Goal: Task Accomplishment & Management: Manage account settings

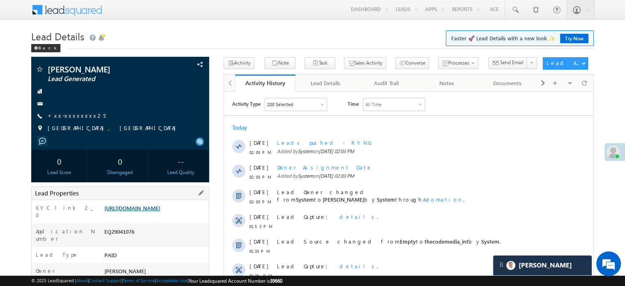
click at [160, 211] on link "https://angelbroking1-pk3em7sa.customui-test.leadsquared.com?leadId=262c5a60-4b…" at bounding box center [132, 207] width 56 height 7
click at [67, 115] on link "+xx-xxxxxxxx25" at bounding box center [77, 115] width 58 height 7
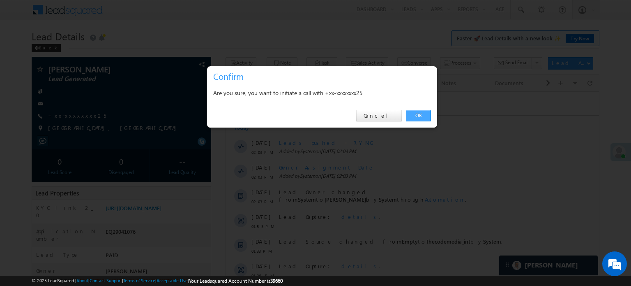
click at [417, 116] on link "OK" at bounding box center [418, 116] width 25 height 12
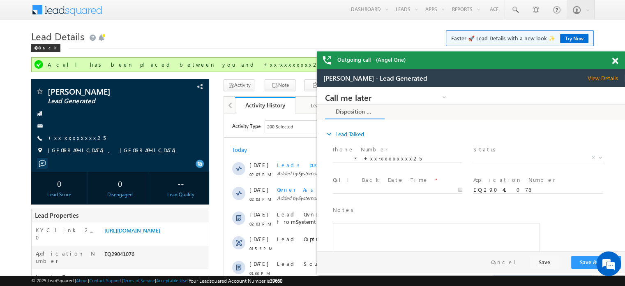
click at [615, 58] on span at bounding box center [615, 61] width 6 height 7
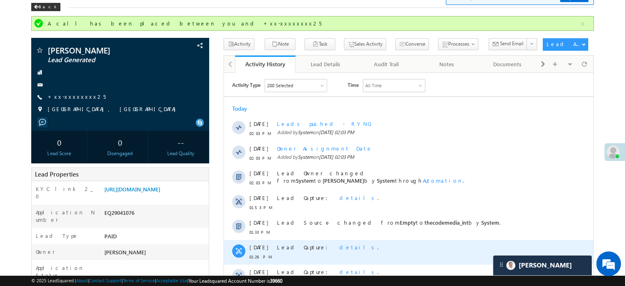
scroll to position [41, 0]
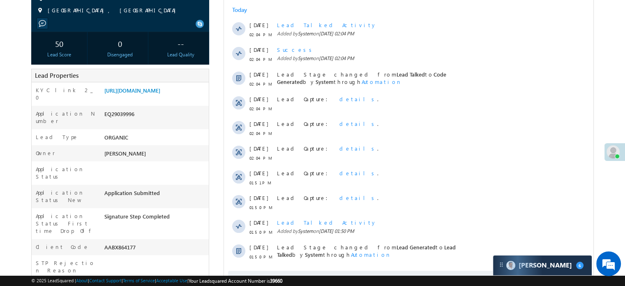
scroll to position [123, 0]
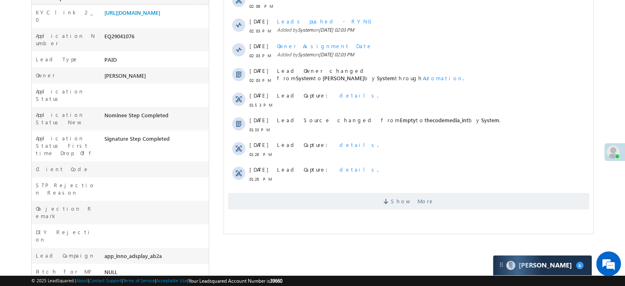
scroll to position [205, 0]
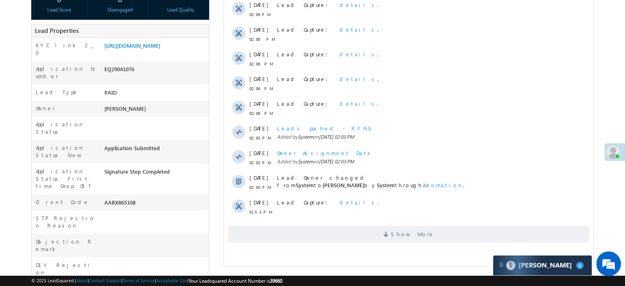
scroll to position [164, 0]
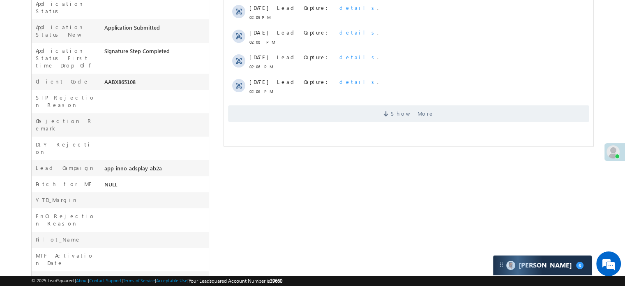
scroll to position [288, 0]
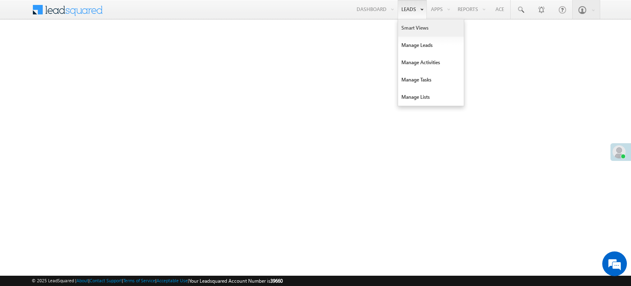
click at [406, 28] on link "Smart Views" at bounding box center [431, 27] width 66 height 17
click at [413, 27] on link "Smart Views" at bounding box center [431, 27] width 66 height 17
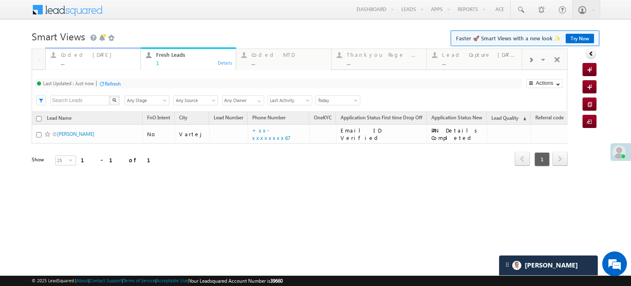
click at [116, 55] on div "Coded Today" at bounding box center [98, 54] width 75 height 7
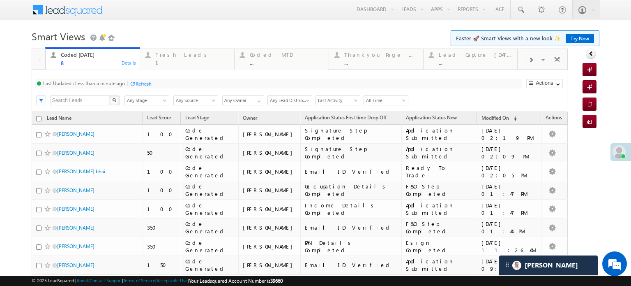
click at [142, 85] on div "Refresh" at bounding box center [144, 84] width 16 height 6
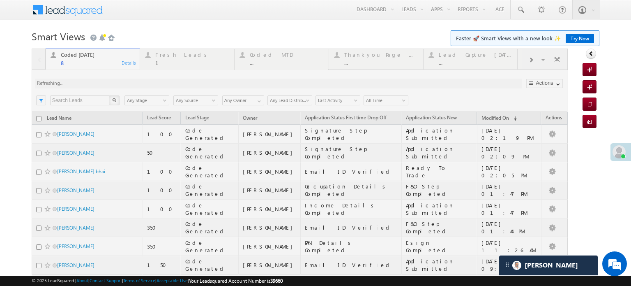
click at [142, 85] on div at bounding box center [300, 183] width 536 height 271
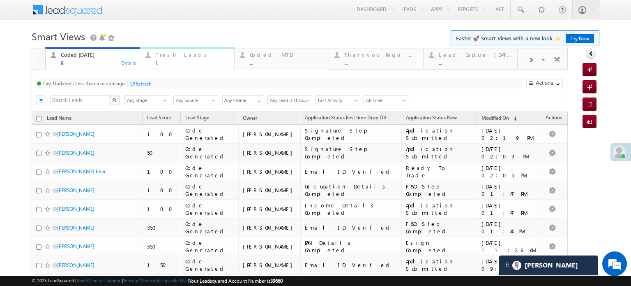
click at [168, 62] on div "1" at bounding box center [192, 63] width 74 height 6
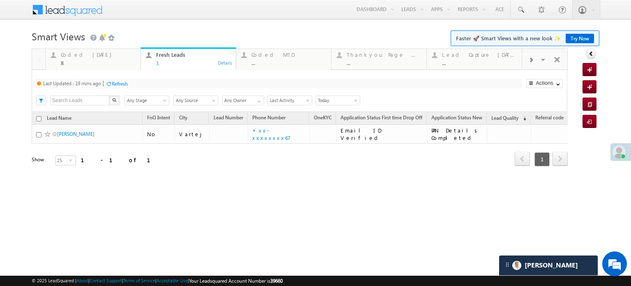
click at [123, 82] on div "Refresh" at bounding box center [120, 84] width 16 height 6
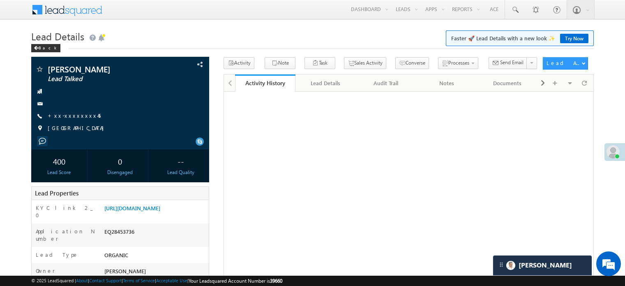
scroll to position [41, 0]
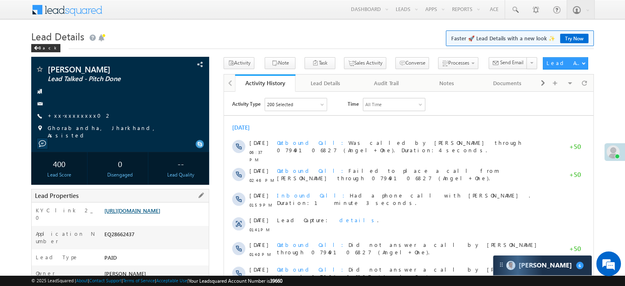
click at [160, 214] on link "[URL][DOMAIN_NAME]" at bounding box center [132, 210] width 56 height 7
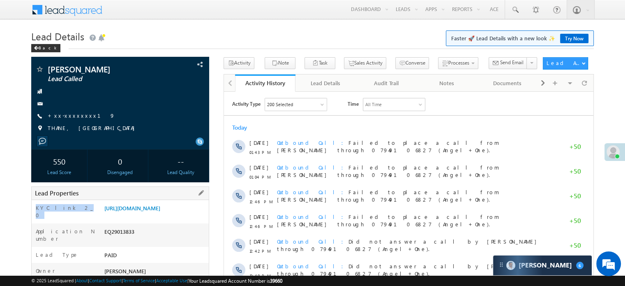
click at [104, 210] on div "KYC link 2_0 https://angelbroking1-pk3em7sa.customui-test.leadsquared.com?leadI…" at bounding box center [120, 211] width 177 height 23
click at [102, 210] on div "https://angelbroking1-pk3em7sa.customui-test.leadsquared.com?leadId=d28dd350-c7…" at bounding box center [155, 210] width 106 height 12
drag, startPoint x: 104, startPoint y: 207, endPoint x: 191, endPoint y: 226, distance: 89.6
click at [191, 215] on div "https://angelbroking1-pk3em7sa.customui-test.leadsquared.com?leadId=d28dd350-c7…" at bounding box center [155, 210] width 106 height 12
copy link "https://angelbroking1-pk3em7sa.customui-test.leadsquared.com?leadId=d28dd350-c7…"
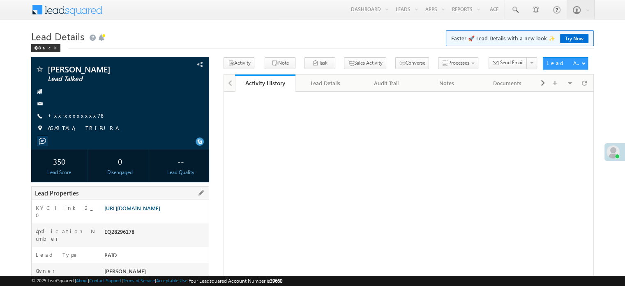
click at [132, 211] on link "[URL][DOMAIN_NAME]" at bounding box center [132, 207] width 56 height 7
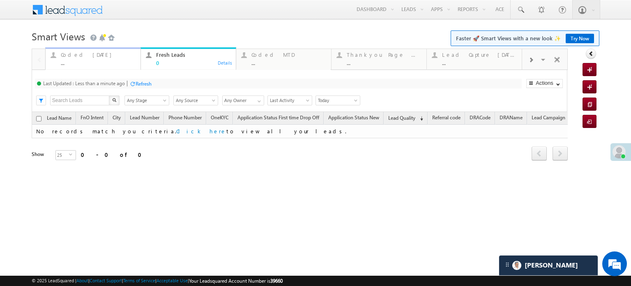
click at [84, 60] on div "..." at bounding box center [98, 63] width 75 height 6
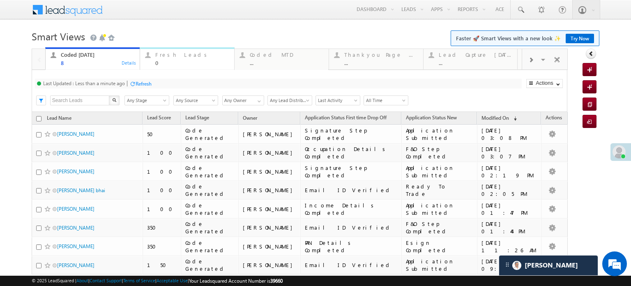
click at [169, 60] on div "0" at bounding box center [192, 63] width 74 height 6
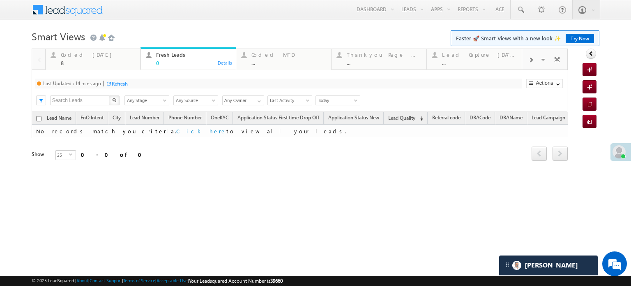
click at [117, 86] on div "Refresh" at bounding box center [120, 84] width 16 height 6
click at [82, 58] on div "Coded Today" at bounding box center [98, 54] width 75 height 7
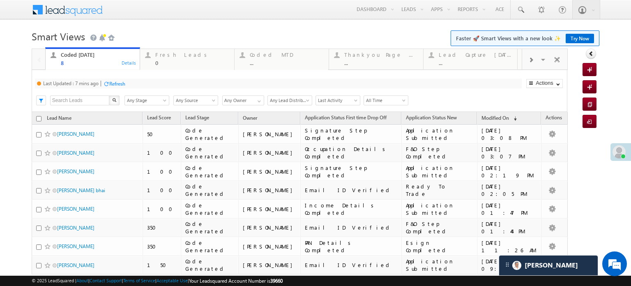
click at [122, 87] on div "Refresh" at bounding box center [114, 83] width 22 height 8
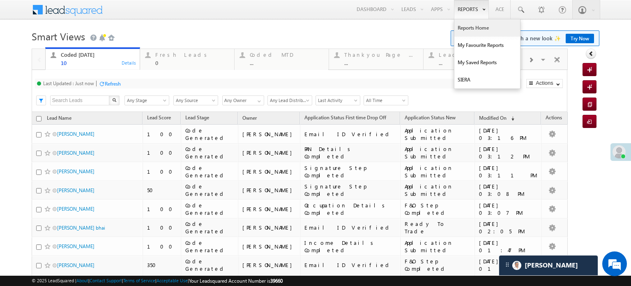
click at [458, 24] on link "Reports Home" at bounding box center [487, 27] width 66 height 17
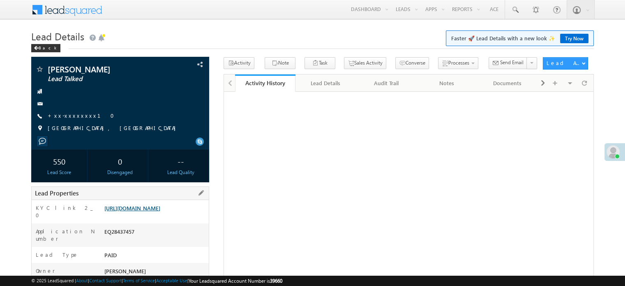
drag, startPoint x: 0, startPoint y: 0, endPoint x: 143, endPoint y: 214, distance: 257.3
click at [143, 211] on link "[URL][DOMAIN_NAME]" at bounding box center [132, 207] width 56 height 7
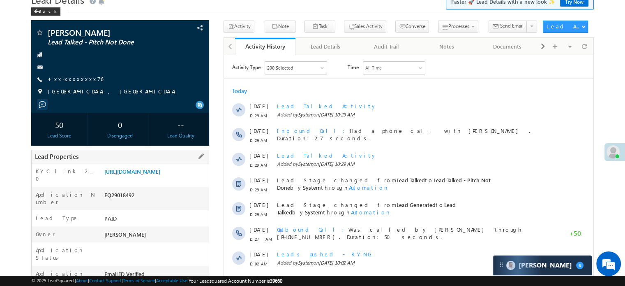
scroll to position [123, 0]
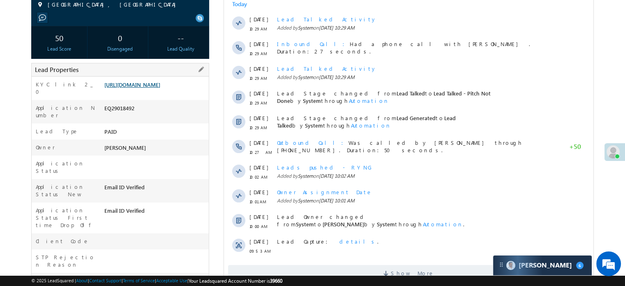
click at [160, 88] on link "https://angelbroking1-pk3em7sa.customui-test.leadsquared.com?leadId=a85f6f82-5e…" at bounding box center [132, 84] width 56 height 7
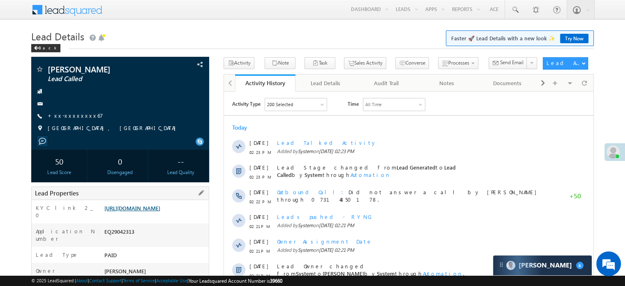
click at [160, 211] on link "[URL][DOMAIN_NAME]" at bounding box center [132, 207] width 56 height 7
click at [150, 211] on link "[URL][DOMAIN_NAME]" at bounding box center [132, 207] width 56 height 7
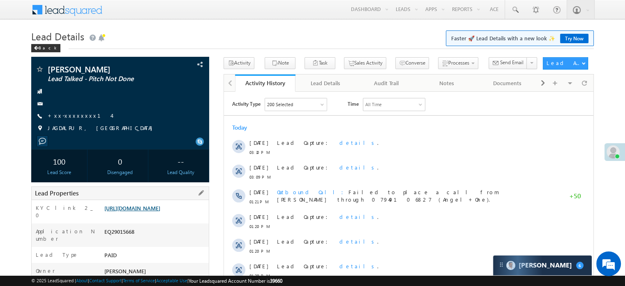
drag, startPoint x: 0, startPoint y: 0, endPoint x: 139, endPoint y: 216, distance: 256.7
click at [139, 211] on link "[URL][DOMAIN_NAME]" at bounding box center [132, 207] width 56 height 7
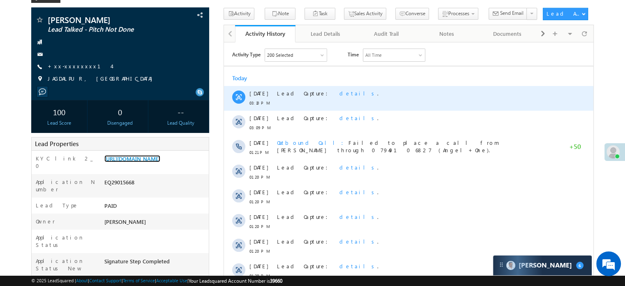
scroll to position [205, 0]
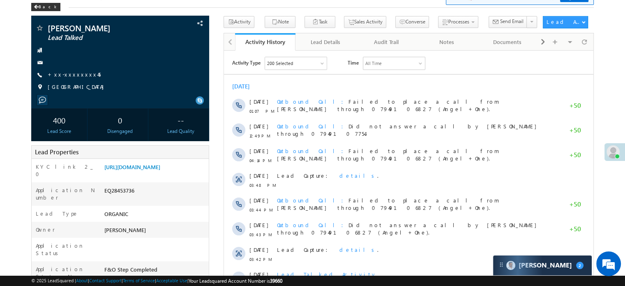
scroll to position [41, 0]
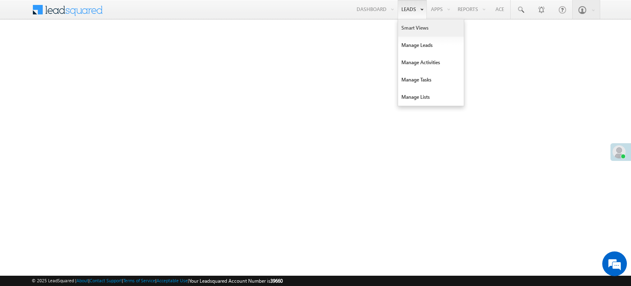
click at [404, 28] on link "Smart Views" at bounding box center [431, 27] width 66 height 17
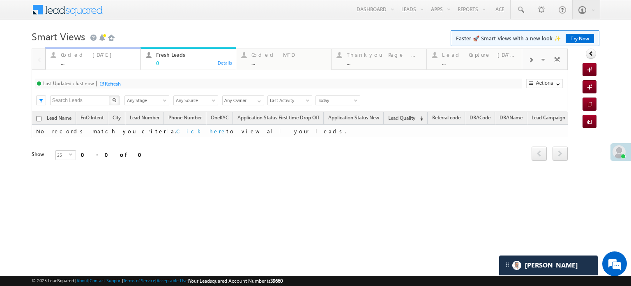
click at [77, 51] on div "Coded Today" at bounding box center [98, 54] width 75 height 7
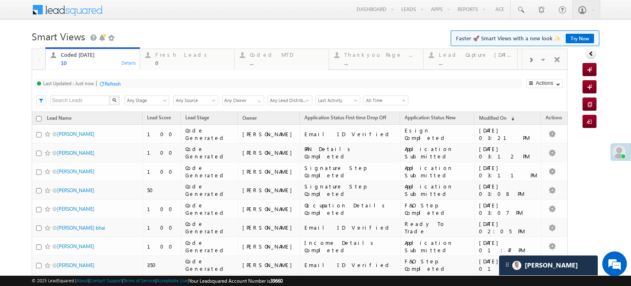
click at [115, 85] on div "Refresh" at bounding box center [113, 84] width 16 height 6
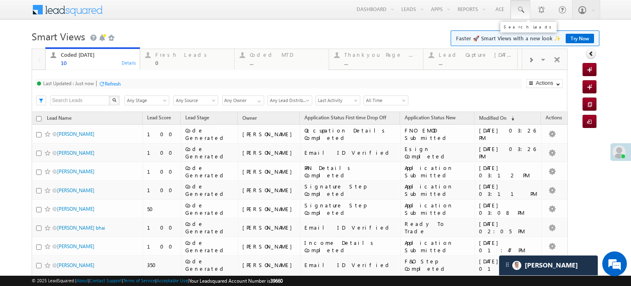
click at [511, 6] on link at bounding box center [521, 9] width 20 height 19
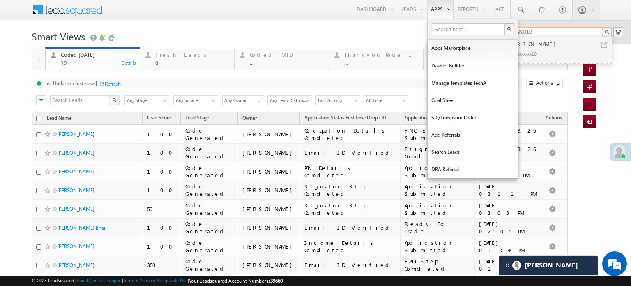
type input "9574999810"
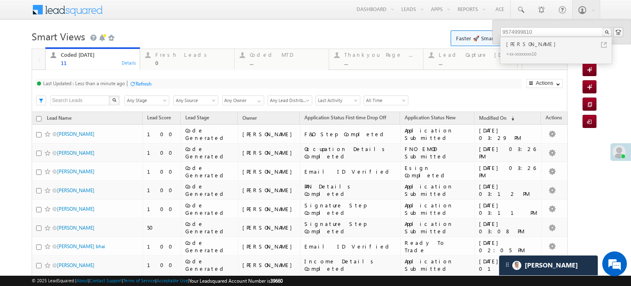
click at [251, 31] on h1 "Smart Views Getting Started Faster 🚀 Smart Views with a new look ✨ Try Now" at bounding box center [316, 36] width 568 height 16
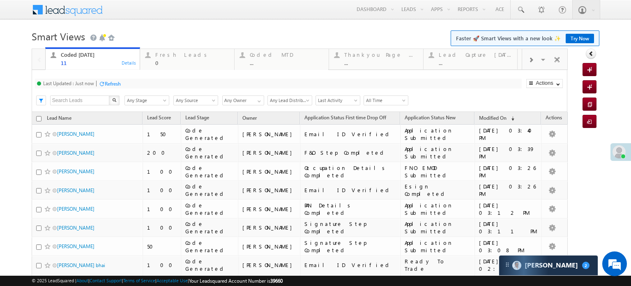
click at [117, 85] on div "Refresh" at bounding box center [113, 84] width 16 height 6
click at [177, 55] on div "Fresh Leads" at bounding box center [192, 54] width 74 height 7
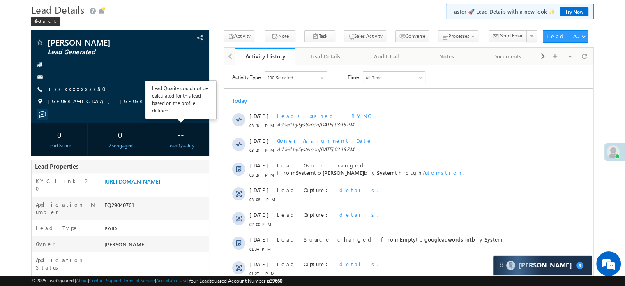
scroll to position [41, 0]
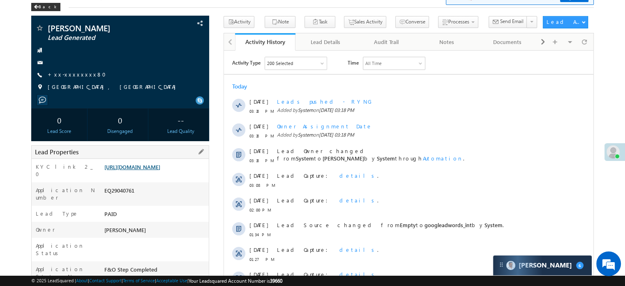
click at [143, 170] on link "[URL][DOMAIN_NAME]" at bounding box center [132, 166] width 56 height 7
click at [71, 71] on link "+xx-xxxxxxxx80" at bounding box center [79, 74] width 63 height 7
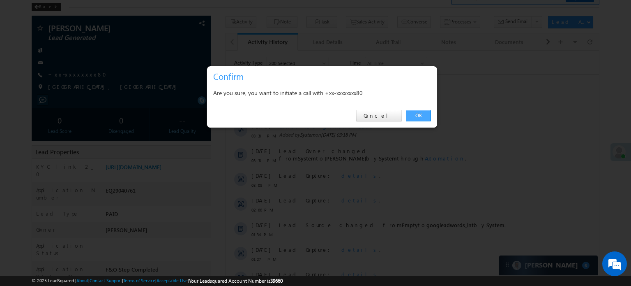
click at [421, 113] on link "OK" at bounding box center [418, 116] width 25 height 12
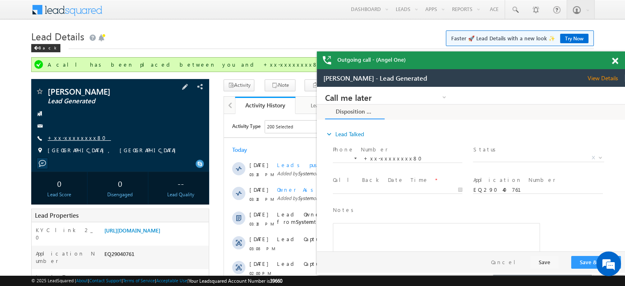
click at [72, 136] on link "+xx-xxxxxxxx80" at bounding box center [79, 137] width 63 height 7
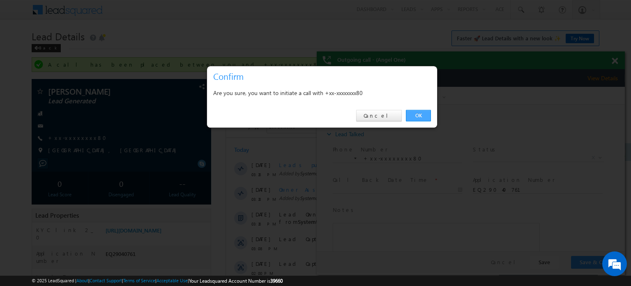
click at [414, 113] on link "OK" at bounding box center [418, 116] width 25 height 12
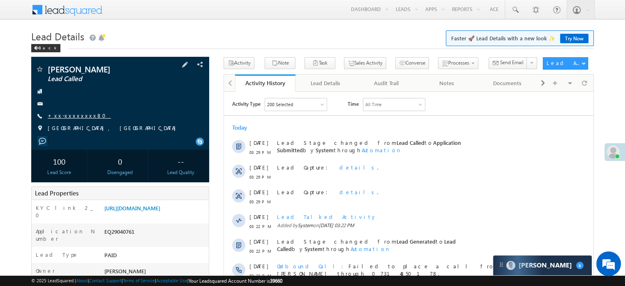
click at [61, 118] on link "+xx-xxxxxxxx80" at bounding box center [79, 115] width 63 height 7
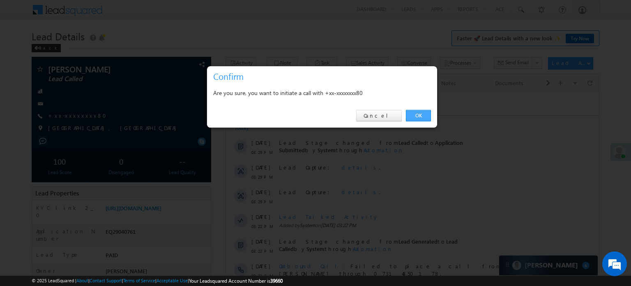
click at [421, 110] on link "OK" at bounding box center [418, 116] width 25 height 12
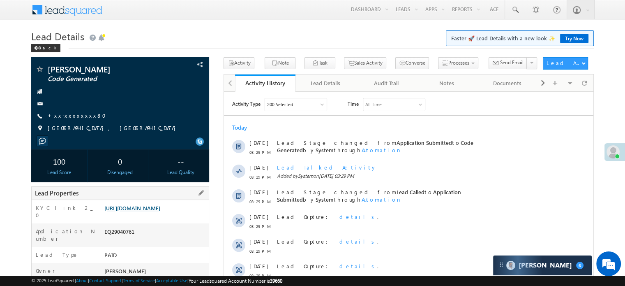
click at [136, 210] on link "[URL][DOMAIN_NAME]" at bounding box center [132, 207] width 56 height 7
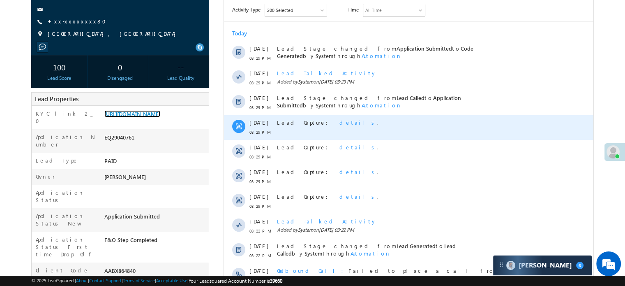
scroll to position [123, 0]
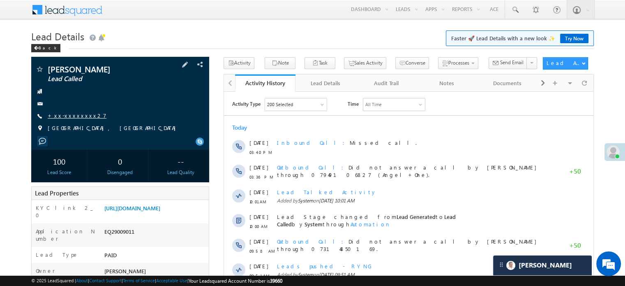
click at [70, 115] on link "+xx-xxxxxxxx27" at bounding box center [77, 115] width 59 height 7
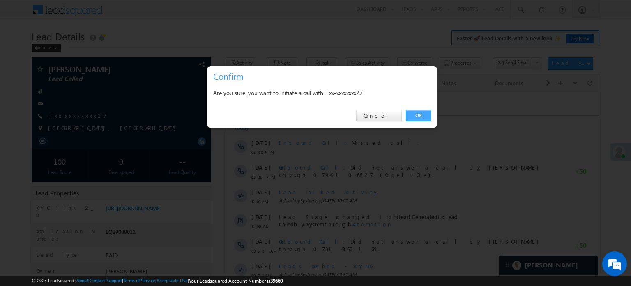
click at [415, 116] on link "OK" at bounding box center [418, 116] width 25 height 12
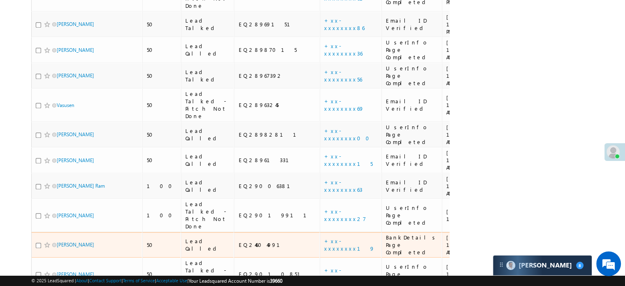
scroll to position [630, 0]
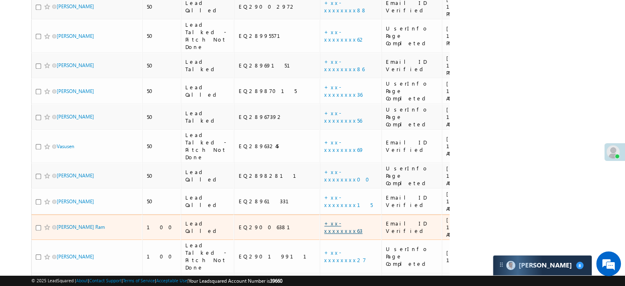
click at [324, 219] on link "+xx-xxxxxxxx63" at bounding box center [343, 226] width 38 height 14
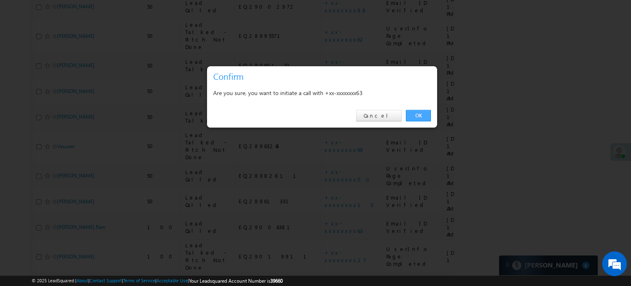
click at [424, 114] on link "OK" at bounding box center [418, 116] width 25 height 12
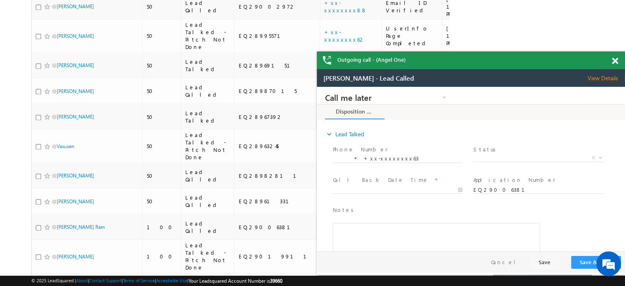
scroll to position [0, 0]
click at [618, 59] on div at bounding box center [619, 59] width 11 height 16
click at [616, 59] on span at bounding box center [615, 61] width 6 height 7
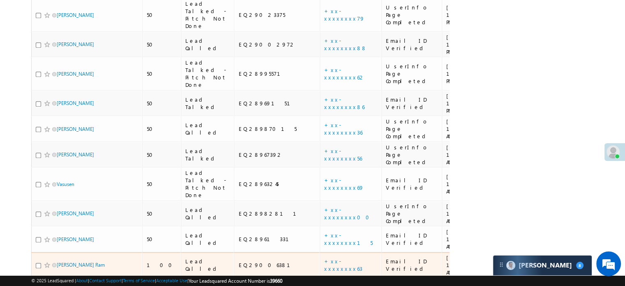
scroll to position [570, 0]
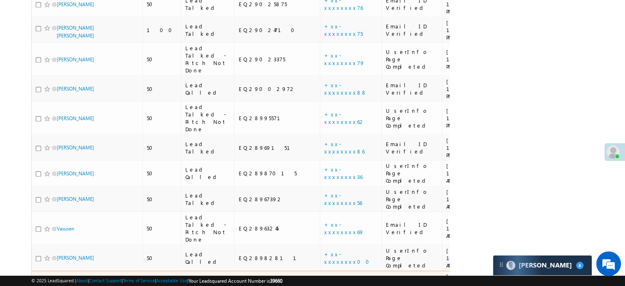
click at [324, 276] on link "+xx-xxxxxxxx15" at bounding box center [348, 283] width 48 height 14
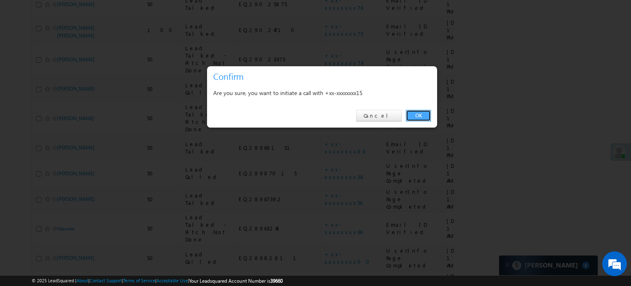
click at [417, 117] on link "OK" at bounding box center [418, 116] width 25 height 12
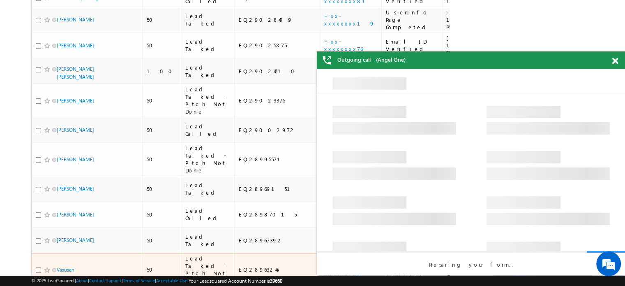
scroll to position [0, 0]
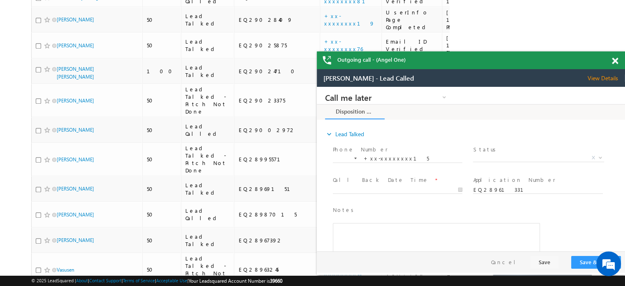
click at [614, 61] on span at bounding box center [615, 61] width 6 height 7
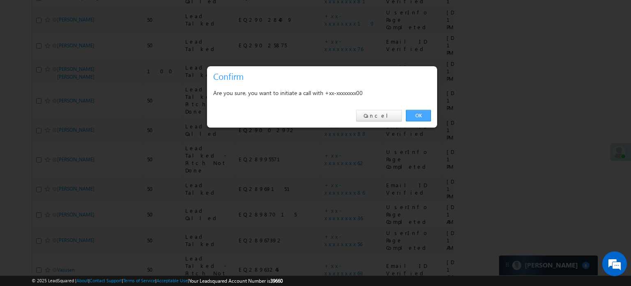
click at [421, 114] on link "OK" at bounding box center [418, 116] width 25 height 12
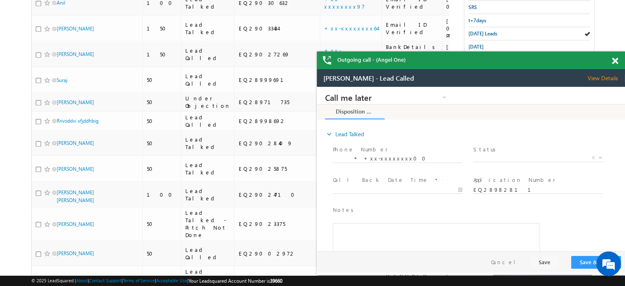
click at [613, 62] on span at bounding box center [615, 61] width 6 height 7
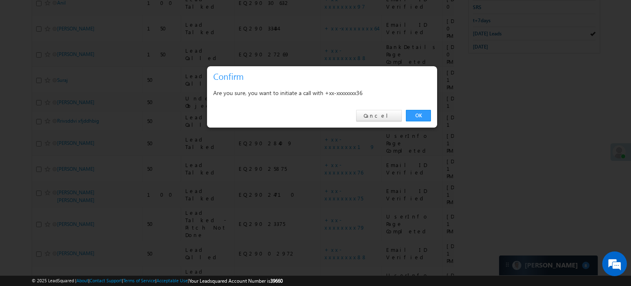
click at [426, 121] on div "OK Cancel" at bounding box center [322, 115] width 230 height 23
click at [424, 120] on link "OK" at bounding box center [418, 116] width 25 height 12
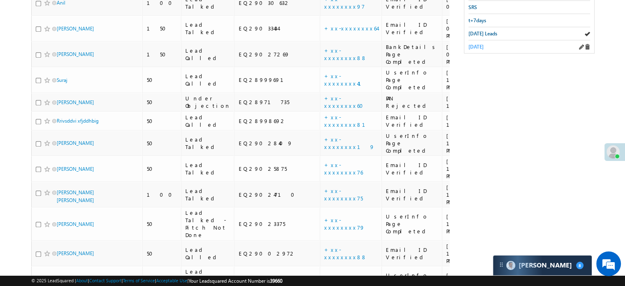
click at [481, 44] on span "[DATE]" at bounding box center [475, 47] width 15 height 6
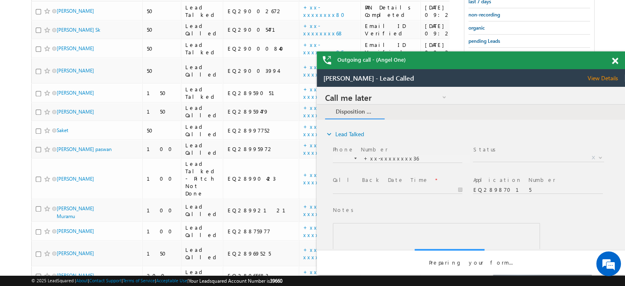
click at [614, 59] on span at bounding box center [615, 61] width 6 height 7
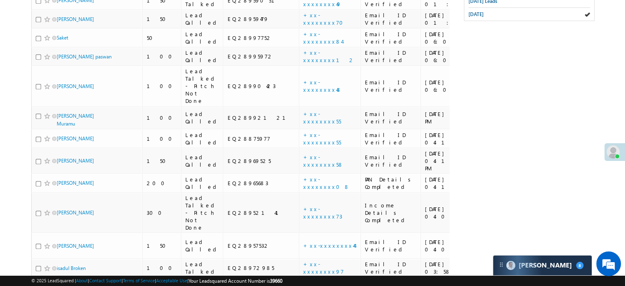
scroll to position [517, 0]
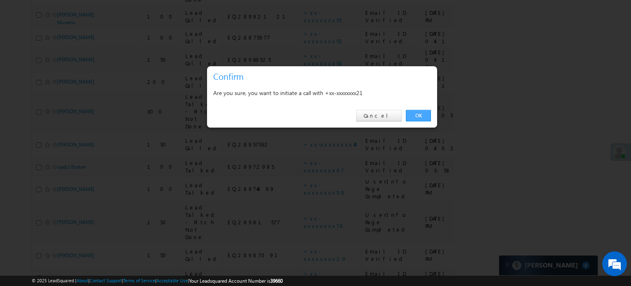
click at [418, 120] on link "OK" at bounding box center [418, 116] width 25 height 12
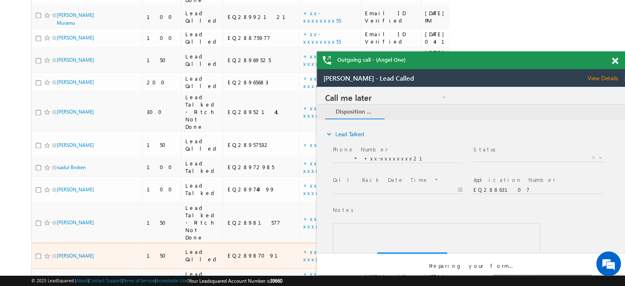
scroll to position [0, 0]
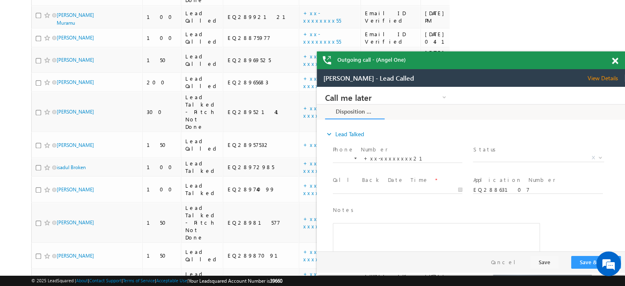
click at [614, 62] on span at bounding box center [615, 61] width 6 height 7
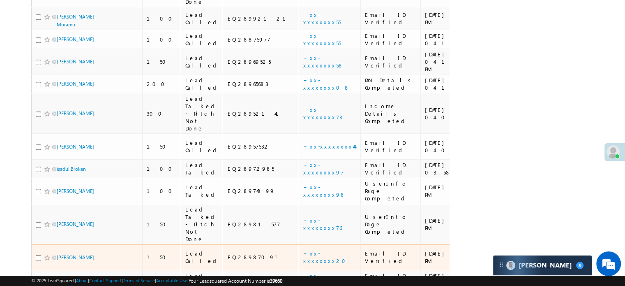
scroll to position [539, 0]
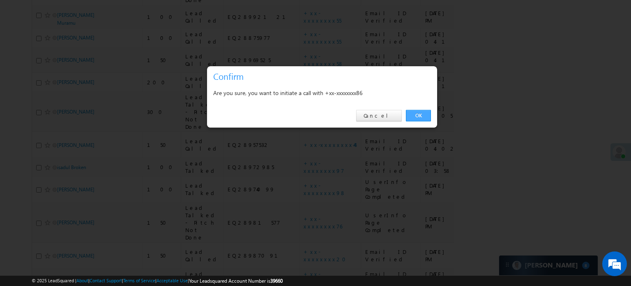
click at [422, 112] on link "OK" at bounding box center [418, 116] width 25 height 12
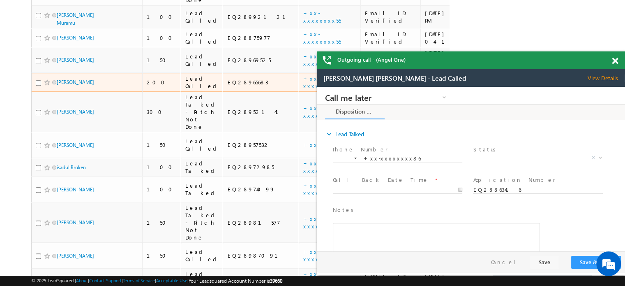
scroll to position [0, 0]
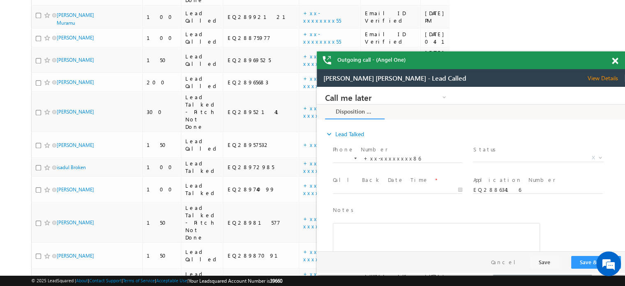
click at [610, 62] on div "Outgoing call - (Angel One)" at bounding box center [471, 60] width 308 height 18
click at [613, 62] on span at bounding box center [615, 61] width 6 height 7
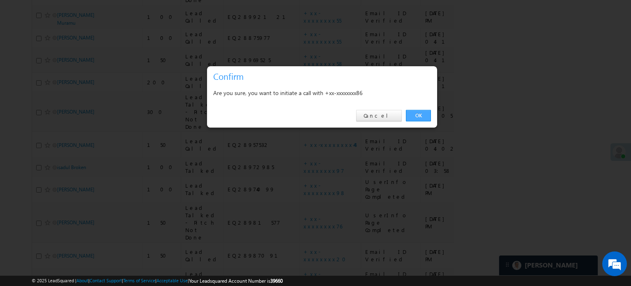
click at [411, 115] on link "OK" at bounding box center [418, 116] width 25 height 12
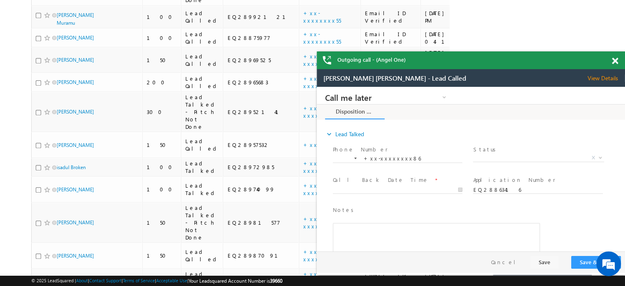
click at [614, 64] on span at bounding box center [615, 61] width 6 height 7
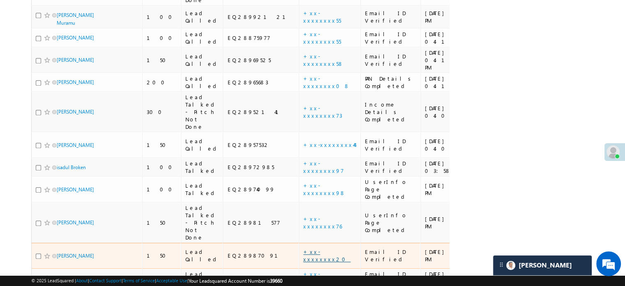
click at [303, 248] on link "+xx-xxxxxxxx20" at bounding box center [326, 255] width 47 height 14
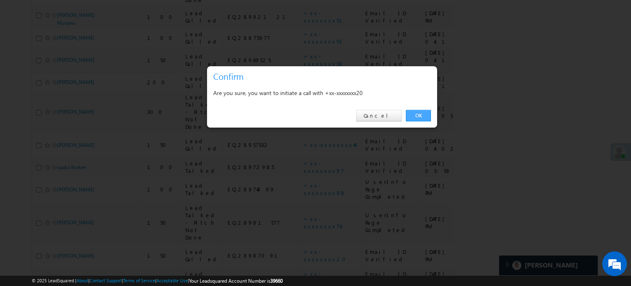
click at [412, 118] on link "OK" at bounding box center [418, 116] width 25 height 12
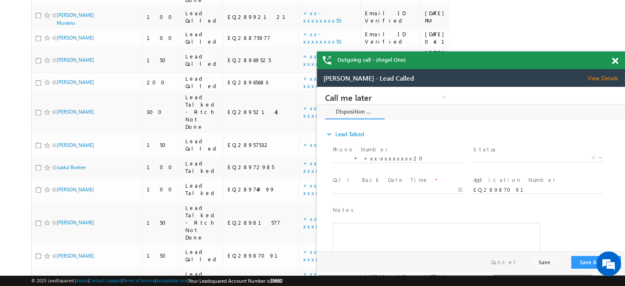
click at [615, 62] on span at bounding box center [615, 61] width 6 height 7
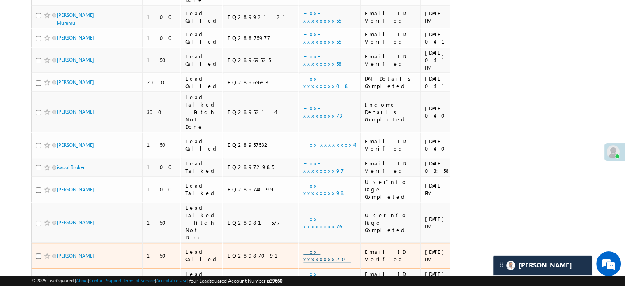
click at [303, 248] on link "+xx-xxxxxxxx20" at bounding box center [326, 255] width 47 height 14
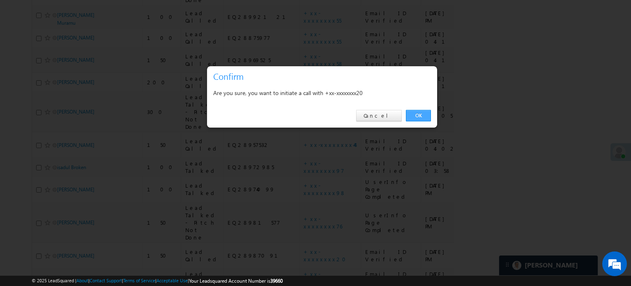
click at [420, 120] on link "OK" at bounding box center [418, 116] width 25 height 12
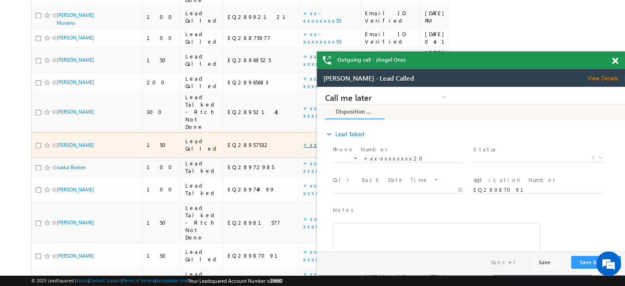
click at [303, 141] on link "+xx-xxxxxxxx44" at bounding box center [328, 144] width 51 height 7
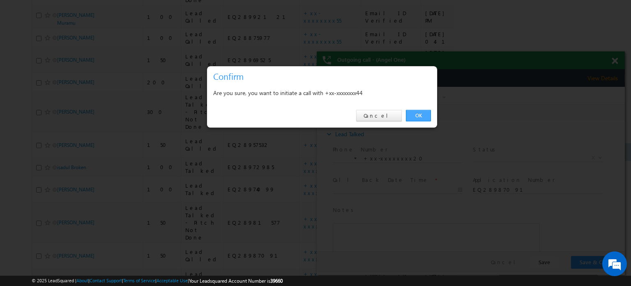
click at [417, 120] on link "OK" at bounding box center [418, 116] width 25 height 12
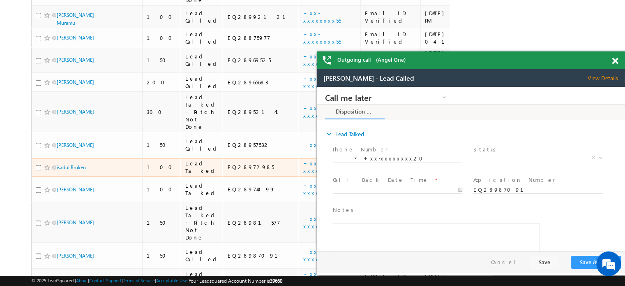
scroll to position [498, 0]
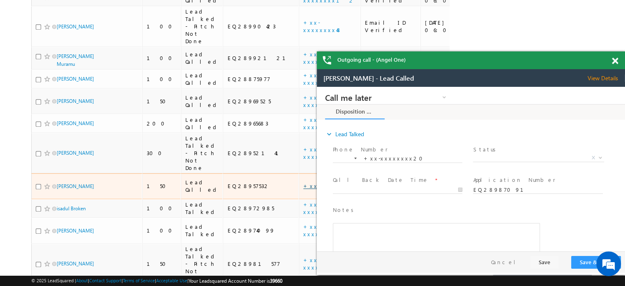
click at [303, 182] on link "+xx-xxxxxxxx44" at bounding box center [328, 185] width 51 height 7
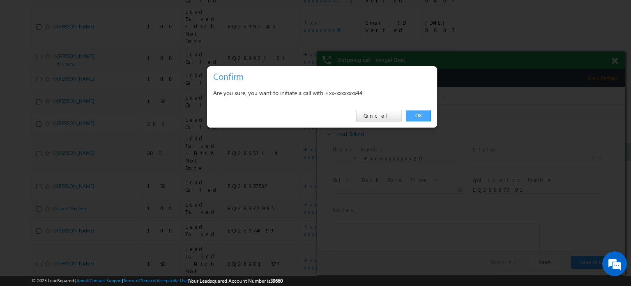
click at [419, 113] on link "OK" at bounding box center [418, 116] width 25 height 12
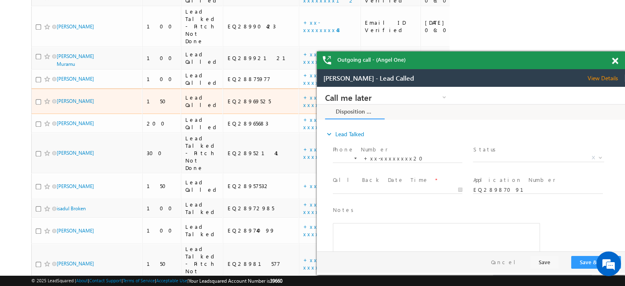
scroll to position [0, 0]
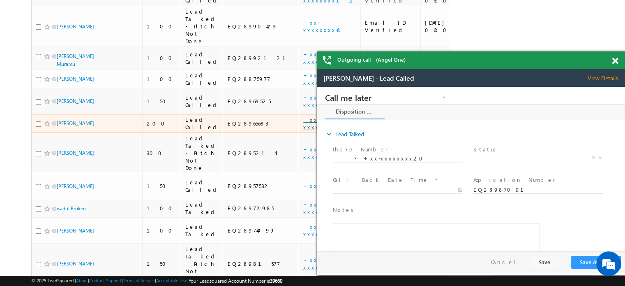
click at [303, 116] on link "+xx-xxxxxxxx08" at bounding box center [326, 123] width 46 height 14
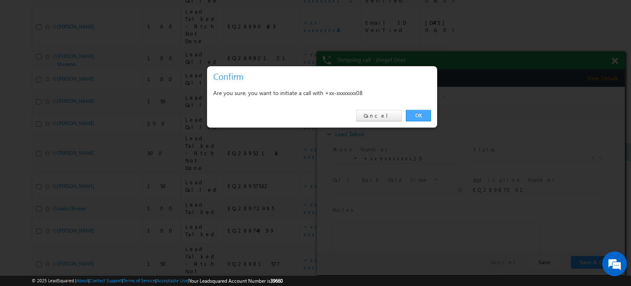
click at [416, 111] on link "OK" at bounding box center [418, 116] width 25 height 12
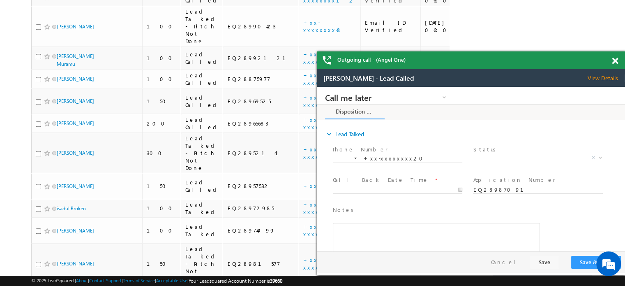
click at [616, 61] on span at bounding box center [615, 61] width 6 height 7
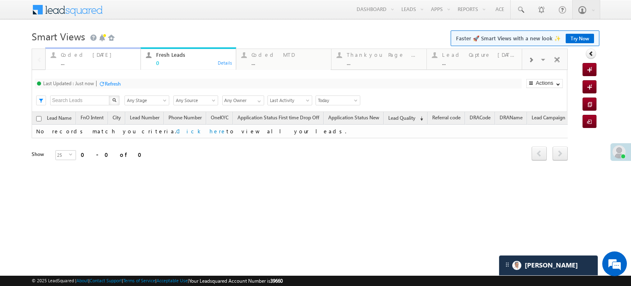
click at [90, 60] on div "..." at bounding box center [98, 63] width 75 height 6
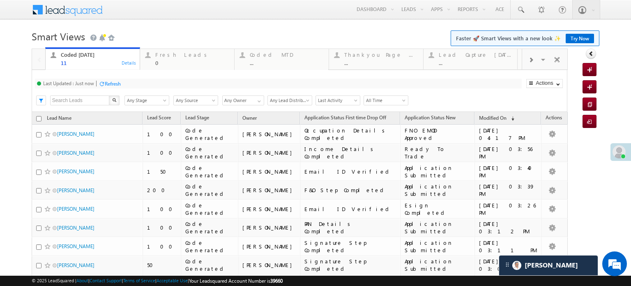
scroll to position [3896, 0]
click at [116, 75] on div "Last Updated : Just now Refresh Refreshing... Search X Lead Stage Any Stage Any…" at bounding box center [300, 91] width 536 height 42
drag, startPoint x: 116, startPoint y: 75, endPoint x: 108, endPoint y: 82, distance: 10.5
click at [115, 75] on div "Last Updated : Just now Refresh Refreshing... Search X Lead Stage Any Stage Any…" at bounding box center [300, 91] width 536 height 42
click at [108, 82] on div "Refresh" at bounding box center [113, 84] width 16 height 6
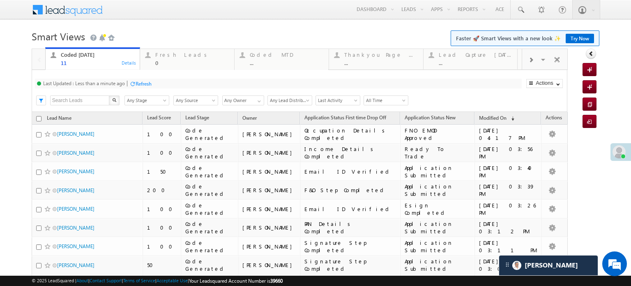
click at [135, 84] on div at bounding box center [132, 84] width 6 height 6
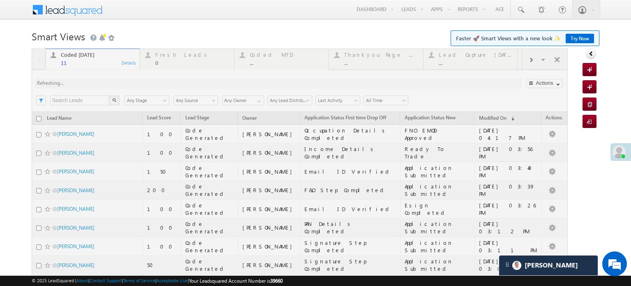
click at [139, 86] on div at bounding box center [300, 211] width 536 height 327
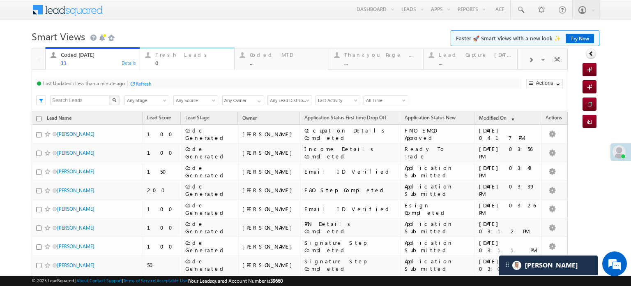
click at [168, 56] on div "Fresh Leads" at bounding box center [192, 54] width 74 height 7
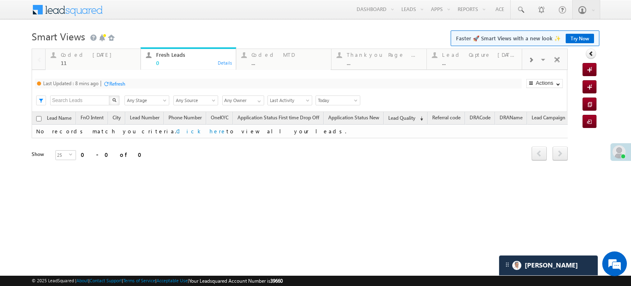
click at [123, 86] on div "Refresh" at bounding box center [117, 84] width 16 height 6
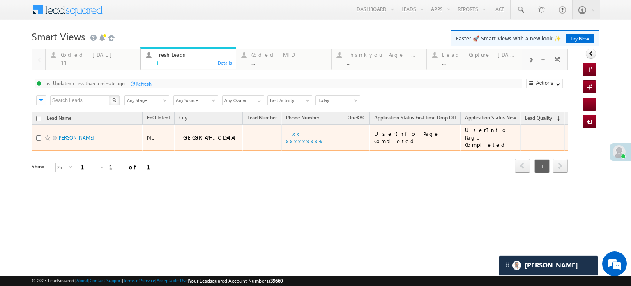
click at [281, 124] on td "+xx-xxxxxxxx49" at bounding box center [312, 137] width 62 height 26
click at [281, 129] on td "+xx-xxxxxxxx49" at bounding box center [312, 137] width 62 height 26
click at [286, 131] on link "+xx-xxxxxxxx49" at bounding box center [305, 137] width 38 height 14
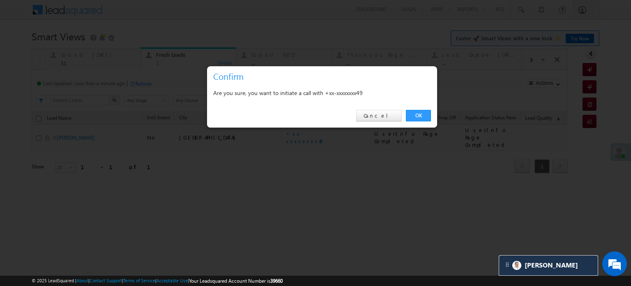
click at [422, 112] on link "OK" at bounding box center [418, 116] width 25 height 12
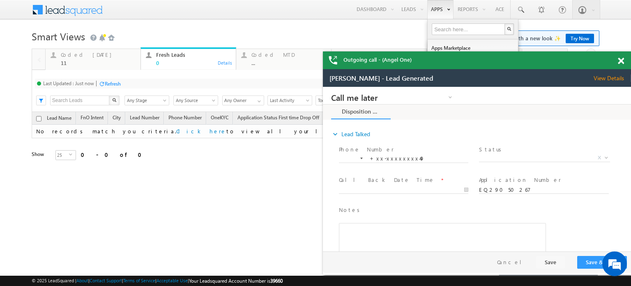
scroll to position [0, 0]
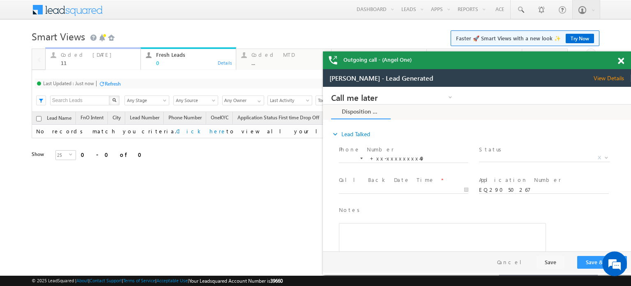
click at [74, 56] on div "Coded Today" at bounding box center [98, 54] width 75 height 7
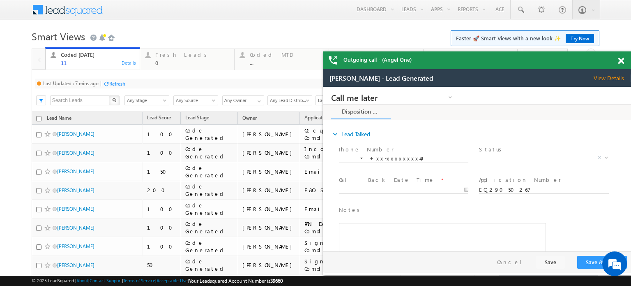
click at [113, 83] on div "Refresh" at bounding box center [117, 84] width 16 height 6
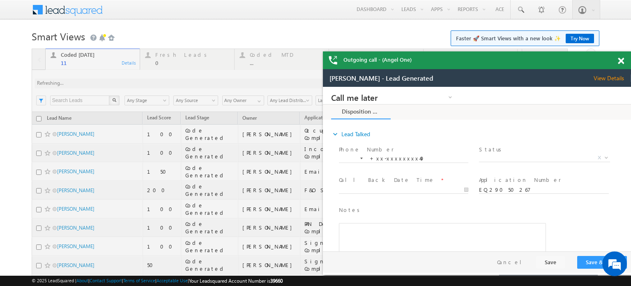
click at [620, 62] on span at bounding box center [621, 61] width 6 height 7
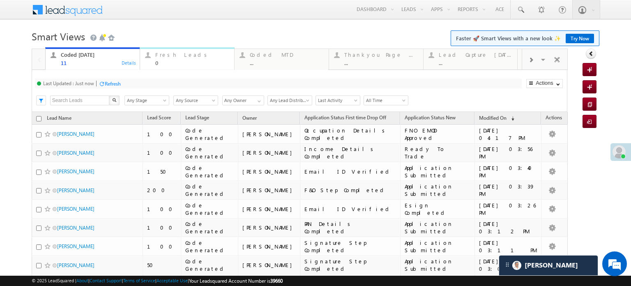
click at [171, 61] on div "0" at bounding box center [192, 63] width 74 height 6
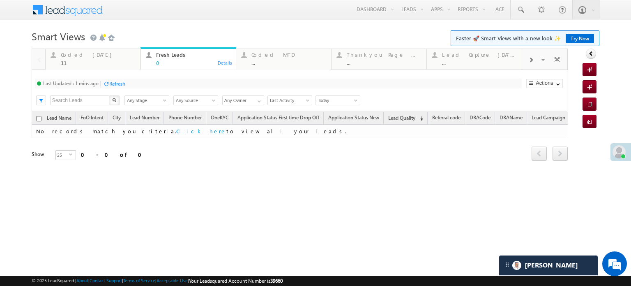
click at [111, 80] on div "Refresh" at bounding box center [114, 83] width 22 height 8
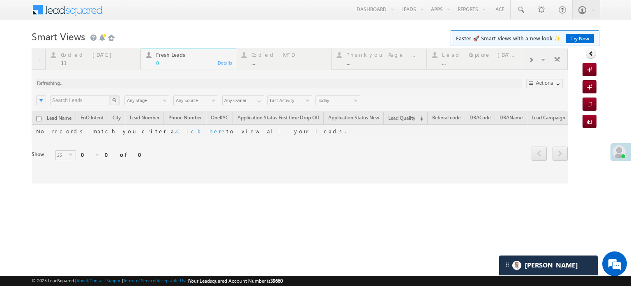
click at [111, 80] on div at bounding box center [300, 115] width 536 height 135
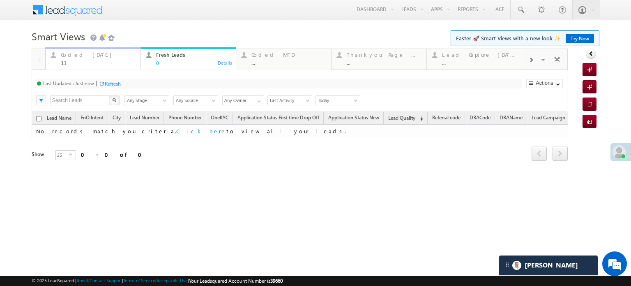
click at [75, 58] on div "Coded Today" at bounding box center [98, 54] width 75 height 7
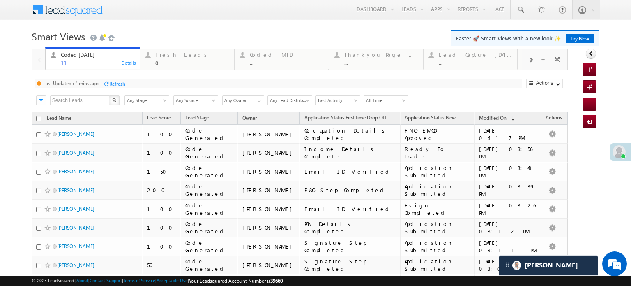
click at [119, 87] on div "Refresh" at bounding box center [114, 83] width 22 height 8
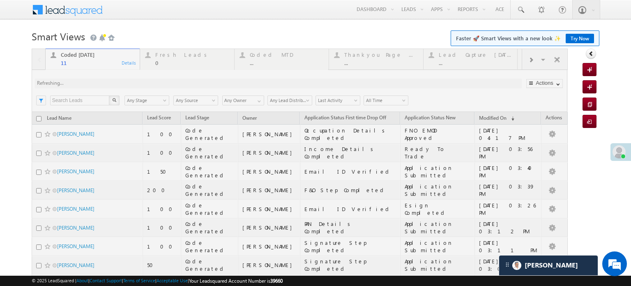
click at [120, 83] on div at bounding box center [300, 211] width 536 height 327
click at [134, 81] on div at bounding box center [300, 211] width 536 height 327
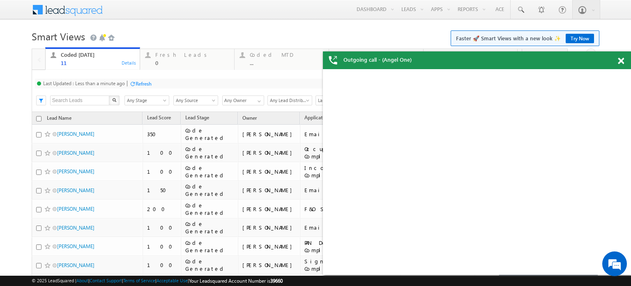
click at [138, 85] on div "Refresh" at bounding box center [144, 84] width 16 height 6
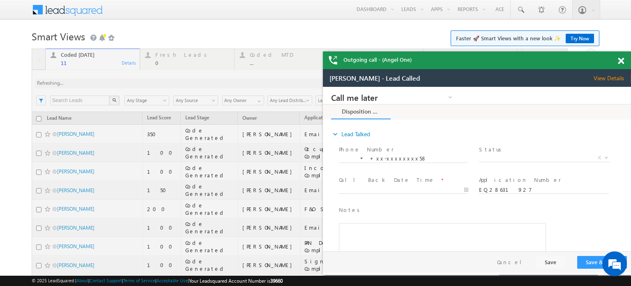
click at [620, 62] on span at bounding box center [621, 61] width 6 height 7
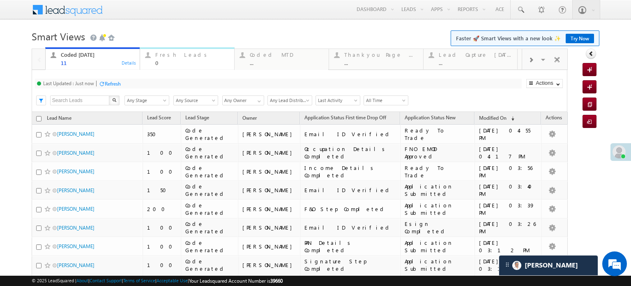
click at [174, 52] on div "Fresh Leads" at bounding box center [192, 54] width 74 height 7
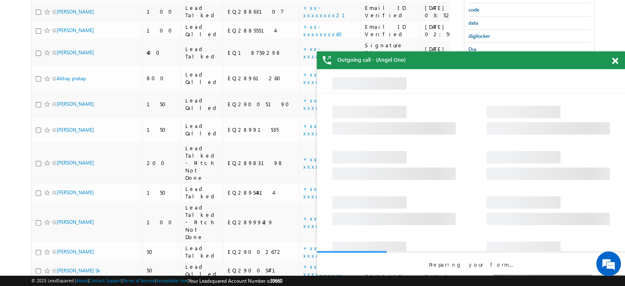
click at [616, 59] on span at bounding box center [615, 61] width 6 height 7
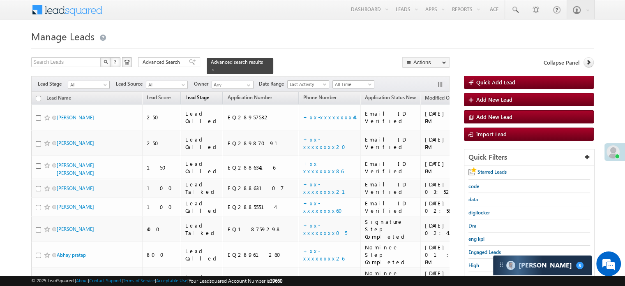
click at [202, 94] on span "Lead Stage" at bounding box center [197, 97] width 24 height 6
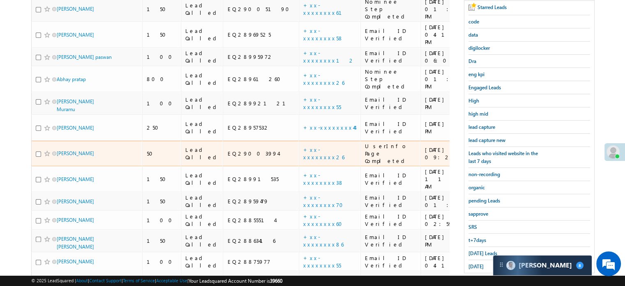
scroll to position [288, 0]
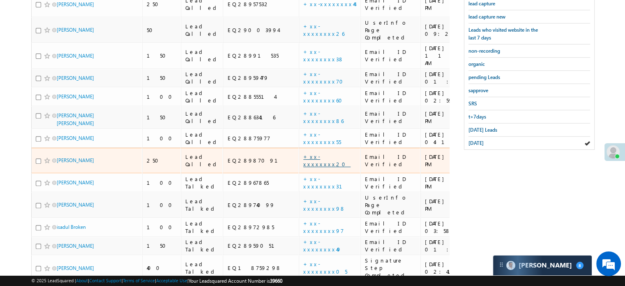
click at [303, 153] on link "+xx-xxxxxxxx20" at bounding box center [326, 160] width 47 height 14
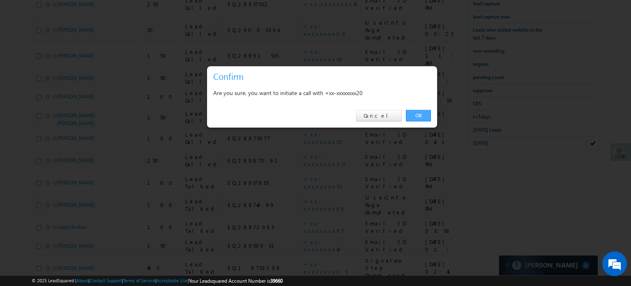
click at [420, 114] on link "OK" at bounding box center [418, 116] width 25 height 12
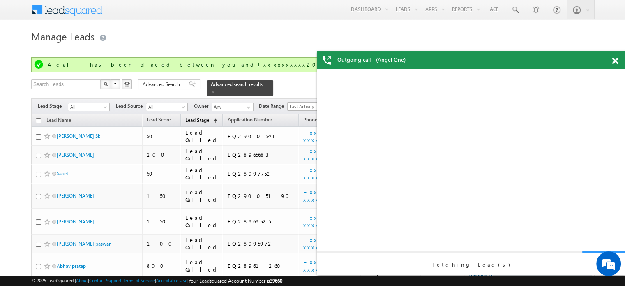
scroll to position [0, 0]
click at [210, 117] on span "(sorted ascending)" at bounding box center [213, 120] width 7 height 7
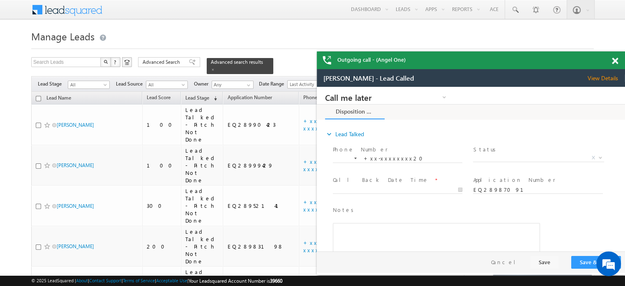
click at [612, 61] on div "Outgoing call - (Angel One)" at bounding box center [471, 60] width 308 height 18
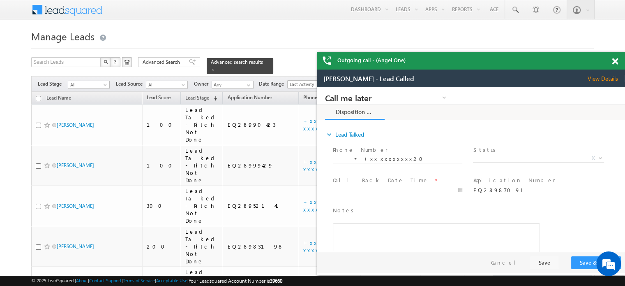
click at [613, 62] on span at bounding box center [615, 61] width 6 height 7
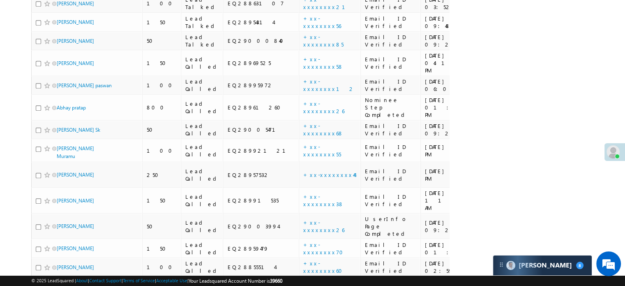
scroll to position [480, 0]
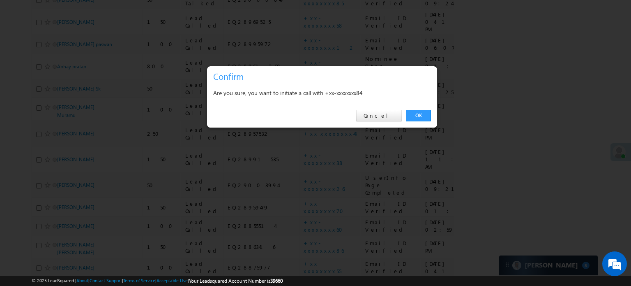
click at [428, 113] on link "OK" at bounding box center [418, 116] width 25 height 12
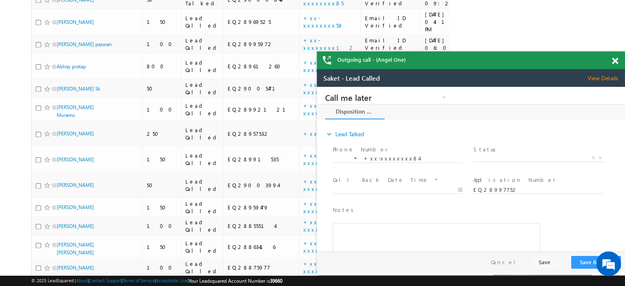
scroll to position [0, 0]
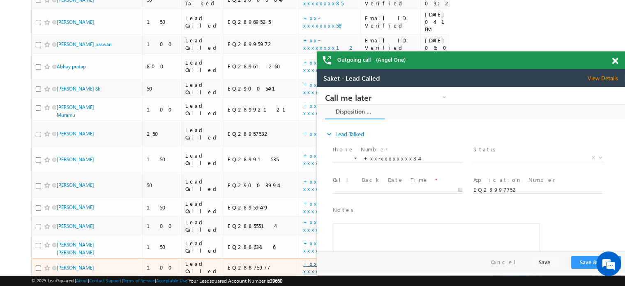
click at [303, 260] on link "+xx-xxxxxxxx55" at bounding box center [322, 267] width 38 height 14
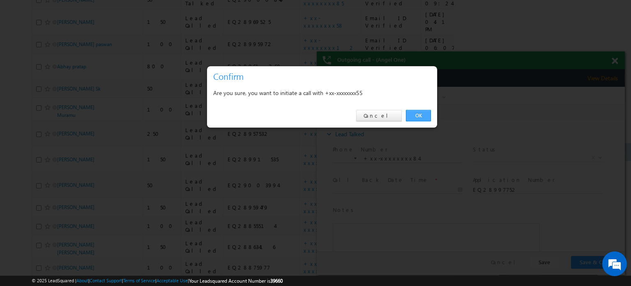
click at [424, 119] on link "OK" at bounding box center [418, 116] width 25 height 12
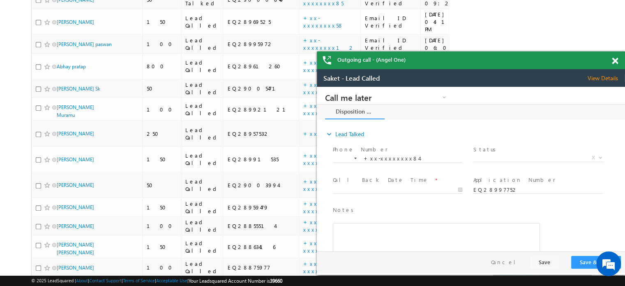
click at [616, 60] on span at bounding box center [615, 61] width 6 height 7
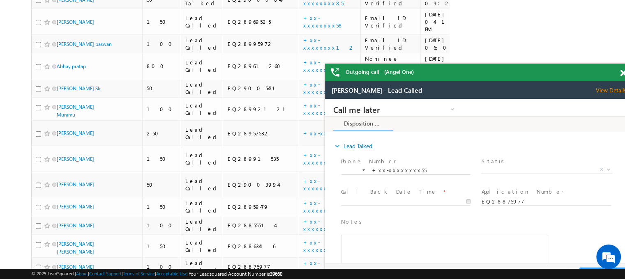
click at [622, 75] on span at bounding box center [623, 73] width 6 height 7
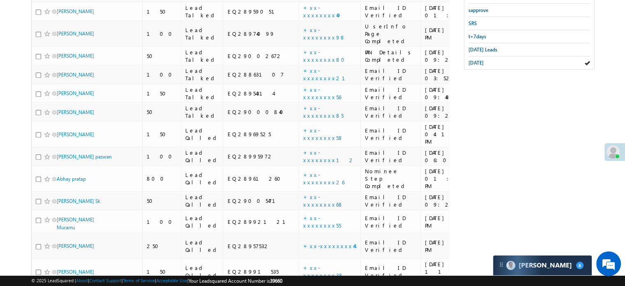
scroll to position [379, 0]
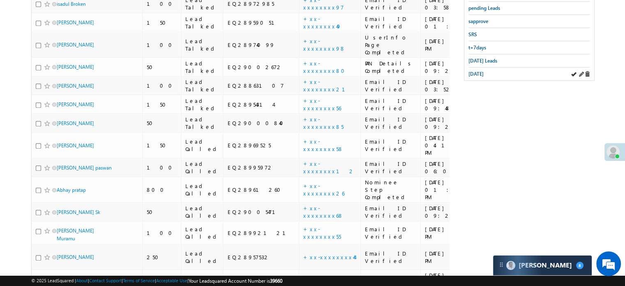
click at [488, 67] on div "[DATE]" at bounding box center [529, 73] width 122 height 13
click at [484, 72] on span "[DATE]" at bounding box center [475, 74] width 15 height 6
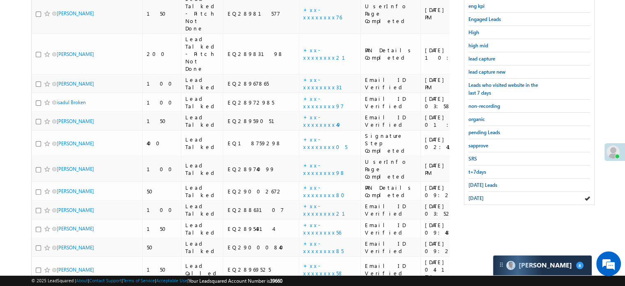
scroll to position [214, 0]
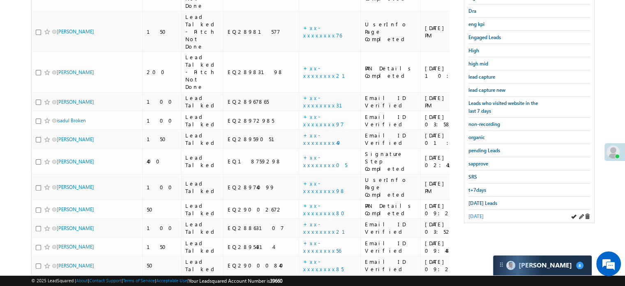
click at [481, 213] on span "[DATE]" at bounding box center [475, 216] width 15 height 6
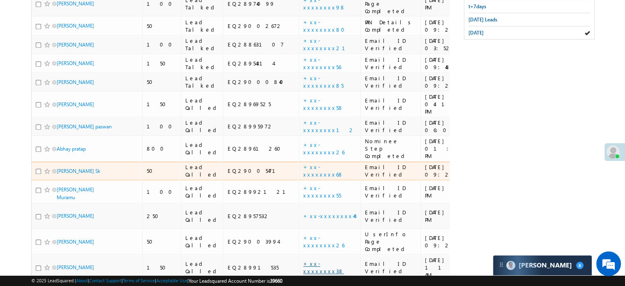
scroll to position [357, 0]
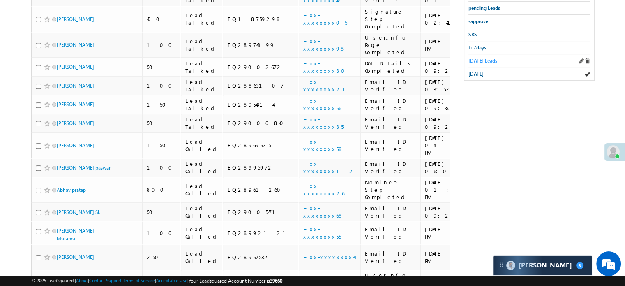
click at [476, 58] on span "Today's Leads" at bounding box center [482, 61] width 29 height 6
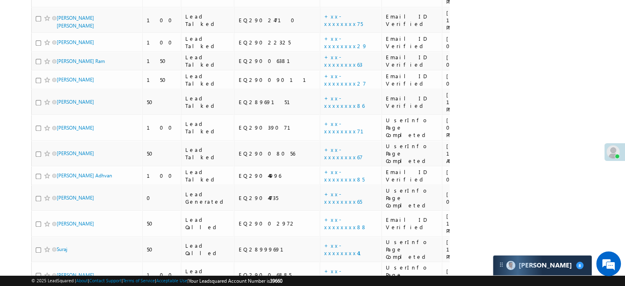
scroll to position [571, 0]
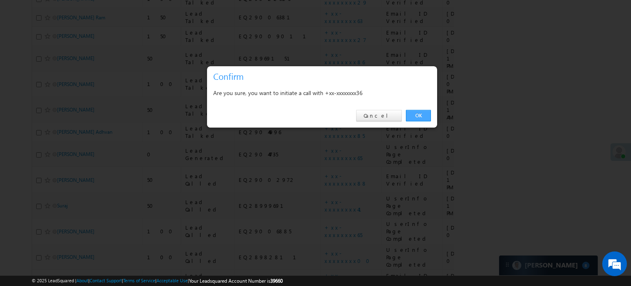
click at [411, 115] on link "OK" at bounding box center [418, 116] width 25 height 12
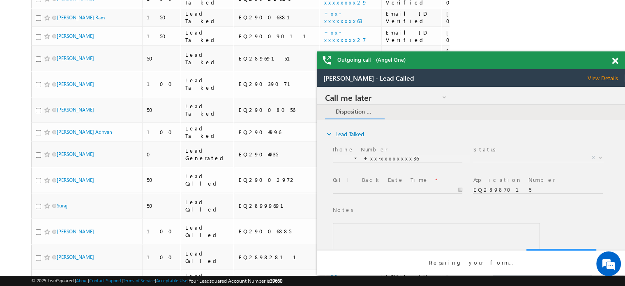
scroll to position [0, 0]
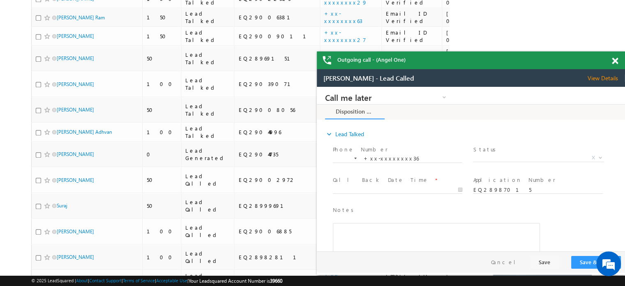
click at [614, 59] on span at bounding box center [615, 61] width 6 height 7
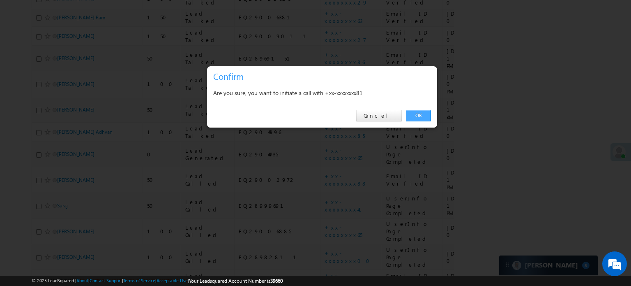
click at [421, 112] on link "OK" at bounding box center [418, 116] width 25 height 12
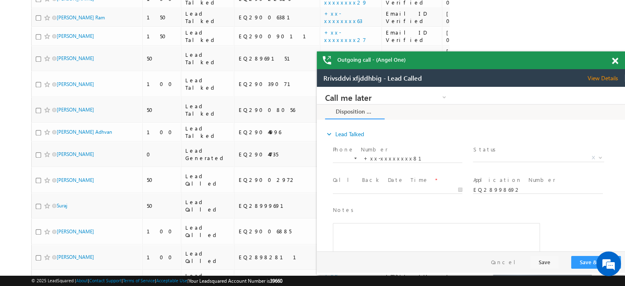
click at [613, 63] on span at bounding box center [615, 61] width 6 height 7
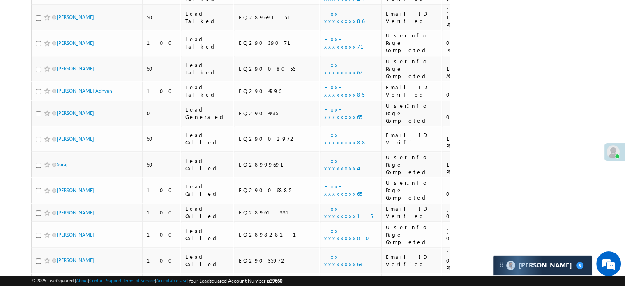
scroll to position [530, 0]
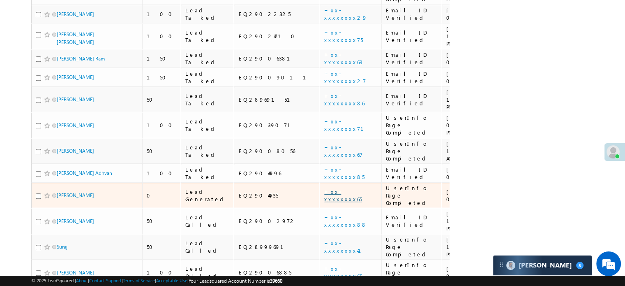
click at [324, 188] on link "+xx-xxxxxxxx65" at bounding box center [343, 195] width 38 height 14
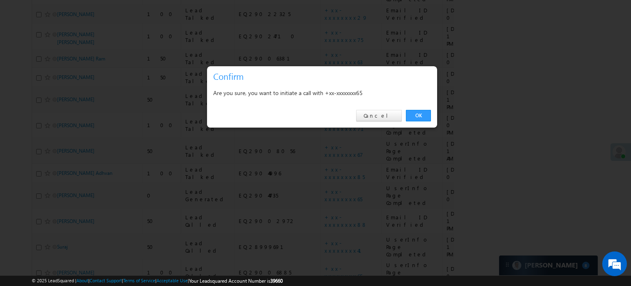
click at [432, 116] on div "OK Cancel" at bounding box center [322, 115] width 230 height 23
click at [417, 118] on link "OK" at bounding box center [418, 116] width 25 height 12
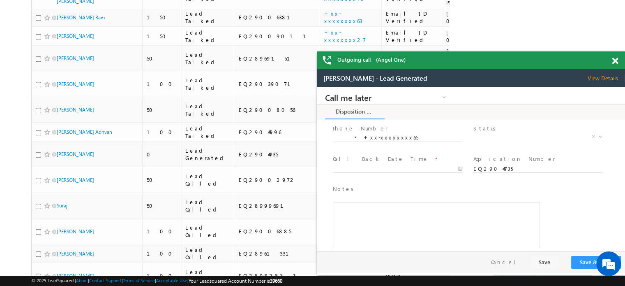
scroll to position [30, 0]
click at [613, 58] on span at bounding box center [615, 61] width 6 height 7
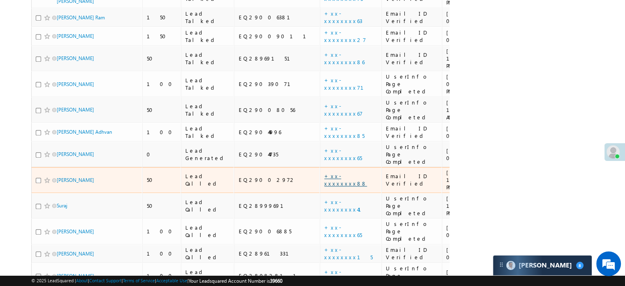
click at [324, 172] on link "+xx-xxxxxxxx88" at bounding box center [345, 179] width 43 height 14
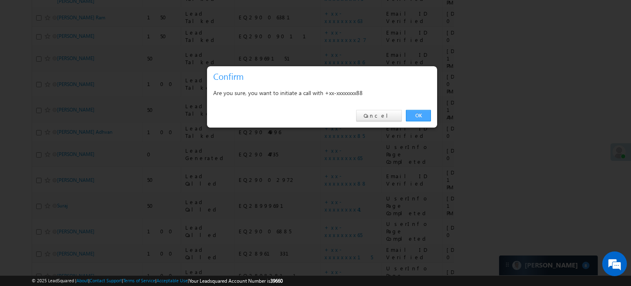
click at [411, 115] on link "OK" at bounding box center [418, 116] width 25 height 12
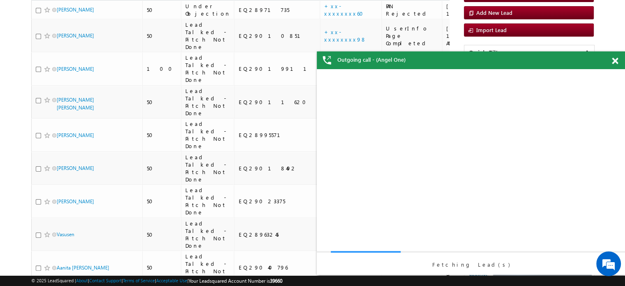
scroll to position [0, 0]
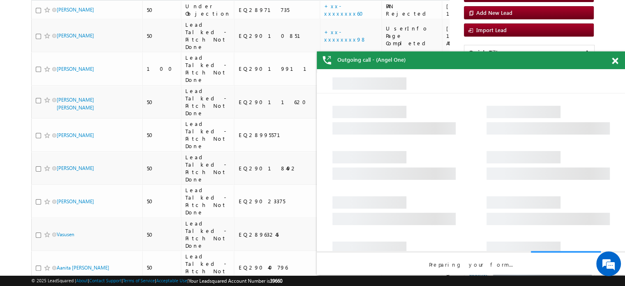
click at [613, 60] on span at bounding box center [615, 61] width 6 height 7
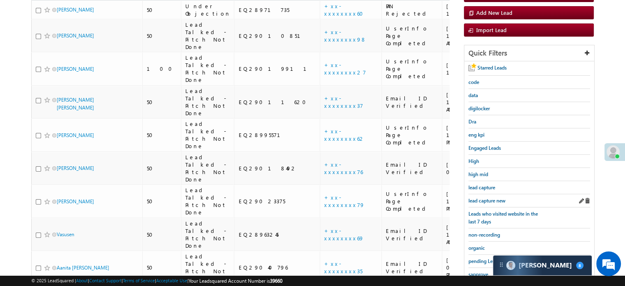
click at [496, 202] on div "lead capture new" at bounding box center [529, 200] width 122 height 13
click at [492, 200] on span "lead capture new" at bounding box center [486, 200] width 37 height 6
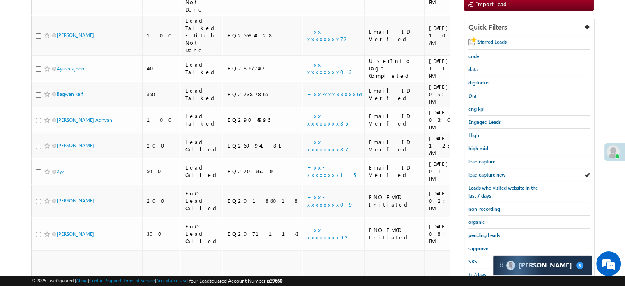
scroll to position [85, 0]
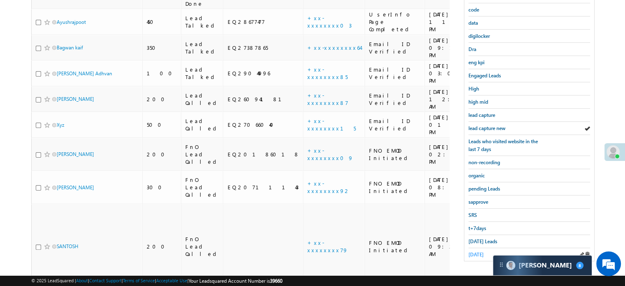
click at [481, 251] on span "[DATE]" at bounding box center [475, 254] width 15 height 6
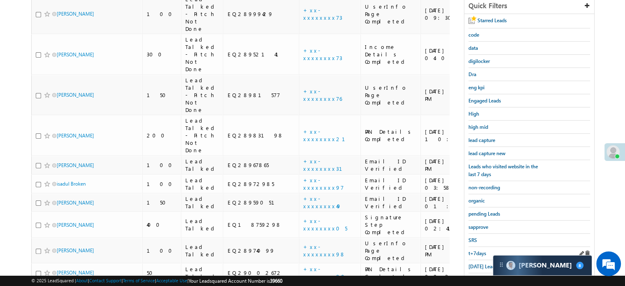
scroll to position [192, 0]
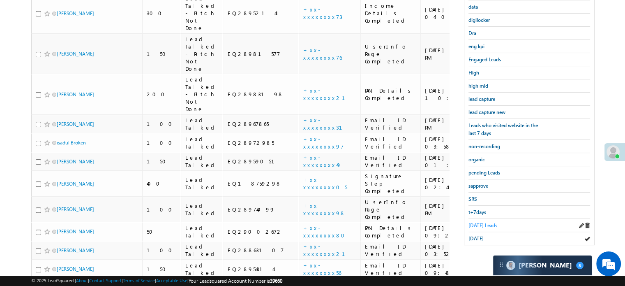
click at [472, 222] on span "[DATE] Leads" at bounding box center [482, 225] width 29 height 6
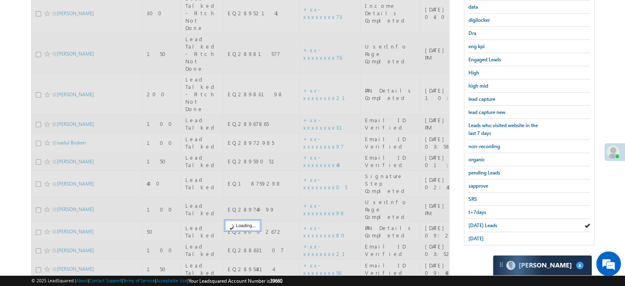
click at [472, 222] on span "[DATE] Leads" at bounding box center [482, 225] width 29 height 6
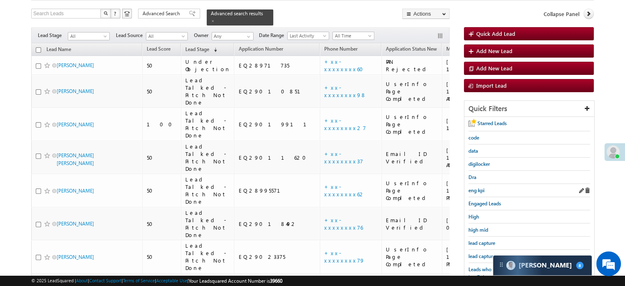
scroll to position [82, 0]
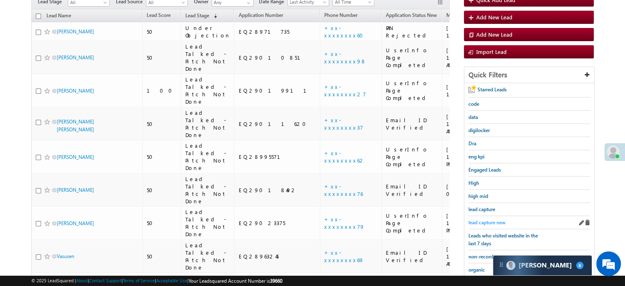
click at [481, 219] on span "lead capture new" at bounding box center [486, 222] width 37 height 6
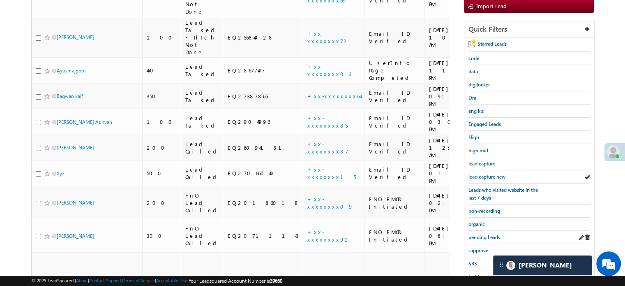
scroll to position [176, 0]
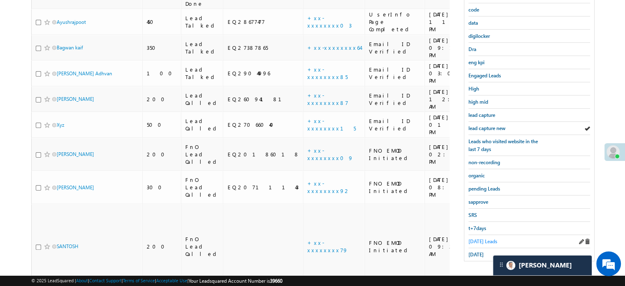
click at [479, 238] on span "Today's Leads" at bounding box center [482, 241] width 29 height 6
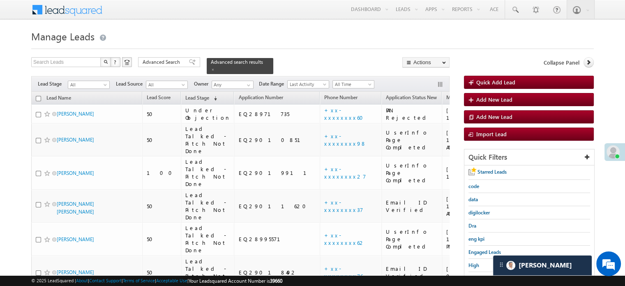
scroll to position [631, 0]
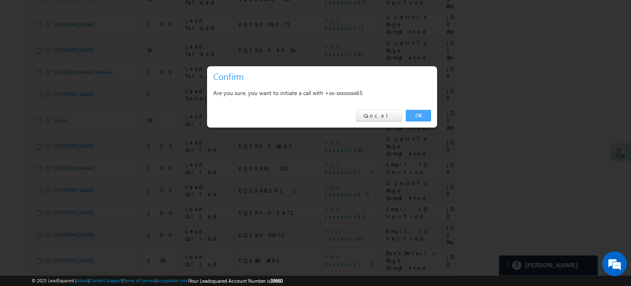
click at [415, 121] on link "OK" at bounding box center [418, 116] width 25 height 12
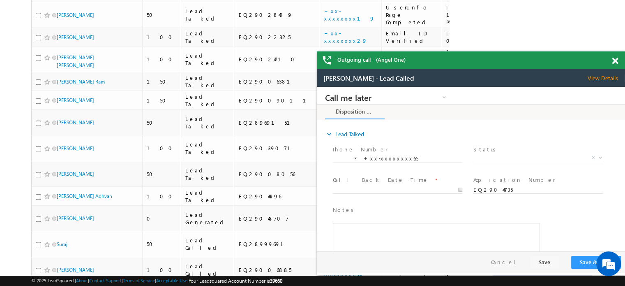
scroll to position [0, 0]
click at [616, 62] on span at bounding box center [615, 61] width 6 height 7
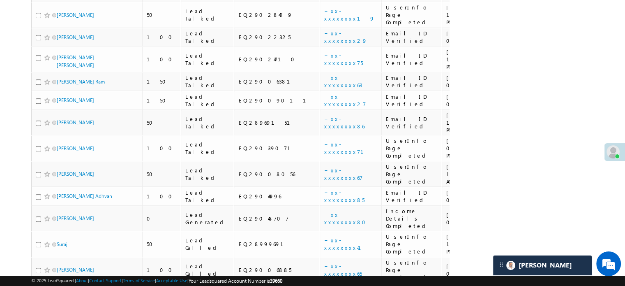
scroll to position [85, 0]
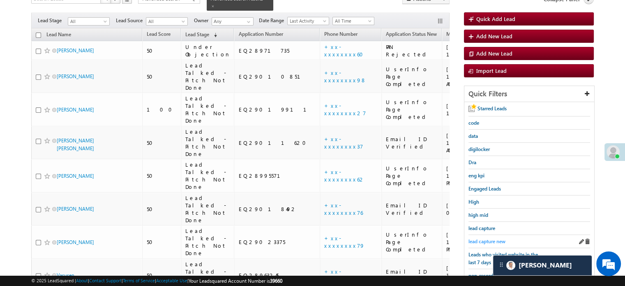
click at [481, 237] on link "lead capture new" at bounding box center [486, 241] width 37 height 8
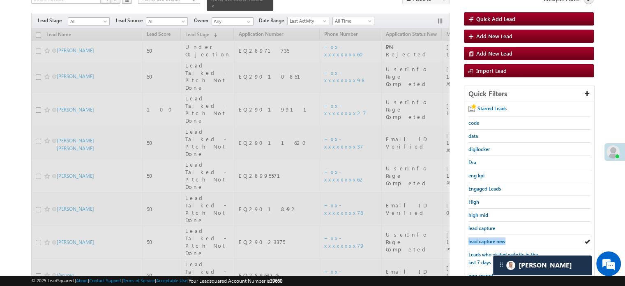
click at [481, 237] on link "lead capture new" at bounding box center [486, 241] width 37 height 8
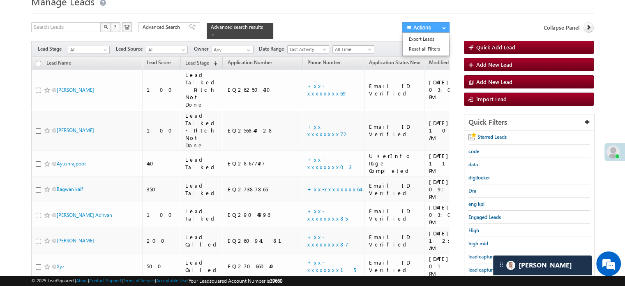
scroll to position [12, 0]
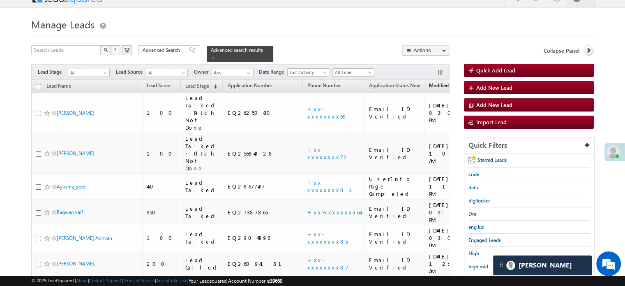
click at [429, 83] on span "Modified On" at bounding box center [443, 85] width 28 height 6
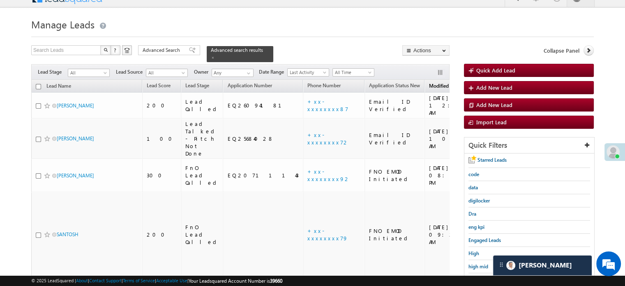
click at [429, 83] on span "Modified On" at bounding box center [443, 86] width 28 height 6
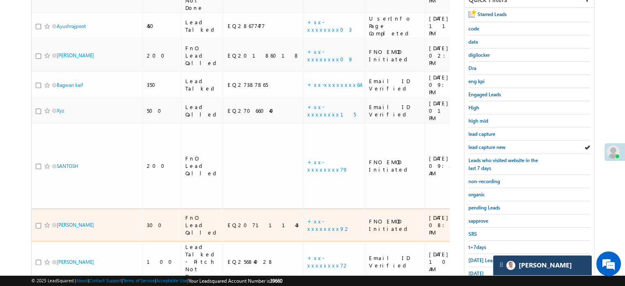
scroll to position [176, 0]
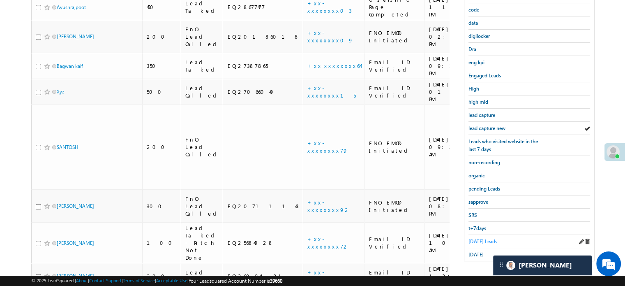
click at [468, 238] on span "Today's Leads" at bounding box center [482, 241] width 29 height 6
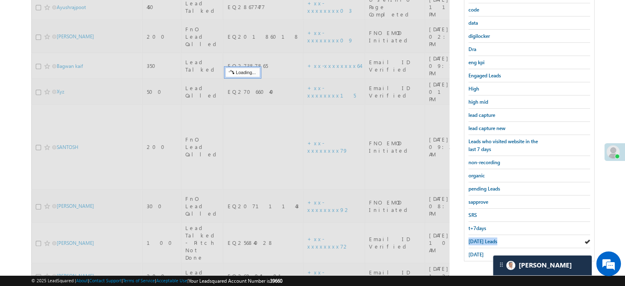
click at [468, 238] on span "Today's Leads" at bounding box center [482, 241] width 29 height 6
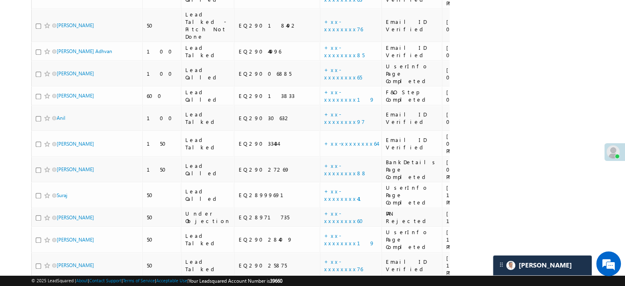
scroll to position [443, 0]
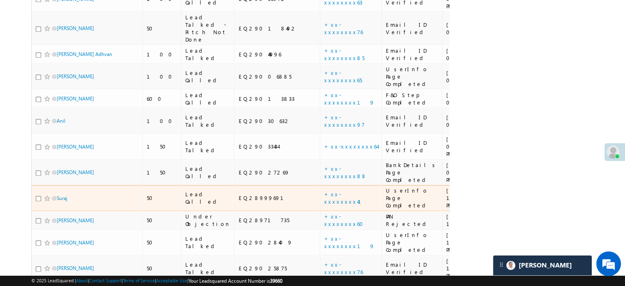
click at [320, 185] on td "+xx-xxxxxxxx41" at bounding box center [351, 198] width 62 height 26
click at [324, 190] on link "+xx-xxxxxxxx41" at bounding box center [347, 197] width 47 height 14
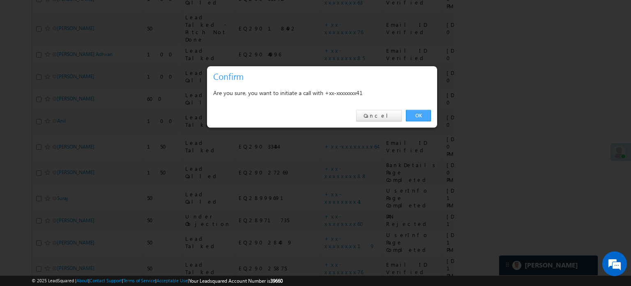
click at [415, 110] on link "OK" at bounding box center [418, 116] width 25 height 12
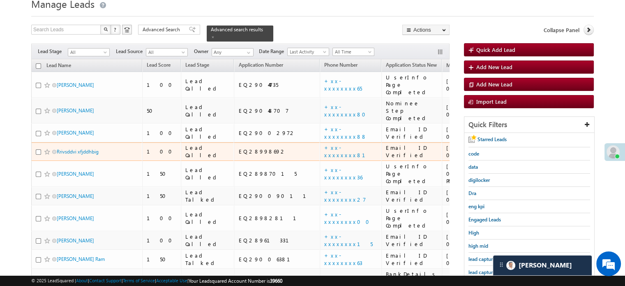
scroll to position [115, 0]
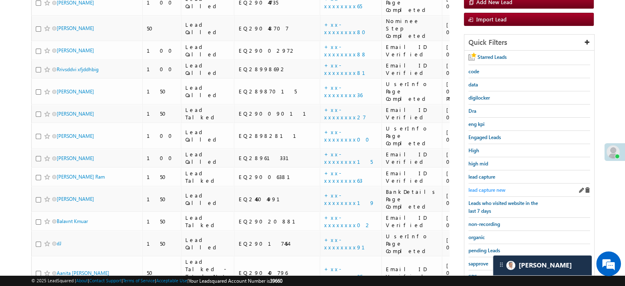
click at [487, 187] on span "lead capture new" at bounding box center [486, 190] width 37 height 6
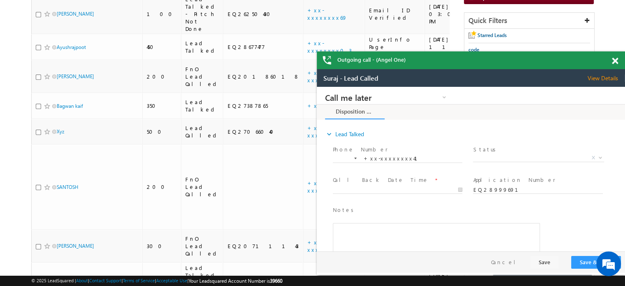
scroll to position [0, 0]
click at [612, 62] on span at bounding box center [615, 61] width 6 height 7
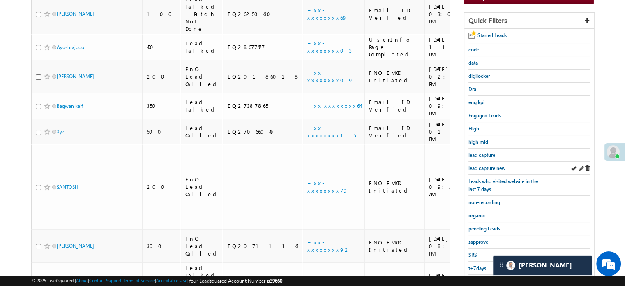
click at [508, 162] on div "lead capture new" at bounding box center [529, 167] width 122 height 13
click at [500, 165] on span "lead capture new" at bounding box center [486, 168] width 37 height 6
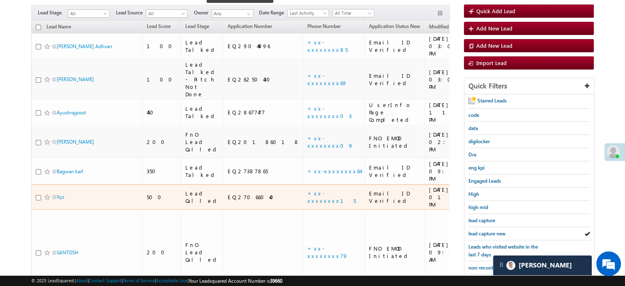
scroll to position [136, 0]
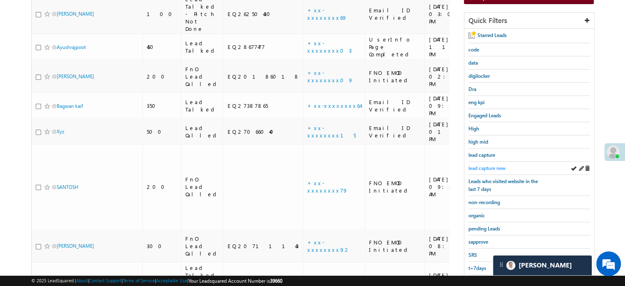
click at [490, 165] on span "lead capture new" at bounding box center [486, 168] width 37 height 6
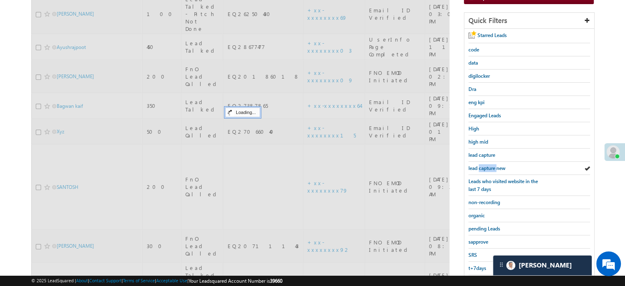
click at [490, 165] on span "lead capture new" at bounding box center [486, 168] width 37 height 6
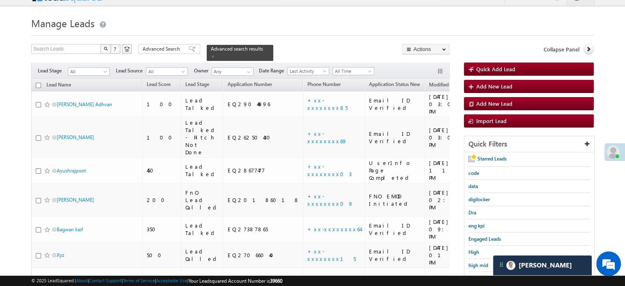
scroll to position [176, 0]
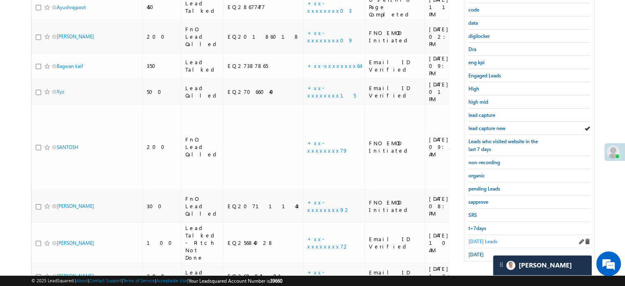
click at [484, 238] on span "Today's Leads" at bounding box center [482, 241] width 29 height 6
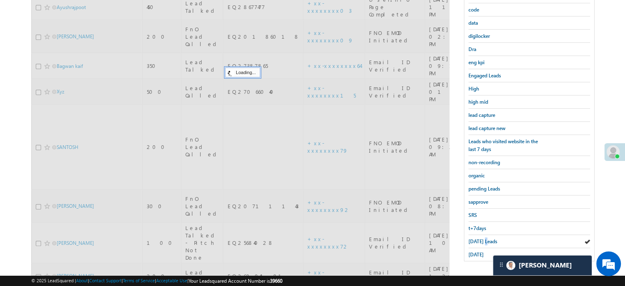
click at [484, 238] on span "Today's Leads" at bounding box center [482, 241] width 29 height 6
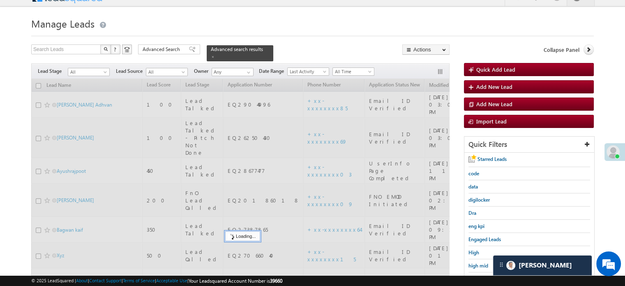
scroll to position [12, 0]
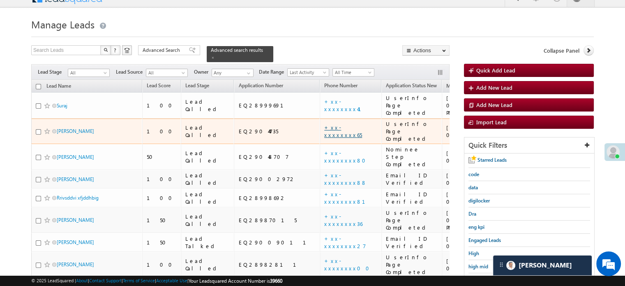
click at [324, 124] on link "+xx-xxxxxxxx65" at bounding box center [343, 131] width 38 height 14
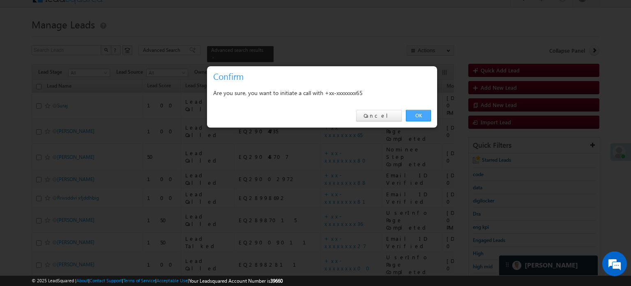
click at [427, 110] on link "OK" at bounding box center [418, 116] width 25 height 12
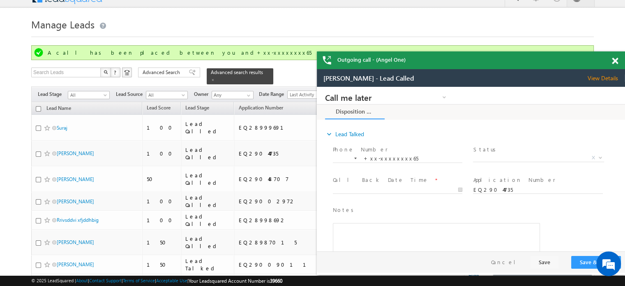
scroll to position [0, 0]
click at [614, 62] on span at bounding box center [615, 61] width 6 height 7
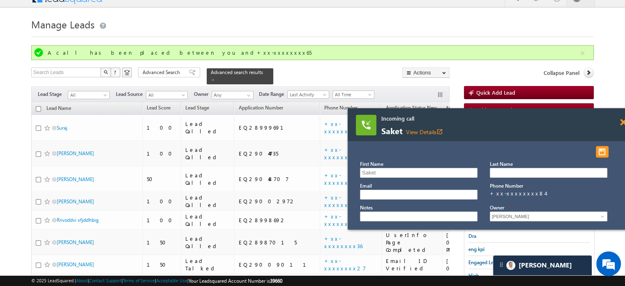
click at [620, 124] on span at bounding box center [623, 122] width 6 height 7
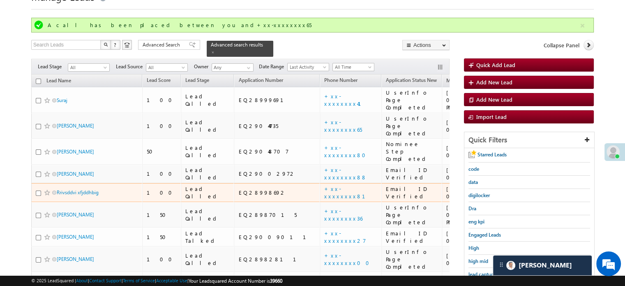
scroll to position [53, 0]
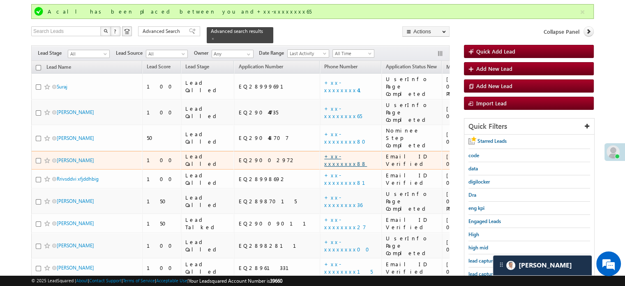
click at [324, 152] on link "+xx-xxxxxxxx88" at bounding box center [345, 159] width 43 height 14
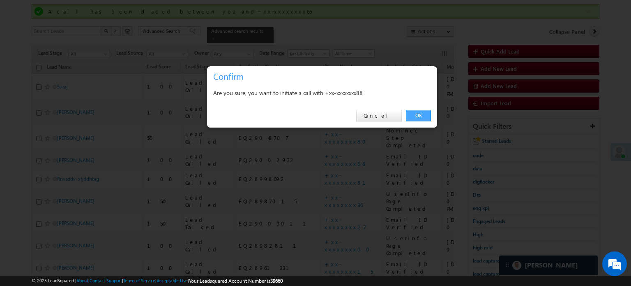
click at [412, 113] on link "OK" at bounding box center [418, 116] width 25 height 12
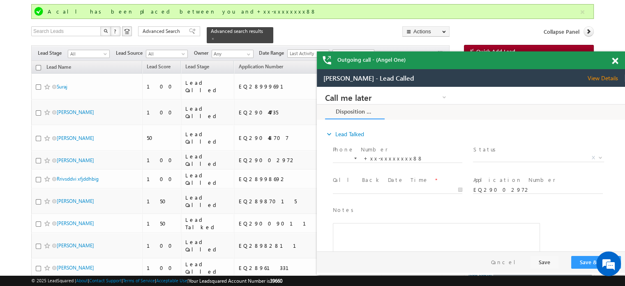
scroll to position [0, 0]
click at [614, 62] on span at bounding box center [615, 61] width 6 height 7
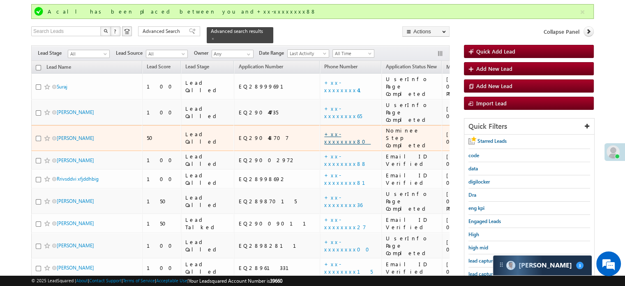
click at [324, 130] on link "+xx-xxxxxxxx80" at bounding box center [347, 137] width 46 height 14
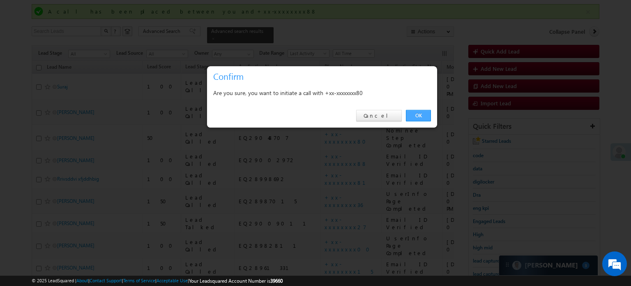
click at [416, 118] on link "OK" at bounding box center [418, 116] width 25 height 12
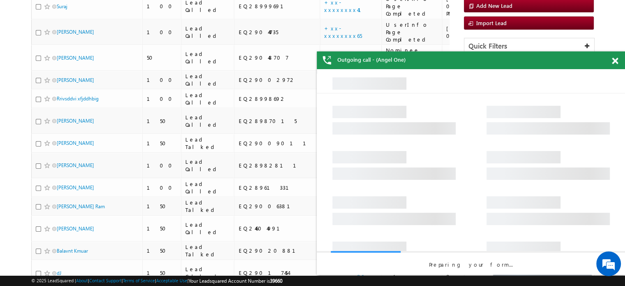
click at [614, 61] on span at bounding box center [615, 61] width 6 height 7
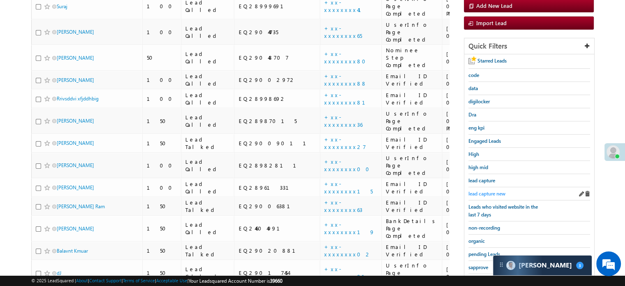
click at [498, 190] on span "lead capture new" at bounding box center [486, 193] width 37 height 6
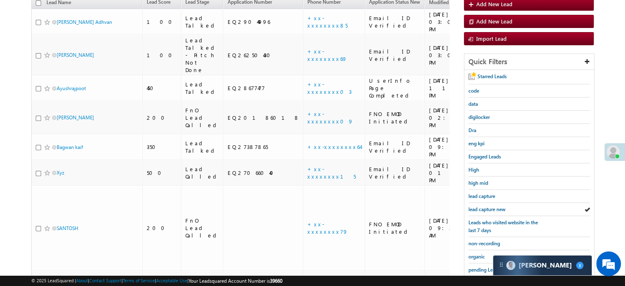
scroll to position [53, 0]
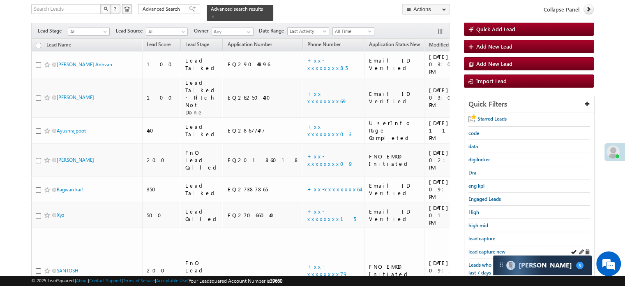
click at [485, 245] on div "lead capture new" at bounding box center [529, 251] width 122 height 13
click at [511, 267] on img at bounding box center [510, 264] width 9 height 9
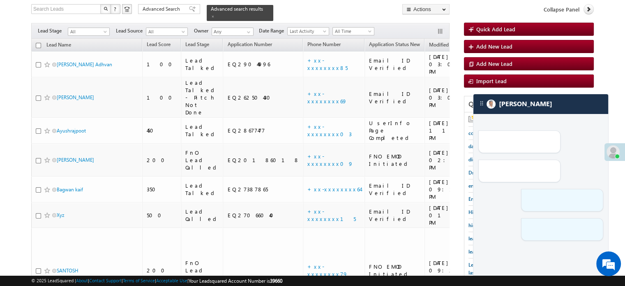
click at [610, 109] on body "Menu [PERSON_NAME] priya .[PERSON_NAME] ore@a ngelb rokin [DOMAIN_NAME]" at bounding box center [312, 202] width 625 height 510
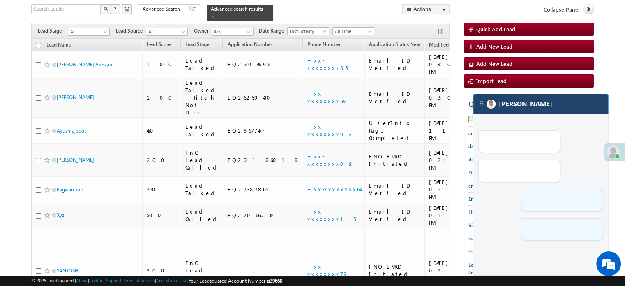
click at [576, 100] on div "[PERSON_NAME]" at bounding box center [540, 104] width 135 height 20
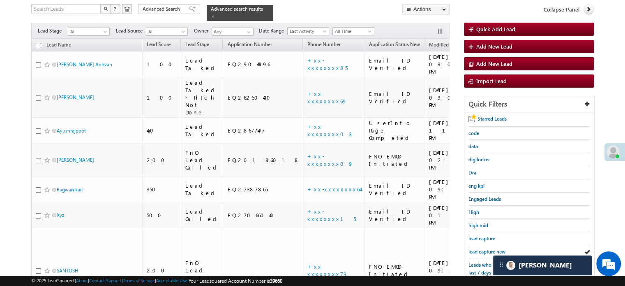
click at [570, 116] on div "Starred Leads" at bounding box center [529, 119] width 122 height 14
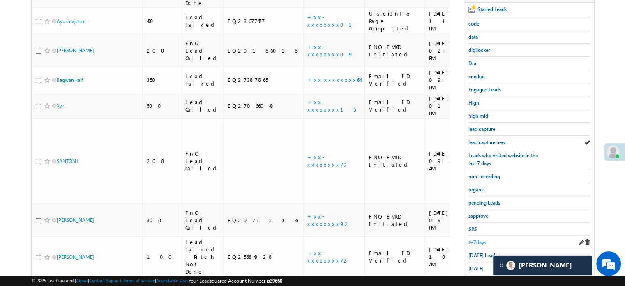
scroll to position [176, 0]
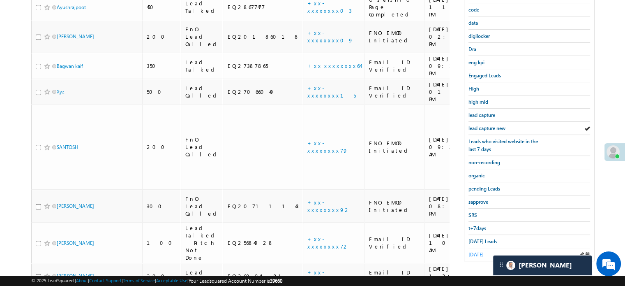
click at [480, 251] on span "[DATE]" at bounding box center [475, 254] width 15 height 6
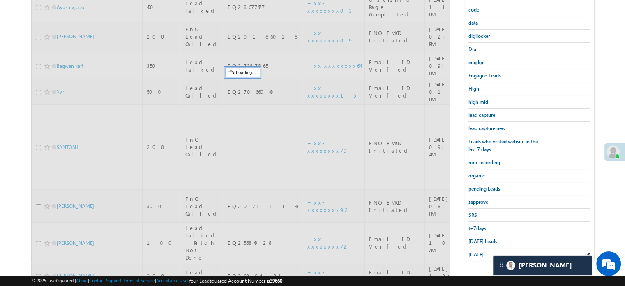
click at [480, 251] on span "[DATE]" at bounding box center [475, 254] width 15 height 6
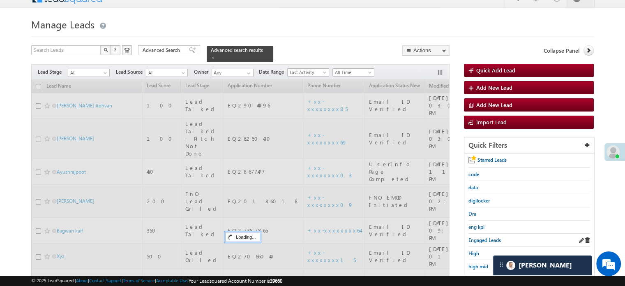
scroll to position [3896, 0]
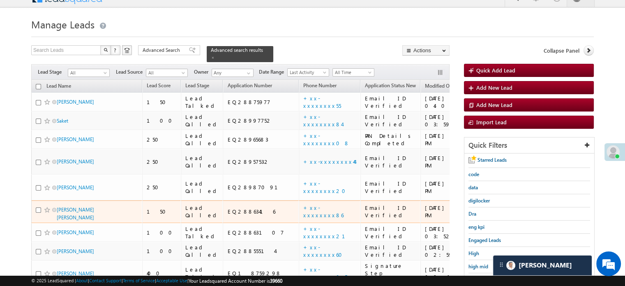
click at [299, 200] on td "+xx-xxxxxxxx86" at bounding box center [330, 211] width 62 height 23
click at [303, 204] on link "+xx-xxxxxxxx86" at bounding box center [323, 211] width 40 height 14
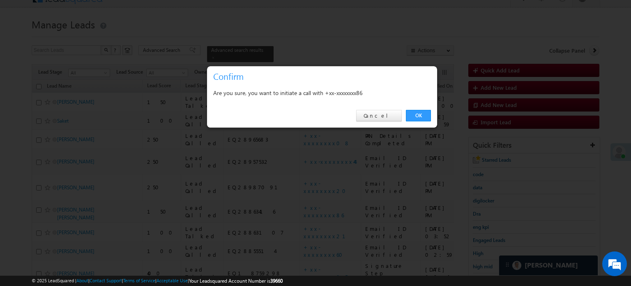
click at [422, 121] on div "OK Cancel" at bounding box center [322, 115] width 230 height 23
click at [422, 114] on link "OK" at bounding box center [418, 116] width 25 height 12
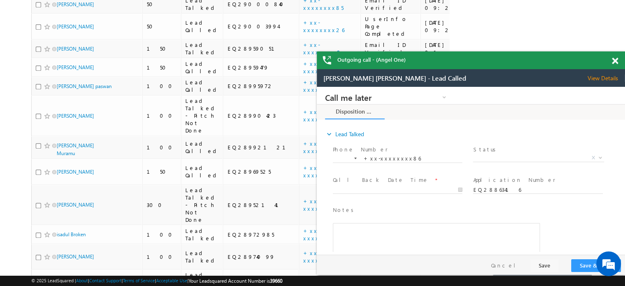
scroll to position [0, 0]
click at [617, 59] on span at bounding box center [615, 61] width 6 height 7
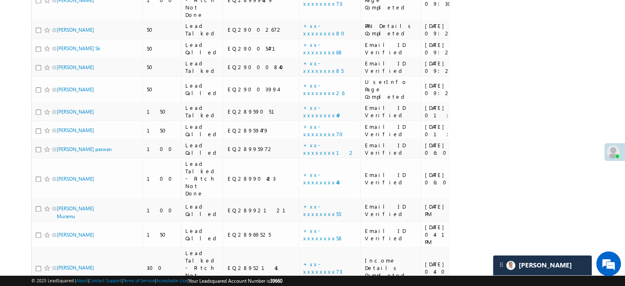
scroll to position [416, 0]
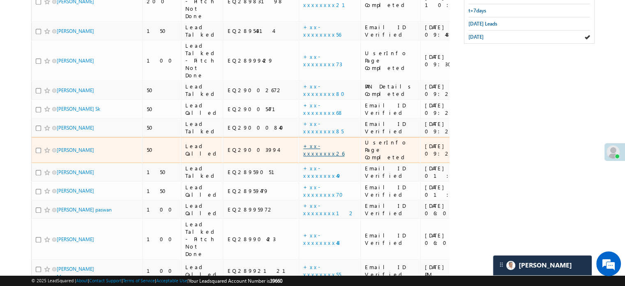
click at [303, 142] on link "+xx-xxxxxxxx26" at bounding box center [323, 149] width 41 height 14
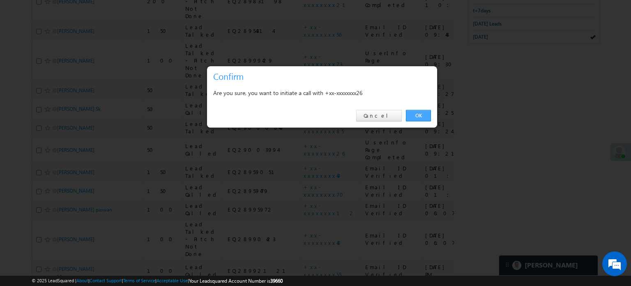
click at [421, 117] on link "OK" at bounding box center [418, 116] width 25 height 12
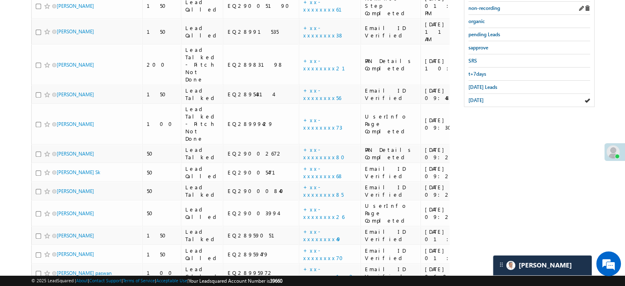
scroll to position [251, 0]
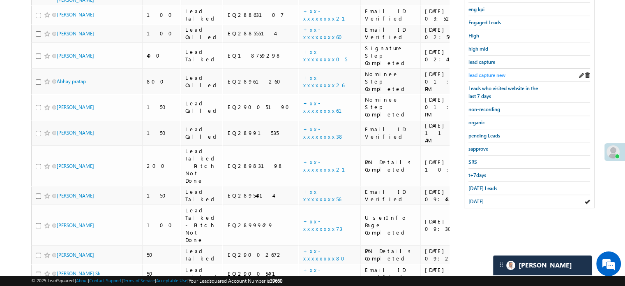
drag, startPoint x: 493, startPoint y: 65, endPoint x: 491, endPoint y: 71, distance: 6.6
click at [493, 65] on div "Starred Leads code data digilocker Dra eng kpi Engaged Leads High high mid lead…" at bounding box center [529, 72] width 130 height 272
click at [491, 72] on span "lead capture new" at bounding box center [486, 75] width 37 height 6
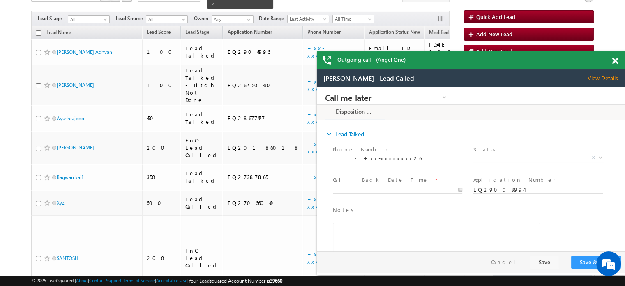
scroll to position [0, 0]
click at [615, 60] on span at bounding box center [615, 61] width 6 height 7
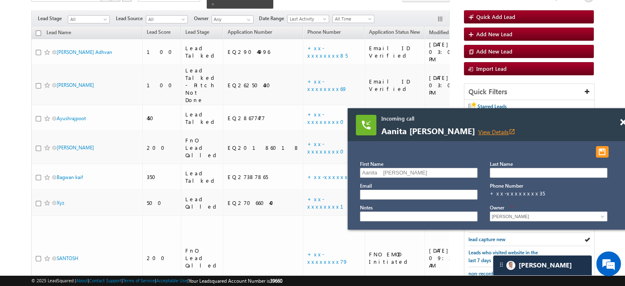
click at [489, 128] on link "View Details open_in_new" at bounding box center [496, 132] width 37 height 8
click at [620, 120] on span at bounding box center [623, 122] width 6 height 7
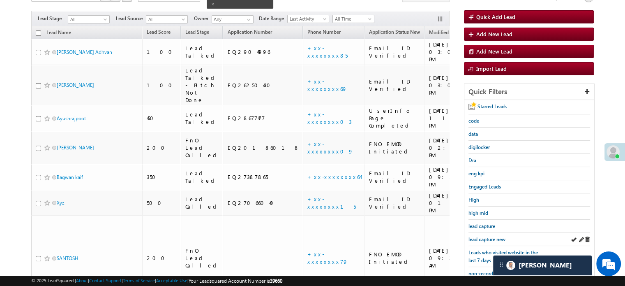
click at [491, 233] on div "lead capture new" at bounding box center [529, 239] width 122 height 13
click at [488, 237] on span "lead capture new" at bounding box center [486, 239] width 37 height 6
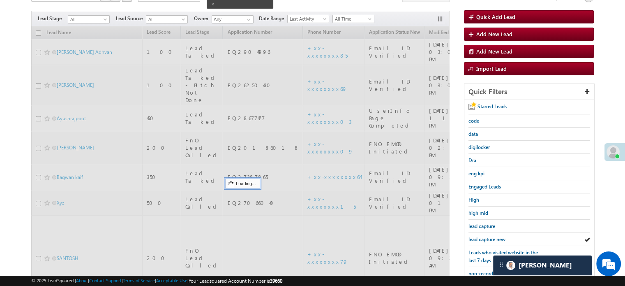
click at [488, 237] on span "lead capture new" at bounding box center [486, 239] width 37 height 6
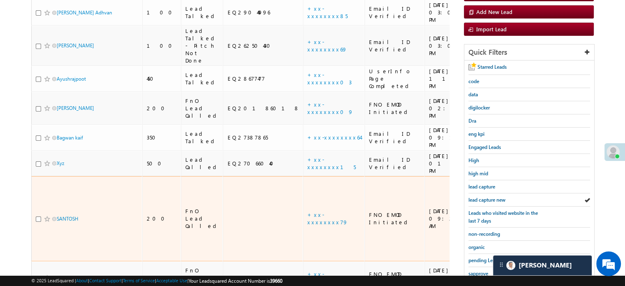
scroll to position [147, 0]
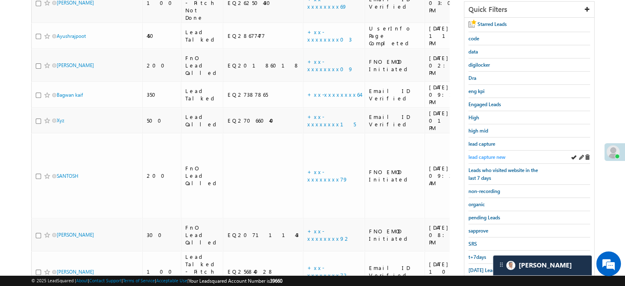
click at [480, 154] on span "lead capture new" at bounding box center [486, 157] width 37 height 6
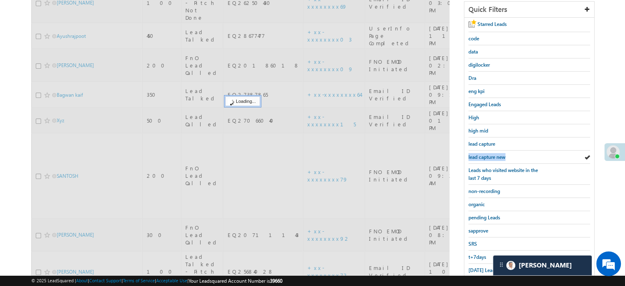
click at [480, 154] on span "lead capture new" at bounding box center [486, 157] width 37 height 6
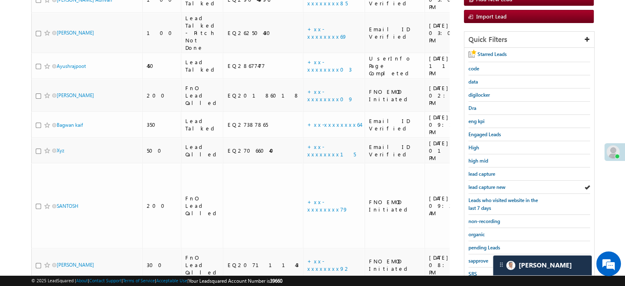
scroll to position [176, 0]
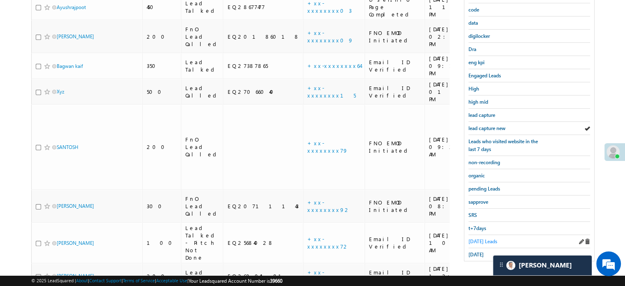
click at [473, 237] on link "[DATE] Leads" at bounding box center [482, 241] width 29 height 8
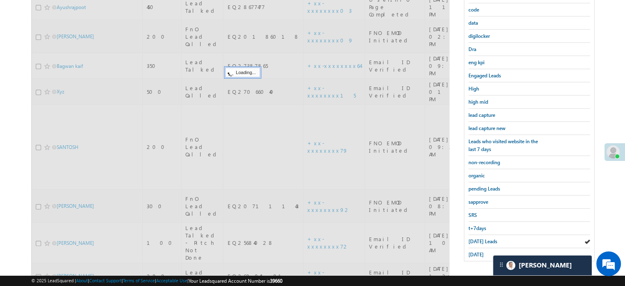
click at [479, 238] on span "[DATE] Leads" at bounding box center [482, 241] width 29 height 6
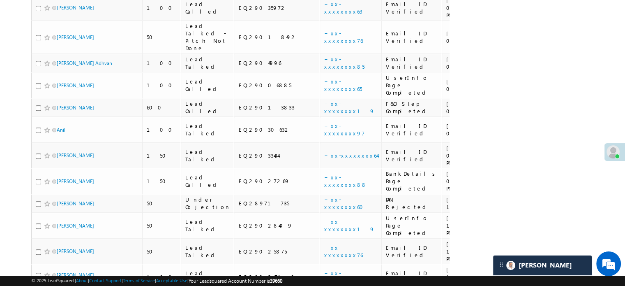
scroll to position [411, 0]
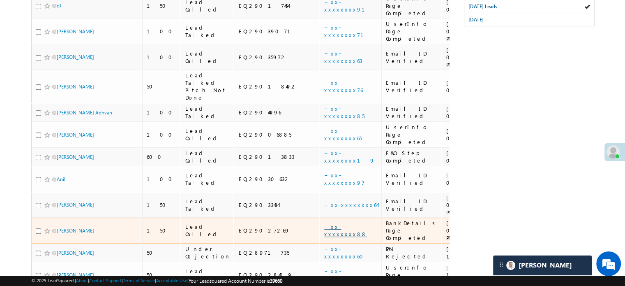
click at [324, 223] on link "+xx-xxxxxxxx88" at bounding box center [345, 230] width 43 height 14
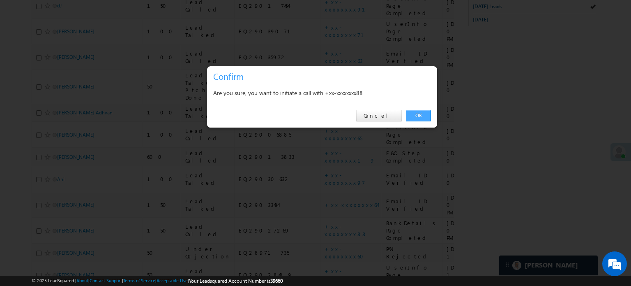
click at [426, 115] on link "OK" at bounding box center [418, 116] width 25 height 12
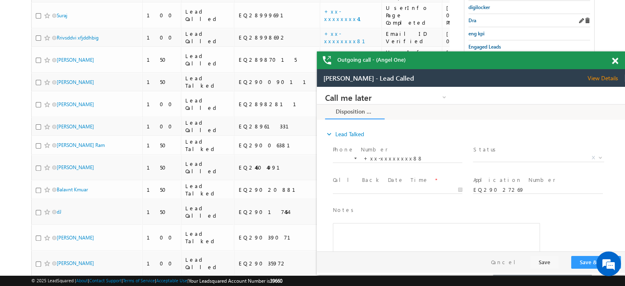
scroll to position [0, 0]
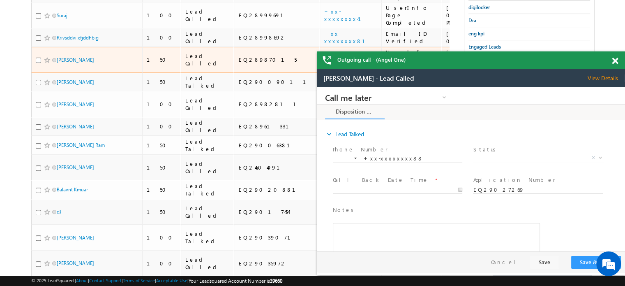
click at [324, 52] on link "+xx-xxxxxxxx36" at bounding box center [343, 59] width 38 height 14
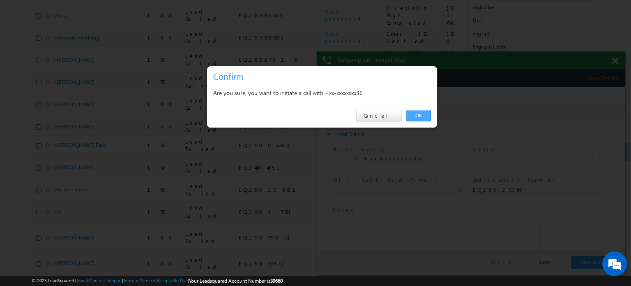
click at [417, 111] on link "OK" at bounding box center [418, 116] width 25 height 12
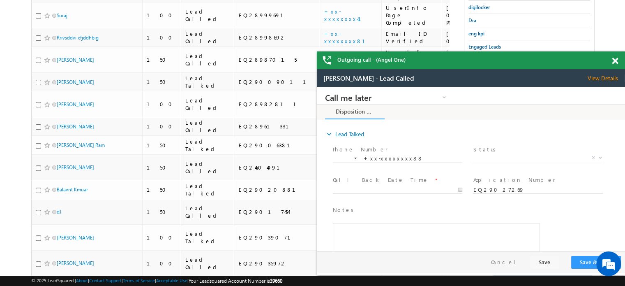
click at [618, 60] on div at bounding box center [619, 59] width 11 height 16
click at [618, 61] on div at bounding box center [619, 59] width 11 height 16
click at [614, 63] on div "Outgoing call - (Angel One)" at bounding box center [471, 60] width 308 height 18
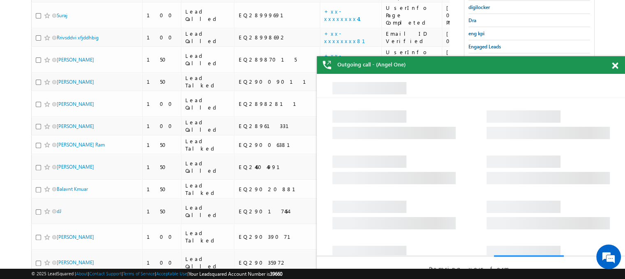
drag, startPoint x: 887, startPoint y: 150, endPoint x: 542, endPoint y: 79, distance: 352.7
click at [571, 66] on div "Outgoing call - (Angel One)" at bounding box center [471, 65] width 308 height 18
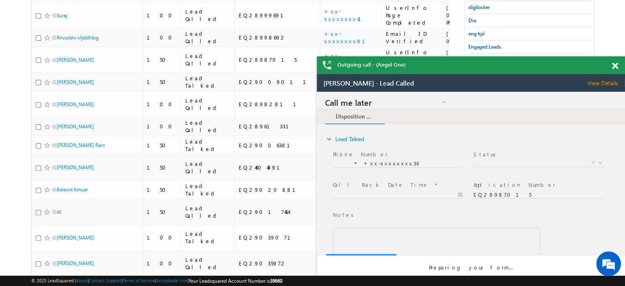
click at [616, 64] on span at bounding box center [615, 65] width 6 height 7
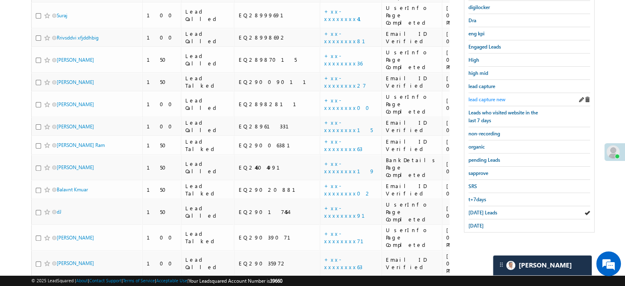
click at [503, 97] on span "lead capture new" at bounding box center [486, 99] width 37 height 6
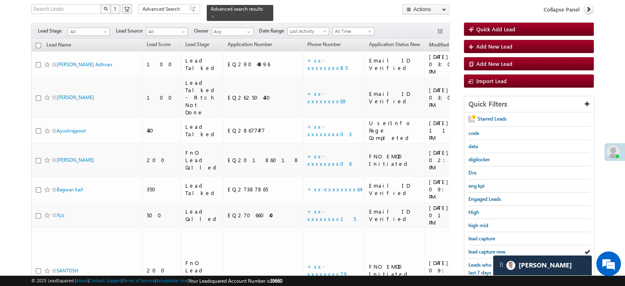
scroll to position [176, 0]
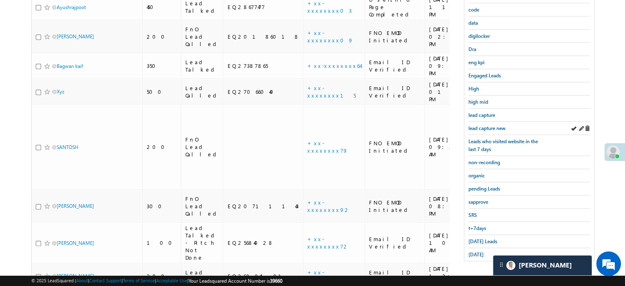
click at [491, 122] on div "lead capture new" at bounding box center [529, 128] width 122 height 13
click at [496, 125] on span "lead capture new" at bounding box center [486, 128] width 37 height 6
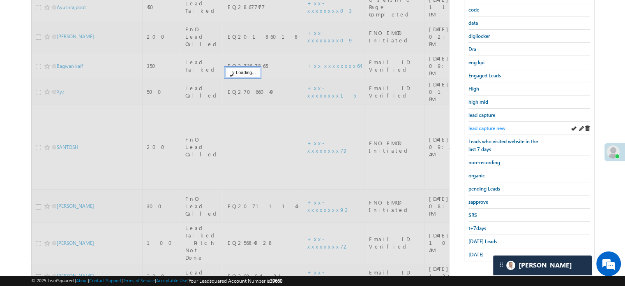
click at [496, 125] on span "lead capture new" at bounding box center [486, 128] width 37 height 6
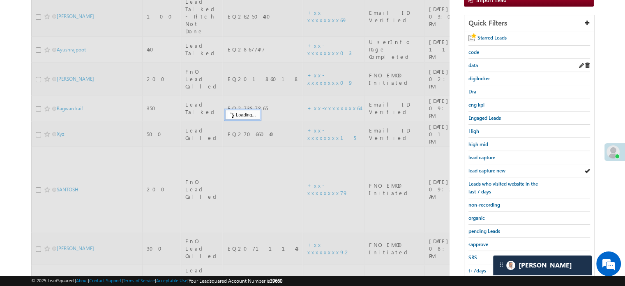
scroll to position [53, 0]
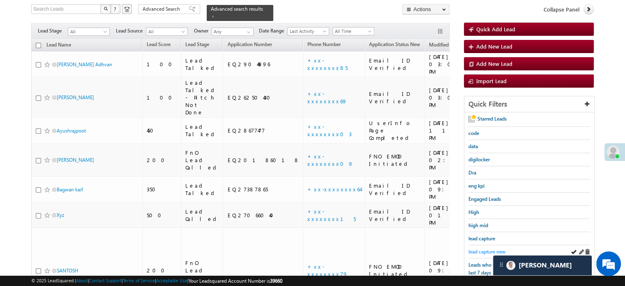
click at [483, 247] on link "lead capture new" at bounding box center [486, 251] width 37 height 8
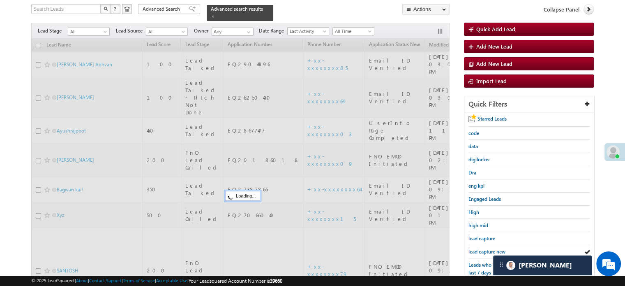
click at [483, 248] on span "lead capture new" at bounding box center [486, 251] width 37 height 6
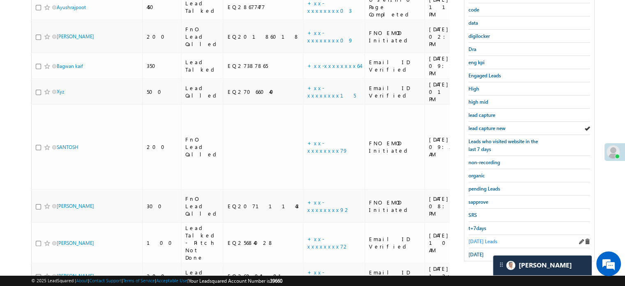
click at [472, 238] on span "[DATE] Leads" at bounding box center [482, 241] width 29 height 6
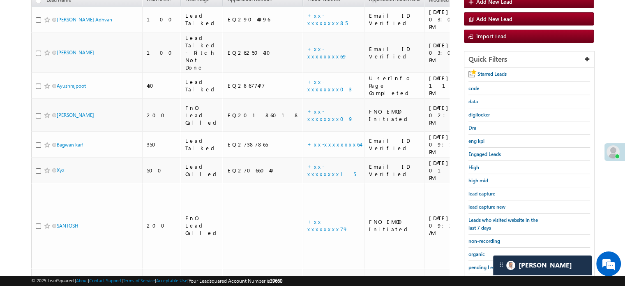
scroll to position [176, 0]
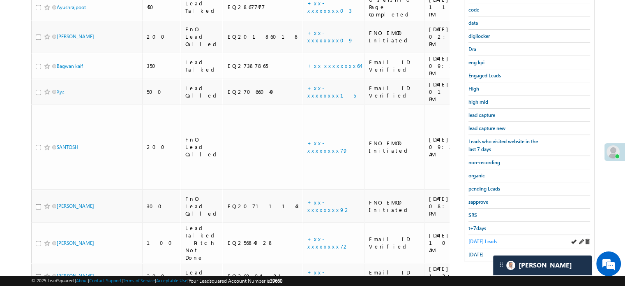
click at [476, 240] on span "[DATE] Leads" at bounding box center [482, 241] width 29 height 6
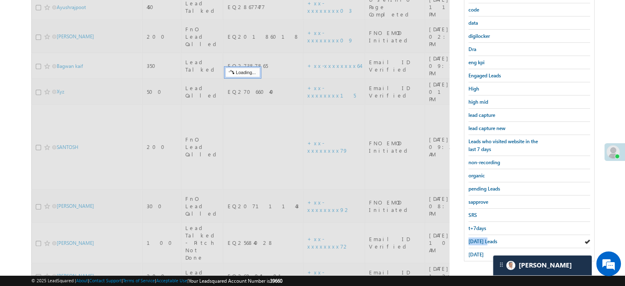
click at [476, 240] on span "[DATE] Leads" at bounding box center [482, 241] width 29 height 6
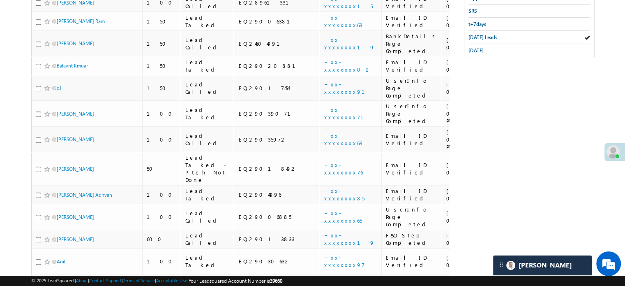
scroll to position [380, 0]
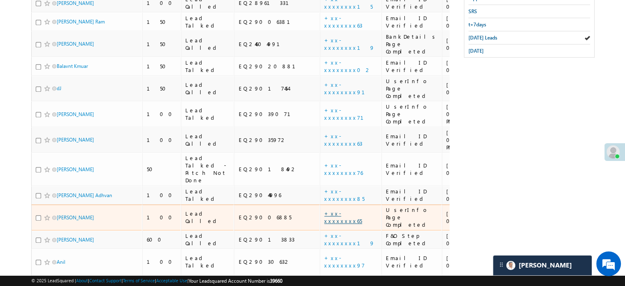
click at [324, 210] on link "+xx-xxxxxxxx65" at bounding box center [343, 217] width 38 height 14
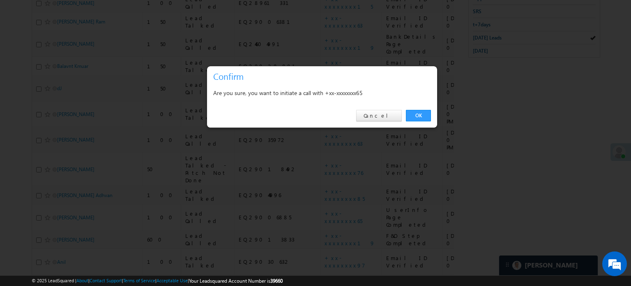
click at [406, 109] on div "OK Cancel" at bounding box center [322, 115] width 230 height 23
click at [408, 109] on div "OK Cancel" at bounding box center [322, 115] width 230 height 23
click at [409, 115] on link "OK" at bounding box center [418, 116] width 25 height 12
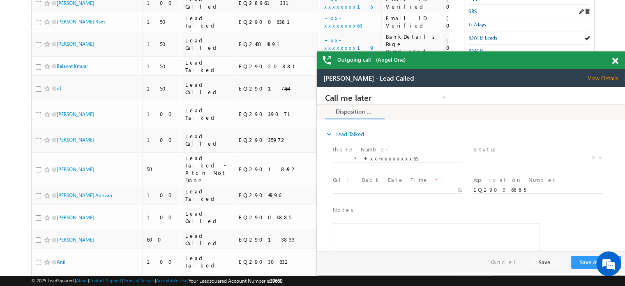
scroll to position [0, 0]
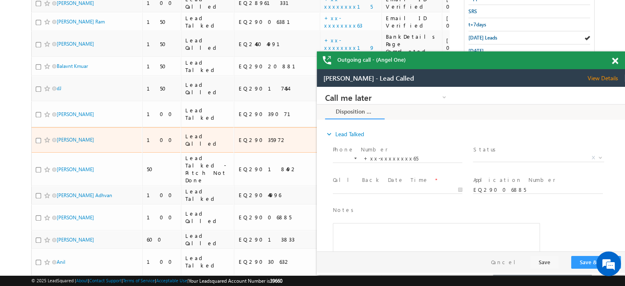
click at [324, 132] on link "+xx-xxxxxxxx63" at bounding box center [343, 139] width 38 height 14
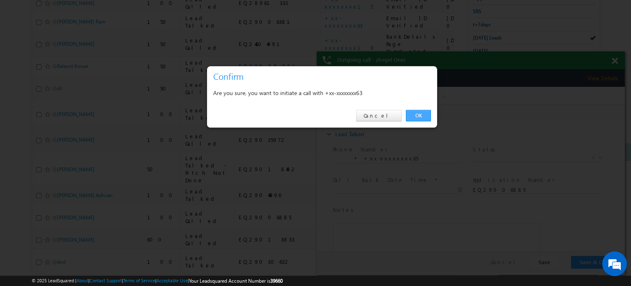
click at [423, 112] on link "OK" at bounding box center [418, 116] width 25 height 12
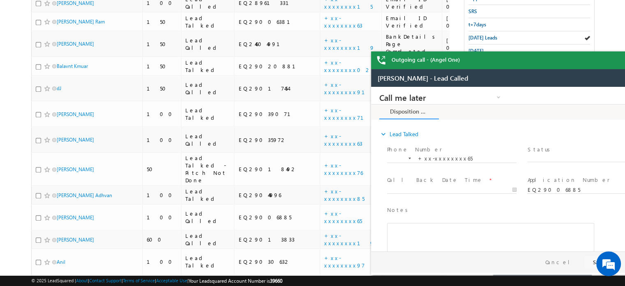
drag, startPoint x: 615, startPoint y: 59, endPoint x: 607, endPoint y: 62, distance: 8.1
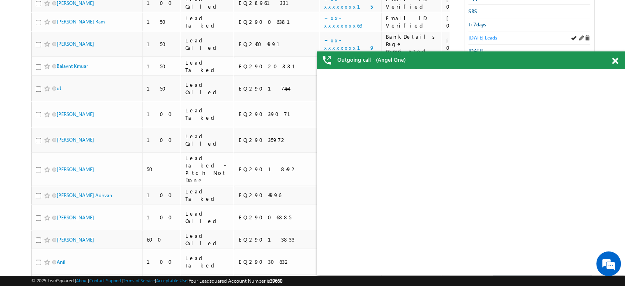
click at [475, 36] on span "[DATE] Leads" at bounding box center [482, 38] width 29 height 6
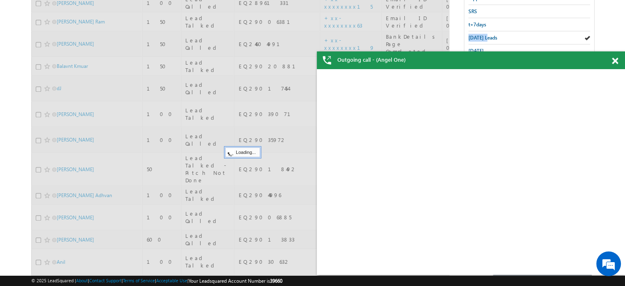
click at [475, 36] on span "[DATE] Leads" at bounding box center [482, 38] width 29 height 6
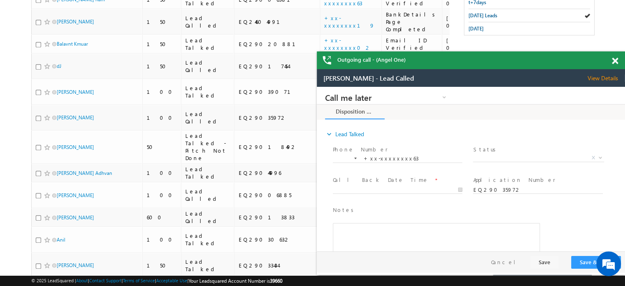
click at [616, 58] on span at bounding box center [615, 61] width 6 height 7
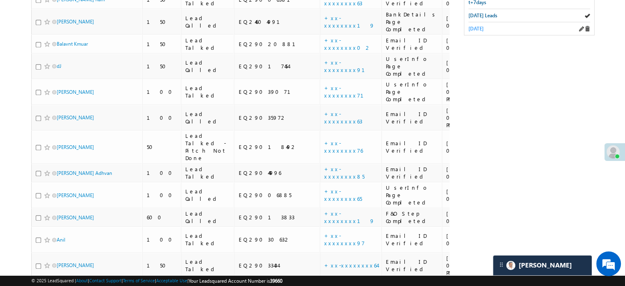
click at [484, 27] on span "[DATE]" at bounding box center [475, 28] width 15 height 6
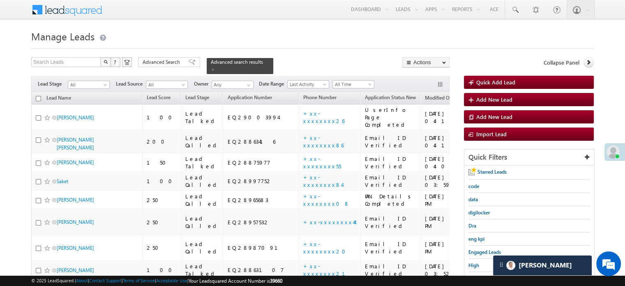
click at [303, 281] on link "+xx-xxxxxxxx60" at bounding box center [325, 288] width 44 height 14
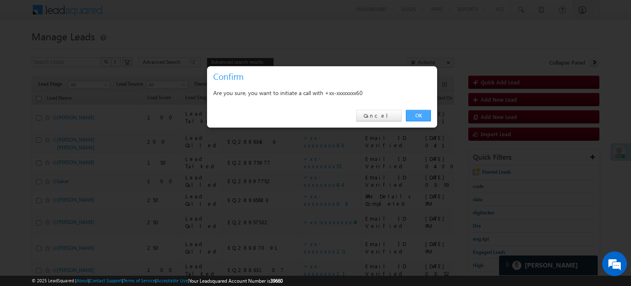
click at [419, 113] on link "OK" at bounding box center [418, 116] width 25 height 12
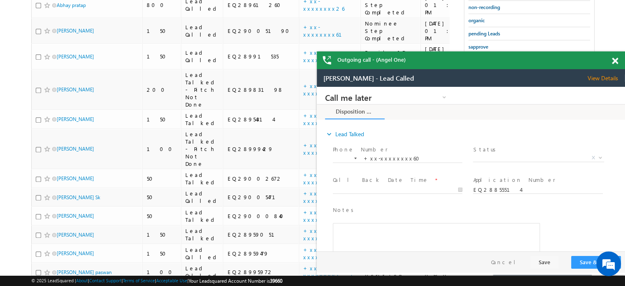
click at [615, 64] on span at bounding box center [615, 61] width 6 height 7
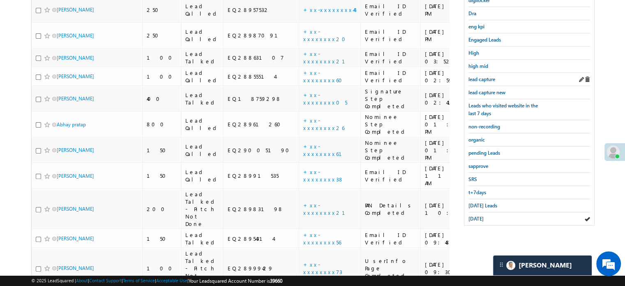
scroll to position [230, 0]
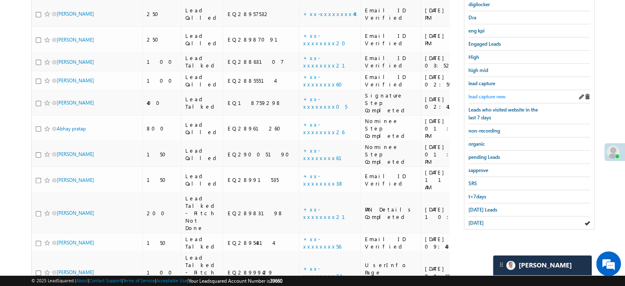
click at [484, 93] on span "lead capture new" at bounding box center [486, 96] width 37 height 6
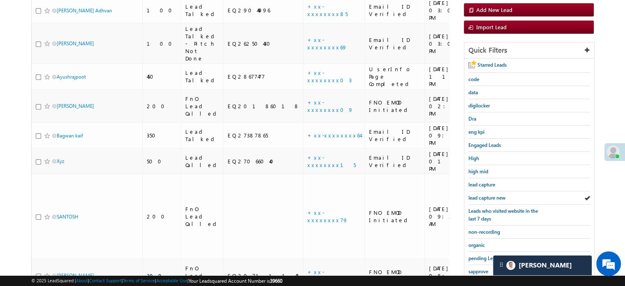
scroll to position [12, 0]
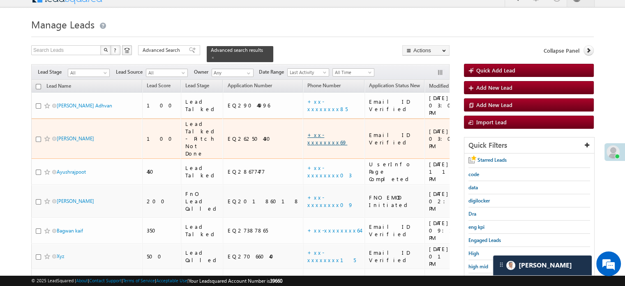
click at [307, 131] on link "+xx-xxxxxxxx69" at bounding box center [327, 138] width 40 height 14
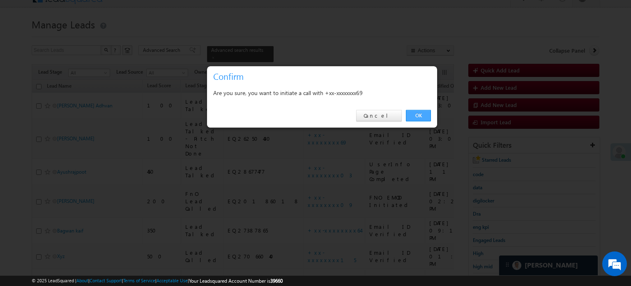
click at [422, 118] on link "OK" at bounding box center [418, 116] width 25 height 12
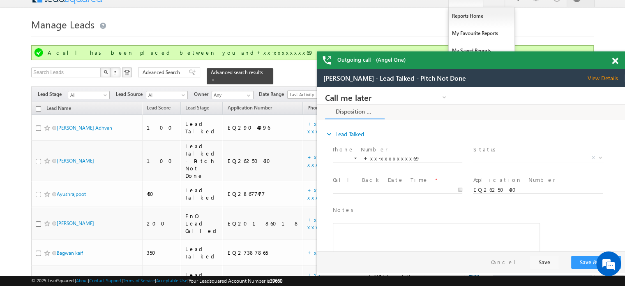
scroll to position [0, 0]
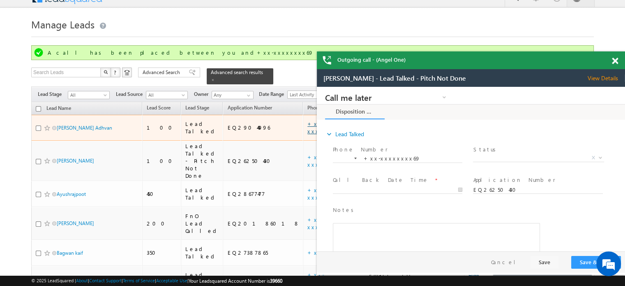
click at [307, 120] on link "+xx-xxxxxxxx85" at bounding box center [327, 127] width 40 height 14
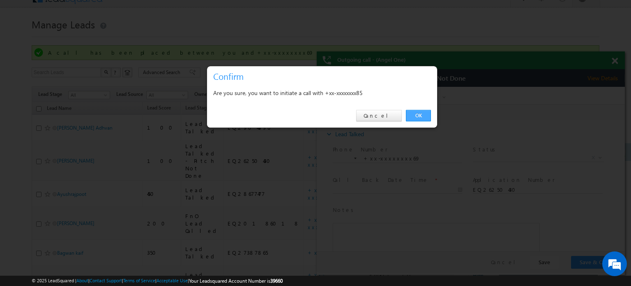
click at [428, 113] on link "OK" at bounding box center [418, 116] width 25 height 12
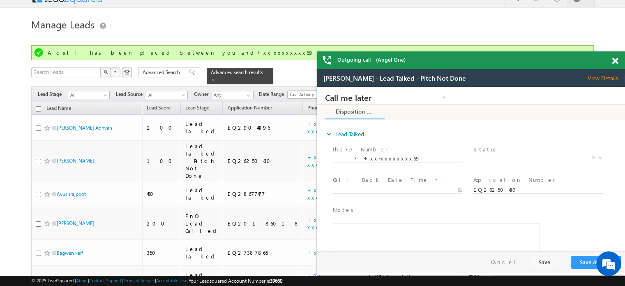
click at [617, 61] on span at bounding box center [615, 61] width 6 height 7
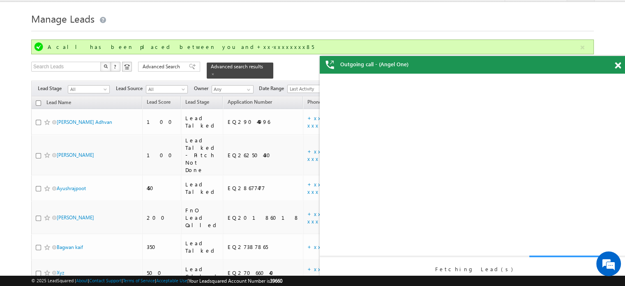
scroll to position [94, 0]
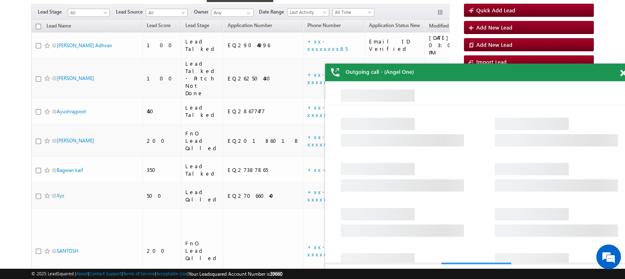
click at [620, 71] on span at bounding box center [623, 73] width 6 height 7
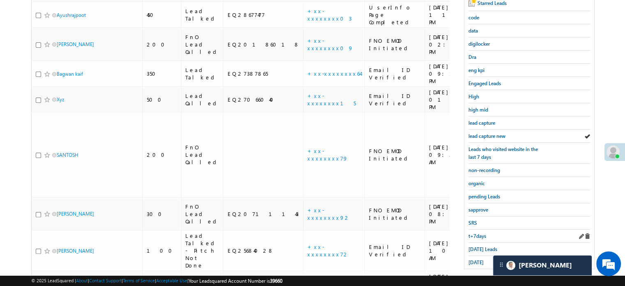
scroll to position [198, 0]
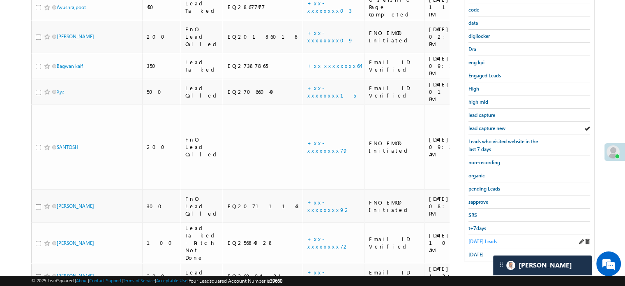
click at [481, 238] on span "[DATE] Leads" at bounding box center [482, 241] width 29 height 6
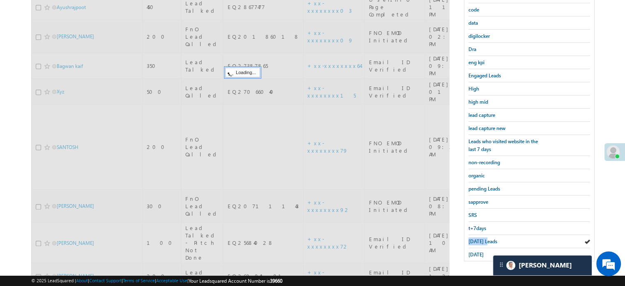
click at [481, 238] on span "[DATE] Leads" at bounding box center [482, 241] width 29 height 6
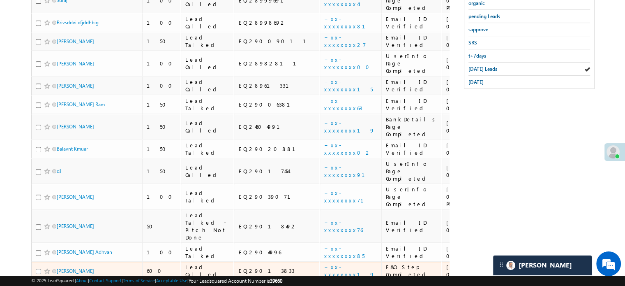
scroll to position [339, 0]
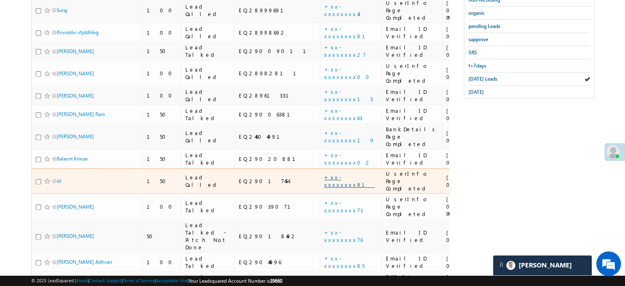
click at [324, 173] on link "+xx-xxxxxxxx91" at bounding box center [349, 180] width 51 height 14
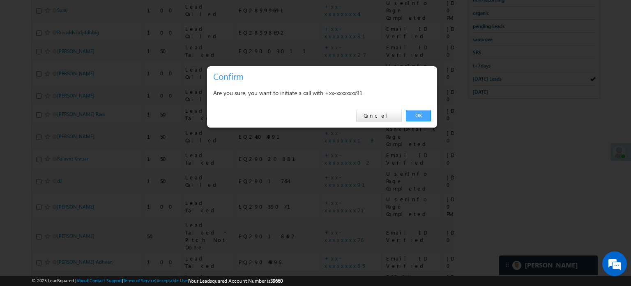
click at [423, 115] on link "OK" at bounding box center [418, 116] width 25 height 12
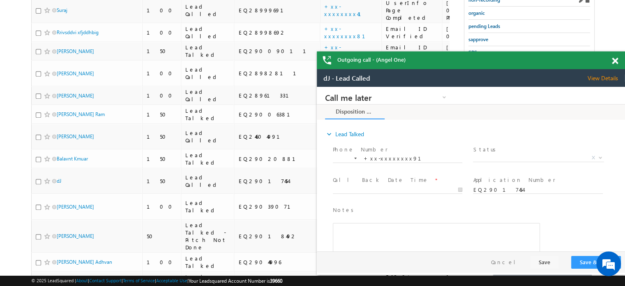
scroll to position [0, 0]
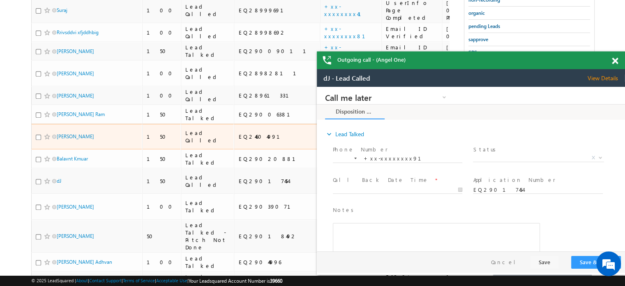
click at [324, 129] on link "+xx-xxxxxxxx19" at bounding box center [349, 136] width 51 height 14
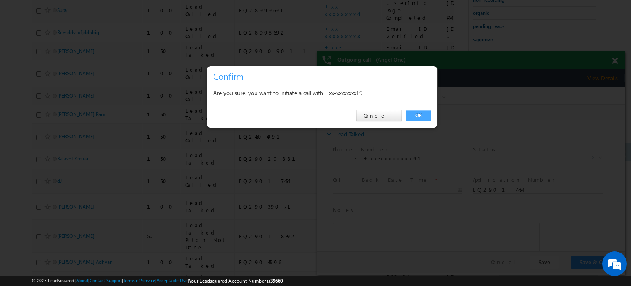
click at [411, 111] on link "OK" at bounding box center [418, 116] width 25 height 12
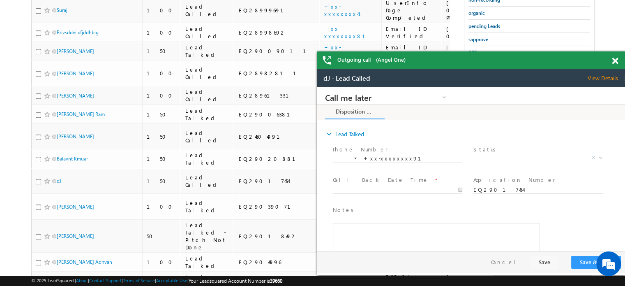
click at [613, 60] on span at bounding box center [615, 61] width 6 height 7
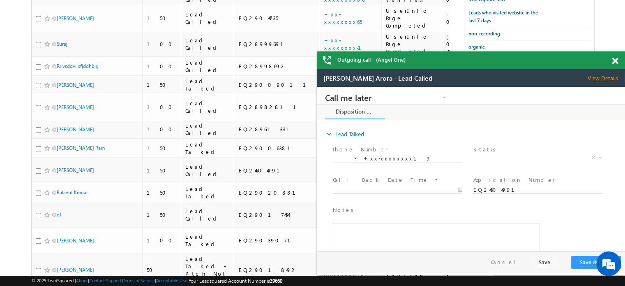
scroll to position [279, 0]
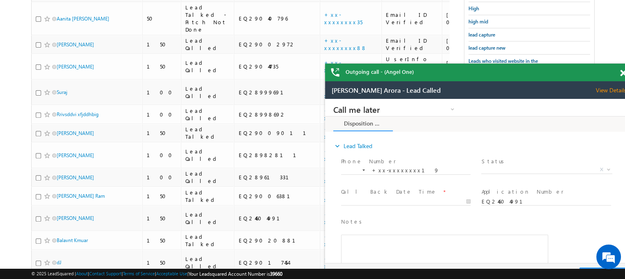
click at [621, 75] on span at bounding box center [623, 73] width 6 height 7
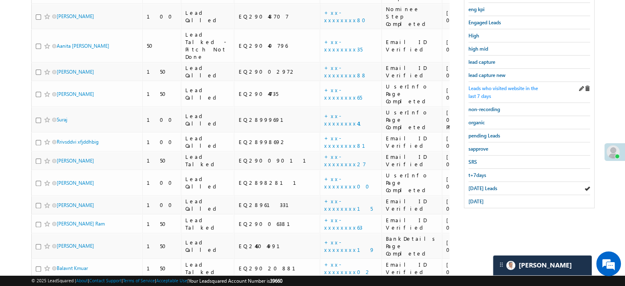
scroll to position [237, 0]
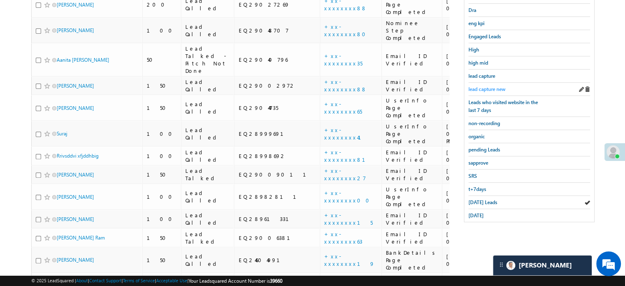
click at [501, 90] on link "lead capture new" at bounding box center [486, 89] width 37 height 8
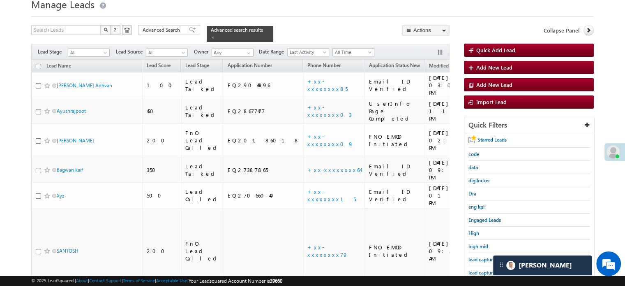
scroll to position [155, 0]
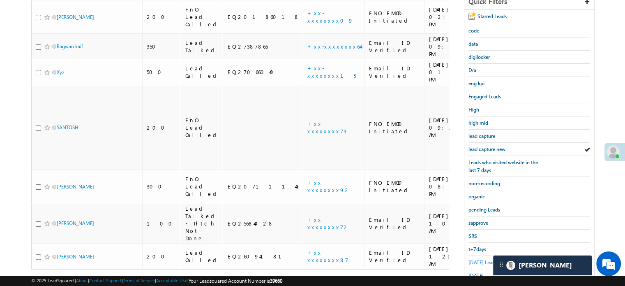
click at [477, 262] on link "[DATE] Leads" at bounding box center [482, 262] width 29 height 8
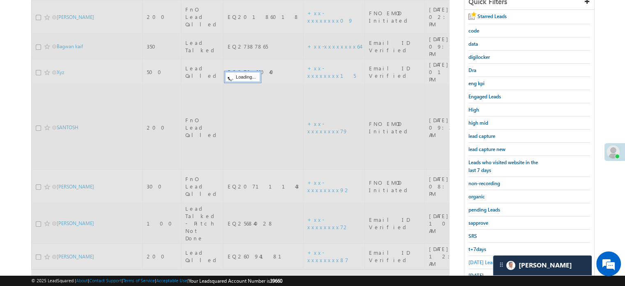
click at [477, 259] on span "[DATE] Leads" at bounding box center [482, 262] width 29 height 6
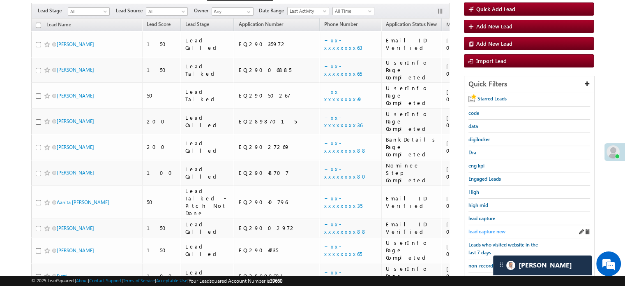
click at [487, 228] on span "lead capture new" at bounding box center [486, 231] width 37 height 6
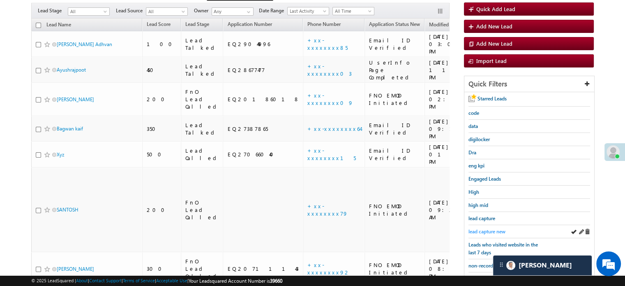
click at [486, 228] on span "lead capture new" at bounding box center [486, 231] width 37 height 6
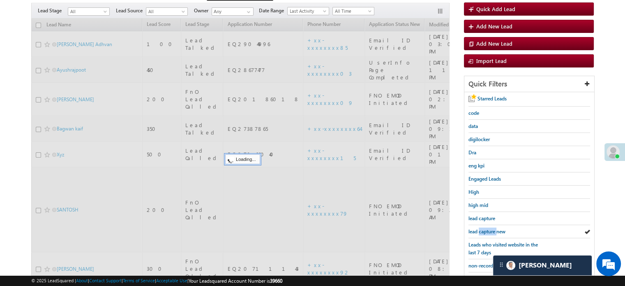
click at [486, 228] on span "lead capture new" at bounding box center [486, 231] width 37 height 6
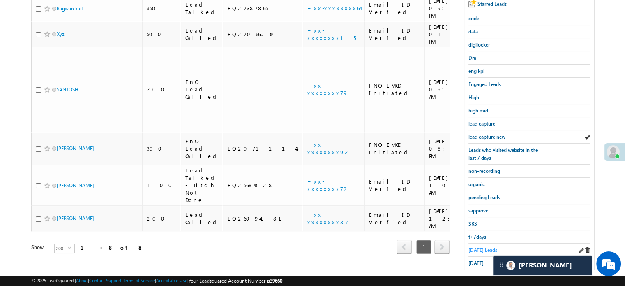
scroll to position [176, 0]
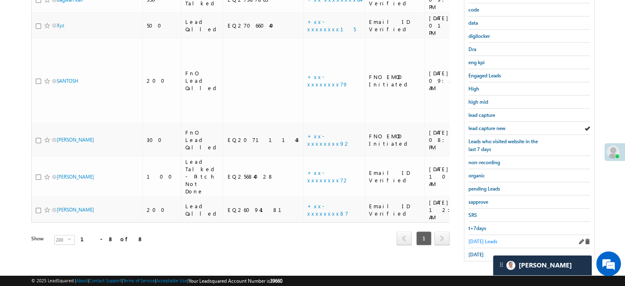
click at [485, 238] on span "[DATE] Leads" at bounding box center [482, 241] width 29 height 6
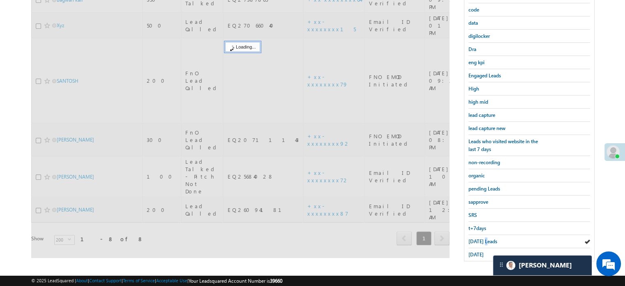
click at [485, 238] on span "[DATE] Leads" at bounding box center [482, 241] width 29 height 6
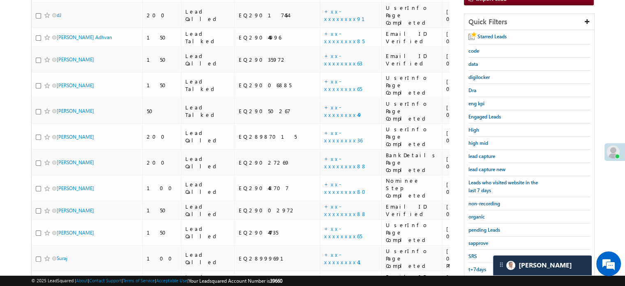
scroll to position [94, 0]
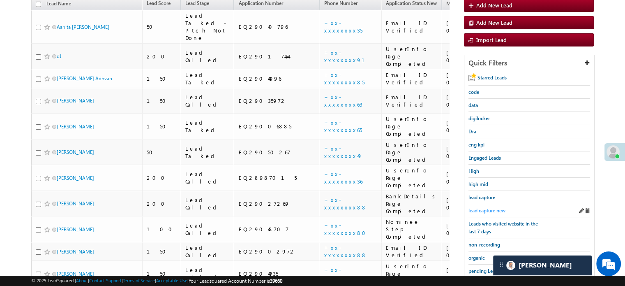
click at [491, 207] on span "lead capture new" at bounding box center [486, 210] width 37 height 6
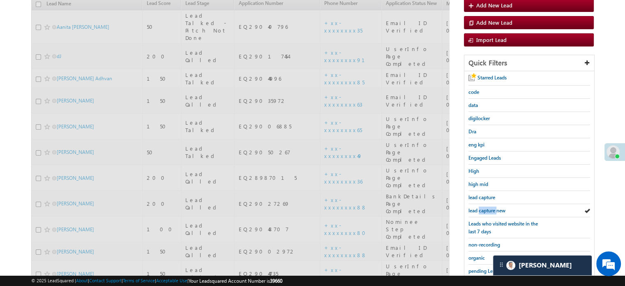
click at [491, 207] on span "lead capture new" at bounding box center [486, 210] width 37 height 6
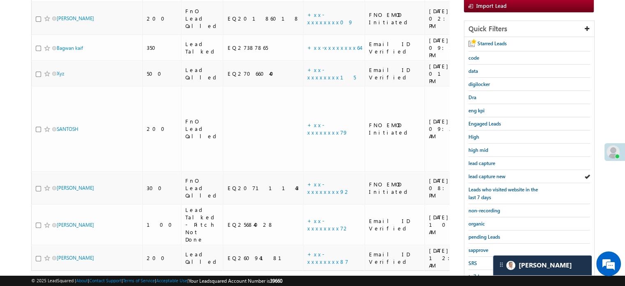
scroll to position [176, 0]
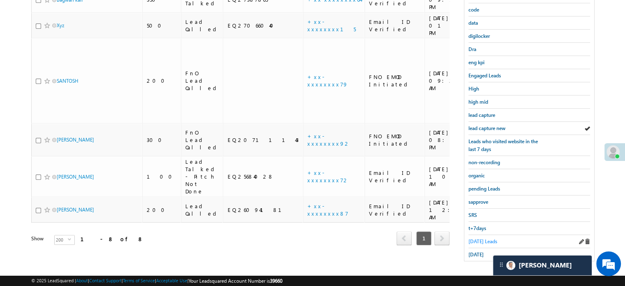
click at [485, 238] on span "[DATE] Leads" at bounding box center [482, 241] width 29 height 6
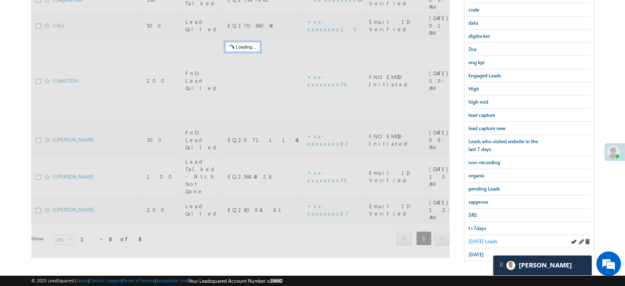
click at [482, 239] on span "[DATE] Leads" at bounding box center [482, 241] width 29 height 6
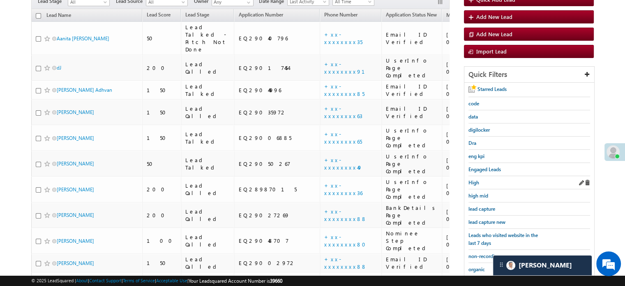
scroll to position [138, 0]
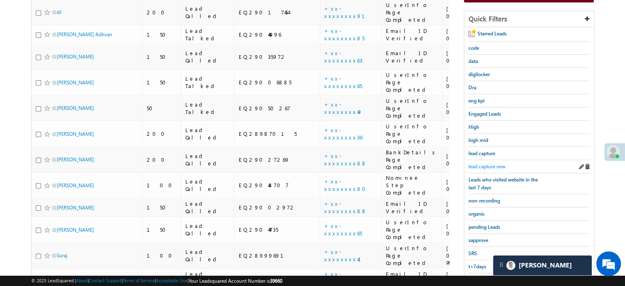
click at [473, 160] on div "lead capture new" at bounding box center [529, 166] width 122 height 13
click at [481, 169] on div "lead capture new" at bounding box center [529, 166] width 122 height 13
click at [484, 164] on span "lead capture new" at bounding box center [486, 166] width 37 height 6
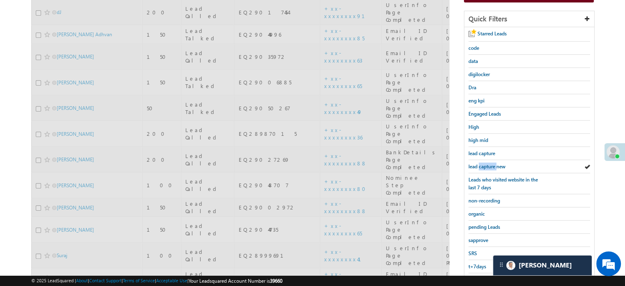
click at [484, 164] on span "lead capture new" at bounding box center [486, 166] width 37 height 6
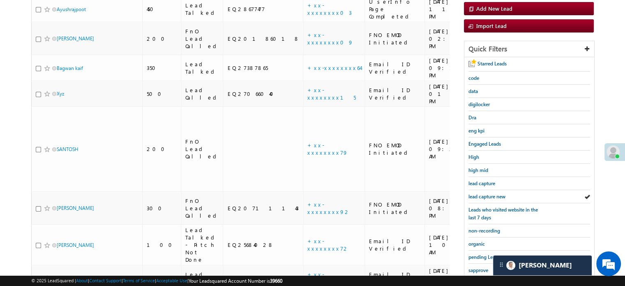
scroll to position [176, 0]
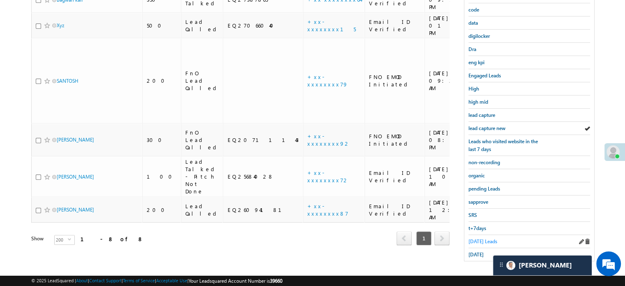
click at [472, 238] on span "[DATE] Leads" at bounding box center [482, 241] width 29 height 6
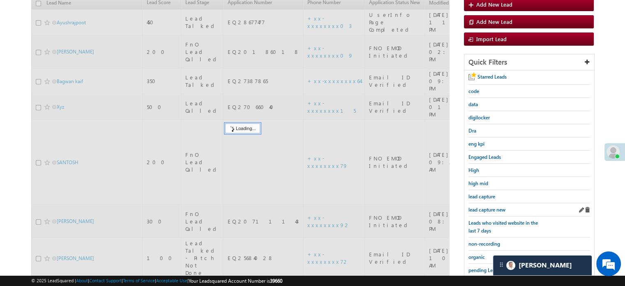
scroll to position [94, 0]
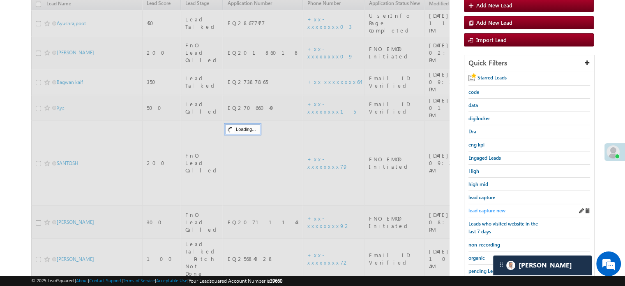
click at [492, 207] on span "lead capture new" at bounding box center [486, 210] width 37 height 6
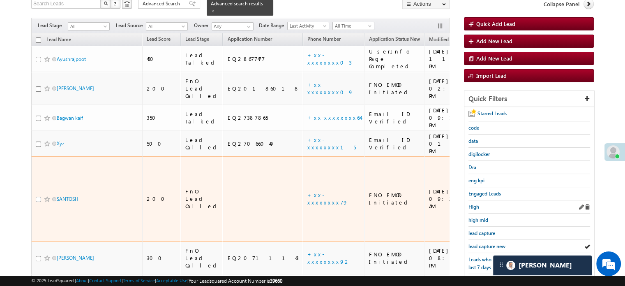
scroll to position [82, 0]
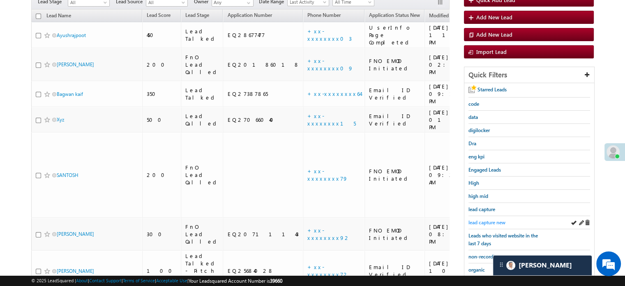
click at [485, 220] on span "lead capture new" at bounding box center [486, 222] width 37 height 6
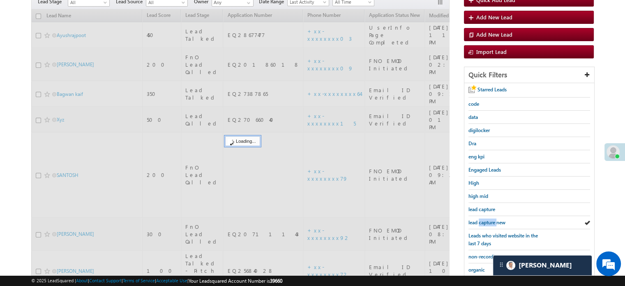
click at [485, 220] on span "lead capture new" at bounding box center [486, 222] width 37 height 6
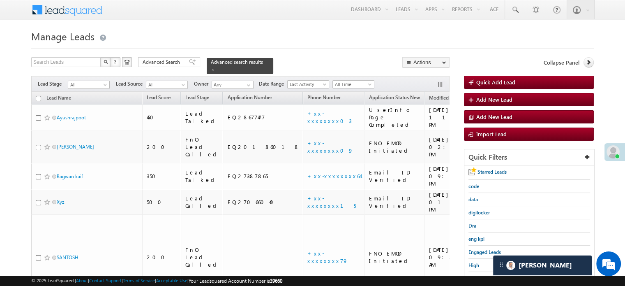
scroll to position [176, 0]
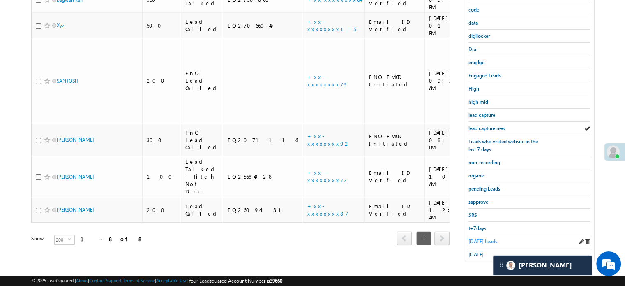
click at [480, 239] on span "[DATE] Leads" at bounding box center [482, 241] width 29 height 6
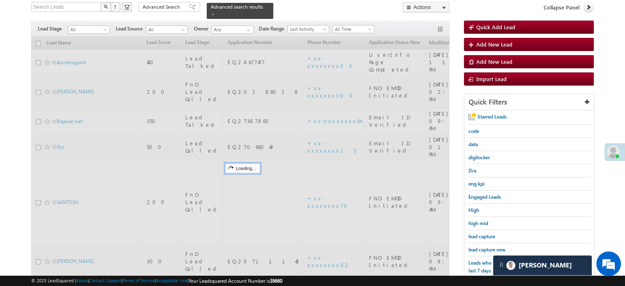
scroll to position [53, 0]
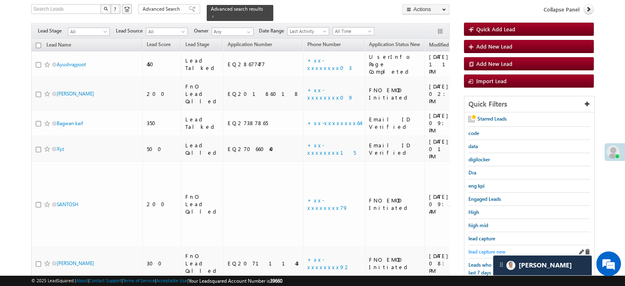
click at [482, 248] on span "lead capture new" at bounding box center [486, 251] width 37 height 6
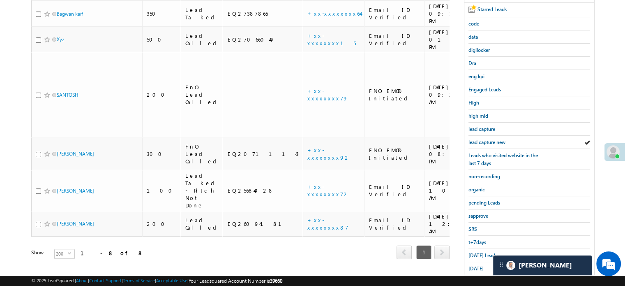
scroll to position [176, 0]
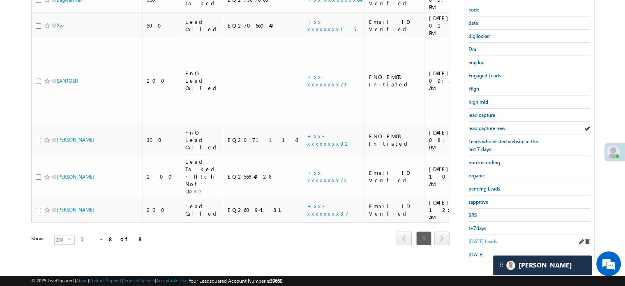
click at [471, 238] on span "[DATE] Leads" at bounding box center [482, 241] width 29 height 6
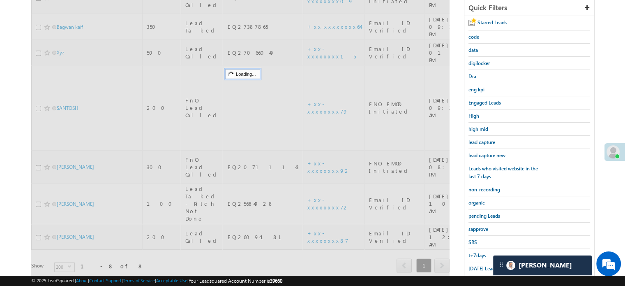
scroll to position [94, 0]
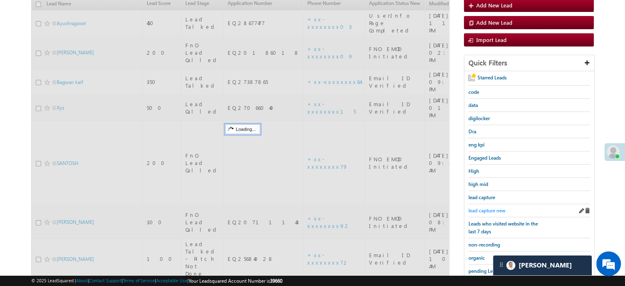
click at [487, 210] on span "lead capture new" at bounding box center [486, 210] width 37 height 6
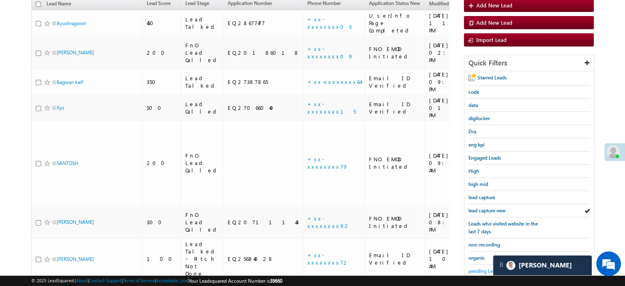
click at [486, 217] on div "Leads who visited website in the last 7 days" at bounding box center [529, 227] width 122 height 21
click at [488, 208] on span "lead capture new" at bounding box center [486, 210] width 37 height 6
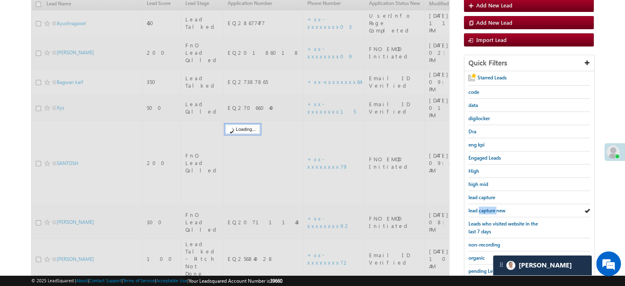
click at [488, 208] on span "lead capture new" at bounding box center [486, 210] width 37 height 6
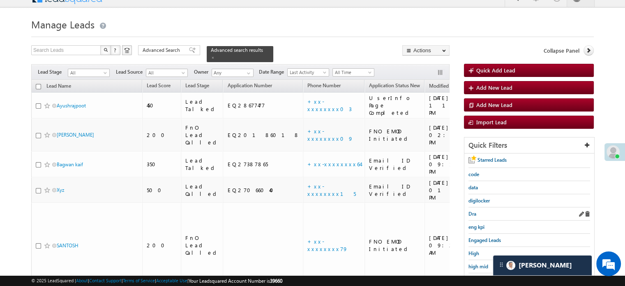
scroll to position [53, 0]
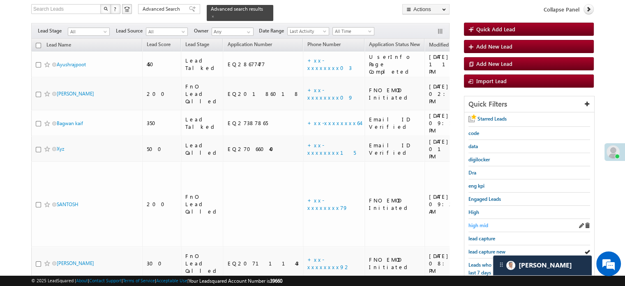
click at [479, 226] on link "high mid" at bounding box center [478, 225] width 20 height 8
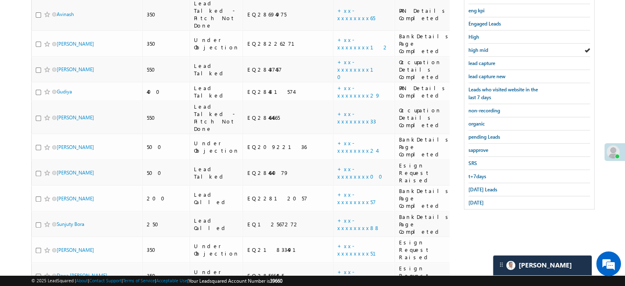
scroll to position [230, 0]
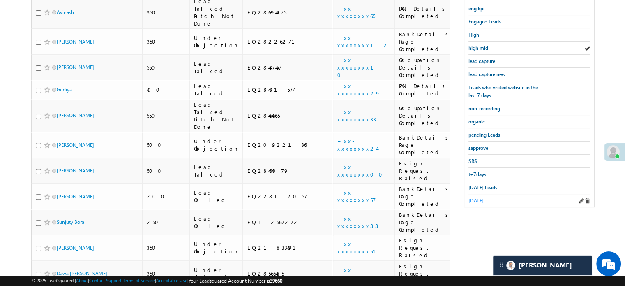
click at [476, 198] on span "[DATE]" at bounding box center [475, 200] width 15 height 6
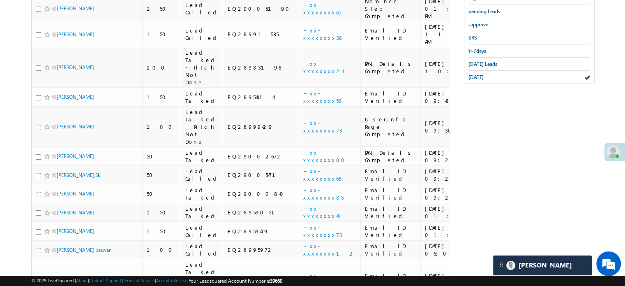
scroll to position [517, 0]
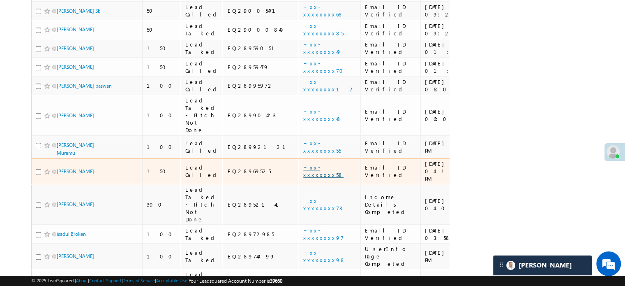
click at [303, 164] on link "+xx-xxxxxxxx58" at bounding box center [323, 171] width 40 height 14
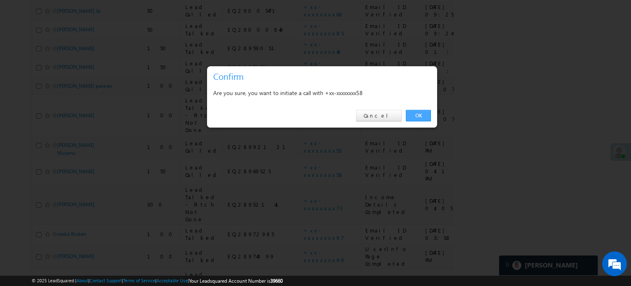
click at [417, 120] on link "OK" at bounding box center [418, 116] width 25 height 12
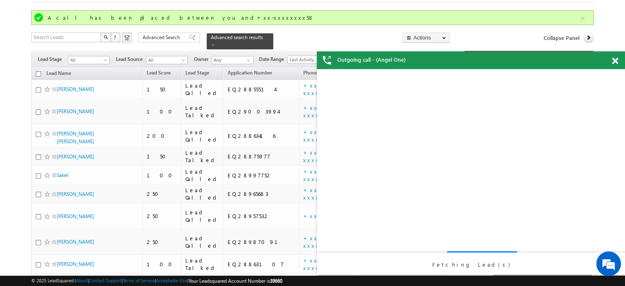
scroll to position [46, 0]
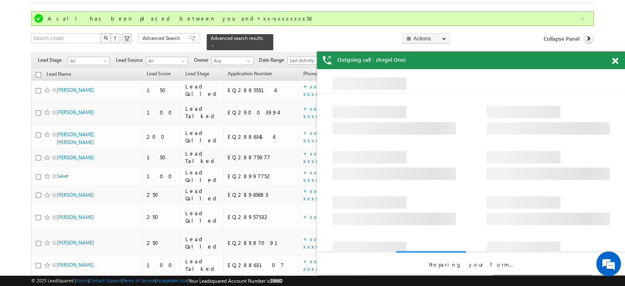
click at [615, 60] on span at bounding box center [615, 61] width 6 height 7
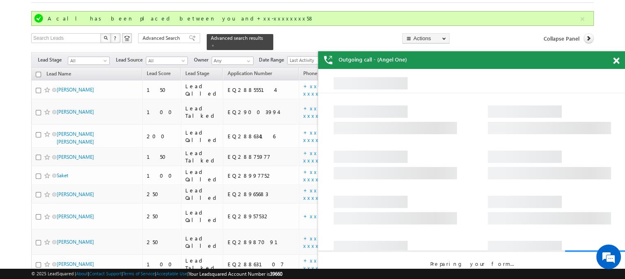
click at [615, 60] on div "Outgoing call - (Angel One)" at bounding box center [472, 60] width 308 height 18
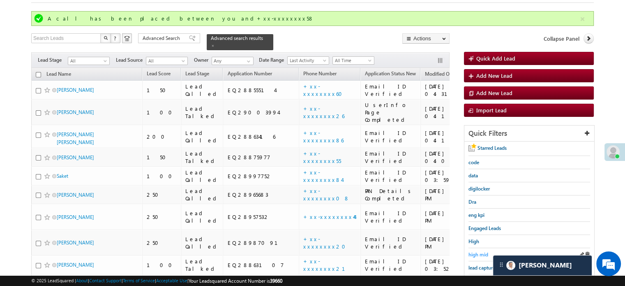
scroll to position [128, 0]
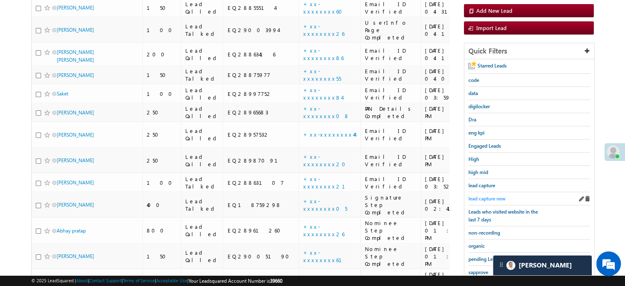
click at [495, 197] on span "lead capture new" at bounding box center [486, 198] width 37 height 6
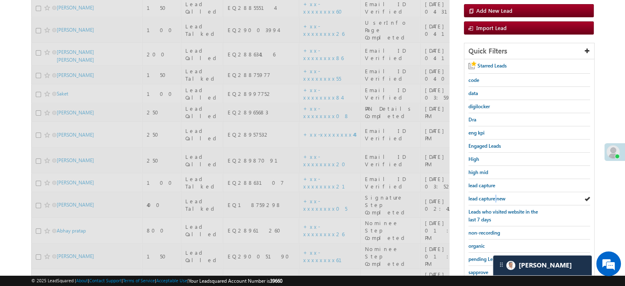
click at [495, 197] on span "lead capture new" at bounding box center [486, 198] width 37 height 6
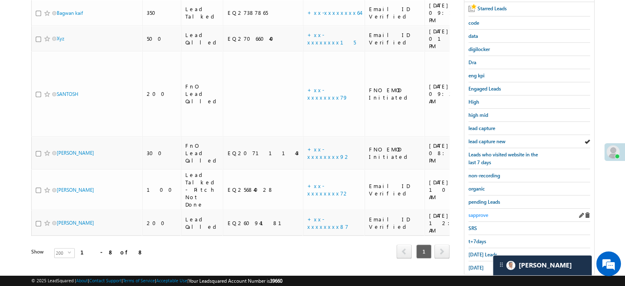
scroll to position [169, 0]
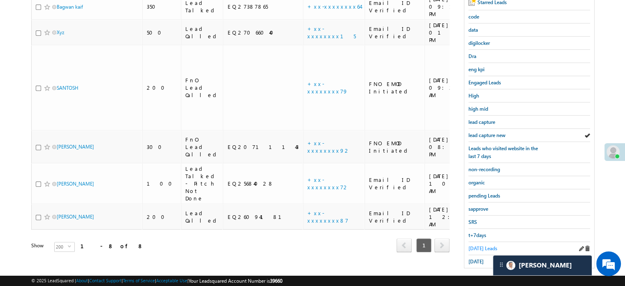
click at [477, 245] on span "[DATE] Leads" at bounding box center [482, 248] width 29 height 6
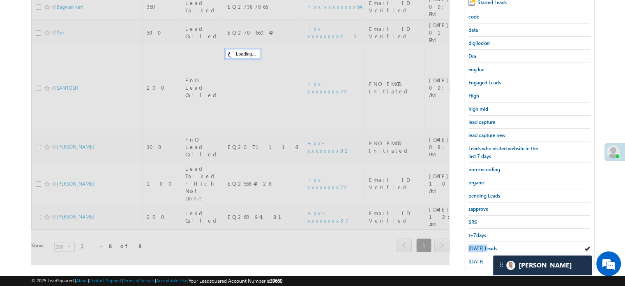
click at [477, 245] on span "[DATE] Leads" at bounding box center [482, 248] width 29 height 6
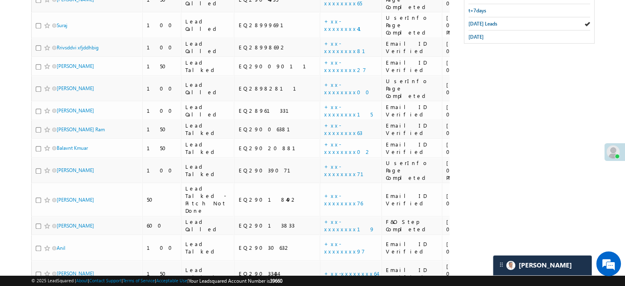
scroll to position [380, 0]
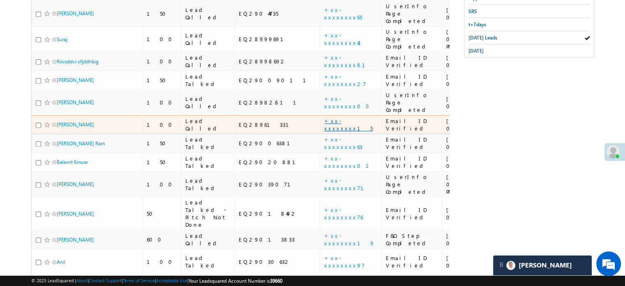
click at [324, 117] on link "+xx-xxxxxxxx15" at bounding box center [348, 124] width 48 height 14
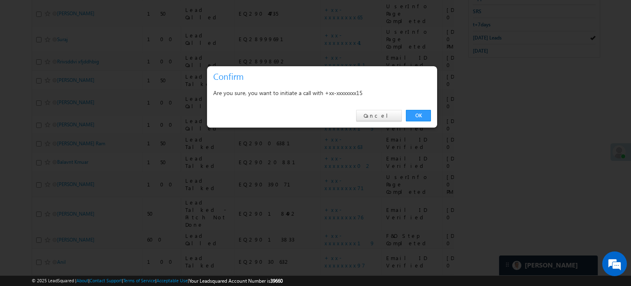
click at [419, 124] on div "OK Cancel" at bounding box center [322, 115] width 230 height 23
click at [422, 116] on link "OK" at bounding box center [418, 116] width 25 height 12
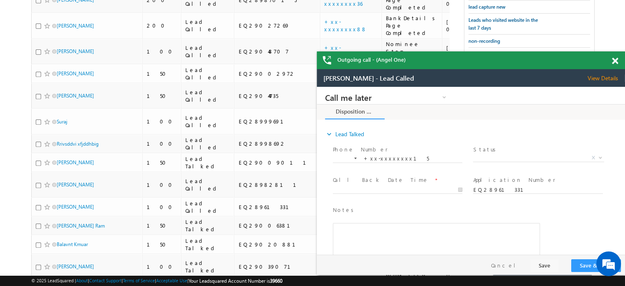
scroll to position [0, 0]
click at [615, 58] on span at bounding box center [615, 61] width 6 height 7
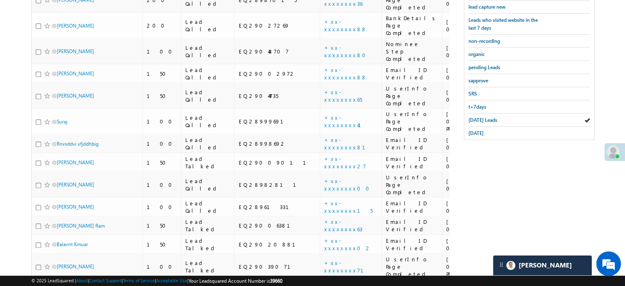
scroll to position [196, 0]
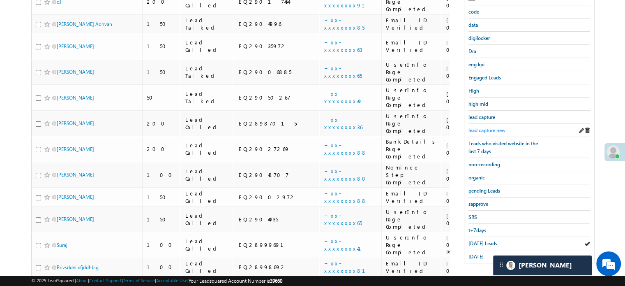
click at [481, 131] on link "lead capture new" at bounding box center [486, 130] width 37 height 8
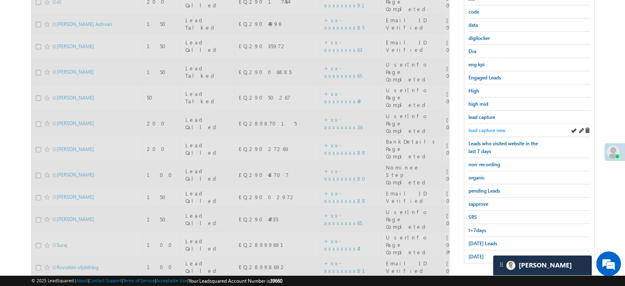
click at [486, 128] on span "lead capture new" at bounding box center [486, 130] width 37 height 6
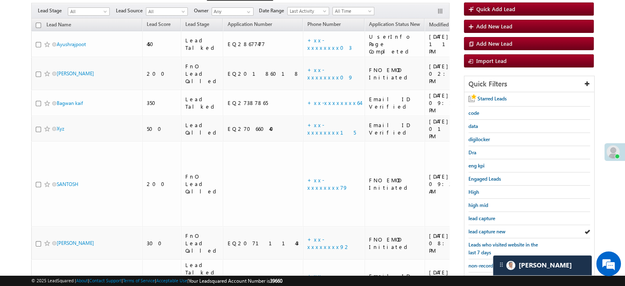
scroll to position [51, 0]
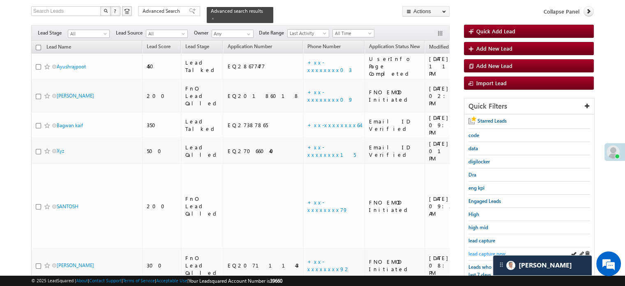
click at [481, 252] on span "lead capture new" at bounding box center [486, 253] width 37 height 6
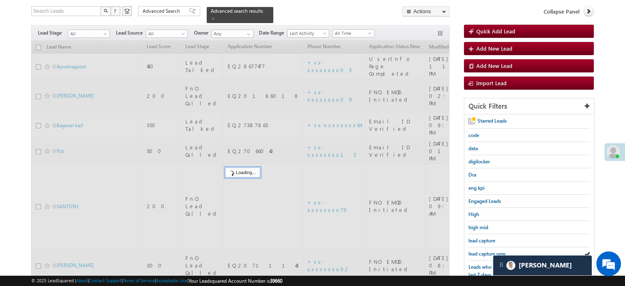
click at [481, 252] on span "lead capture new" at bounding box center [486, 253] width 37 height 6
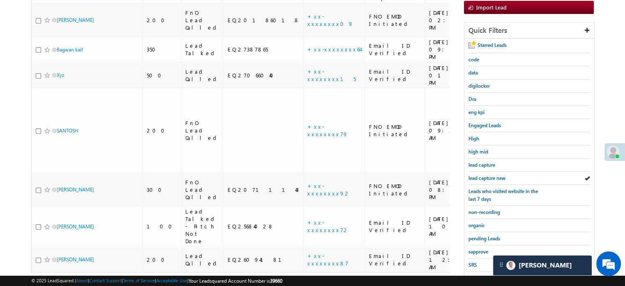
scroll to position [174, 0]
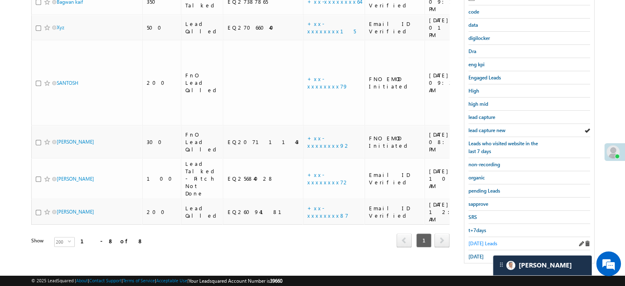
click at [479, 240] on span "[DATE] Leads" at bounding box center [482, 243] width 29 height 6
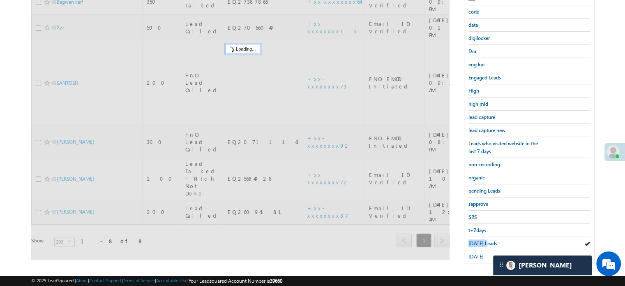
click at [479, 240] on span "[DATE] Leads" at bounding box center [482, 243] width 29 height 6
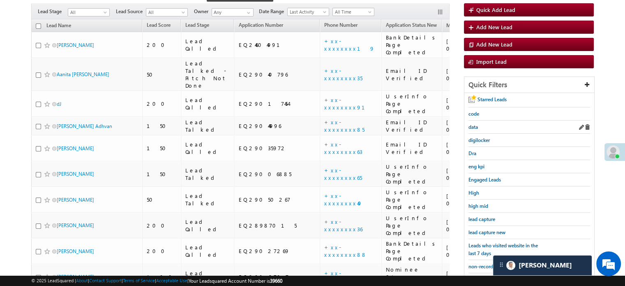
scroll to position [54, 0]
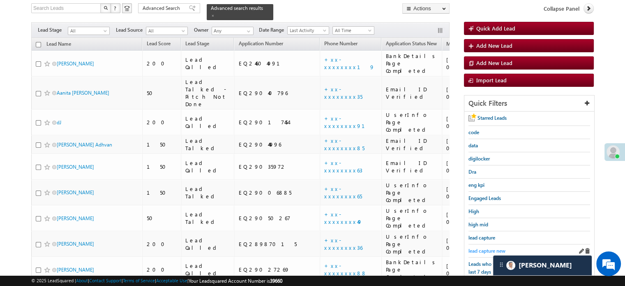
drag, startPoint x: 494, startPoint y: 241, endPoint x: 491, endPoint y: 244, distance: 4.7
click at [494, 241] on div "lead capture" at bounding box center [529, 237] width 122 height 13
click at [486, 248] on span "lead capture new" at bounding box center [486, 250] width 37 height 6
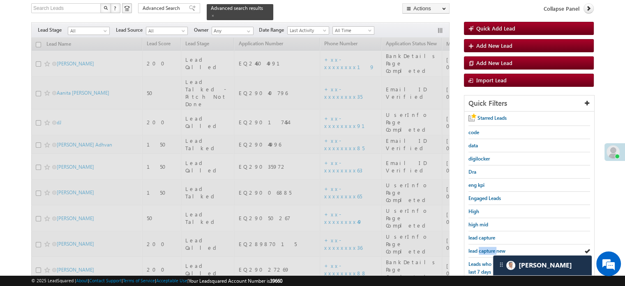
click at [486, 248] on span "lead capture new" at bounding box center [486, 250] width 37 height 6
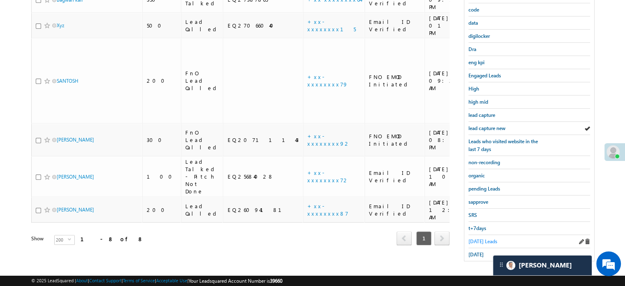
click at [476, 240] on span "[DATE] Leads" at bounding box center [482, 241] width 29 height 6
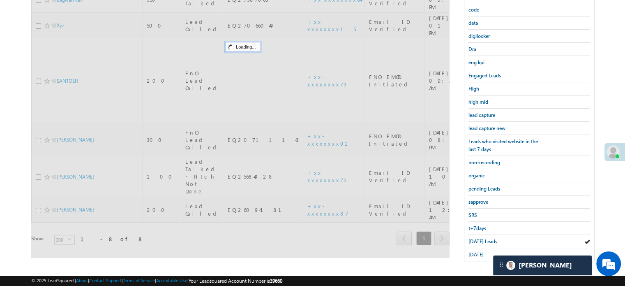
scroll to position [94, 0]
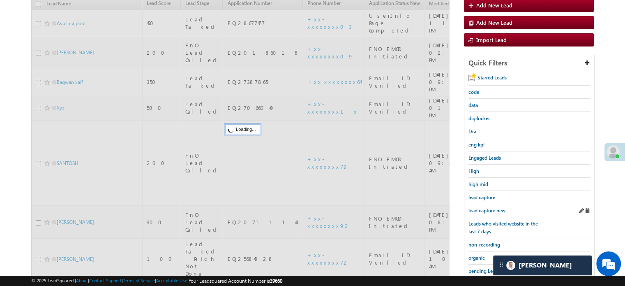
click at [480, 212] on div "lead capture new" at bounding box center [529, 210] width 122 height 13
click at [479, 207] on span "lead capture new" at bounding box center [486, 210] width 37 height 6
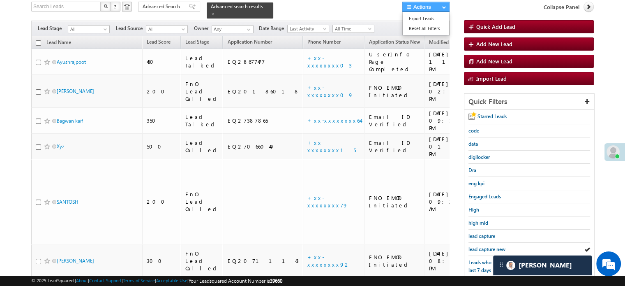
scroll to position [53, 0]
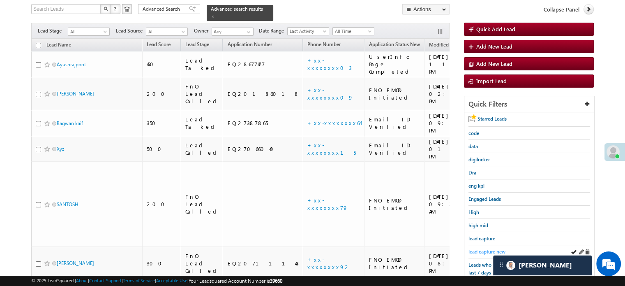
click at [491, 252] on link "lead capture new" at bounding box center [486, 251] width 37 height 8
click at [470, 248] on span "lead capture new" at bounding box center [486, 251] width 37 height 6
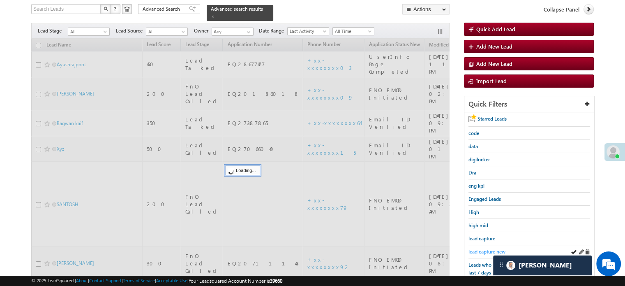
click at [473, 248] on span "lead capture new" at bounding box center [486, 251] width 37 height 6
click at [474, 248] on span "lead capture new" at bounding box center [486, 251] width 37 height 6
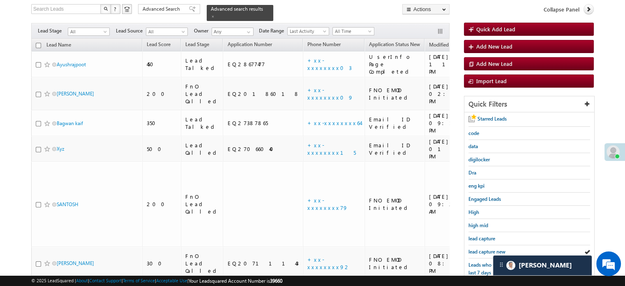
click at [474, 248] on span "lead capture new" at bounding box center [486, 251] width 37 height 6
click at [487, 245] on div "lead capture new" at bounding box center [529, 251] width 122 height 13
click at [485, 248] on span "lead capture new" at bounding box center [486, 251] width 37 height 6
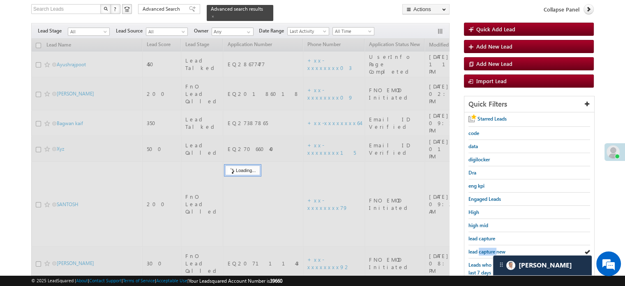
click at [485, 248] on span "lead capture new" at bounding box center [486, 251] width 37 height 6
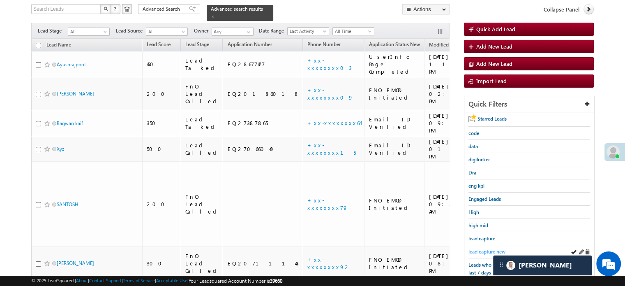
click at [485, 249] on span "lead capture new" at bounding box center [486, 251] width 37 height 6
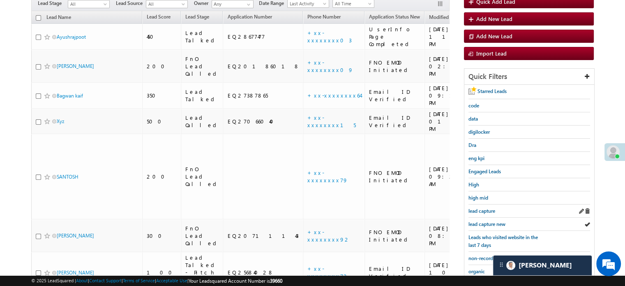
scroll to position [135, 0]
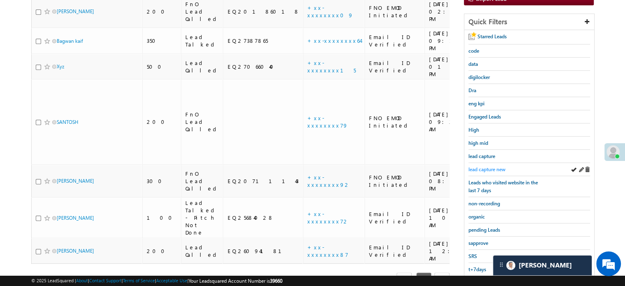
click at [486, 166] on span "lead capture new" at bounding box center [486, 169] width 37 height 6
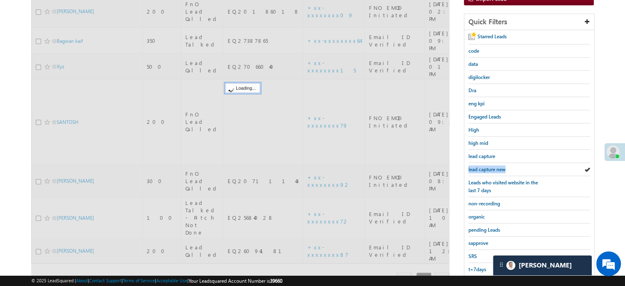
click at [486, 166] on span "lead capture new" at bounding box center [486, 169] width 37 height 6
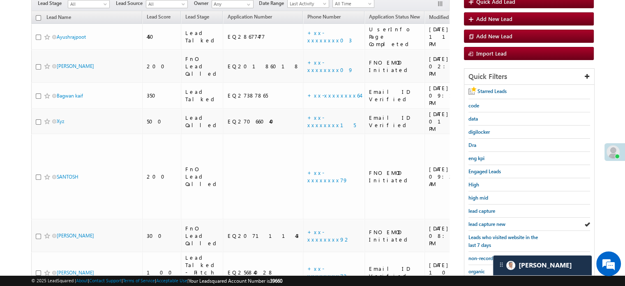
scroll to position [94, 0]
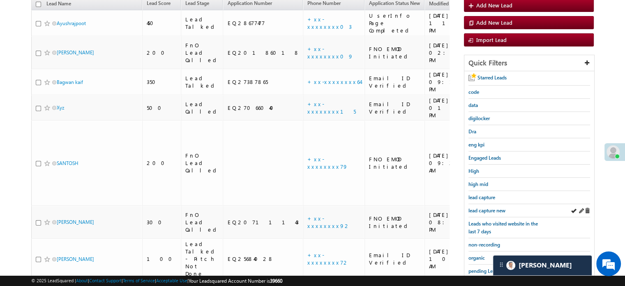
click at [495, 204] on div "lead capture new" at bounding box center [529, 210] width 122 height 13
click at [493, 207] on span "lead capture new" at bounding box center [486, 210] width 37 height 6
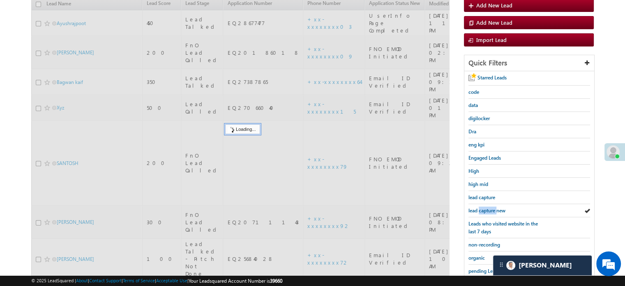
click at [493, 207] on span "lead capture new" at bounding box center [486, 210] width 37 height 6
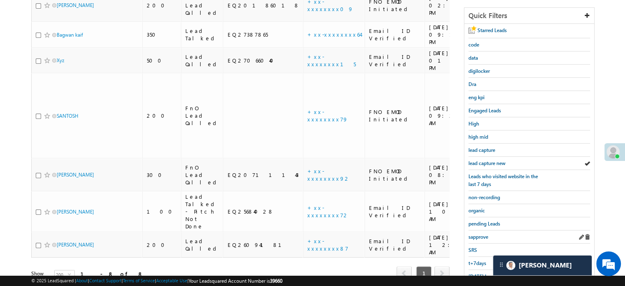
scroll to position [176, 0]
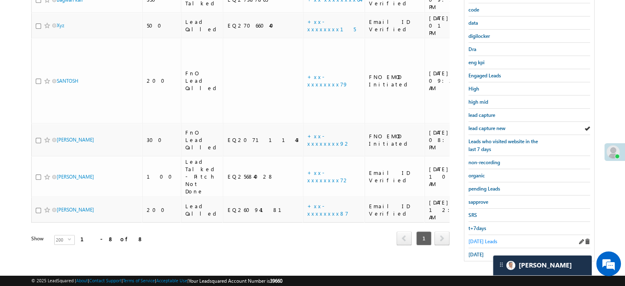
click at [480, 238] on span "[DATE] Leads" at bounding box center [482, 241] width 29 height 6
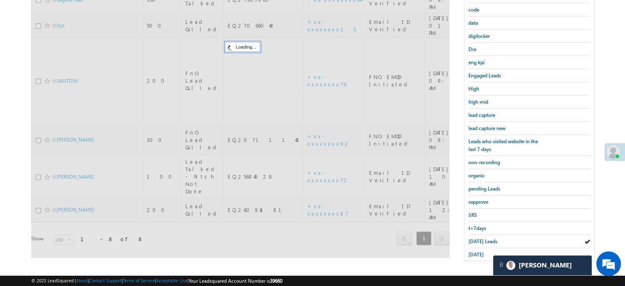
click at [480, 238] on span "[DATE] Leads" at bounding box center [482, 241] width 29 height 6
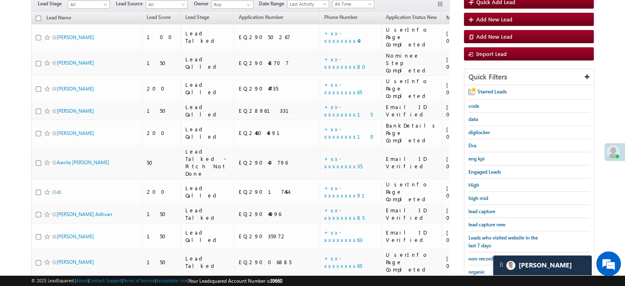
scroll to position [94, 0]
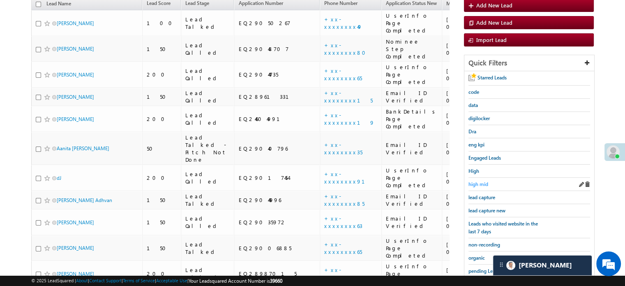
click at [479, 181] on span "high mid" at bounding box center [478, 184] width 20 height 6
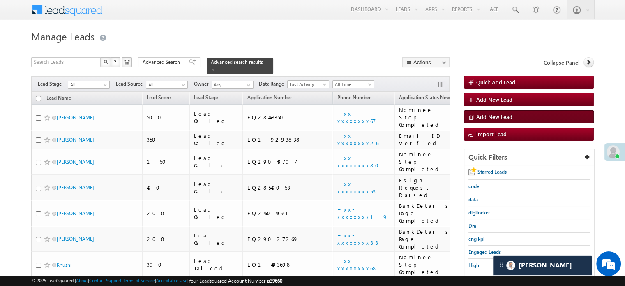
scroll to position [82, 0]
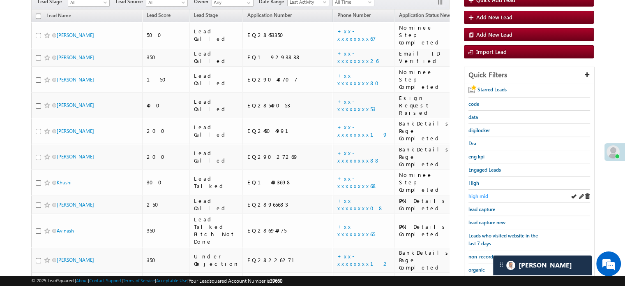
click at [481, 193] on span "high mid" at bounding box center [478, 196] width 20 height 6
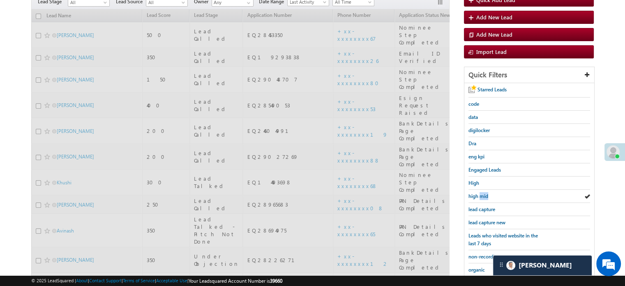
click at [482, 193] on span "high mid" at bounding box center [478, 196] width 20 height 6
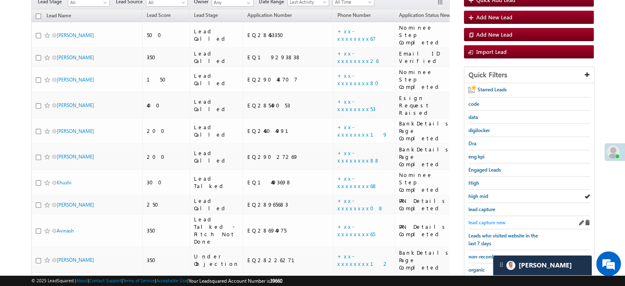
click at [490, 219] on span "lead capture new" at bounding box center [486, 222] width 37 height 6
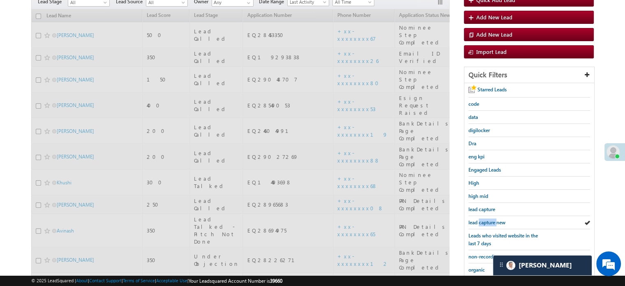
click at [490, 219] on span "lead capture new" at bounding box center [486, 222] width 37 height 6
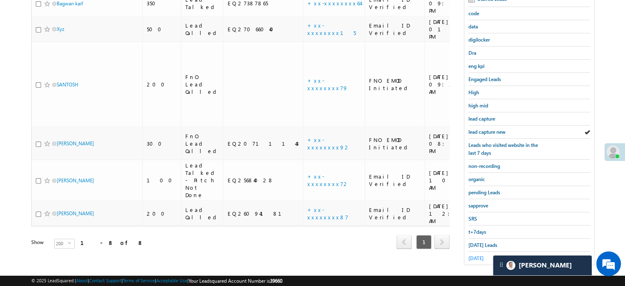
scroll to position [176, 0]
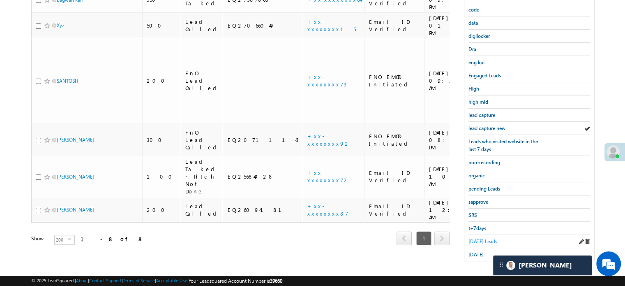
click at [470, 240] on span "[DATE] Leads" at bounding box center [482, 241] width 29 height 6
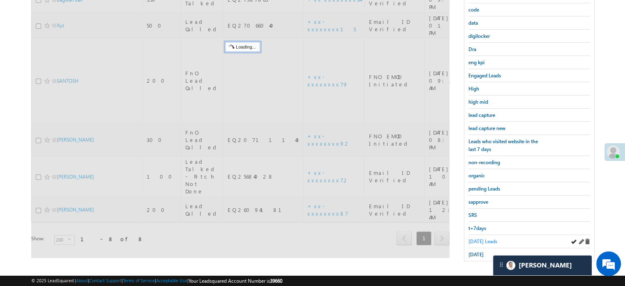
scroll to position [94, 0]
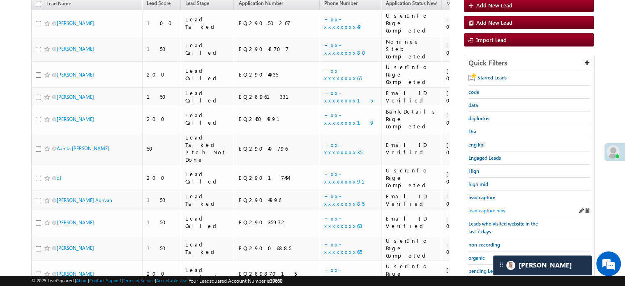
click at [486, 210] on span "lead capture new" at bounding box center [486, 210] width 37 height 6
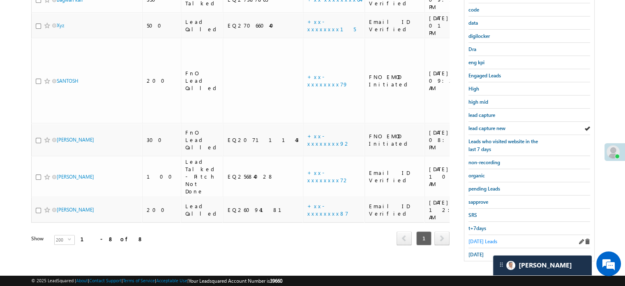
click at [474, 238] on span "[DATE] Leads" at bounding box center [482, 241] width 29 height 6
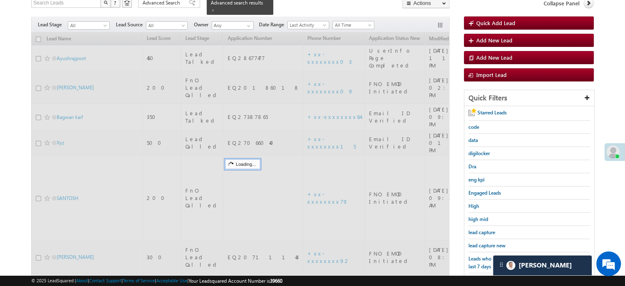
scroll to position [53, 0]
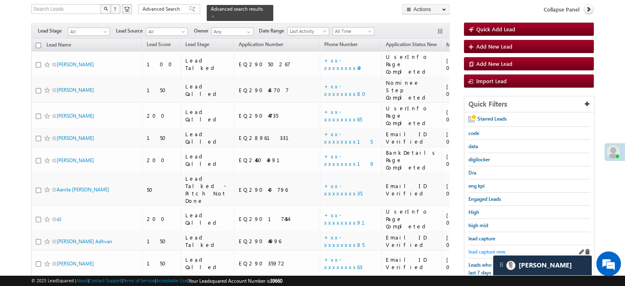
click at [484, 248] on span "lead capture new" at bounding box center [486, 251] width 37 height 6
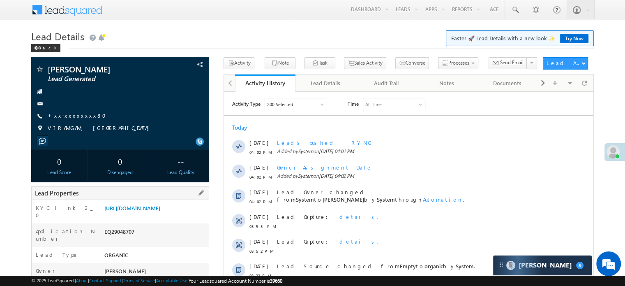
click at [147, 215] on div "[URL][DOMAIN_NAME]" at bounding box center [155, 210] width 106 height 12
click at [149, 211] on link "[URL][DOMAIN_NAME]" at bounding box center [132, 207] width 56 height 7
click at [75, 113] on link "+xx-xxxxxxxx80" at bounding box center [79, 115] width 63 height 7
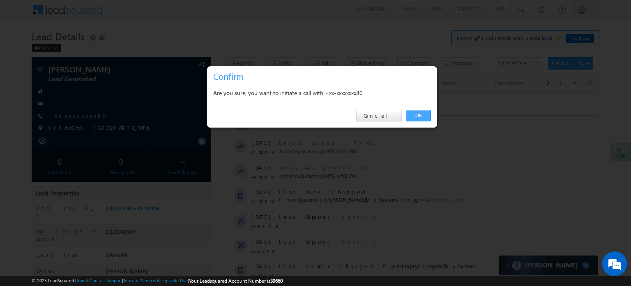
click at [415, 113] on link "OK" at bounding box center [418, 116] width 25 height 12
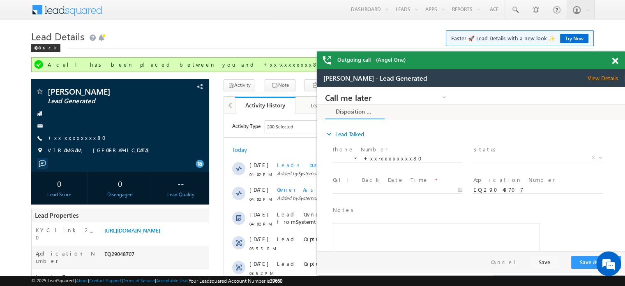
scroll to position [3896, 0]
click at [140, 224] on div "KYC link 2_0 [URL][DOMAIN_NAME]" at bounding box center [120, 233] width 177 height 23
click at [133, 233] on link "[URL][DOMAIN_NAME]" at bounding box center [132, 229] width 56 height 7
drag, startPoint x: 104, startPoint y: 229, endPoint x: 189, endPoint y: 247, distance: 87.7
click at [189, 237] on div "[URL][DOMAIN_NAME]" at bounding box center [155, 232] width 106 height 12
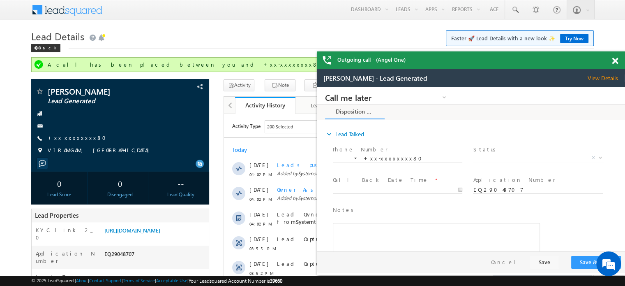
copy link "[URL][DOMAIN_NAME]"
click at [185, 20] on div "Menu [PERSON_NAME] priya .[PERSON_NAME] ore@a ngelb rokin [DOMAIN_NAME] Angel B…" at bounding box center [312, 10] width 562 height 20
drag, startPoint x: 103, startPoint y: 230, endPoint x: 191, endPoint y: 244, distance: 89.0
click at [191, 237] on div "[URL][DOMAIN_NAME]" at bounding box center [155, 232] width 106 height 12
copy link "[URL][DOMAIN_NAME]"
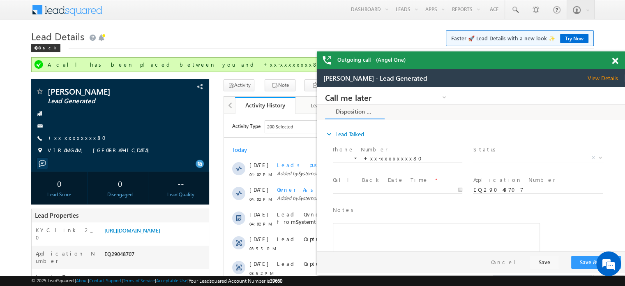
click at [199, 13] on div "Menu [PERSON_NAME] priya .[PERSON_NAME] ore@a ngelb rokin [DOMAIN_NAME] Angel B…" at bounding box center [312, 10] width 562 height 20
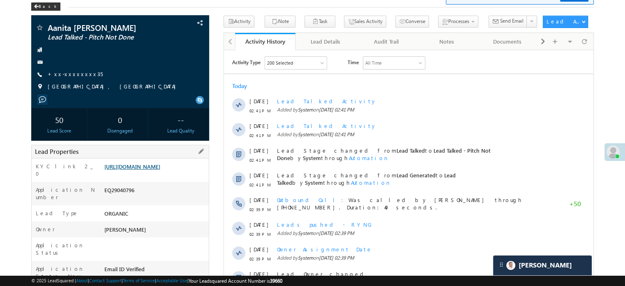
click at [160, 166] on link "[URL][DOMAIN_NAME]" at bounding box center [132, 166] width 56 height 7
click at [145, 170] on link "[URL][DOMAIN_NAME]" at bounding box center [132, 166] width 56 height 7
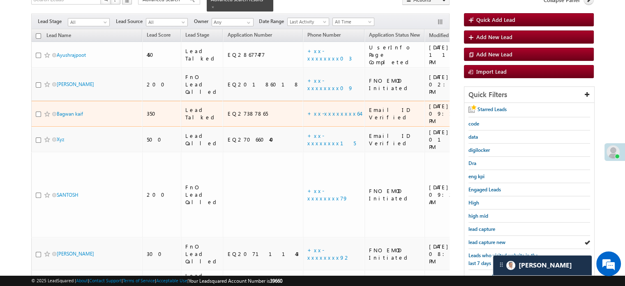
scroll to position [176, 0]
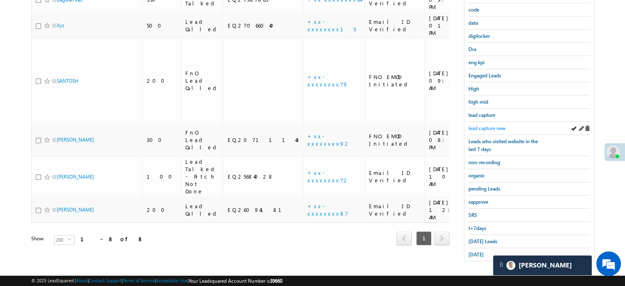
click at [488, 126] on span "lead capture new" at bounding box center [486, 128] width 37 height 6
click at [477, 238] on span "[DATE] Leads" at bounding box center [482, 241] width 29 height 6
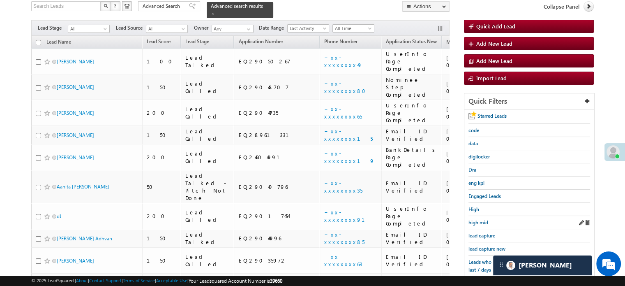
scroll to position [54, 0]
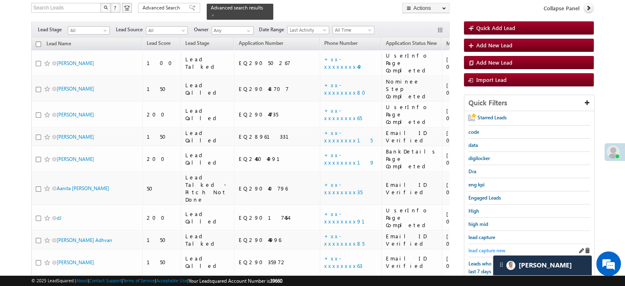
click at [483, 249] on span "lead capture new" at bounding box center [486, 250] width 37 height 6
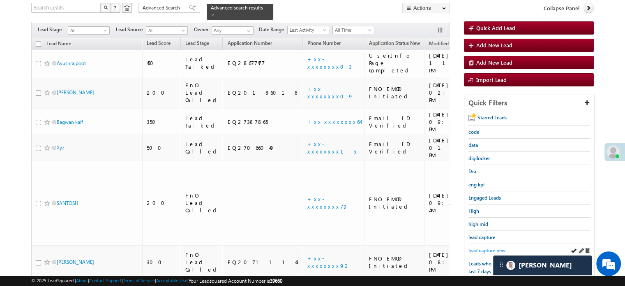
click at [484, 247] on span "lead capture new" at bounding box center [486, 250] width 37 height 6
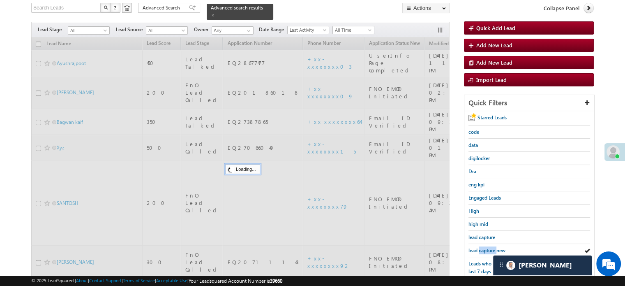
click at [484, 247] on span "lead capture new" at bounding box center [486, 250] width 37 height 6
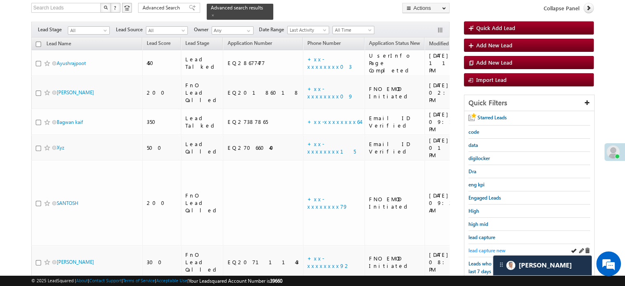
click at [484, 246] on link "lead capture new" at bounding box center [486, 250] width 37 height 8
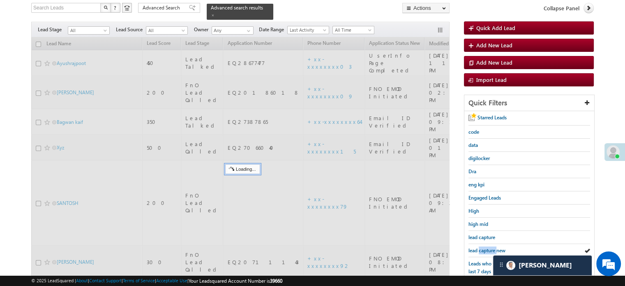
click at [484, 246] on link "lead capture new" at bounding box center [486, 250] width 37 height 8
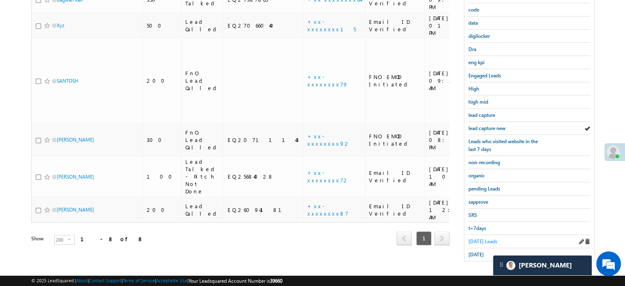
click at [481, 240] on span "[DATE] Leads" at bounding box center [482, 241] width 29 height 6
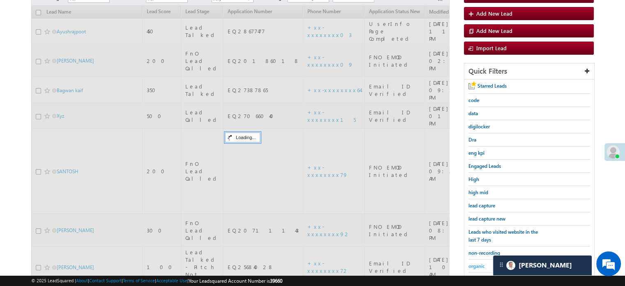
scroll to position [53, 0]
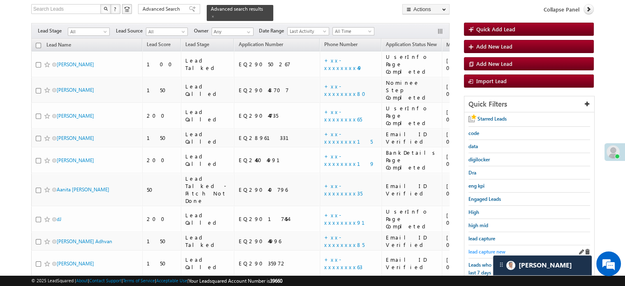
click at [478, 251] on span "lead capture new" at bounding box center [486, 251] width 37 height 6
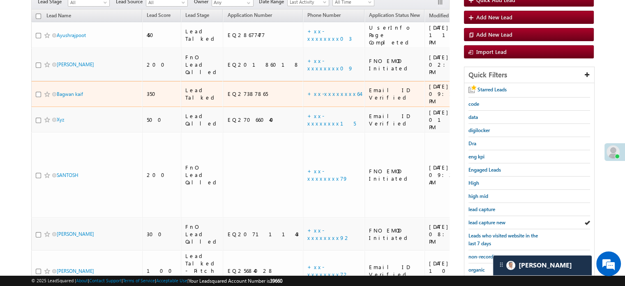
scroll to position [135, 0]
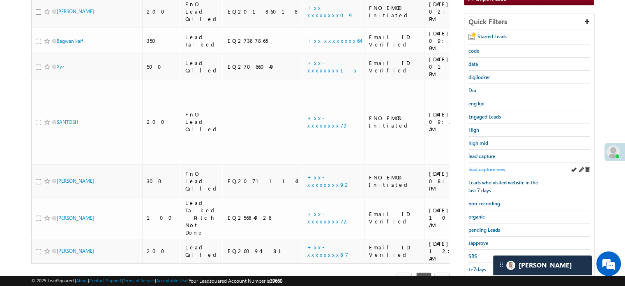
click at [483, 166] on span "lead capture new" at bounding box center [486, 169] width 37 height 6
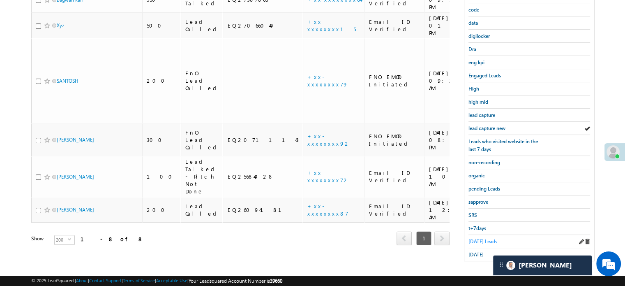
click at [482, 238] on span "[DATE] Leads" at bounding box center [482, 241] width 29 height 6
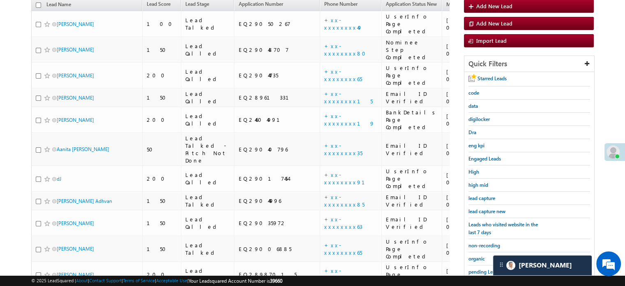
scroll to position [92, 0]
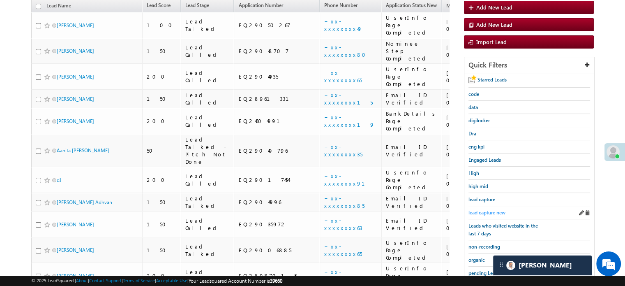
click at [478, 210] on span "lead capture new" at bounding box center [486, 212] width 37 height 6
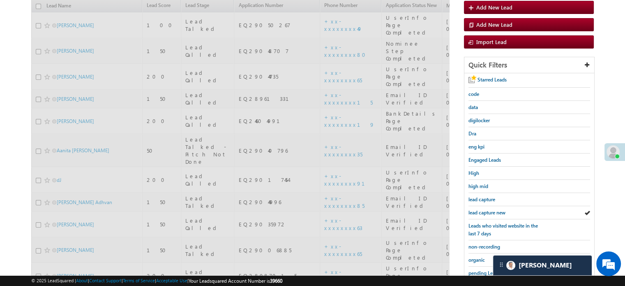
click at [478, 210] on span "lead capture new" at bounding box center [486, 212] width 37 height 6
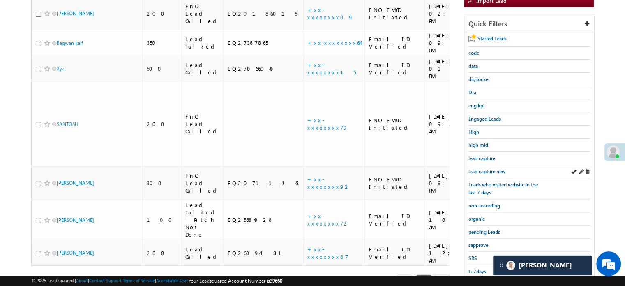
scroll to position [133, 0]
click at [481, 172] on link "lead capture new" at bounding box center [486, 171] width 37 height 8
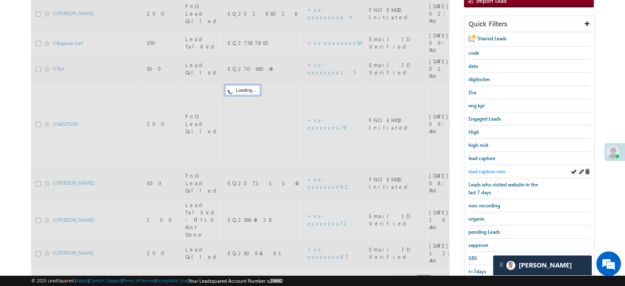
click at [483, 170] on span "lead capture new" at bounding box center [486, 171] width 37 height 6
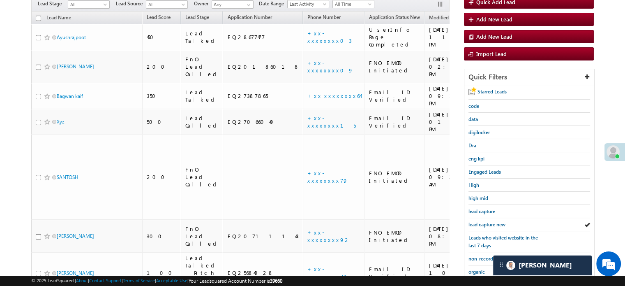
scroll to position [51, 0]
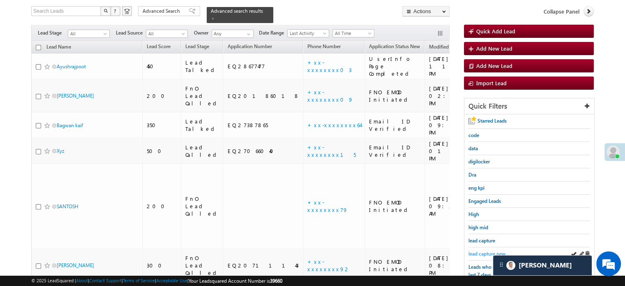
click at [488, 250] on span "lead capture new" at bounding box center [486, 253] width 37 height 6
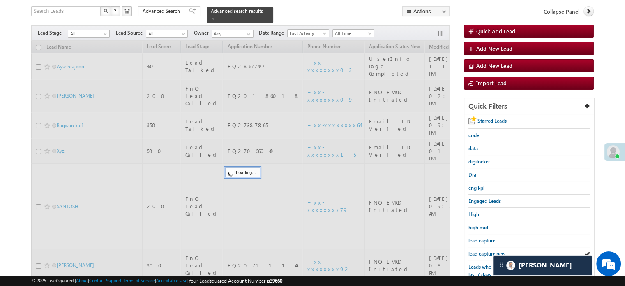
click at [488, 250] on span "lead capture new" at bounding box center [486, 253] width 37 height 6
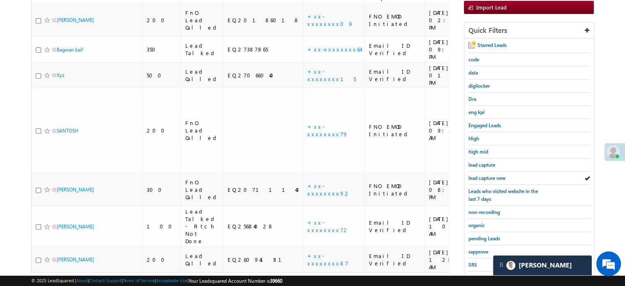
scroll to position [174, 0]
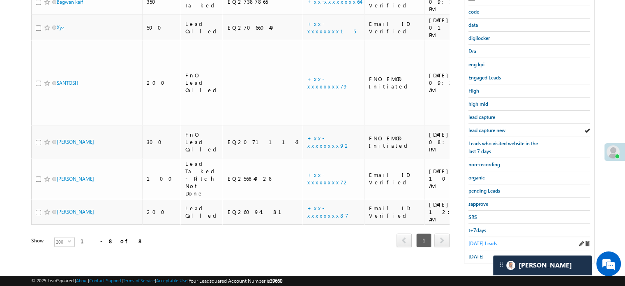
click at [486, 242] on span "[DATE] Leads" at bounding box center [482, 243] width 29 height 6
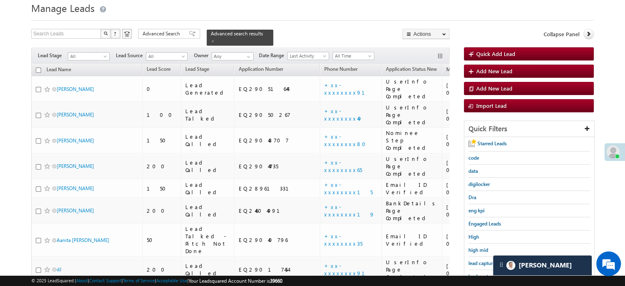
scroll to position [0, 0]
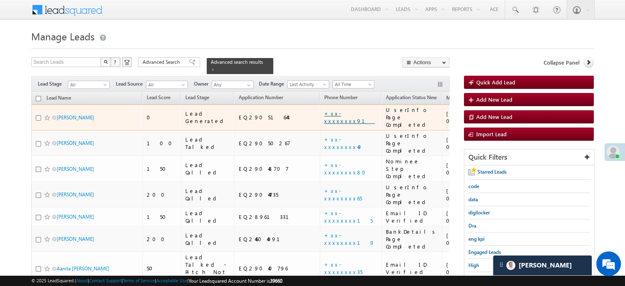
click at [324, 110] on link "+xx-xxxxxxxx91" at bounding box center [349, 117] width 51 height 14
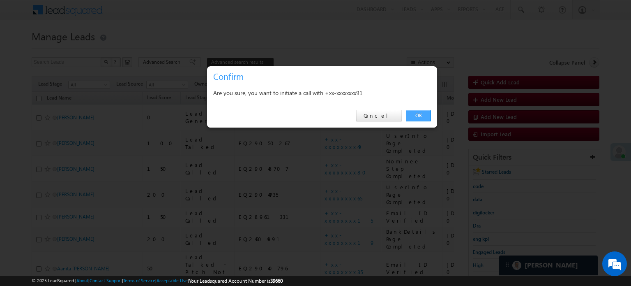
click at [421, 111] on link "OK" at bounding box center [418, 116] width 25 height 12
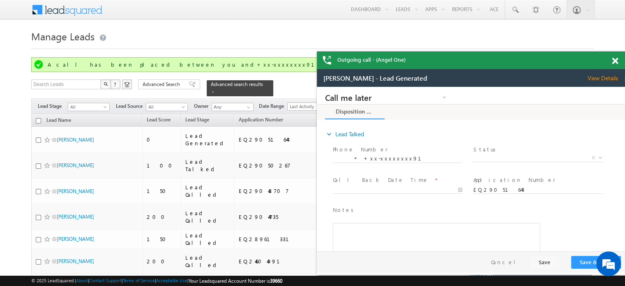
click at [613, 60] on span at bounding box center [615, 61] width 6 height 7
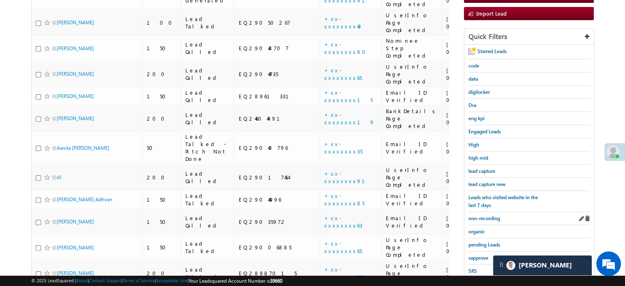
scroll to position [164, 0]
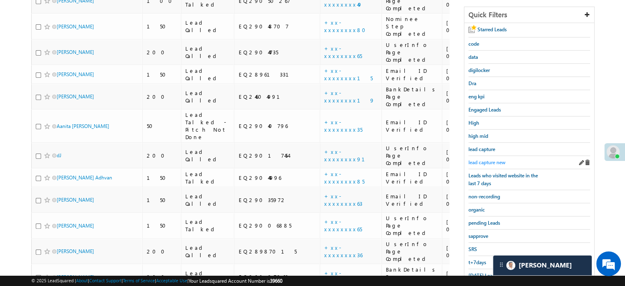
click at [475, 159] on span "lead capture new" at bounding box center [486, 162] width 37 height 6
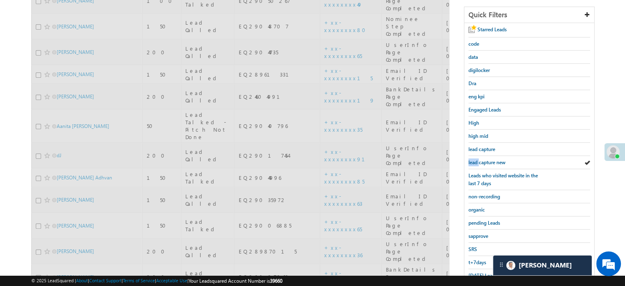
click at [475, 159] on span "lead capture new" at bounding box center [486, 162] width 37 height 6
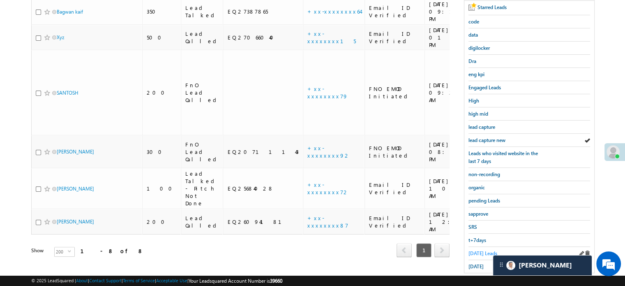
click at [476, 250] on span "[DATE] Leads" at bounding box center [482, 253] width 29 height 6
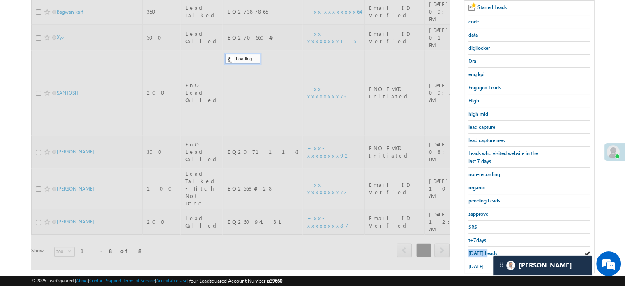
click at [476, 250] on span "[DATE] Leads" at bounding box center [482, 253] width 29 height 6
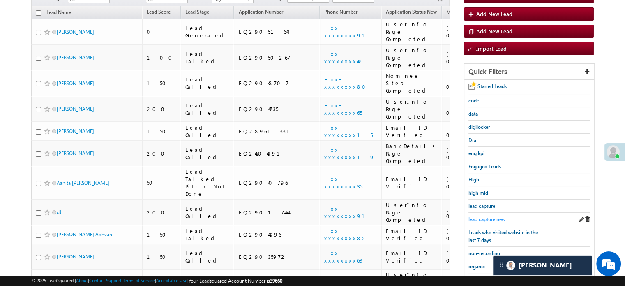
scroll to position [82, 0]
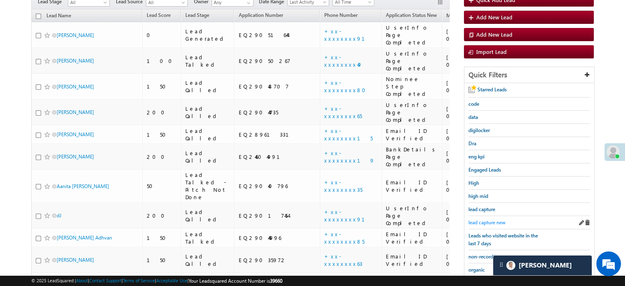
click at [502, 219] on span "lead capture new" at bounding box center [486, 222] width 37 height 6
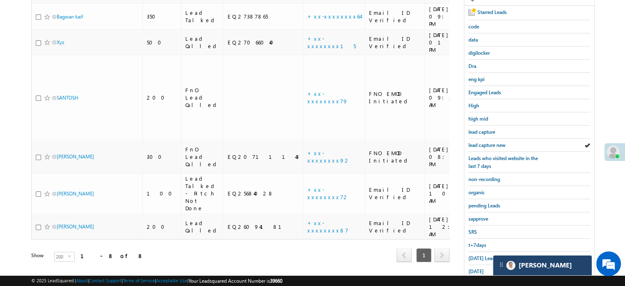
scroll to position [164, 0]
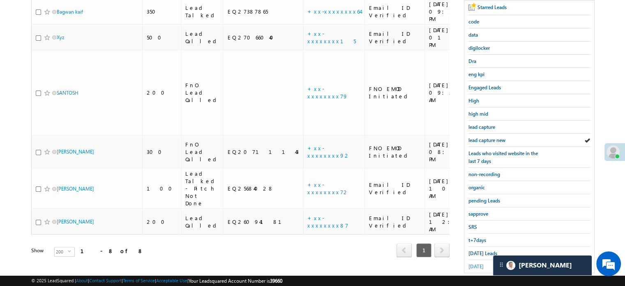
click at [484, 263] on span "[DATE]" at bounding box center [475, 266] width 15 height 6
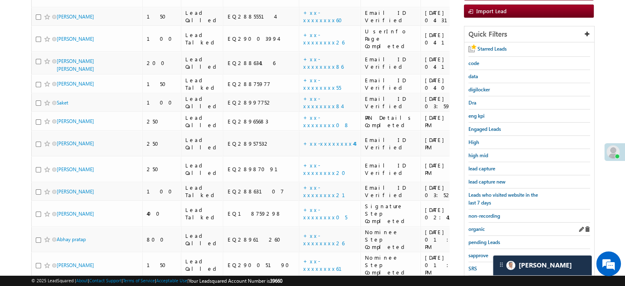
scroll to position [123, 0]
click at [488, 178] on span "lead capture new" at bounding box center [486, 181] width 37 height 6
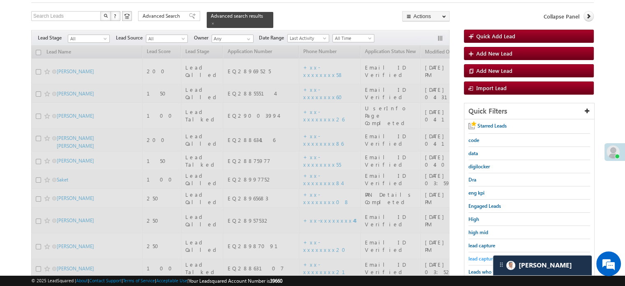
scroll to position [41, 0]
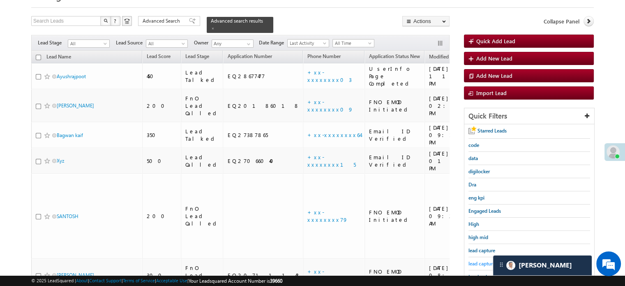
click at [486, 260] on span "lead capture new" at bounding box center [486, 263] width 37 height 6
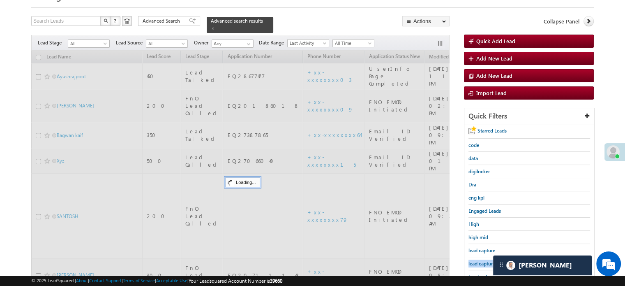
click at [486, 260] on span "lead capture new" at bounding box center [486, 263] width 37 height 6
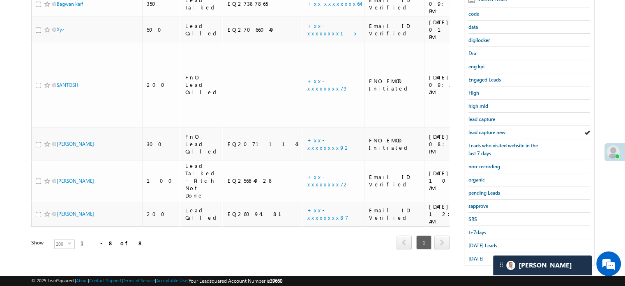
scroll to position [176, 0]
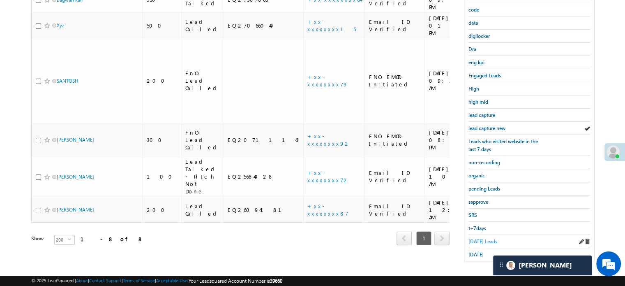
click at [472, 238] on span "[DATE] Leads" at bounding box center [482, 241] width 29 height 6
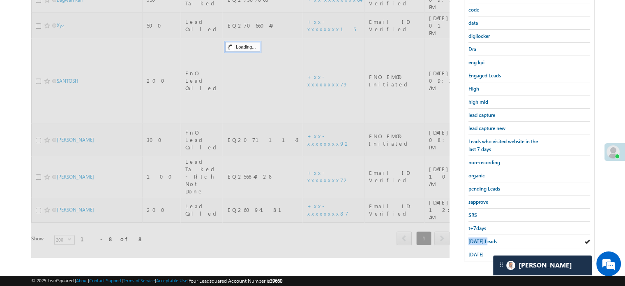
click at [472, 238] on span "[DATE] Leads" at bounding box center [482, 241] width 29 height 6
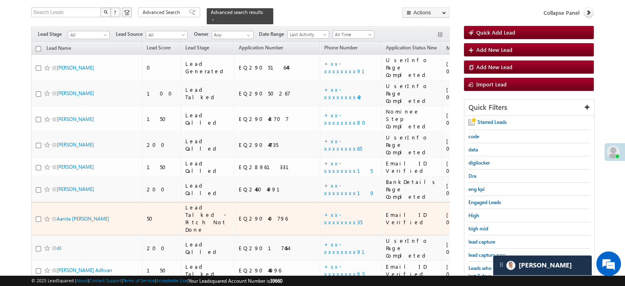
scroll to position [82, 0]
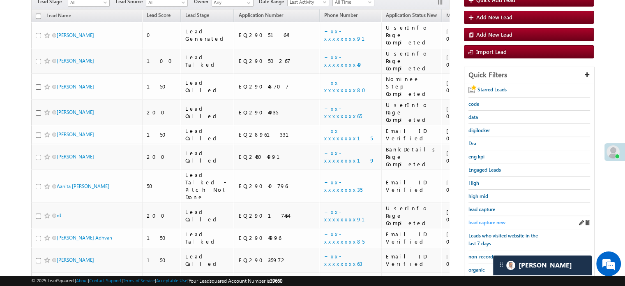
click at [498, 219] on span "lead capture new" at bounding box center [486, 222] width 37 height 6
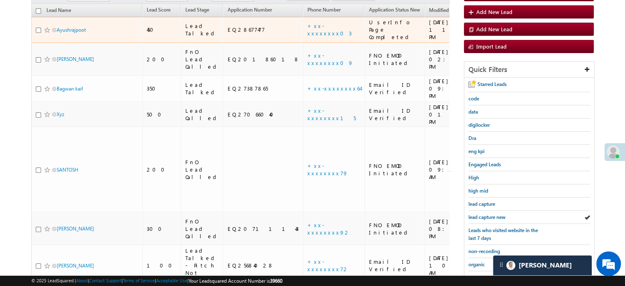
scroll to position [123, 0]
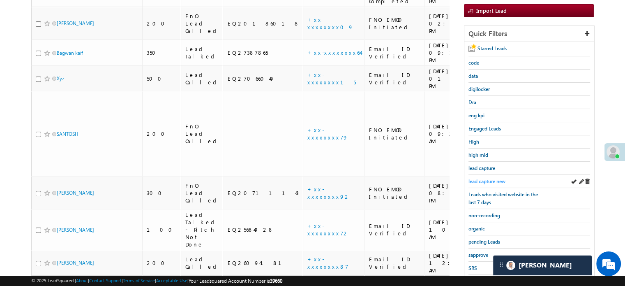
click at [493, 179] on span "lead capture new" at bounding box center [486, 181] width 37 height 6
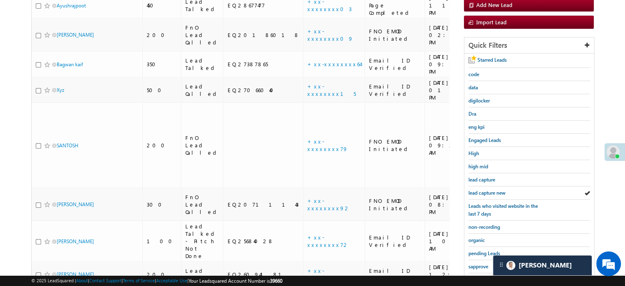
scroll to position [176, 0]
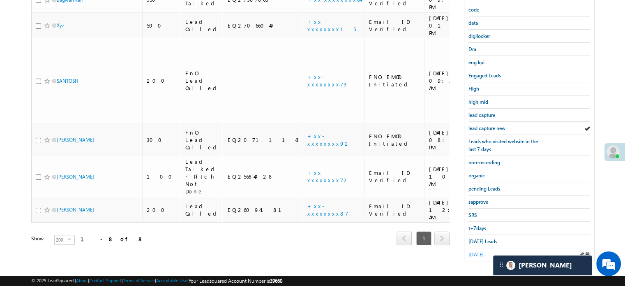
click at [481, 250] on link "[DATE]" at bounding box center [475, 254] width 15 height 8
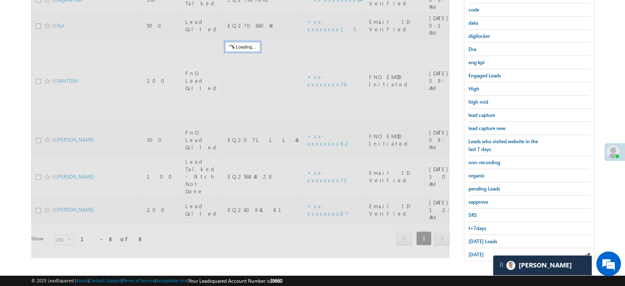
click at [480, 241] on div "[DATE] Leads" at bounding box center [529, 241] width 122 height 13
click at [483, 238] on span "[DATE] Leads" at bounding box center [482, 241] width 29 height 6
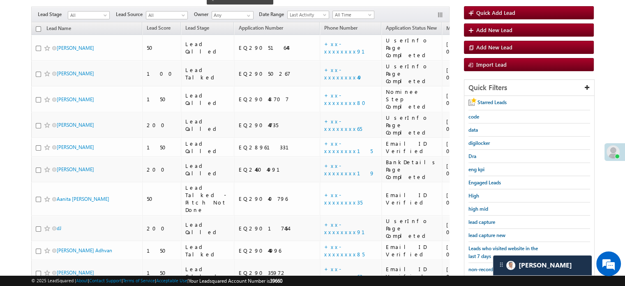
scroll to position [0, 0]
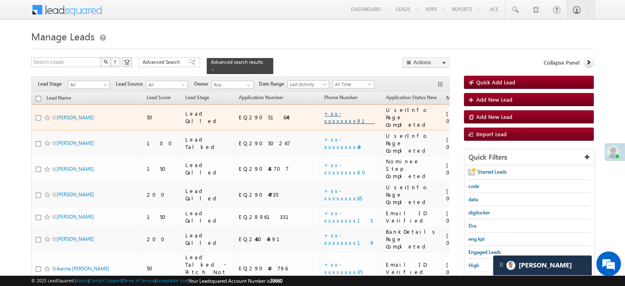
click at [324, 110] on link "+xx-xxxxxxxx91" at bounding box center [349, 117] width 51 height 14
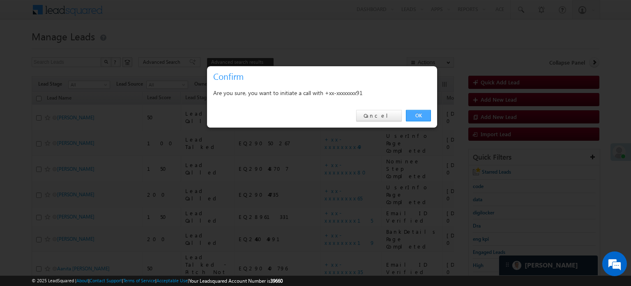
click at [415, 116] on link "OK" at bounding box center [418, 116] width 25 height 12
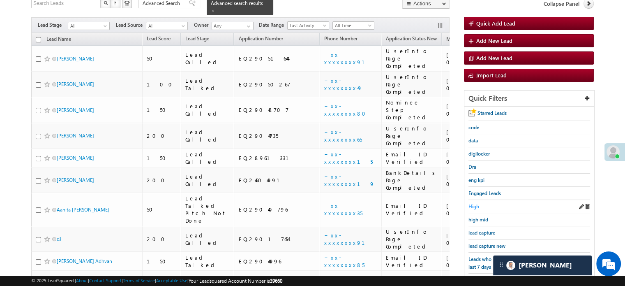
scroll to position [123, 0]
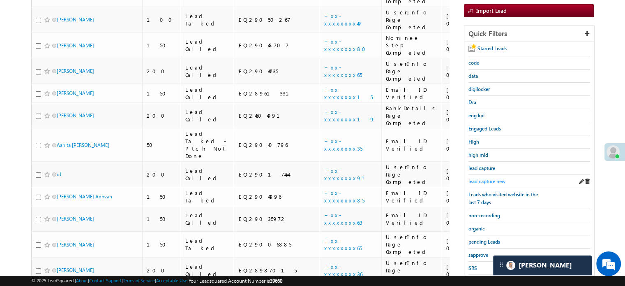
click at [481, 180] on span "lead capture new" at bounding box center [486, 181] width 37 height 6
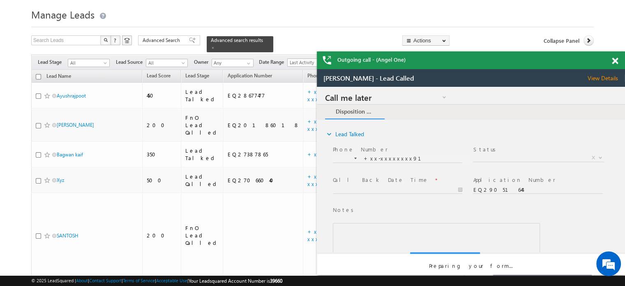
scroll to position [0, 0]
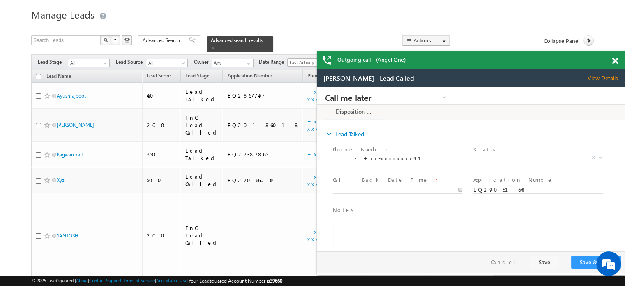
click at [615, 64] on span at bounding box center [615, 61] width 6 height 7
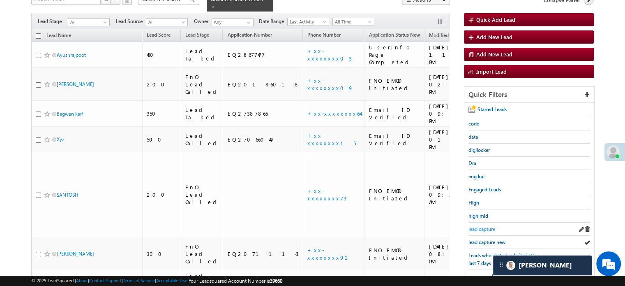
scroll to position [104, 0]
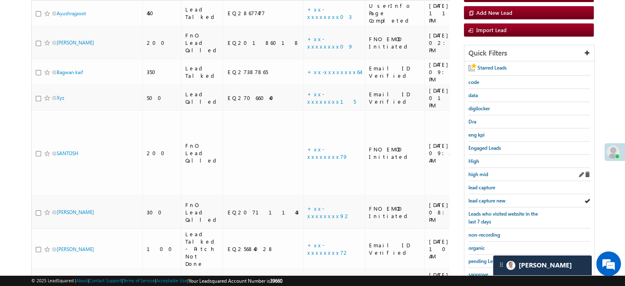
click at [489, 172] on div "high mid" at bounding box center [529, 174] width 122 height 13
click at [483, 171] on span "high mid" at bounding box center [478, 174] width 20 height 6
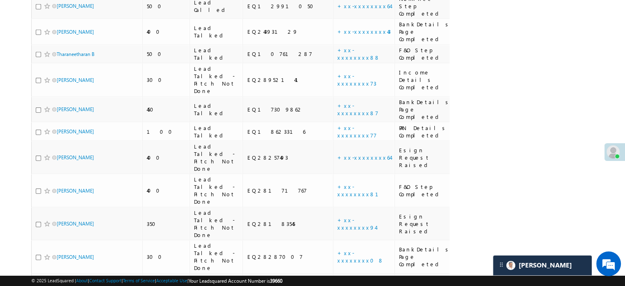
scroll to position [2619, 0]
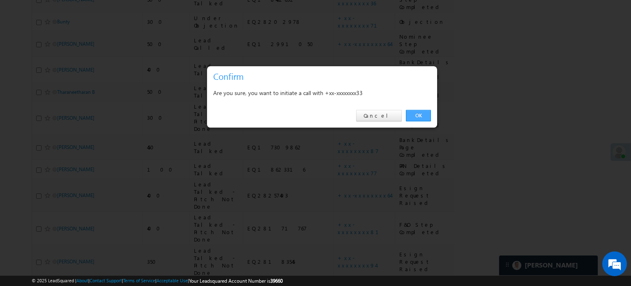
click at [414, 119] on link "OK" at bounding box center [418, 116] width 25 height 12
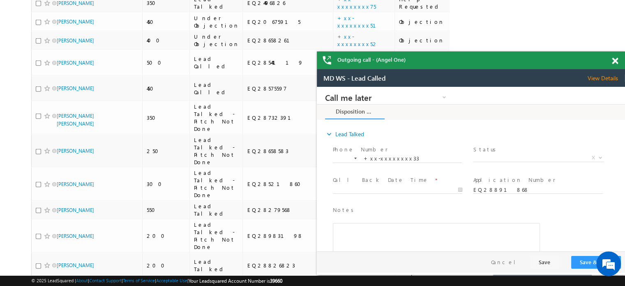
scroll to position [2271, 0]
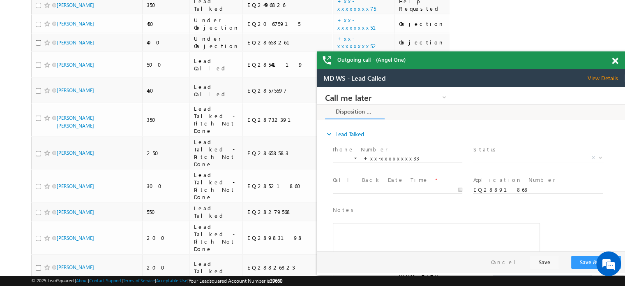
click at [617, 58] on span at bounding box center [615, 61] width 6 height 7
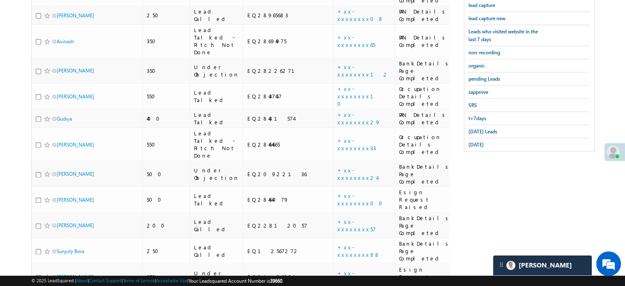
scroll to position [175, 0]
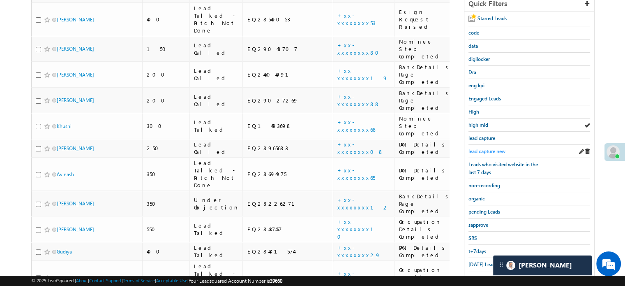
click at [495, 148] on span "lead capture new" at bounding box center [486, 151] width 37 height 6
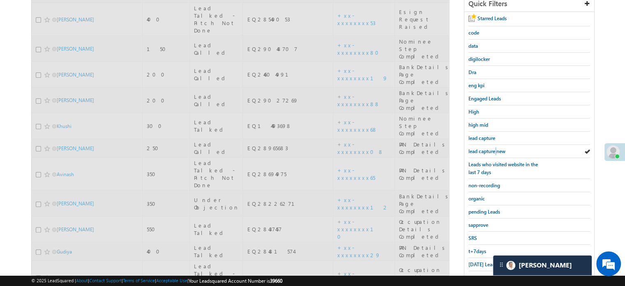
click at [495, 148] on span "lead capture new" at bounding box center [486, 151] width 37 height 6
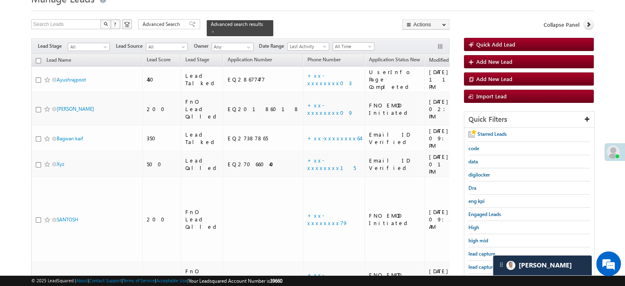
scroll to position [93, 0]
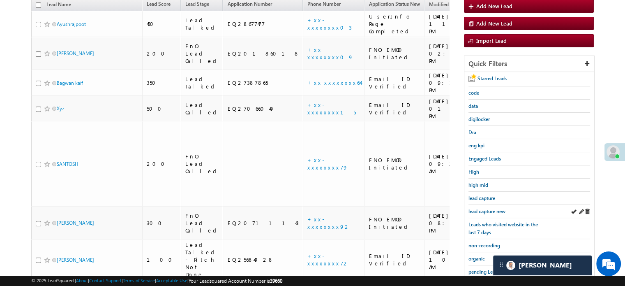
click at [474, 205] on div "lead capture new" at bounding box center [529, 211] width 122 height 13
click at [476, 208] on span "lead capture new" at bounding box center [486, 211] width 37 height 6
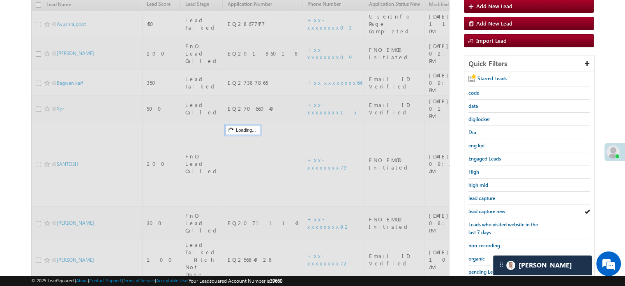
click at [476, 208] on span "lead capture new" at bounding box center [486, 211] width 37 height 6
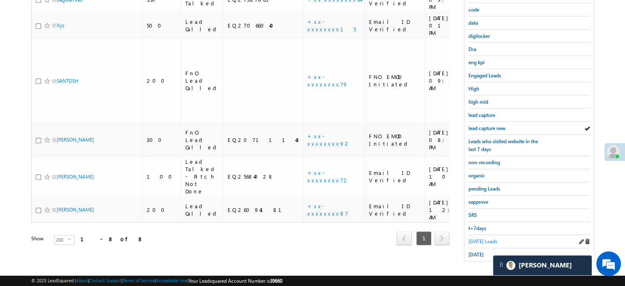
click at [481, 238] on span "[DATE] Leads" at bounding box center [482, 241] width 29 height 6
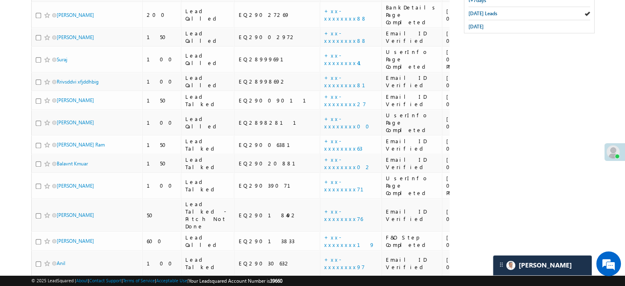
scroll to position [357, 0]
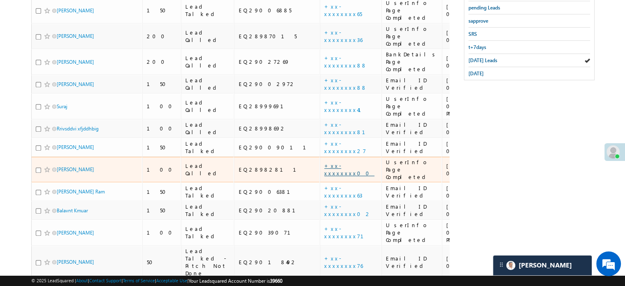
click at [324, 162] on link "+xx-xxxxxxxx00" at bounding box center [349, 169] width 50 height 14
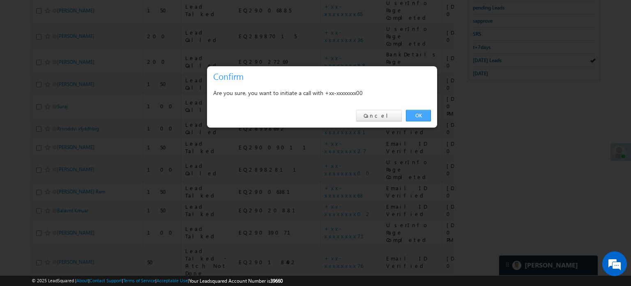
click at [416, 113] on link "OK" at bounding box center [418, 116] width 25 height 12
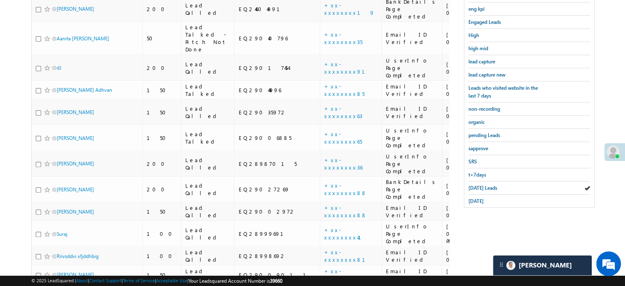
scroll to position [193, 0]
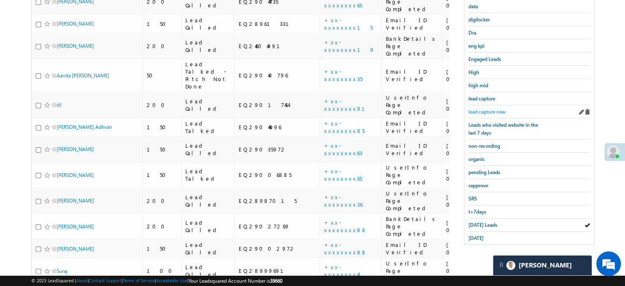
click at [483, 111] on span "lead capture new" at bounding box center [486, 111] width 37 height 6
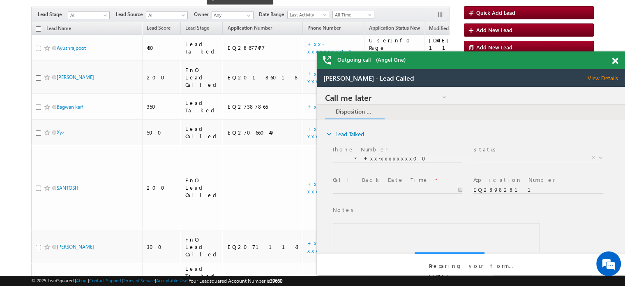
scroll to position [0, 0]
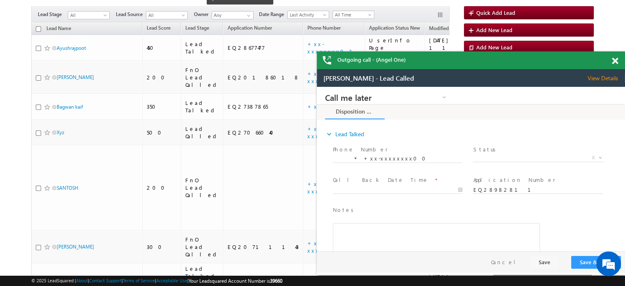
click at [619, 60] on div at bounding box center [619, 59] width 11 height 16
click at [615, 63] on span at bounding box center [615, 61] width 6 height 7
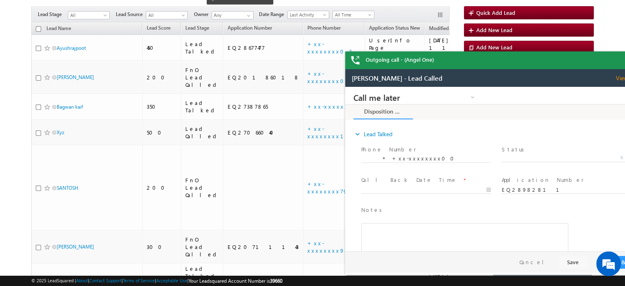
click at [615, 63] on div "Outgoing call - (Angel One)" at bounding box center [499, 60] width 308 height 18
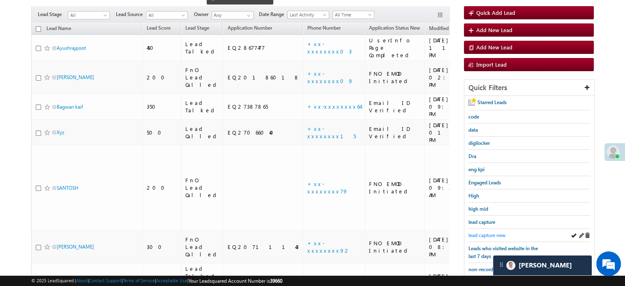
click at [495, 232] on span "lead capture new" at bounding box center [486, 235] width 37 height 6
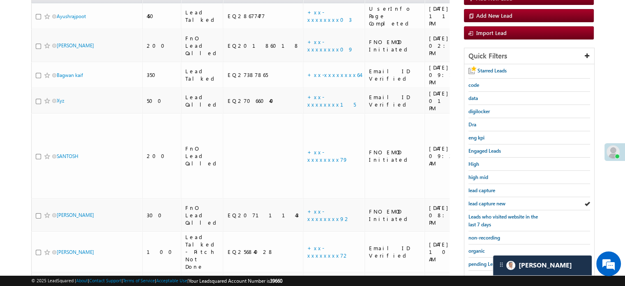
scroll to position [176, 0]
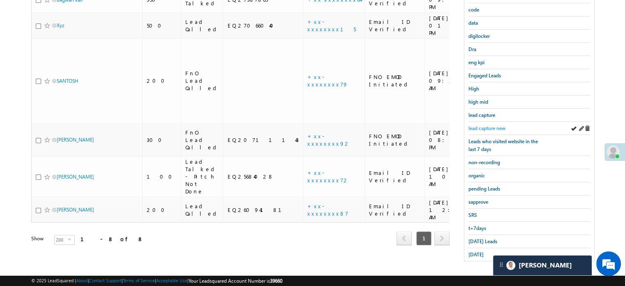
click at [483, 126] on span "lead capture new" at bounding box center [486, 128] width 37 height 6
click at [480, 238] on span "[DATE] Leads" at bounding box center [482, 241] width 29 height 6
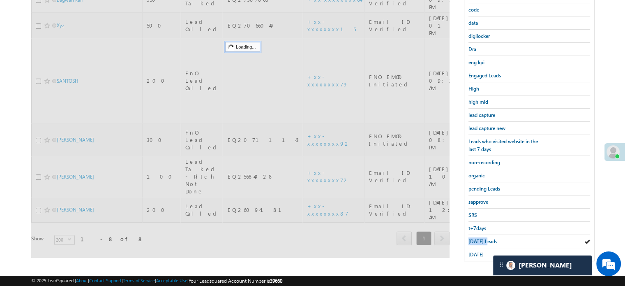
click at [480, 238] on span "[DATE] Leads" at bounding box center [482, 241] width 29 height 6
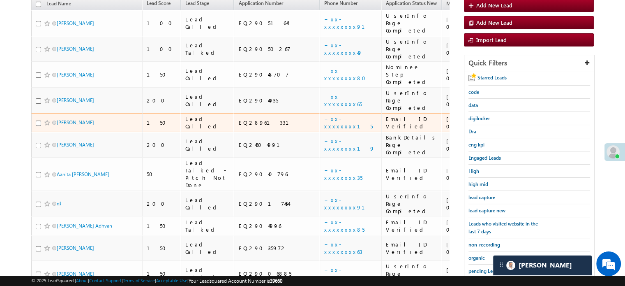
scroll to position [53, 0]
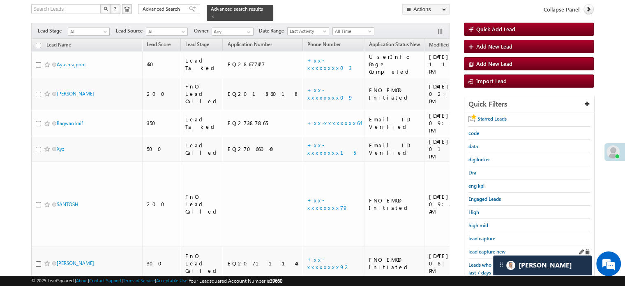
click at [482, 245] on div "lead capture new" at bounding box center [529, 251] width 122 height 13
click at [482, 247] on link "lead capture new" at bounding box center [486, 251] width 37 height 8
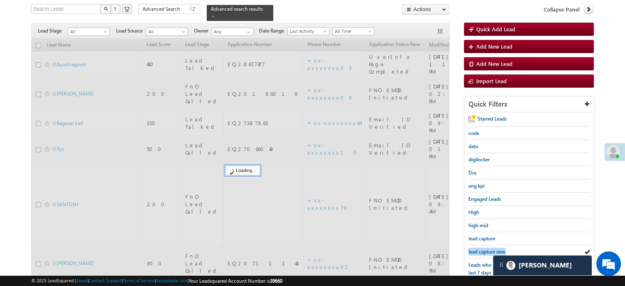
click at [482, 247] on link "lead capture new" at bounding box center [486, 251] width 37 height 8
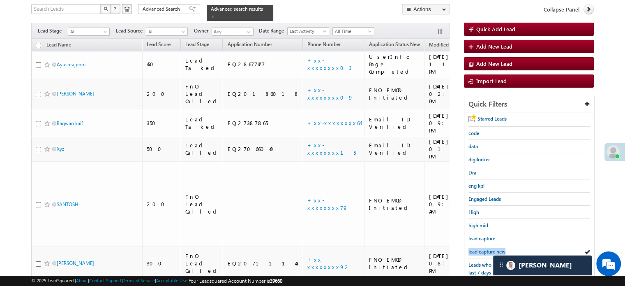
click at [482, 247] on link "lead capture new" at bounding box center [486, 251] width 37 height 8
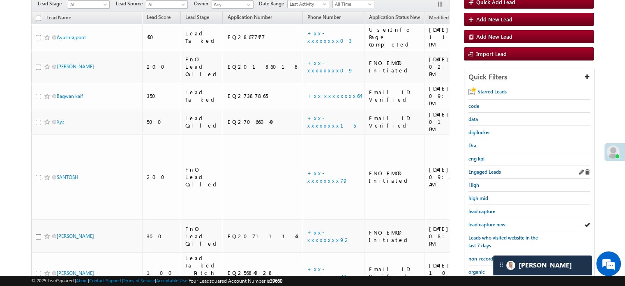
scroll to position [135, 0]
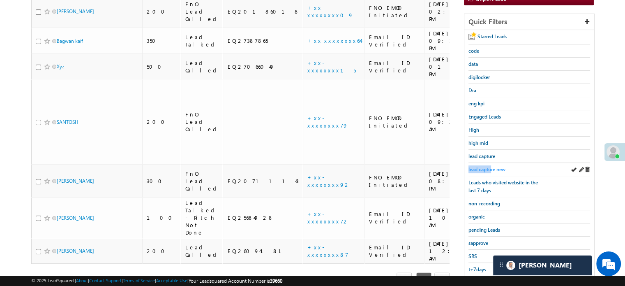
click at [491, 165] on link "lead capture new" at bounding box center [486, 169] width 37 height 8
click at [488, 166] on span "lead capture new" at bounding box center [486, 169] width 37 height 6
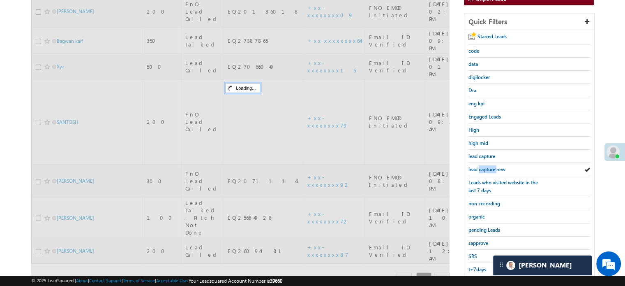
click at [488, 166] on span "lead capture new" at bounding box center [486, 169] width 37 height 6
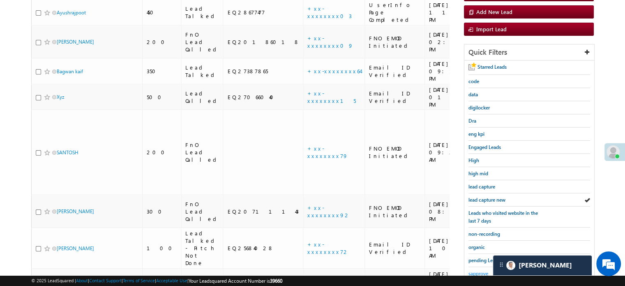
scroll to position [176, 0]
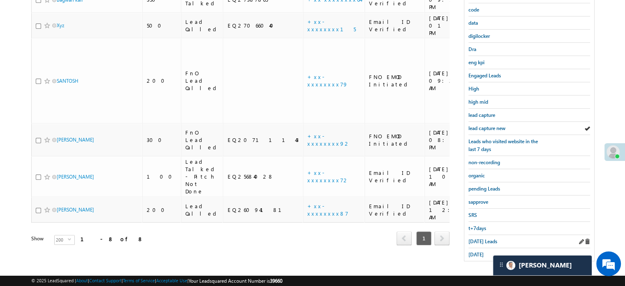
click at [477, 235] on div "[DATE] Leads" at bounding box center [529, 241] width 122 height 13
click at [476, 238] on span "[DATE] Leads" at bounding box center [482, 241] width 29 height 6
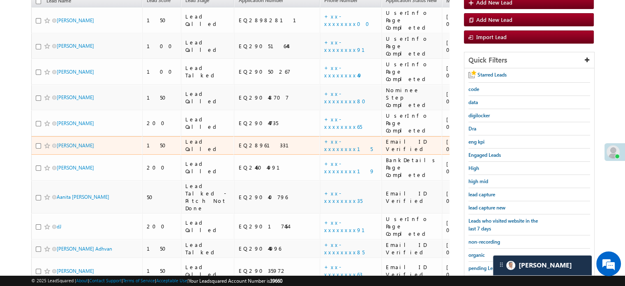
scroll to position [135, 0]
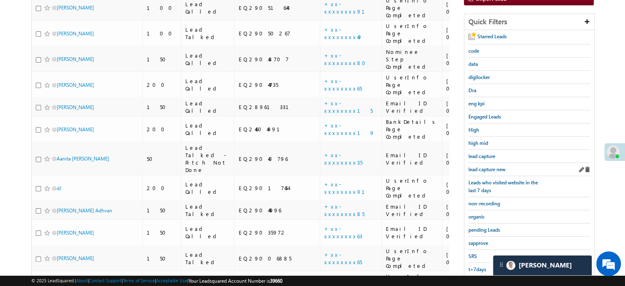
click at [484, 170] on div "lead capture new" at bounding box center [529, 169] width 122 height 13
click at [485, 166] on span "lead capture new" at bounding box center [486, 169] width 37 height 6
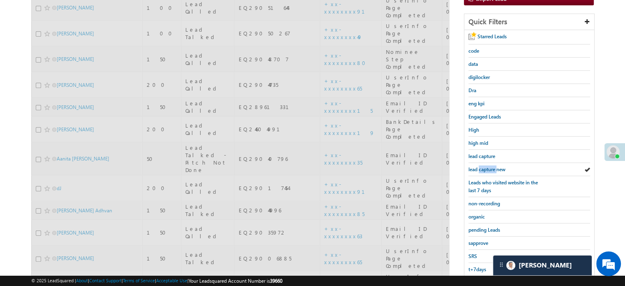
click at [485, 166] on span "lead capture new" at bounding box center [486, 169] width 37 height 6
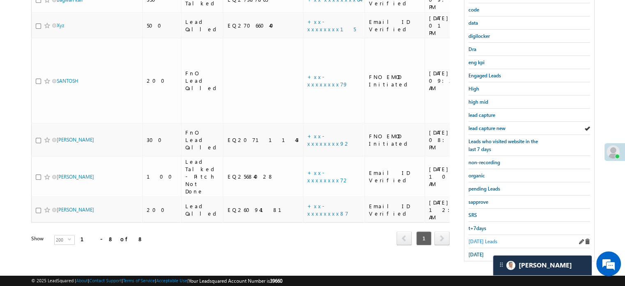
click at [480, 238] on span "[DATE] Leads" at bounding box center [482, 241] width 29 height 6
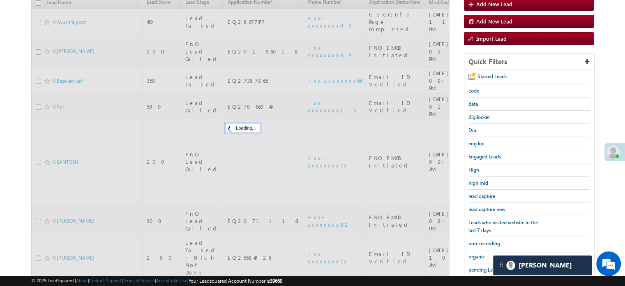
scroll to position [94, 0]
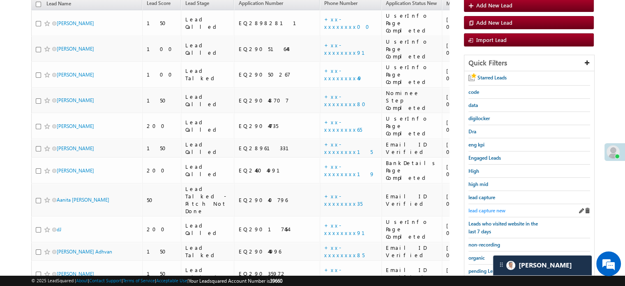
click at [487, 210] on span "lead capture new" at bounding box center [486, 210] width 37 height 6
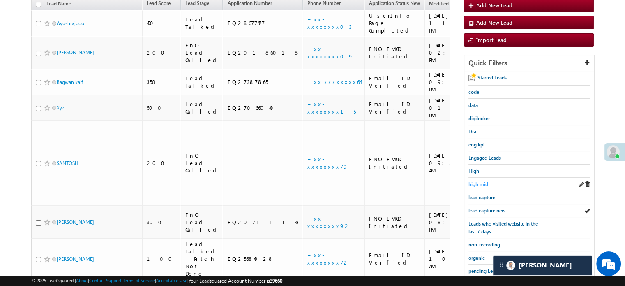
click at [479, 182] on span "high mid" at bounding box center [478, 184] width 20 height 6
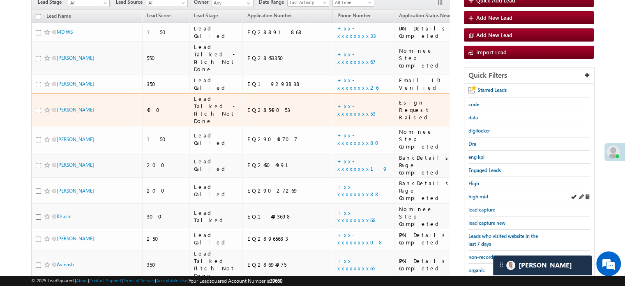
scroll to position [82, 0]
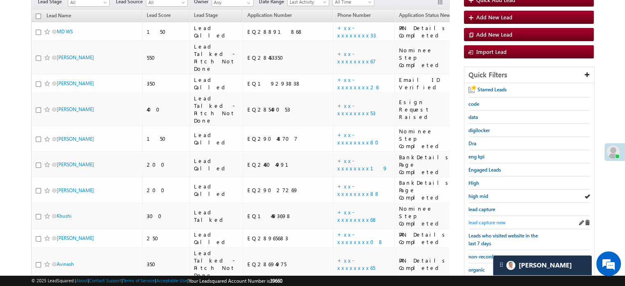
click at [483, 219] on span "lead capture new" at bounding box center [486, 222] width 37 height 6
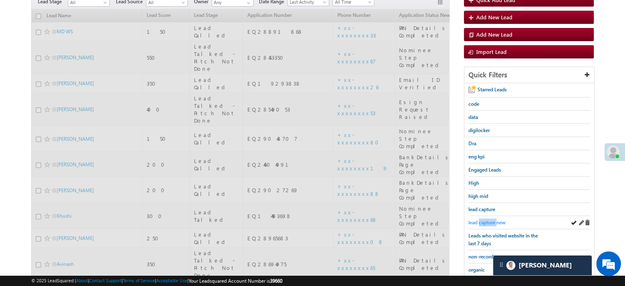
click at [483, 219] on span "lead capture new" at bounding box center [486, 222] width 37 height 6
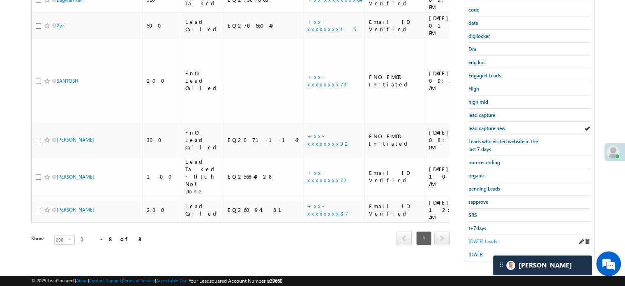
click at [487, 238] on span "Today's Leads" at bounding box center [482, 241] width 29 height 6
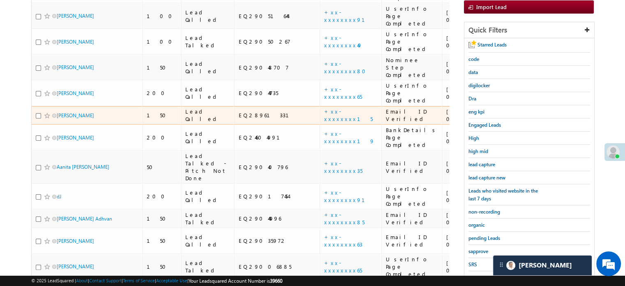
scroll to position [135, 0]
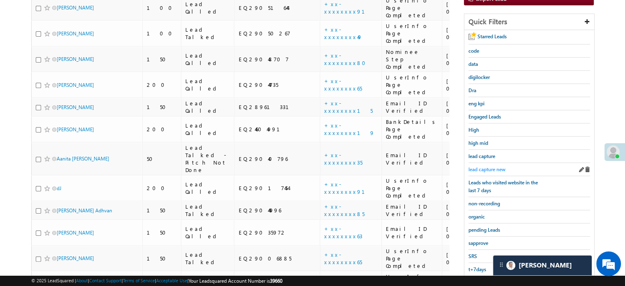
click at [483, 169] on span "lead capture new" at bounding box center [486, 169] width 37 height 6
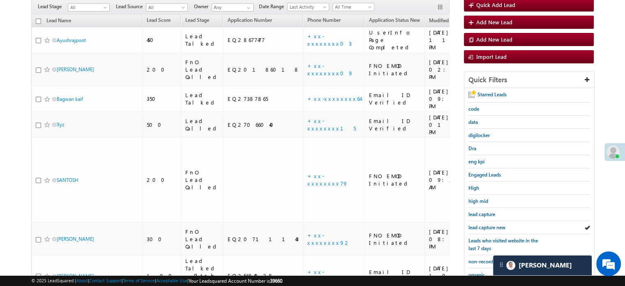
scroll to position [164, 0]
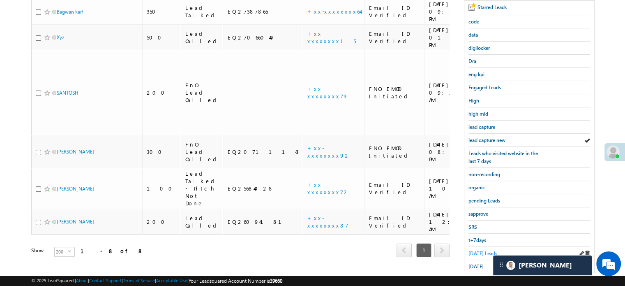
click at [486, 251] on span "Today's Leads" at bounding box center [482, 253] width 29 height 6
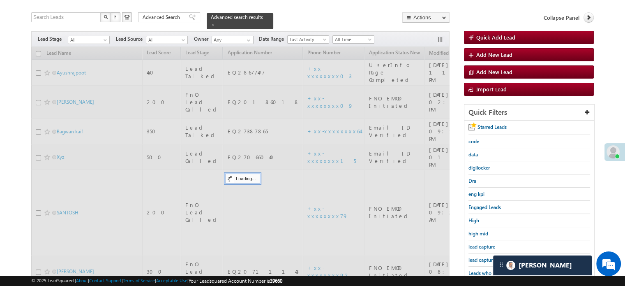
scroll to position [41, 0]
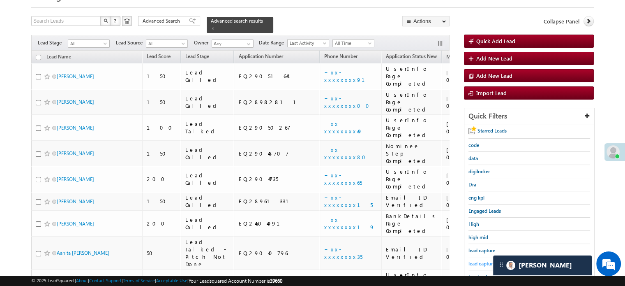
click at [485, 261] on span "lead capture new" at bounding box center [486, 263] width 37 height 6
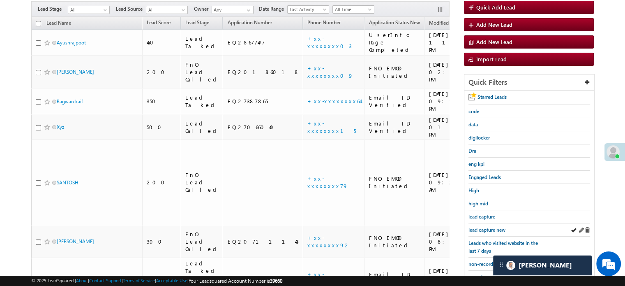
scroll to position [123, 0]
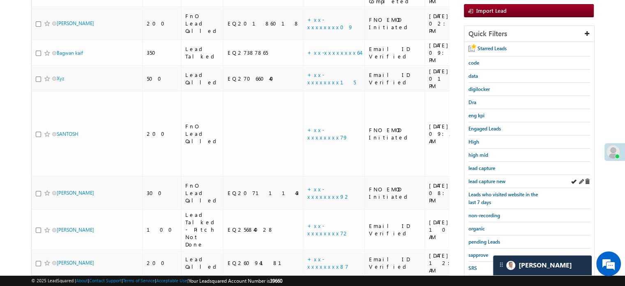
click at [487, 184] on div "lead capture new" at bounding box center [529, 181] width 122 height 13
click at [483, 179] on span "lead capture new" at bounding box center [486, 181] width 37 height 6
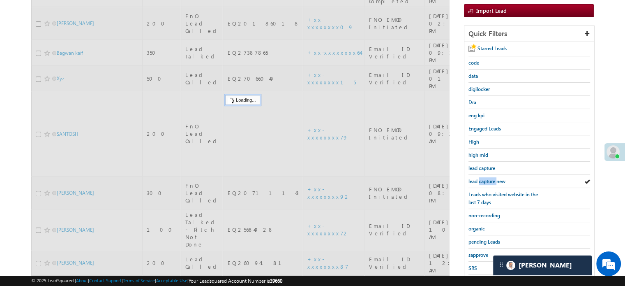
click at [483, 179] on span "lead capture new" at bounding box center [486, 181] width 37 height 6
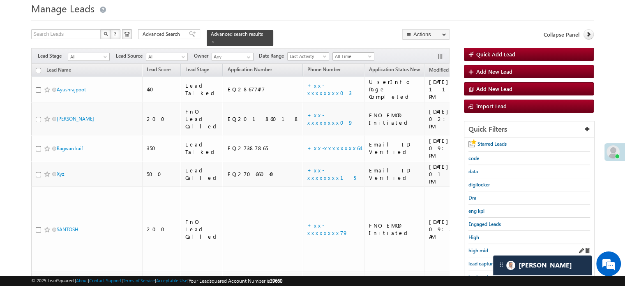
scroll to position [82, 0]
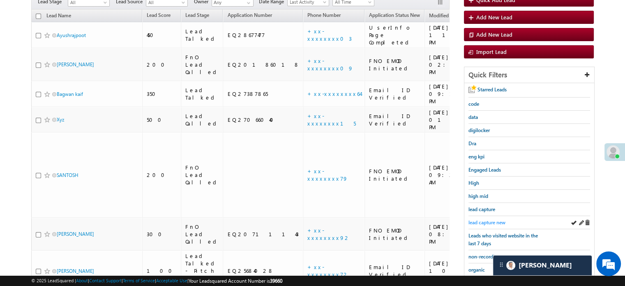
click at [492, 221] on span "lead capture new" at bounding box center [486, 222] width 37 height 6
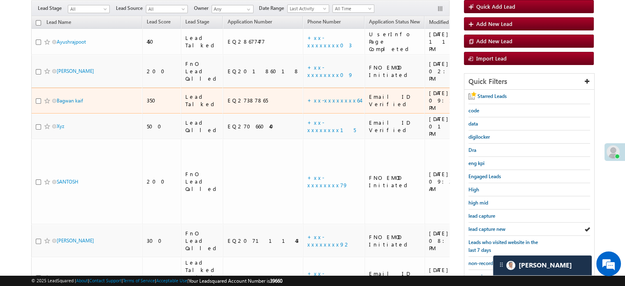
scroll to position [123, 0]
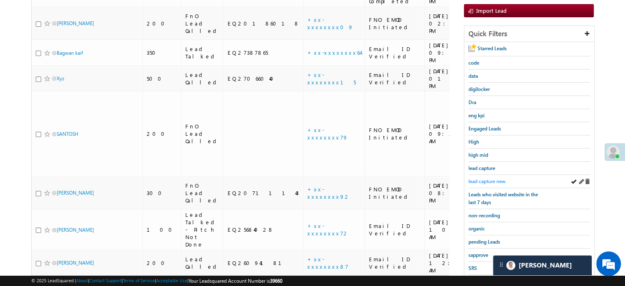
click at [497, 182] on span "lead capture new" at bounding box center [486, 181] width 37 height 6
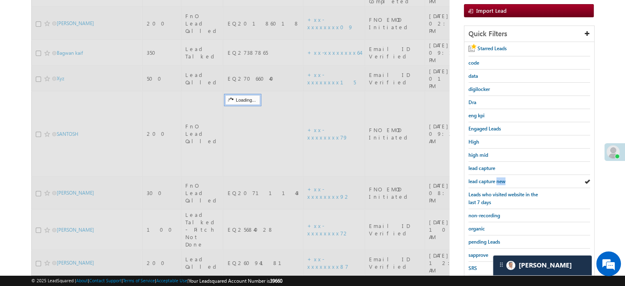
click at [497, 182] on span "lead capture new" at bounding box center [486, 181] width 37 height 6
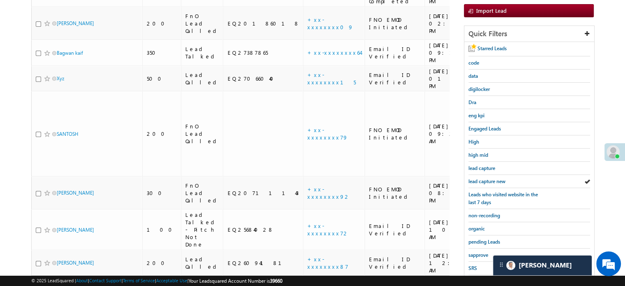
scroll to position [176, 0]
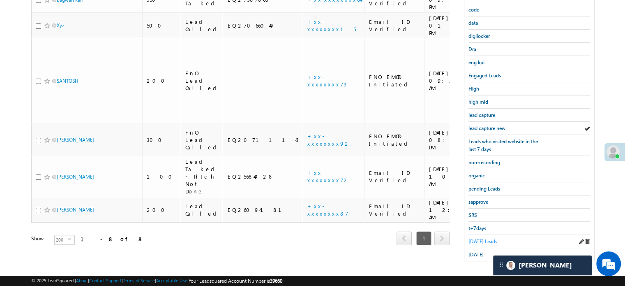
click at [481, 238] on span "[DATE] Leads" at bounding box center [482, 241] width 29 height 6
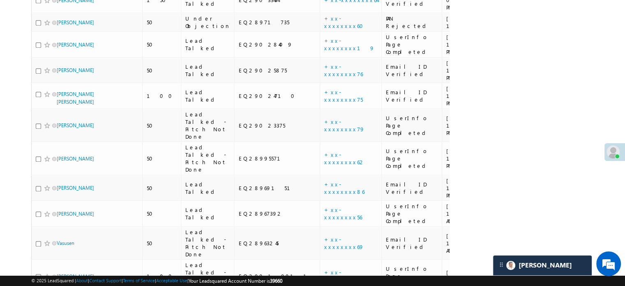
scroll to position [727, 0]
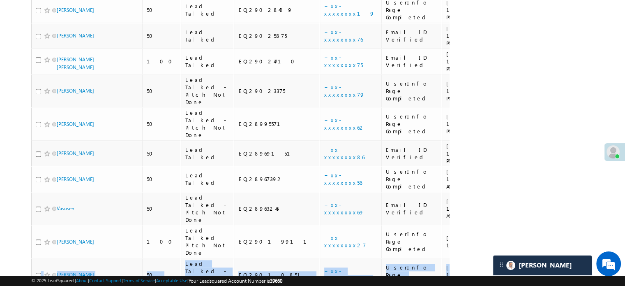
drag, startPoint x: 624, startPoint y: 221, endPoint x: 631, endPoint y: 98, distance: 123.0
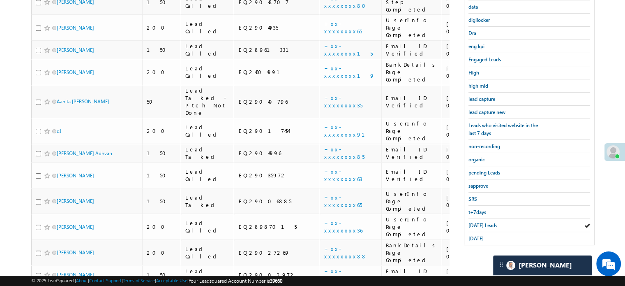
scroll to position [174, 0]
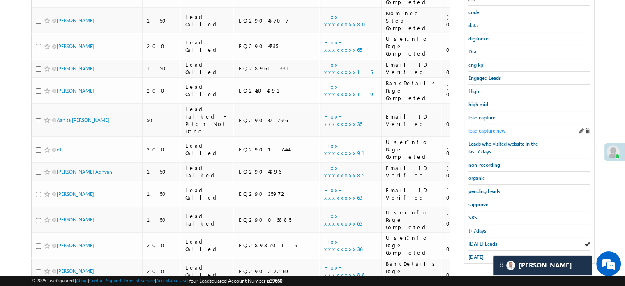
click at [486, 127] on span "lead capture new" at bounding box center [486, 130] width 37 height 6
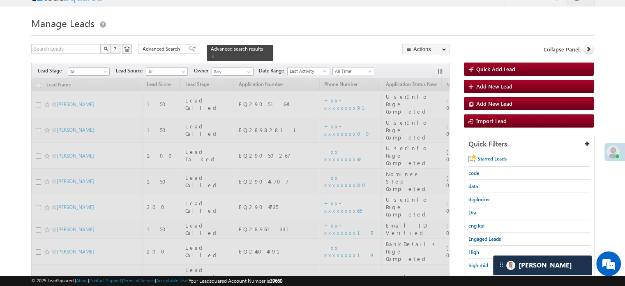
scroll to position [9, 0]
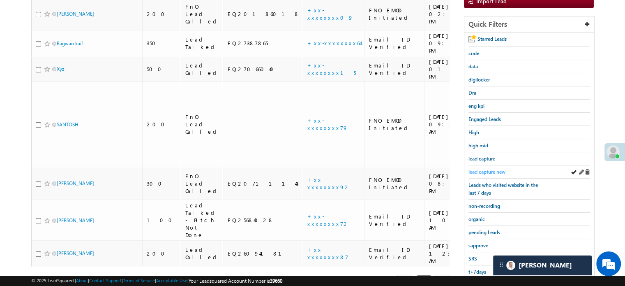
click at [493, 169] on span "lead capture new" at bounding box center [486, 171] width 37 height 6
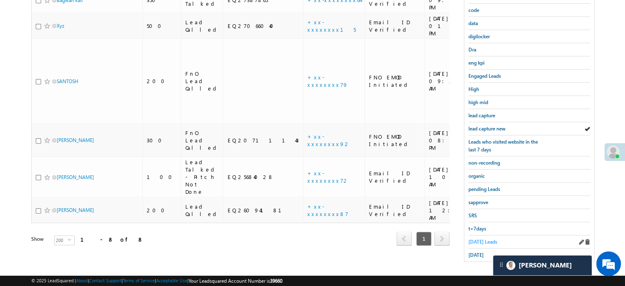
scroll to position [176, 0]
click at [481, 235] on div "[DATE] Leads" at bounding box center [529, 241] width 122 height 13
click at [479, 238] on span "[DATE] Leads" at bounding box center [482, 241] width 29 height 6
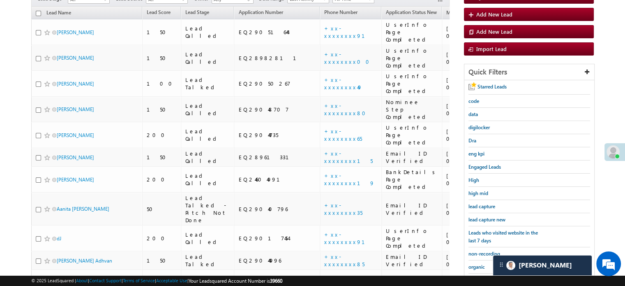
scroll to position [99, 0]
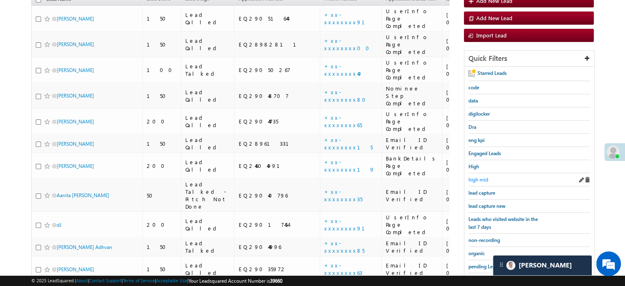
click at [474, 176] on span "high mid" at bounding box center [478, 179] width 20 height 6
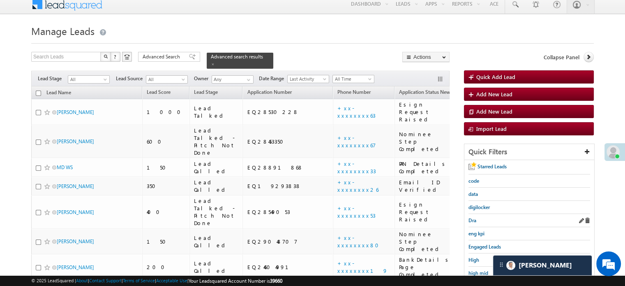
scroll to position [82, 0]
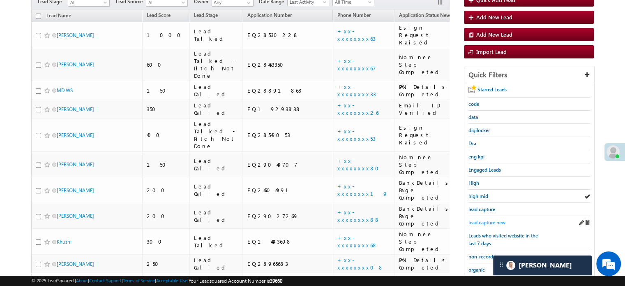
click at [494, 221] on span "lead capture new" at bounding box center [486, 222] width 37 height 6
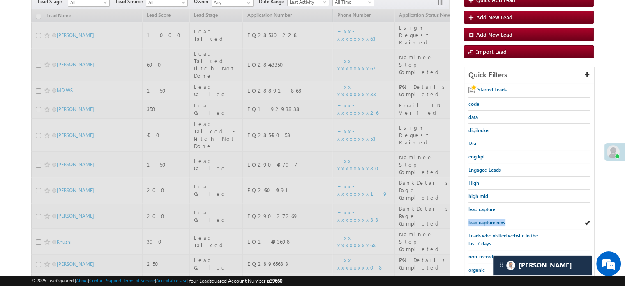
click at [494, 221] on span "lead capture new" at bounding box center [486, 222] width 37 height 6
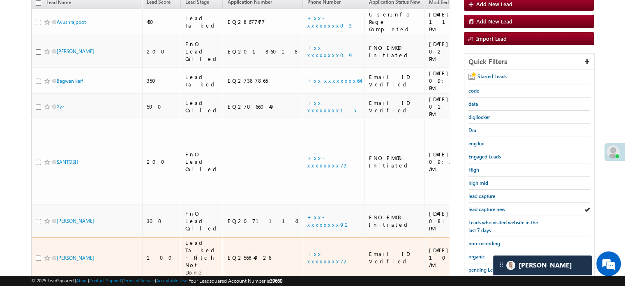
scroll to position [164, 0]
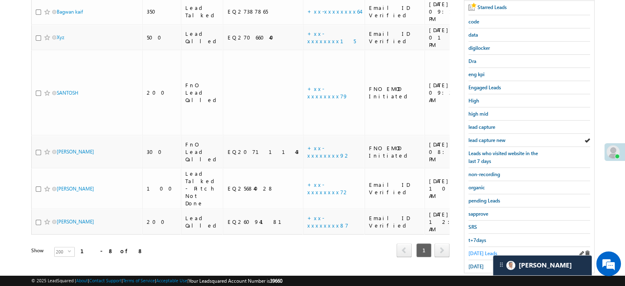
click at [469, 251] on span "[DATE] Leads" at bounding box center [482, 253] width 29 height 6
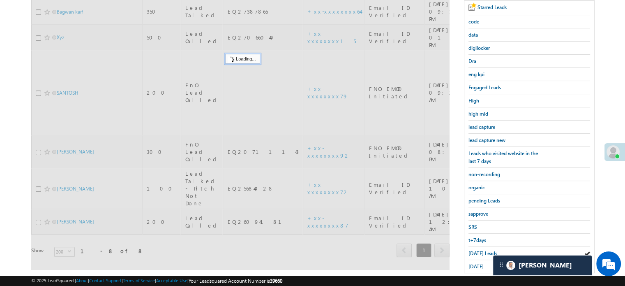
click at [469, 251] on span "[DATE] Leads" at bounding box center [482, 253] width 29 height 6
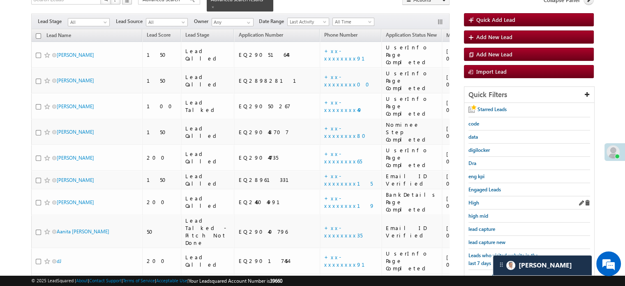
scroll to position [82, 0]
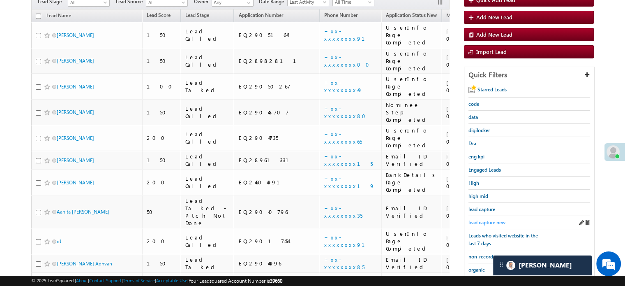
click at [489, 223] on link "lead capture new" at bounding box center [486, 222] width 37 height 8
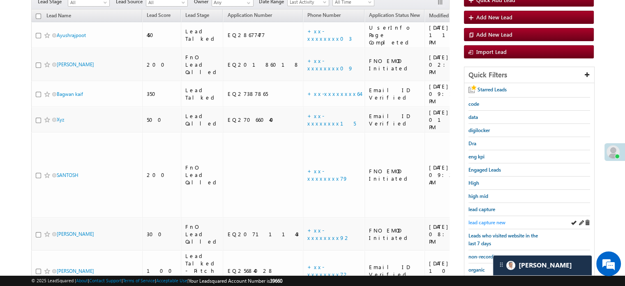
click at [492, 220] on span "lead capture new" at bounding box center [486, 222] width 37 height 6
click at [488, 219] on span "lead capture new" at bounding box center [486, 222] width 37 height 6
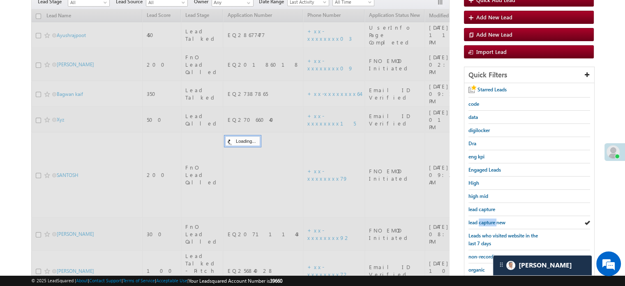
click at [488, 219] on span "lead capture new" at bounding box center [486, 222] width 37 height 6
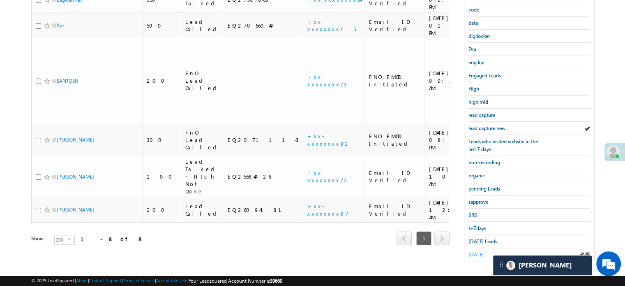
click at [480, 253] on span "[DATE]" at bounding box center [475, 254] width 15 height 6
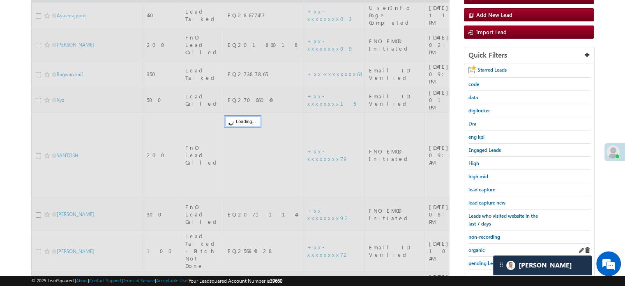
scroll to position [94, 0]
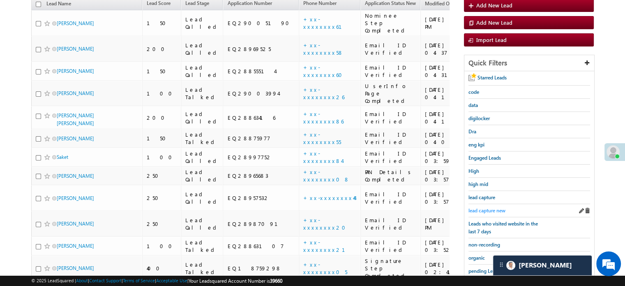
click at [496, 207] on span "lead capture new" at bounding box center [486, 210] width 37 height 6
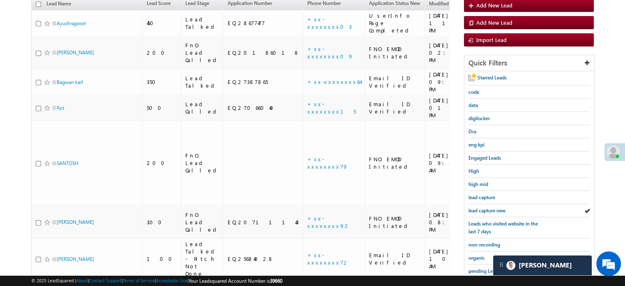
click at [496, 207] on span "lead capture new" at bounding box center [486, 210] width 37 height 6
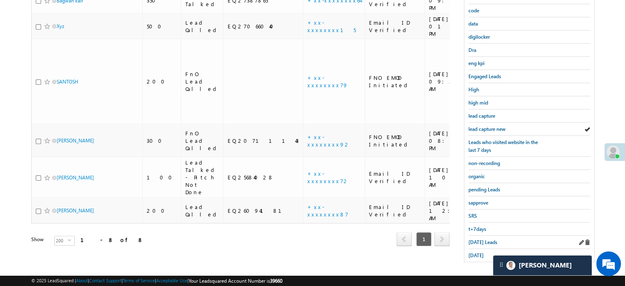
scroll to position [176, 0]
click at [473, 253] on span "[DATE]" at bounding box center [475, 254] width 15 height 6
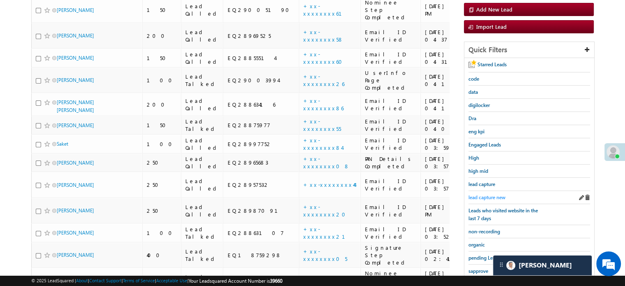
scroll to position [94, 0]
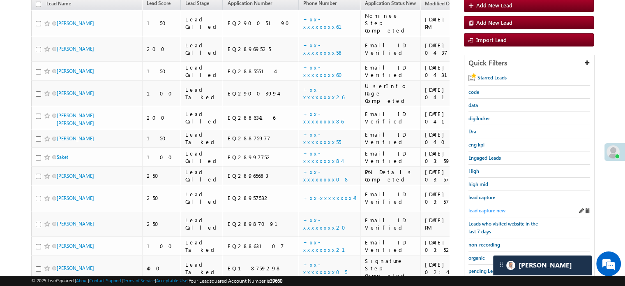
click at [496, 207] on span "lead capture new" at bounding box center [486, 210] width 37 height 6
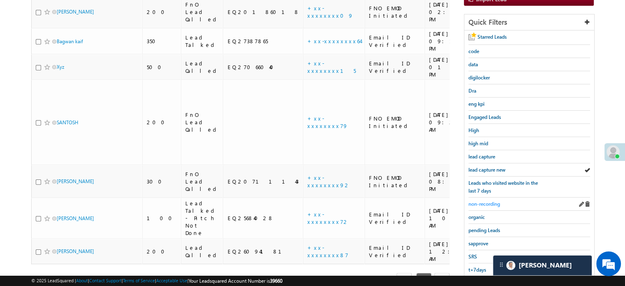
scroll to position [135, 0]
click at [492, 169] on span "lead capture new" at bounding box center [486, 169] width 37 height 6
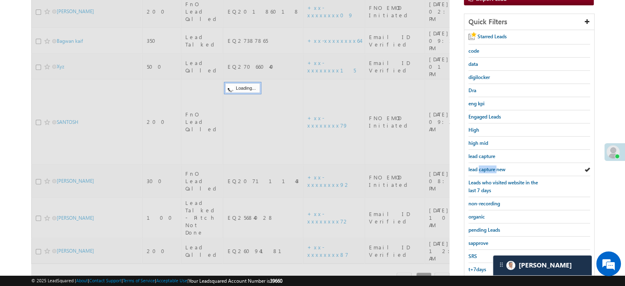
click at [492, 169] on span "lead capture new" at bounding box center [486, 169] width 37 height 6
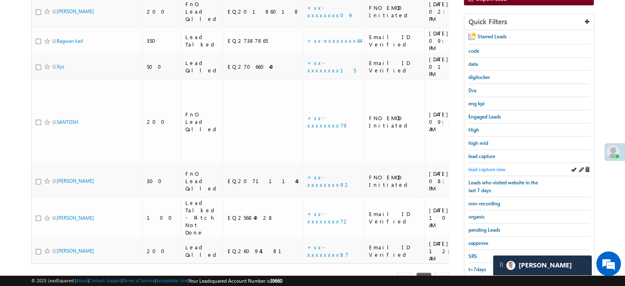
click at [486, 166] on span "lead capture new" at bounding box center [486, 169] width 37 height 6
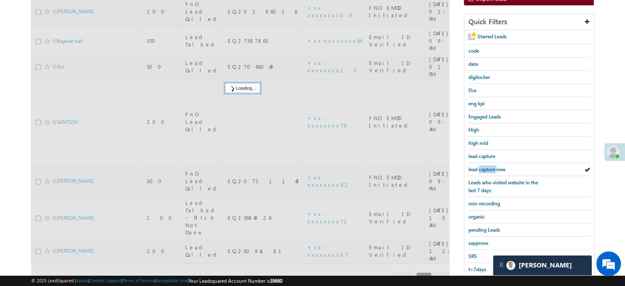
click at [486, 166] on span "lead capture new" at bounding box center [486, 169] width 37 height 6
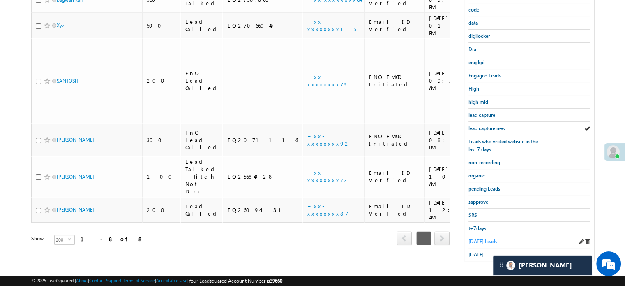
click at [474, 238] on span "[DATE] Leads" at bounding box center [482, 241] width 29 height 6
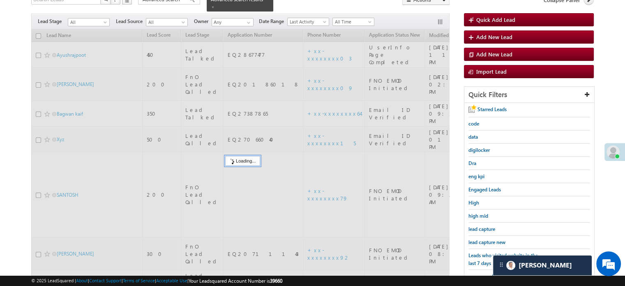
scroll to position [53, 0]
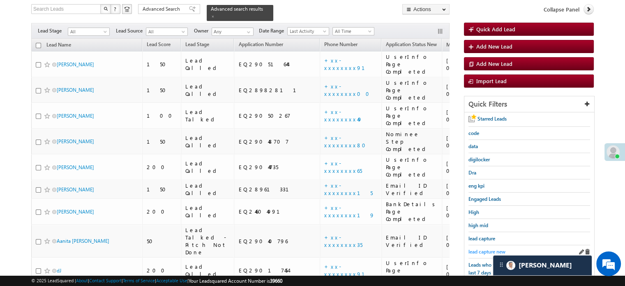
click at [491, 249] on span "lead capture new" at bounding box center [486, 251] width 37 height 6
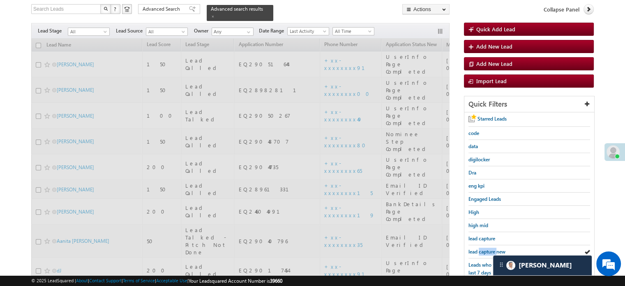
click at [491, 249] on span "lead capture new" at bounding box center [486, 251] width 37 height 6
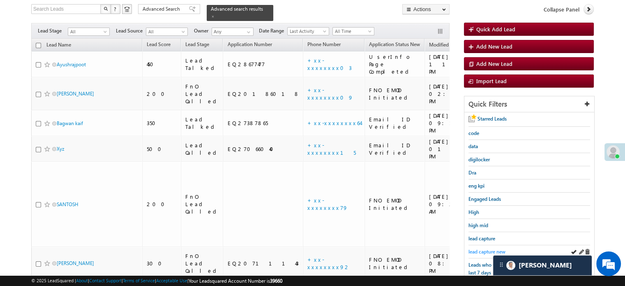
click at [476, 249] on span "lead capture new" at bounding box center [486, 251] width 37 height 6
click at [492, 249] on span "lead capture new" at bounding box center [486, 251] width 37 height 6
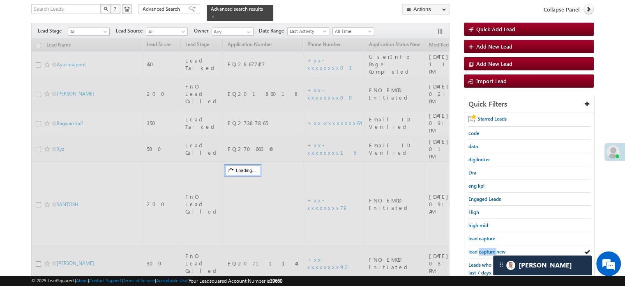
click at [492, 249] on span "lead capture new" at bounding box center [486, 251] width 37 height 6
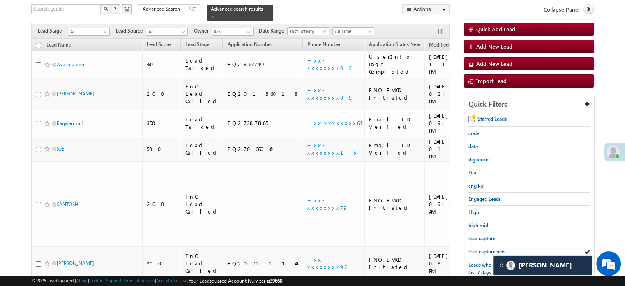
click at [492, 249] on span "lead capture new" at bounding box center [486, 251] width 37 height 6
click at [485, 251] on span "lead capture new" at bounding box center [486, 251] width 37 height 6
click at [477, 221] on link "high mid" at bounding box center [478, 225] width 20 height 8
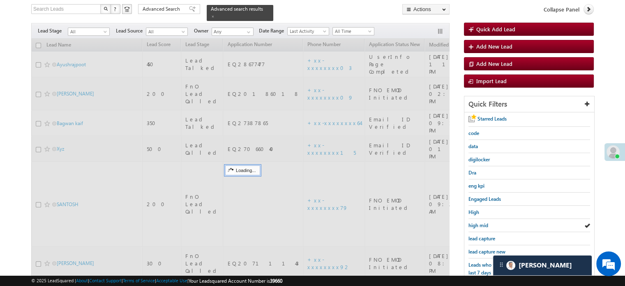
click at [481, 222] on span "high mid" at bounding box center [478, 225] width 20 height 6
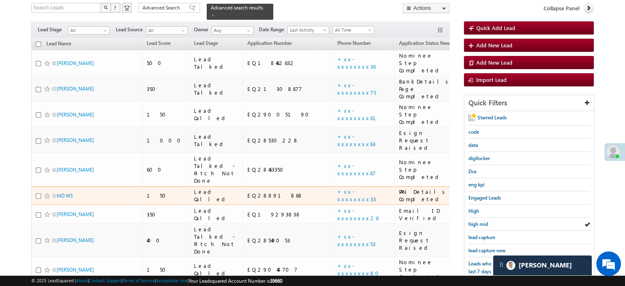
scroll to position [136, 0]
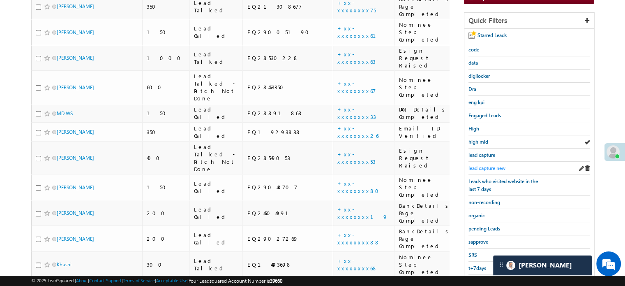
drag, startPoint x: 485, startPoint y: 159, endPoint x: 487, endPoint y: 166, distance: 6.5
click at [486, 161] on div "lead capture new" at bounding box center [529, 167] width 122 height 13
click at [487, 166] on span "lead capture new" at bounding box center [486, 168] width 37 height 6
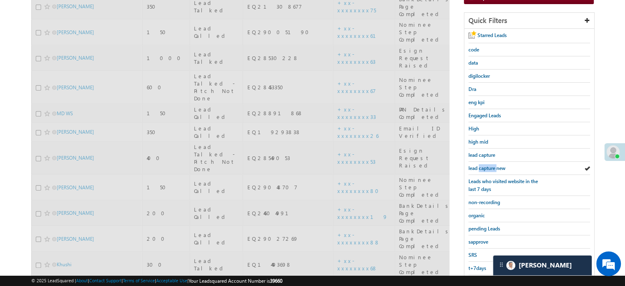
click at [487, 166] on span "lead capture new" at bounding box center [486, 168] width 37 height 6
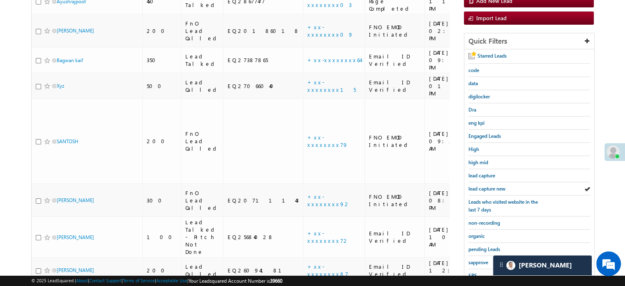
scroll to position [176, 0]
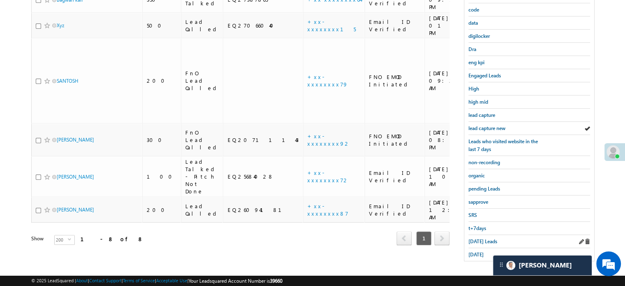
click at [482, 235] on div "[DATE] Leads" at bounding box center [529, 241] width 122 height 13
click at [482, 238] on span "[DATE] Leads" at bounding box center [482, 241] width 29 height 6
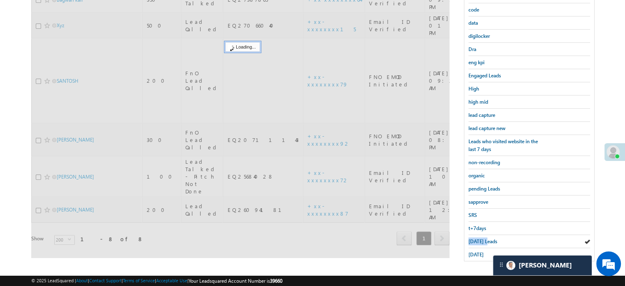
click at [482, 238] on span "[DATE] Leads" at bounding box center [482, 241] width 29 height 6
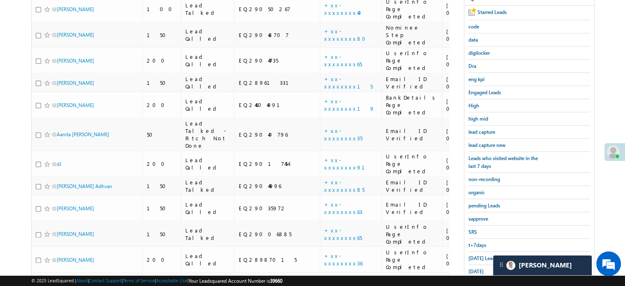
scroll to position [159, 0]
click at [498, 142] on span "lead capture new" at bounding box center [486, 145] width 37 height 6
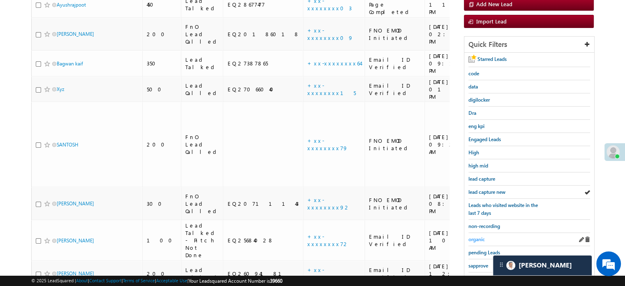
scroll to position [176, 0]
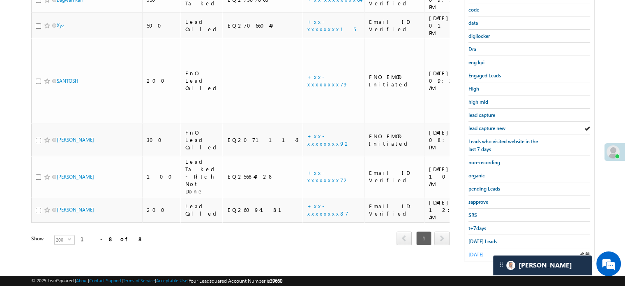
click at [470, 251] on span "[DATE]" at bounding box center [475, 254] width 15 height 6
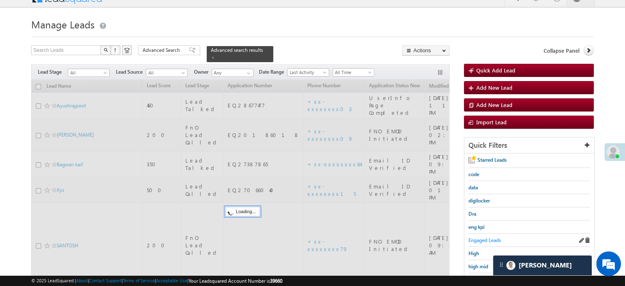
scroll to position [94, 0]
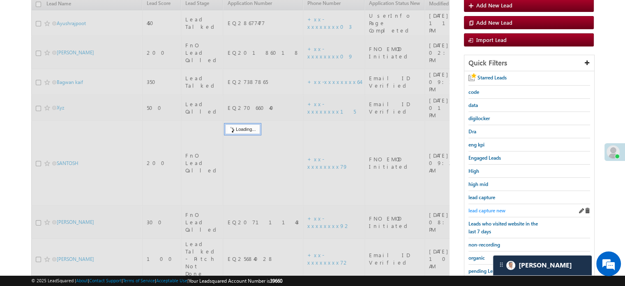
click at [488, 208] on span "lead capture new" at bounding box center [486, 210] width 37 height 6
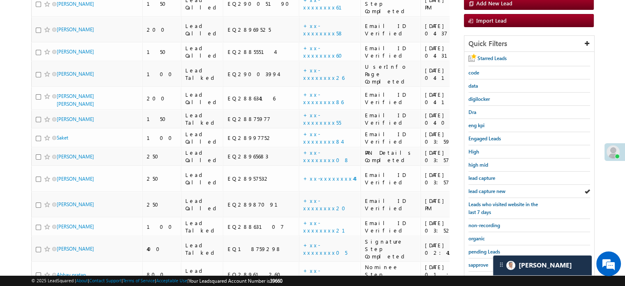
scroll to position [106, 0]
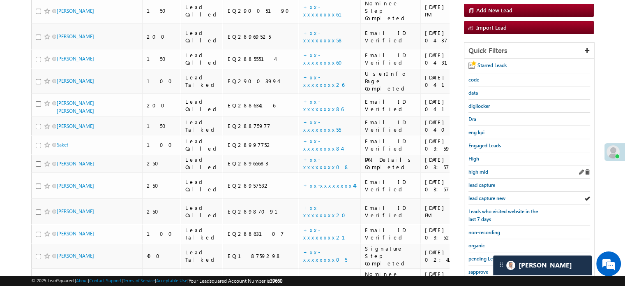
click at [482, 173] on div "high mid" at bounding box center [529, 171] width 122 height 13
click at [478, 169] on span "high mid" at bounding box center [478, 171] width 20 height 6
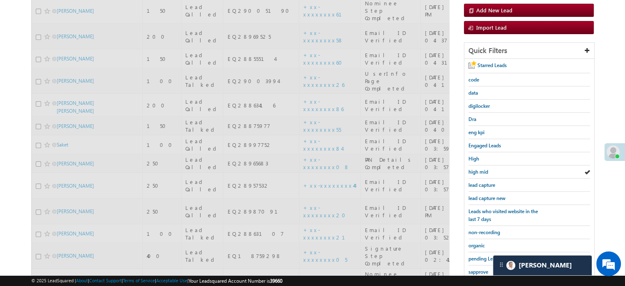
click at [478, 169] on span "high mid" at bounding box center [478, 171] width 20 height 6
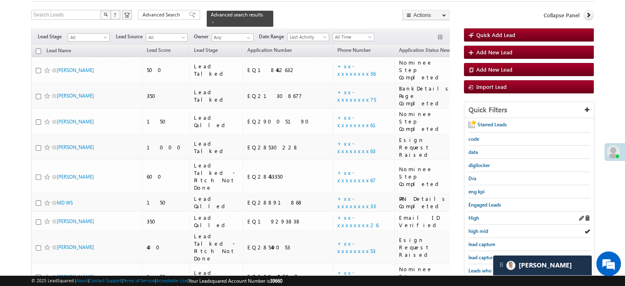
scroll to position [82, 0]
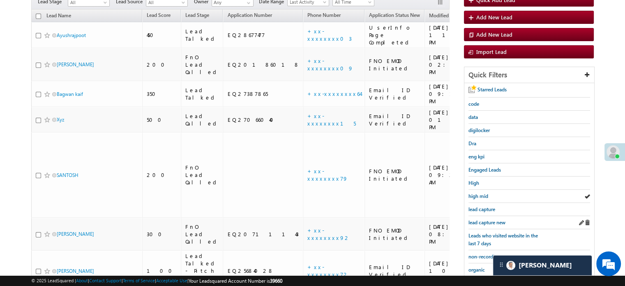
click at [484, 216] on div "lead capture new" at bounding box center [529, 222] width 122 height 13
click at [486, 219] on span "lead capture new" at bounding box center [486, 222] width 37 height 6
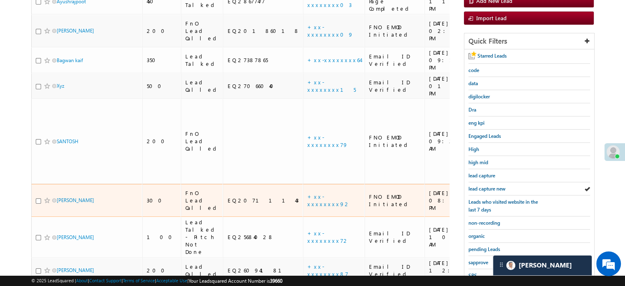
scroll to position [164, 0]
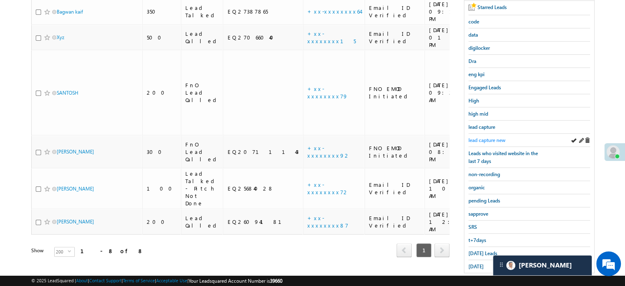
click at [480, 139] on span "lead capture new" at bounding box center [486, 140] width 37 height 6
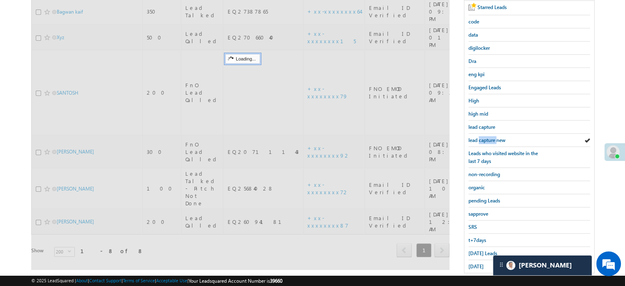
click at [480, 139] on span "lead capture new" at bounding box center [486, 140] width 37 height 6
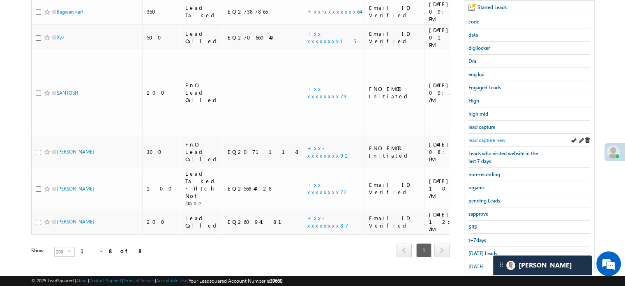
click at [494, 137] on span "lead capture new" at bounding box center [486, 140] width 37 height 6
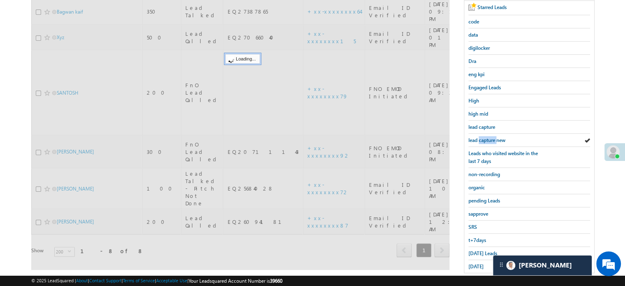
click at [494, 137] on span "lead capture new" at bounding box center [486, 140] width 37 height 6
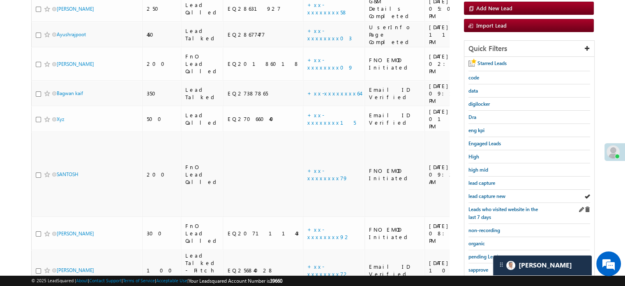
scroll to position [176, 0]
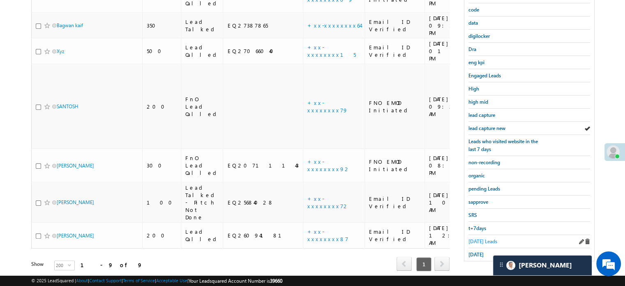
click at [475, 238] on span "[DATE] Leads" at bounding box center [482, 241] width 29 height 6
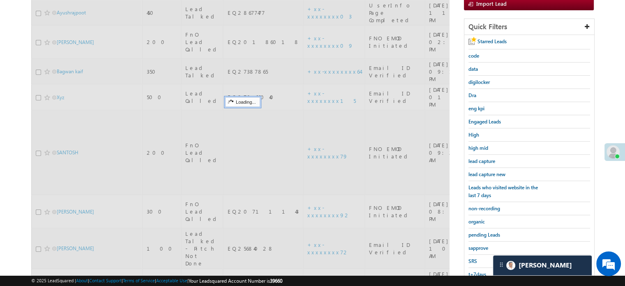
scroll to position [53, 0]
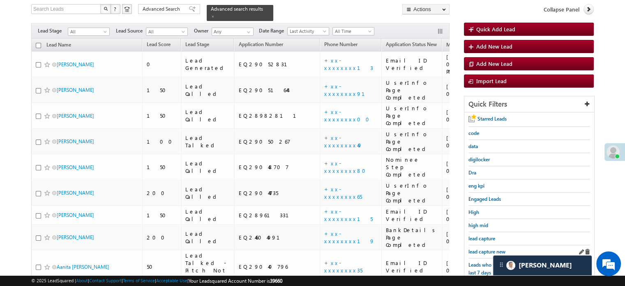
click at [480, 245] on div "lead capture new" at bounding box center [529, 251] width 122 height 13
click at [478, 247] on link "lead capture new" at bounding box center [486, 251] width 37 height 8
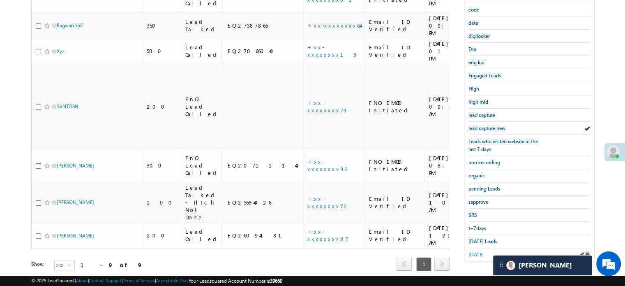
click at [475, 251] on span "[DATE]" at bounding box center [475, 254] width 15 height 6
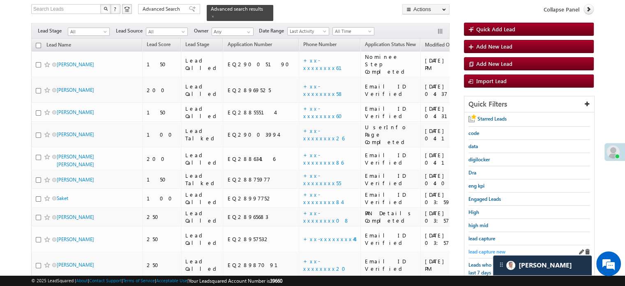
click at [478, 251] on span "lead capture new" at bounding box center [486, 251] width 37 height 6
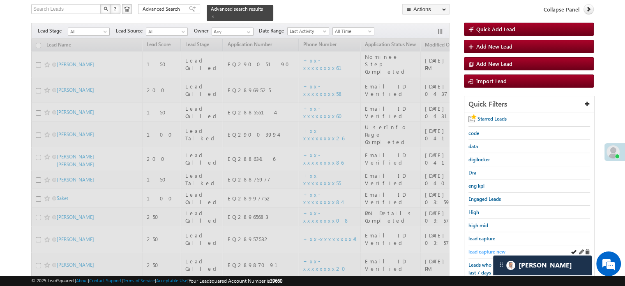
click at [494, 248] on span "lead capture new" at bounding box center [486, 251] width 37 height 6
click at [491, 248] on span "lead capture new" at bounding box center [486, 251] width 37 height 6
click at [491, 249] on span "lead capture new" at bounding box center [486, 251] width 37 height 6
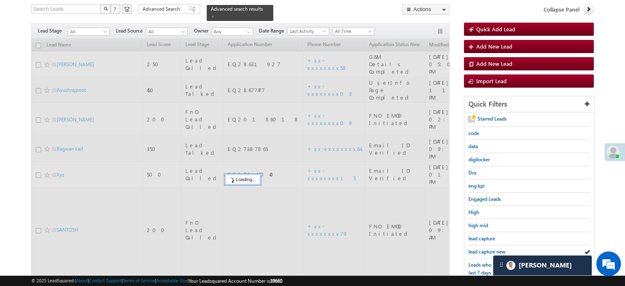
click at [491, 249] on span "lead capture new" at bounding box center [486, 251] width 37 height 6
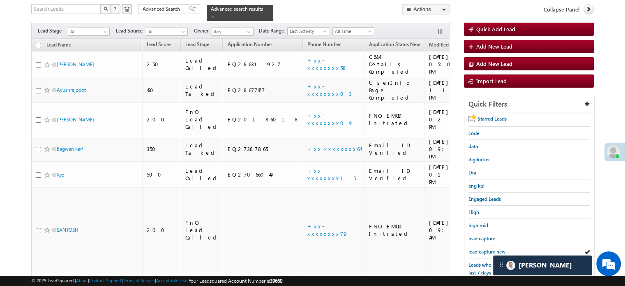
click at [491, 249] on span "lead capture new" at bounding box center [486, 251] width 37 height 6
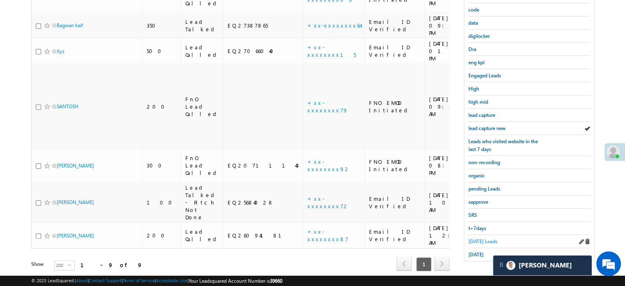
click at [486, 238] on span "[DATE] Leads" at bounding box center [482, 241] width 29 height 6
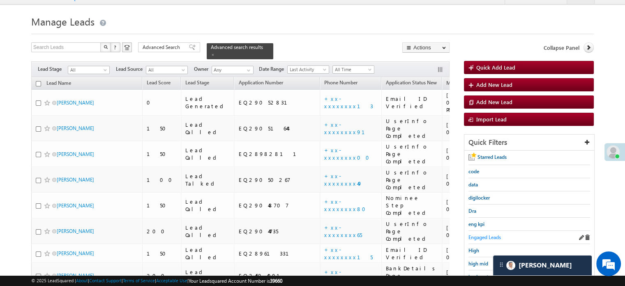
scroll to position [94, 0]
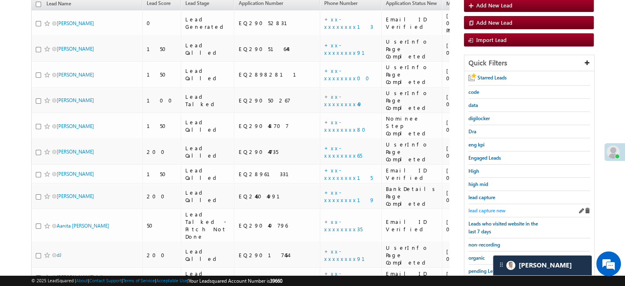
click at [485, 207] on span "lead capture new" at bounding box center [486, 210] width 37 height 6
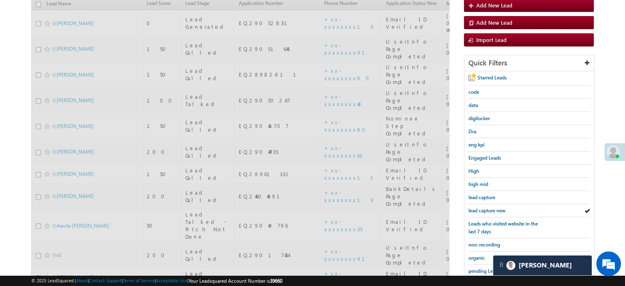
click at [485, 207] on span "lead capture new" at bounding box center [486, 210] width 37 height 6
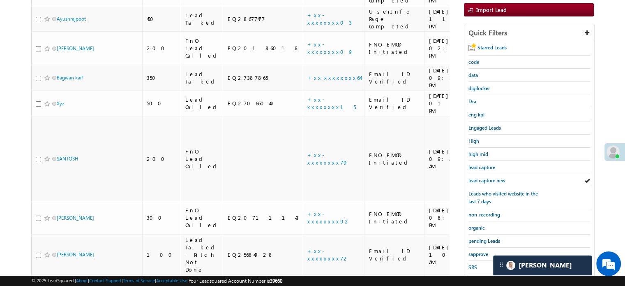
scroll to position [176, 0]
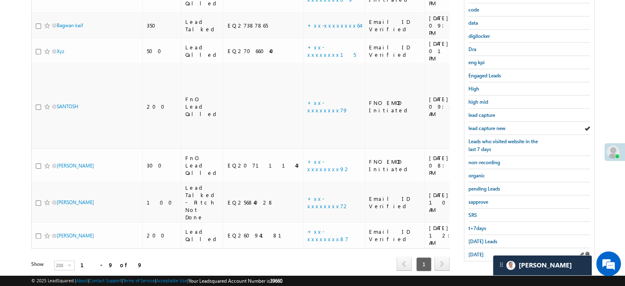
click at [479, 248] on div "[DATE]" at bounding box center [529, 254] width 122 height 13
click at [477, 251] on span "[DATE]" at bounding box center [475, 254] width 15 height 6
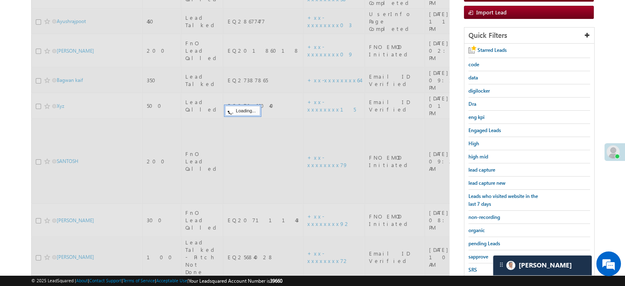
scroll to position [53, 0]
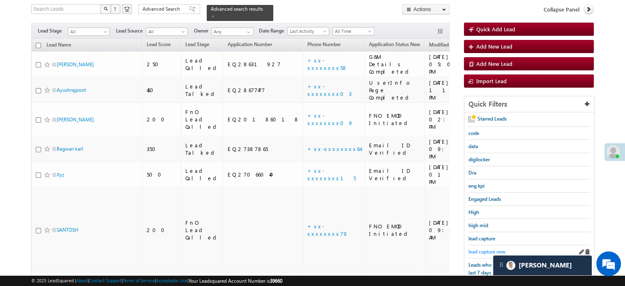
click at [480, 248] on span "lead capture new" at bounding box center [486, 251] width 37 height 6
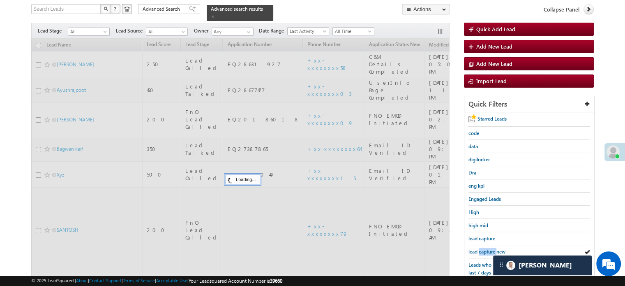
click at [480, 248] on span "lead capture new" at bounding box center [486, 251] width 37 height 6
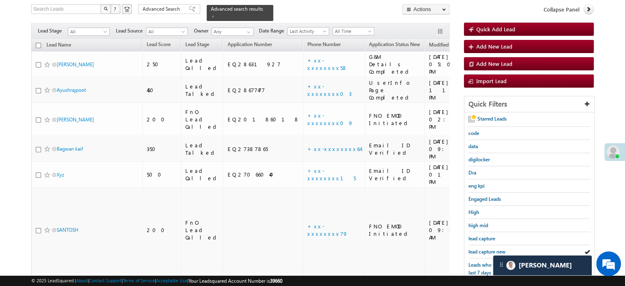
click at [480, 248] on span "lead capture new" at bounding box center [486, 251] width 37 height 6
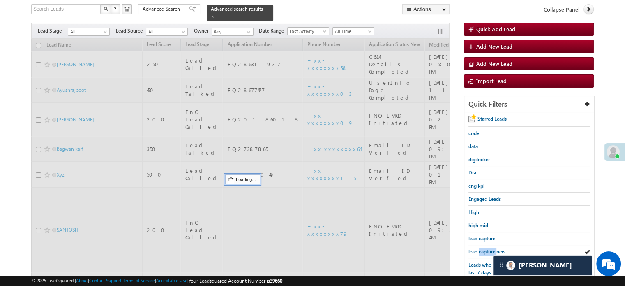
click at [480, 248] on span "lead capture new" at bounding box center [486, 251] width 37 height 6
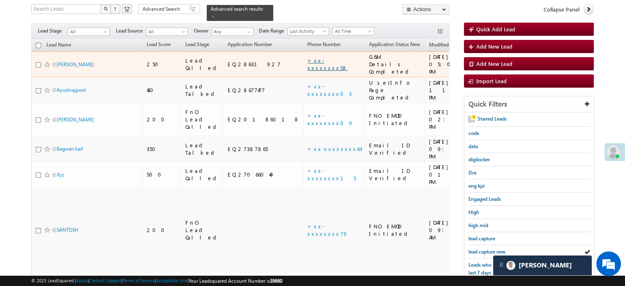
click at [307, 57] on link "+xx-xxxxxxxx58" at bounding box center [327, 64] width 40 height 14
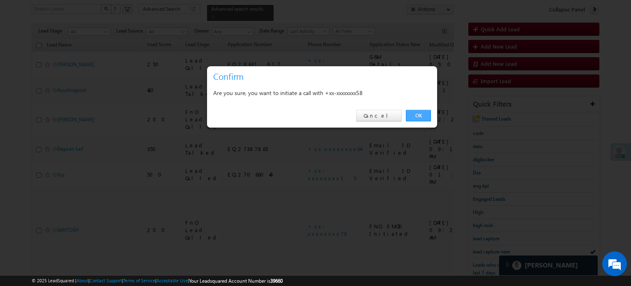
click at [428, 120] on link "OK" at bounding box center [418, 116] width 25 height 12
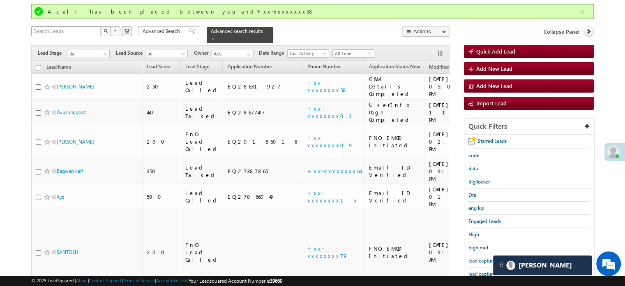
scroll to position [75, 0]
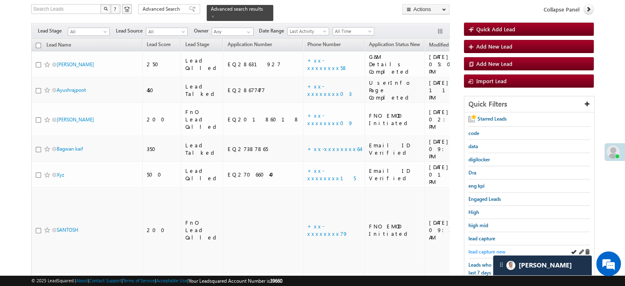
click at [484, 249] on span "lead capture new" at bounding box center [486, 251] width 37 height 6
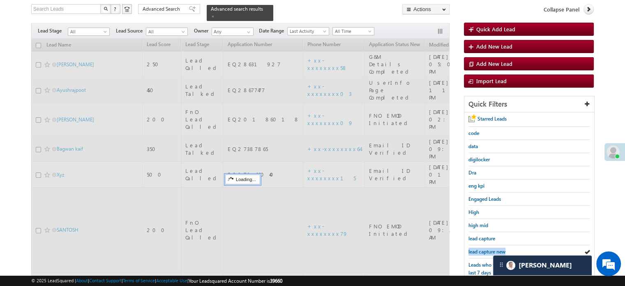
click at [484, 249] on span "lead capture new" at bounding box center [486, 251] width 37 height 6
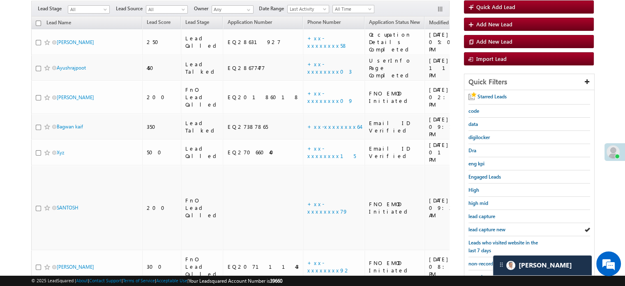
scroll to position [53, 0]
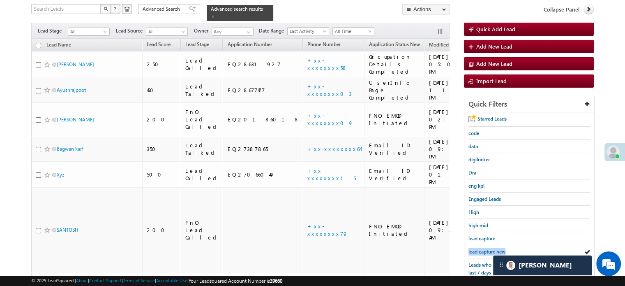
click at [484, 249] on span "lead capture new" at bounding box center [486, 251] width 37 height 6
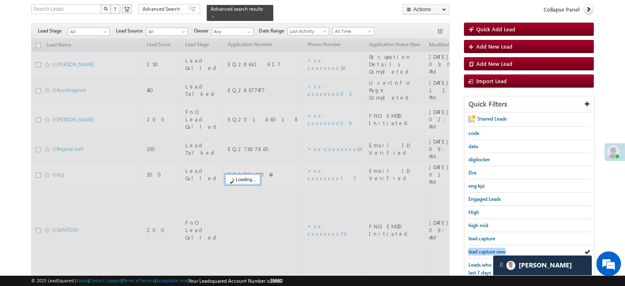
click at [484, 249] on span "lead capture new" at bounding box center [486, 251] width 37 height 6
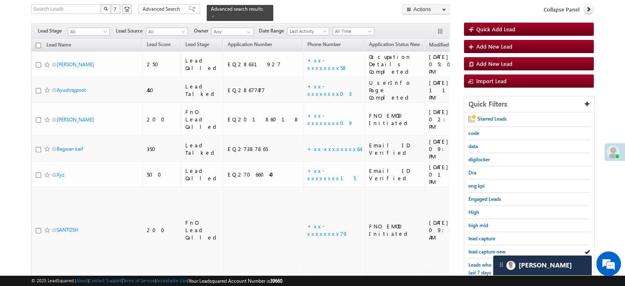
click at [484, 249] on span "lead capture new" at bounding box center [486, 251] width 37 height 6
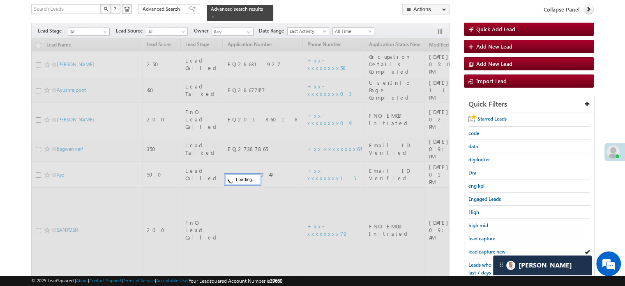
click at [484, 249] on span "lead capture new" at bounding box center [486, 251] width 37 height 6
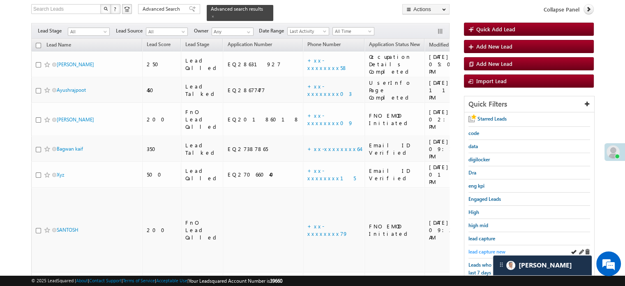
click at [489, 248] on span "lead capture new" at bounding box center [486, 251] width 37 height 6
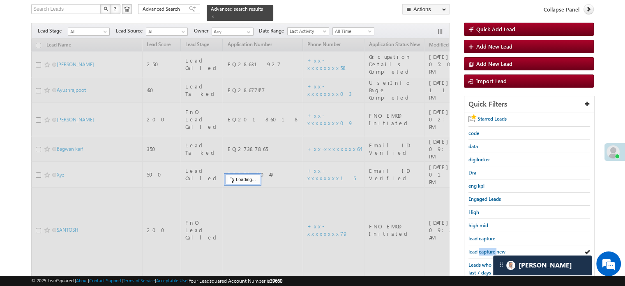
click at [489, 248] on span "lead capture new" at bounding box center [486, 251] width 37 height 6
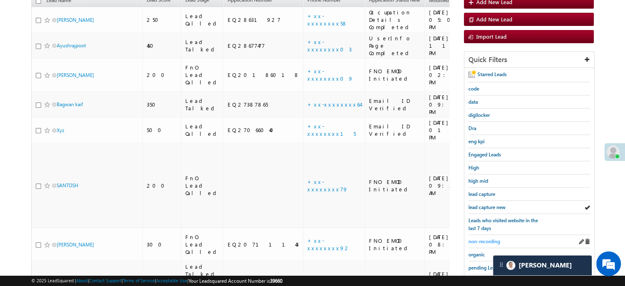
scroll to position [135, 0]
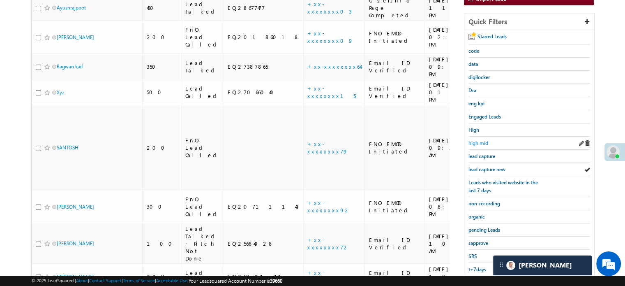
click at [487, 142] on span "high mid" at bounding box center [478, 143] width 20 height 6
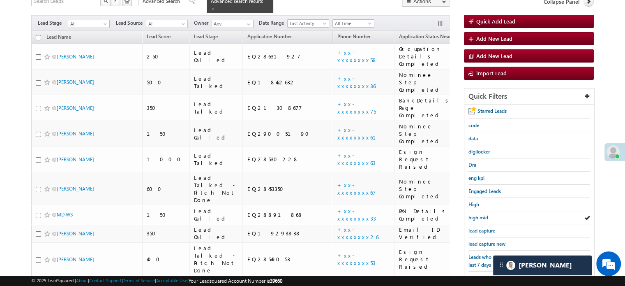
scroll to position [154, 0]
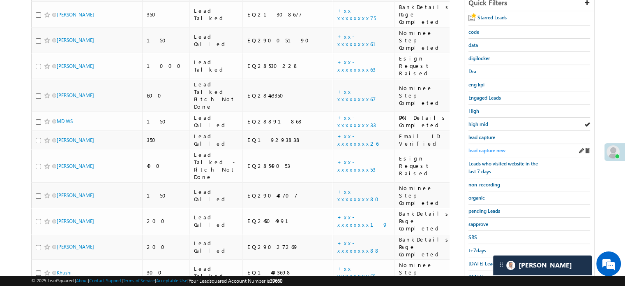
click at [491, 147] on span "lead capture new" at bounding box center [486, 150] width 37 height 6
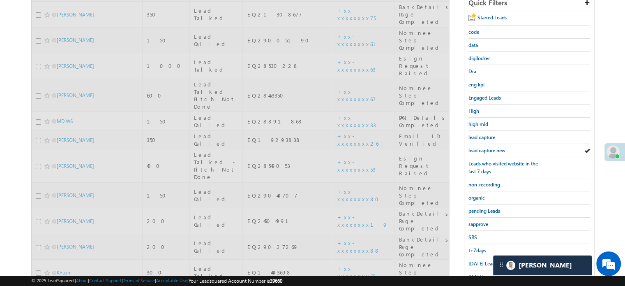
click at [491, 147] on span "lead capture new" at bounding box center [486, 150] width 37 height 6
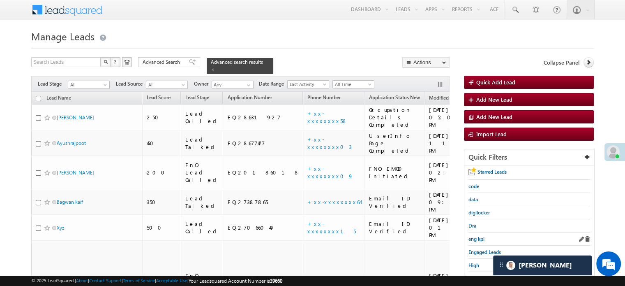
scroll to position [41, 0]
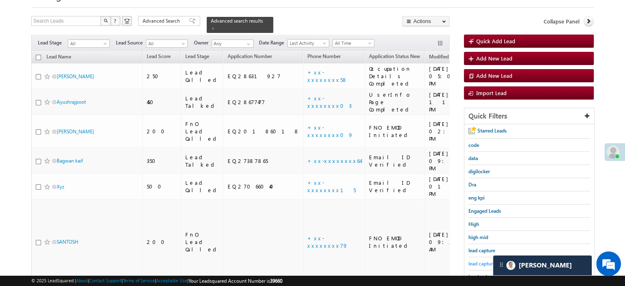
click at [481, 263] on span "lead capture new" at bounding box center [486, 263] width 37 height 6
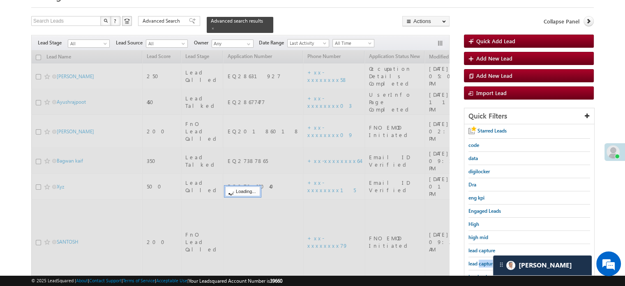
click at [481, 263] on span "lead capture new" at bounding box center [486, 263] width 37 height 6
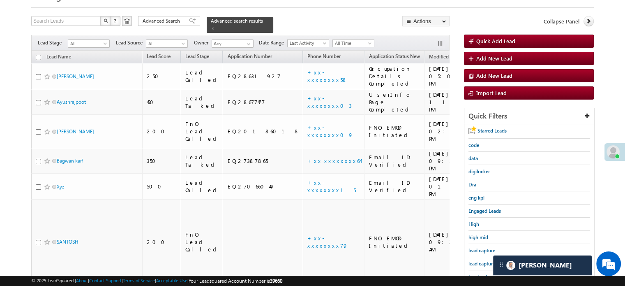
click at [481, 263] on span "lead capture new" at bounding box center [486, 263] width 37 height 6
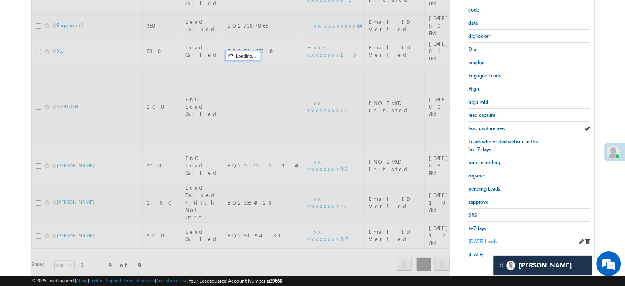
click at [477, 238] on span "[DATE] Leads" at bounding box center [482, 241] width 29 height 6
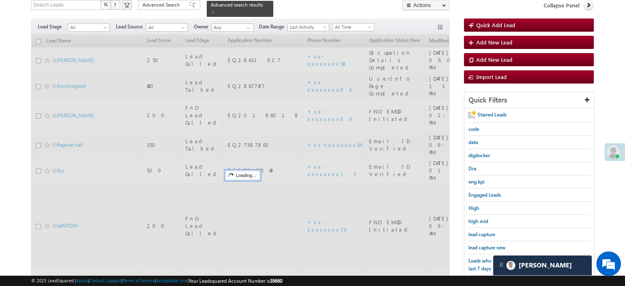
scroll to position [53, 0]
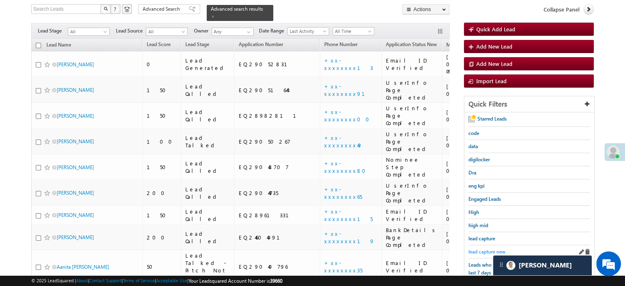
click at [483, 248] on span "lead capture new" at bounding box center [486, 251] width 37 height 6
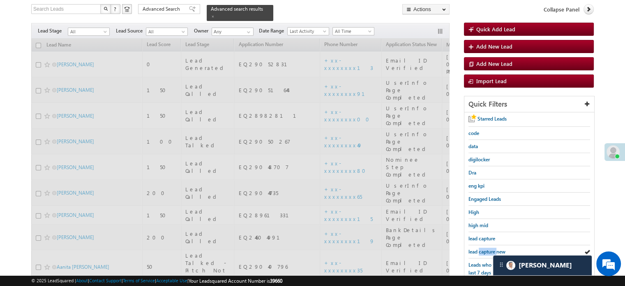
click at [483, 248] on span "lead capture new" at bounding box center [486, 251] width 37 height 6
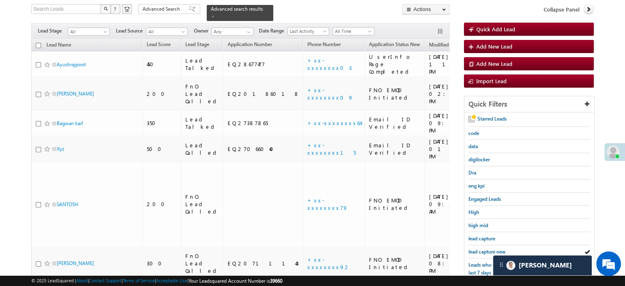
click at [483, 248] on span "lead capture new" at bounding box center [486, 251] width 37 height 6
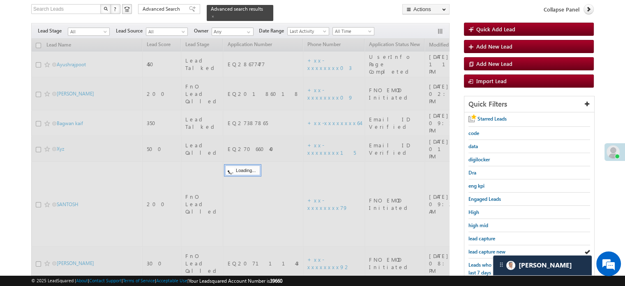
click at [483, 248] on span "lead capture new" at bounding box center [486, 251] width 37 height 6
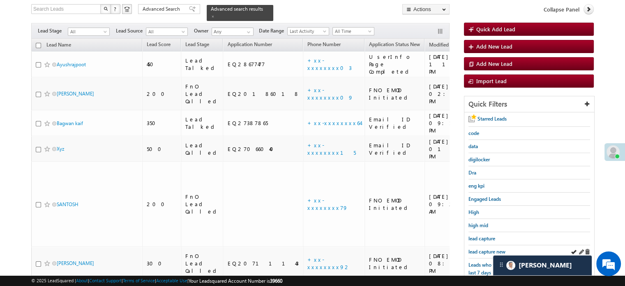
click at [487, 245] on div "lead capture new" at bounding box center [529, 251] width 122 height 13
click at [482, 248] on span "lead capture new" at bounding box center [486, 251] width 37 height 6
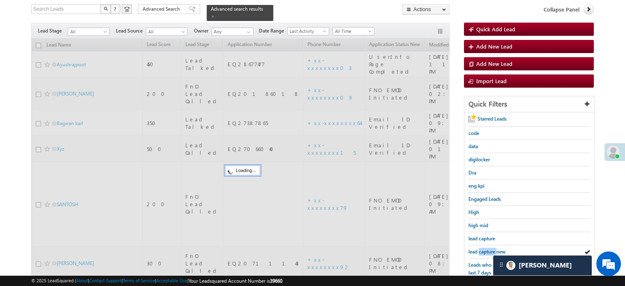
click at [482, 248] on span "lead capture new" at bounding box center [486, 251] width 37 height 6
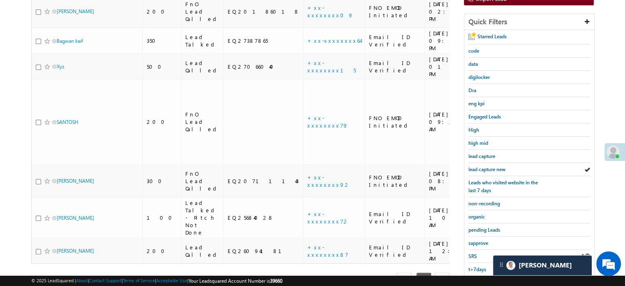
scroll to position [176, 0]
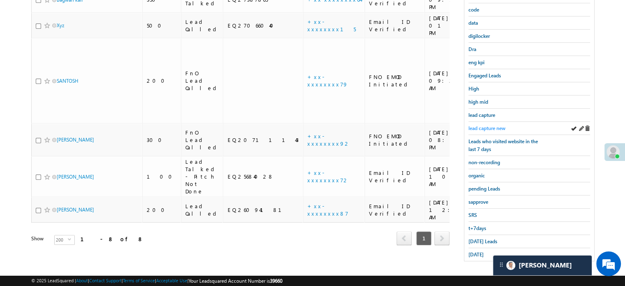
click at [491, 125] on span "lead capture new" at bounding box center [486, 128] width 37 height 6
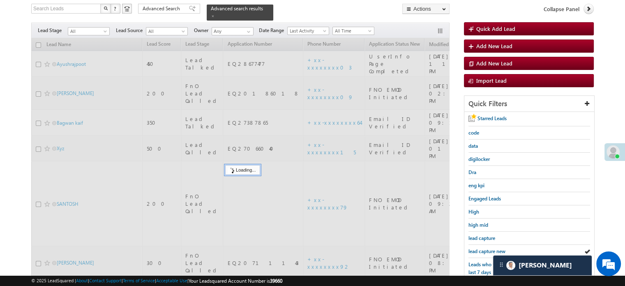
scroll to position [53, 0]
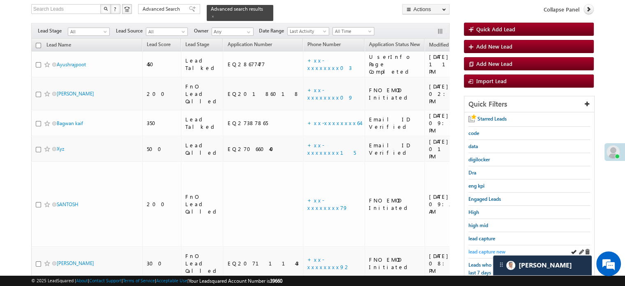
click at [488, 248] on span "lead capture new" at bounding box center [486, 251] width 37 height 6
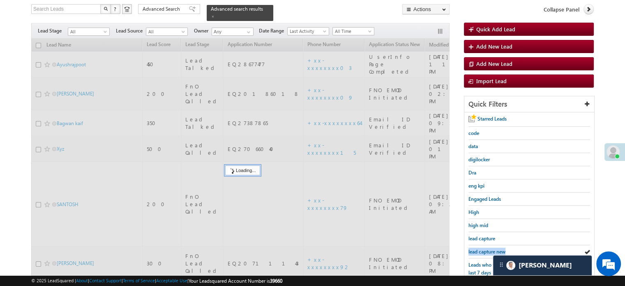
click at [488, 248] on span "lead capture new" at bounding box center [486, 251] width 37 height 6
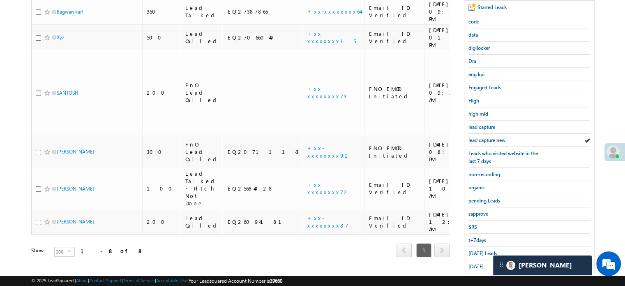
scroll to position [176, 0]
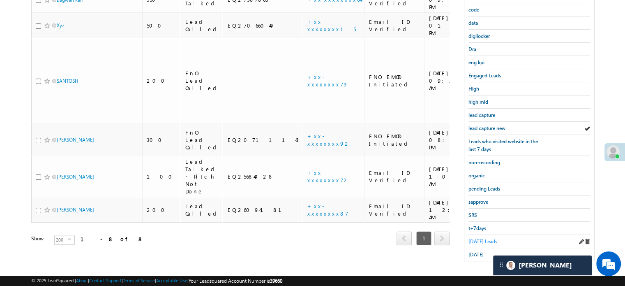
click at [487, 239] on span "[DATE] Leads" at bounding box center [482, 241] width 29 height 6
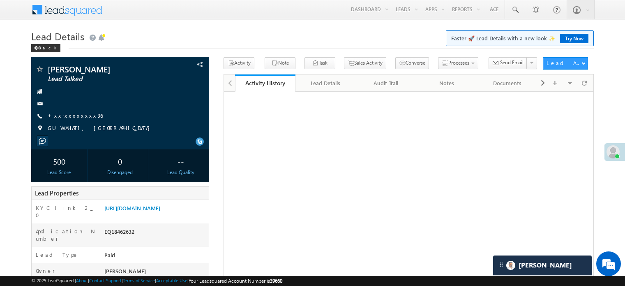
click at [160, 204] on link "[URL][DOMAIN_NAME]" at bounding box center [132, 207] width 56 height 7
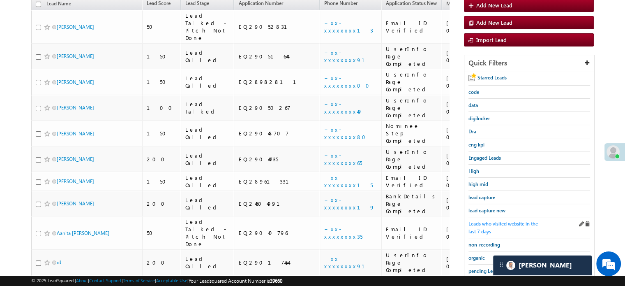
scroll to position [3896, 0]
click at [477, 208] on span "lead capture new" at bounding box center [486, 210] width 37 height 6
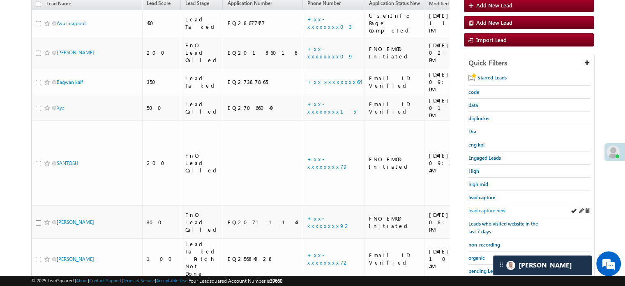
click at [497, 207] on span "lead capture new" at bounding box center [486, 210] width 37 height 6
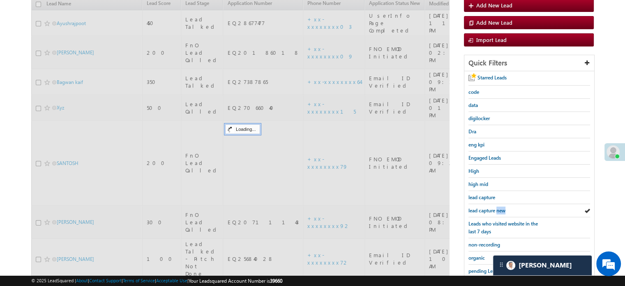
click at [497, 207] on span "lead capture new" at bounding box center [486, 210] width 37 height 6
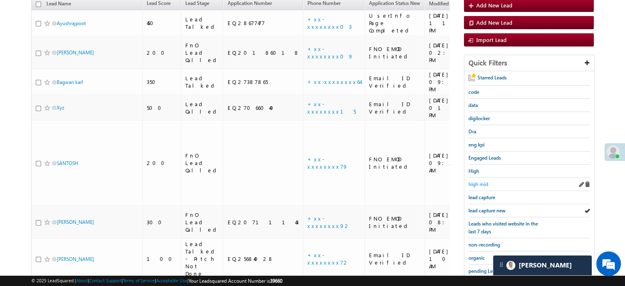
click at [474, 184] on span "high mid" at bounding box center [478, 184] width 20 height 6
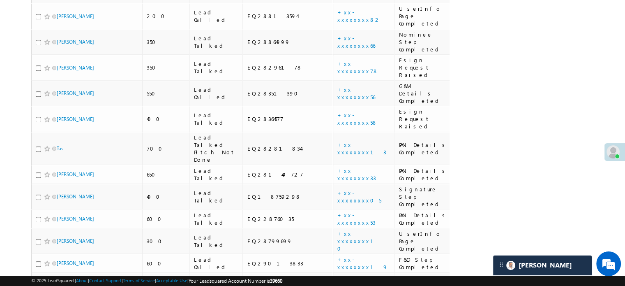
scroll to position [736, 0]
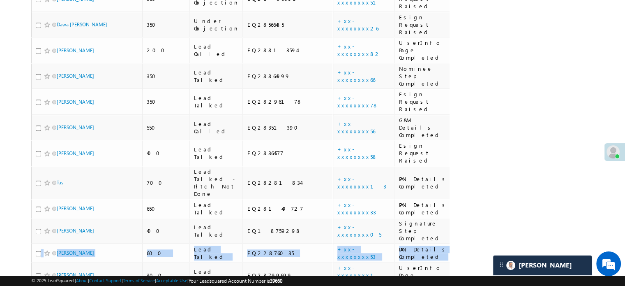
drag, startPoint x: 621, startPoint y: 79, endPoint x: 623, endPoint y: 62, distance: 17.3
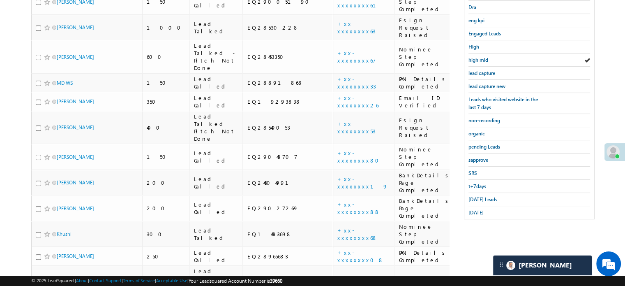
scroll to position [202, 0]
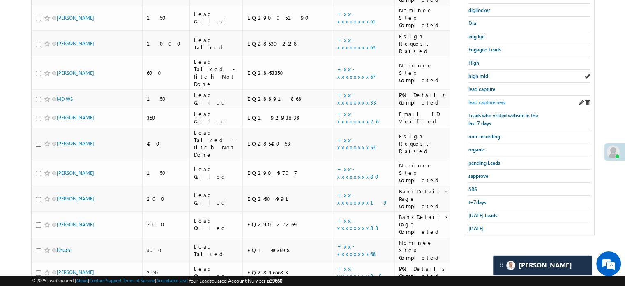
click at [493, 101] on span "lead capture new" at bounding box center [486, 102] width 37 height 6
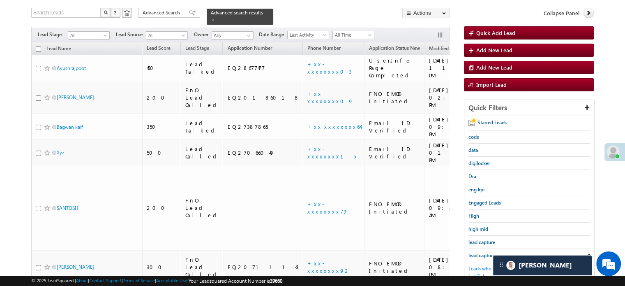
scroll to position [123, 0]
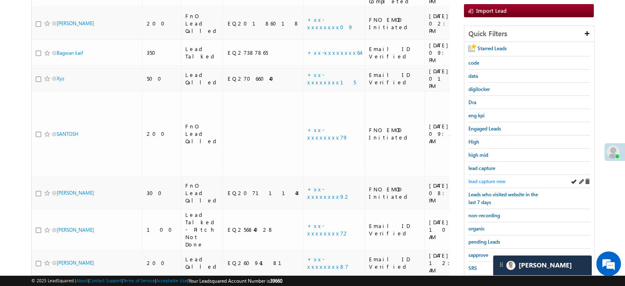
click at [491, 178] on span "lead capture new" at bounding box center [486, 181] width 37 height 6
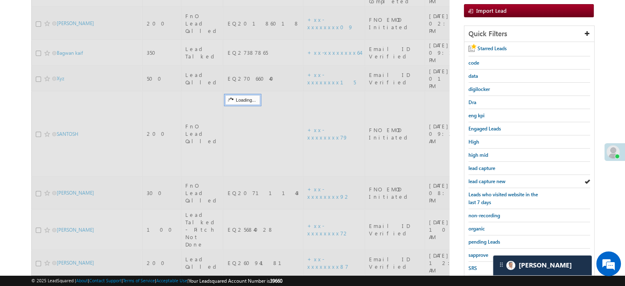
click at [491, 178] on span "lead capture new" at bounding box center [486, 181] width 37 height 6
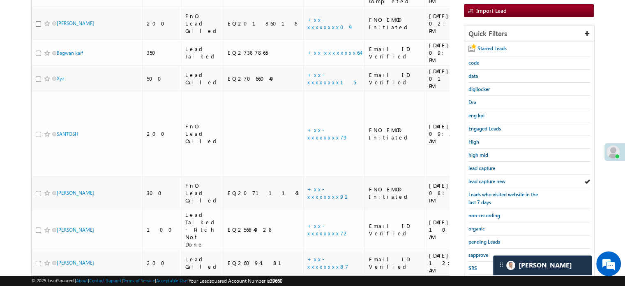
click at [491, 178] on span "lead capture new" at bounding box center [486, 181] width 37 height 6
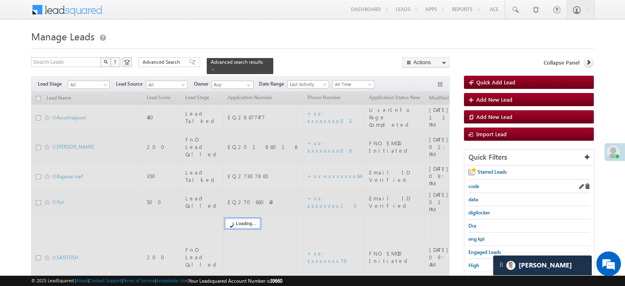
scroll to position [0, 0]
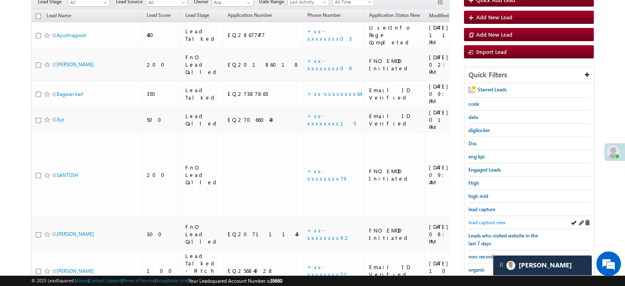
click at [493, 219] on span "lead capture new" at bounding box center [486, 222] width 37 height 6
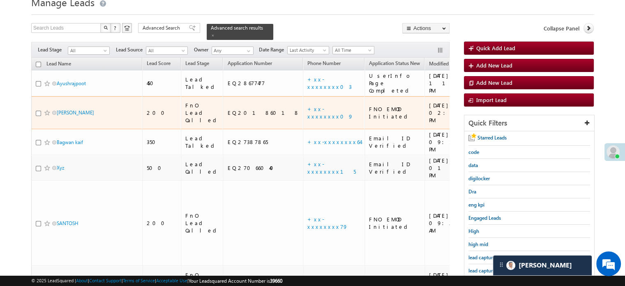
scroll to position [82, 0]
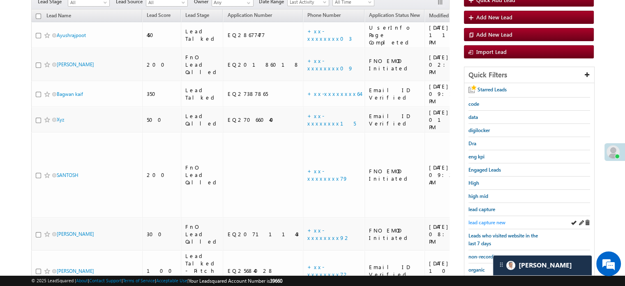
click at [490, 221] on span "lead capture new" at bounding box center [486, 222] width 37 height 6
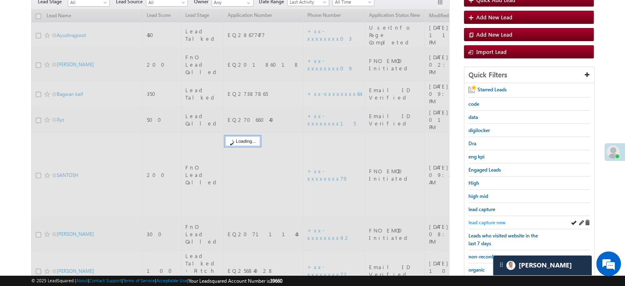
click at [488, 219] on span "lead capture new" at bounding box center [486, 222] width 37 height 6
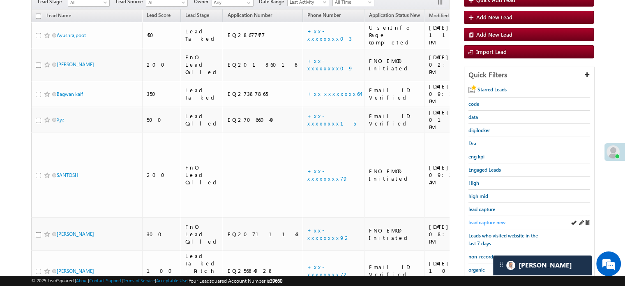
click at [480, 219] on span "lead capture new" at bounding box center [486, 222] width 37 height 6
click at [478, 219] on span "lead capture new" at bounding box center [486, 222] width 37 height 6
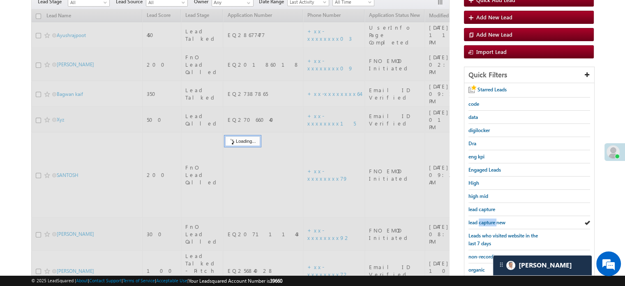
click at [478, 219] on span "lead capture new" at bounding box center [486, 222] width 37 height 6
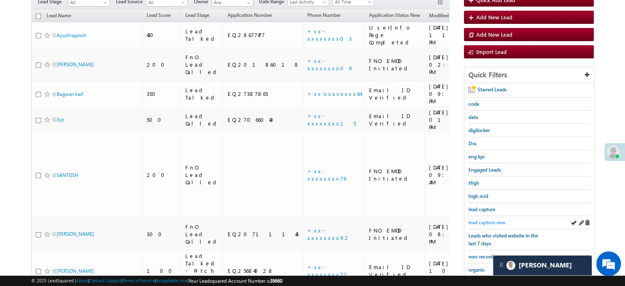
click at [496, 221] on span "lead capture new" at bounding box center [486, 222] width 37 height 6
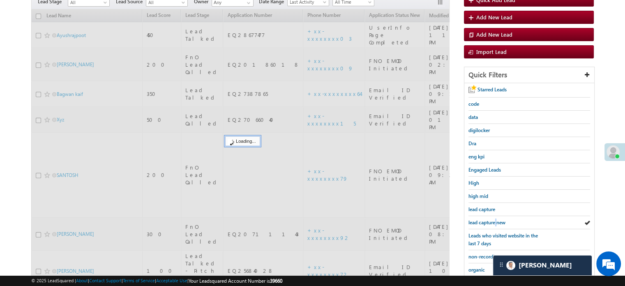
click at [496, 221] on span "lead capture new" at bounding box center [486, 222] width 37 height 6
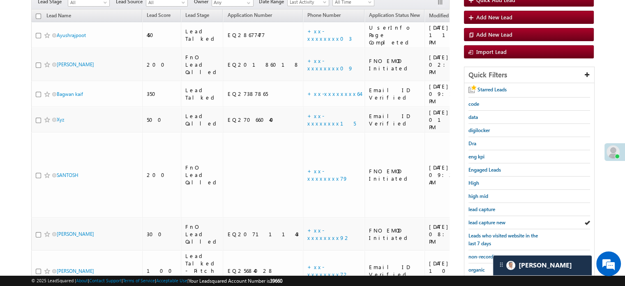
click at [496, 221] on span "lead capture new" at bounding box center [486, 222] width 37 height 6
click at [485, 219] on span "lead capture new" at bounding box center [486, 222] width 37 height 6
click at [495, 221] on span "lead capture new" at bounding box center [486, 222] width 37 height 6
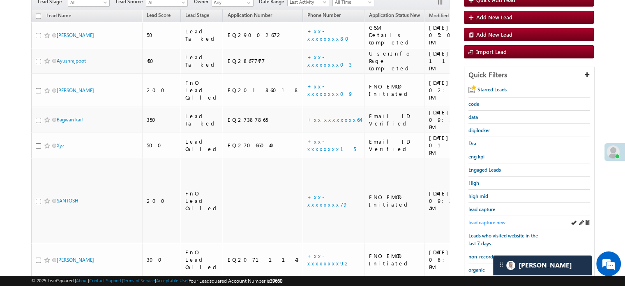
click at [493, 219] on span "lead capture new" at bounding box center [486, 222] width 37 height 6
click at [492, 220] on span "lead capture new" at bounding box center [486, 222] width 37 height 6
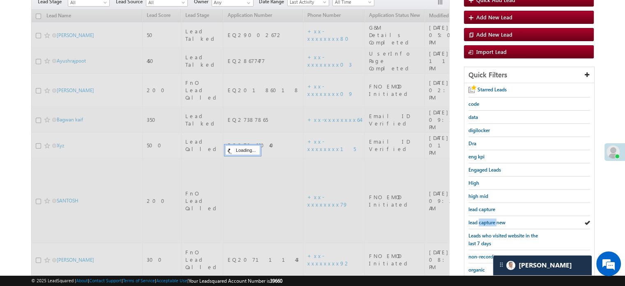
click at [492, 220] on span "lead capture new" at bounding box center [486, 222] width 37 height 6
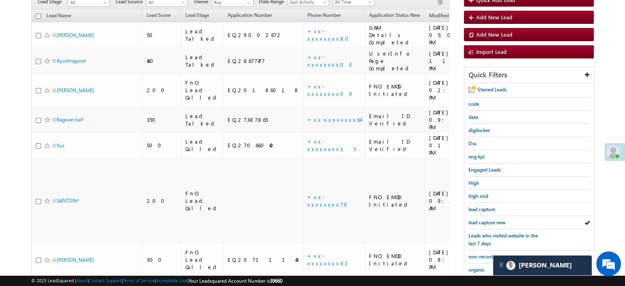
click at [492, 220] on span "lead capture new" at bounding box center [486, 222] width 37 height 6
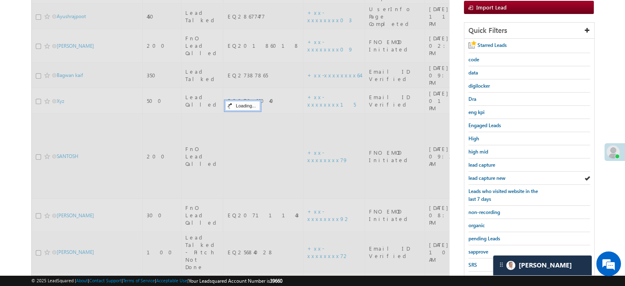
scroll to position [176, 0]
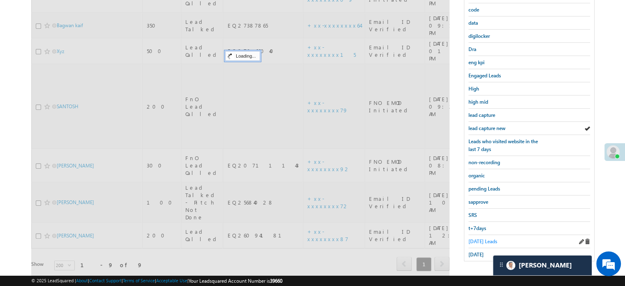
click at [487, 237] on link "[DATE] Leads" at bounding box center [482, 241] width 29 height 8
click at [486, 238] on span "[DATE] Leads" at bounding box center [482, 241] width 29 height 6
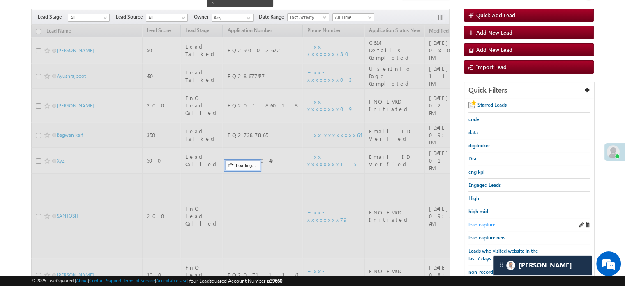
scroll to position [53, 0]
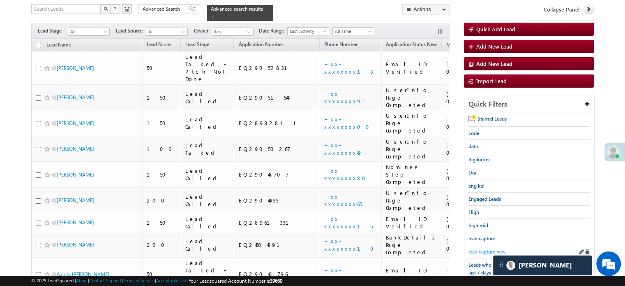
click at [487, 248] on span "lead capture new" at bounding box center [486, 251] width 37 height 6
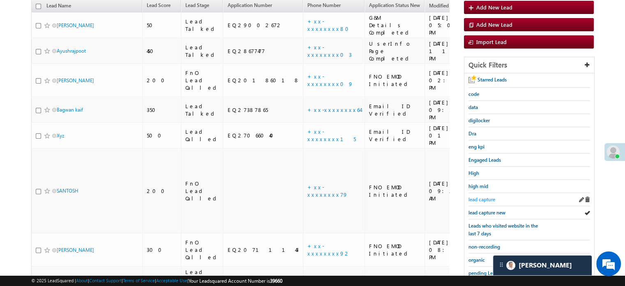
scroll to position [135, 0]
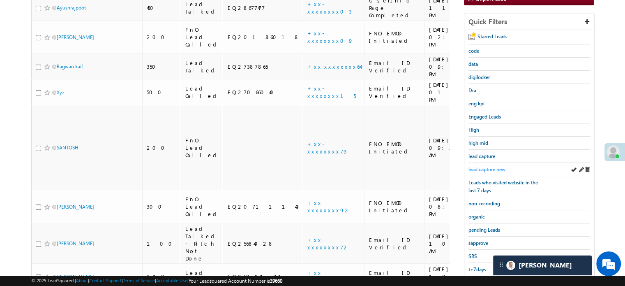
click at [487, 167] on span "lead capture new" at bounding box center [486, 169] width 37 height 6
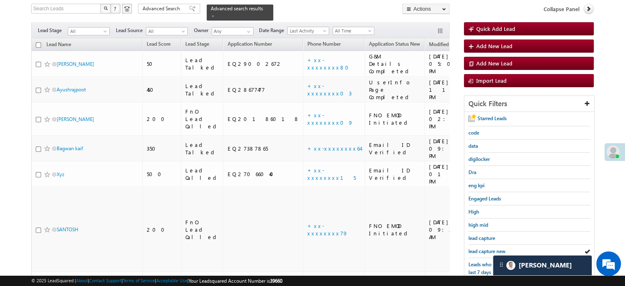
scroll to position [94, 0]
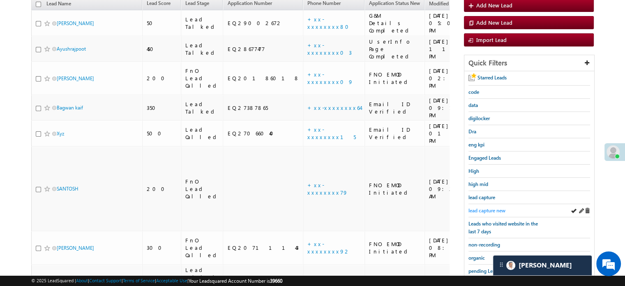
click at [485, 208] on span "lead capture new" at bounding box center [486, 210] width 37 height 6
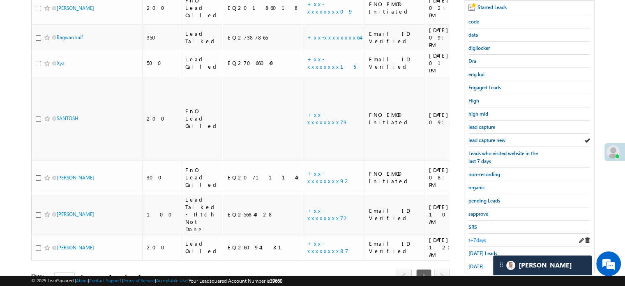
scroll to position [176, 0]
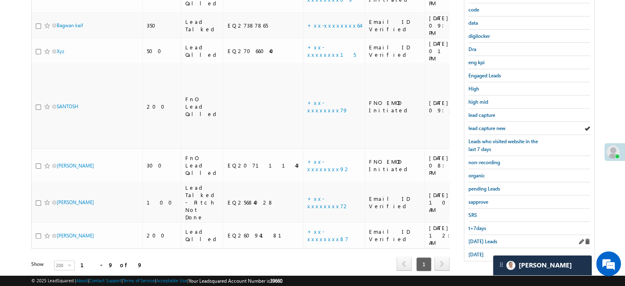
click at [480, 241] on div "[DATE] Leads" at bounding box center [529, 241] width 122 height 13
click at [475, 238] on span "[DATE] Leads" at bounding box center [482, 241] width 29 height 6
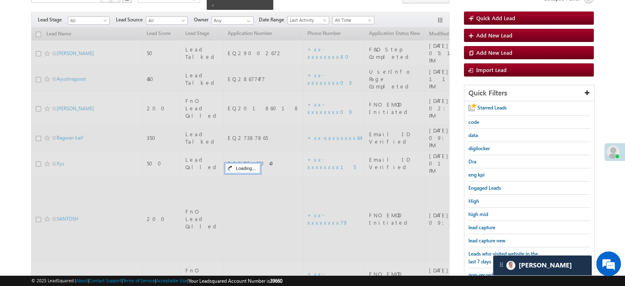
scroll to position [53, 0]
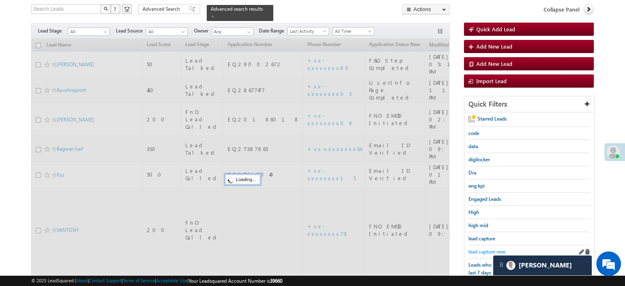
click at [484, 248] on span "lead capture new" at bounding box center [486, 251] width 37 height 6
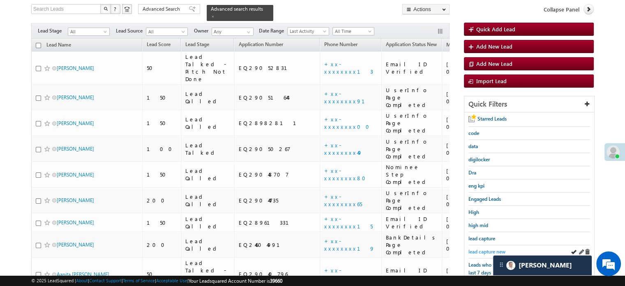
click at [480, 248] on span "lead capture new" at bounding box center [486, 251] width 37 height 6
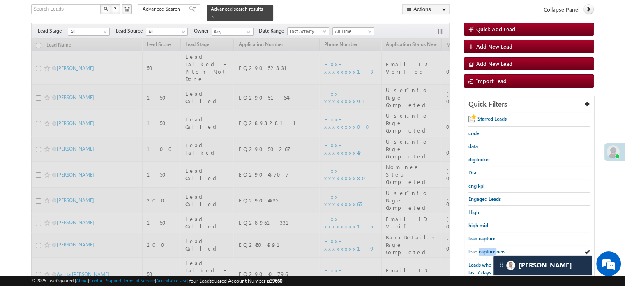
click at [480, 248] on span "lead capture new" at bounding box center [486, 251] width 37 height 6
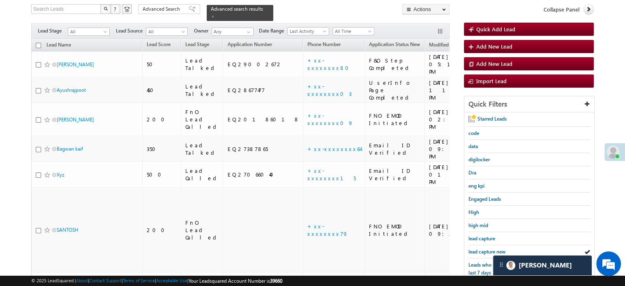
click at [480, 248] on span "lead capture new" at bounding box center [486, 251] width 37 height 6
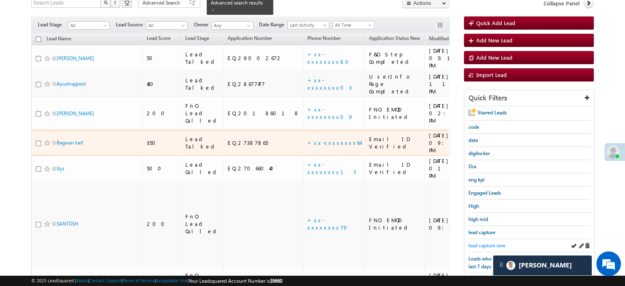
scroll to position [135, 0]
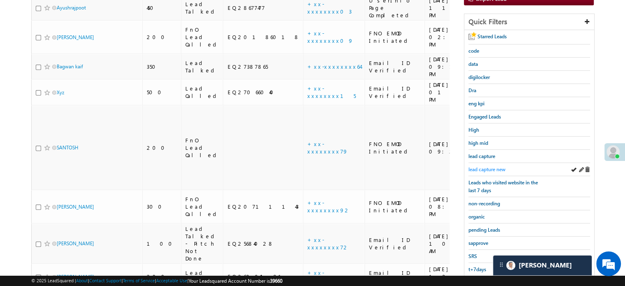
click at [492, 165] on link "lead capture new" at bounding box center [486, 169] width 37 height 8
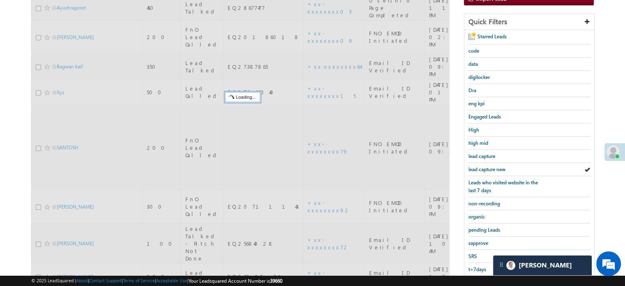
click at [492, 166] on span "lead capture new" at bounding box center [486, 169] width 37 height 6
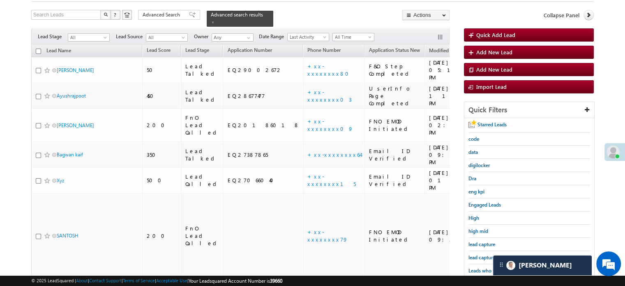
scroll to position [94, 0]
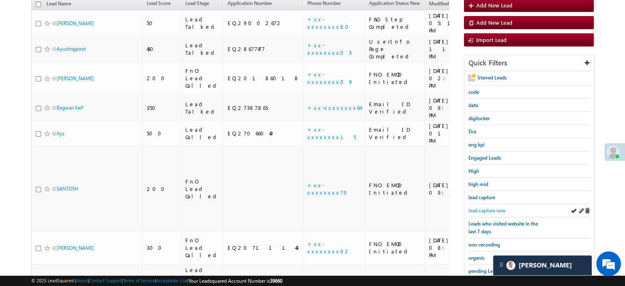
click at [491, 207] on span "lead capture new" at bounding box center [486, 210] width 37 height 6
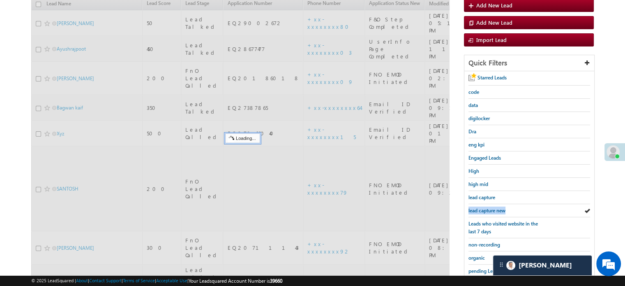
click at [491, 207] on span "lead capture new" at bounding box center [486, 210] width 37 height 6
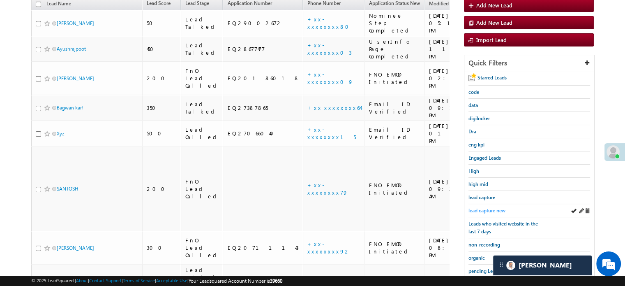
click at [480, 207] on span "lead capture new" at bounding box center [486, 210] width 37 height 6
click at [502, 217] on div "Leads who visited website in the last 7 days" at bounding box center [529, 227] width 122 height 21
click at [484, 207] on span "lead capture new" at bounding box center [486, 210] width 37 height 6
click at [491, 209] on span "lead capture new" at bounding box center [486, 210] width 37 height 6
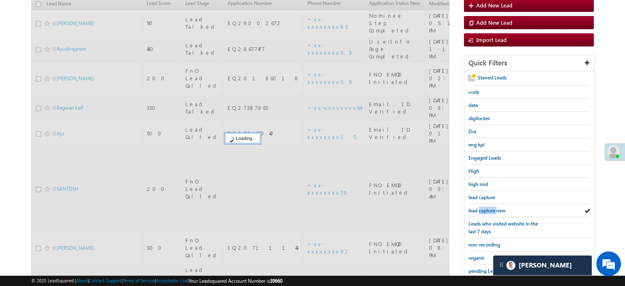
click at [491, 209] on span "lead capture new" at bounding box center [486, 210] width 37 height 6
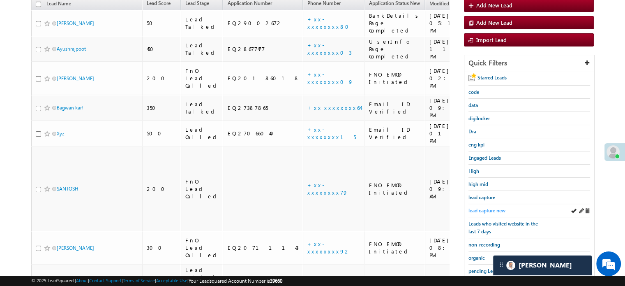
drag, startPoint x: 493, startPoint y: 212, endPoint x: 487, endPoint y: 209, distance: 6.4
click at [493, 212] on div "lead capture new" at bounding box center [529, 210] width 122 height 13
click at [487, 209] on span "lead capture new" at bounding box center [486, 210] width 37 height 6
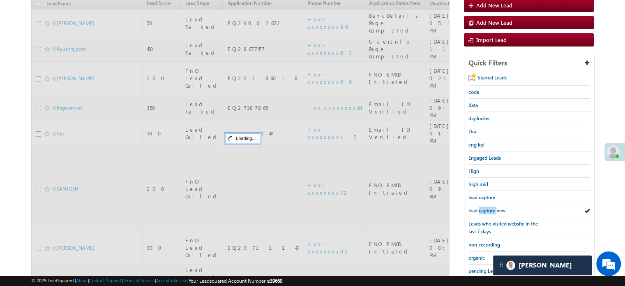
click at [487, 209] on span "lead capture new" at bounding box center [486, 210] width 37 height 6
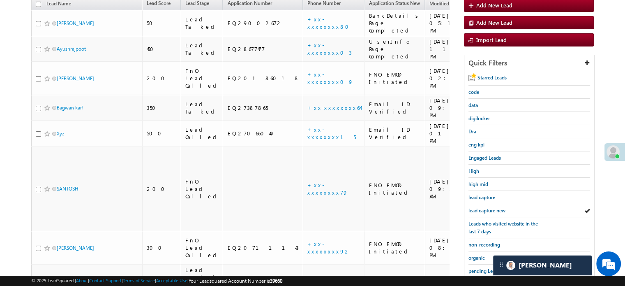
click at [486, 208] on span "lead capture new" at bounding box center [486, 210] width 37 height 6
click at [489, 212] on div "lead capture new" at bounding box center [529, 210] width 122 height 13
click at [486, 209] on span "lead capture new" at bounding box center [486, 210] width 37 height 6
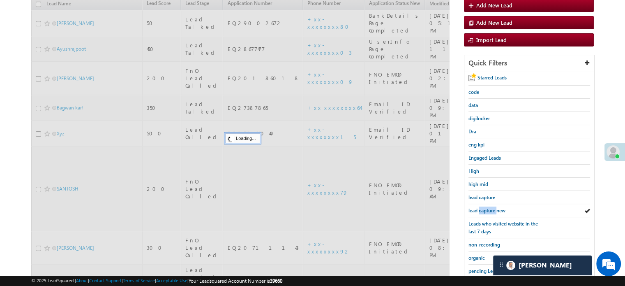
click at [486, 209] on span "lead capture new" at bounding box center [486, 210] width 37 height 6
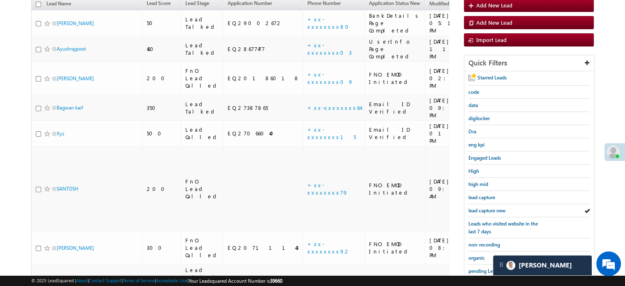
click at [486, 209] on span "lead capture new" at bounding box center [486, 210] width 37 height 6
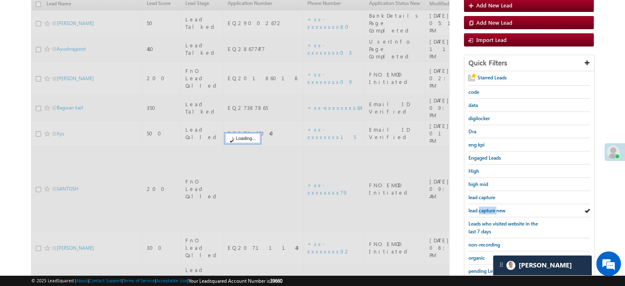
click at [486, 209] on span "lead capture new" at bounding box center [486, 210] width 37 height 6
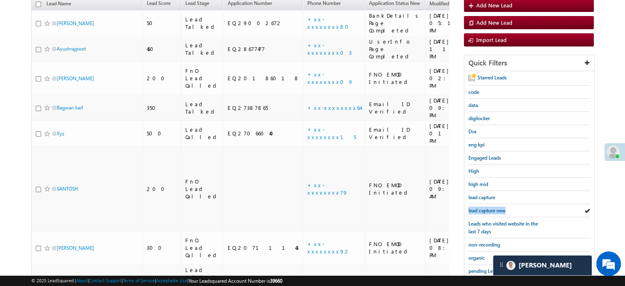
click at [486, 209] on span "lead capture new" at bounding box center [486, 210] width 37 height 6
click at [482, 212] on div "lead capture new" at bounding box center [529, 210] width 122 height 13
click at [490, 206] on link "lead capture new" at bounding box center [486, 210] width 37 height 8
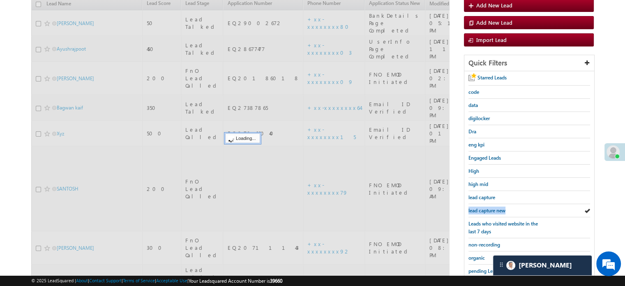
click at [490, 206] on link "lead capture new" at bounding box center [486, 210] width 37 height 8
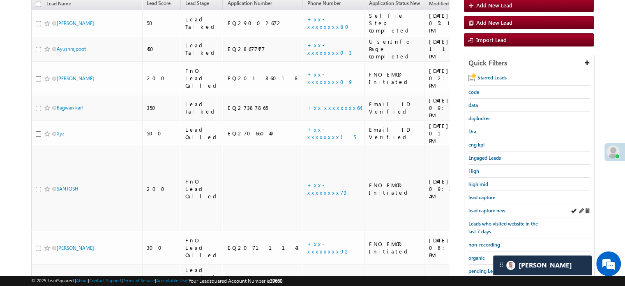
click at [490, 214] on div "lead capture new" at bounding box center [529, 210] width 122 height 13
click at [490, 208] on span "lead capture new" at bounding box center [486, 210] width 37 height 6
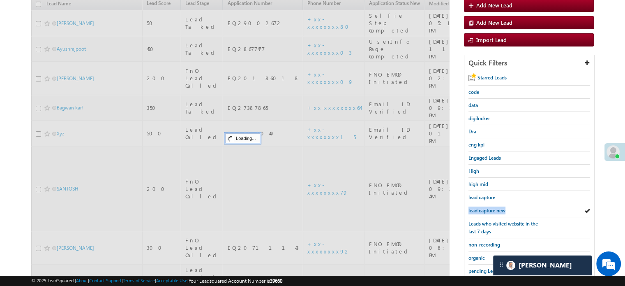
click at [490, 208] on span "lead capture new" at bounding box center [486, 210] width 37 height 6
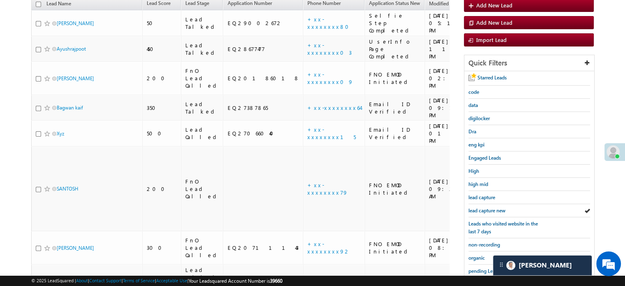
click at [490, 208] on span "lead capture new" at bounding box center [486, 210] width 37 height 6
click at [481, 207] on span "lead capture new" at bounding box center [486, 210] width 37 height 6
click at [481, 206] on link "lead capture new" at bounding box center [486, 210] width 37 height 8
click at [479, 207] on span "lead capture new" at bounding box center [486, 210] width 37 height 6
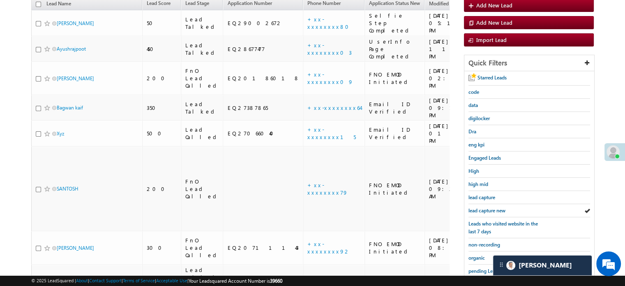
click at [479, 207] on span "lead capture new" at bounding box center [486, 210] width 37 height 6
click at [500, 211] on span "lead capture new" at bounding box center [486, 210] width 37 height 6
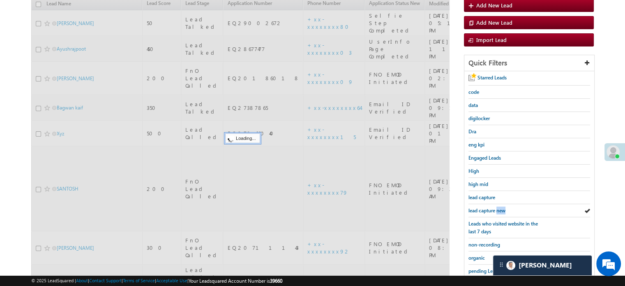
click at [500, 211] on span "lead capture new" at bounding box center [486, 210] width 37 height 6
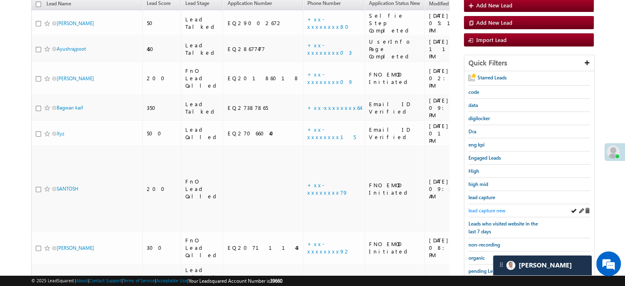
click at [486, 207] on span "lead capture new" at bounding box center [486, 210] width 37 height 6
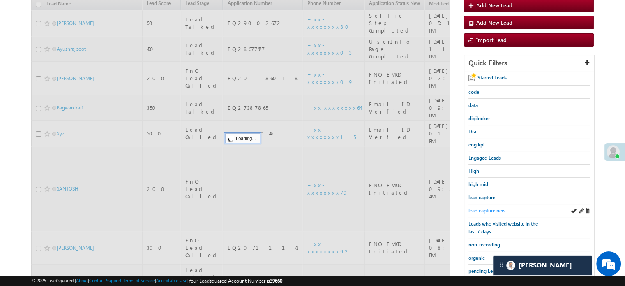
click at [496, 207] on span "lead capture new" at bounding box center [486, 210] width 37 height 6
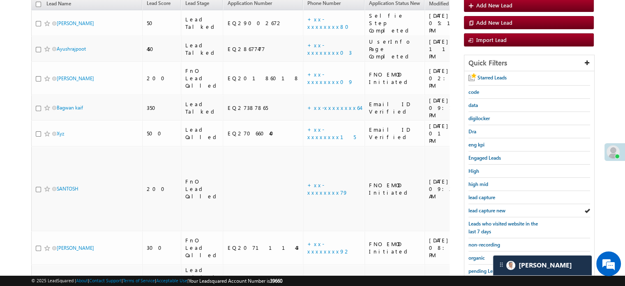
click at [496, 207] on span "lead capture new" at bounding box center [486, 210] width 37 height 6
click at [488, 206] on link "lead capture new" at bounding box center [486, 210] width 37 height 8
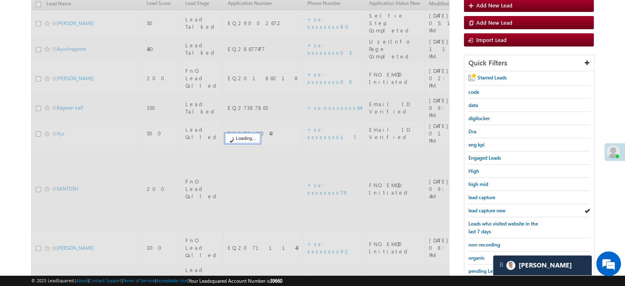
click at [488, 206] on link "lead capture new" at bounding box center [486, 210] width 37 height 8
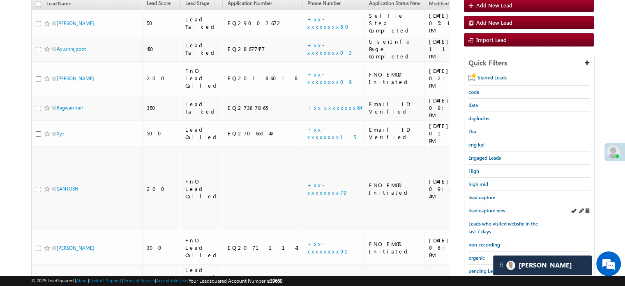
click at [490, 204] on div "lead capture new" at bounding box center [529, 210] width 122 height 13
click at [491, 210] on span "lead capture new" at bounding box center [486, 210] width 37 height 6
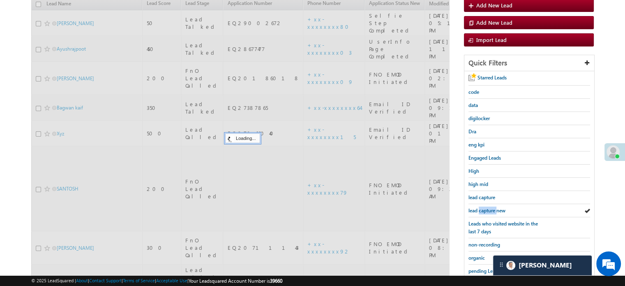
click at [491, 210] on span "lead capture new" at bounding box center [486, 210] width 37 height 6
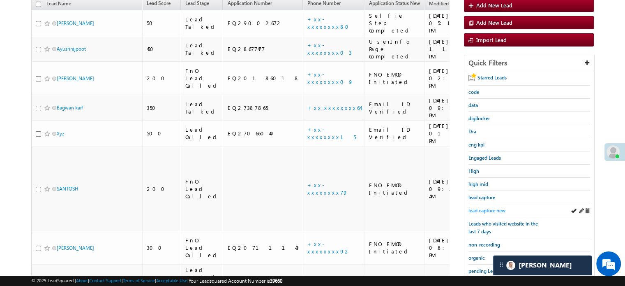
click at [482, 208] on span "lead capture new" at bounding box center [486, 210] width 37 height 6
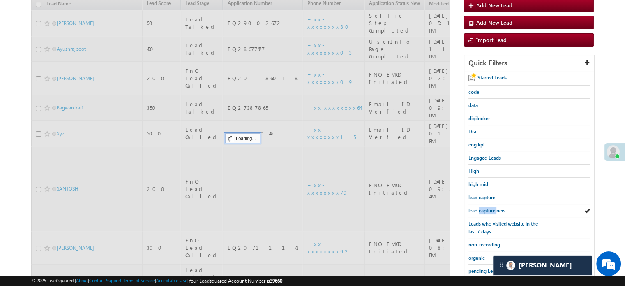
click at [482, 208] on span "lead capture new" at bounding box center [486, 210] width 37 height 6
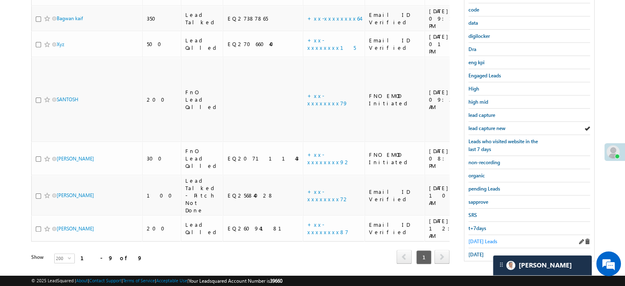
click at [483, 238] on span "[DATE] Leads" at bounding box center [482, 241] width 29 height 6
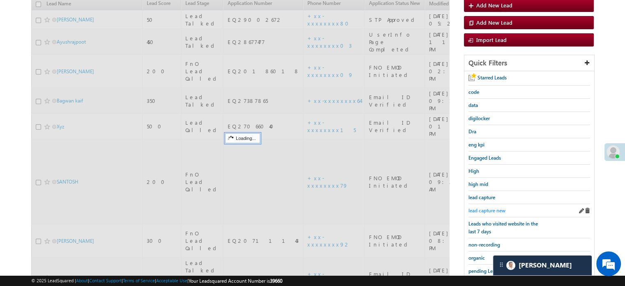
click at [486, 207] on span "lead capture new" at bounding box center [486, 210] width 37 height 6
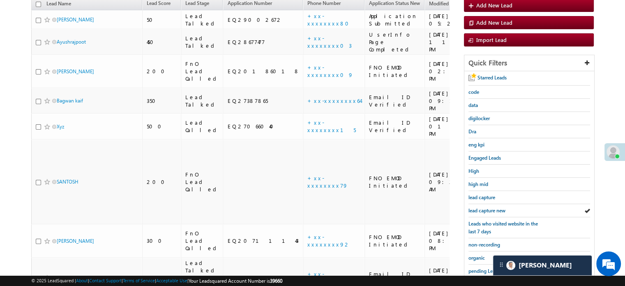
click at [486, 207] on span "lead capture new" at bounding box center [486, 210] width 37 height 6
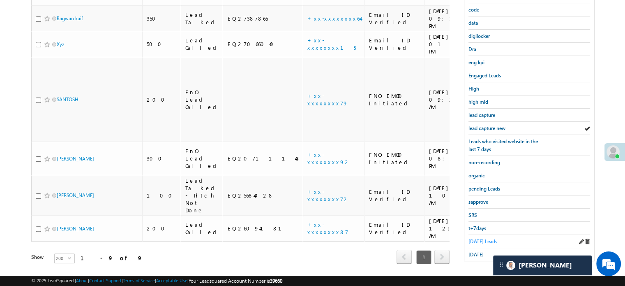
click at [483, 238] on span "[DATE] Leads" at bounding box center [482, 241] width 29 height 6
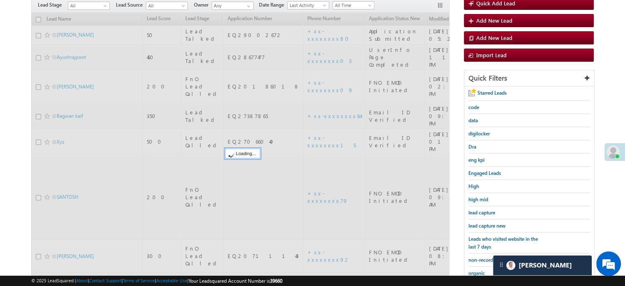
scroll to position [53, 0]
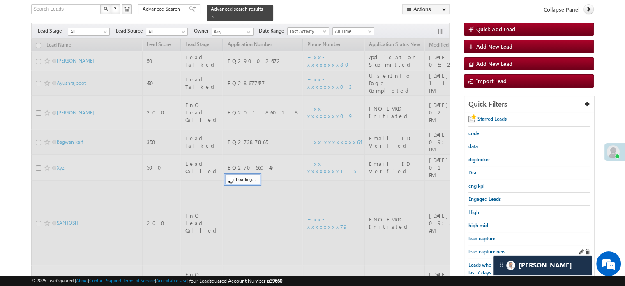
click at [483, 245] on div "lead capture new" at bounding box center [529, 251] width 122 height 13
click at [485, 248] on span "lead capture new" at bounding box center [486, 251] width 37 height 6
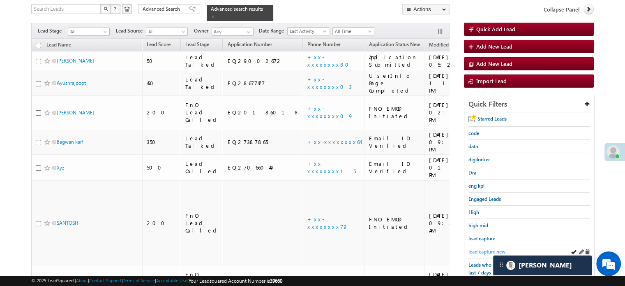
click at [488, 248] on span "lead capture new" at bounding box center [486, 251] width 37 height 6
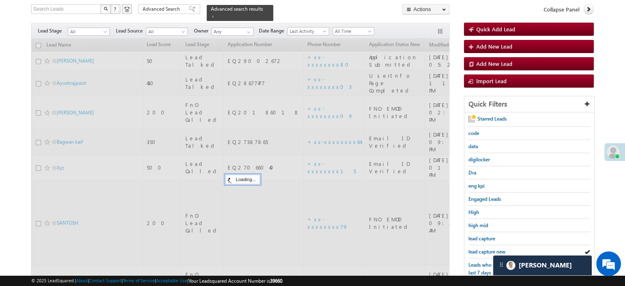
click at [487, 248] on span "lead capture new" at bounding box center [486, 251] width 37 height 6
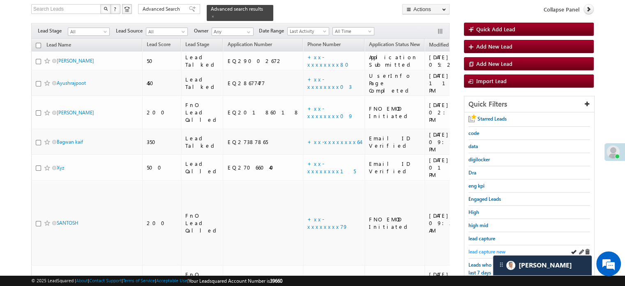
click at [482, 248] on span "lead capture new" at bounding box center [486, 251] width 37 height 6
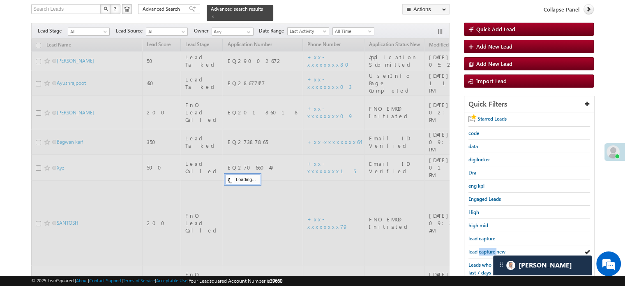
click at [482, 248] on span "lead capture new" at bounding box center [486, 251] width 37 height 6
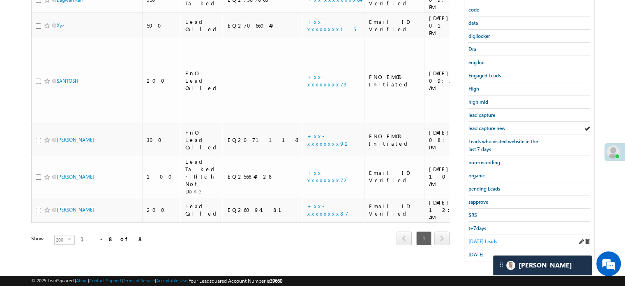
click at [475, 238] on span "[DATE] Leads" at bounding box center [482, 241] width 29 height 6
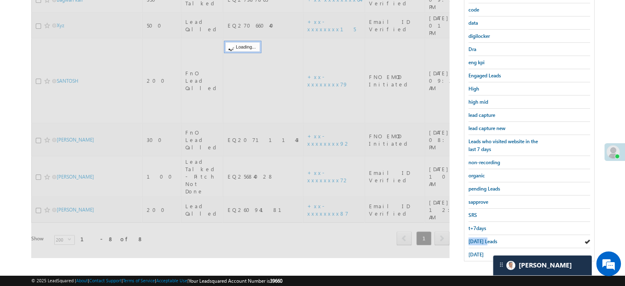
click at [475, 238] on span "[DATE] Leads" at bounding box center [482, 241] width 29 height 6
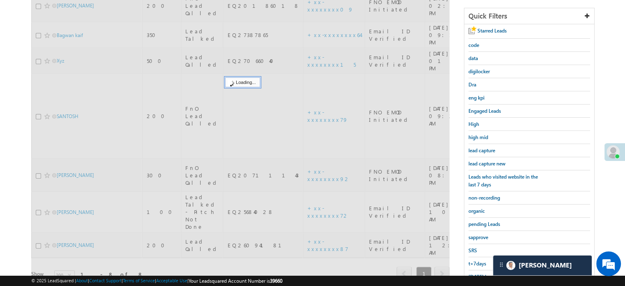
scroll to position [94, 0]
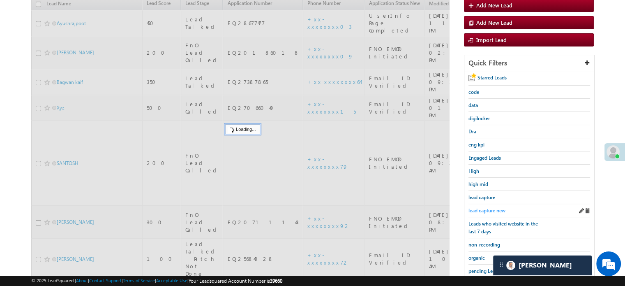
click at [487, 208] on span "lead capture new" at bounding box center [486, 210] width 37 height 6
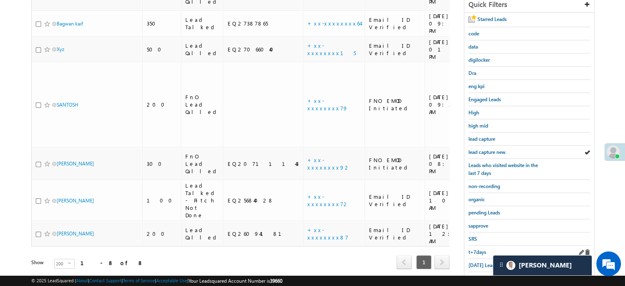
scroll to position [176, 0]
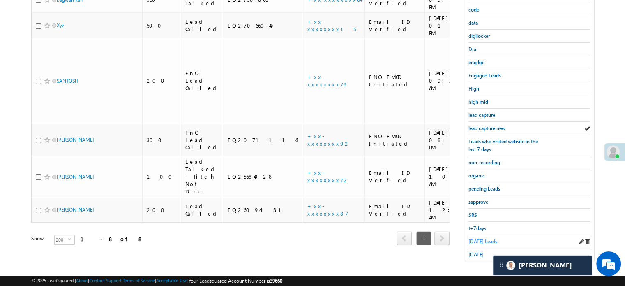
drag, startPoint x: 484, startPoint y: 241, endPoint x: 482, endPoint y: 235, distance: 7.0
click at [482, 235] on div "[DATE] Leads" at bounding box center [529, 241] width 122 height 13
click at [482, 238] on span "[DATE] Leads" at bounding box center [482, 241] width 29 height 6
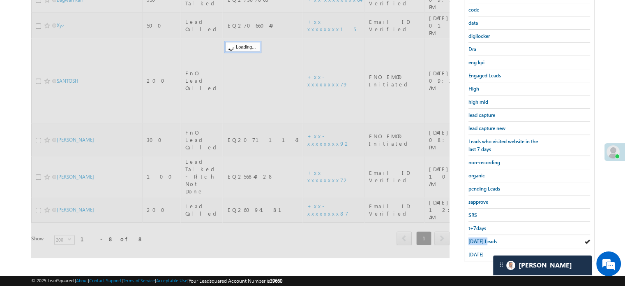
click at [482, 238] on span "[DATE] Leads" at bounding box center [482, 241] width 29 height 6
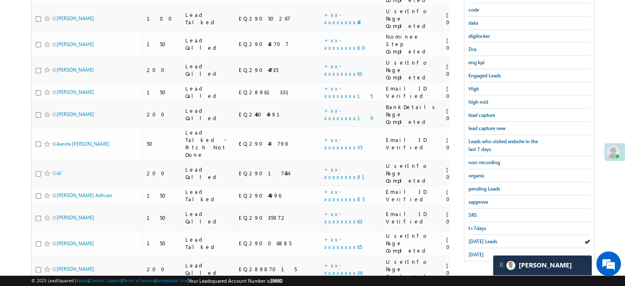
scroll to position [53, 0]
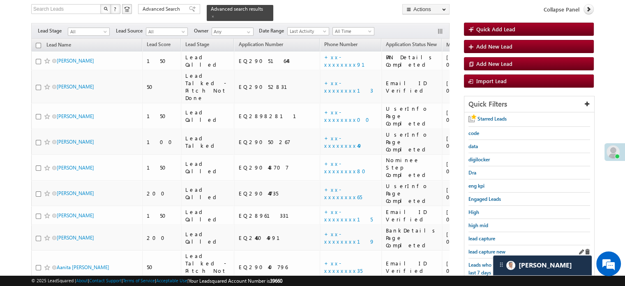
click at [473, 245] on div "lead capture new" at bounding box center [529, 251] width 122 height 13
click at [474, 247] on link "lead capture new" at bounding box center [486, 251] width 37 height 8
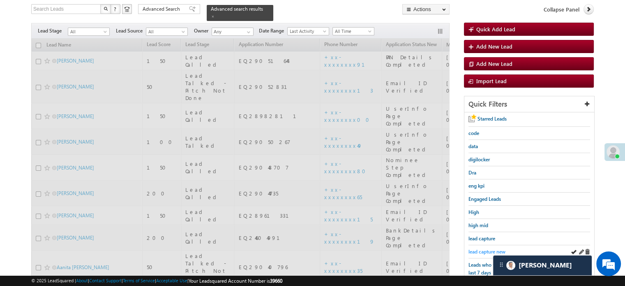
click at [475, 248] on span "lead capture new" at bounding box center [486, 251] width 37 height 6
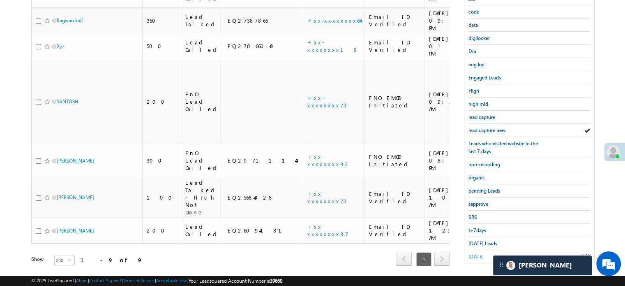
scroll to position [176, 0]
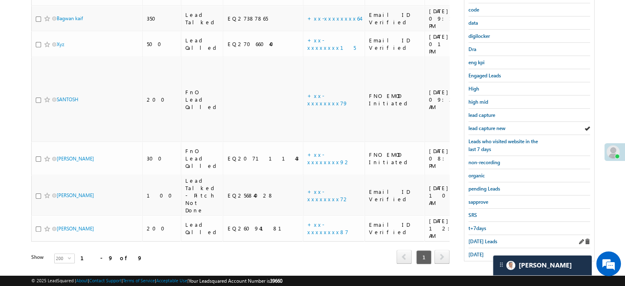
click at [477, 235] on div "[DATE] Leads" at bounding box center [529, 241] width 122 height 13
click at [479, 235] on div "[DATE] Leads" at bounding box center [529, 241] width 122 height 13
click at [479, 238] on span "[DATE] Leads" at bounding box center [482, 241] width 29 height 6
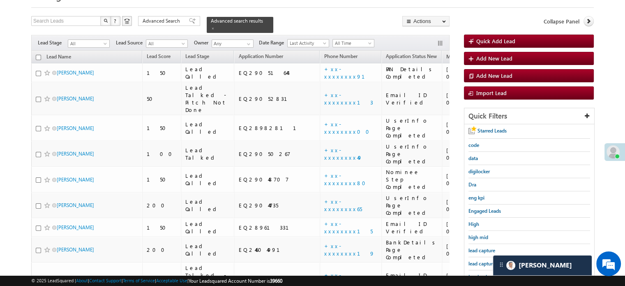
scroll to position [0, 0]
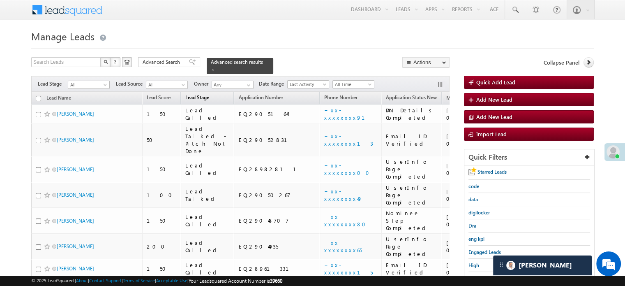
click at [185, 94] on span "Lead Stage" at bounding box center [197, 97] width 24 height 6
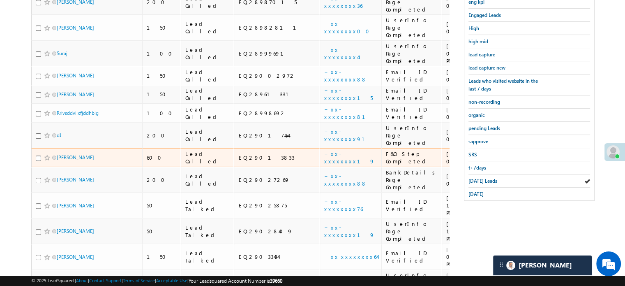
scroll to position [329, 0]
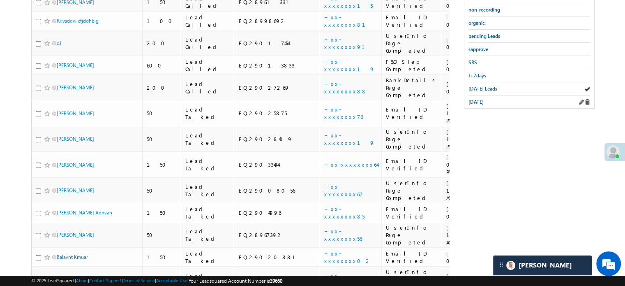
click at [478, 95] on div "[DATE]" at bounding box center [529, 101] width 122 height 13
click at [481, 98] on link "[DATE]" at bounding box center [475, 102] width 15 height 8
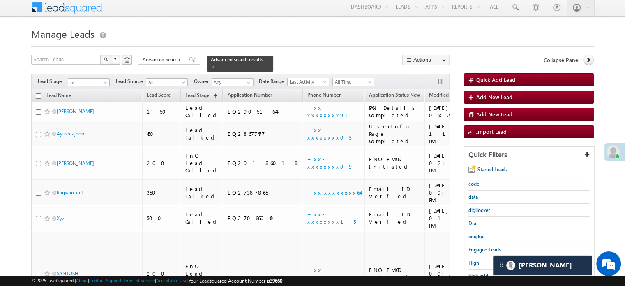
scroll to position [0, 0]
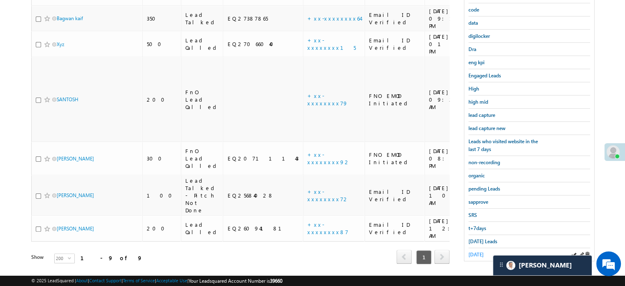
click at [484, 252] on span "[DATE]" at bounding box center [475, 254] width 15 height 6
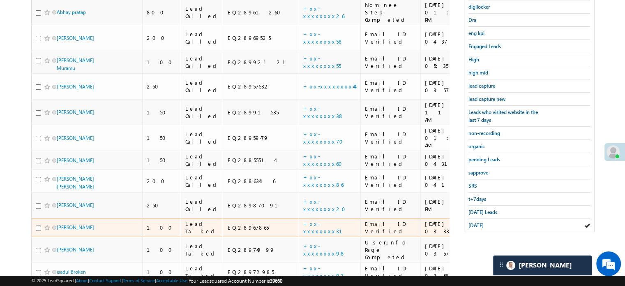
scroll to position [82, 0]
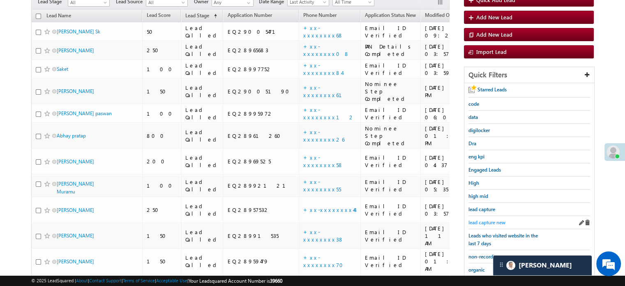
click at [486, 219] on span "lead capture new" at bounding box center [486, 222] width 37 height 6
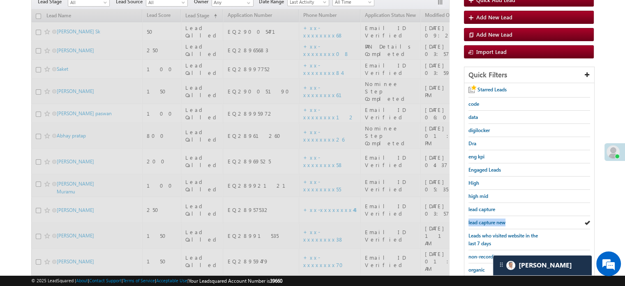
click at [486, 219] on span "lead capture new" at bounding box center [486, 222] width 37 height 6
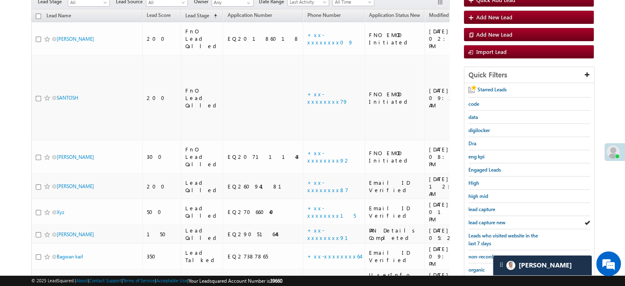
click at [486, 219] on span "lead capture new" at bounding box center [486, 222] width 37 height 6
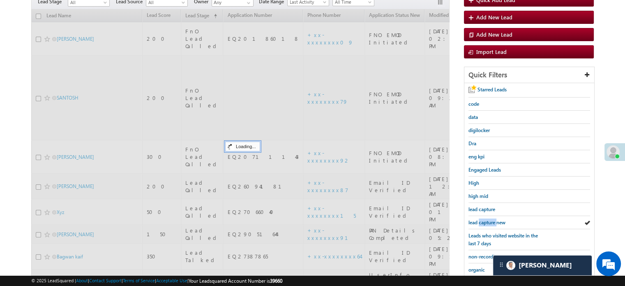
click at [486, 219] on span "lead capture new" at bounding box center [486, 222] width 37 height 6
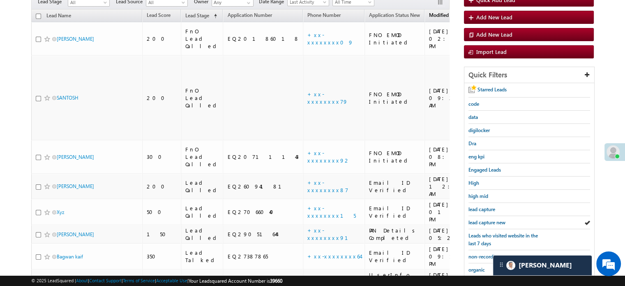
click at [429, 12] on span "Modified On" at bounding box center [443, 15] width 28 height 6
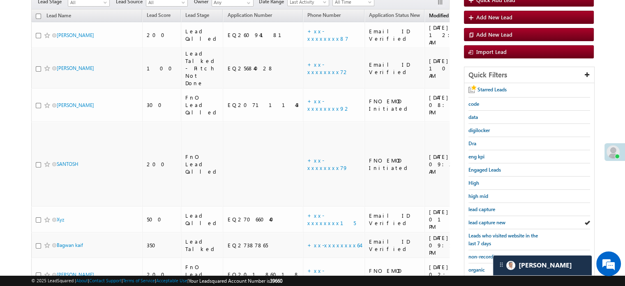
click at [458, 13] on span "(sorted ascending)" at bounding box center [461, 16] width 7 height 7
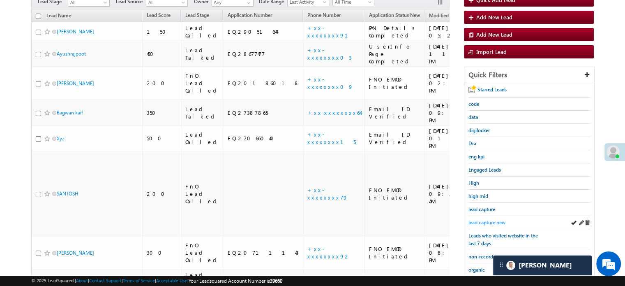
click at [493, 219] on span "lead capture new" at bounding box center [486, 222] width 37 height 6
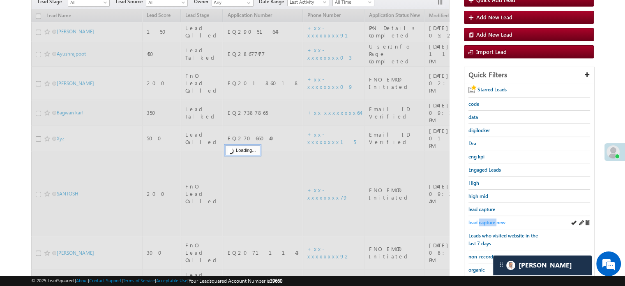
click at [493, 219] on span "lead capture new" at bounding box center [486, 222] width 37 height 6
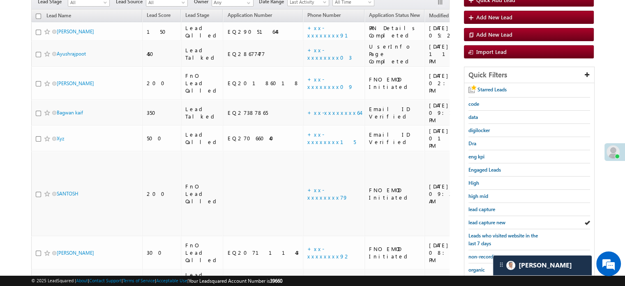
click at [493, 219] on span "lead capture new" at bounding box center [486, 222] width 37 height 6
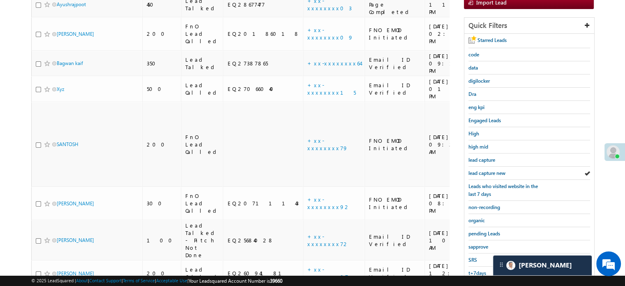
scroll to position [164, 0]
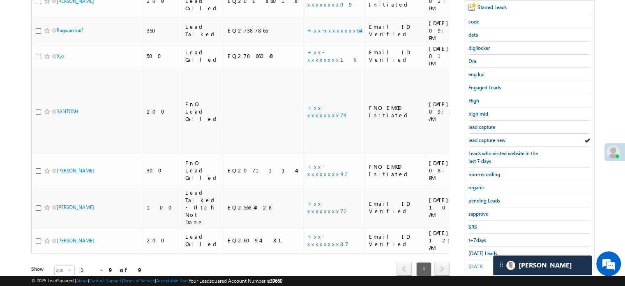
click at [479, 263] on span "[DATE]" at bounding box center [475, 266] width 15 height 6
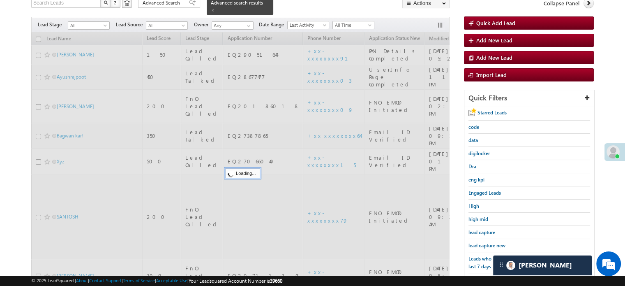
scroll to position [41, 0]
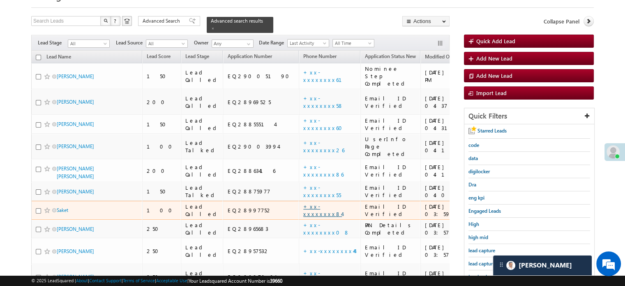
click at [303, 203] on link "+xx-xxxxxxxx84" at bounding box center [322, 210] width 39 height 14
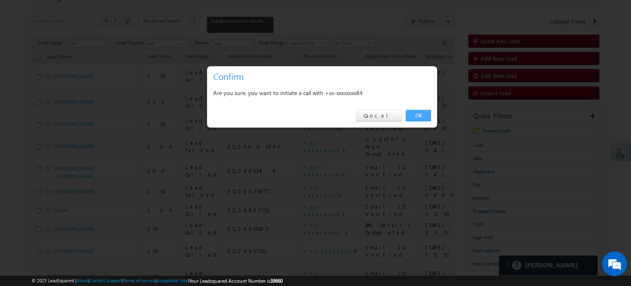
click at [431, 113] on link "OK" at bounding box center [418, 116] width 25 height 12
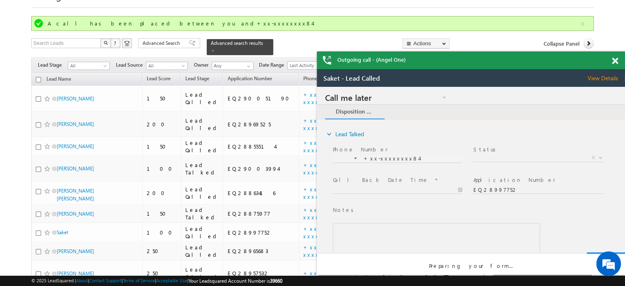
scroll to position [0, 0]
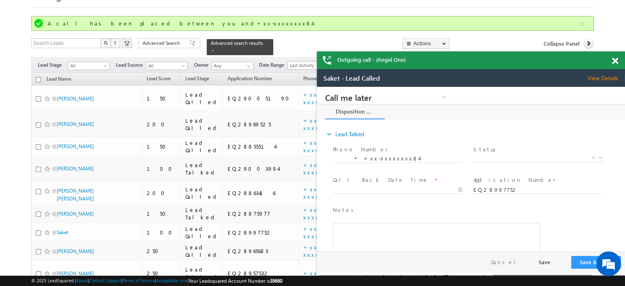
click at [613, 58] on span at bounding box center [615, 61] width 6 height 7
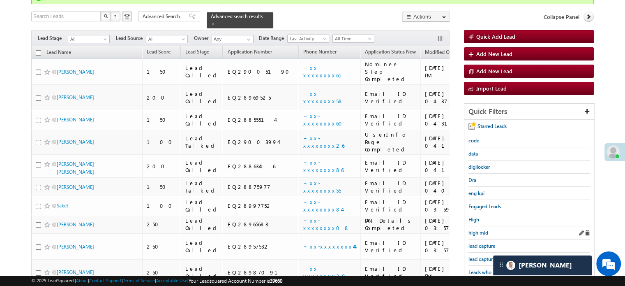
scroll to position [82, 0]
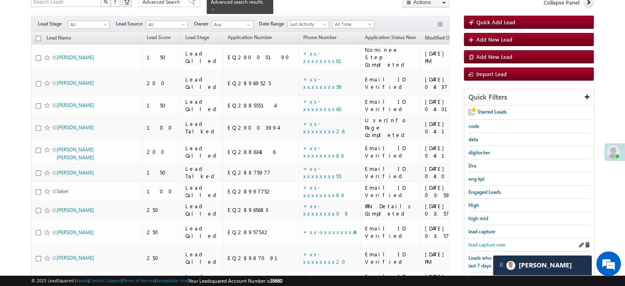
click at [483, 241] on span "lead capture new" at bounding box center [486, 244] width 37 height 6
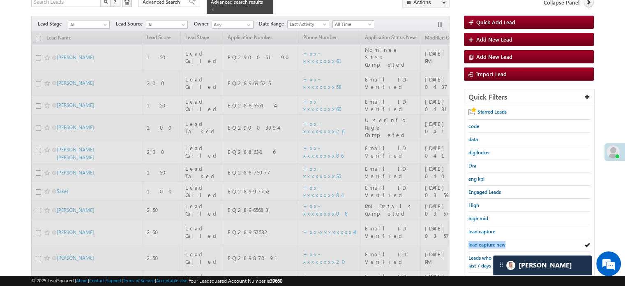
click at [483, 241] on span "lead capture new" at bounding box center [486, 244] width 37 height 6
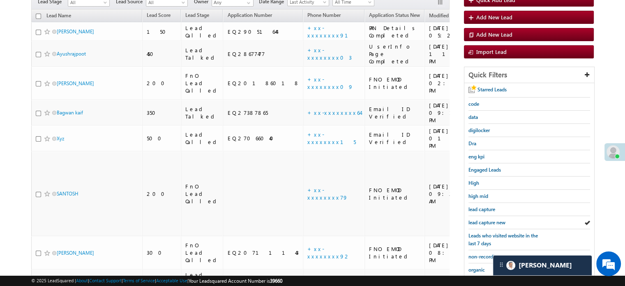
scroll to position [60, 0]
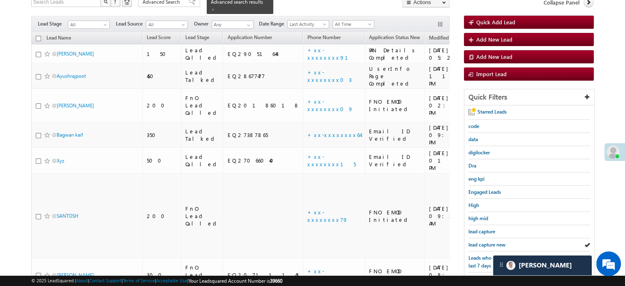
click at [483, 241] on span "lead capture new" at bounding box center [486, 244] width 37 height 6
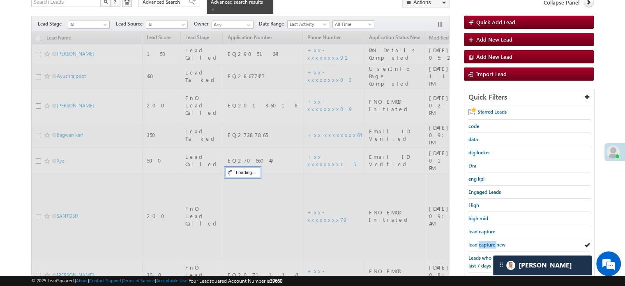
click at [483, 241] on span "lead capture new" at bounding box center [486, 244] width 37 height 6
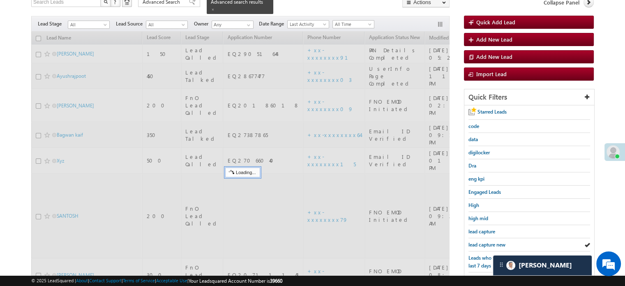
click at [483, 241] on span "lead capture new" at bounding box center [486, 244] width 37 height 6
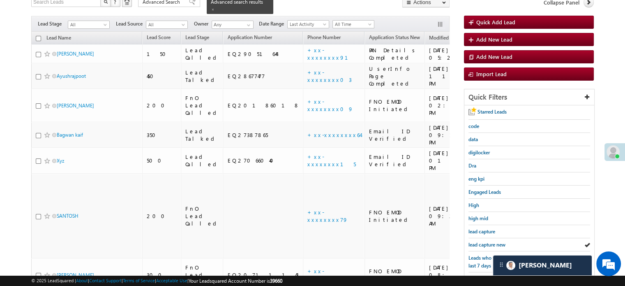
click at [483, 241] on span "lead capture new" at bounding box center [486, 244] width 37 height 6
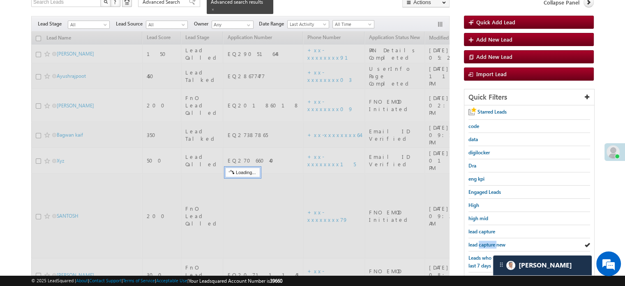
click at [483, 241] on span "lead capture new" at bounding box center [486, 244] width 37 height 6
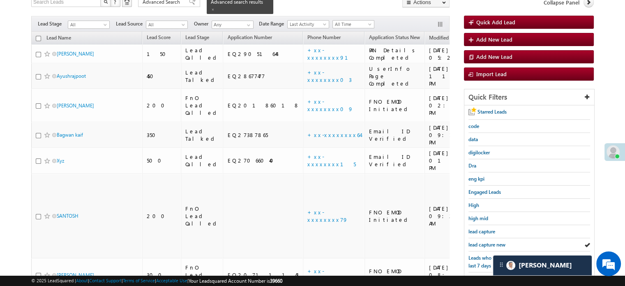
click at [483, 241] on span "lead capture new" at bounding box center [486, 244] width 37 height 6
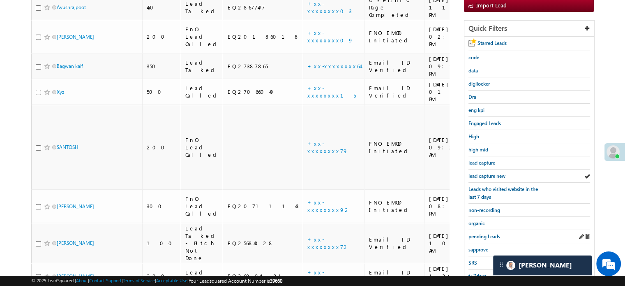
scroll to position [176, 0]
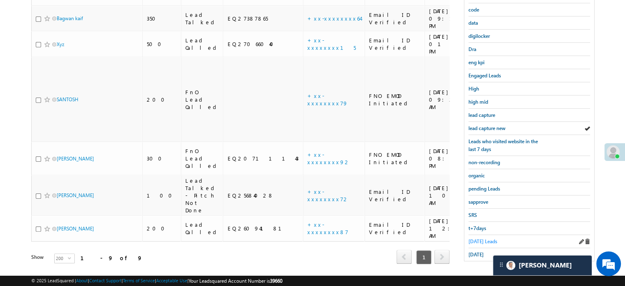
click at [476, 238] on span "[DATE] Leads" at bounding box center [482, 241] width 29 height 6
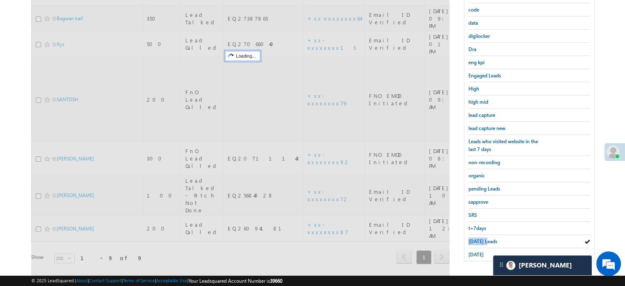
click at [476, 238] on span "[DATE] Leads" at bounding box center [482, 241] width 29 height 6
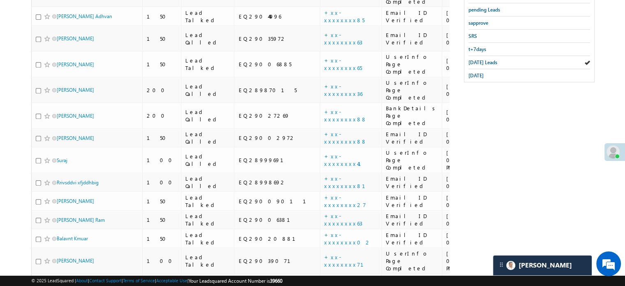
scroll to position [308, 0]
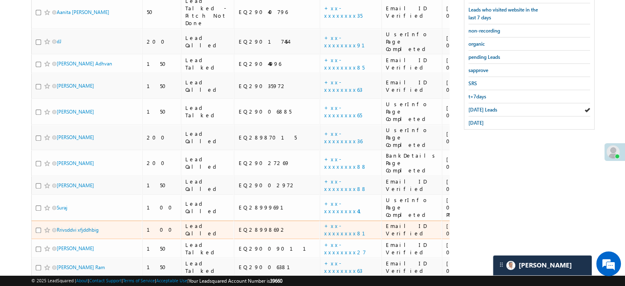
click at [320, 220] on td "+xx-xxxxxxxx81" at bounding box center [351, 229] width 62 height 19
click at [324, 222] on link "+xx-xxxxxxxx81" at bounding box center [349, 229] width 51 height 14
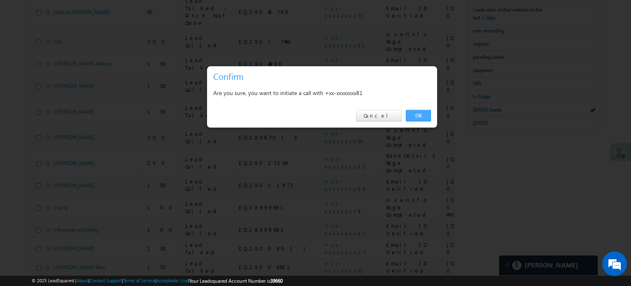
click at [421, 119] on link "OK" at bounding box center [418, 116] width 25 height 12
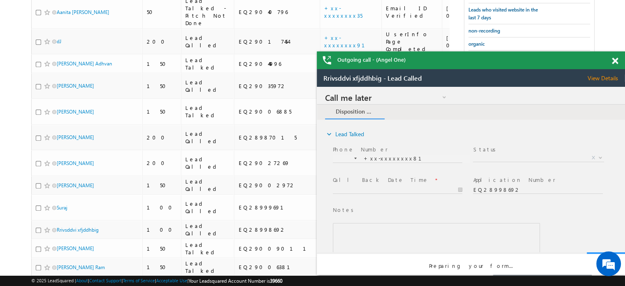
scroll to position [0, 0]
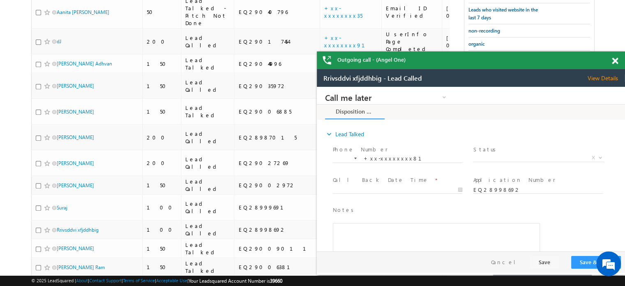
click at [612, 59] on span at bounding box center [615, 61] width 6 height 7
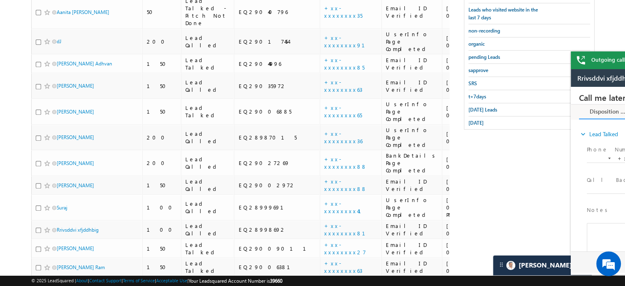
scroll to position [166, 0]
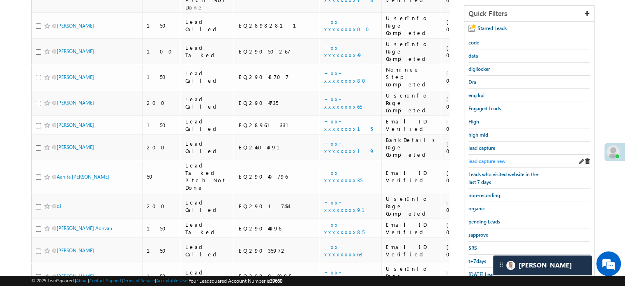
click at [490, 159] on span "lead capture new" at bounding box center [486, 161] width 37 height 6
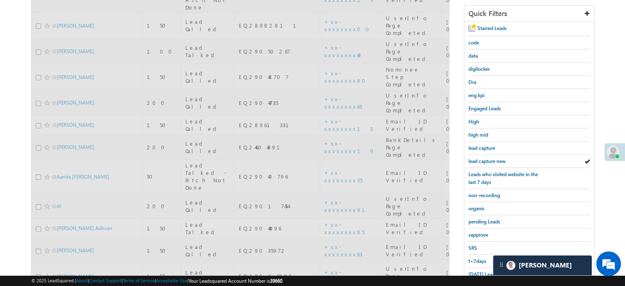
click at [490, 159] on span "lead capture new" at bounding box center [486, 161] width 37 height 6
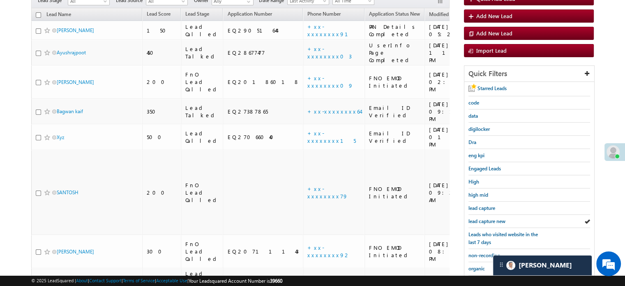
scroll to position [61, 0]
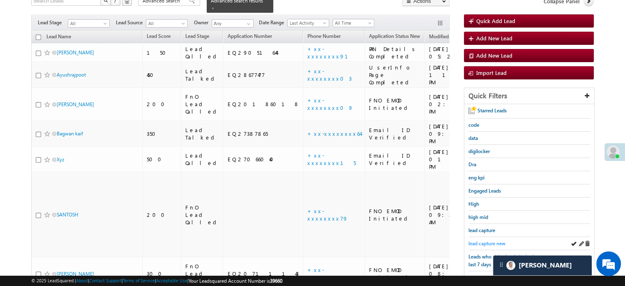
click at [487, 240] on span "lead capture new" at bounding box center [486, 243] width 37 height 6
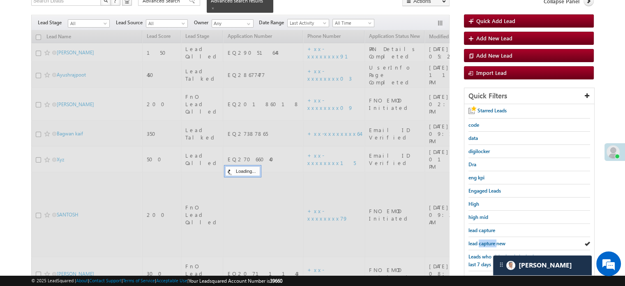
click at [487, 240] on span "lead capture new" at bounding box center [486, 243] width 37 height 6
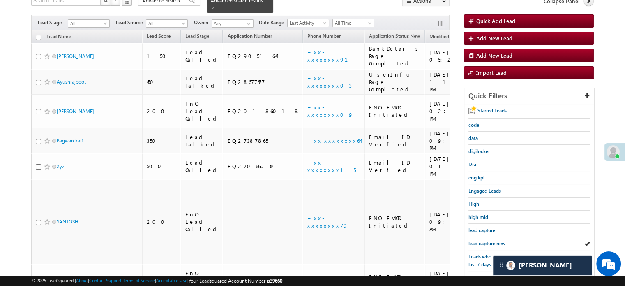
click at [487, 240] on span "lead capture new" at bounding box center [486, 243] width 37 height 6
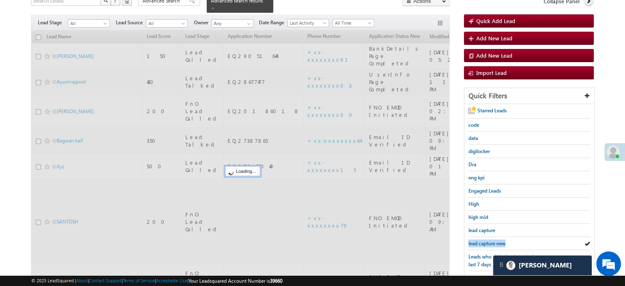
click at [487, 240] on span "lead capture new" at bounding box center [486, 243] width 37 height 6
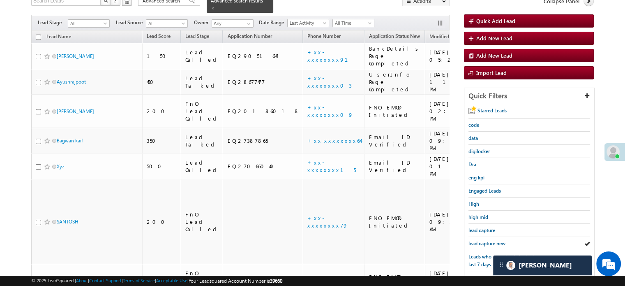
click at [487, 240] on span "lead capture new" at bounding box center [486, 243] width 37 height 6
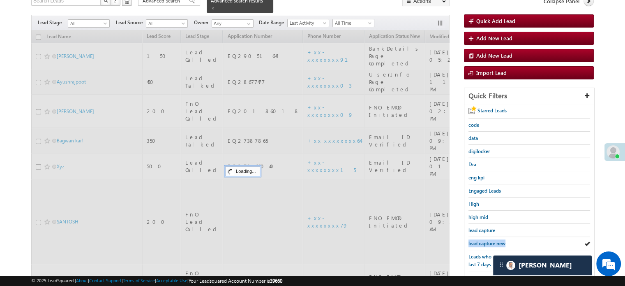
click at [487, 240] on span "lead capture new" at bounding box center [486, 243] width 37 height 6
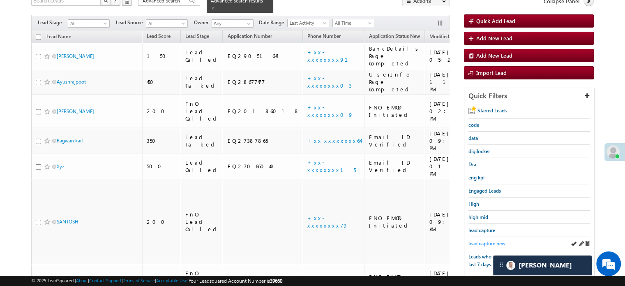
click at [492, 240] on span "lead capture new" at bounding box center [486, 243] width 37 height 6
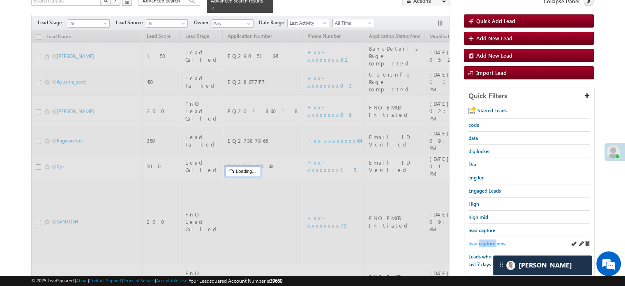
click at [491, 240] on span "lead capture new" at bounding box center [486, 243] width 37 height 6
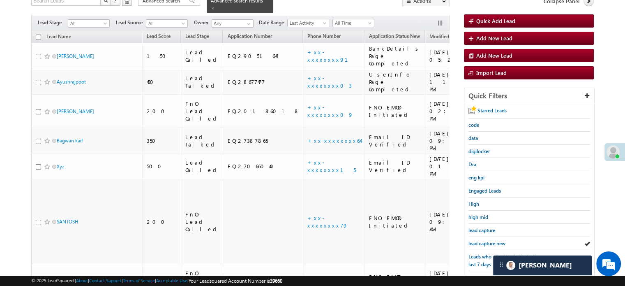
click at [491, 240] on span "lead capture new" at bounding box center [486, 243] width 37 height 6
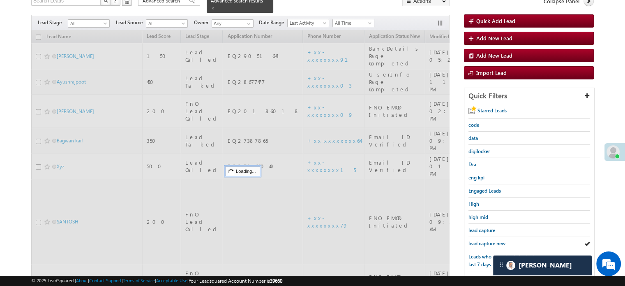
click at [491, 240] on span "lead capture new" at bounding box center [486, 243] width 37 height 6
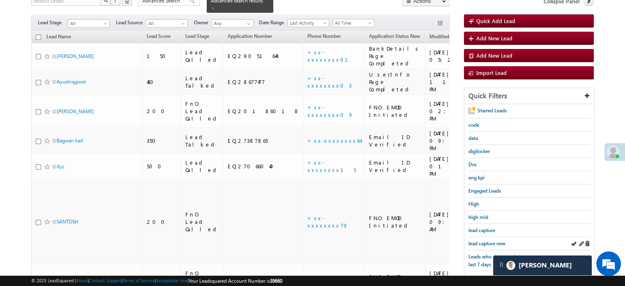
click at [486, 246] on div "lead capture new" at bounding box center [529, 243] width 122 height 13
click at [490, 237] on div "lead capture new" at bounding box center [529, 243] width 122 height 13
click at [491, 240] on span "lead capture new" at bounding box center [486, 243] width 37 height 6
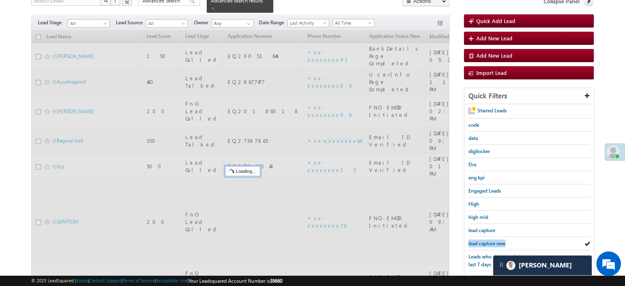
click at [491, 240] on span "lead capture new" at bounding box center [486, 243] width 37 height 6
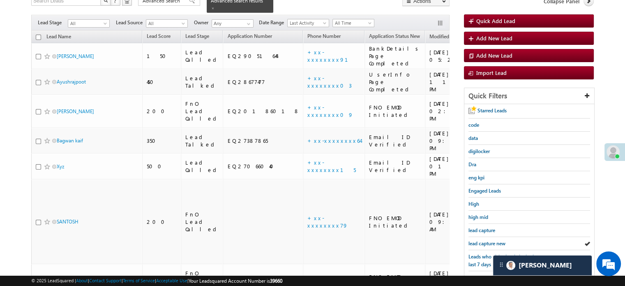
click at [491, 240] on span "lead capture new" at bounding box center [486, 243] width 37 height 6
click at [488, 240] on span "lead capture new" at bounding box center [486, 243] width 37 height 6
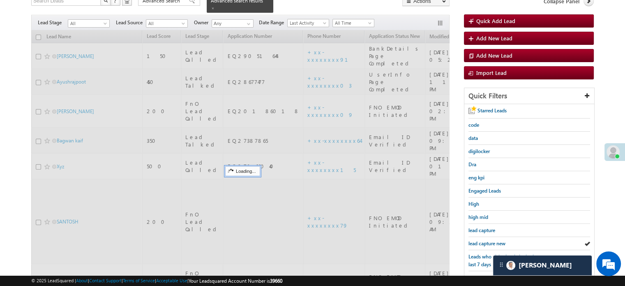
click at [488, 240] on span "lead capture new" at bounding box center [486, 243] width 37 height 6
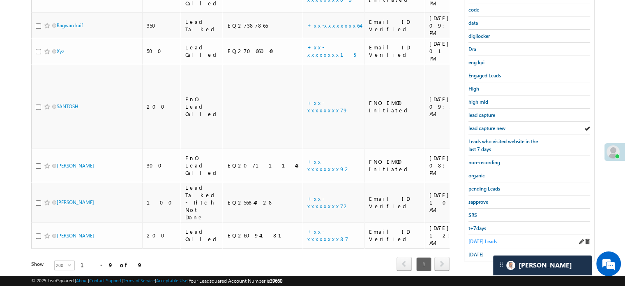
click at [483, 238] on span "[DATE] Leads" at bounding box center [482, 241] width 29 height 6
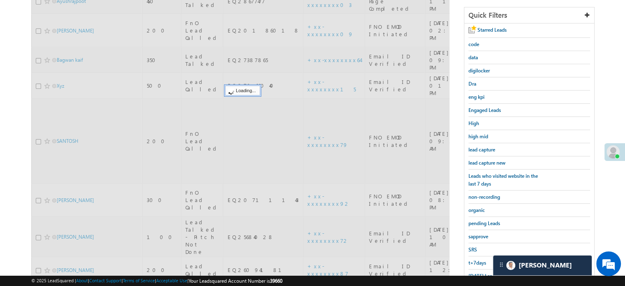
scroll to position [94, 0]
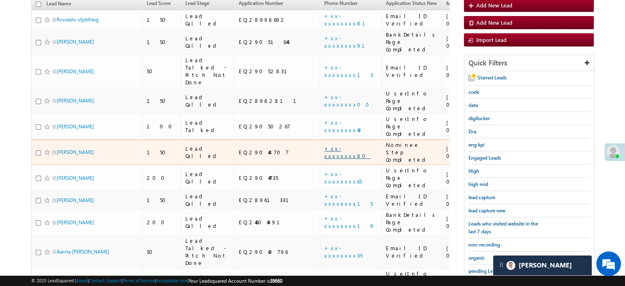
click at [324, 145] on link "+xx-xxxxxxxx80" at bounding box center [347, 152] width 46 height 14
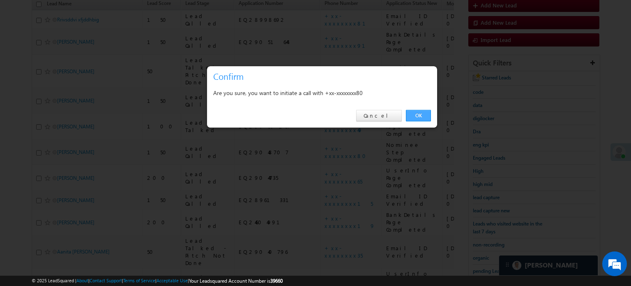
click at [408, 115] on link "OK" at bounding box center [418, 116] width 25 height 12
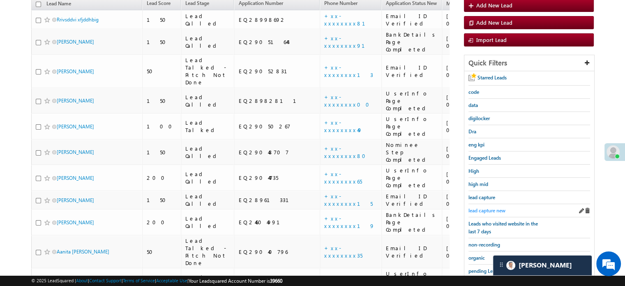
click at [490, 208] on span "lead capture new" at bounding box center [486, 210] width 37 height 6
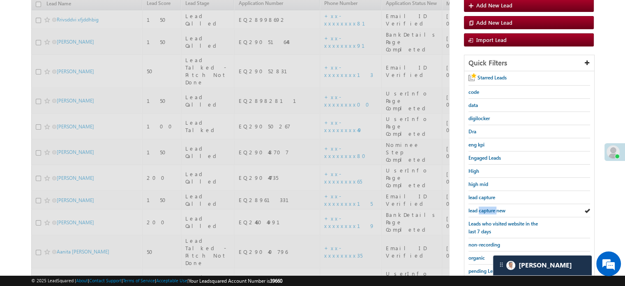
click at [490, 208] on span "lead capture new" at bounding box center [486, 210] width 37 height 6
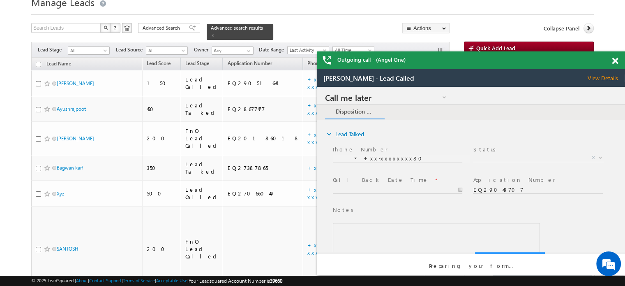
scroll to position [0, 0]
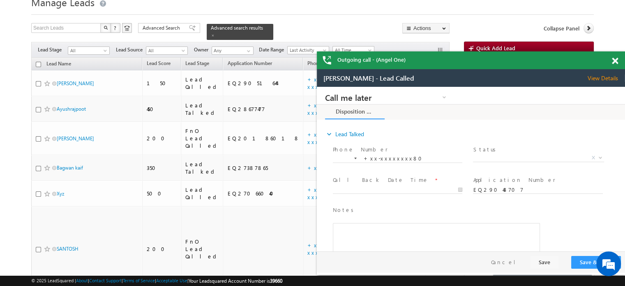
click at [613, 62] on span at bounding box center [615, 61] width 6 height 7
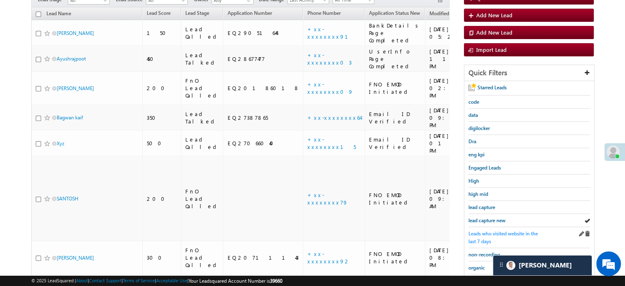
scroll to position [116, 0]
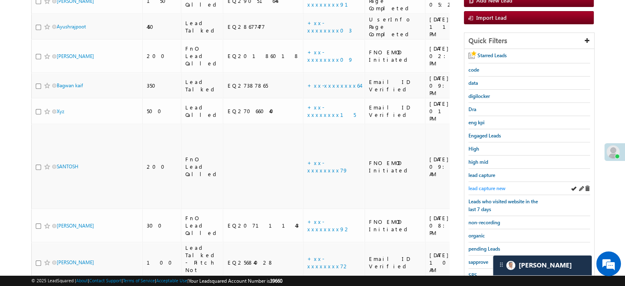
click at [495, 185] on span "lead capture new" at bounding box center [486, 188] width 37 height 6
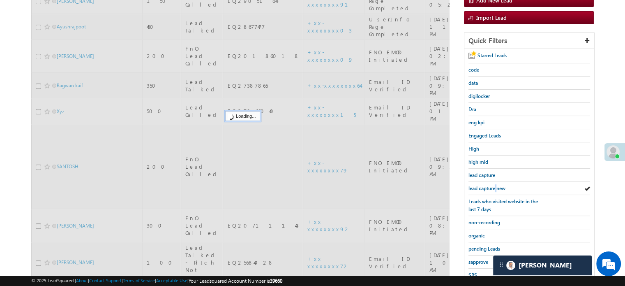
click at [495, 185] on span "lead capture new" at bounding box center [486, 188] width 37 height 6
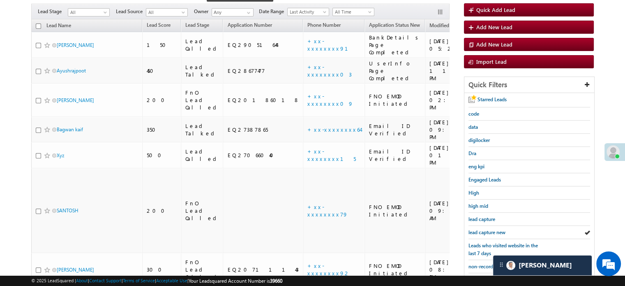
scroll to position [34, 0]
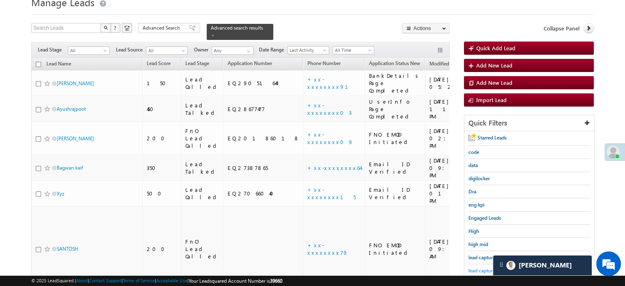
click at [478, 267] on span "lead capture new" at bounding box center [486, 270] width 37 height 6
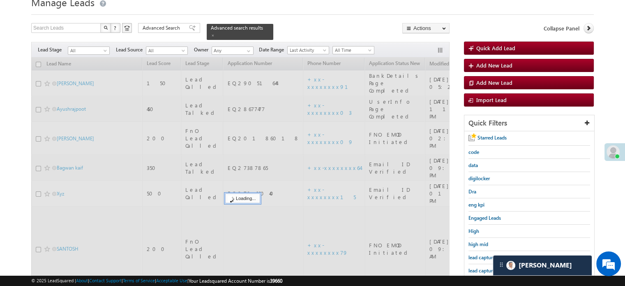
click at [478, 267] on span "lead capture new" at bounding box center [486, 270] width 37 height 6
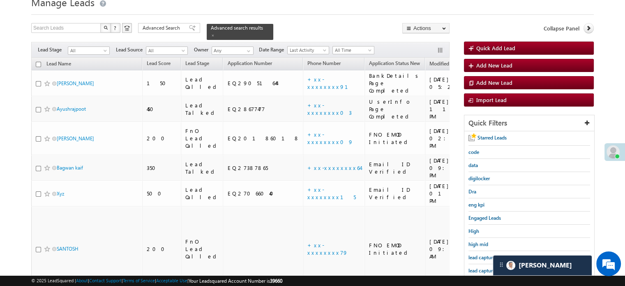
click at [478, 267] on span "lead capture new" at bounding box center [486, 270] width 37 height 6
click at [483, 267] on span "lead capture new" at bounding box center [486, 270] width 37 height 6
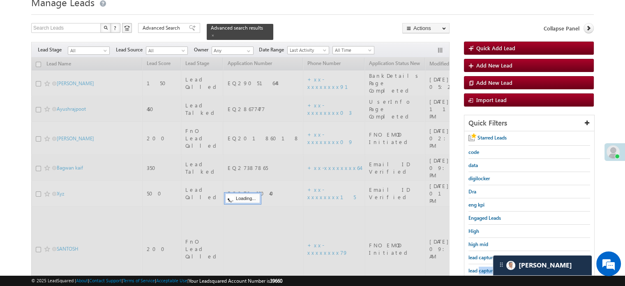
click at [483, 267] on span "lead capture new" at bounding box center [486, 270] width 37 height 6
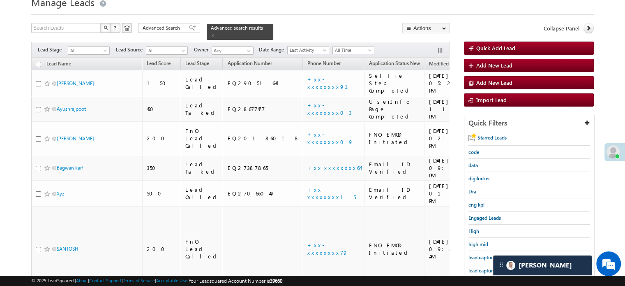
click at [483, 267] on span "lead capture new" at bounding box center [486, 270] width 37 height 6
click at [484, 270] on span "lead capture new" at bounding box center [486, 270] width 37 height 6
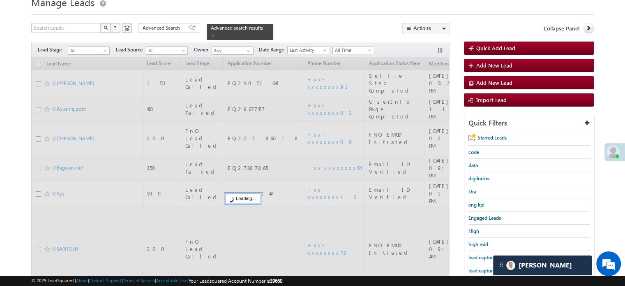
click at [484, 270] on span "lead capture new" at bounding box center [486, 270] width 37 height 6
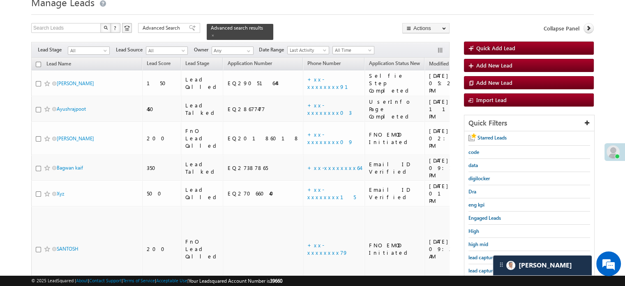
click at [484, 270] on span "lead capture new" at bounding box center [486, 270] width 37 height 6
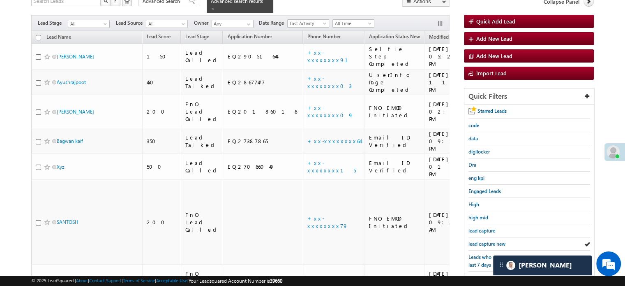
scroll to position [75, 0]
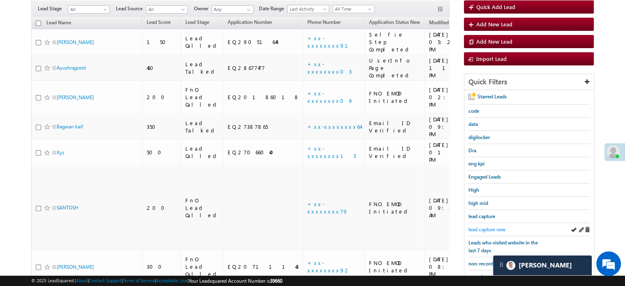
click at [479, 226] on span "lead capture new" at bounding box center [486, 229] width 37 height 6
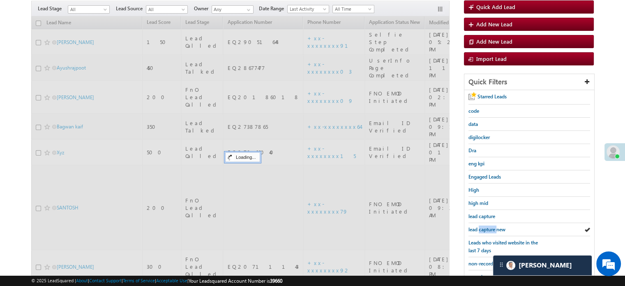
click at [479, 226] on span "lead capture new" at bounding box center [486, 229] width 37 height 6
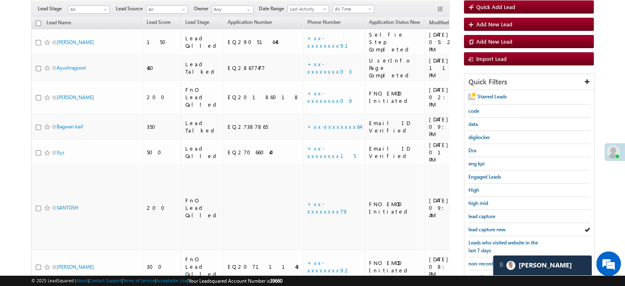
click at [479, 226] on span "lead capture new" at bounding box center [486, 229] width 37 height 6
click at [487, 223] on div "lead capture new" at bounding box center [529, 229] width 122 height 13
click at [487, 236] on div "Leads who visited website in the last 7 days" at bounding box center [529, 246] width 122 height 21
click at [495, 228] on span "lead capture new" at bounding box center [486, 229] width 37 height 6
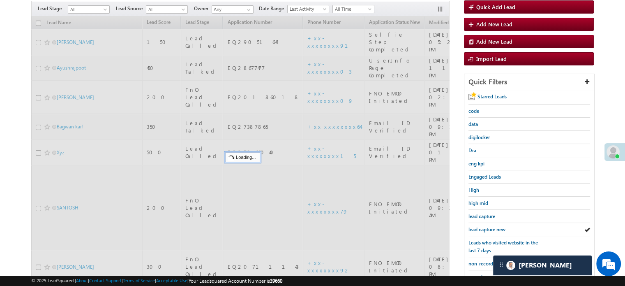
click at [495, 228] on span "lead capture new" at bounding box center [486, 229] width 37 height 6
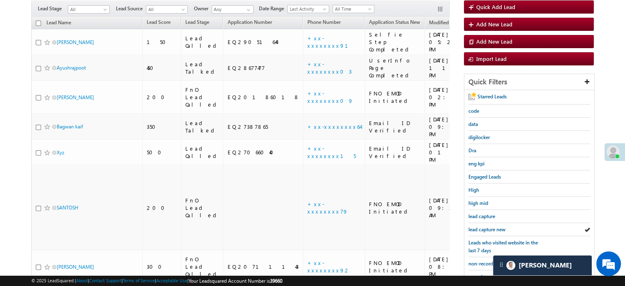
click at [495, 228] on span "lead capture new" at bounding box center [486, 229] width 37 height 6
click at [483, 223] on div "lead capture new" at bounding box center [529, 229] width 122 height 13
click at [486, 233] on div "lead capture new" at bounding box center [529, 229] width 122 height 13
click at [489, 229] on span "lead capture new" at bounding box center [486, 229] width 37 height 6
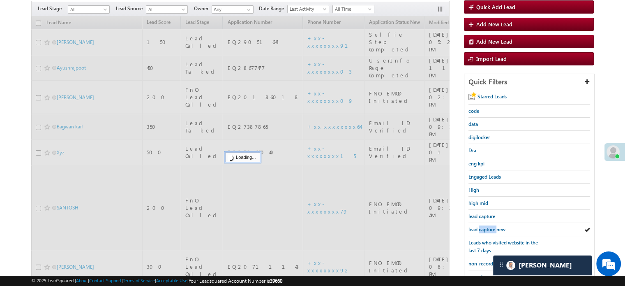
click at [489, 229] on span "lead capture new" at bounding box center [486, 229] width 37 height 6
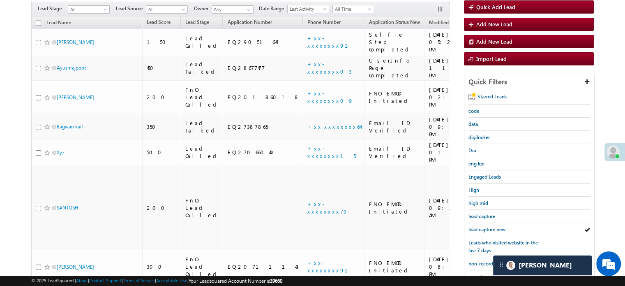
click at [489, 229] on span "lead capture new" at bounding box center [486, 229] width 37 height 6
click at [479, 226] on span "lead capture new" at bounding box center [486, 229] width 37 height 6
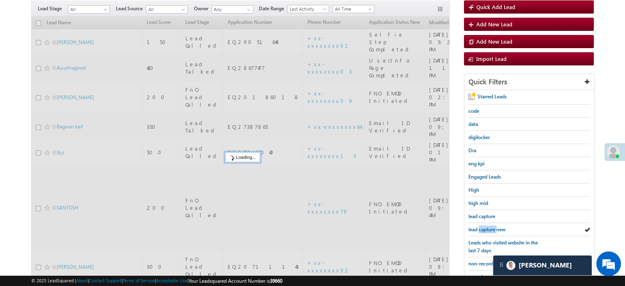
click at [479, 226] on span "lead capture new" at bounding box center [486, 229] width 37 height 6
click at [481, 227] on span "lead capture new" at bounding box center [486, 229] width 37 height 6
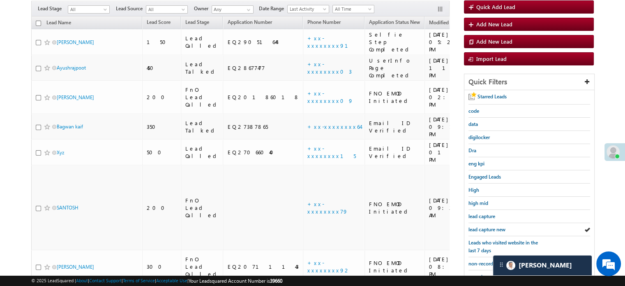
click at [481, 227] on span "lead capture new" at bounding box center [486, 229] width 37 height 6
click at [481, 226] on span "lead capture new" at bounding box center [486, 229] width 37 height 6
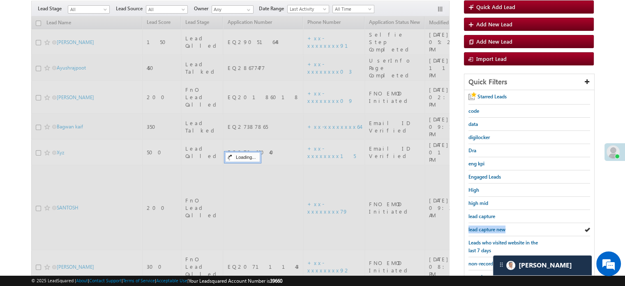
click at [481, 226] on span "lead capture new" at bounding box center [486, 229] width 37 height 6
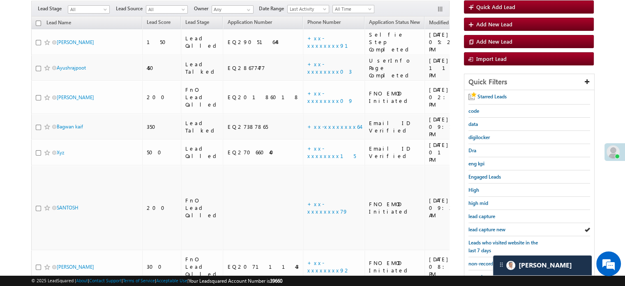
click at [481, 226] on span "lead capture new" at bounding box center [486, 229] width 37 height 6
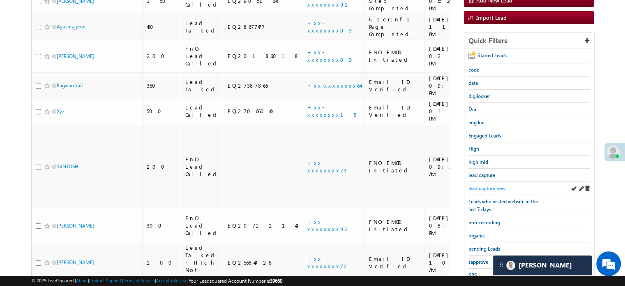
click at [486, 184] on link "lead capture new" at bounding box center [486, 188] width 37 height 8
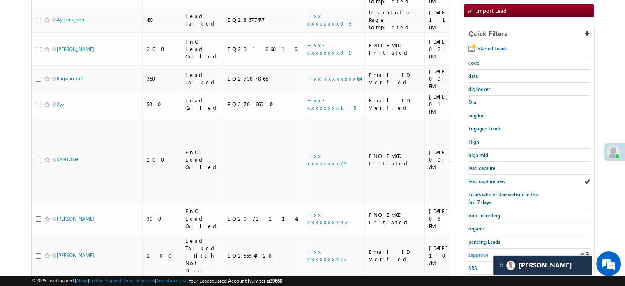
scroll to position [176, 0]
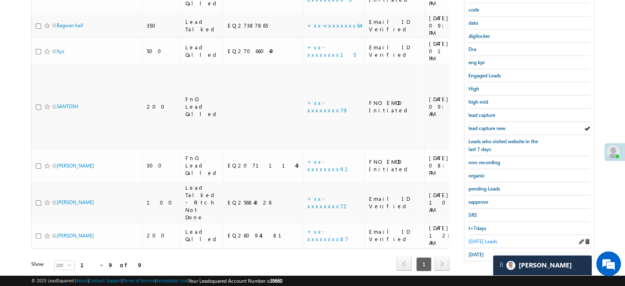
click at [483, 240] on span "[DATE] Leads" at bounding box center [482, 241] width 29 height 6
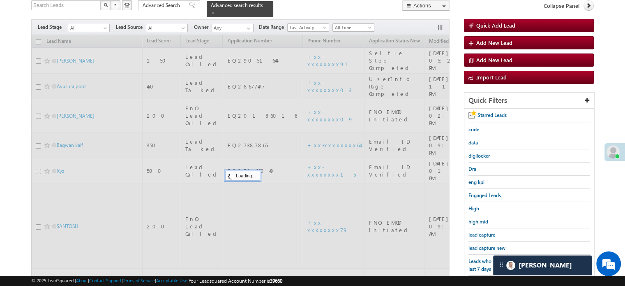
scroll to position [53, 0]
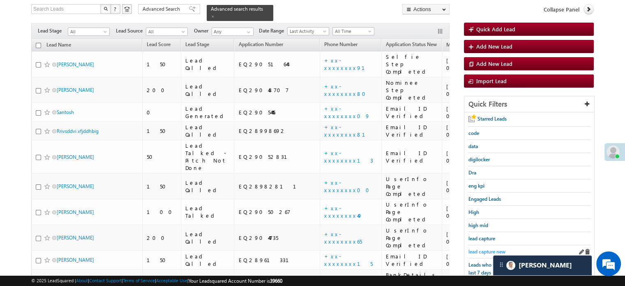
click at [481, 251] on span "lead capture new" at bounding box center [486, 251] width 37 height 6
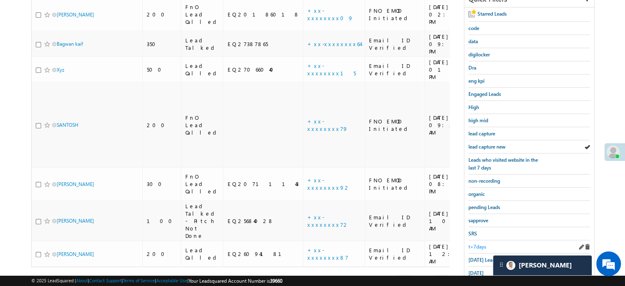
scroll to position [176, 0]
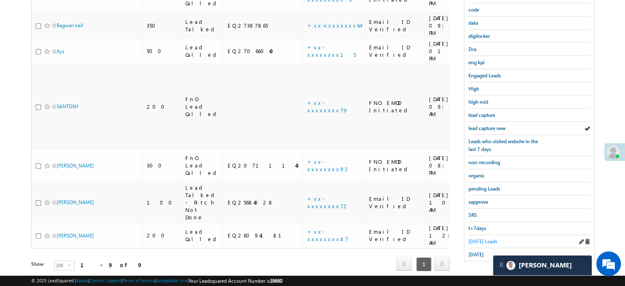
click at [483, 239] on span "[DATE] Leads" at bounding box center [482, 241] width 29 height 6
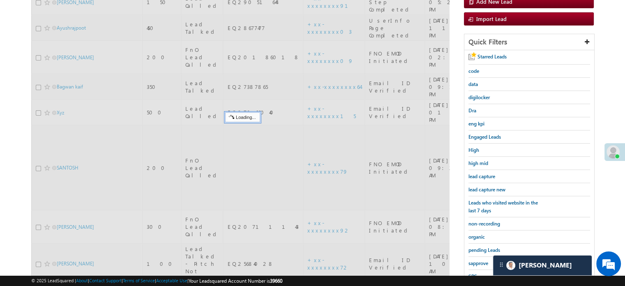
scroll to position [94, 0]
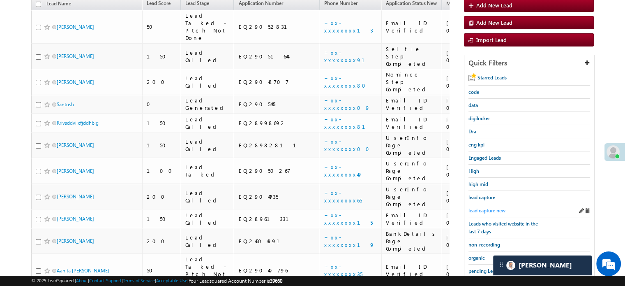
click at [477, 206] on link "lead capture new" at bounding box center [486, 210] width 37 height 8
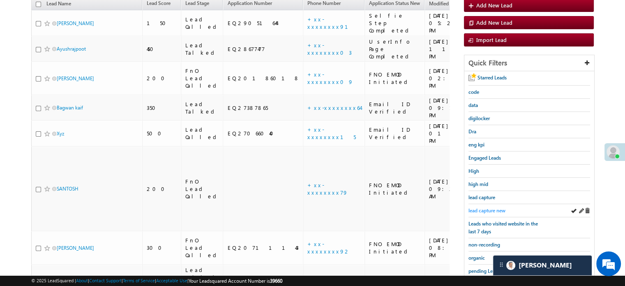
click at [475, 207] on span "lead capture new" at bounding box center [486, 210] width 37 height 6
click at [490, 207] on span "lead capture new" at bounding box center [486, 210] width 37 height 6
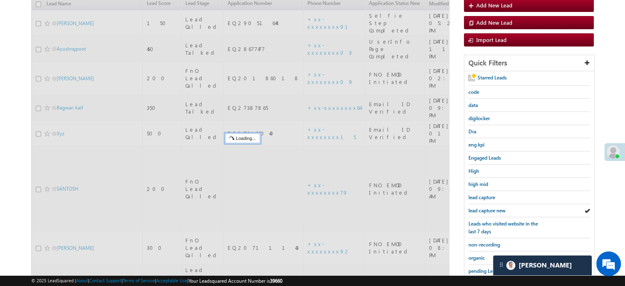
click at [490, 207] on span "lead capture new" at bounding box center [486, 210] width 37 height 6
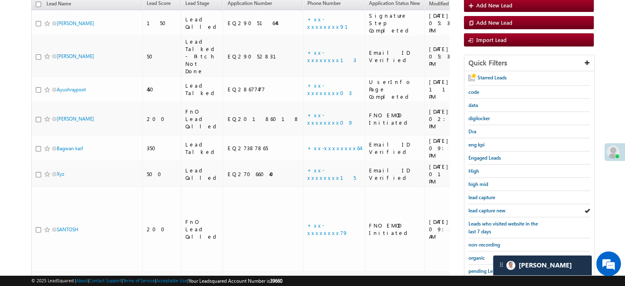
click at [490, 207] on span "lead capture new" at bounding box center [486, 210] width 37 height 6
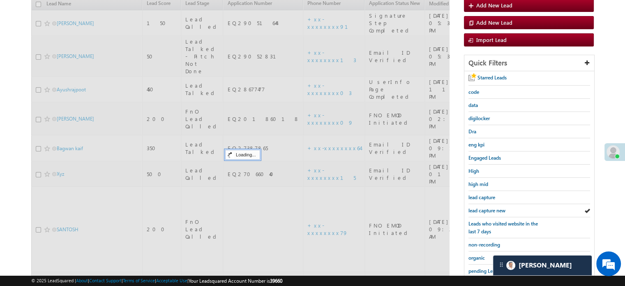
click at [490, 207] on span "lead capture new" at bounding box center [486, 210] width 37 height 6
click at [488, 207] on span "lead capture new" at bounding box center [486, 210] width 37 height 6
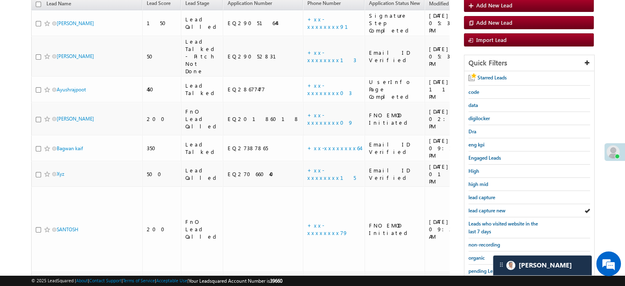
click at [488, 207] on span "lead capture new" at bounding box center [486, 210] width 37 height 6
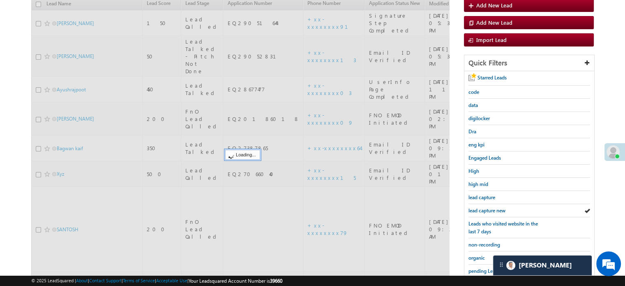
click at [488, 207] on span "lead capture new" at bounding box center [486, 210] width 37 height 6
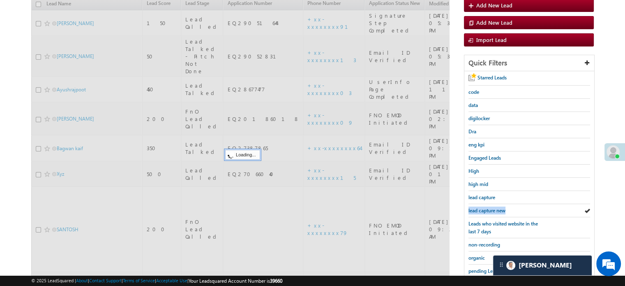
click at [488, 207] on span "lead capture new" at bounding box center [486, 210] width 37 height 6
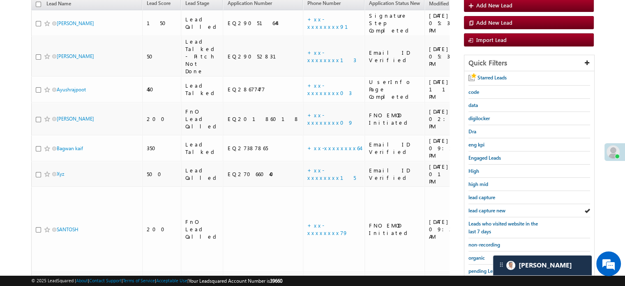
click at [488, 207] on span "lead capture new" at bounding box center [486, 210] width 37 height 6
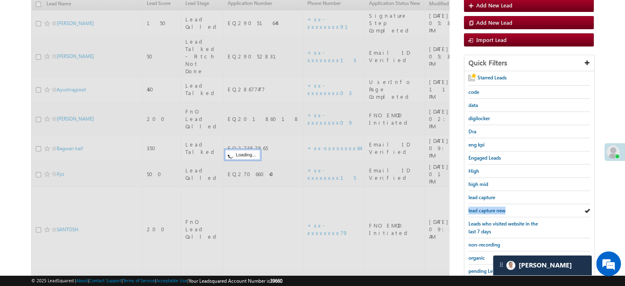
click at [488, 207] on span "lead capture new" at bounding box center [486, 210] width 37 height 6
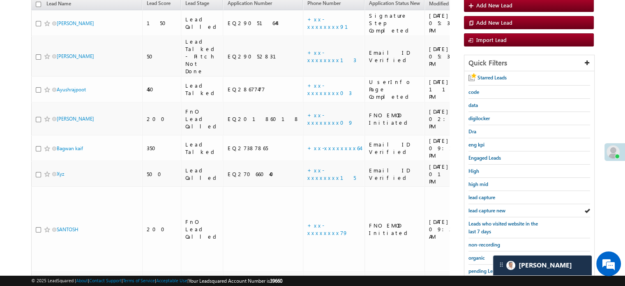
click at [488, 207] on span "lead capture new" at bounding box center [486, 210] width 37 height 6
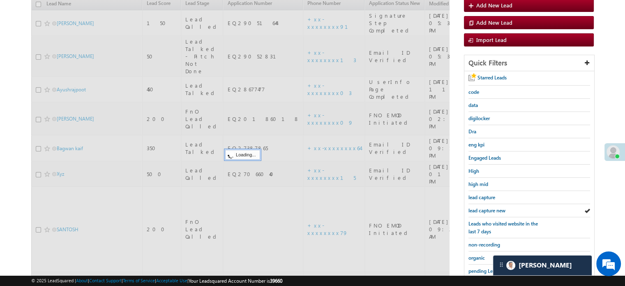
click at [488, 207] on span "lead capture new" at bounding box center [486, 210] width 37 height 6
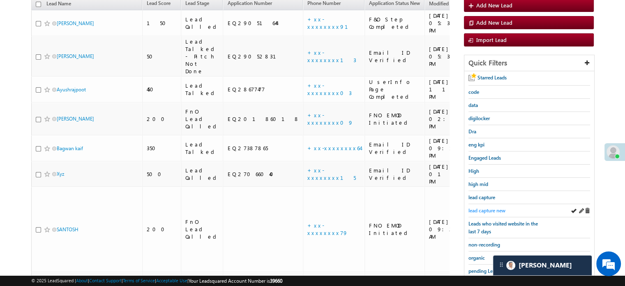
click at [496, 208] on span "lead capture new" at bounding box center [486, 210] width 37 height 6
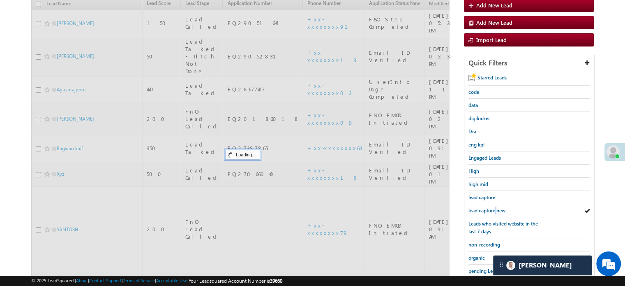
click at [496, 208] on span "lead capture new" at bounding box center [486, 210] width 37 height 6
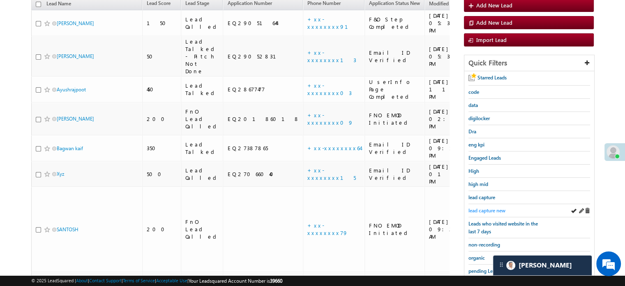
click at [486, 207] on span "lead capture new" at bounding box center [486, 210] width 37 height 6
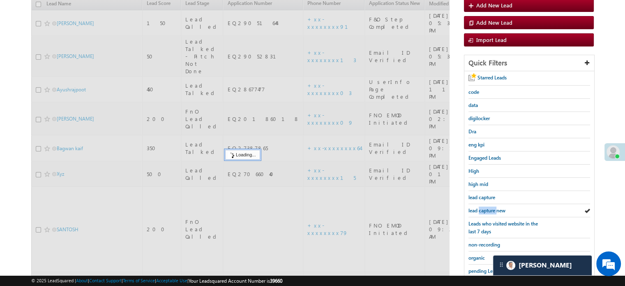
click at [486, 207] on span "lead capture new" at bounding box center [486, 210] width 37 height 6
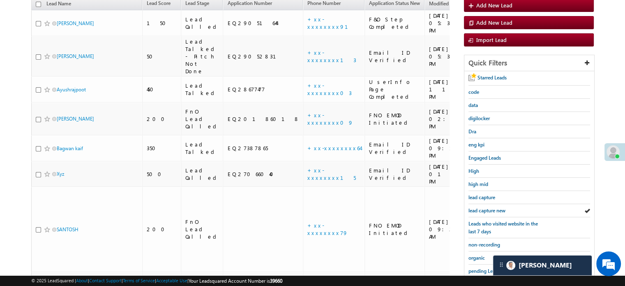
click at [486, 207] on span "lead capture new" at bounding box center [486, 210] width 37 height 6
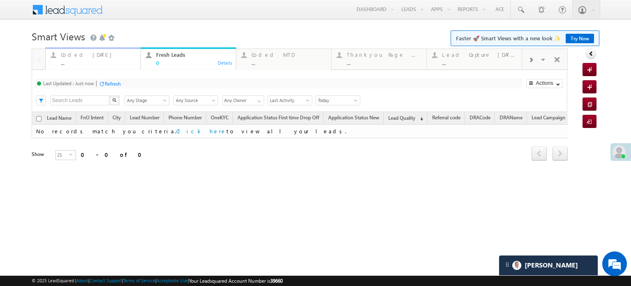
click at [83, 55] on div "Coded [DATE]" at bounding box center [98, 54] width 75 height 7
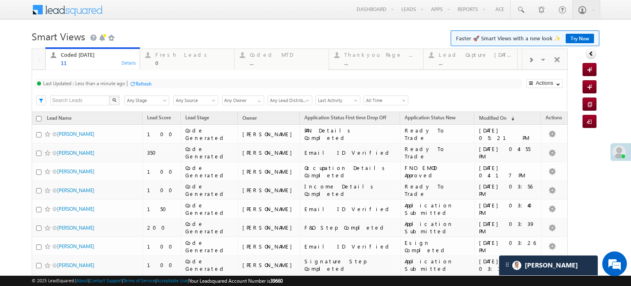
click at [148, 87] on div "Refresh" at bounding box center [140, 83] width 22 height 8
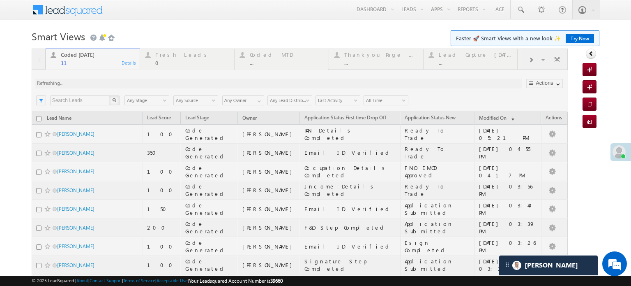
click at [147, 85] on div at bounding box center [300, 211] width 536 height 327
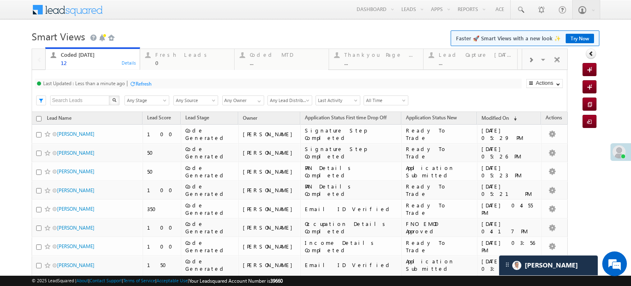
click at [141, 85] on div "Refresh" at bounding box center [144, 84] width 16 height 6
click at [133, 85] on div at bounding box center [132, 84] width 6 height 6
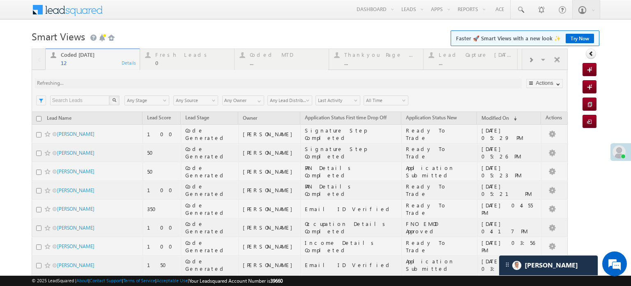
click at [133, 85] on div at bounding box center [300, 221] width 536 height 346
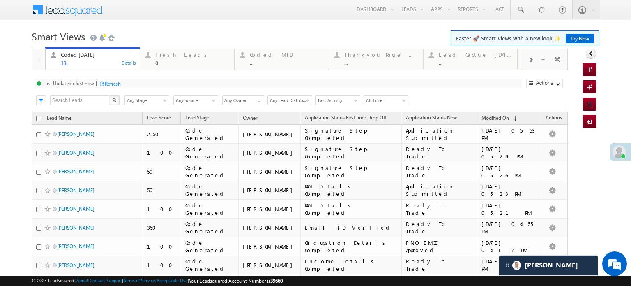
click at [117, 83] on div "Refresh" at bounding box center [113, 84] width 16 height 6
click at [119, 86] on div "Refresh" at bounding box center [113, 84] width 16 height 6
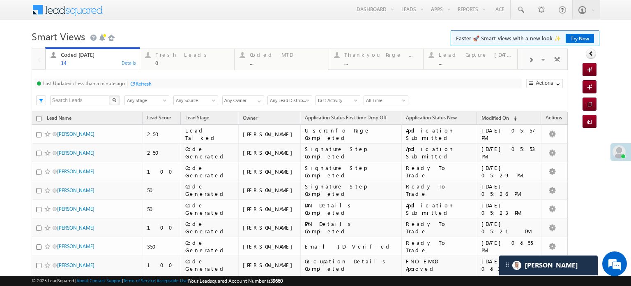
click at [137, 86] on div "Refresh" at bounding box center [144, 84] width 16 height 6
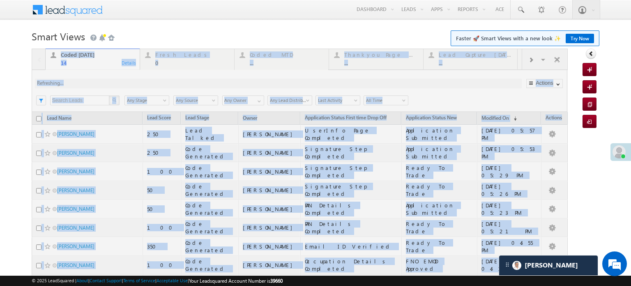
click at [137, 86] on div at bounding box center [300, 239] width 536 height 383
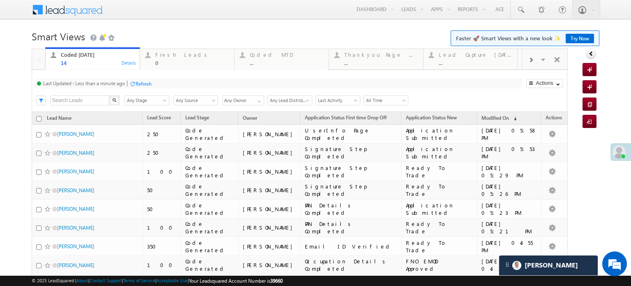
click at [143, 85] on div "Refresh" at bounding box center [144, 84] width 16 height 6
click at [171, 59] on div "Fresh Leads 0" at bounding box center [192, 58] width 74 height 16
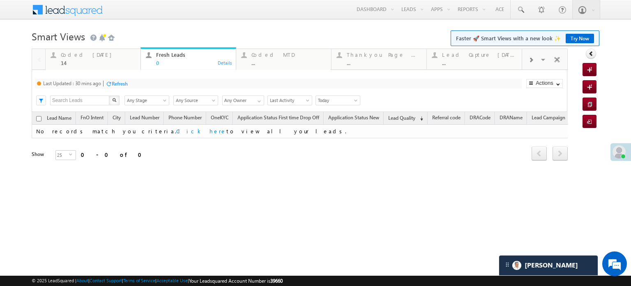
click at [125, 83] on div "Refresh" at bounding box center [120, 84] width 16 height 6
click at [81, 60] on div "14" at bounding box center [98, 63] width 75 height 6
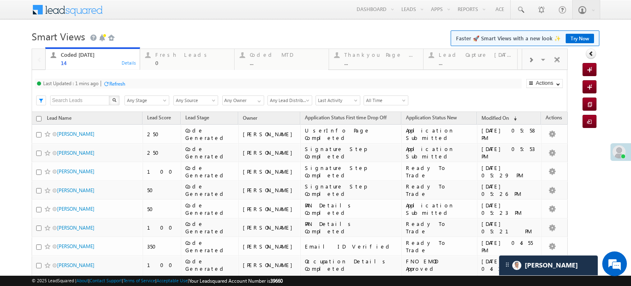
click at [119, 83] on div "Refresh" at bounding box center [117, 84] width 16 height 6
click at [109, 83] on div "Refresh" at bounding box center [113, 84] width 16 height 6
click at [113, 86] on div "Refresh" at bounding box center [113, 84] width 16 height 6
click at [135, 82] on div at bounding box center [132, 84] width 6 height 6
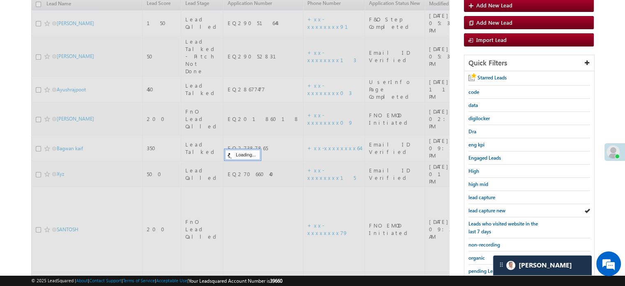
scroll to position [3896, 0]
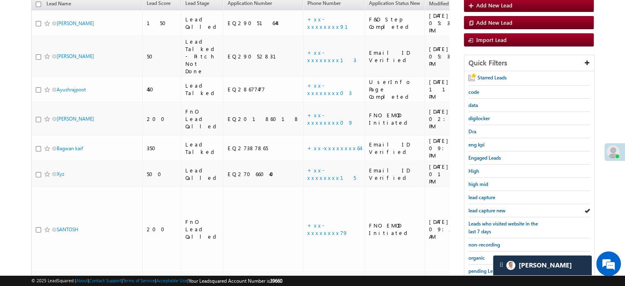
click at [486, 207] on span "lead capture new" at bounding box center [486, 210] width 37 height 6
click at [489, 208] on span "lead capture new" at bounding box center [486, 210] width 37 height 6
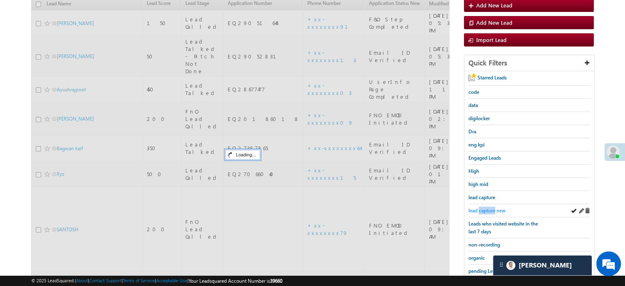
click at [489, 208] on span "lead capture new" at bounding box center [486, 210] width 37 height 6
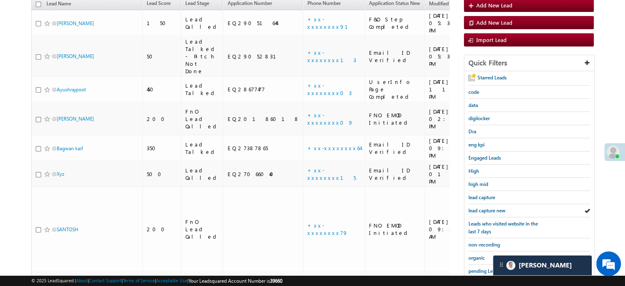
click at [489, 208] on span "lead capture new" at bounding box center [486, 210] width 37 height 6
click at [484, 207] on span "lead capture new" at bounding box center [486, 210] width 37 height 6
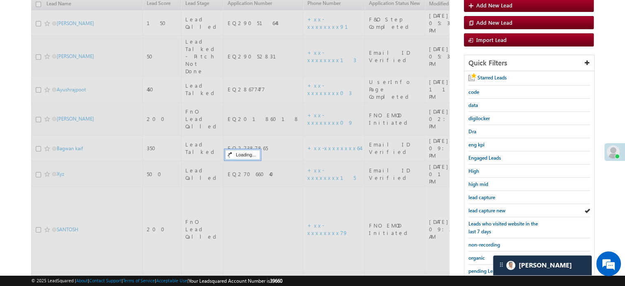
click at [484, 207] on span "lead capture new" at bounding box center [486, 210] width 37 height 6
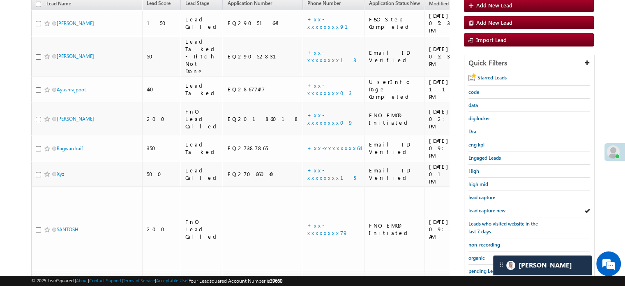
click at [484, 207] on span "lead capture new" at bounding box center [486, 210] width 37 height 6
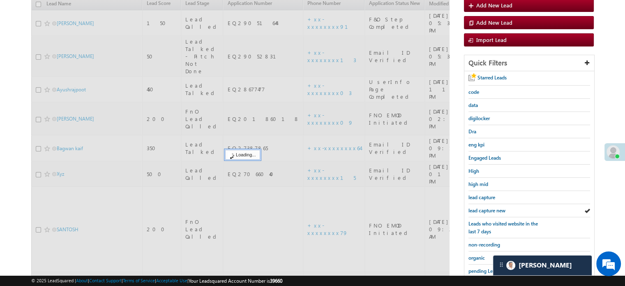
click at [484, 207] on span "lead capture new" at bounding box center [486, 210] width 37 height 6
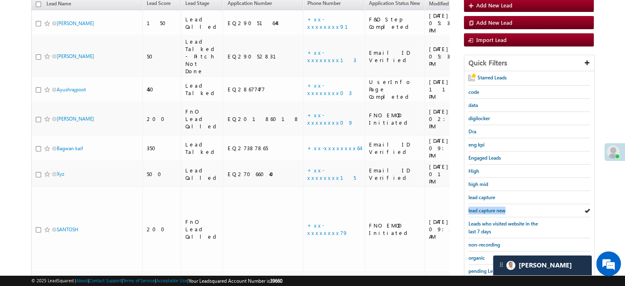
click at [484, 207] on span "lead capture new" at bounding box center [486, 210] width 37 height 6
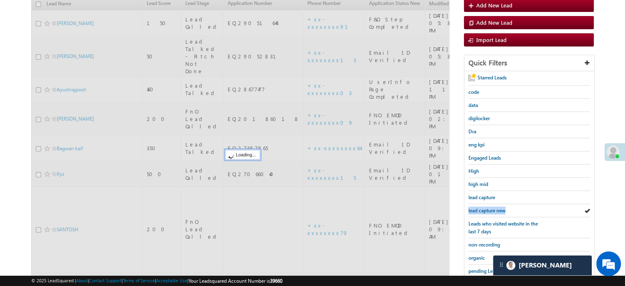
click at [484, 207] on span "lead capture new" at bounding box center [486, 210] width 37 height 6
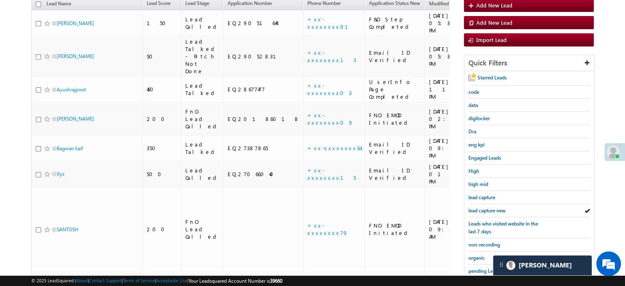
click at [484, 207] on span "lead capture new" at bounding box center [486, 210] width 37 height 6
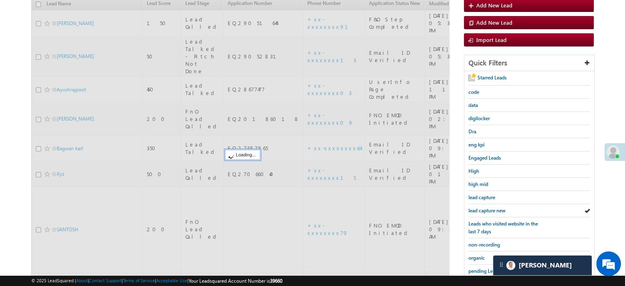
click at [484, 207] on span "lead capture new" at bounding box center [486, 210] width 37 height 6
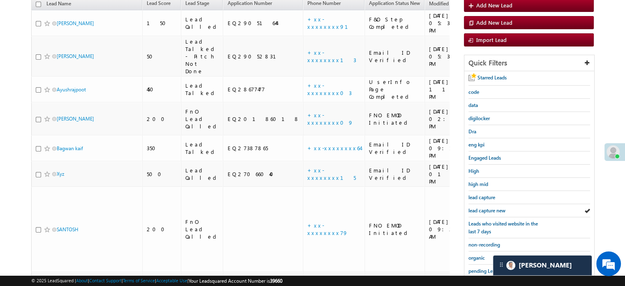
click at [484, 207] on span "lead capture new" at bounding box center [486, 210] width 37 height 6
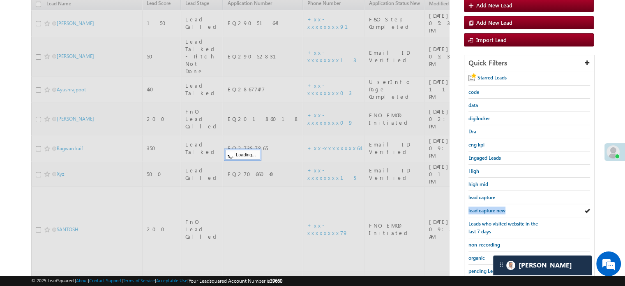
click at [484, 207] on span "lead capture new" at bounding box center [486, 210] width 37 height 6
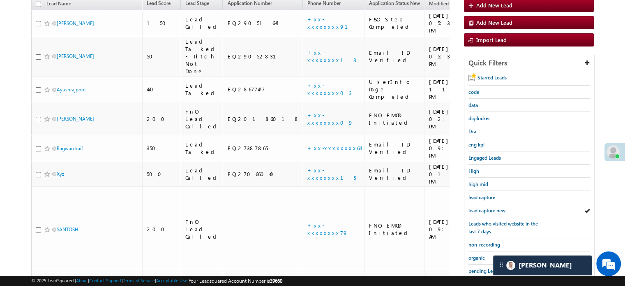
click at [484, 207] on span "lead capture new" at bounding box center [486, 210] width 37 height 6
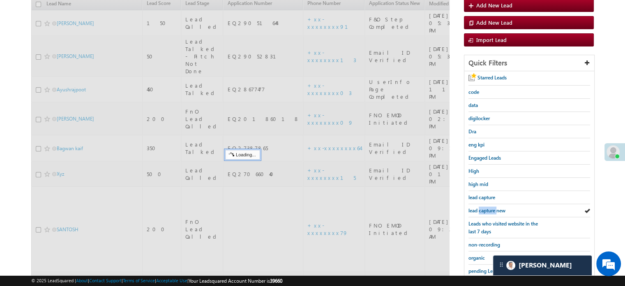
click at [484, 207] on span "lead capture new" at bounding box center [486, 210] width 37 height 6
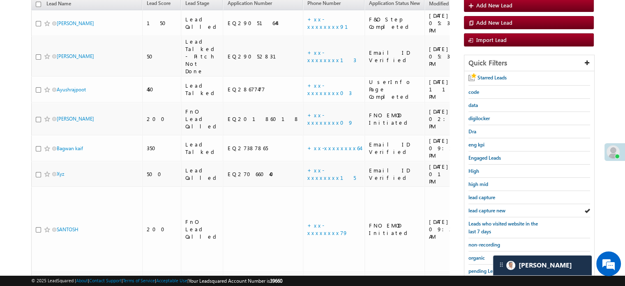
click at [484, 207] on span "lead capture new" at bounding box center [486, 210] width 37 height 6
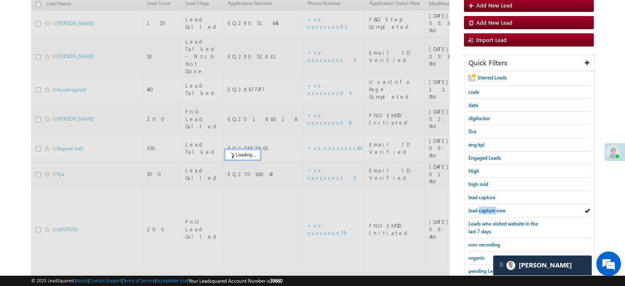
click at [484, 207] on span "lead capture new" at bounding box center [486, 210] width 37 height 6
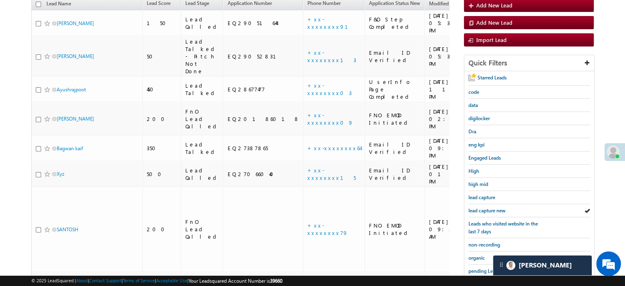
click at [484, 207] on span "lead capture new" at bounding box center [486, 210] width 37 height 6
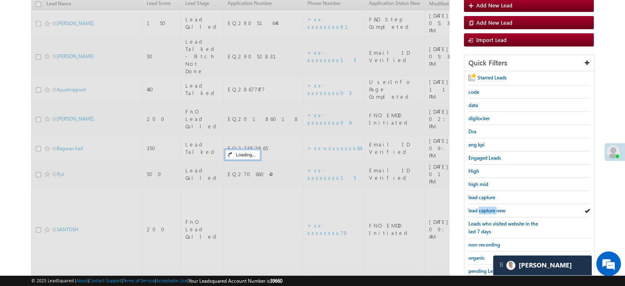
click at [484, 207] on span "lead capture new" at bounding box center [486, 210] width 37 height 6
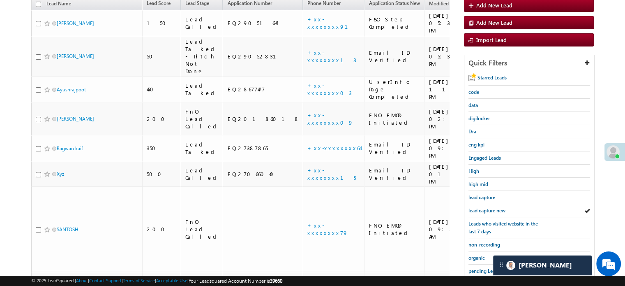
click at [484, 207] on span "lead capture new" at bounding box center [486, 210] width 37 height 6
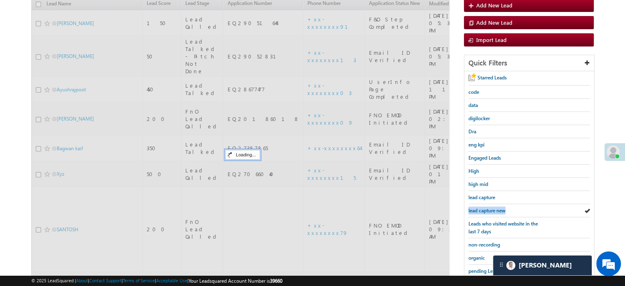
click at [484, 207] on span "lead capture new" at bounding box center [486, 210] width 37 height 6
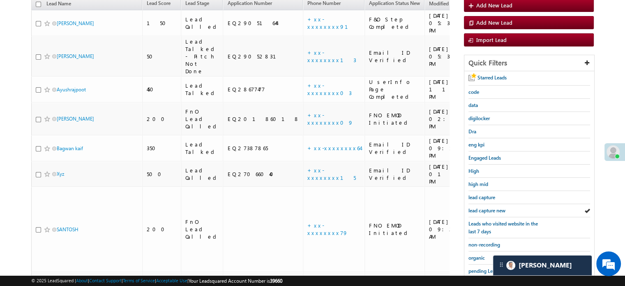
click at [484, 207] on span "lead capture new" at bounding box center [486, 210] width 37 height 6
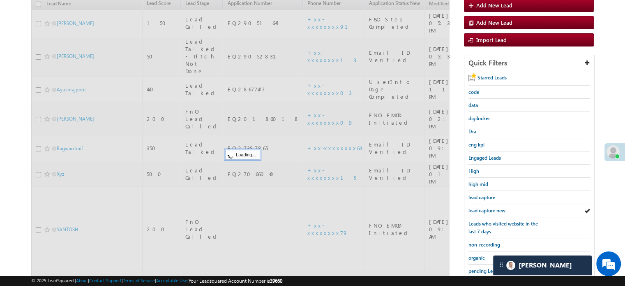
click at [484, 207] on span "lead capture new" at bounding box center [486, 210] width 37 height 6
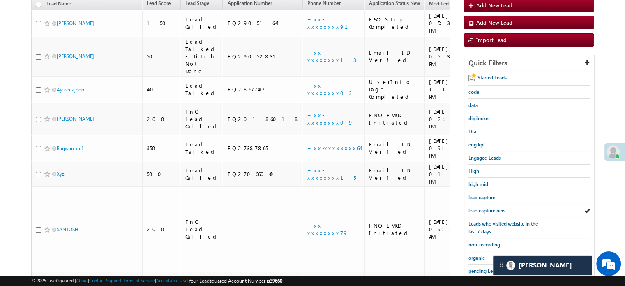
click at [484, 207] on span "lead capture new" at bounding box center [486, 210] width 37 height 6
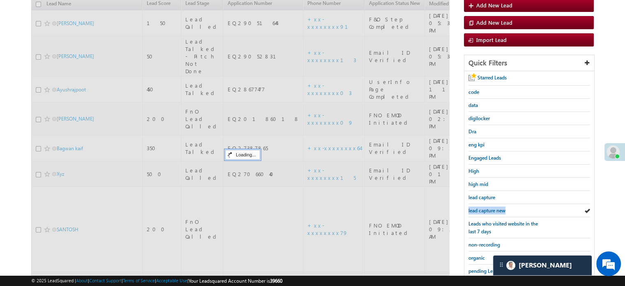
click at [484, 207] on span "lead capture new" at bounding box center [486, 210] width 37 height 6
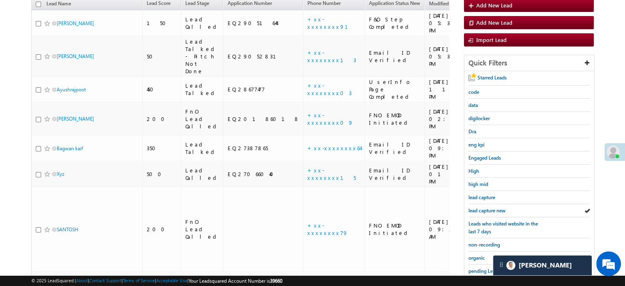
click at [484, 207] on span "lead capture new" at bounding box center [486, 210] width 37 height 6
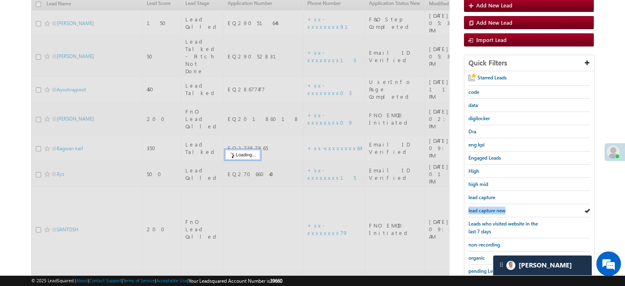
click at [484, 207] on span "lead capture new" at bounding box center [486, 210] width 37 height 6
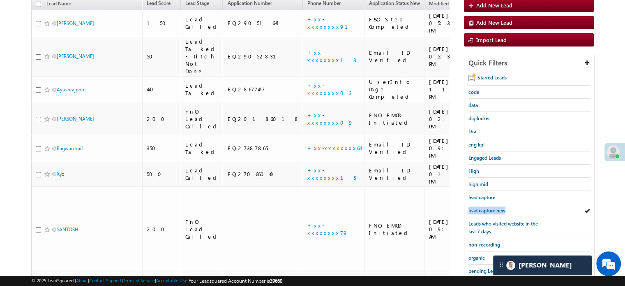
click at [484, 207] on span "lead capture new" at bounding box center [486, 210] width 37 height 6
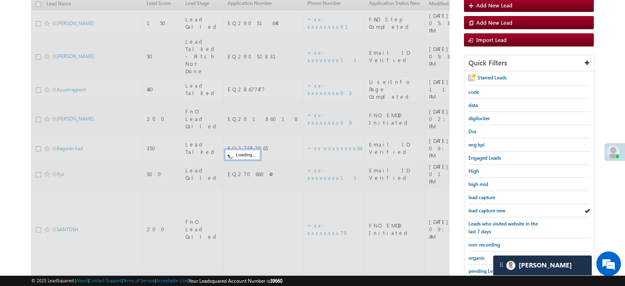
click at [484, 207] on span "lead capture new" at bounding box center [486, 210] width 37 height 6
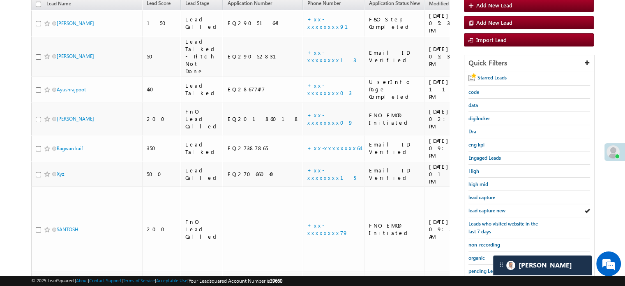
click at [484, 207] on span "lead capture new" at bounding box center [486, 210] width 37 height 6
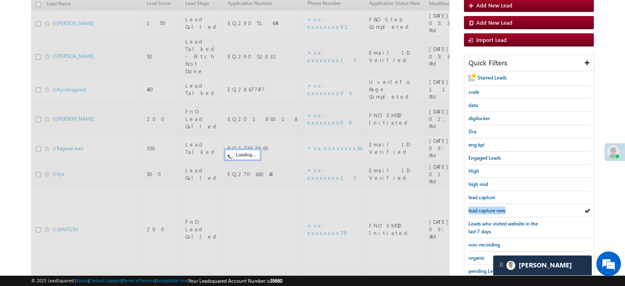
click at [484, 207] on span "lead capture new" at bounding box center [486, 210] width 37 height 6
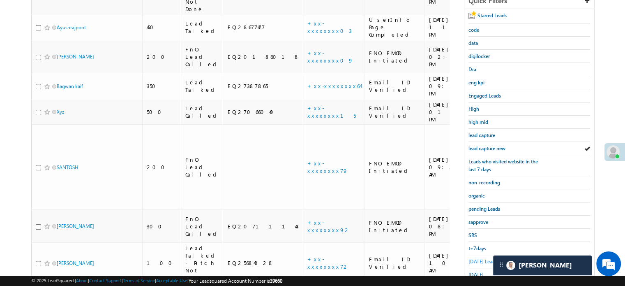
scroll to position [176, 0]
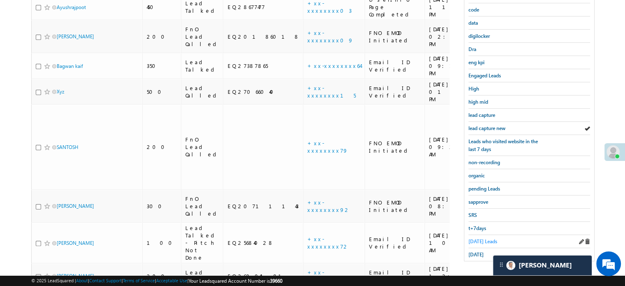
click at [490, 240] on span "[DATE] Leads" at bounding box center [482, 241] width 29 height 6
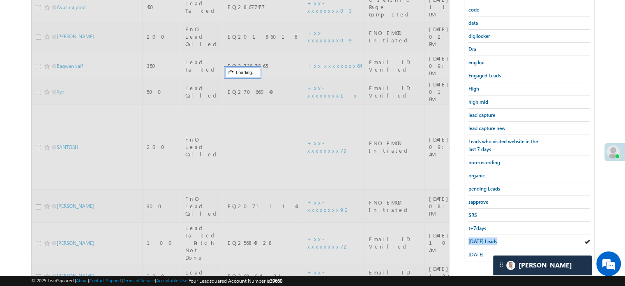
click at [490, 240] on span "[DATE] Leads" at bounding box center [482, 241] width 29 height 6
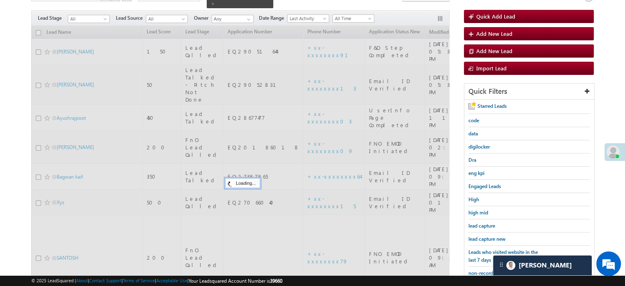
scroll to position [53, 0]
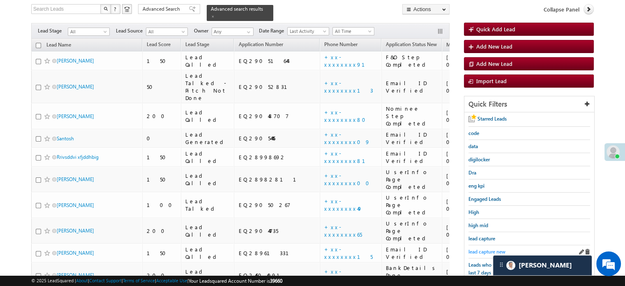
click at [487, 248] on span "lead capture new" at bounding box center [486, 251] width 37 height 6
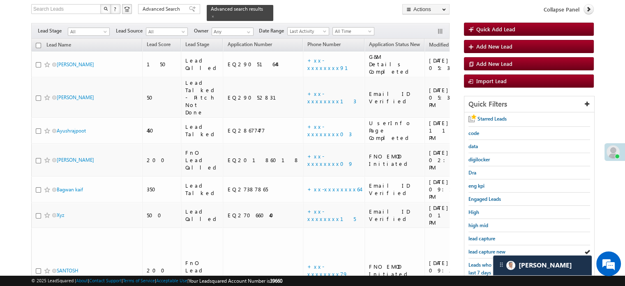
click at [487, 248] on span "lead capture new" at bounding box center [486, 251] width 37 height 6
click at [491, 249] on span "lead capture new" at bounding box center [486, 251] width 37 height 6
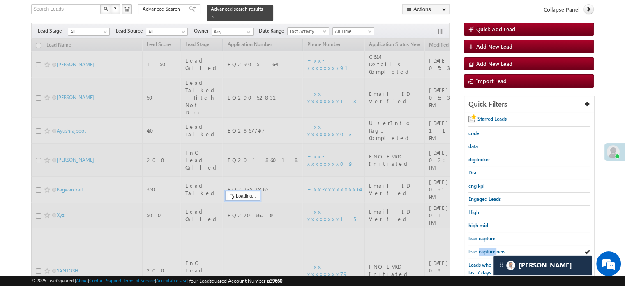
click at [491, 249] on span "lead capture new" at bounding box center [486, 251] width 37 height 6
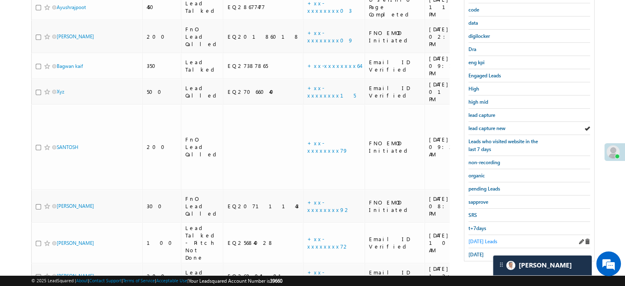
click at [481, 238] on span "[DATE] Leads" at bounding box center [482, 241] width 29 height 6
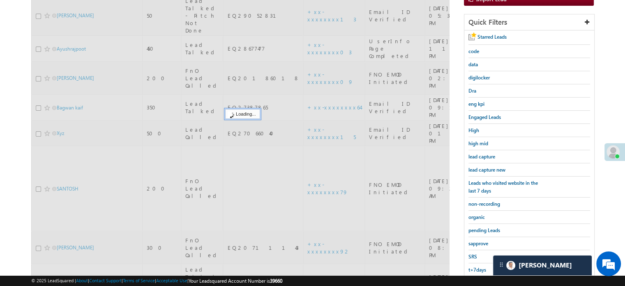
scroll to position [94, 0]
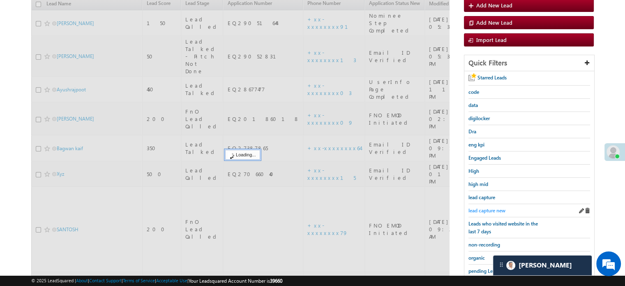
click at [491, 210] on span "lead capture new" at bounding box center [486, 210] width 37 height 6
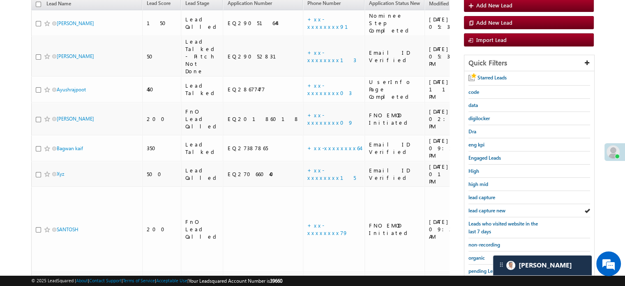
click at [491, 210] on span "lead capture new" at bounding box center [486, 210] width 37 height 6
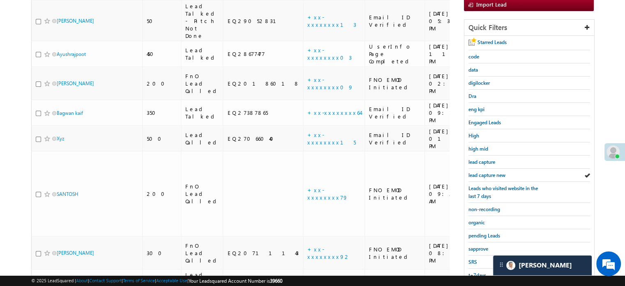
scroll to position [176, 0]
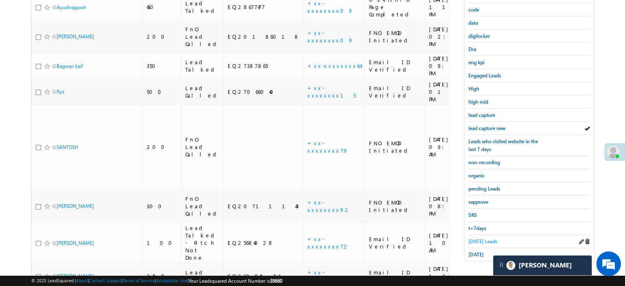
click at [484, 238] on span "[DATE] Leads" at bounding box center [482, 241] width 29 height 6
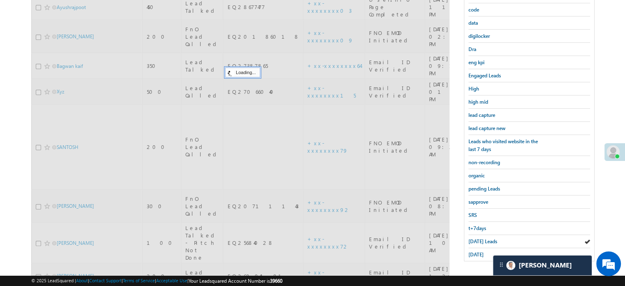
scroll to position [94, 0]
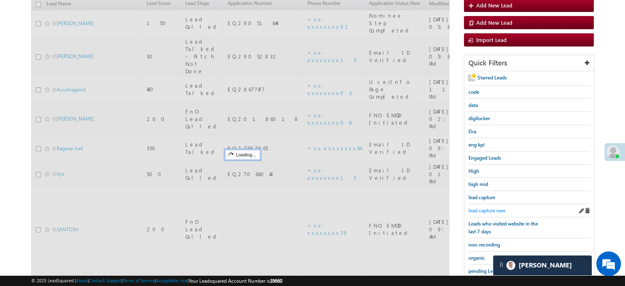
click at [491, 206] on link "lead capture new" at bounding box center [486, 210] width 37 height 8
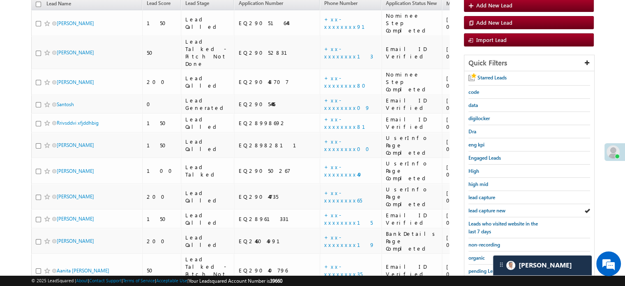
click at [491, 210] on span "lead capture new" at bounding box center [486, 210] width 37 height 6
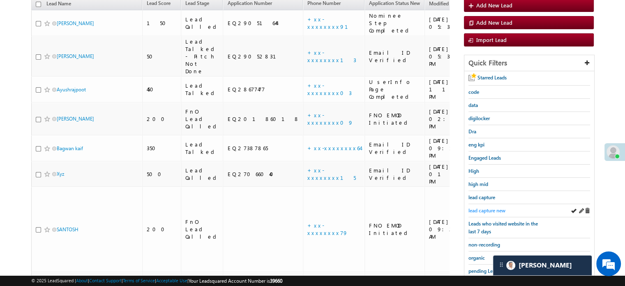
click at [485, 208] on span "lead capture new" at bounding box center [486, 210] width 37 height 6
click at [496, 207] on span "lead capture new" at bounding box center [486, 210] width 37 height 6
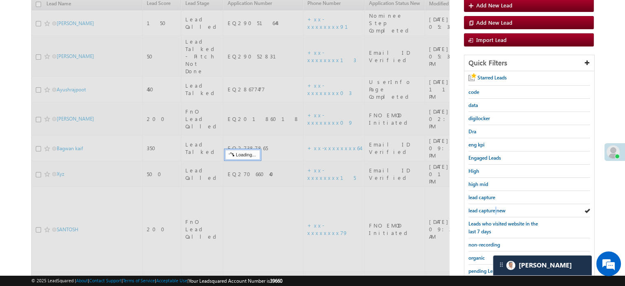
click at [496, 207] on span "lead capture new" at bounding box center [486, 210] width 37 height 6
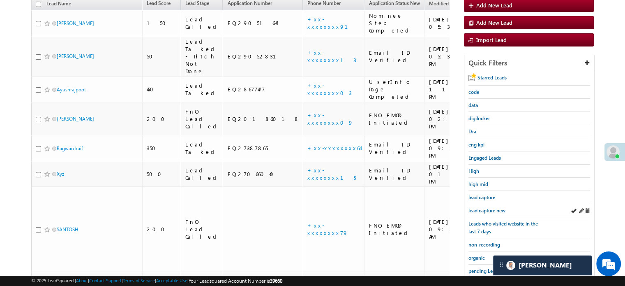
click at [479, 204] on div "lead capture new" at bounding box center [529, 210] width 122 height 13
click at [480, 204] on div "lead capture new" at bounding box center [529, 210] width 122 height 13
click at [483, 204] on div "lead capture new" at bounding box center [529, 210] width 122 height 13
click at [488, 204] on div "lead capture new" at bounding box center [529, 210] width 122 height 13
click at [488, 207] on span "lead capture new" at bounding box center [486, 210] width 37 height 6
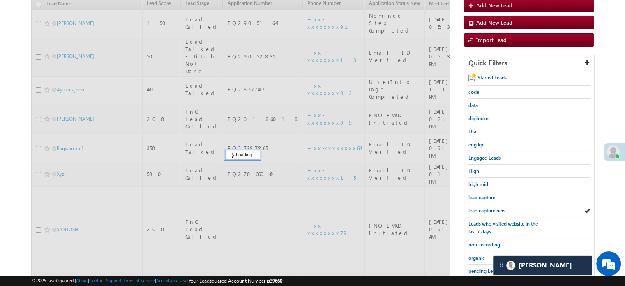
click at [488, 207] on span "lead capture new" at bounding box center [486, 210] width 37 height 6
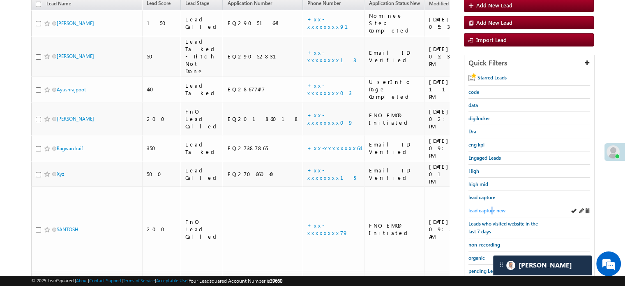
click at [492, 207] on span "lead capture new" at bounding box center [486, 210] width 37 height 6
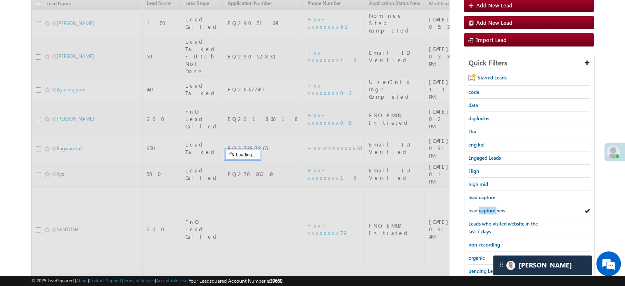
click at [492, 207] on span "lead capture new" at bounding box center [486, 210] width 37 height 6
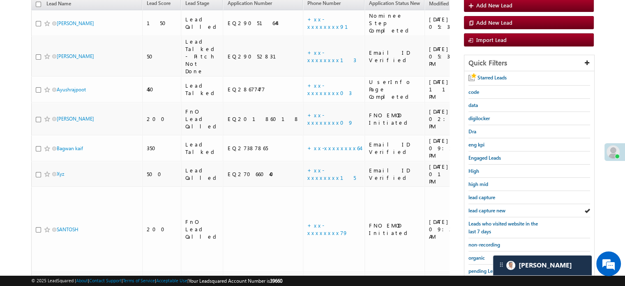
click at [492, 207] on span "lead capture new" at bounding box center [486, 210] width 37 height 6
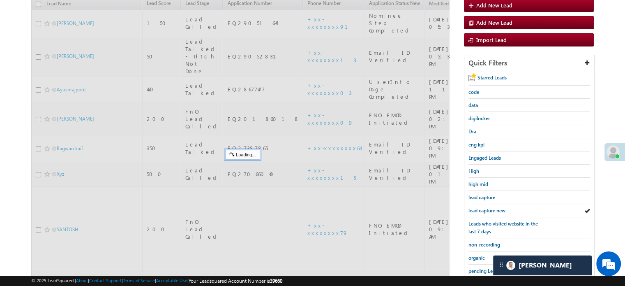
click at [492, 207] on span "lead capture new" at bounding box center [486, 210] width 37 height 6
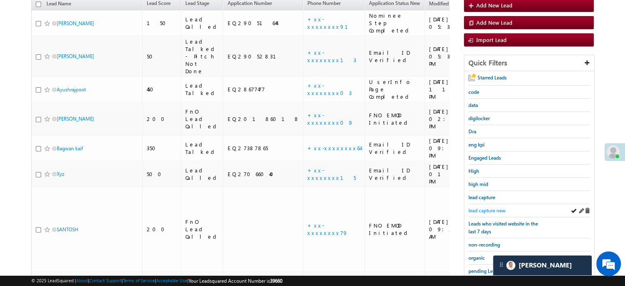
click at [494, 207] on span "lead capture new" at bounding box center [486, 210] width 37 height 6
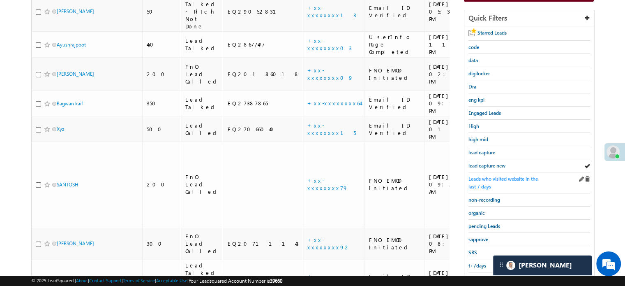
scroll to position [176, 0]
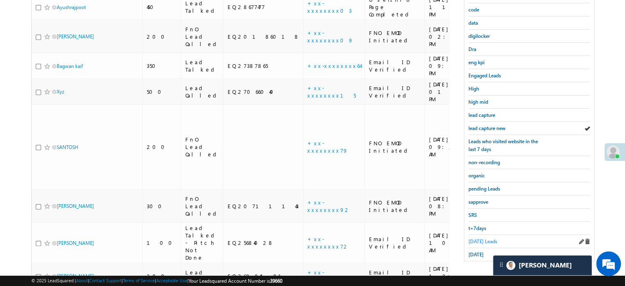
click at [490, 238] on span "[DATE] Leads" at bounding box center [482, 241] width 29 height 6
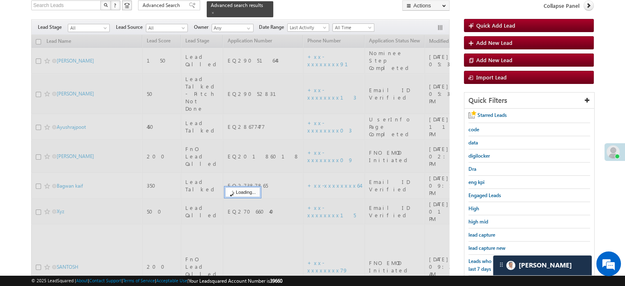
scroll to position [53, 0]
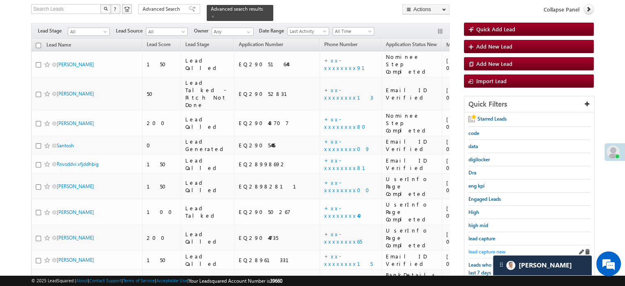
click at [486, 247] on link "lead capture new" at bounding box center [486, 251] width 37 height 8
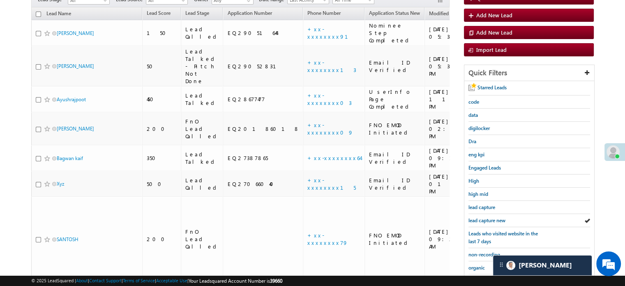
scroll to position [135, 0]
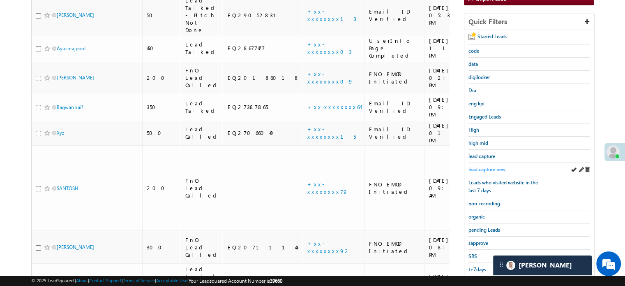
click at [493, 166] on span "lead capture new" at bounding box center [486, 169] width 37 height 6
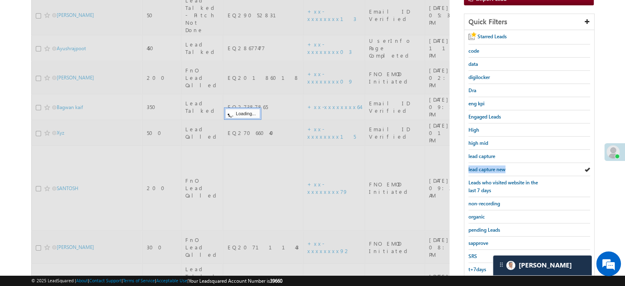
click at [493, 166] on span "lead capture new" at bounding box center [486, 169] width 37 height 6
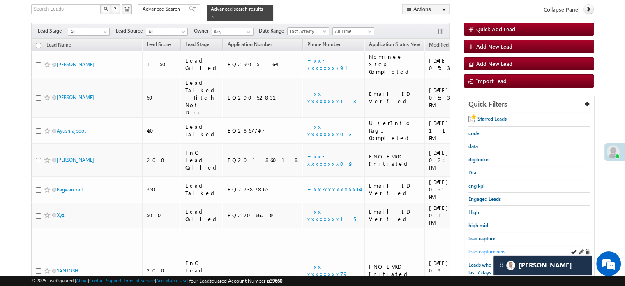
click at [477, 248] on span "lead capture new" at bounding box center [486, 251] width 37 height 6
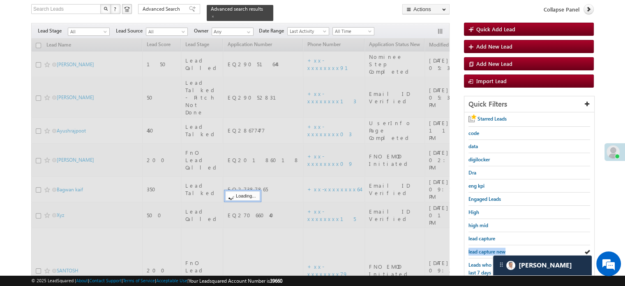
click at [477, 248] on span "lead capture new" at bounding box center [486, 251] width 37 height 6
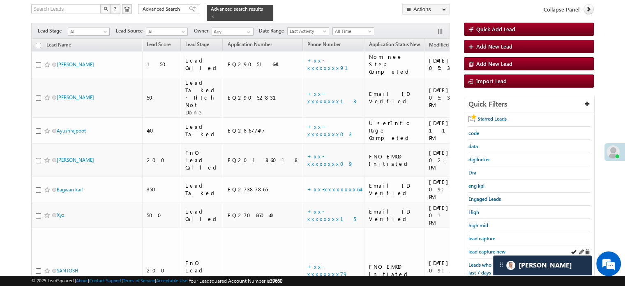
click at [486, 245] on div "lead capture new" at bounding box center [529, 251] width 122 height 13
click at [486, 248] on span "lead capture new" at bounding box center [486, 251] width 37 height 6
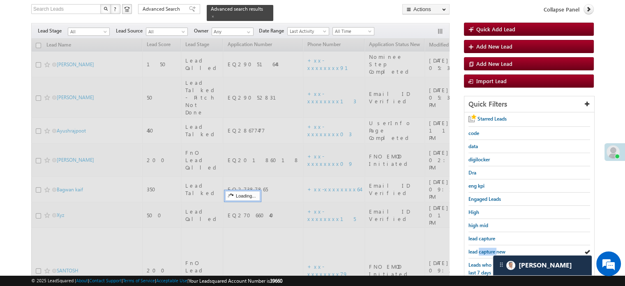
click at [486, 248] on span "lead capture new" at bounding box center [486, 251] width 37 height 6
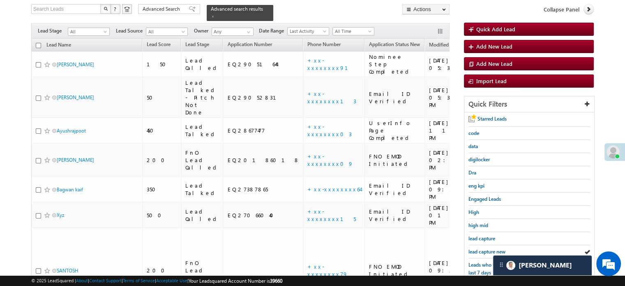
click at [486, 248] on span "lead capture new" at bounding box center [486, 251] width 37 height 6
click at [485, 248] on span "lead capture new" at bounding box center [486, 251] width 37 height 6
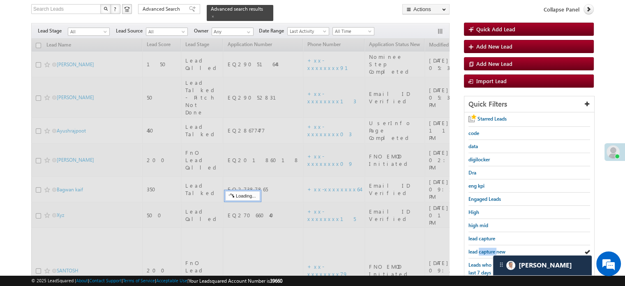
click at [485, 248] on span "lead capture new" at bounding box center [486, 251] width 37 height 6
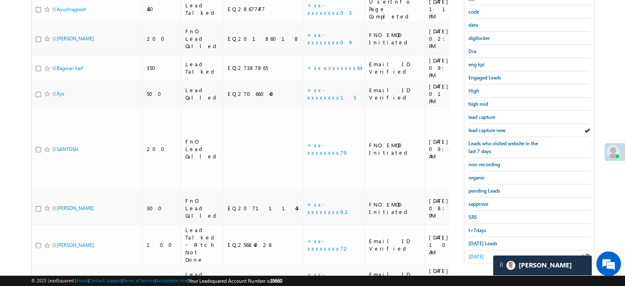
scroll to position [176, 0]
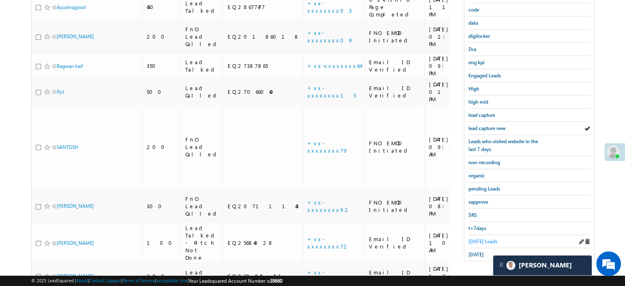
click at [484, 238] on span "[DATE] Leads" at bounding box center [482, 241] width 29 height 6
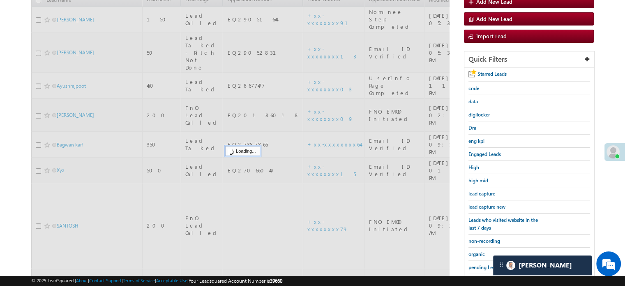
scroll to position [94, 0]
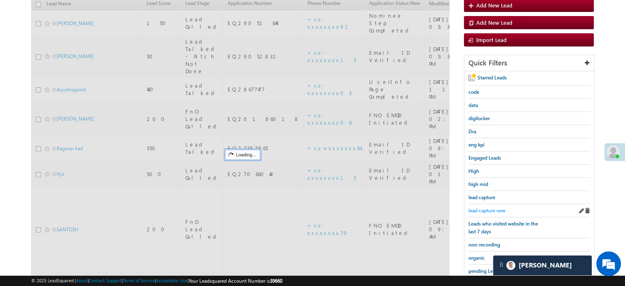
click at [487, 207] on span "lead capture new" at bounding box center [486, 210] width 37 height 6
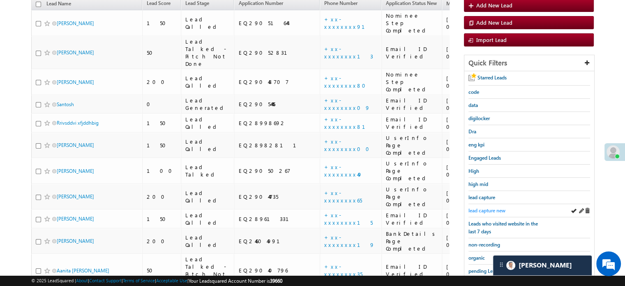
click at [484, 208] on span "lead capture new" at bounding box center [486, 210] width 37 height 6
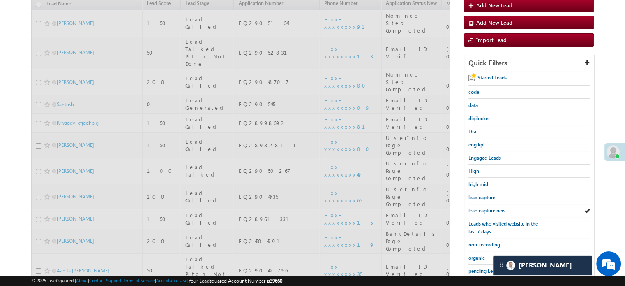
click at [484, 208] on span "lead capture new" at bounding box center [486, 210] width 37 height 6
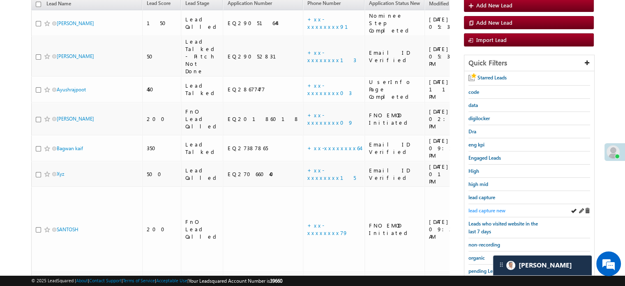
click at [486, 207] on span "lead capture new" at bounding box center [486, 210] width 37 height 6
click at [477, 211] on span "lead capture new" at bounding box center [486, 210] width 37 height 6
click at [480, 209] on span "lead capture new" at bounding box center [486, 210] width 37 height 6
click at [490, 207] on span "lead capture new" at bounding box center [486, 210] width 37 height 6
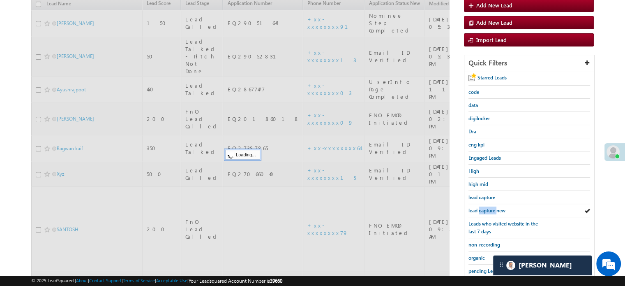
click at [490, 207] on span "lead capture new" at bounding box center [486, 210] width 37 height 6
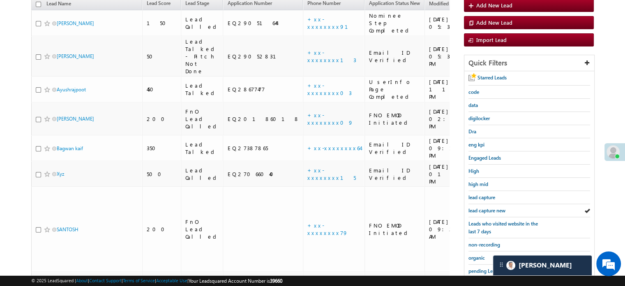
click at [490, 207] on span "lead capture new" at bounding box center [486, 210] width 37 height 6
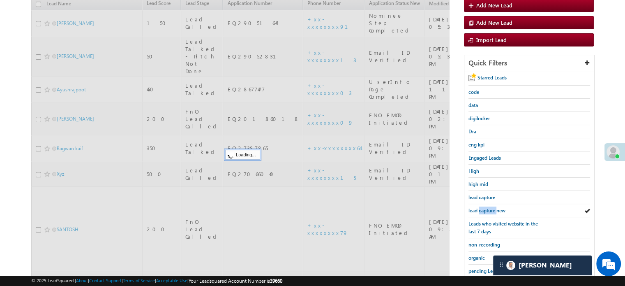
click at [490, 207] on span "lead capture new" at bounding box center [486, 210] width 37 height 6
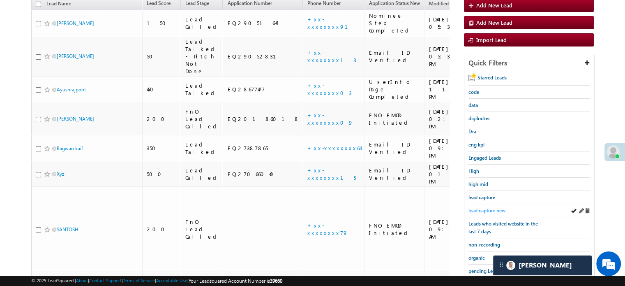
click at [480, 210] on span "lead capture new" at bounding box center [486, 210] width 37 height 6
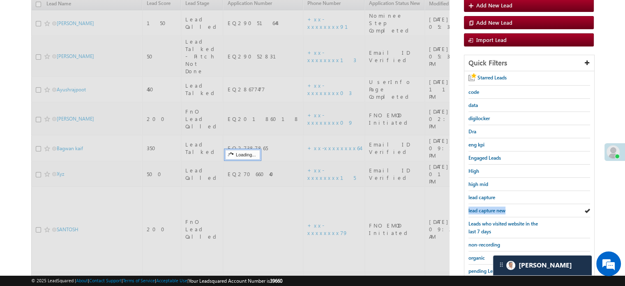
click at [480, 210] on span "lead capture new" at bounding box center [486, 210] width 37 height 6
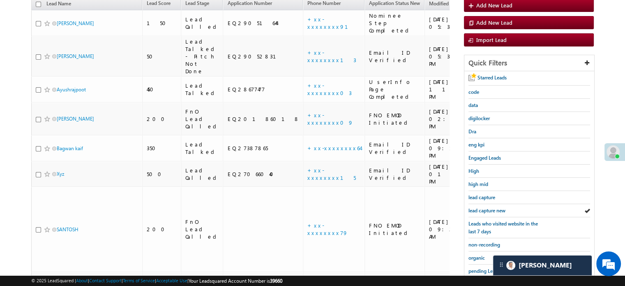
click at [480, 210] on span "lead capture new" at bounding box center [486, 210] width 37 height 6
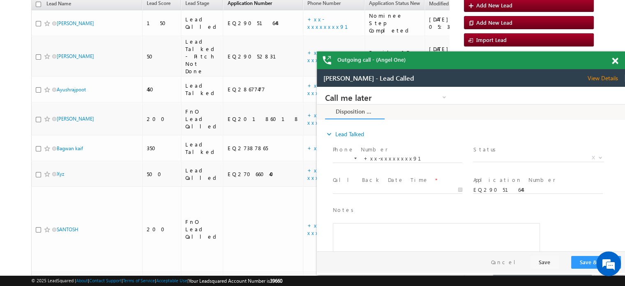
scroll to position [0, 0]
click at [615, 58] on span at bounding box center [615, 61] width 6 height 7
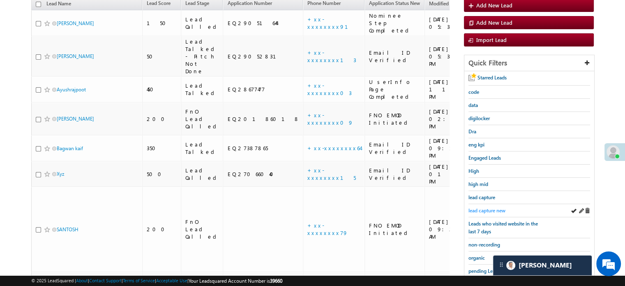
click at [488, 209] on span "lead capture new" at bounding box center [486, 210] width 37 height 6
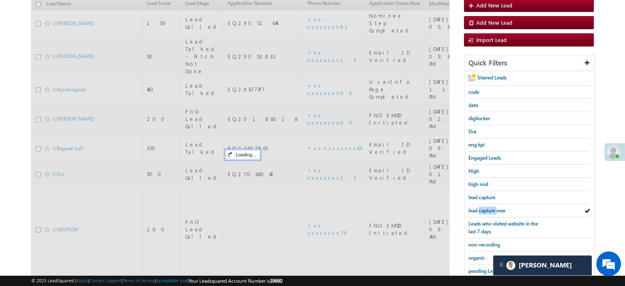
click at [488, 209] on span "lead capture new" at bounding box center [486, 210] width 37 height 6
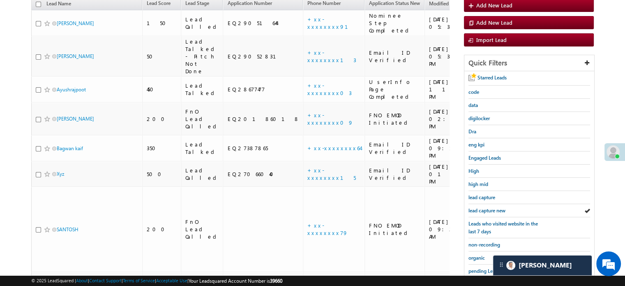
click at [488, 209] on span "lead capture new" at bounding box center [486, 210] width 37 height 6
click at [491, 210] on span "lead capture new" at bounding box center [486, 210] width 37 height 6
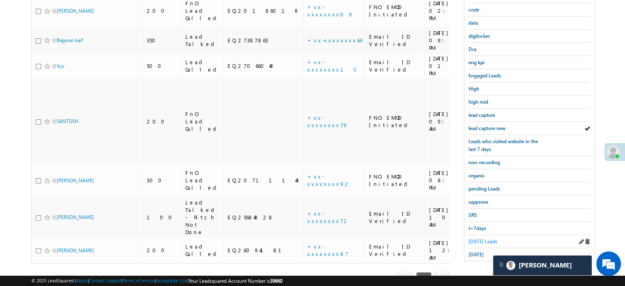
click at [468, 238] on span "[DATE] Leads" at bounding box center [482, 241] width 29 height 6
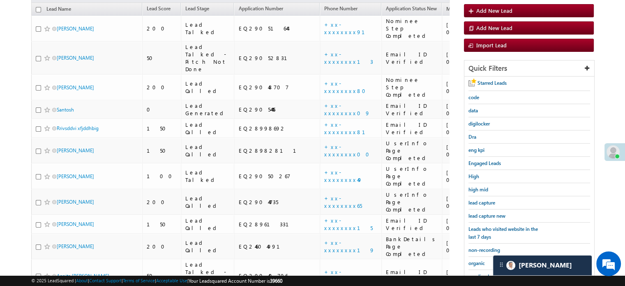
scroll to position [94, 0]
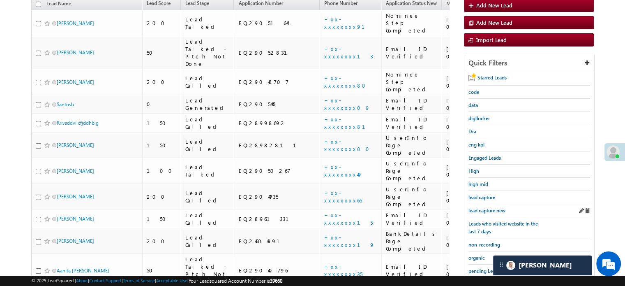
click at [476, 204] on div "lead capture new" at bounding box center [529, 210] width 122 height 13
click at [476, 210] on span "lead capture new" at bounding box center [486, 210] width 37 height 6
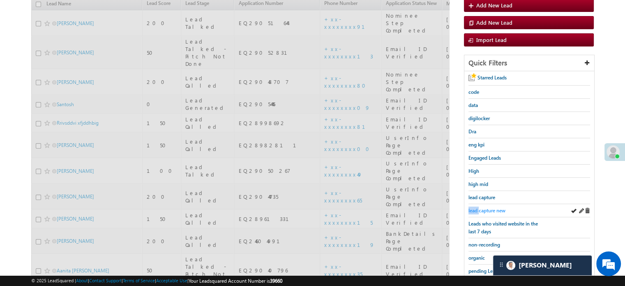
click at [476, 210] on span "lead capture new" at bounding box center [486, 210] width 37 height 6
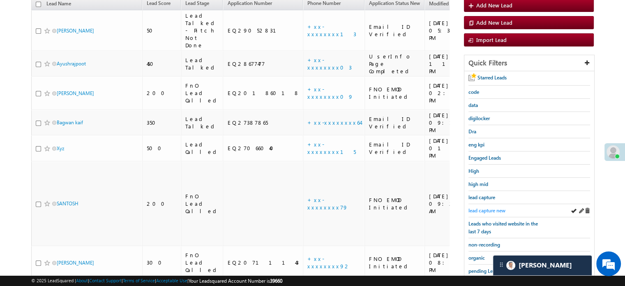
click at [488, 207] on span "lead capture new" at bounding box center [486, 210] width 37 height 6
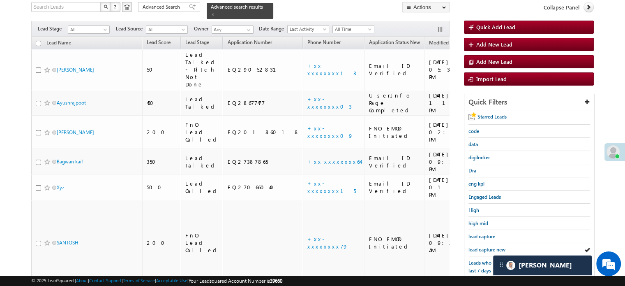
scroll to position [53, 0]
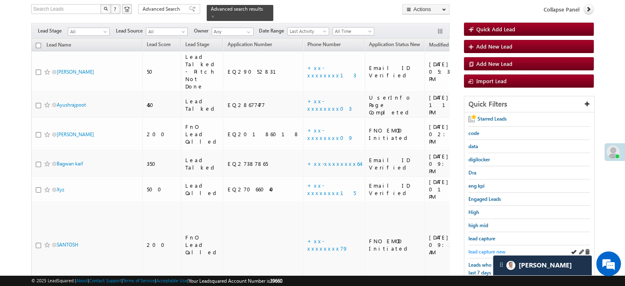
click at [477, 249] on span "lead capture new" at bounding box center [486, 251] width 37 height 6
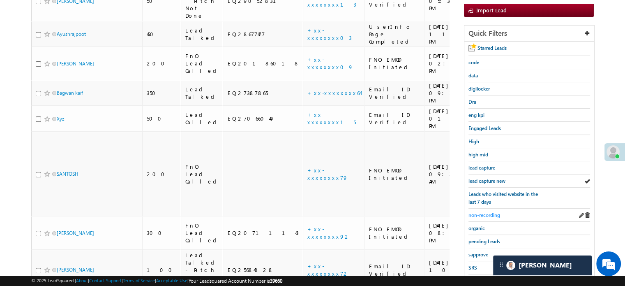
scroll to position [176, 0]
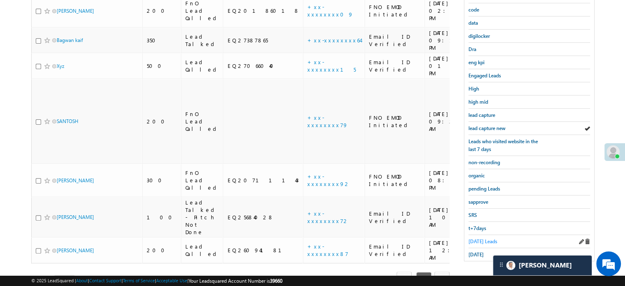
click at [478, 238] on span "[DATE] Leads" at bounding box center [482, 241] width 29 height 6
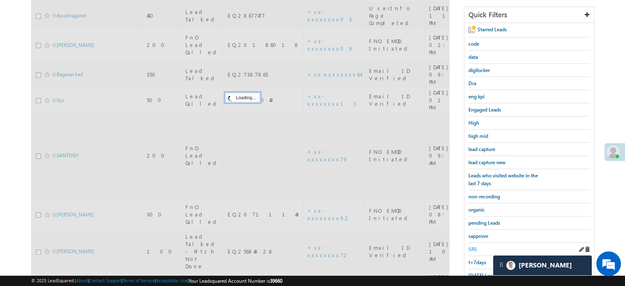
scroll to position [94, 0]
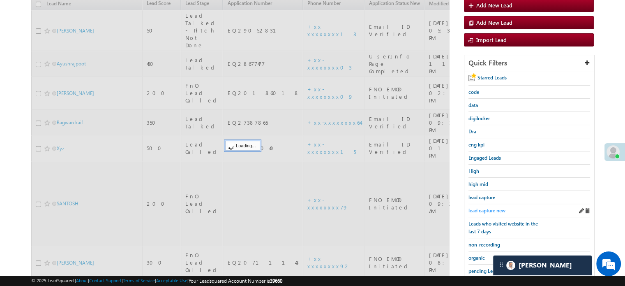
click at [492, 207] on span "lead capture new" at bounding box center [486, 210] width 37 height 6
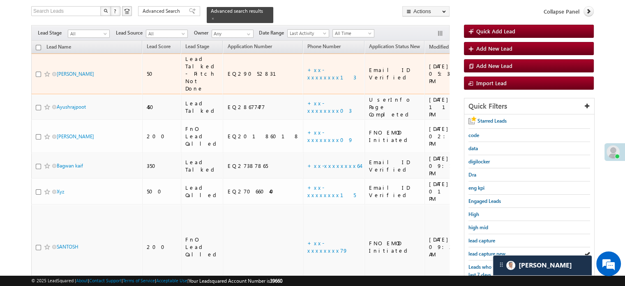
scroll to position [135, 0]
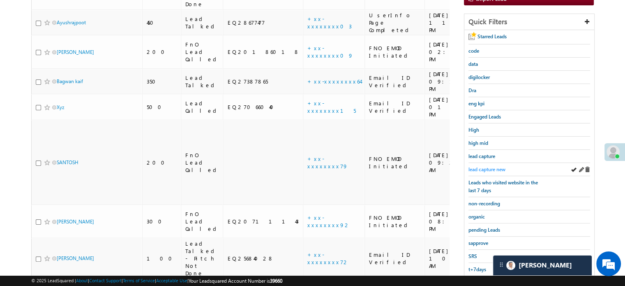
click at [500, 166] on span "lead capture new" at bounding box center [486, 169] width 37 height 6
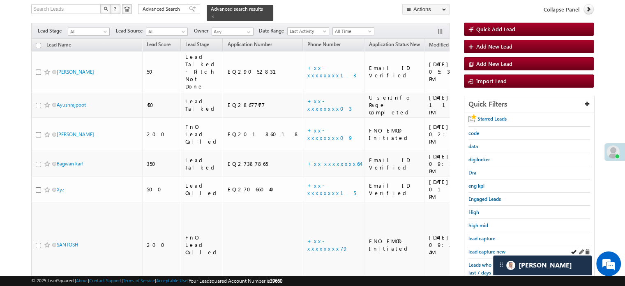
scroll to position [176, 0]
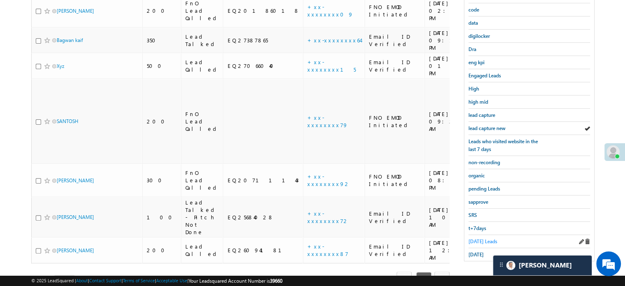
click at [488, 238] on span "[DATE] Leads" at bounding box center [482, 241] width 29 height 6
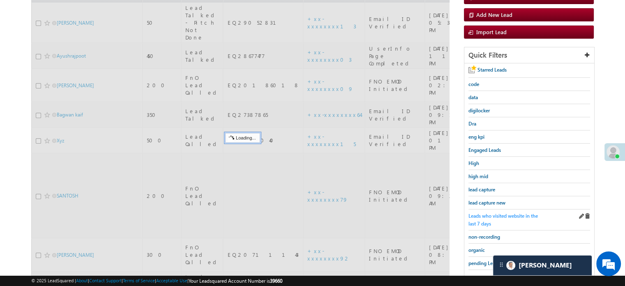
scroll to position [94, 0]
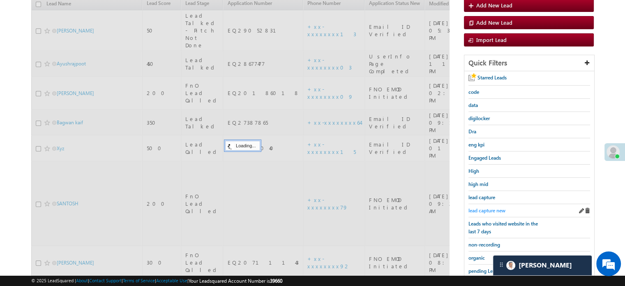
click at [489, 210] on span "lead capture new" at bounding box center [486, 210] width 37 height 6
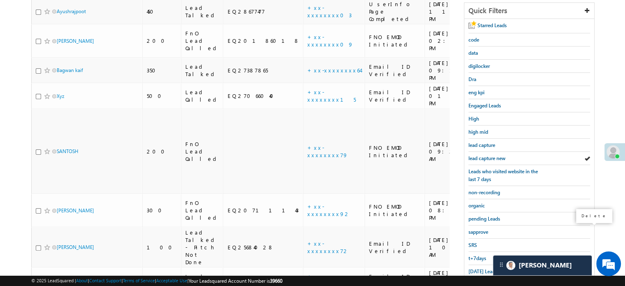
scroll to position [176, 0]
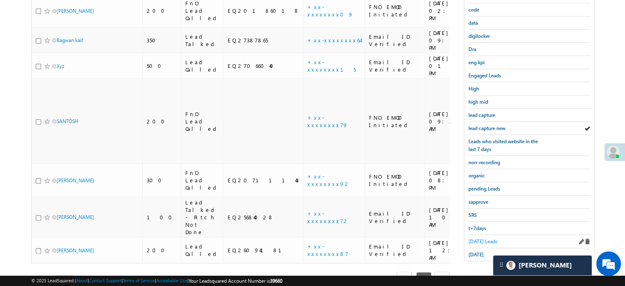
click at [475, 240] on span "[DATE] Leads" at bounding box center [482, 241] width 29 height 6
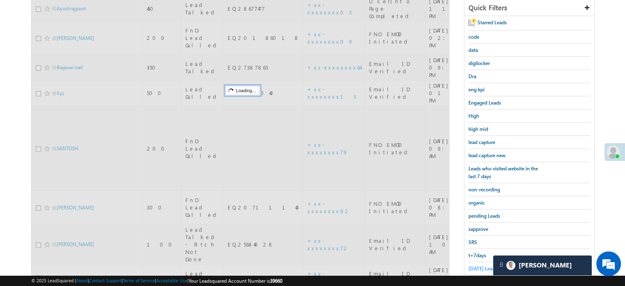
scroll to position [135, 0]
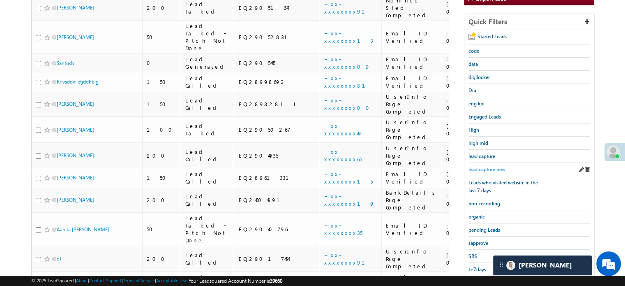
click at [488, 166] on span "lead capture new" at bounding box center [486, 169] width 37 height 6
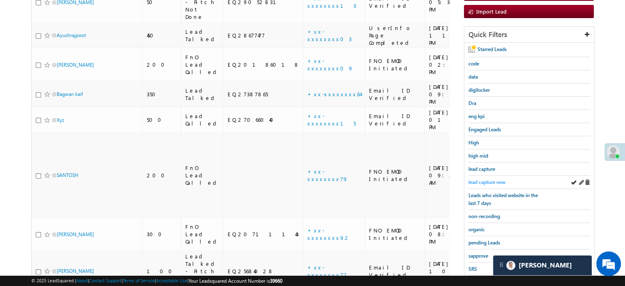
scroll to position [123, 0]
click at [487, 175] on div "lead capture new" at bounding box center [529, 181] width 122 height 13
click at [488, 178] on span "lead capture new" at bounding box center [486, 181] width 37 height 6
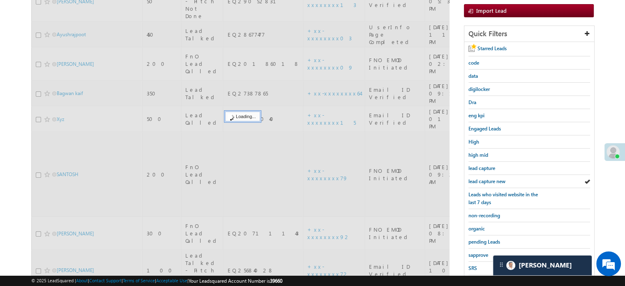
scroll to position [82, 0]
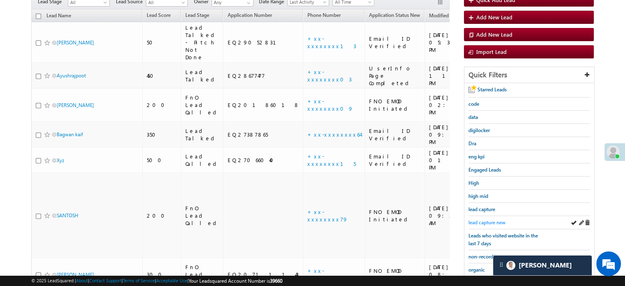
click at [482, 219] on span "lead capture new" at bounding box center [486, 222] width 37 height 6
click at [481, 219] on span "lead capture new" at bounding box center [486, 222] width 37 height 6
click at [480, 220] on span "lead capture new" at bounding box center [486, 222] width 37 height 6
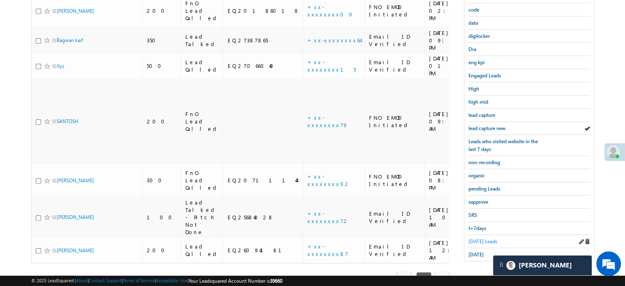
click at [477, 238] on span "[DATE] Leads" at bounding box center [482, 241] width 29 height 6
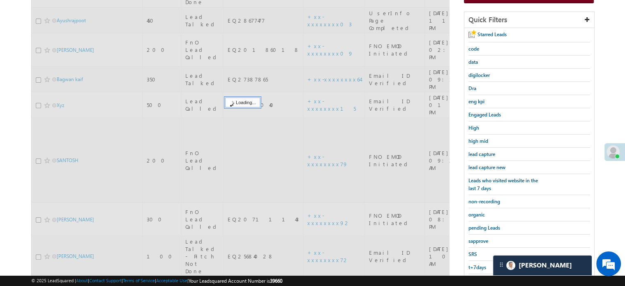
scroll to position [94, 0]
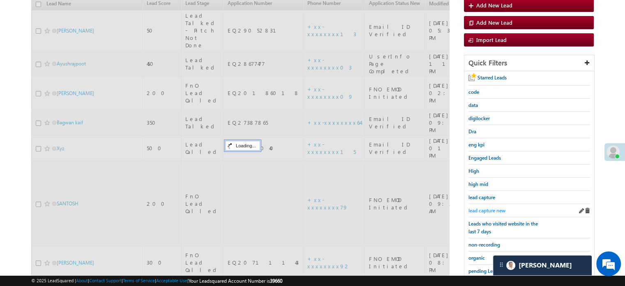
click at [494, 209] on span "lead capture new" at bounding box center [486, 210] width 37 height 6
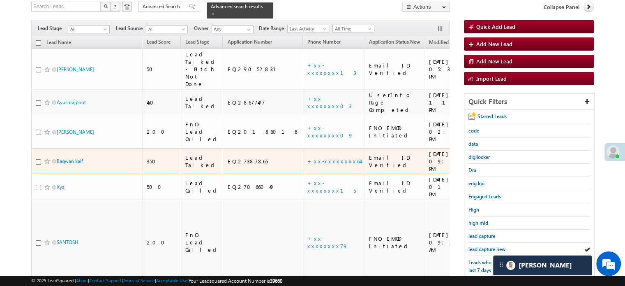
scroll to position [123, 0]
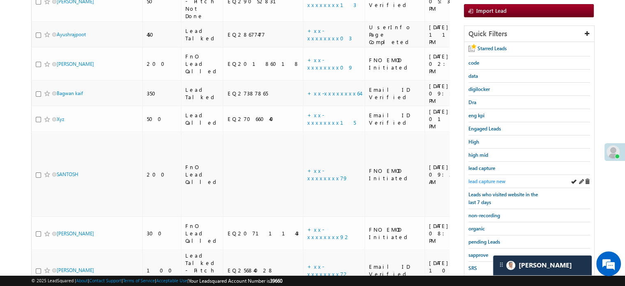
click at [474, 178] on span "lead capture new" at bounding box center [486, 181] width 37 height 6
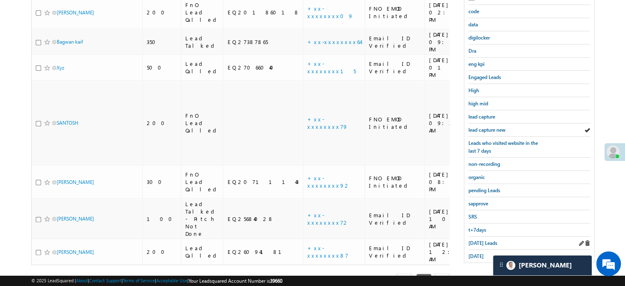
scroll to position [176, 0]
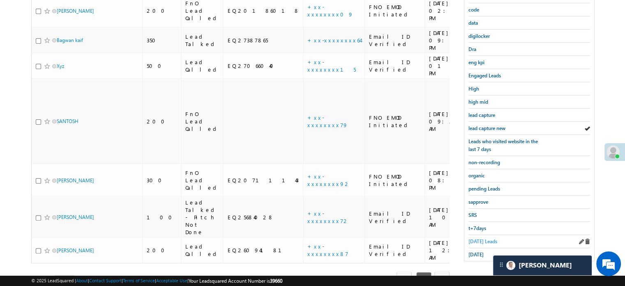
click at [486, 240] on span "[DATE] Leads" at bounding box center [482, 241] width 29 height 6
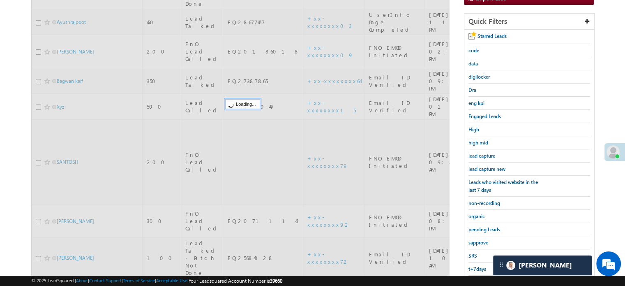
scroll to position [94, 0]
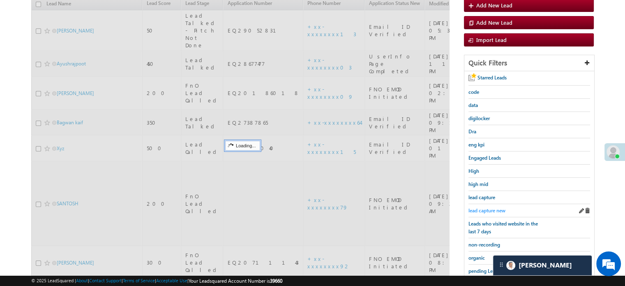
click at [488, 207] on span "lead capture new" at bounding box center [486, 210] width 37 height 6
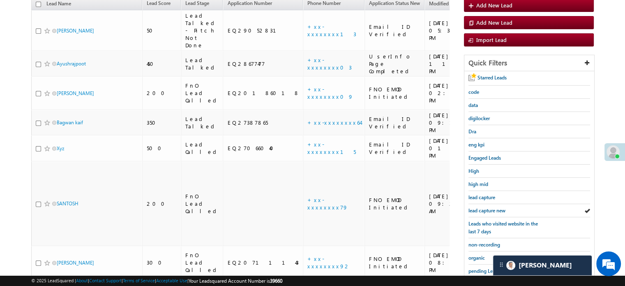
click at [488, 207] on span "lead capture new" at bounding box center [486, 210] width 37 height 6
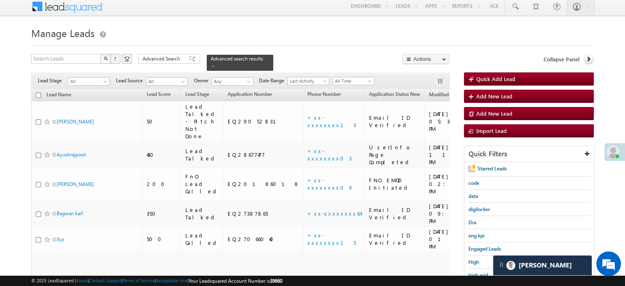
scroll to position [0, 0]
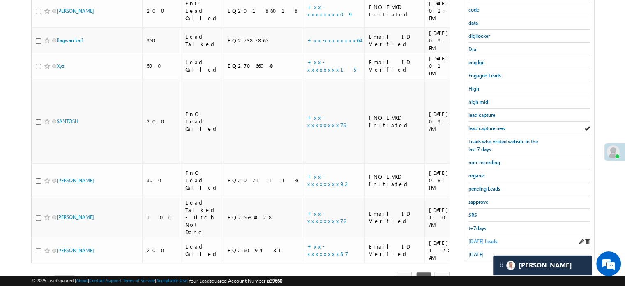
click at [477, 238] on span "[DATE] Leads" at bounding box center [482, 241] width 29 height 6
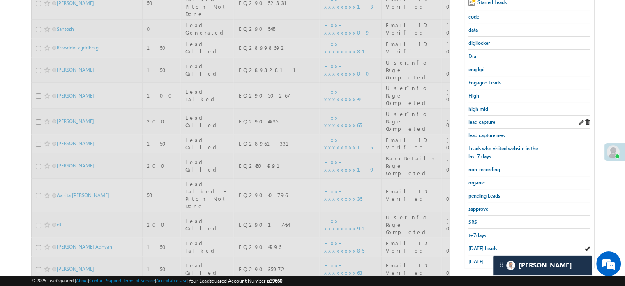
scroll to position [53, 0]
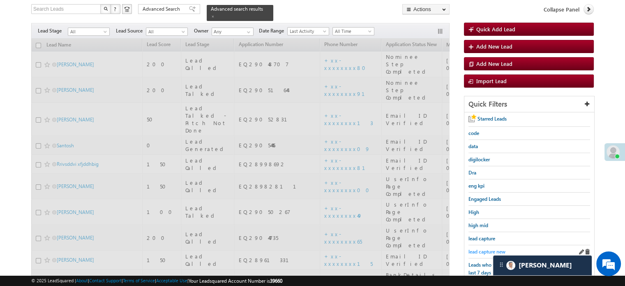
click at [480, 248] on span "lead capture new" at bounding box center [486, 251] width 37 height 6
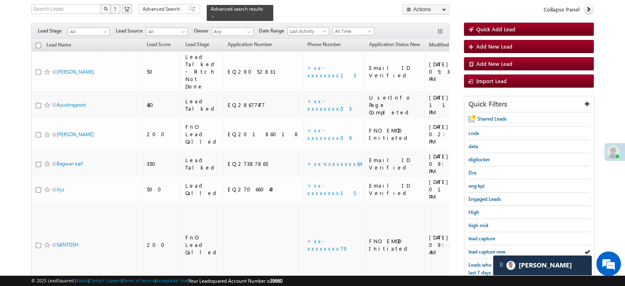
click at [480, 248] on span "lead capture new" at bounding box center [486, 251] width 37 height 6
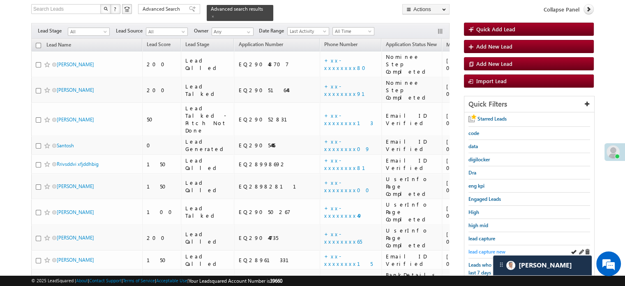
click at [482, 248] on span "lead capture new" at bounding box center [486, 251] width 37 height 6
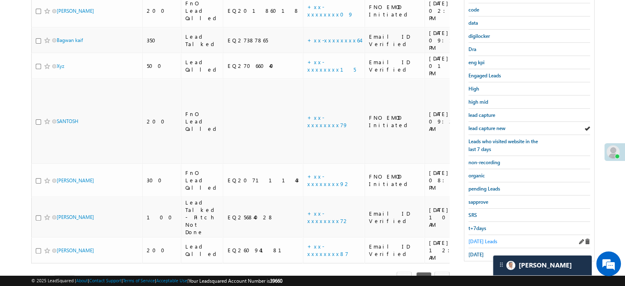
click at [485, 239] on span "[DATE] Leads" at bounding box center [482, 241] width 29 height 6
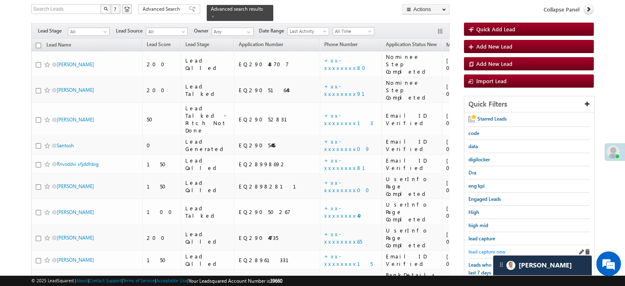
click at [486, 248] on span "lead capture new" at bounding box center [486, 251] width 37 height 6
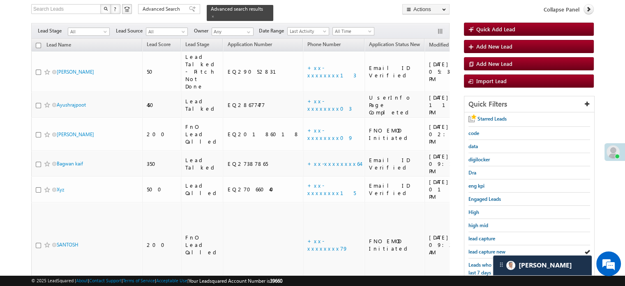
click at [486, 248] on span "lead capture new" at bounding box center [486, 251] width 37 height 6
click at [488, 247] on link "lead capture new" at bounding box center [486, 251] width 37 height 8
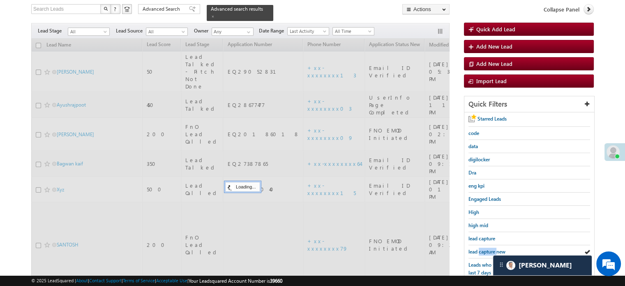
click at [488, 247] on link "lead capture new" at bounding box center [486, 251] width 37 height 8
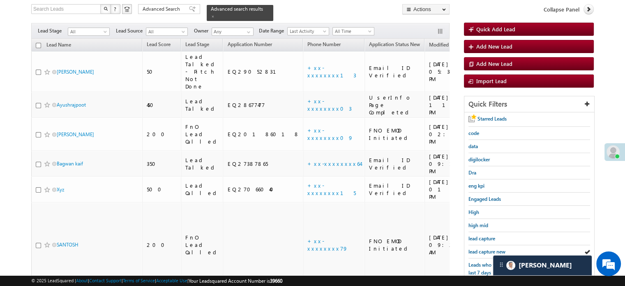
click at [488, 247] on link "lead capture new" at bounding box center [486, 251] width 37 height 8
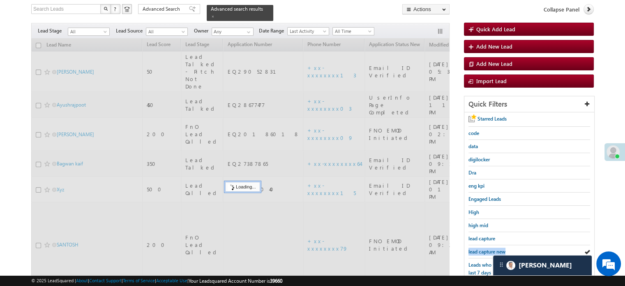
click at [488, 247] on link "lead capture new" at bounding box center [486, 251] width 37 height 8
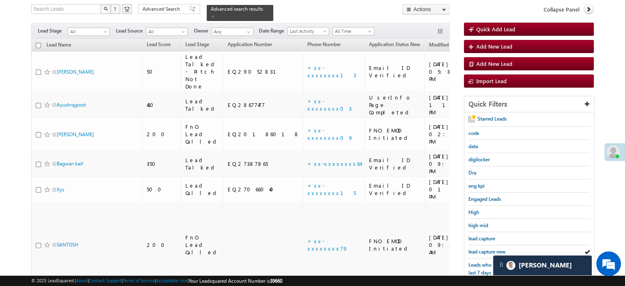
click at [488, 247] on link "lead capture new" at bounding box center [486, 251] width 37 height 8
click at [486, 249] on span "lead capture new" at bounding box center [486, 251] width 37 height 6
click at [496, 249] on span "lead capture new" at bounding box center [486, 251] width 37 height 6
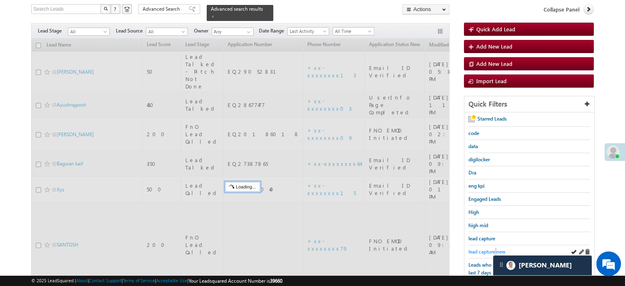
click at [495, 248] on span "lead capture new" at bounding box center [486, 251] width 37 height 6
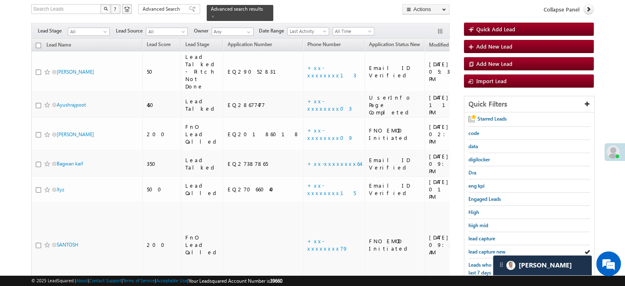
click at [495, 248] on span "lead capture new" at bounding box center [486, 251] width 37 height 6
click at [489, 249] on span "lead capture new" at bounding box center [486, 251] width 37 height 6
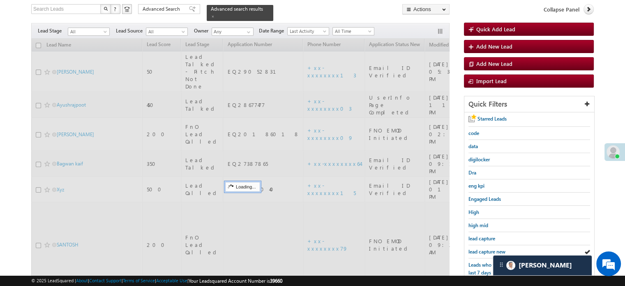
click at [489, 249] on span "lead capture new" at bounding box center [486, 251] width 37 height 6
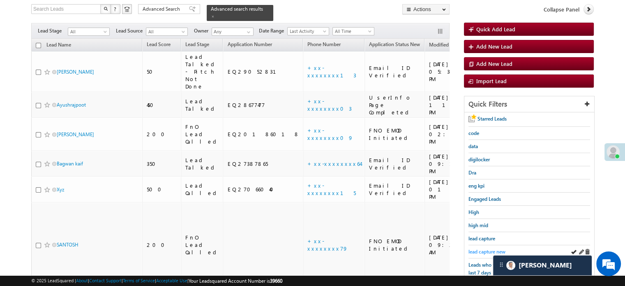
click at [482, 248] on span "lead capture new" at bounding box center [486, 251] width 37 height 6
click at [493, 248] on span "lead capture new" at bounding box center [486, 251] width 37 height 6
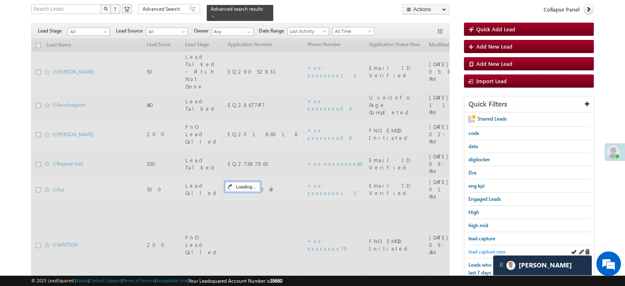
click at [492, 248] on span "lead capture new" at bounding box center [486, 251] width 37 height 6
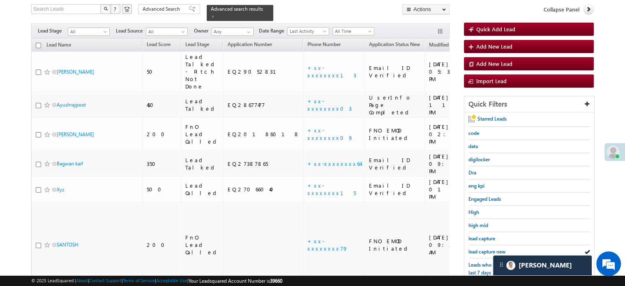
click at [492, 248] on span "lead capture new" at bounding box center [486, 251] width 37 height 6
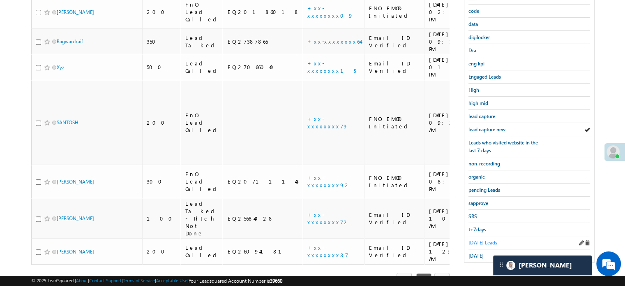
scroll to position [176, 0]
click at [478, 241] on div "[DATE] Leads" at bounding box center [529, 241] width 122 height 13
click at [478, 238] on span "[DATE] Leads" at bounding box center [482, 241] width 29 height 6
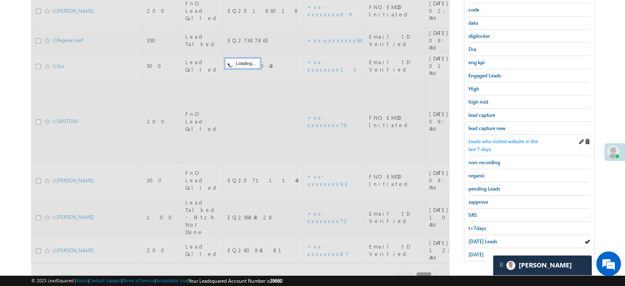
scroll to position [94, 0]
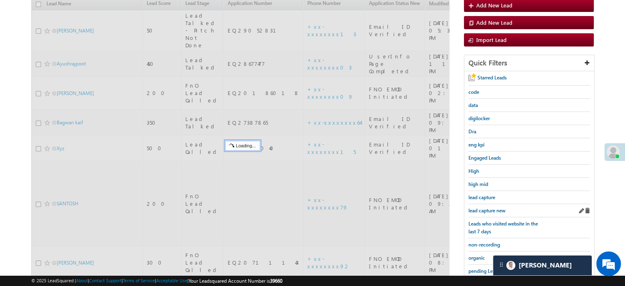
click at [482, 204] on div "lead capture new" at bounding box center [529, 210] width 122 height 13
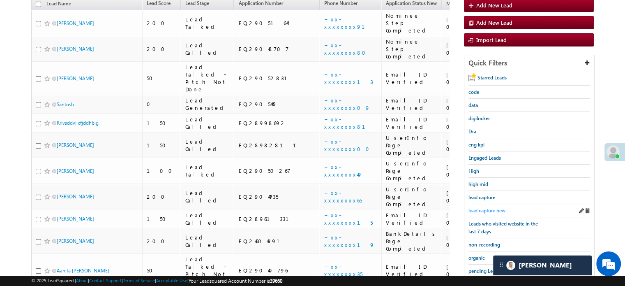
click at [482, 207] on span "lead capture new" at bounding box center [486, 210] width 37 height 6
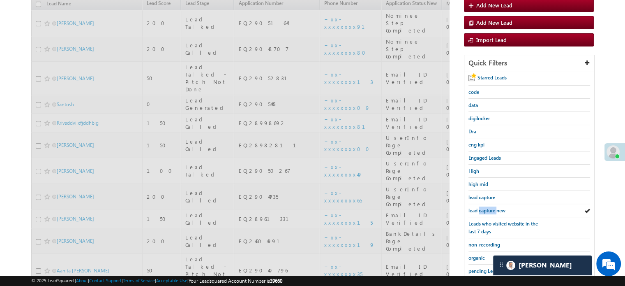
click at [482, 207] on span "lead capture new" at bounding box center [486, 210] width 37 height 6
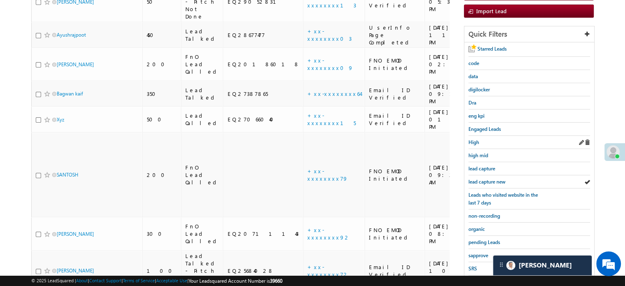
scroll to position [176, 0]
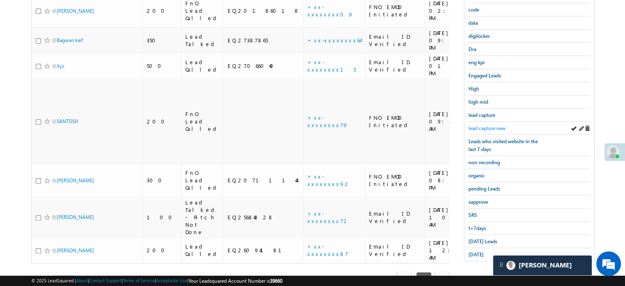
click at [487, 125] on span "lead capture new" at bounding box center [486, 128] width 37 height 6
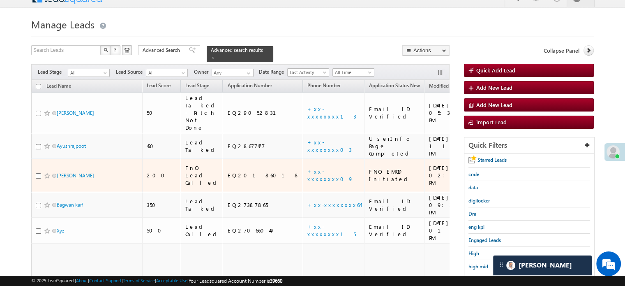
scroll to position [94, 0]
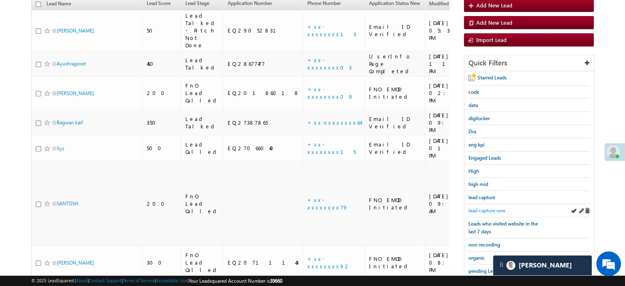
click at [486, 207] on span "lead capture new" at bounding box center [486, 210] width 37 height 6
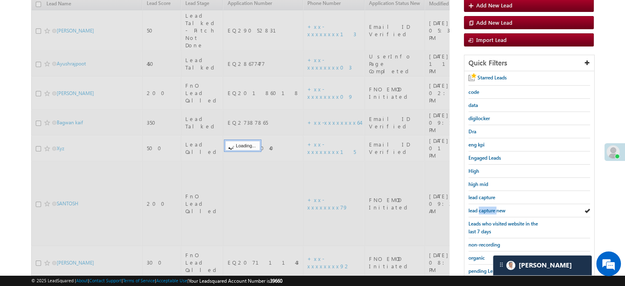
click at [486, 207] on span "lead capture new" at bounding box center [486, 210] width 37 height 6
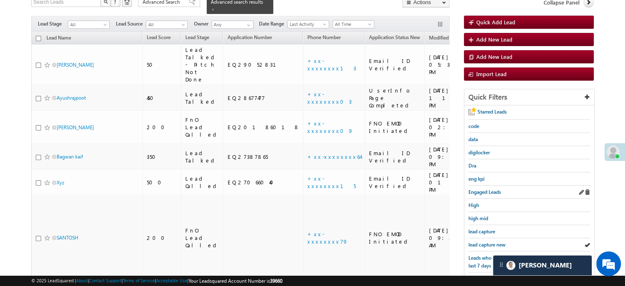
scroll to position [82, 0]
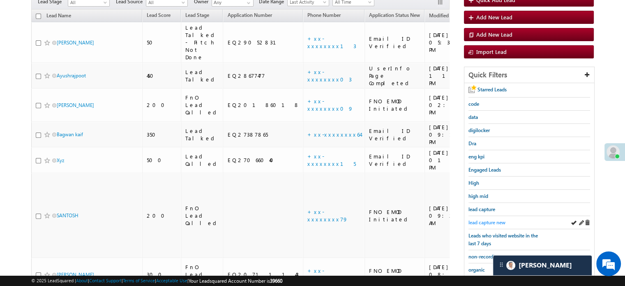
click at [499, 219] on span "lead capture new" at bounding box center [486, 222] width 37 height 6
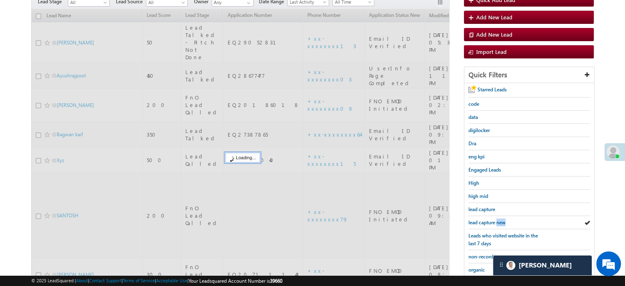
click at [499, 219] on span "lead capture new" at bounding box center [486, 222] width 37 height 6
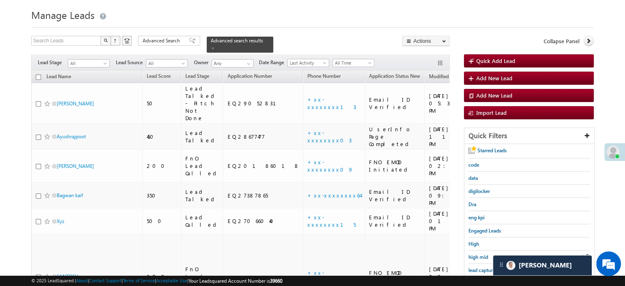
scroll to position [41, 0]
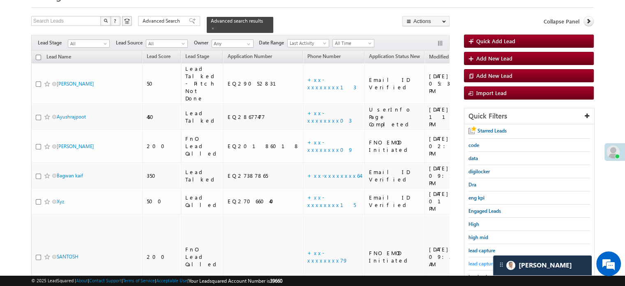
click at [483, 260] on span "lead capture new" at bounding box center [486, 263] width 37 height 6
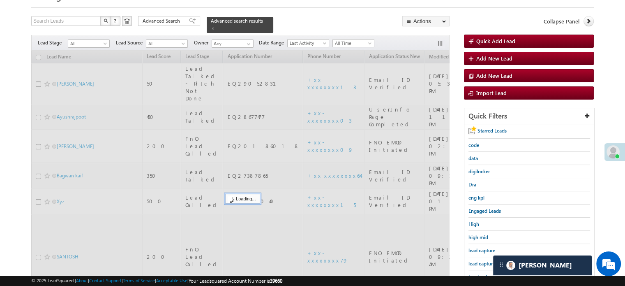
click at [483, 260] on span "lead capture new" at bounding box center [486, 263] width 37 height 6
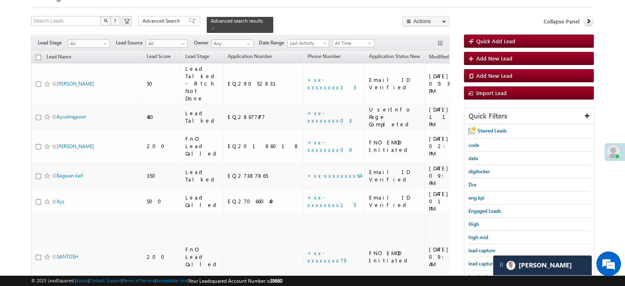
click at [483, 260] on span "lead capture new" at bounding box center [486, 263] width 37 height 6
click at [482, 260] on span "lead capture new" at bounding box center [486, 263] width 37 height 6
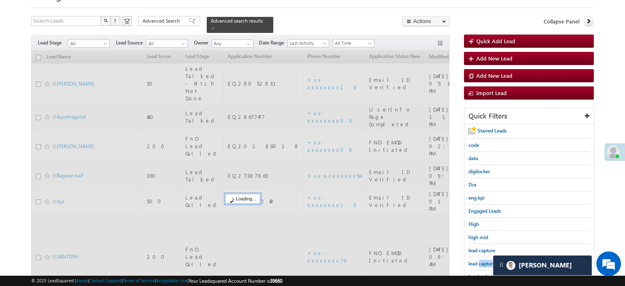
click at [482, 260] on span "lead capture new" at bounding box center [486, 263] width 37 height 6
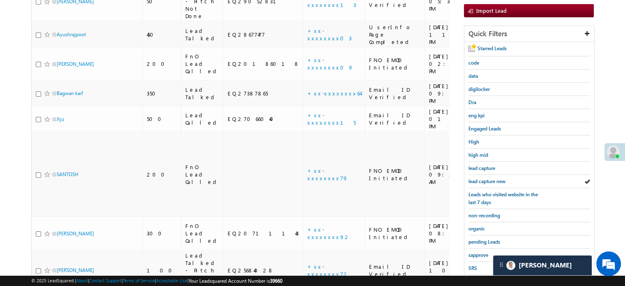
scroll to position [164, 0]
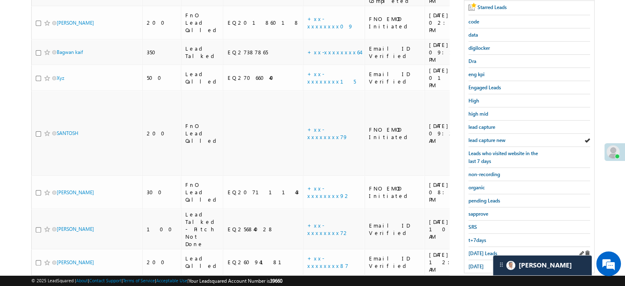
click at [478, 246] on div "[DATE] Leads" at bounding box center [529, 252] width 122 height 13
click at [477, 250] on span "[DATE] Leads" at bounding box center [482, 253] width 29 height 6
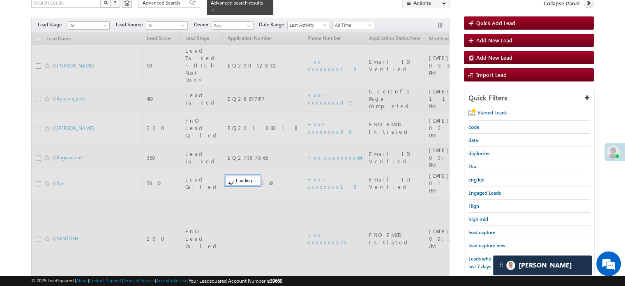
scroll to position [41, 0]
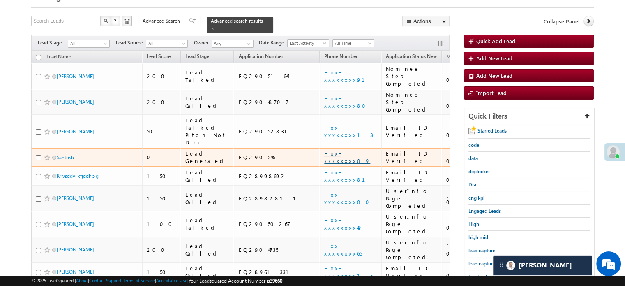
click at [324, 150] on link "+xx-xxxxxxxx09" at bounding box center [347, 157] width 46 height 14
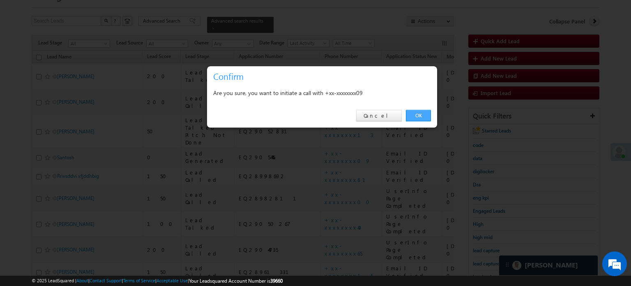
click at [417, 116] on link "OK" at bounding box center [418, 116] width 25 height 12
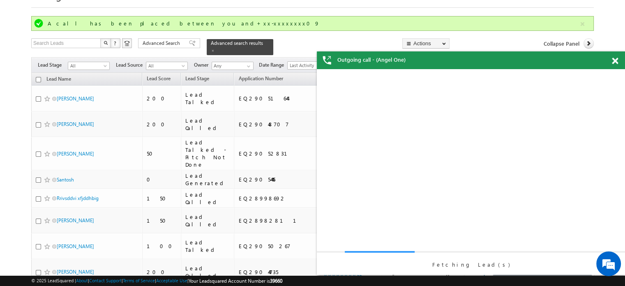
scroll to position [0, 0]
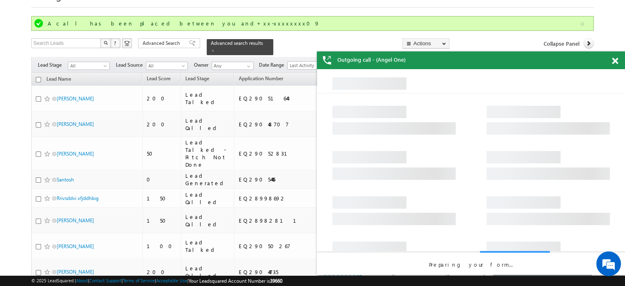
click at [613, 62] on span at bounding box center [615, 61] width 6 height 7
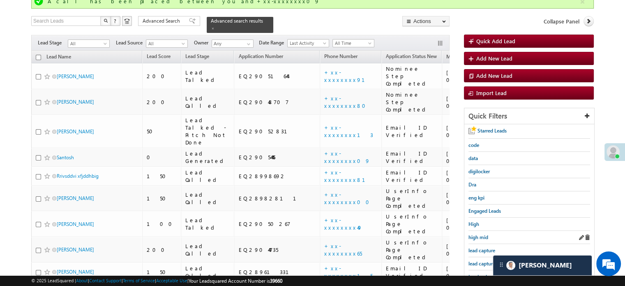
scroll to position [82, 0]
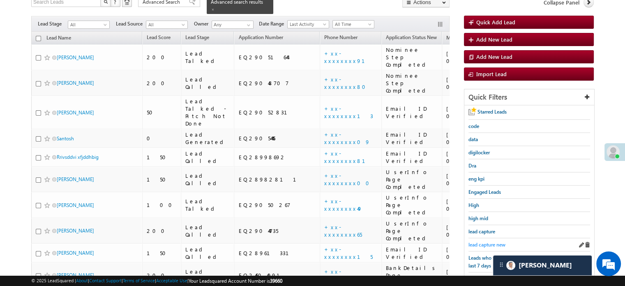
click at [495, 244] on span "lead capture new" at bounding box center [486, 244] width 37 height 6
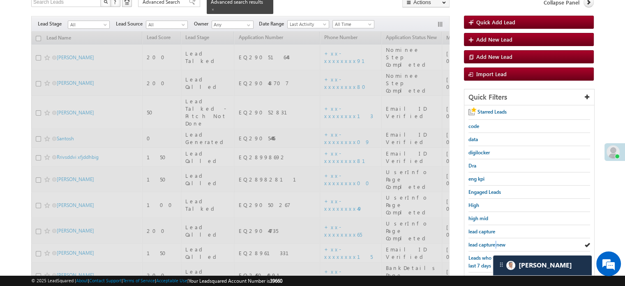
click at [495, 244] on span "lead capture new" at bounding box center [486, 244] width 37 height 6
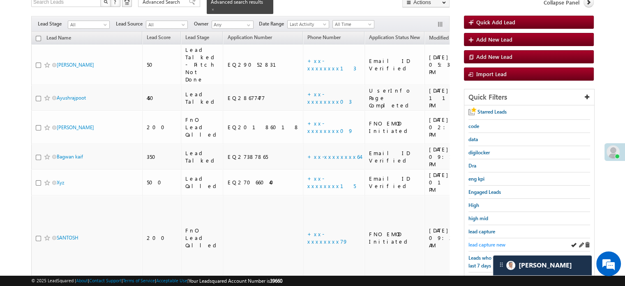
click at [494, 241] on span "lead capture new" at bounding box center [486, 244] width 37 height 6
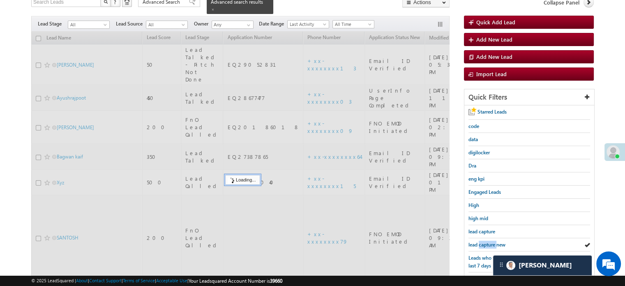
click at [494, 241] on span "lead capture new" at bounding box center [486, 244] width 37 height 6
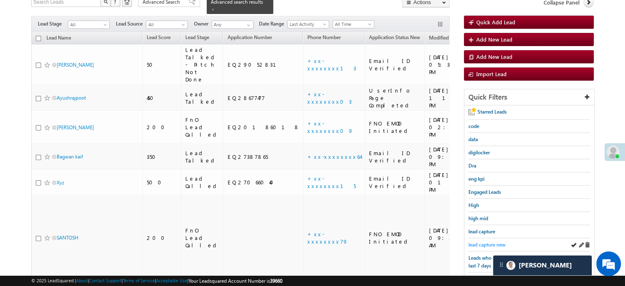
click at [480, 243] on span "lead capture new" at bounding box center [486, 244] width 37 height 6
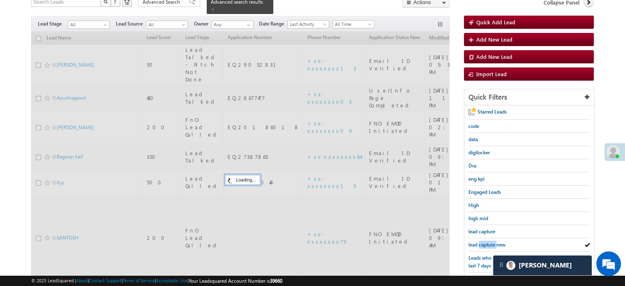
click at [480, 243] on span "lead capture new" at bounding box center [486, 244] width 37 height 6
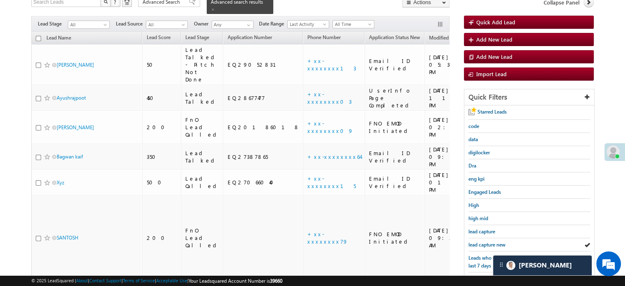
click at [480, 243] on span "lead capture new" at bounding box center [486, 244] width 37 height 6
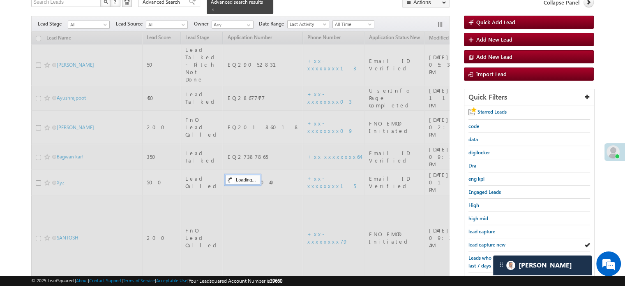
click at [480, 243] on span "lead capture new" at bounding box center [486, 244] width 37 height 6
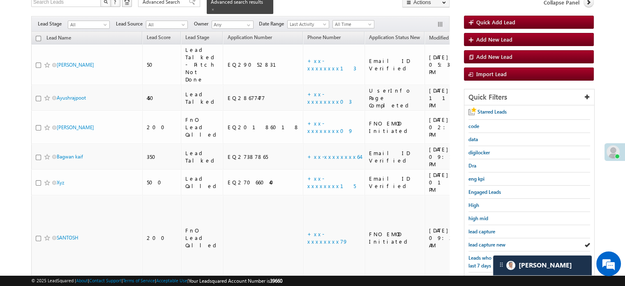
click at [480, 243] on span "lead capture new" at bounding box center [486, 244] width 37 height 6
click at [481, 235] on div "Starred Leads code data digilocker Dra eng kpi Engaged Leads High high mid lead…" at bounding box center [529, 241] width 130 height 272
click at [484, 240] on link "lead capture new" at bounding box center [486, 244] width 37 height 8
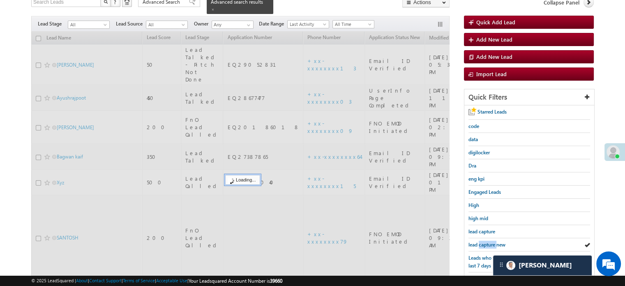
click at [484, 240] on link "lead capture new" at bounding box center [486, 244] width 37 height 8
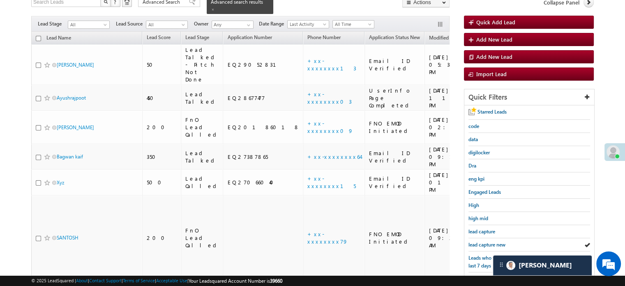
click at [484, 240] on link "lead capture new" at bounding box center [486, 244] width 37 height 8
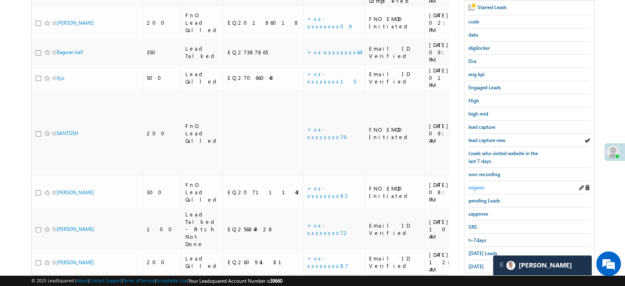
scroll to position [176, 0]
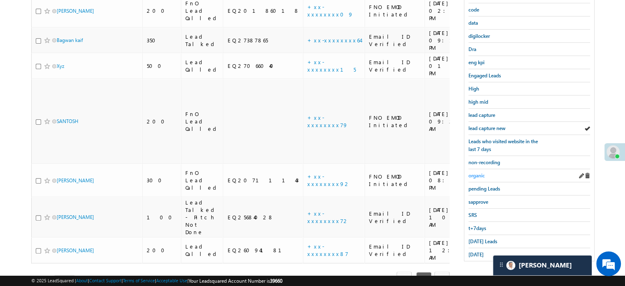
click at [479, 241] on link "[DATE] Leads" at bounding box center [482, 241] width 29 height 8
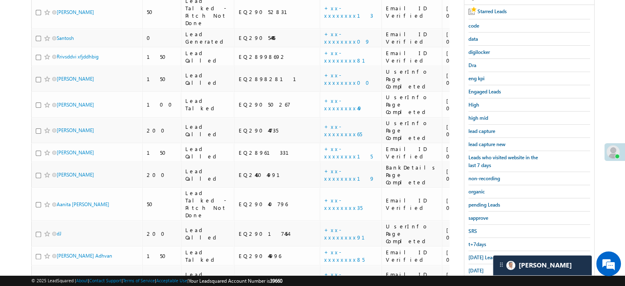
scroll to position [94, 0]
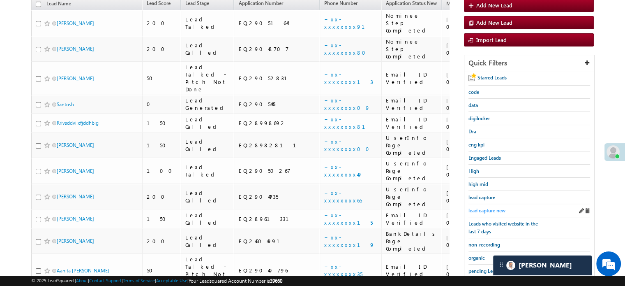
click at [489, 210] on span "lead capture new" at bounding box center [486, 210] width 37 height 6
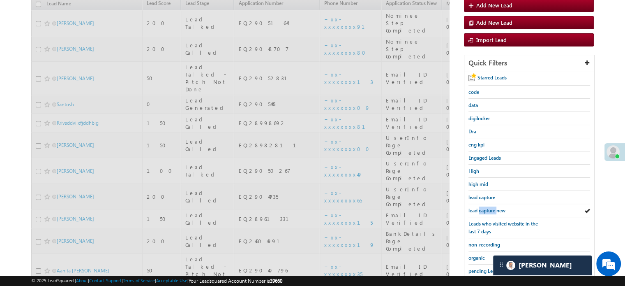
click at [489, 210] on span "lead capture new" at bounding box center [486, 210] width 37 height 6
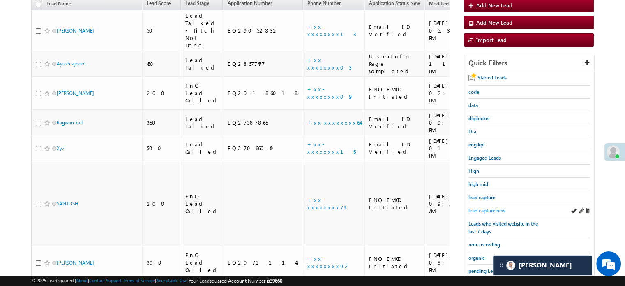
click at [489, 207] on span "lead capture new" at bounding box center [486, 210] width 37 height 6
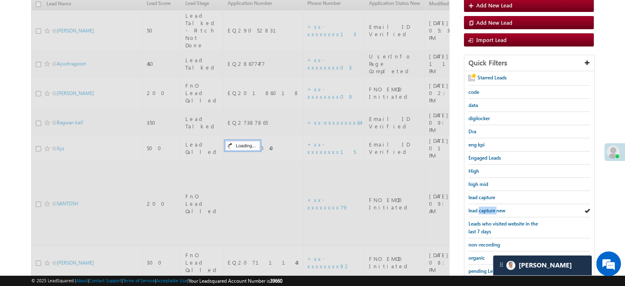
click at [489, 207] on span "lead capture new" at bounding box center [486, 210] width 37 height 6
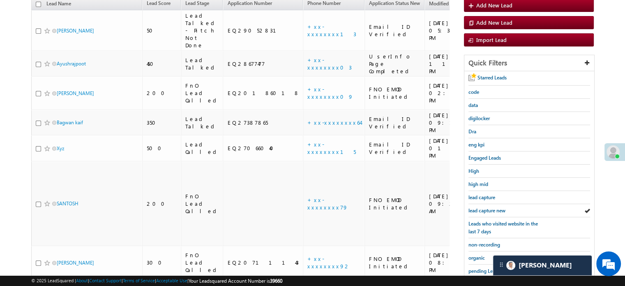
click at [489, 207] on span "lead capture new" at bounding box center [486, 210] width 37 height 6
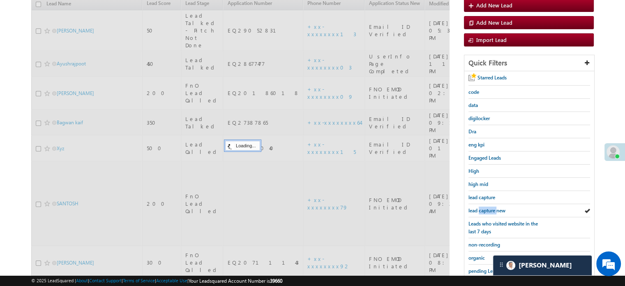
click at [489, 207] on span "lead capture new" at bounding box center [486, 210] width 37 height 6
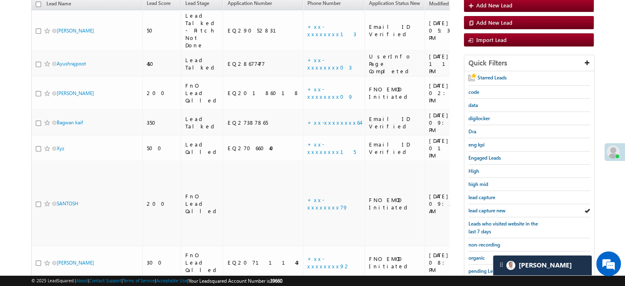
click at [489, 207] on span "lead capture new" at bounding box center [486, 210] width 37 height 6
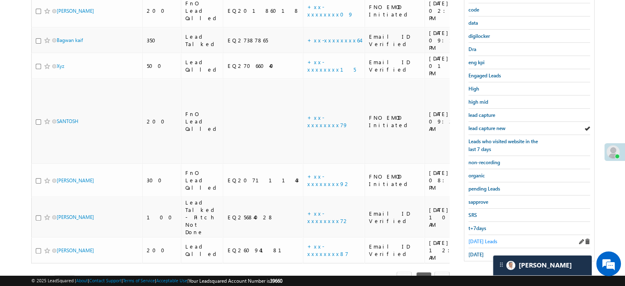
click at [482, 238] on span "[DATE] Leads" at bounding box center [482, 241] width 29 height 6
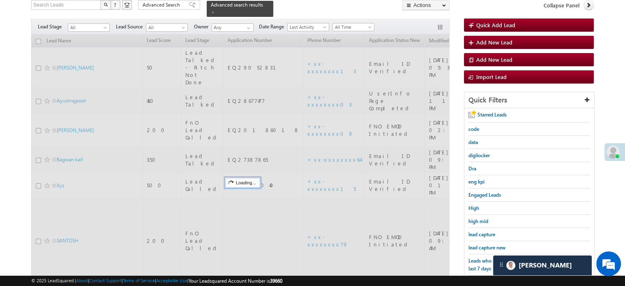
scroll to position [53, 0]
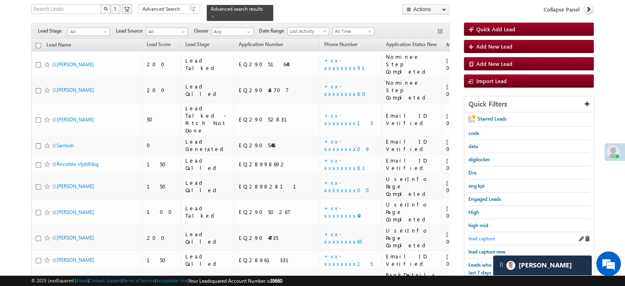
click at [483, 237] on span "lead capture" at bounding box center [481, 238] width 27 height 6
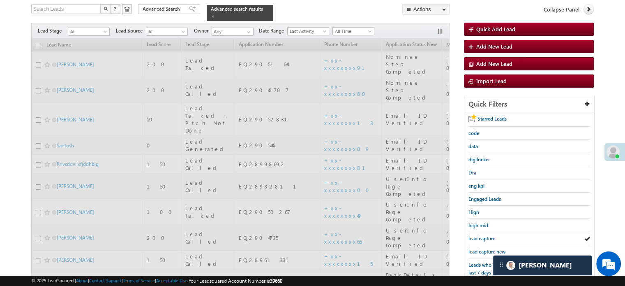
click at [484, 249] on span "lead capture new" at bounding box center [486, 251] width 37 height 6
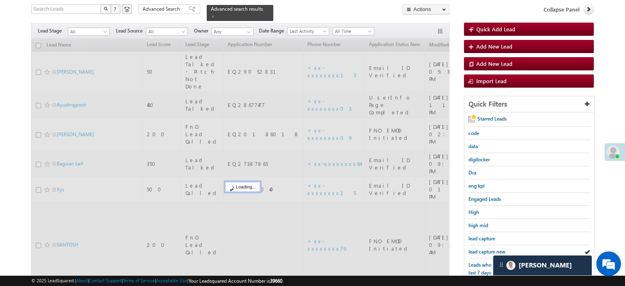
click at [484, 249] on span "lead capture new" at bounding box center [486, 251] width 37 height 6
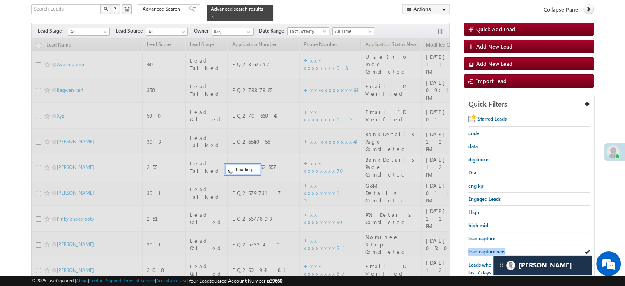
click at [484, 249] on span "lead capture new" at bounding box center [486, 251] width 37 height 6
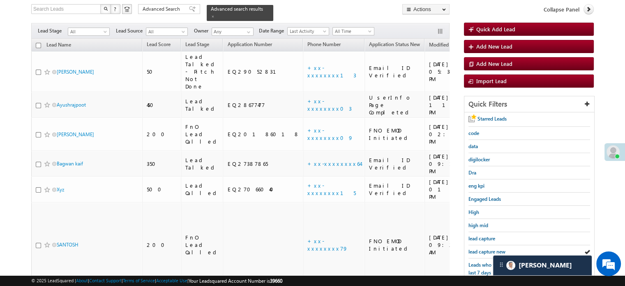
click at [484, 249] on span "lead capture new" at bounding box center [486, 251] width 37 height 6
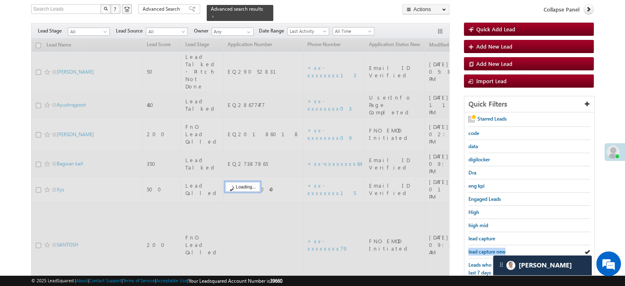
click at [484, 249] on span "lead capture new" at bounding box center [486, 251] width 37 height 6
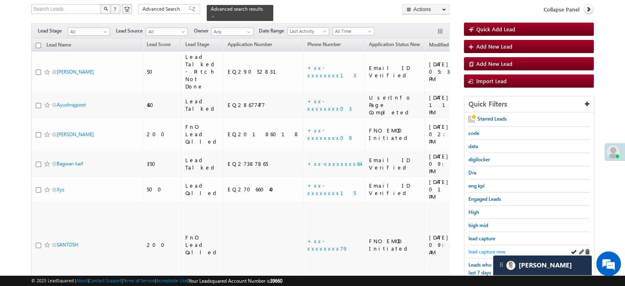
click at [478, 250] on span "lead capture new" at bounding box center [486, 251] width 37 height 6
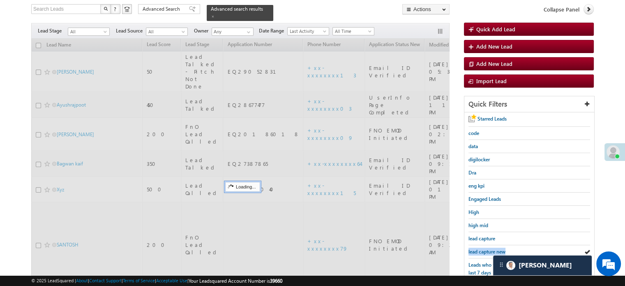
click at [478, 250] on span "lead capture new" at bounding box center [486, 251] width 37 height 6
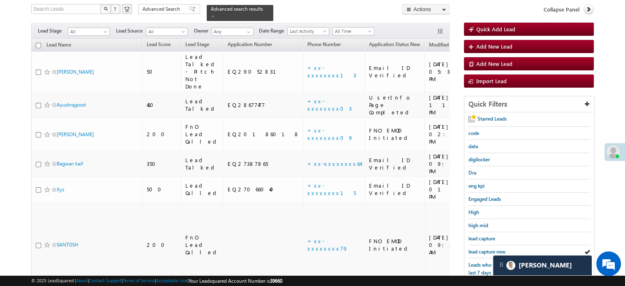
click at [478, 250] on span "lead capture new" at bounding box center [486, 251] width 37 height 6
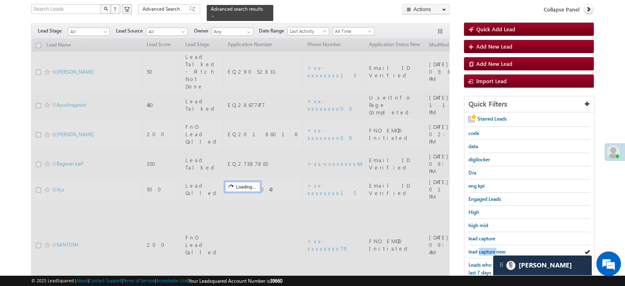
click at [478, 250] on span "lead capture new" at bounding box center [486, 251] width 37 height 6
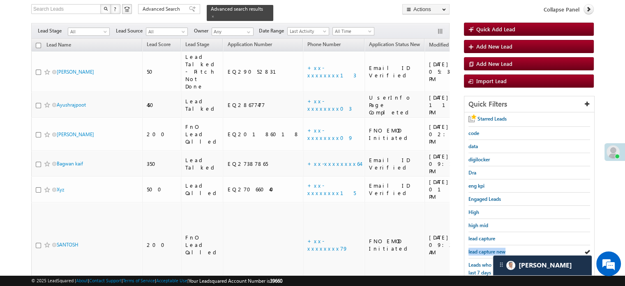
click at [478, 250] on span "lead capture new" at bounding box center [486, 251] width 37 height 6
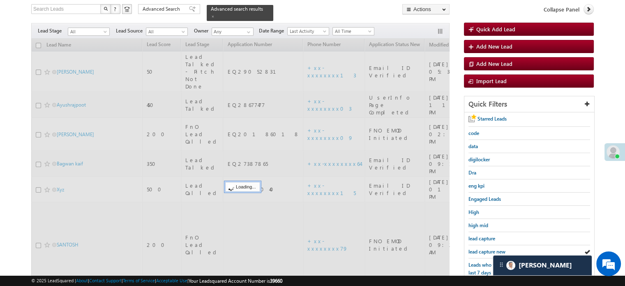
click at [478, 250] on span "lead capture new" at bounding box center [486, 251] width 37 height 6
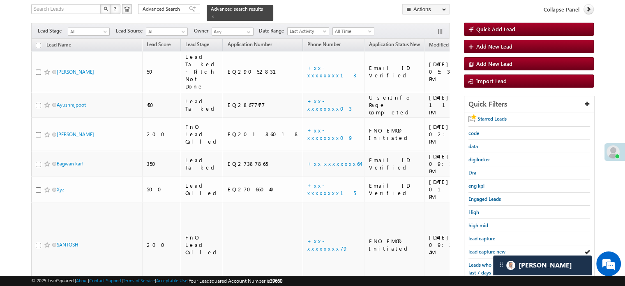
click at [478, 250] on span "lead capture new" at bounding box center [486, 251] width 37 height 6
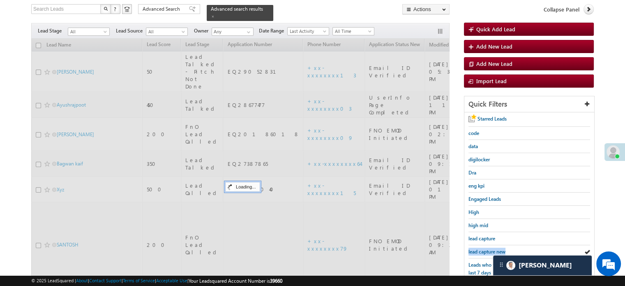
click at [478, 250] on span "lead capture new" at bounding box center [486, 251] width 37 height 6
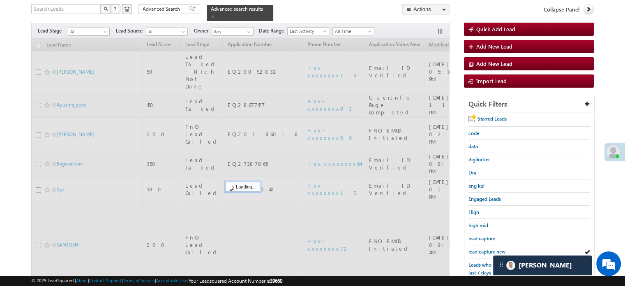
click at [478, 250] on span "lead capture new" at bounding box center [486, 251] width 37 height 6
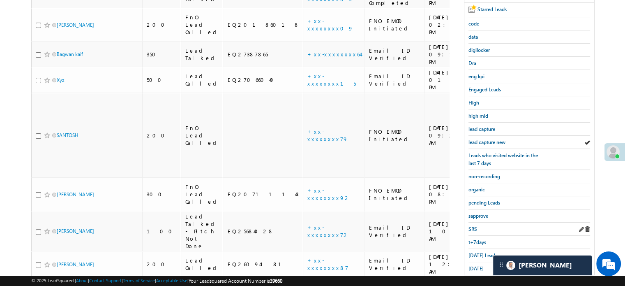
scroll to position [176, 0]
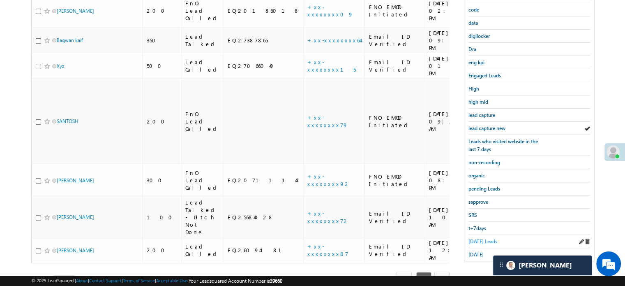
click at [476, 239] on span "[DATE] Leads" at bounding box center [482, 241] width 29 height 6
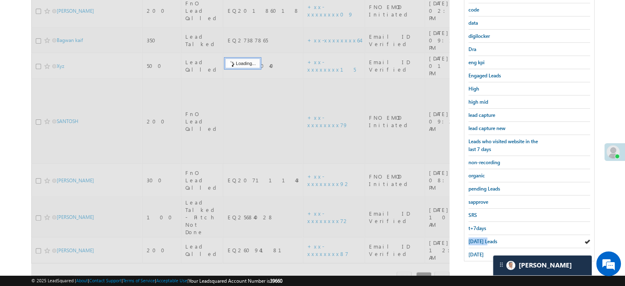
click at [476, 239] on span "[DATE] Leads" at bounding box center [482, 241] width 29 height 6
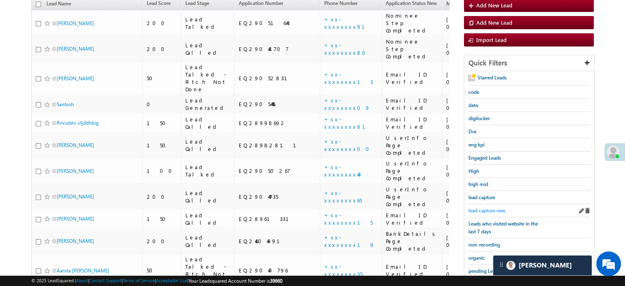
click at [481, 207] on span "lead capture new" at bounding box center [486, 210] width 37 height 6
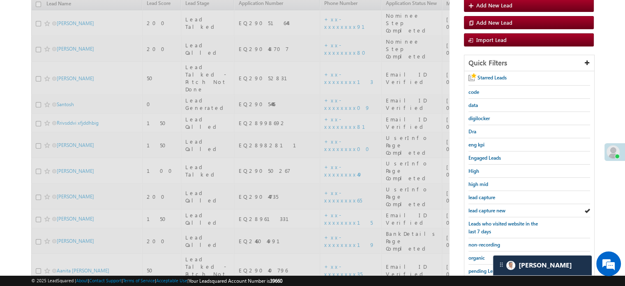
click at [481, 207] on span "lead capture new" at bounding box center [486, 210] width 37 height 6
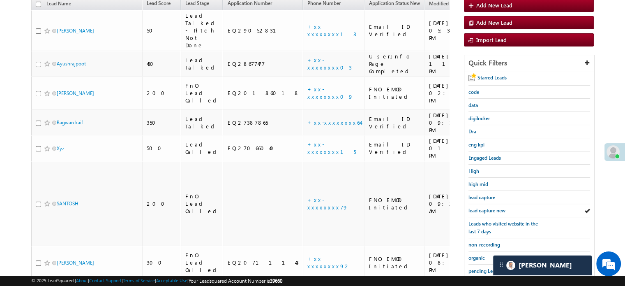
click at [481, 207] on span "lead capture new" at bounding box center [486, 210] width 37 height 6
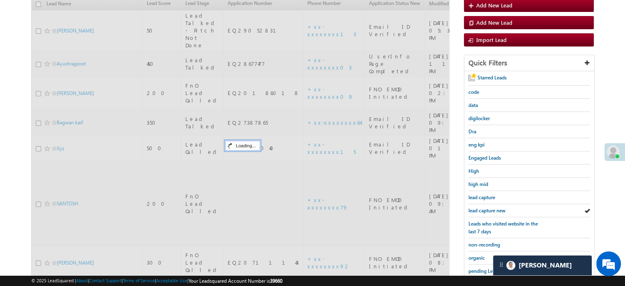
click at [481, 207] on span "lead capture new" at bounding box center [486, 210] width 37 height 6
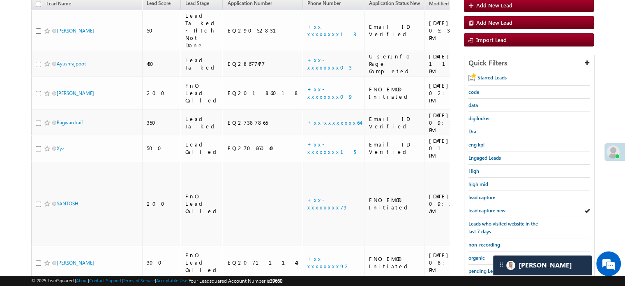
click at [481, 207] on span "lead capture new" at bounding box center [486, 210] width 37 height 6
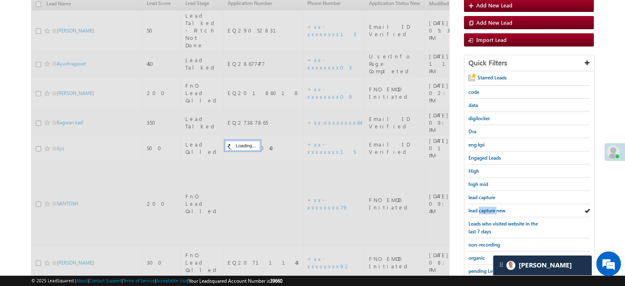
click at [481, 207] on span "lead capture new" at bounding box center [486, 210] width 37 height 6
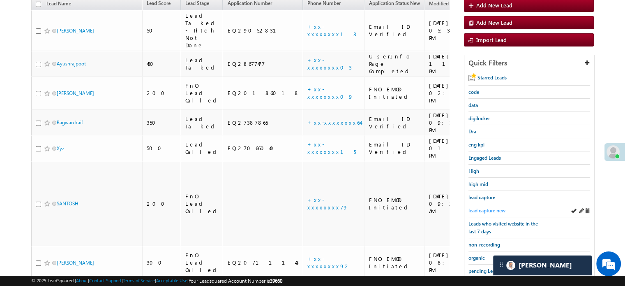
click at [472, 208] on span "lead capture new" at bounding box center [486, 210] width 37 height 6
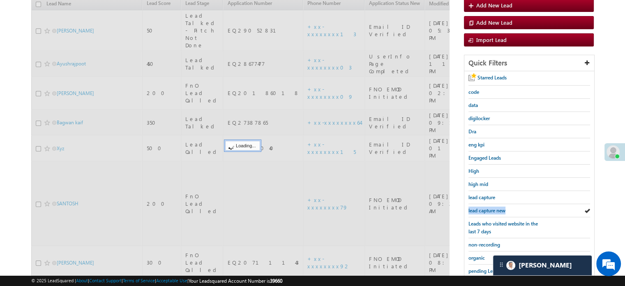
click at [472, 208] on span "lead capture new" at bounding box center [486, 210] width 37 height 6
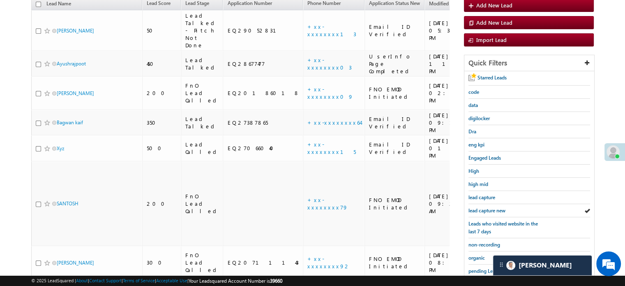
click at [472, 208] on span "lead capture new" at bounding box center [486, 210] width 37 height 6
click at [474, 208] on span "lead capture new" at bounding box center [486, 210] width 37 height 6
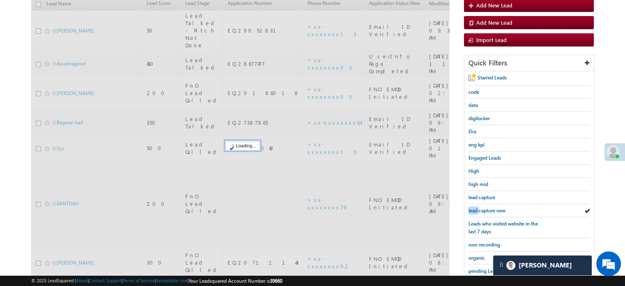
click at [474, 208] on span "lead capture new" at bounding box center [486, 210] width 37 height 6
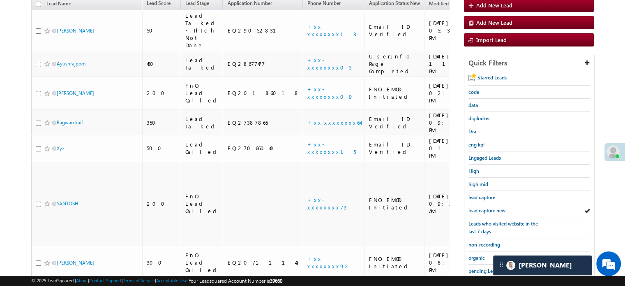
click at [474, 208] on span "lead capture new" at bounding box center [486, 210] width 37 height 6
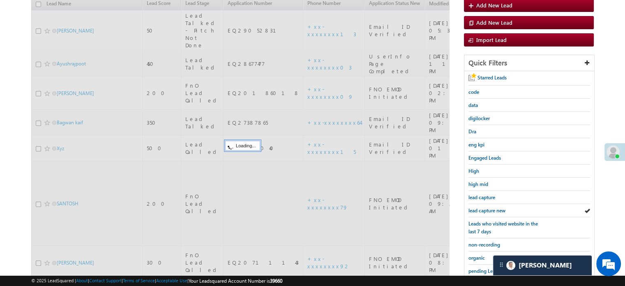
click at [474, 208] on span "lead capture new" at bounding box center [486, 210] width 37 height 6
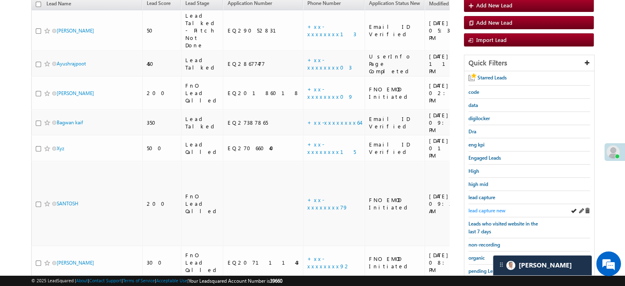
click at [488, 210] on span "lead capture new" at bounding box center [486, 210] width 37 height 6
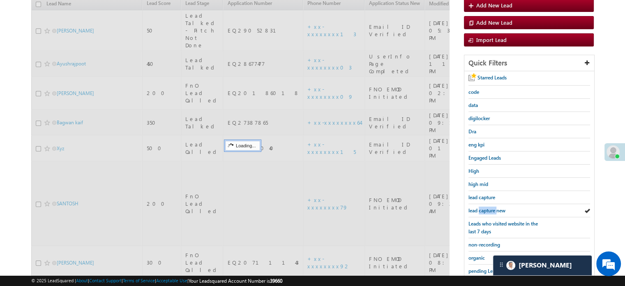
click at [488, 210] on span "lead capture new" at bounding box center [486, 210] width 37 height 6
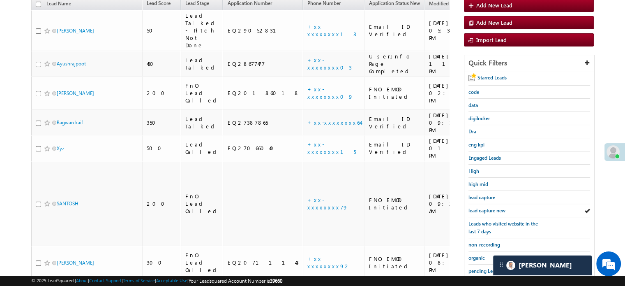
click at [488, 210] on span "lead capture new" at bounding box center [486, 210] width 37 height 6
click at [488, 209] on span "lead capture new" at bounding box center [486, 210] width 37 height 6
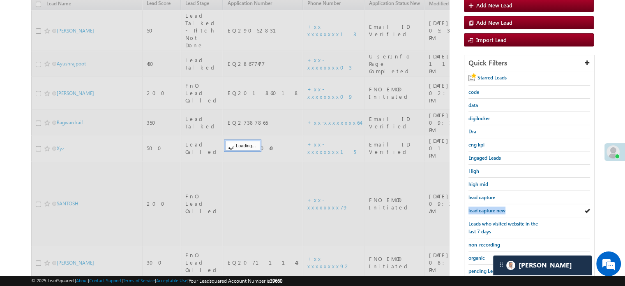
click at [488, 209] on span "lead capture new" at bounding box center [486, 210] width 37 height 6
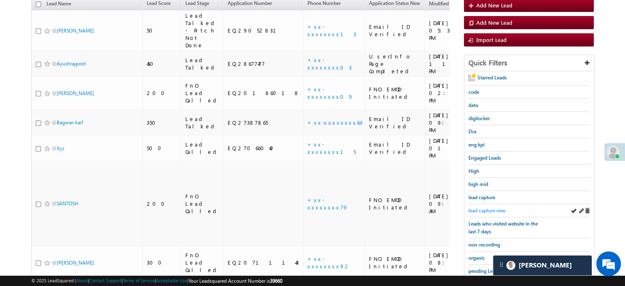
click at [487, 208] on span "lead capture new" at bounding box center [486, 210] width 37 height 6
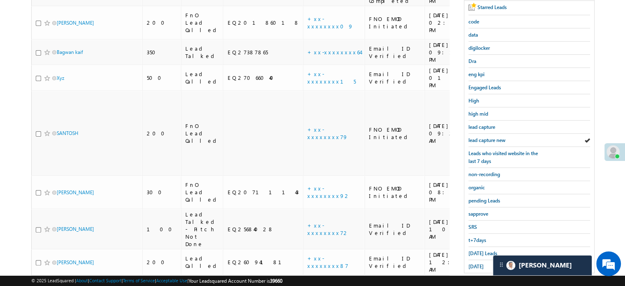
scroll to position [176, 0]
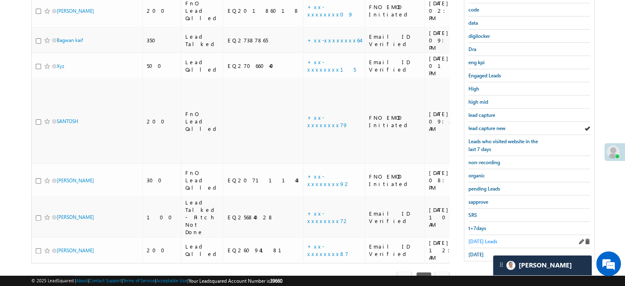
click at [488, 240] on span "[DATE] Leads" at bounding box center [482, 241] width 29 height 6
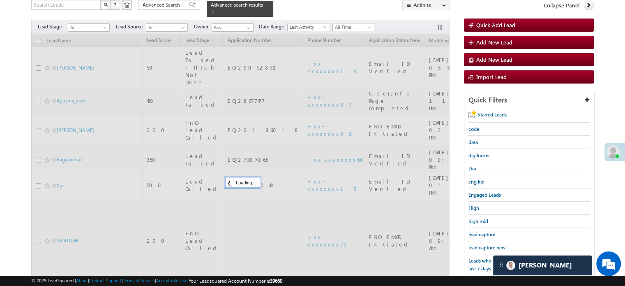
scroll to position [53, 0]
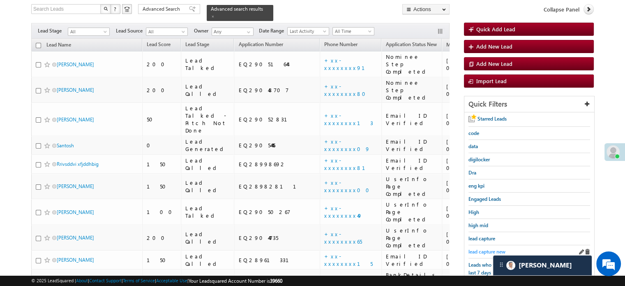
click at [488, 248] on span "lead capture new" at bounding box center [486, 251] width 37 height 6
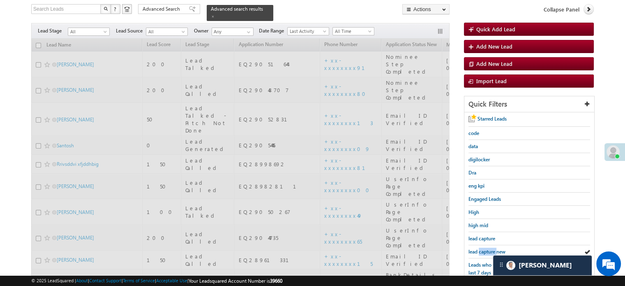
click at [488, 248] on span "lead capture new" at bounding box center [486, 251] width 37 height 6
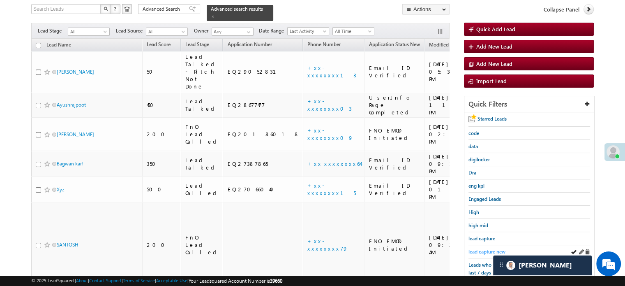
click at [492, 247] on link "lead capture new" at bounding box center [486, 251] width 37 height 8
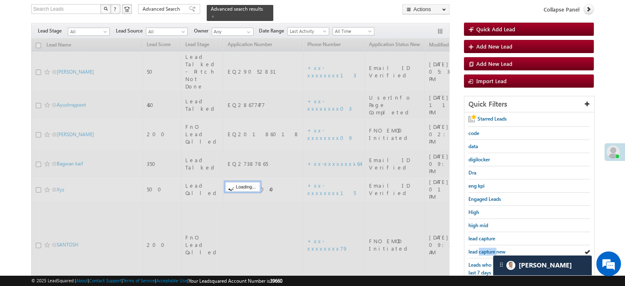
click at [492, 247] on link "lead capture new" at bounding box center [486, 251] width 37 height 8
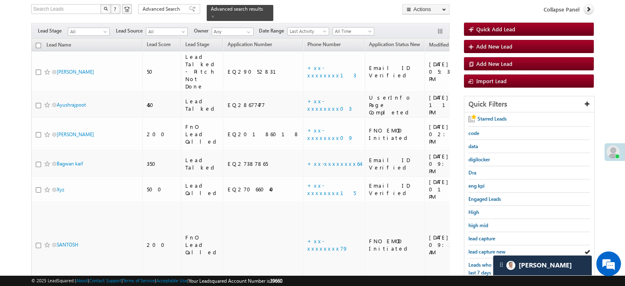
click at [492, 247] on link "lead capture new" at bounding box center [486, 251] width 37 height 8
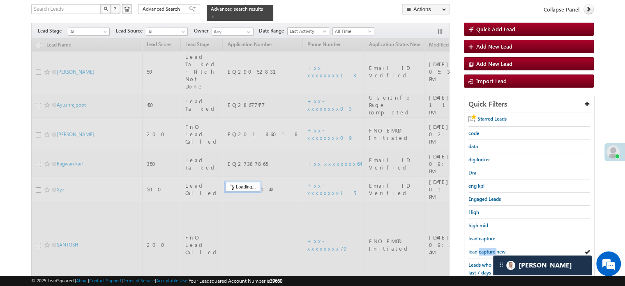
click at [492, 247] on link "lead capture new" at bounding box center [486, 251] width 37 height 8
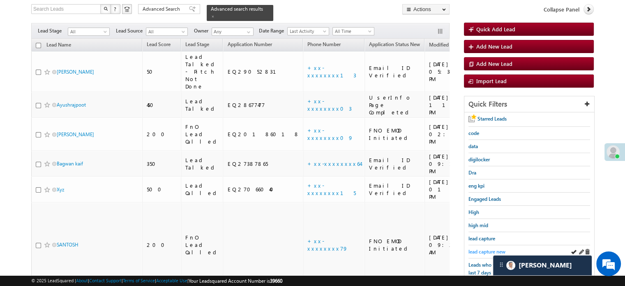
click at [487, 248] on span "lead capture new" at bounding box center [486, 251] width 37 height 6
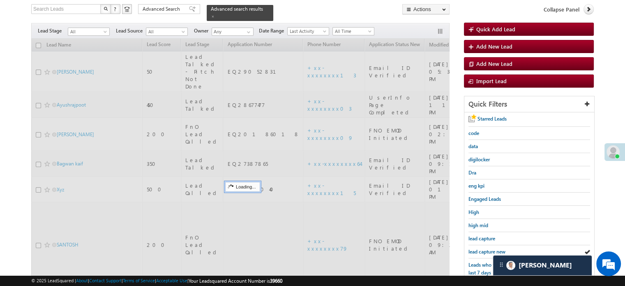
click at [487, 248] on span "lead capture new" at bounding box center [486, 251] width 37 height 6
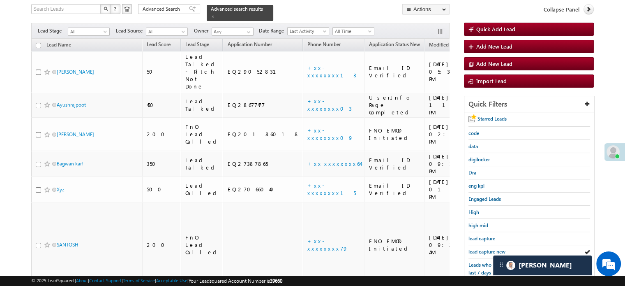
click at [487, 248] on span "lead capture new" at bounding box center [486, 251] width 37 height 6
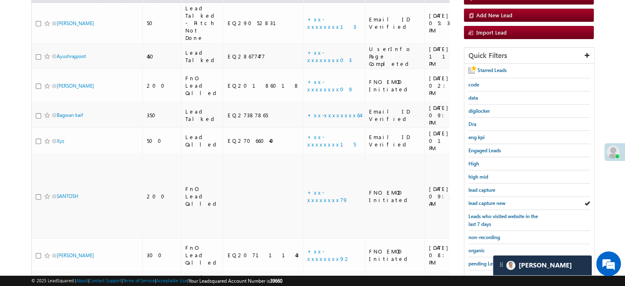
scroll to position [176, 0]
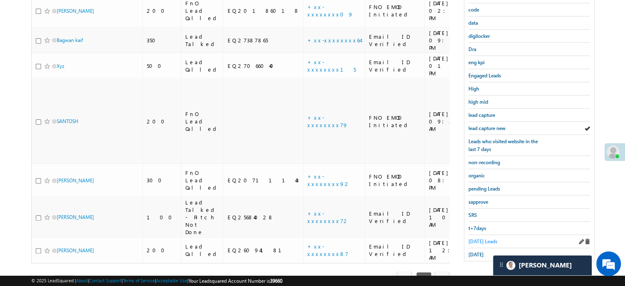
click at [479, 238] on span "[DATE] Leads" at bounding box center [482, 241] width 29 height 6
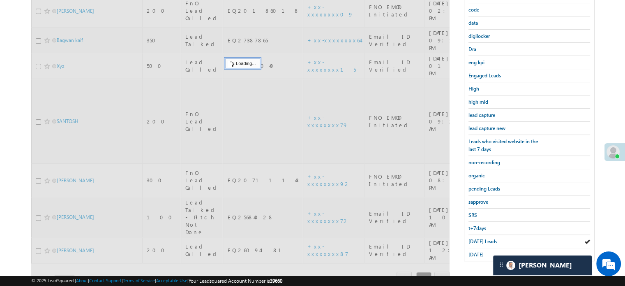
click at [479, 238] on span "[DATE] Leads" at bounding box center [482, 241] width 29 height 6
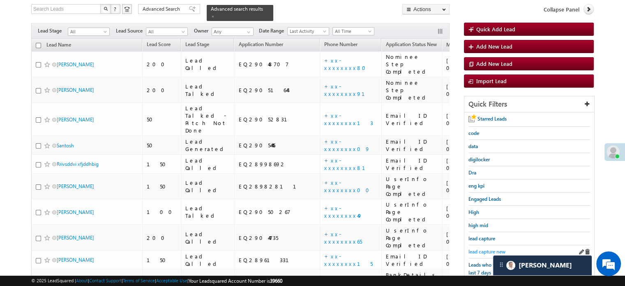
click at [484, 249] on span "lead capture new" at bounding box center [486, 251] width 37 height 6
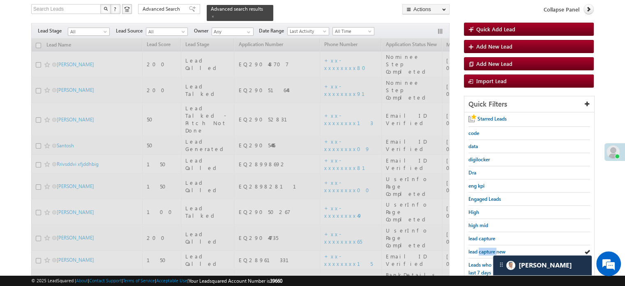
click at [484, 249] on span "lead capture new" at bounding box center [486, 251] width 37 height 6
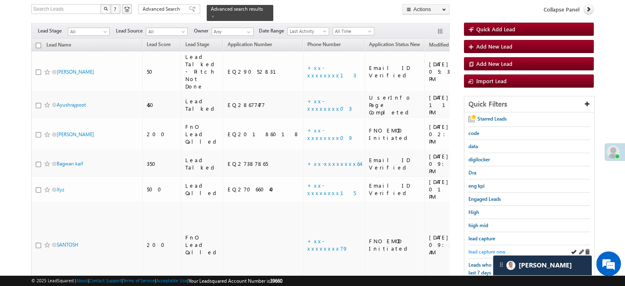
click at [482, 251] on span "lead capture new" at bounding box center [486, 251] width 37 height 6
click at [489, 248] on span "lead capture new" at bounding box center [486, 251] width 37 height 6
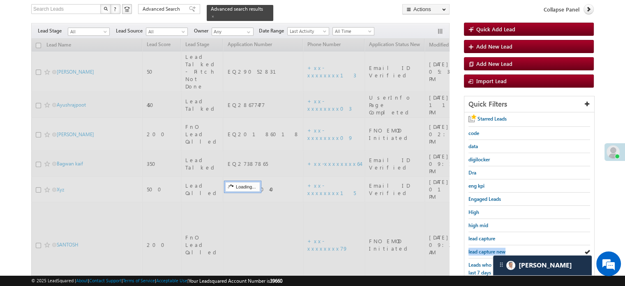
click at [489, 248] on span "lead capture new" at bounding box center [486, 251] width 37 height 6
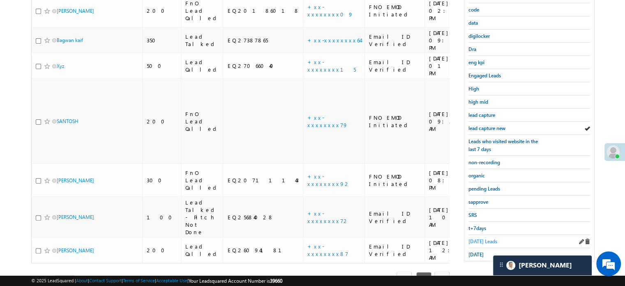
click at [481, 238] on span "[DATE] Leads" at bounding box center [482, 241] width 29 height 6
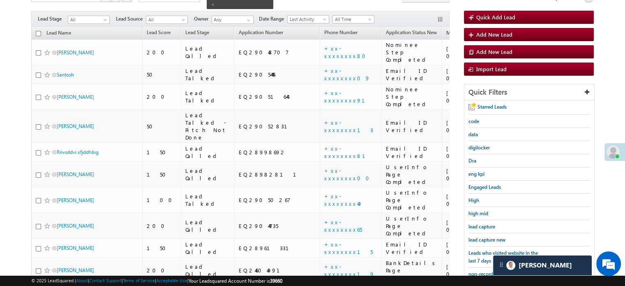
scroll to position [94, 0]
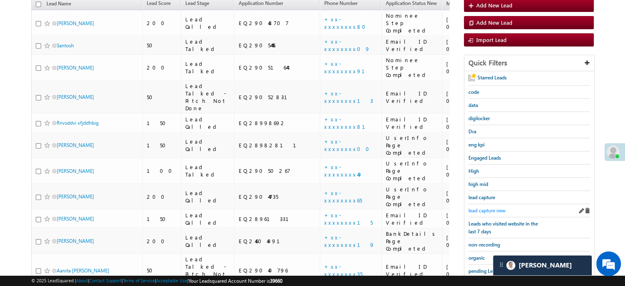
click at [498, 207] on span "lead capture new" at bounding box center [486, 210] width 37 height 6
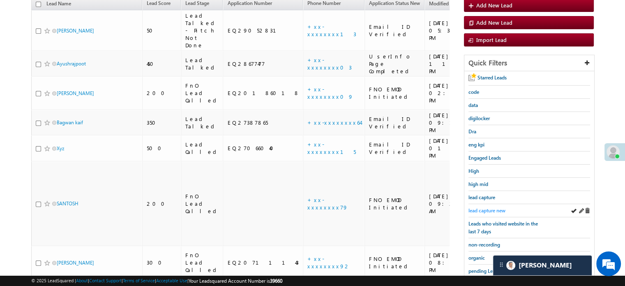
click at [493, 207] on span "lead capture new" at bounding box center [486, 210] width 37 height 6
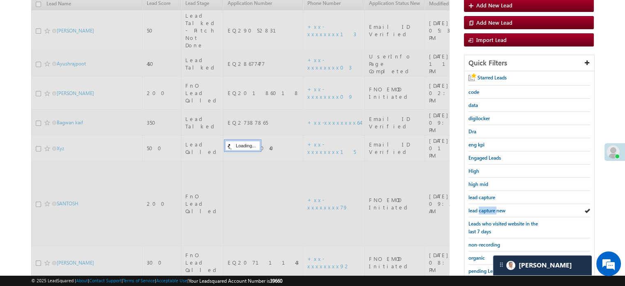
click at [493, 207] on span "lead capture new" at bounding box center [486, 210] width 37 height 6
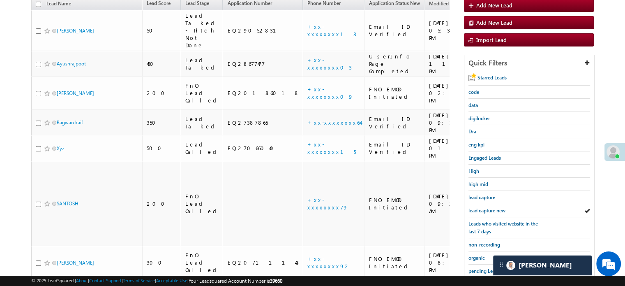
click at [493, 207] on span "lead capture new" at bounding box center [486, 210] width 37 height 6
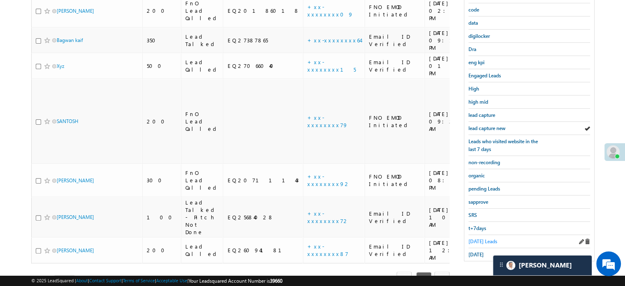
click at [480, 238] on span "[DATE] Leads" at bounding box center [482, 241] width 29 height 6
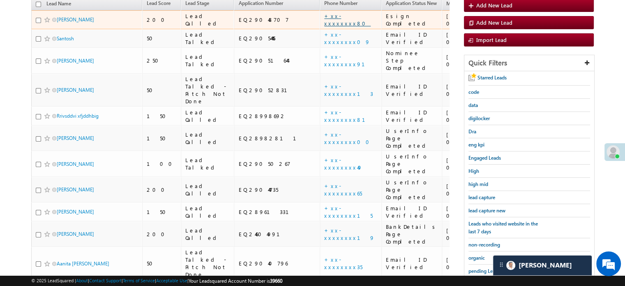
click at [324, 16] on link "+xx-xxxxxxxx80" at bounding box center [347, 19] width 46 height 14
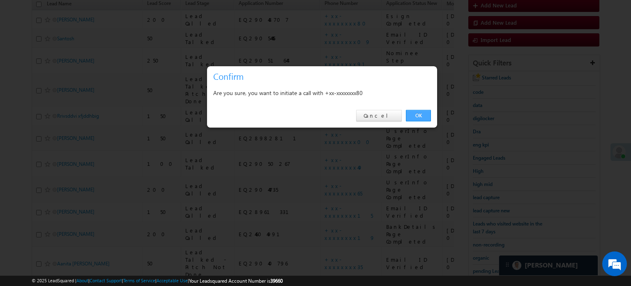
click at [423, 115] on link "OK" at bounding box center [418, 116] width 25 height 12
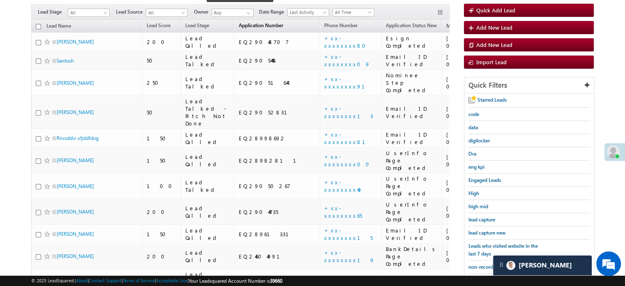
scroll to position [116, 0]
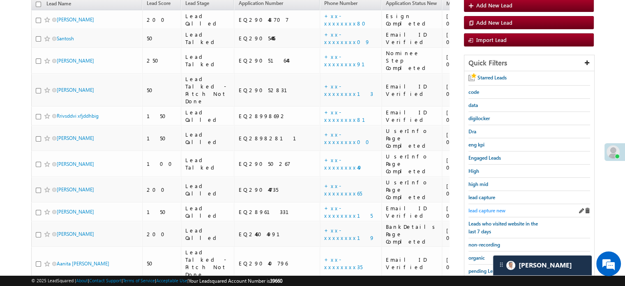
click at [477, 207] on span "lead capture new" at bounding box center [486, 210] width 37 height 6
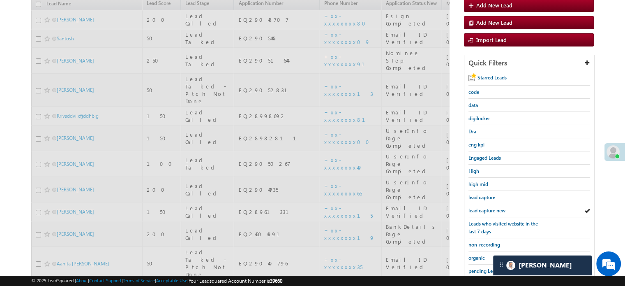
click at [477, 207] on span "lead capture new" at bounding box center [486, 210] width 37 height 6
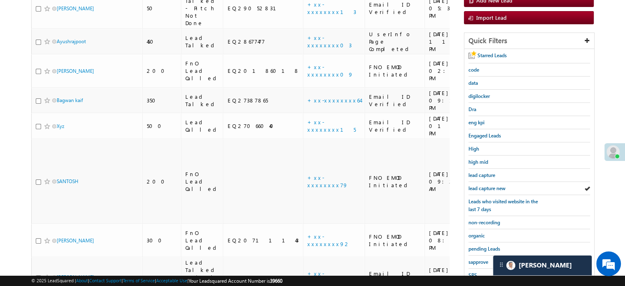
click at [477, 207] on span "Leads who visited website in the last 7 days" at bounding box center [502, 205] width 69 height 14
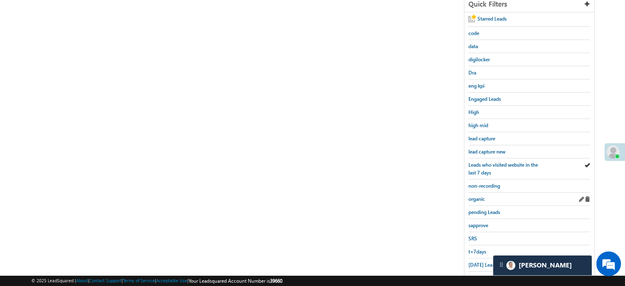
scroll to position [157, 0]
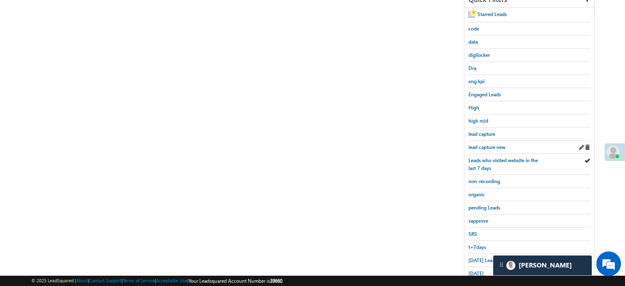
click at [508, 149] on div "lead capture new" at bounding box center [529, 146] width 122 height 13
click at [503, 147] on span "lead capture new" at bounding box center [486, 147] width 37 height 6
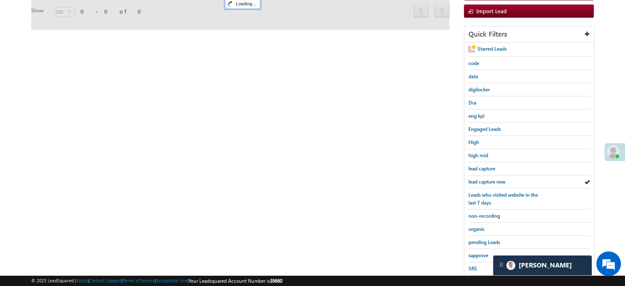
scroll to position [75, 0]
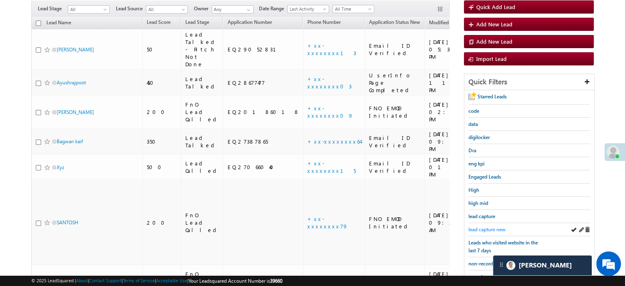
click at [489, 225] on link "lead capture new" at bounding box center [486, 229] width 37 height 8
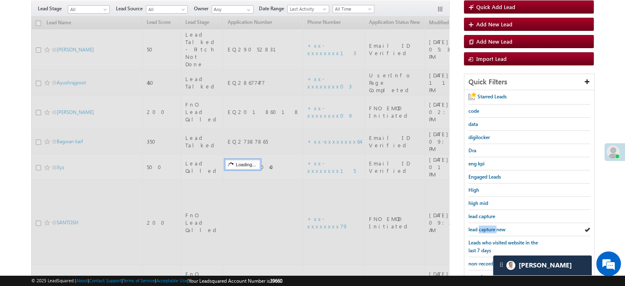
click at [489, 225] on link "lead capture new" at bounding box center [486, 229] width 37 height 8
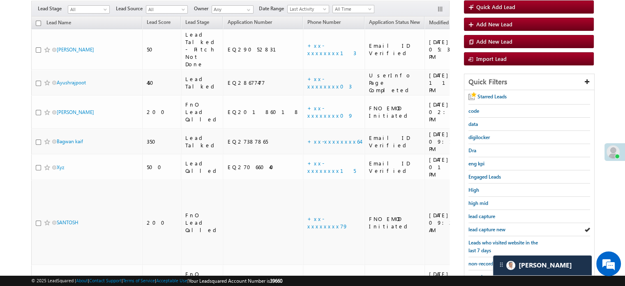
click at [489, 225] on link "lead capture new" at bounding box center [486, 229] width 37 height 8
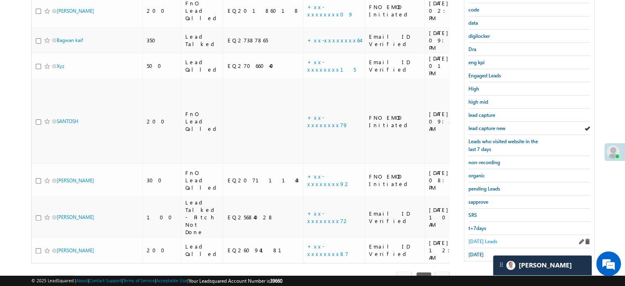
click at [482, 238] on span "[DATE] Leads" at bounding box center [482, 241] width 29 height 6
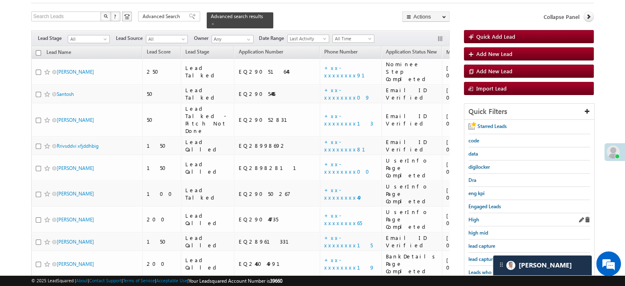
scroll to position [82, 0]
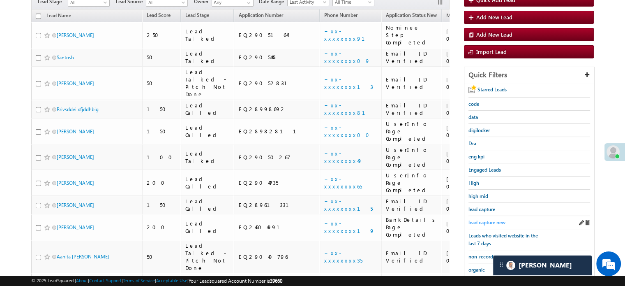
click at [492, 219] on span "lead capture new" at bounding box center [486, 222] width 37 height 6
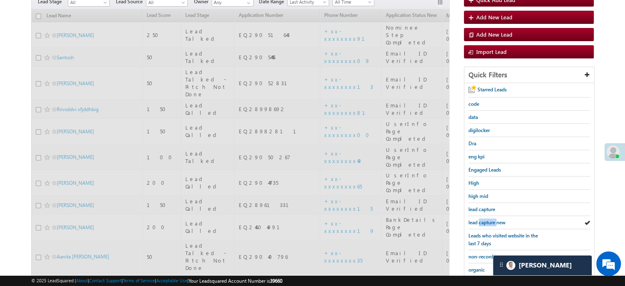
click at [492, 219] on span "lead capture new" at bounding box center [486, 222] width 37 height 6
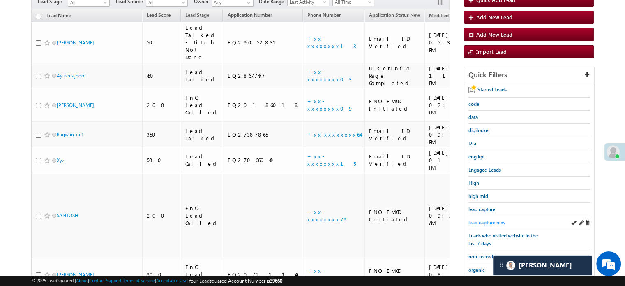
click at [491, 220] on span "lead capture new" at bounding box center [486, 222] width 37 height 6
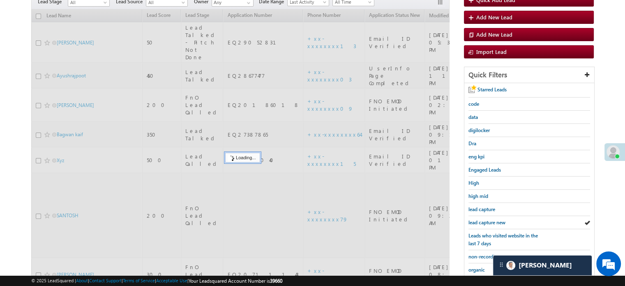
click at [491, 220] on span "lead capture new" at bounding box center [486, 222] width 37 height 6
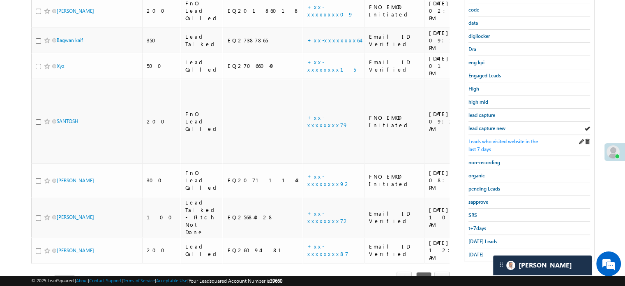
click at [486, 238] on span "[DATE] Leads" at bounding box center [482, 241] width 29 height 6
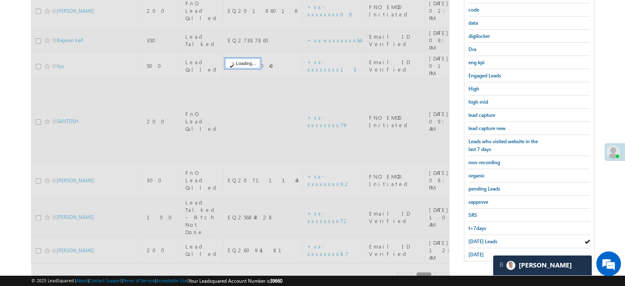
scroll to position [109, 0]
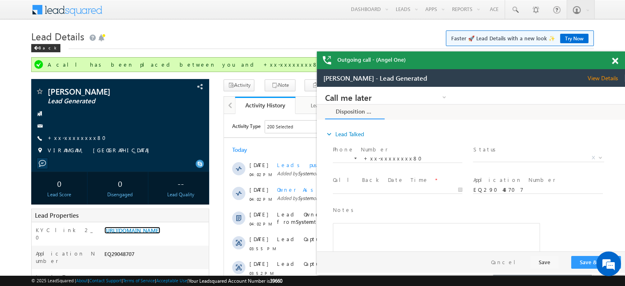
scroll to position [3896, 0]
click at [148, 231] on link "[URL][DOMAIN_NAME]" at bounding box center [132, 229] width 56 height 7
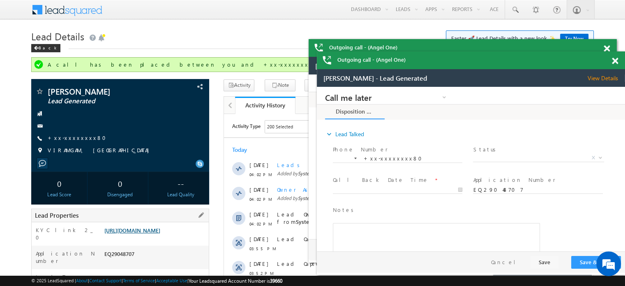
scroll to position [0, 0]
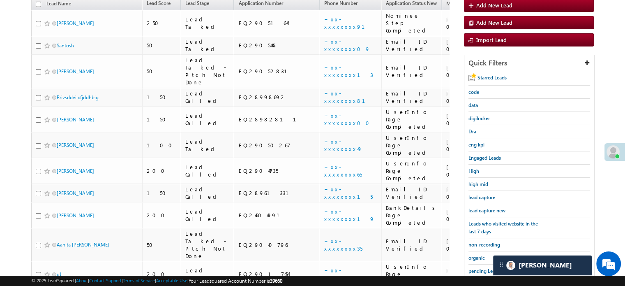
scroll to position [3896, 0]
click at [488, 206] on link "lead capture new" at bounding box center [486, 210] width 37 height 8
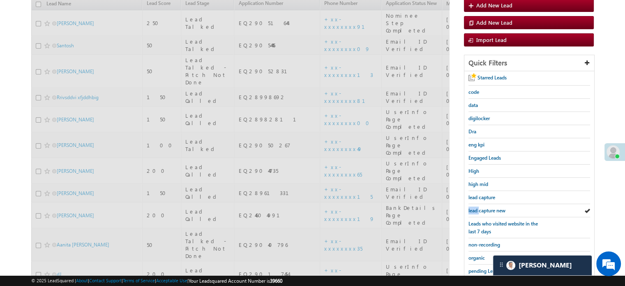
click at [488, 206] on link "lead capture new" at bounding box center [486, 210] width 37 height 8
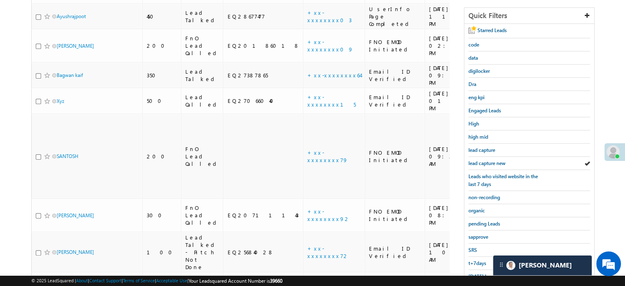
scroll to position [176, 0]
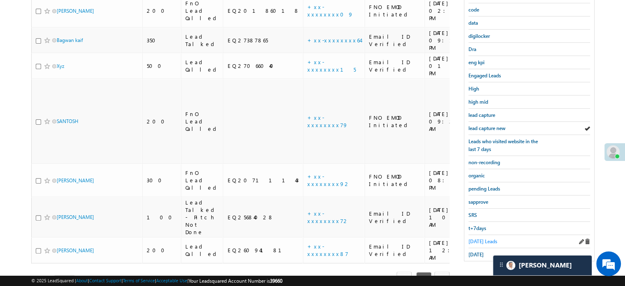
click at [480, 238] on span "[DATE] Leads" at bounding box center [482, 241] width 29 height 6
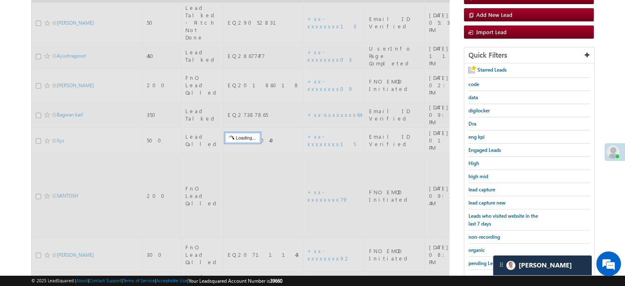
scroll to position [94, 0]
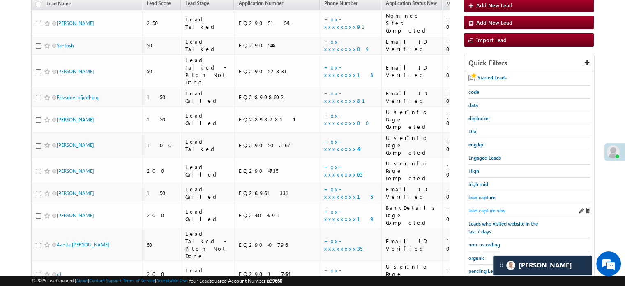
click at [483, 210] on span "lead capture new" at bounding box center [486, 210] width 37 height 6
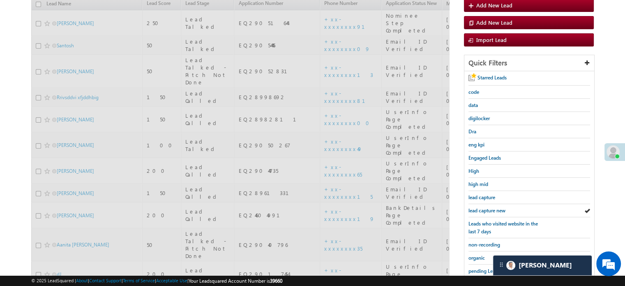
scroll to position [53, 0]
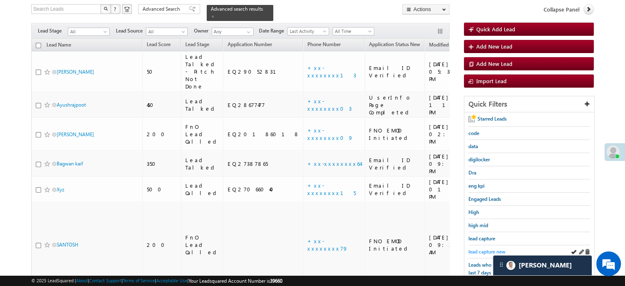
click at [488, 249] on span "lead capture new" at bounding box center [486, 251] width 37 height 6
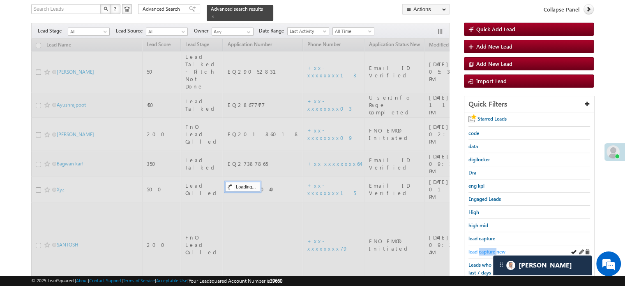
click at [488, 249] on span "lead capture new" at bounding box center [486, 251] width 37 height 6
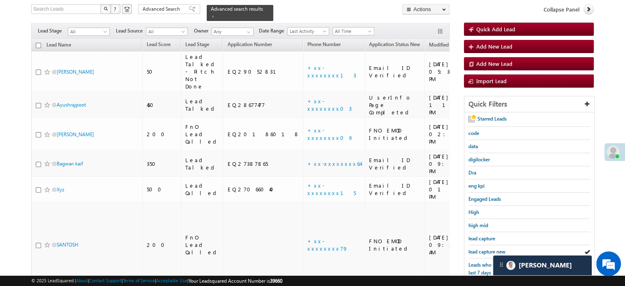
click at [488, 249] on span "lead capture new" at bounding box center [486, 251] width 37 height 6
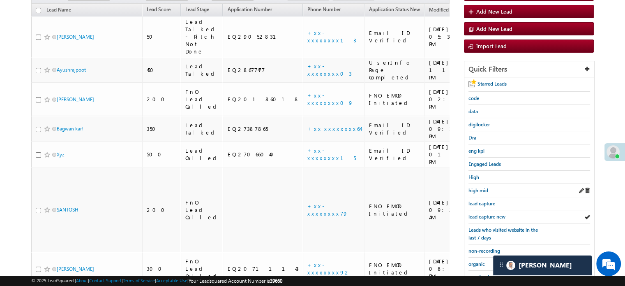
scroll to position [135, 0]
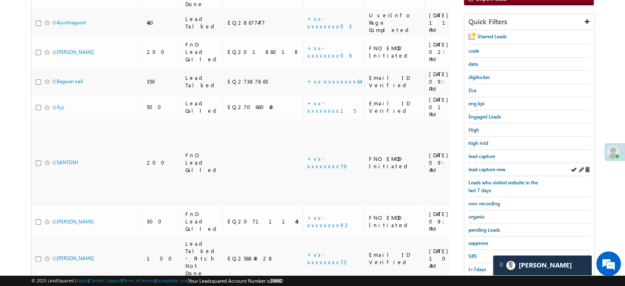
click at [485, 165] on link "lead capture new" at bounding box center [486, 169] width 37 height 8
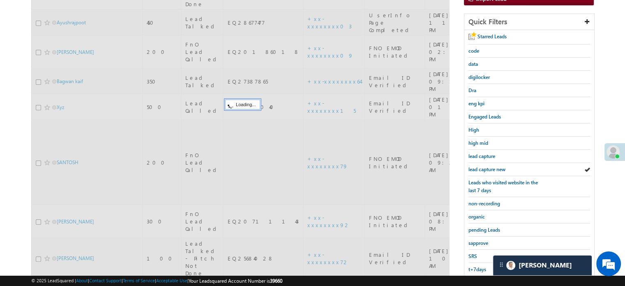
click at [486, 167] on span "lead capture new" at bounding box center [486, 169] width 37 height 6
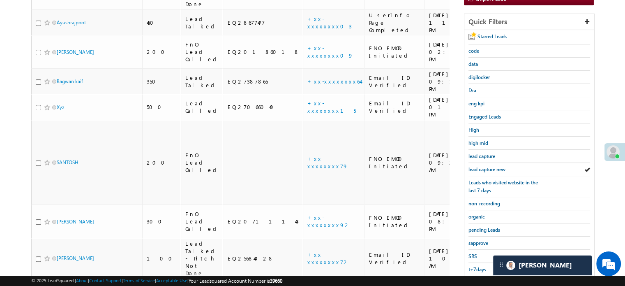
click at [486, 167] on span "lead capture new" at bounding box center [486, 169] width 37 height 6
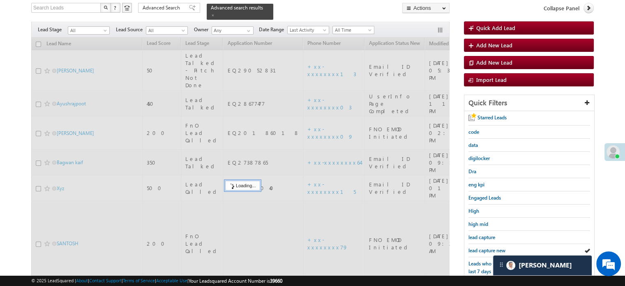
scroll to position [53, 0]
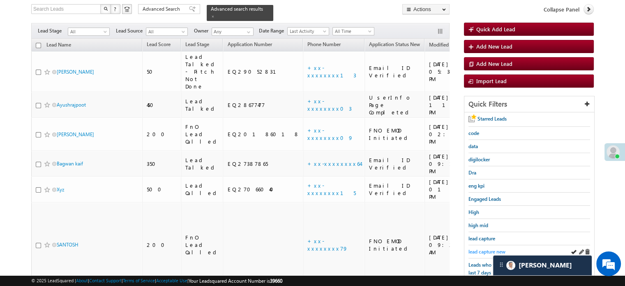
click at [483, 249] on span "lead capture new" at bounding box center [486, 251] width 37 height 6
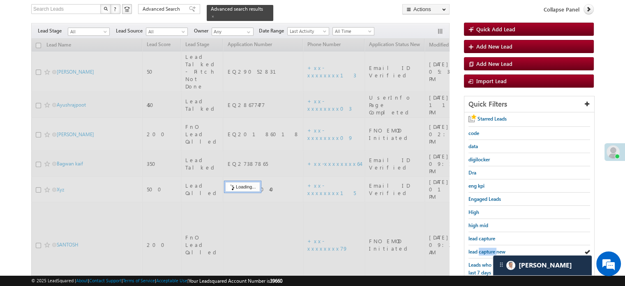
click at [483, 249] on span "lead capture new" at bounding box center [486, 251] width 37 height 6
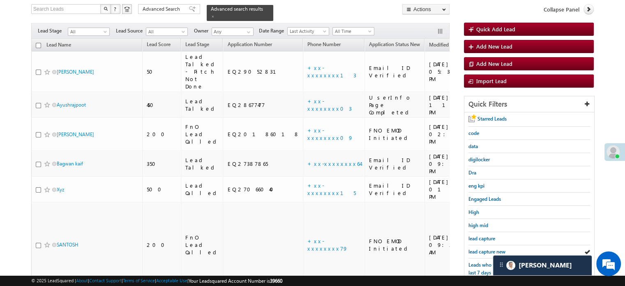
click at [483, 249] on span "lead capture new" at bounding box center [486, 251] width 37 height 6
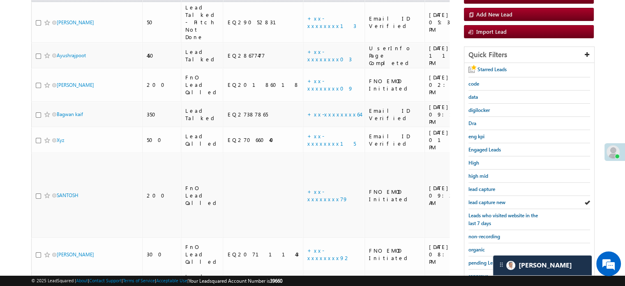
scroll to position [176, 0]
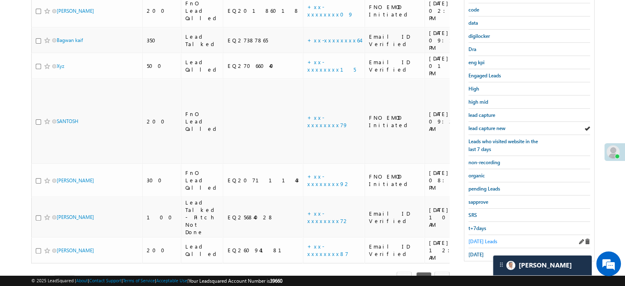
click at [479, 240] on span "[DATE] Leads" at bounding box center [482, 241] width 29 height 6
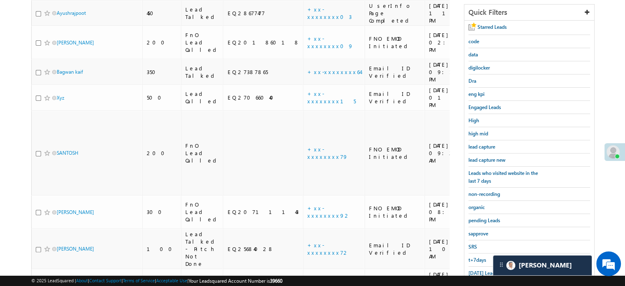
scroll to position [94, 0]
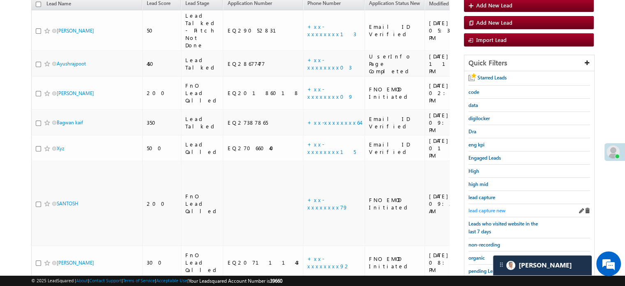
click at [491, 207] on span "lead capture new" at bounding box center [486, 210] width 37 height 6
click at [488, 207] on span "lead capture new" at bounding box center [486, 210] width 37 height 6
click at [470, 210] on span "lead capture new" at bounding box center [486, 210] width 37 height 6
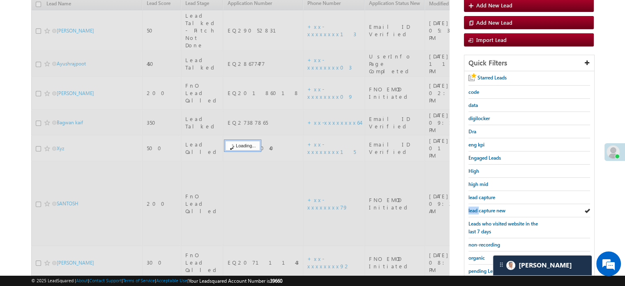
click at [470, 210] on span "lead capture new" at bounding box center [486, 210] width 37 height 6
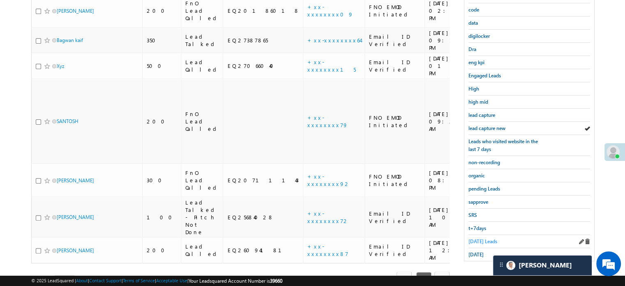
click at [475, 238] on span "[DATE] Leads" at bounding box center [482, 241] width 29 height 6
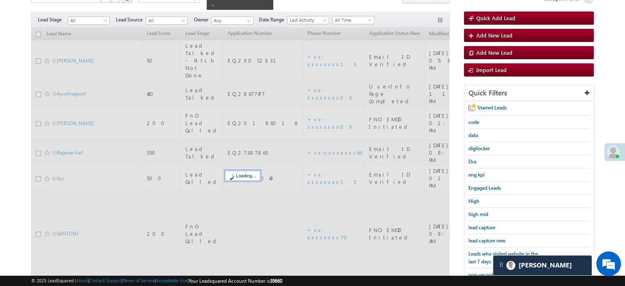
scroll to position [53, 0]
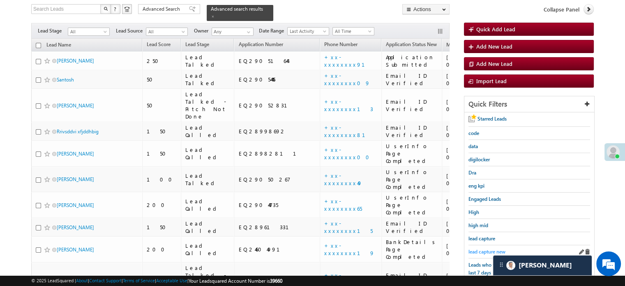
click at [483, 248] on span "lead capture new" at bounding box center [486, 251] width 37 height 6
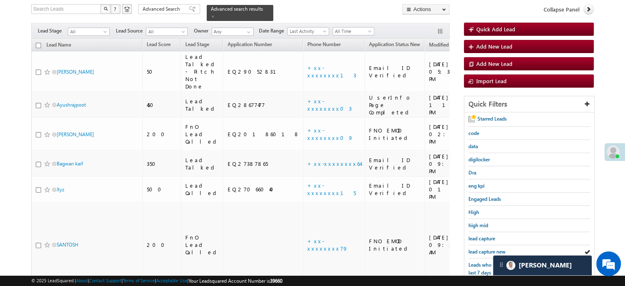
scroll to position [176, 0]
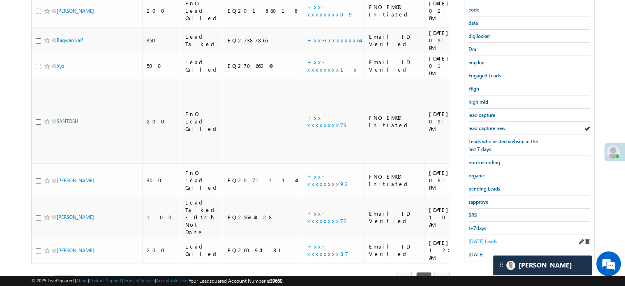
click at [479, 238] on span "[DATE] Leads" at bounding box center [482, 241] width 29 height 6
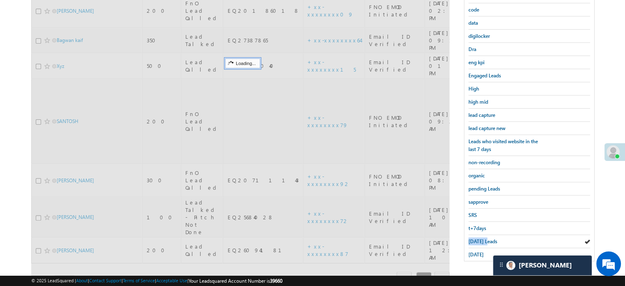
click at [479, 238] on span "[DATE] Leads" at bounding box center [482, 241] width 29 height 6
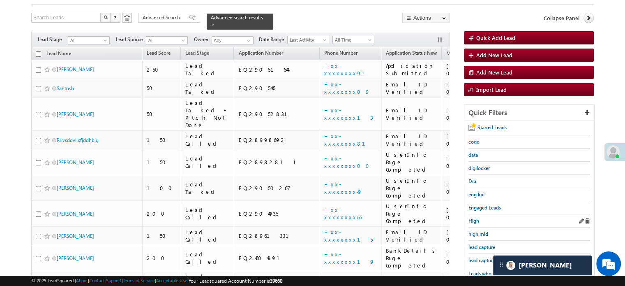
scroll to position [82, 0]
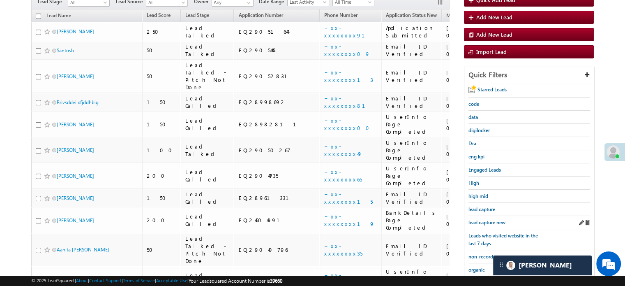
click at [481, 216] on div "lead capture new" at bounding box center [529, 222] width 122 height 13
click at [486, 212] on div "lead capture" at bounding box center [529, 209] width 122 height 13
click at [491, 216] on div "lead capture new" at bounding box center [529, 222] width 122 height 13
click at [491, 218] on link "lead capture new" at bounding box center [486, 222] width 37 height 8
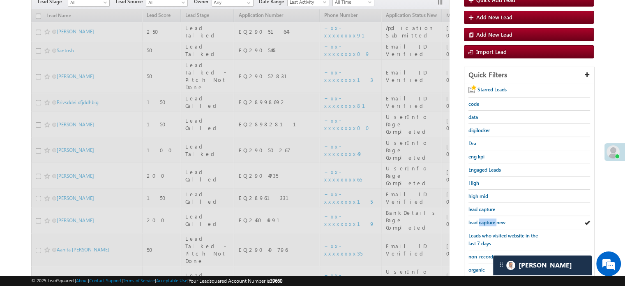
click at [491, 219] on span "lead capture new" at bounding box center [486, 222] width 37 height 6
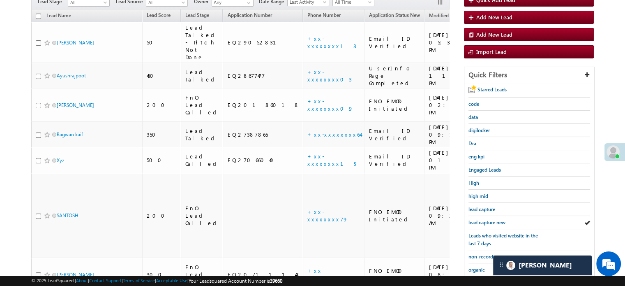
scroll to position [176, 0]
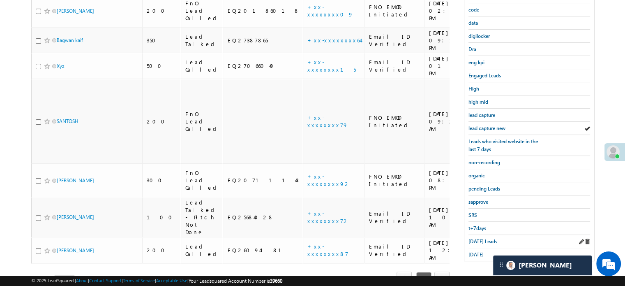
click at [475, 242] on div "[DATE] Leads" at bounding box center [529, 241] width 122 height 13
click at [477, 239] on span "[DATE] Leads" at bounding box center [482, 241] width 29 height 6
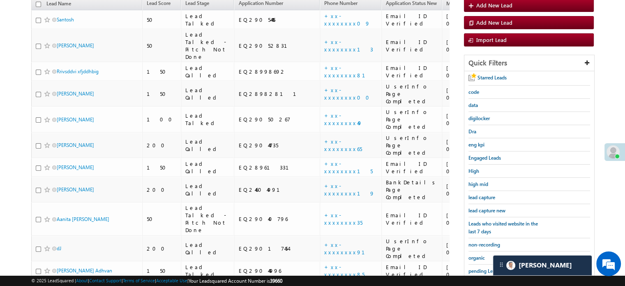
scroll to position [299, 0]
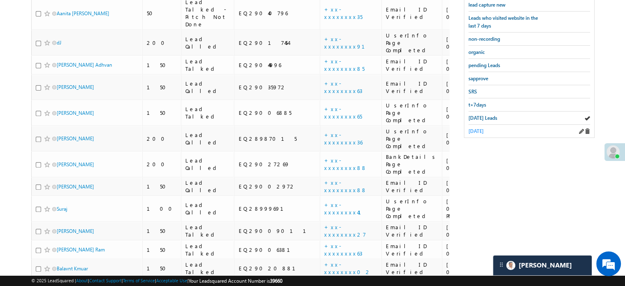
click at [483, 128] on span "[DATE]" at bounding box center [475, 131] width 15 height 6
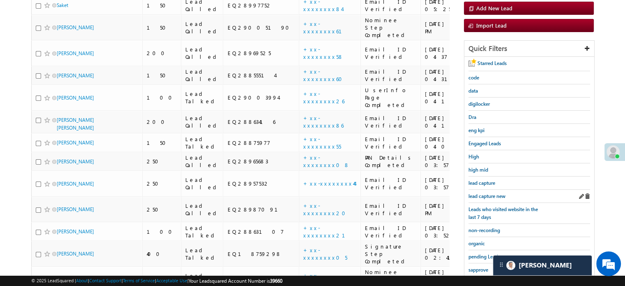
scroll to position [94, 0]
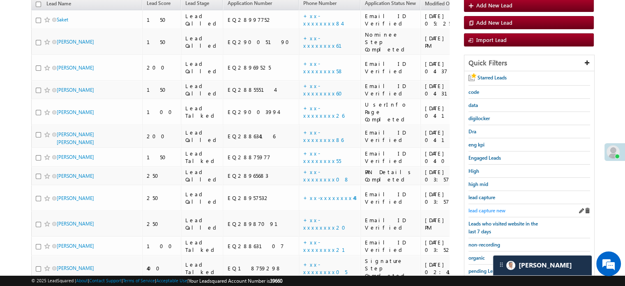
click at [491, 207] on span "lead capture new" at bounding box center [486, 210] width 37 height 6
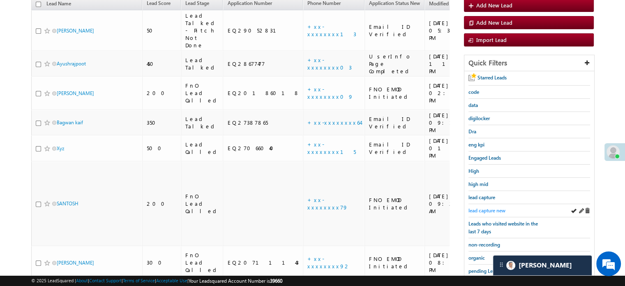
click at [486, 207] on span "lead capture new" at bounding box center [486, 210] width 37 height 6
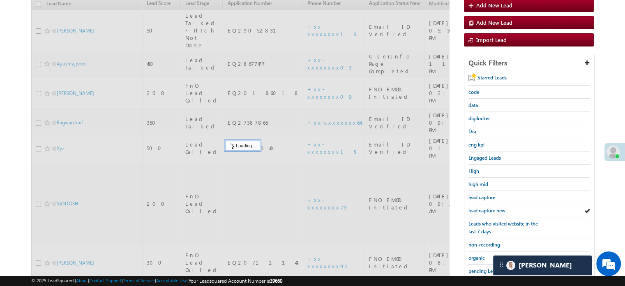
click at [486, 207] on span "lead capture new" at bounding box center [486, 210] width 37 height 6
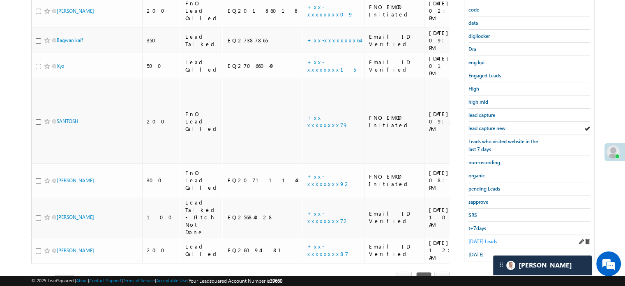
click at [469, 240] on span "[DATE] Leads" at bounding box center [482, 241] width 29 height 6
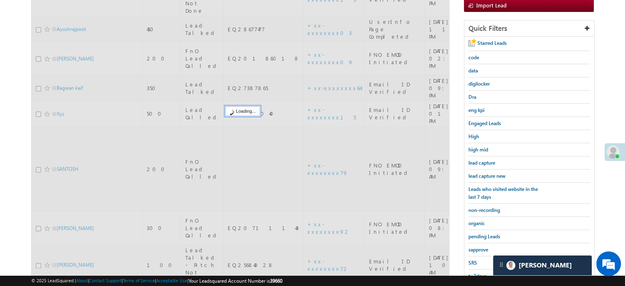
scroll to position [53, 0]
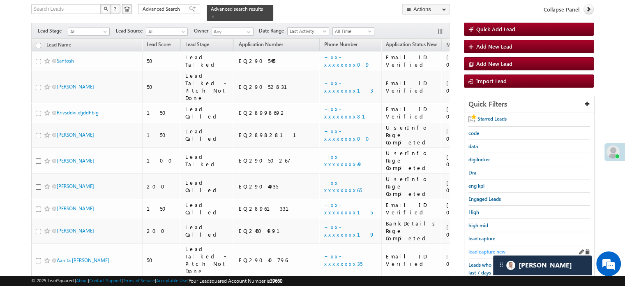
click at [479, 250] on span "lead capture new" at bounding box center [486, 251] width 37 height 6
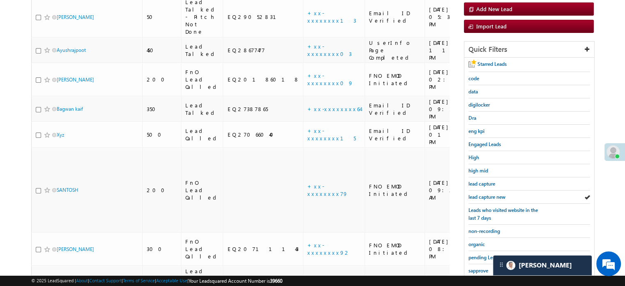
scroll to position [135, 0]
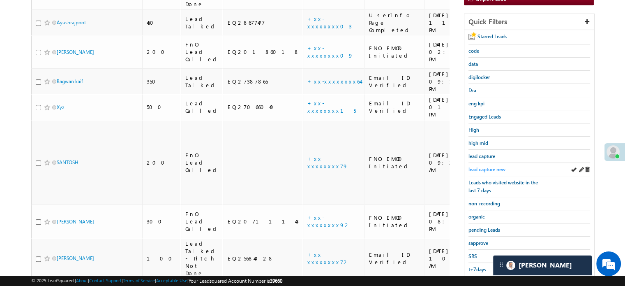
click at [490, 170] on link "lead capture new" at bounding box center [486, 169] width 37 height 8
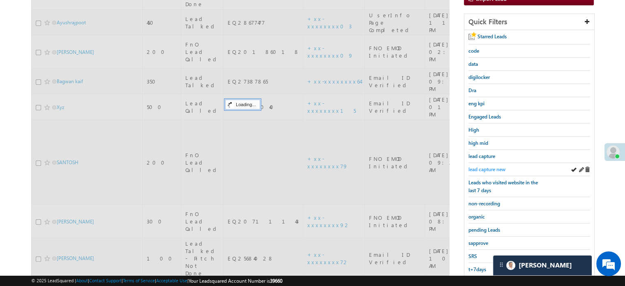
click at [490, 168] on span "lead capture new" at bounding box center [486, 169] width 37 height 6
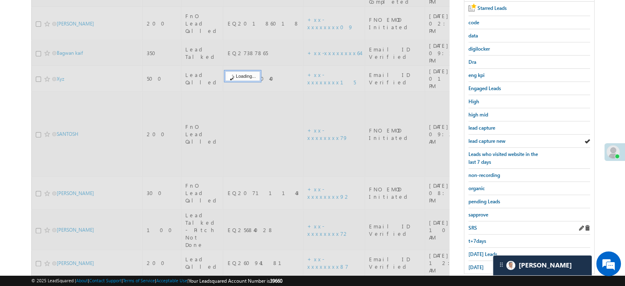
scroll to position [176, 0]
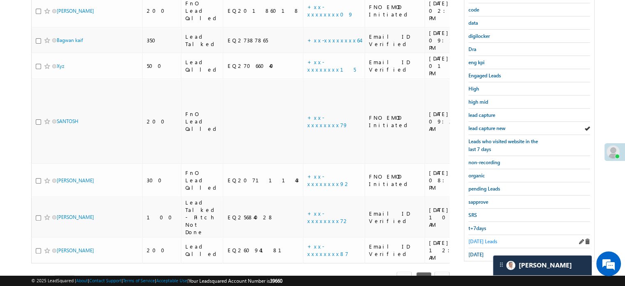
click at [486, 238] on span "[DATE] Leads" at bounding box center [482, 241] width 29 height 6
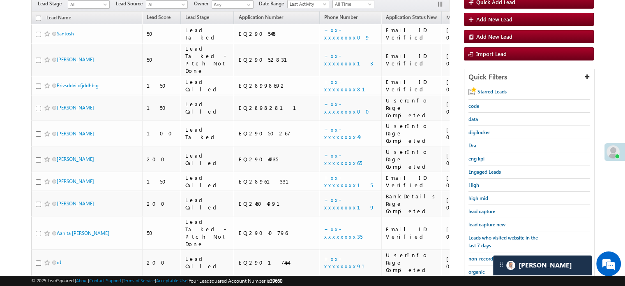
scroll to position [123, 0]
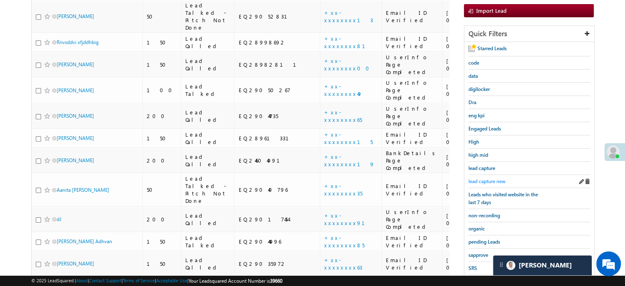
click at [493, 178] on span "lead capture new" at bounding box center [486, 181] width 37 height 6
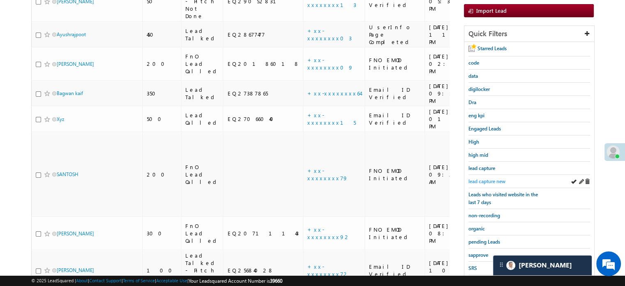
click at [481, 178] on span "lead capture new" at bounding box center [486, 181] width 37 height 6
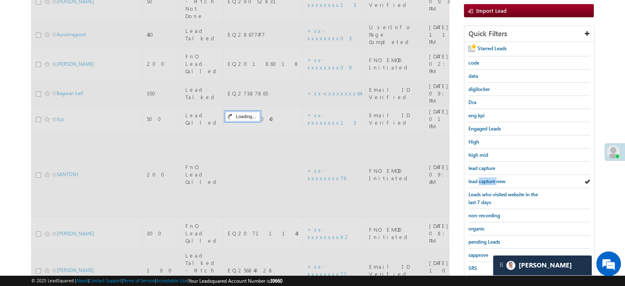
click at [481, 178] on span "lead capture new" at bounding box center [486, 181] width 37 height 6
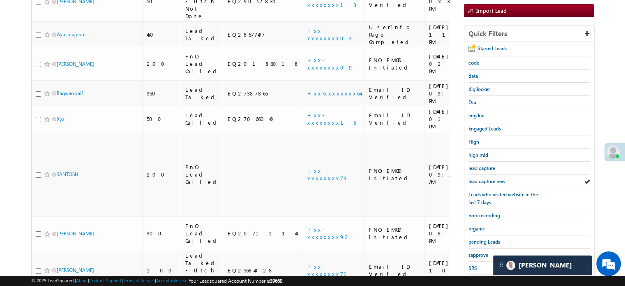
click at [481, 178] on span "lead capture new" at bounding box center [486, 181] width 37 height 6
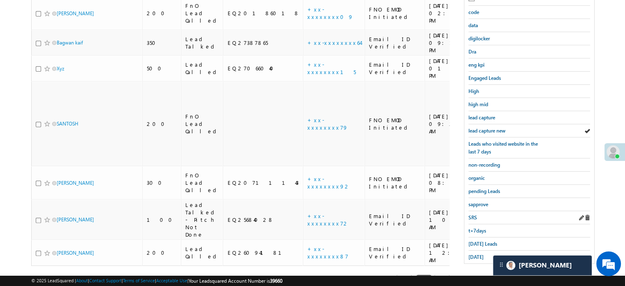
scroll to position [176, 0]
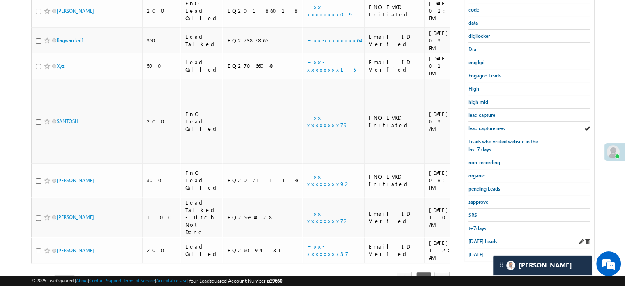
click at [476, 235] on div "[DATE] Leads" at bounding box center [529, 241] width 122 height 13
click at [477, 238] on span "[DATE] Leads" at bounding box center [482, 241] width 29 height 6
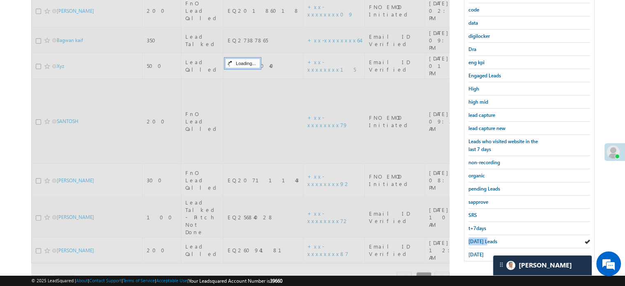
click at [477, 238] on span "[DATE] Leads" at bounding box center [482, 241] width 29 height 6
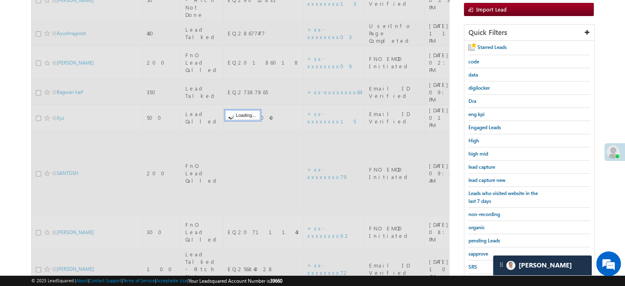
scroll to position [53, 0]
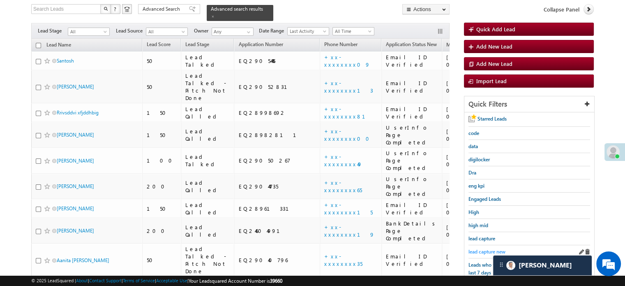
click at [480, 248] on span "lead capture new" at bounding box center [486, 251] width 37 height 6
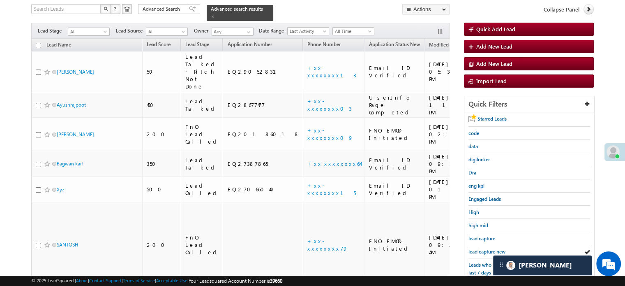
scroll to position [94, 0]
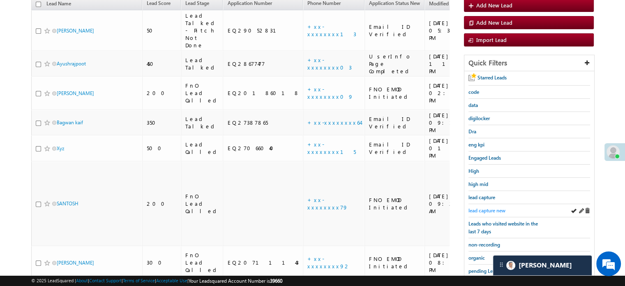
click at [493, 207] on span "lead capture new" at bounding box center [486, 210] width 37 height 6
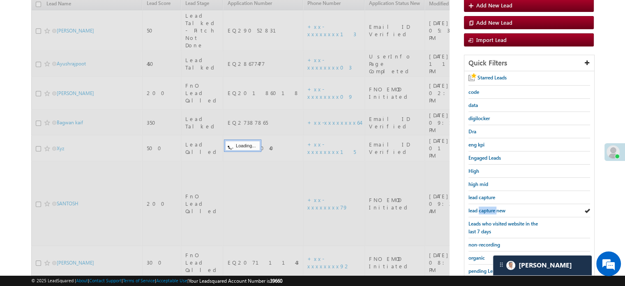
click at [493, 207] on span "lead capture new" at bounding box center [486, 210] width 37 height 6
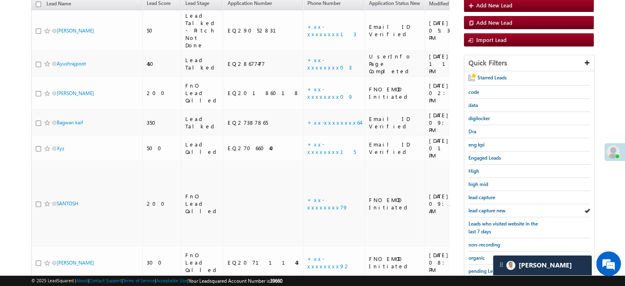
click at [493, 207] on span "lead capture new" at bounding box center [486, 210] width 37 height 6
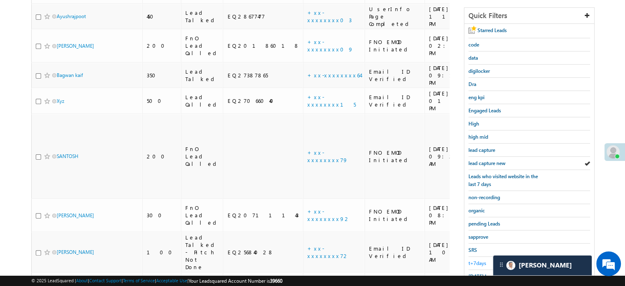
scroll to position [176, 0]
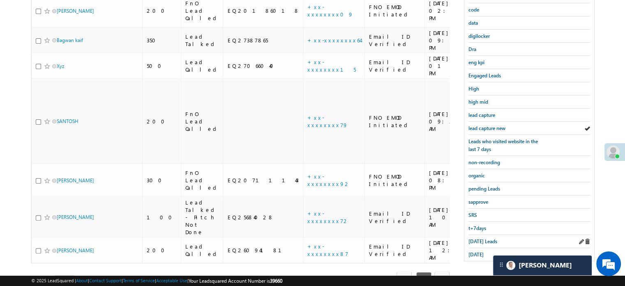
click at [472, 243] on div "[DATE] Leads" at bounding box center [529, 241] width 122 height 13
click at [474, 238] on span "[DATE] Leads" at bounding box center [482, 241] width 29 height 6
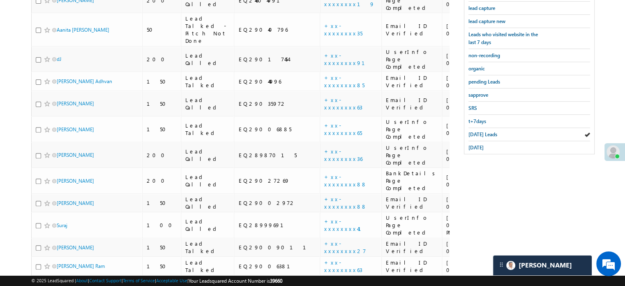
scroll to position [214, 0]
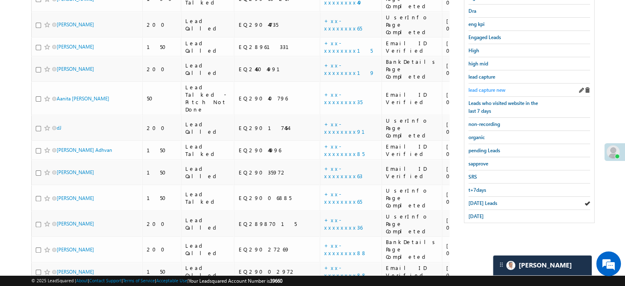
click at [480, 88] on span "lead capture new" at bounding box center [486, 90] width 37 height 6
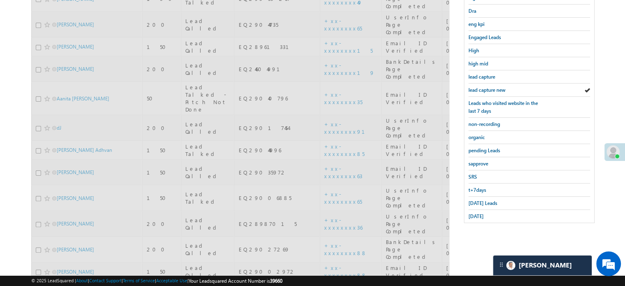
scroll to position [91, 0]
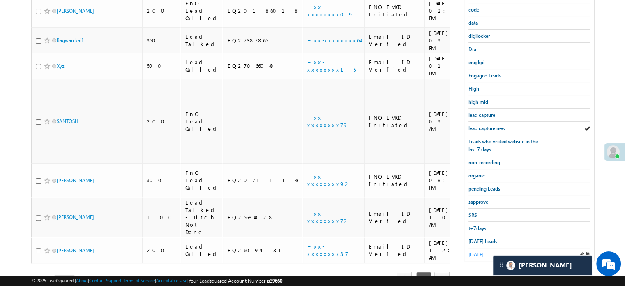
click at [474, 251] on span "[DATE]" at bounding box center [475, 254] width 15 height 6
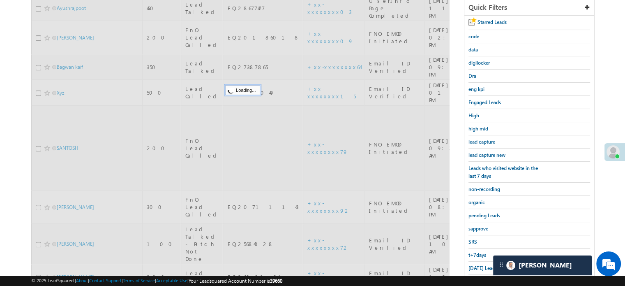
scroll to position [135, 0]
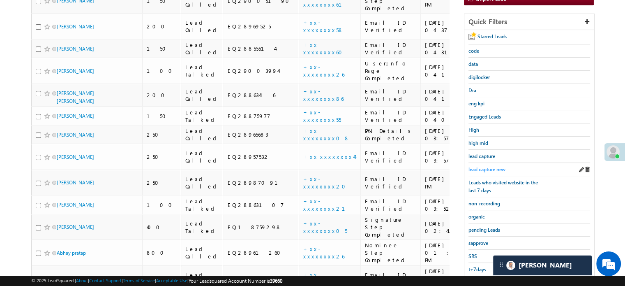
click at [489, 168] on span "lead capture new" at bounding box center [486, 169] width 37 height 6
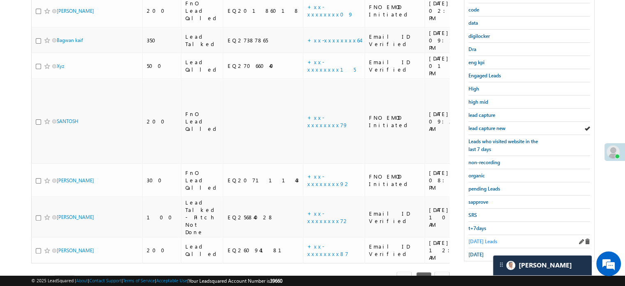
click at [483, 238] on span "[DATE] Leads" at bounding box center [482, 241] width 29 height 6
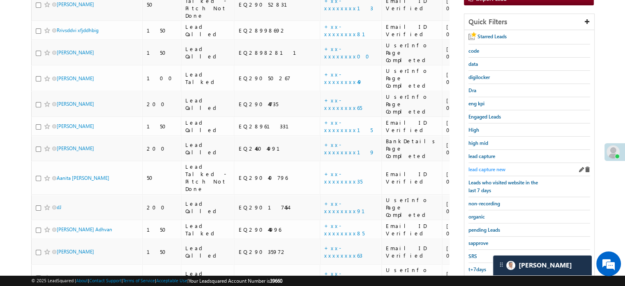
click at [486, 166] on span "lead capture new" at bounding box center [486, 169] width 37 height 6
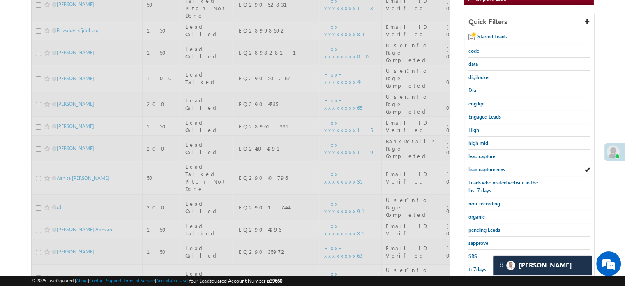
click at [486, 166] on span "lead capture new" at bounding box center [486, 169] width 37 height 6
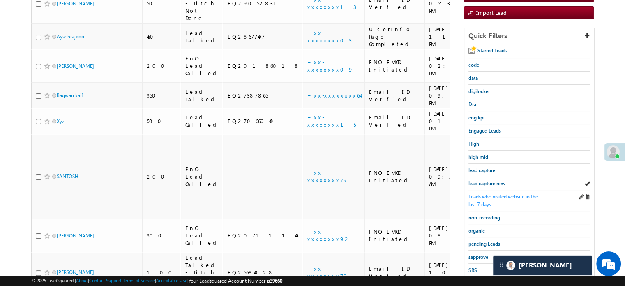
scroll to position [123, 0]
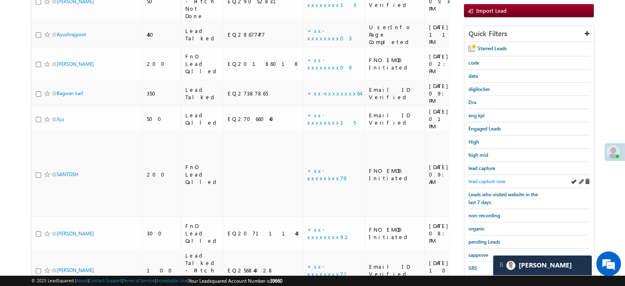
click at [488, 179] on span "lead capture new" at bounding box center [486, 181] width 37 height 6
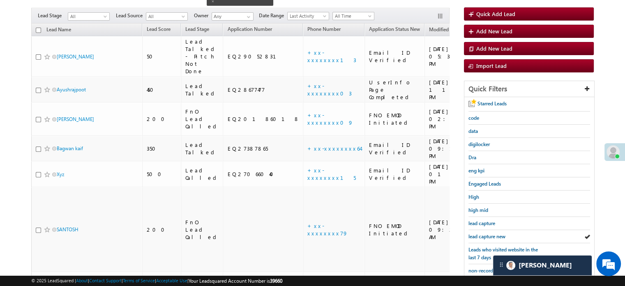
scroll to position [82, 0]
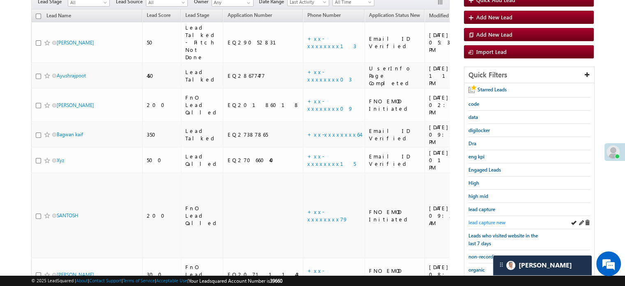
click at [486, 219] on span "lead capture new" at bounding box center [486, 222] width 37 height 6
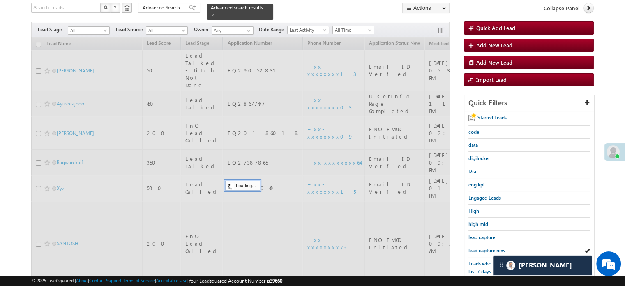
scroll to position [41, 0]
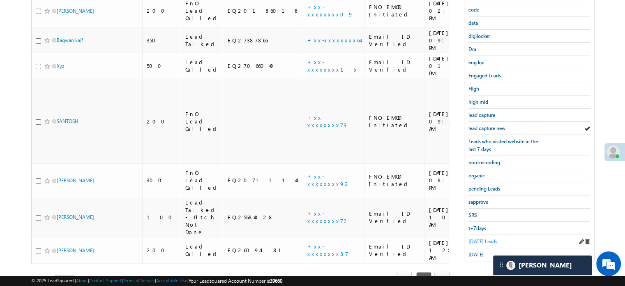
click at [479, 238] on span "[DATE] Leads" at bounding box center [482, 241] width 29 height 6
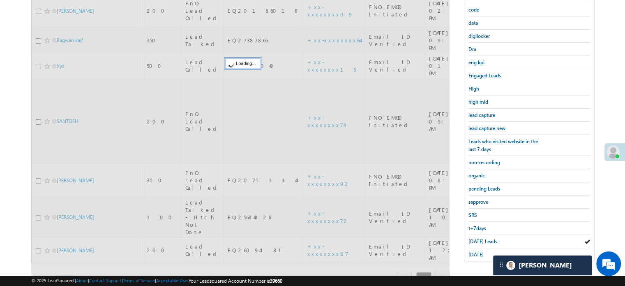
scroll to position [53, 0]
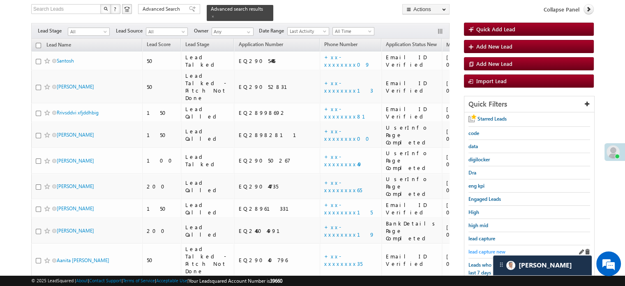
click at [480, 247] on link "lead capture new" at bounding box center [486, 251] width 37 height 8
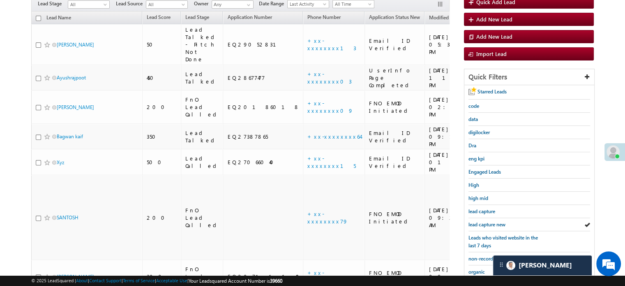
scroll to position [94, 0]
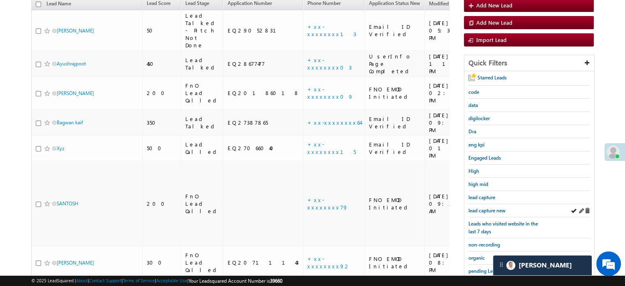
click at [491, 213] on div "lead capture new" at bounding box center [529, 210] width 122 height 13
click at [491, 208] on span "lead capture new" at bounding box center [486, 210] width 37 height 6
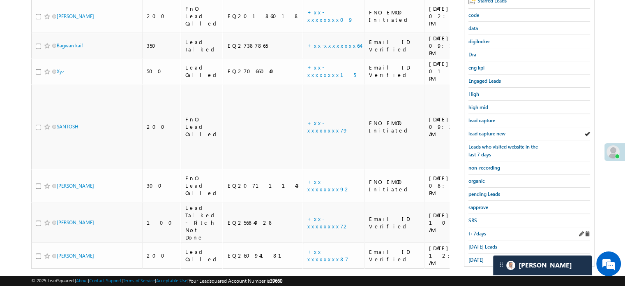
scroll to position [176, 0]
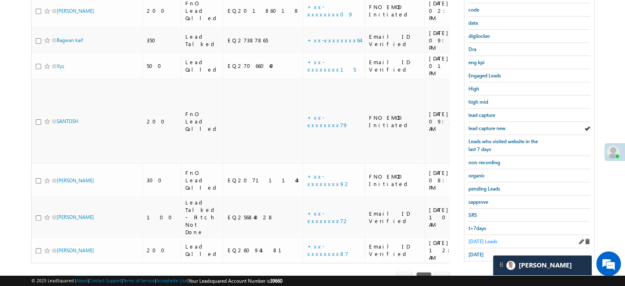
click at [484, 238] on span "[DATE] Leads" at bounding box center [482, 241] width 29 height 6
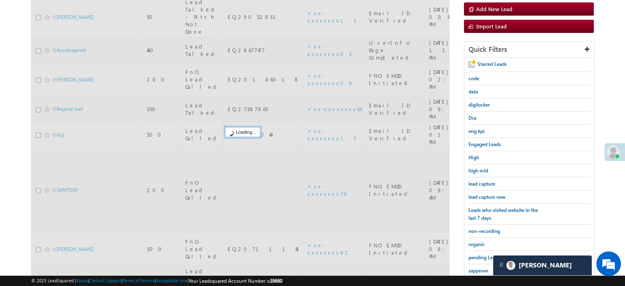
scroll to position [94, 0]
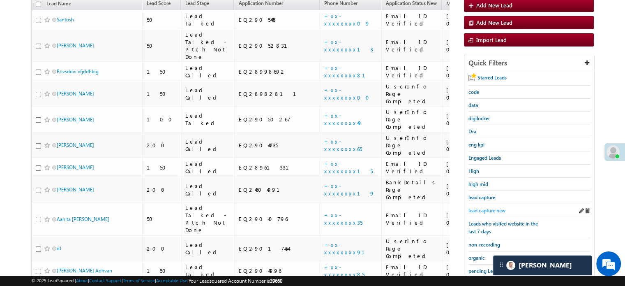
click at [486, 207] on span "lead capture new" at bounding box center [486, 210] width 37 height 6
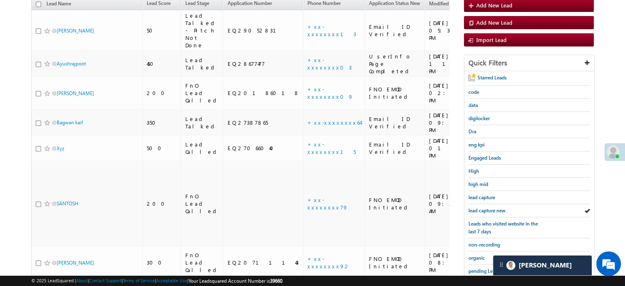
click at [486, 207] on span "lead capture new" at bounding box center [486, 210] width 37 height 6
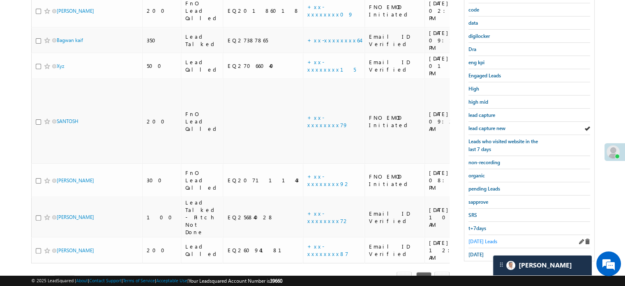
click at [482, 238] on span "[DATE] Leads" at bounding box center [482, 241] width 29 height 6
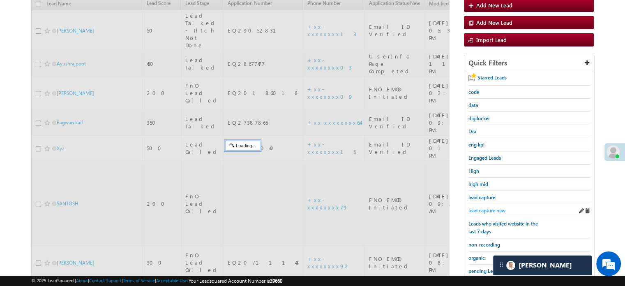
click at [490, 208] on span "lead capture new" at bounding box center [486, 210] width 37 height 6
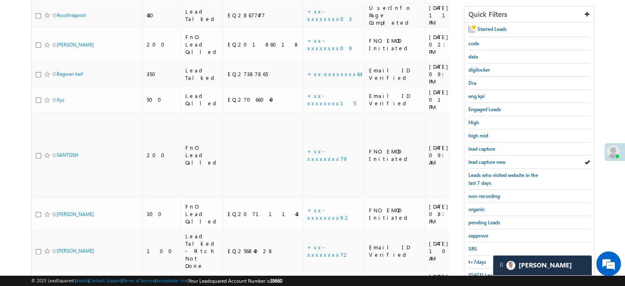
scroll to position [176, 0]
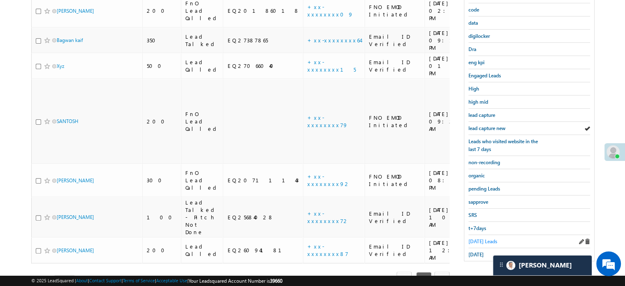
click at [477, 238] on span "[DATE] Leads" at bounding box center [482, 241] width 29 height 6
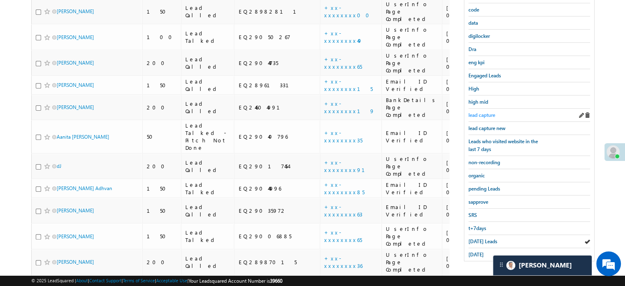
click at [488, 115] on span "lead capture" at bounding box center [481, 115] width 27 height 6
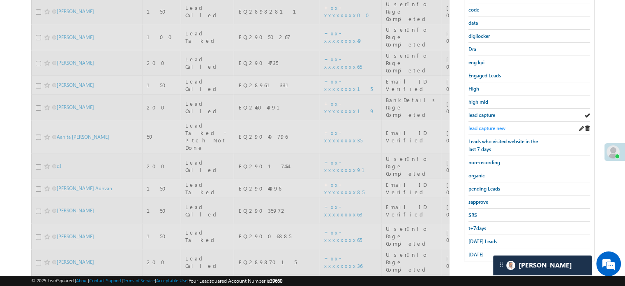
click at [488, 125] on span "lead capture new" at bounding box center [486, 128] width 37 height 6
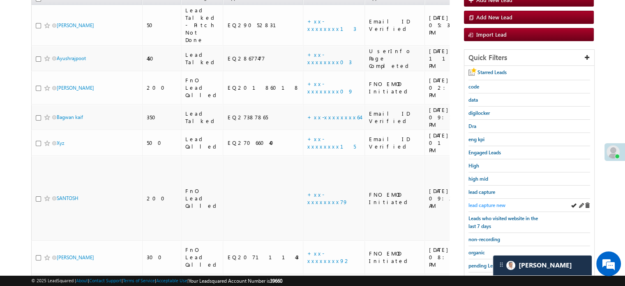
scroll to position [94, 0]
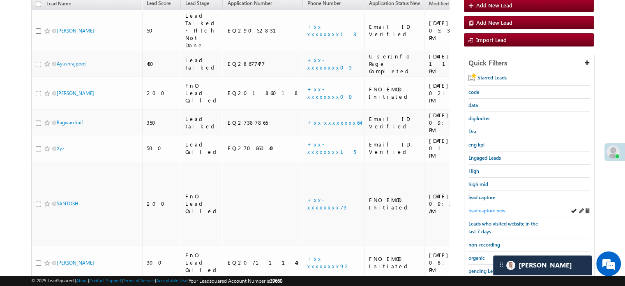
click at [485, 207] on span "lead capture new" at bounding box center [486, 210] width 37 height 6
click at [492, 210] on span "lead capture new" at bounding box center [486, 210] width 37 height 6
click at [494, 208] on span "lead capture new" at bounding box center [486, 210] width 37 height 6
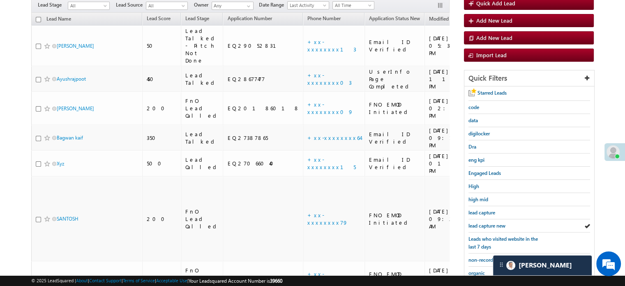
scroll to position [53, 0]
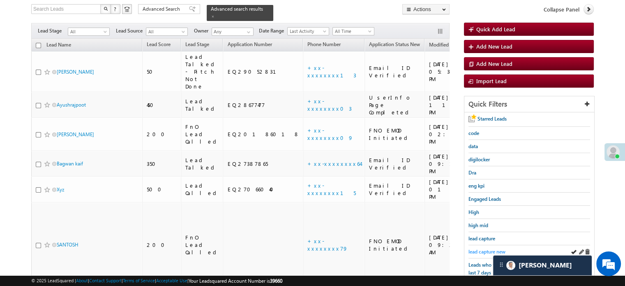
click at [475, 249] on span "lead capture new" at bounding box center [486, 251] width 37 height 6
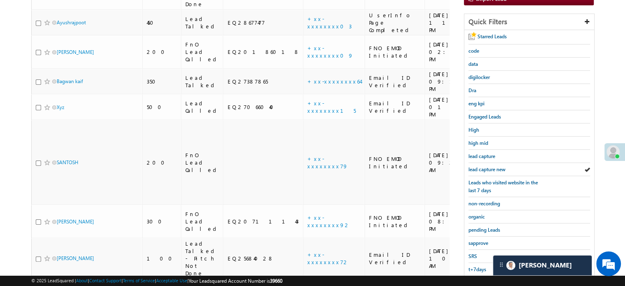
scroll to position [176, 0]
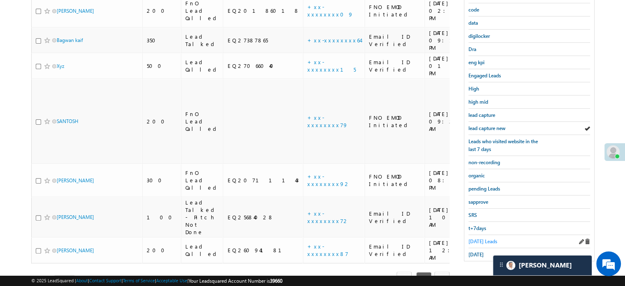
click at [478, 238] on span "[DATE] Leads" at bounding box center [482, 241] width 29 height 6
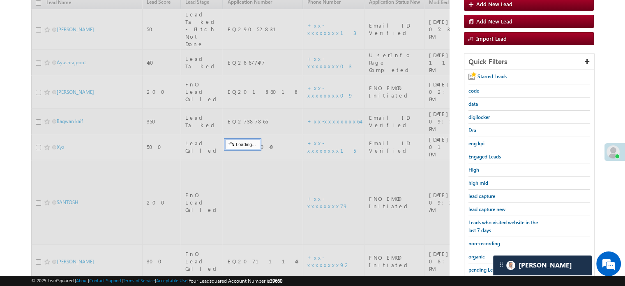
scroll to position [94, 0]
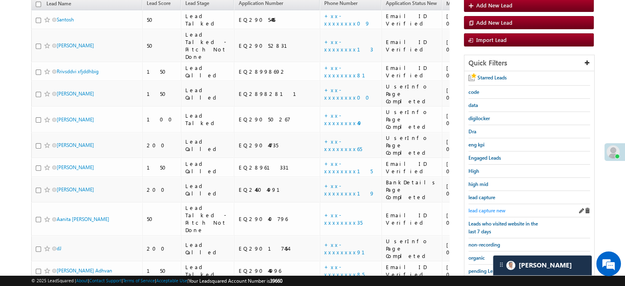
click at [488, 208] on span "lead capture new" at bounding box center [486, 210] width 37 height 6
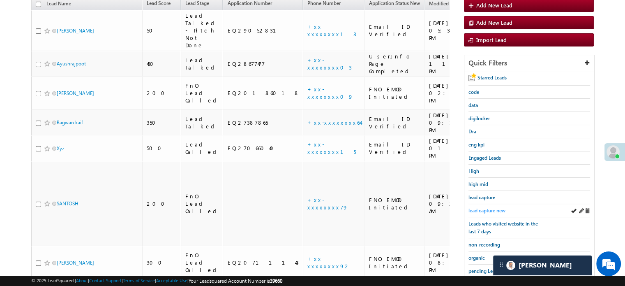
click at [477, 207] on span "lead capture new" at bounding box center [486, 210] width 37 height 6
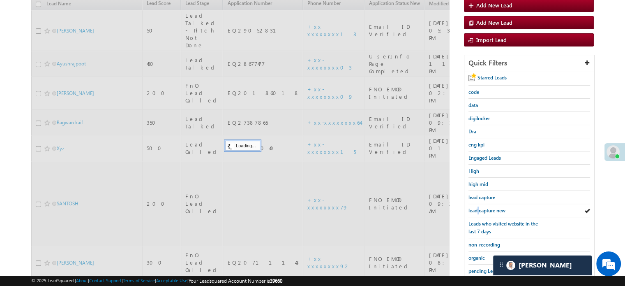
click at [477, 207] on span "lead capture new" at bounding box center [486, 210] width 37 height 6
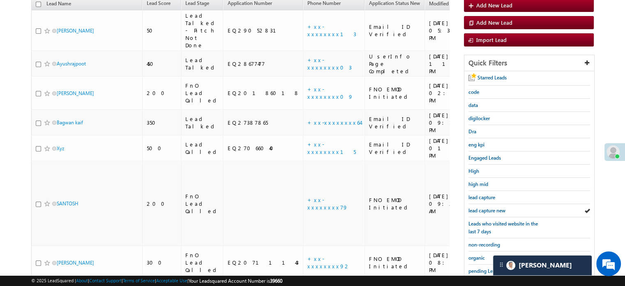
click at [477, 207] on span "lead capture new" at bounding box center [486, 210] width 37 height 6
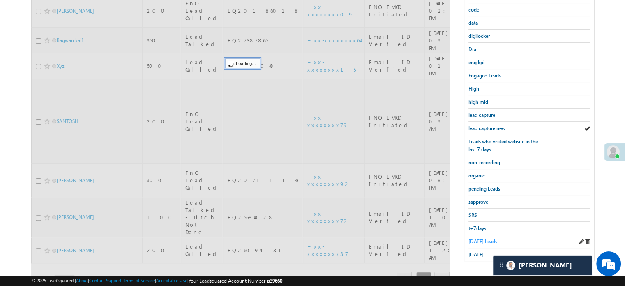
click at [478, 238] on span "[DATE] Leads" at bounding box center [482, 241] width 29 height 6
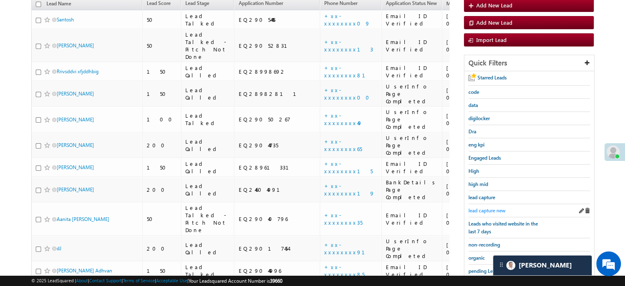
click at [494, 207] on span "lead capture new" at bounding box center [486, 210] width 37 height 6
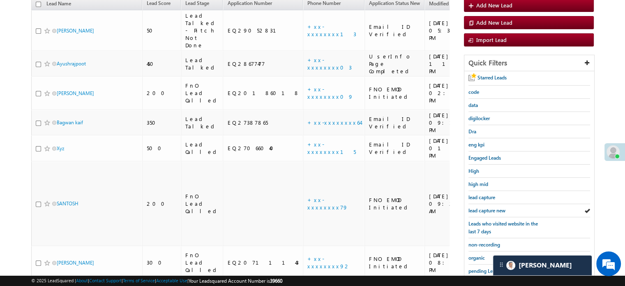
scroll to position [176, 0]
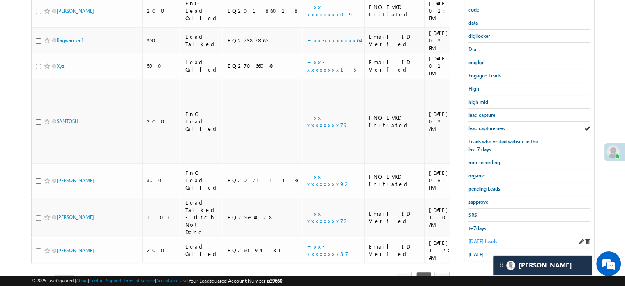
click at [481, 238] on span "[DATE] Leads" at bounding box center [482, 241] width 29 height 6
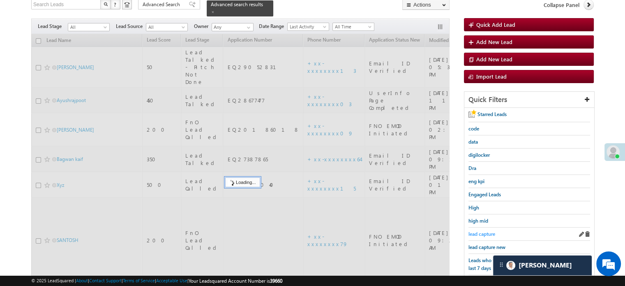
scroll to position [53, 0]
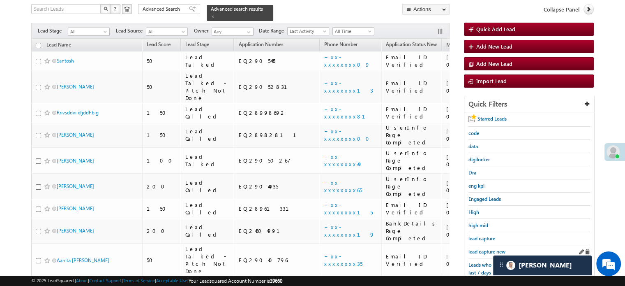
click at [485, 245] on div "lead capture new" at bounding box center [529, 251] width 122 height 13
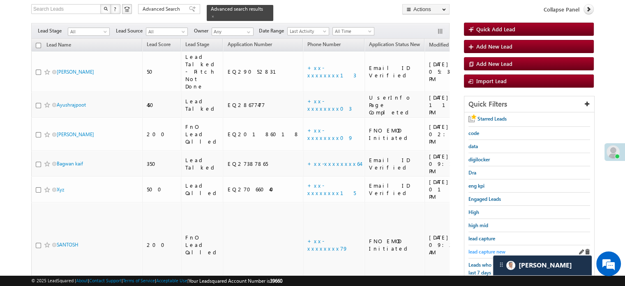
click at [484, 247] on link "lead capture new" at bounding box center [486, 251] width 37 height 8
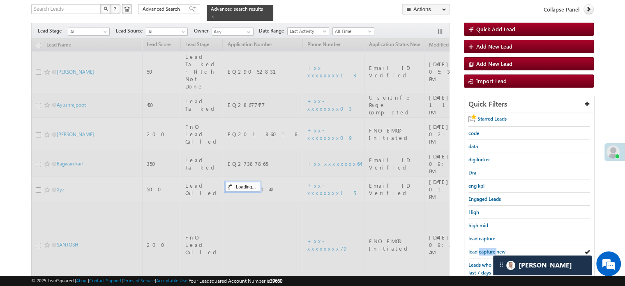
click at [484, 247] on link "lead capture new" at bounding box center [486, 251] width 37 height 8
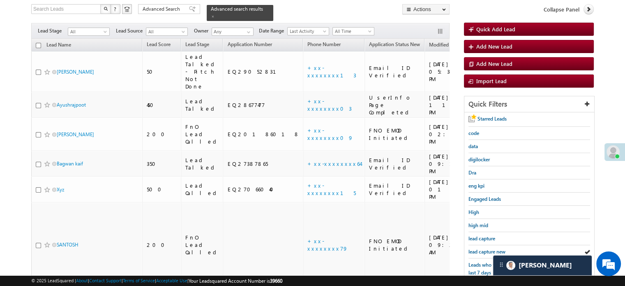
click at [484, 247] on link "lead capture new" at bounding box center [486, 251] width 37 height 8
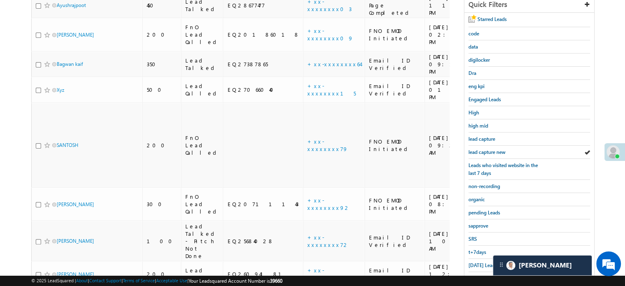
scroll to position [176, 0]
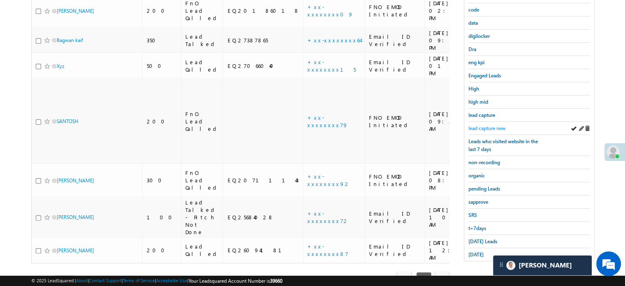
click at [491, 129] on link "lead capture new" at bounding box center [486, 128] width 37 height 8
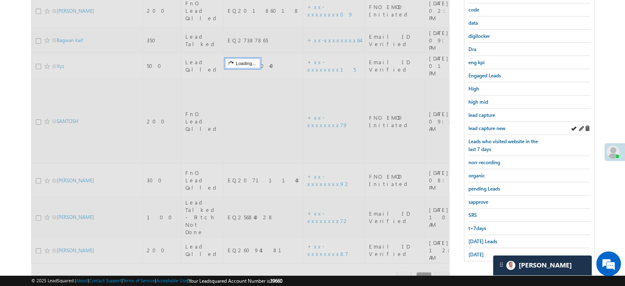
scroll to position [135, 0]
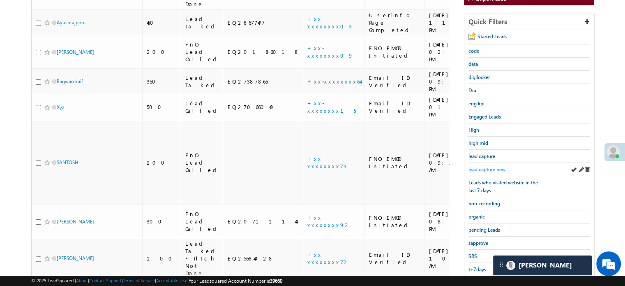
click at [488, 166] on span "lead capture new" at bounding box center [486, 169] width 37 height 6
click at [473, 169] on span "lead capture new" at bounding box center [486, 169] width 37 height 6
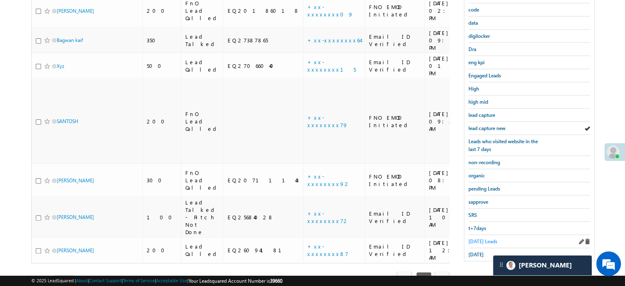
click at [484, 238] on span "[DATE] Leads" at bounding box center [482, 241] width 29 height 6
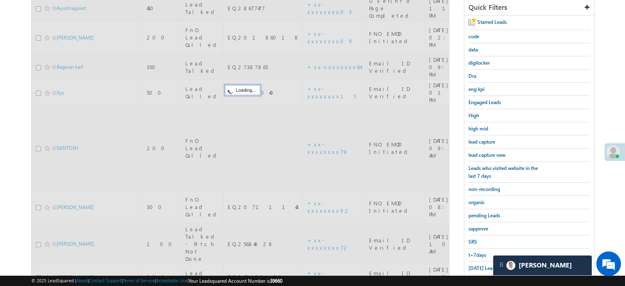
scroll to position [94, 0]
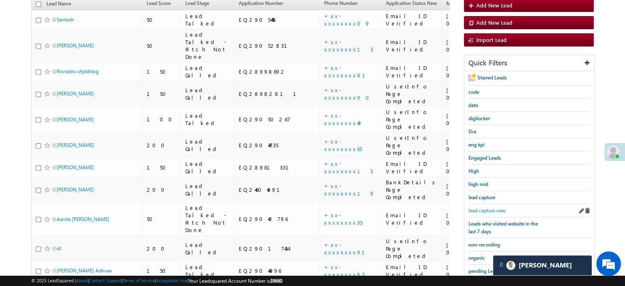
click at [487, 209] on span "lead capture new" at bounding box center [486, 210] width 37 height 6
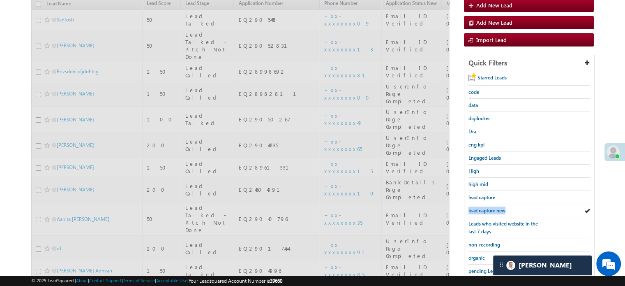
click at [487, 209] on span "lead capture new" at bounding box center [486, 210] width 37 height 6
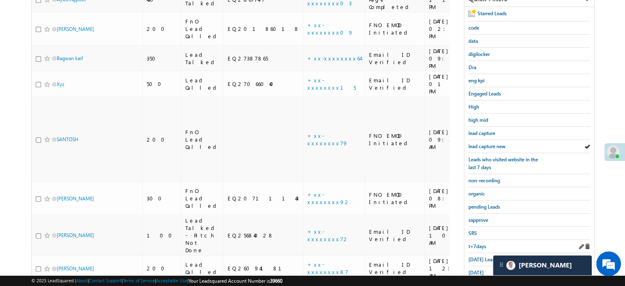
scroll to position [176, 0]
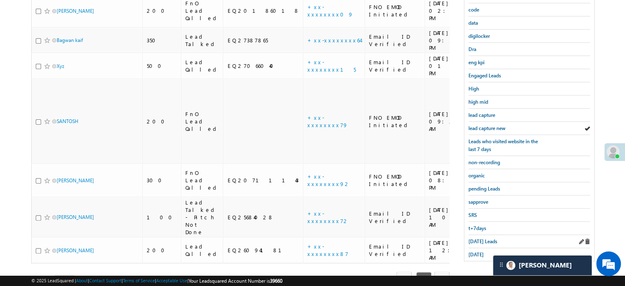
click at [481, 241] on div "[DATE] Leads" at bounding box center [529, 241] width 122 height 13
click at [484, 238] on span "[DATE] Leads" at bounding box center [482, 241] width 29 height 6
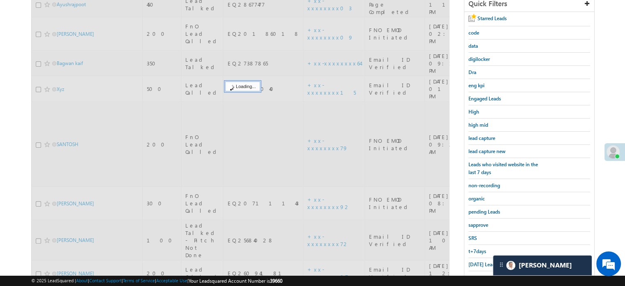
scroll to position [135, 0]
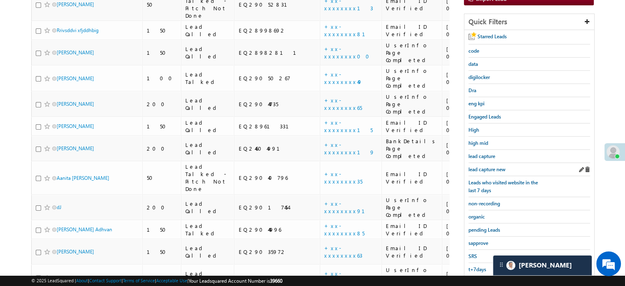
click at [485, 170] on div "lead capture new" at bounding box center [529, 169] width 122 height 13
click at [485, 166] on span "lead capture new" at bounding box center [486, 169] width 37 height 6
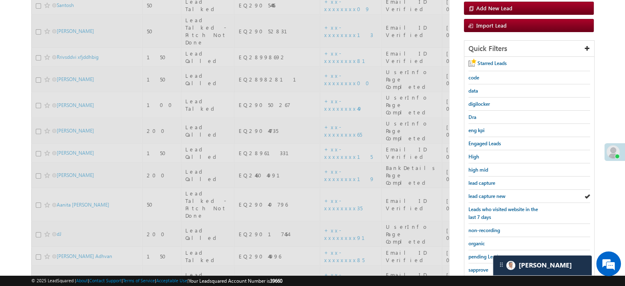
scroll to position [94, 0]
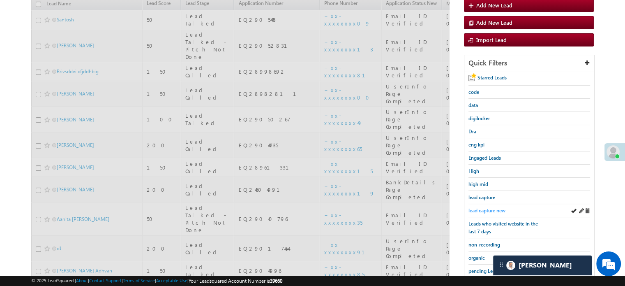
click at [485, 208] on span "lead capture new" at bounding box center [486, 210] width 37 height 6
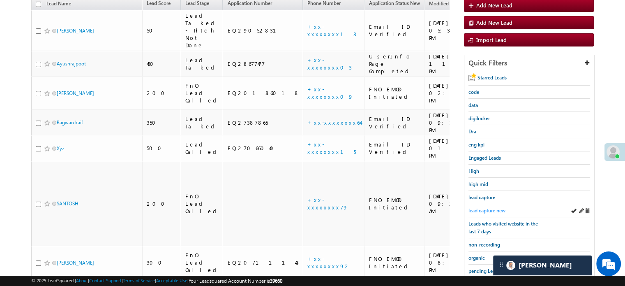
click at [481, 207] on span "lead capture new" at bounding box center [486, 210] width 37 height 6
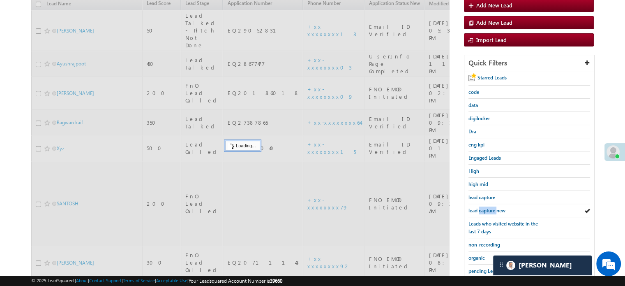
click at [481, 207] on span "lead capture new" at bounding box center [486, 210] width 37 height 6
click at [482, 207] on span "lead capture new" at bounding box center [486, 210] width 37 height 6
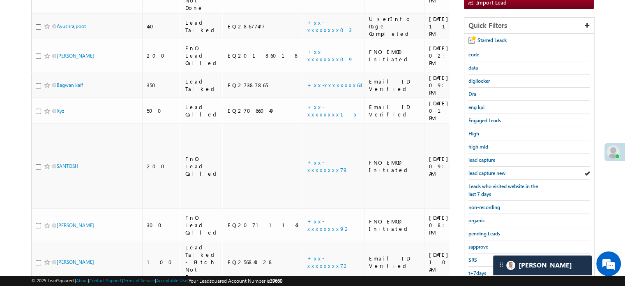
scroll to position [176, 0]
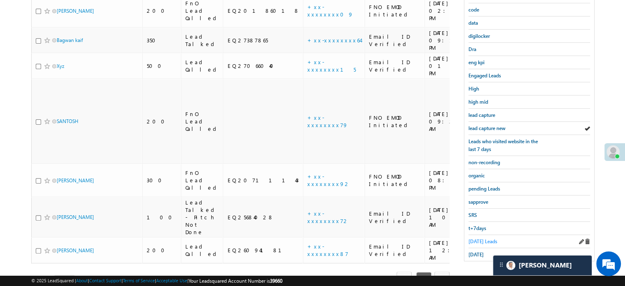
click at [476, 241] on link "[DATE] Leads" at bounding box center [482, 241] width 29 height 8
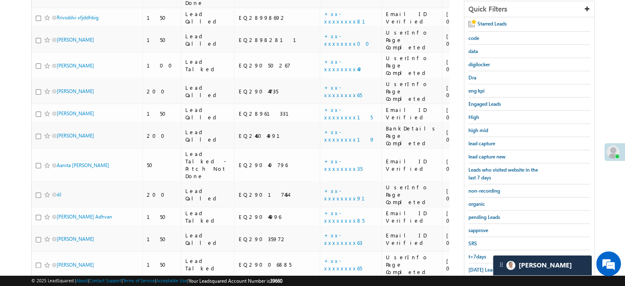
scroll to position [94, 0]
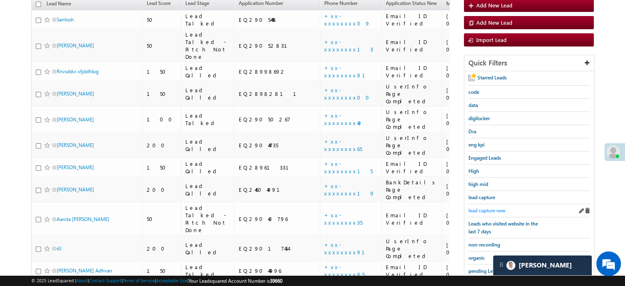
click at [494, 207] on span "lead capture new" at bounding box center [486, 210] width 37 height 6
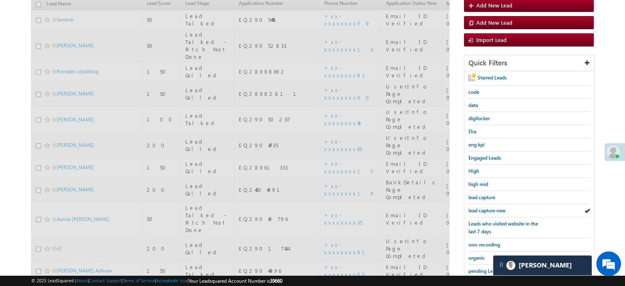
scroll to position [176, 0]
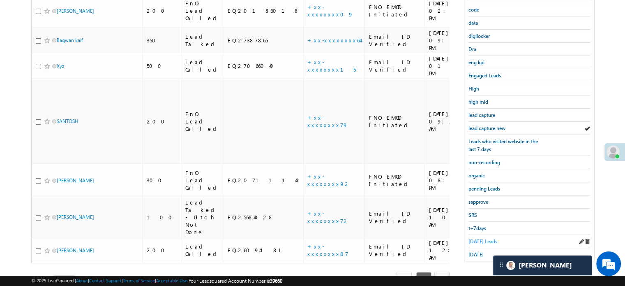
click at [484, 238] on span "[DATE] Leads" at bounding box center [482, 241] width 29 height 6
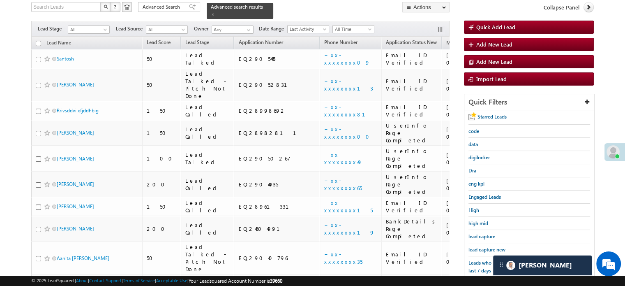
scroll to position [53, 0]
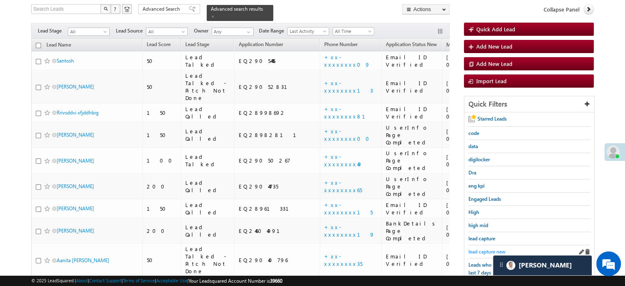
click at [485, 247] on link "lead capture new" at bounding box center [486, 251] width 37 height 8
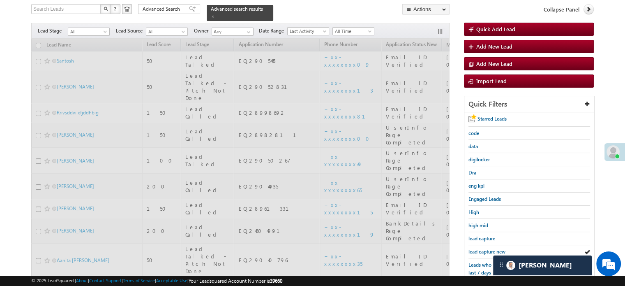
click at [485, 247] on link "lead capture new" at bounding box center [486, 251] width 37 height 8
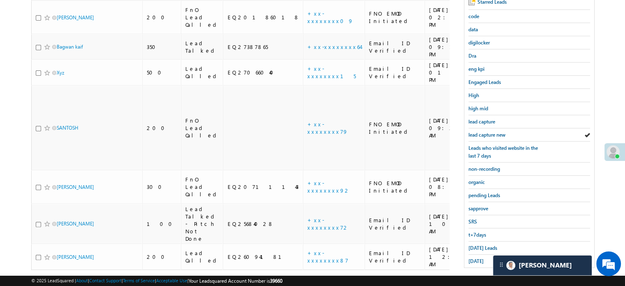
scroll to position [176, 0]
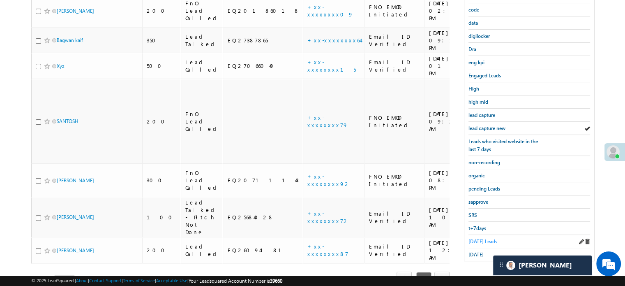
click at [483, 238] on span "[DATE] Leads" at bounding box center [482, 241] width 29 height 6
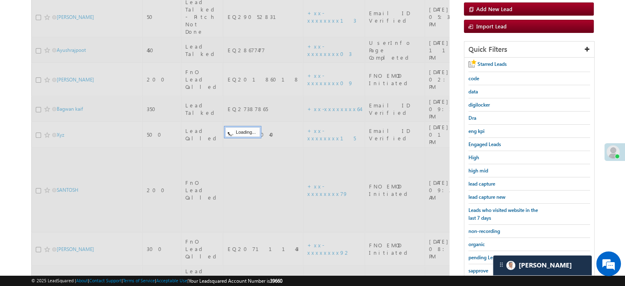
scroll to position [94, 0]
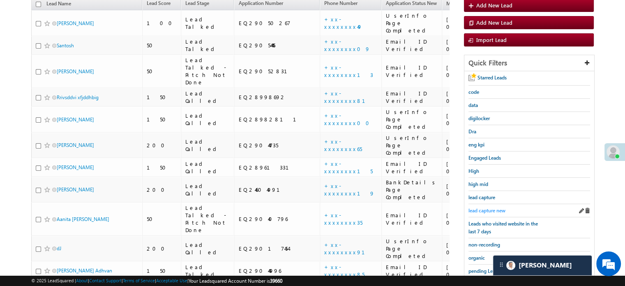
click at [489, 207] on span "lead capture new" at bounding box center [486, 210] width 37 height 6
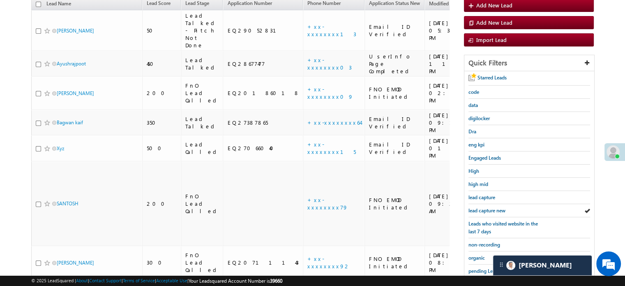
click at [489, 207] on span "lead capture new" at bounding box center [486, 210] width 37 height 6
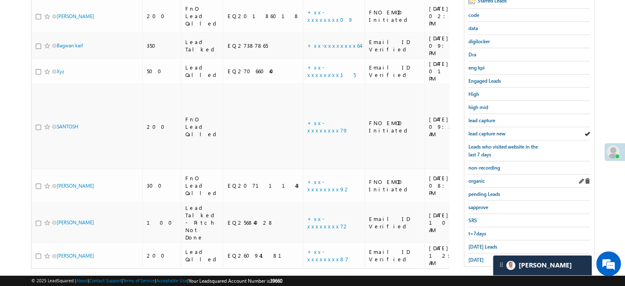
scroll to position [176, 0]
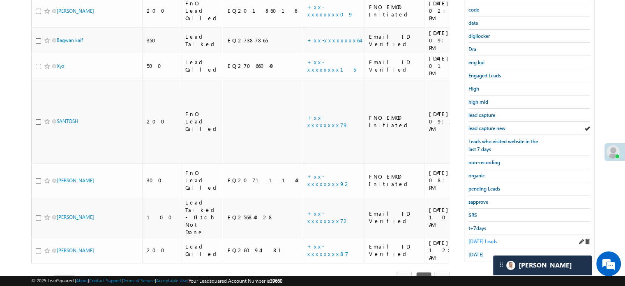
click at [481, 239] on span "[DATE] Leads" at bounding box center [482, 241] width 29 height 6
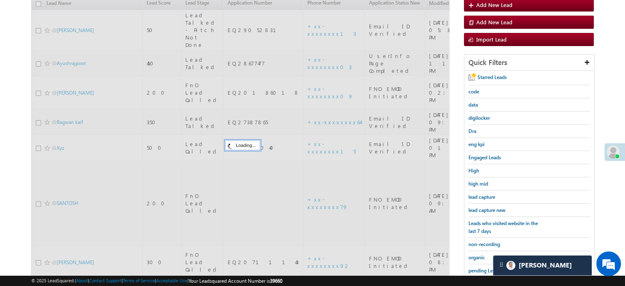
scroll to position [94, 0]
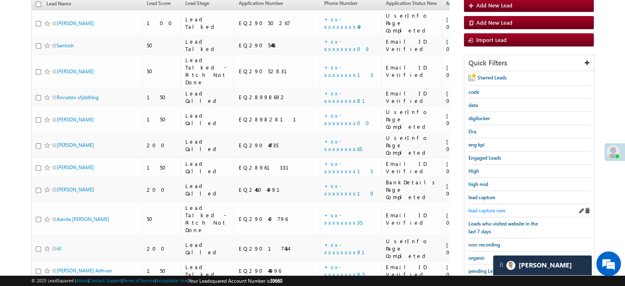
click at [494, 207] on span "lead capture new" at bounding box center [486, 210] width 37 height 6
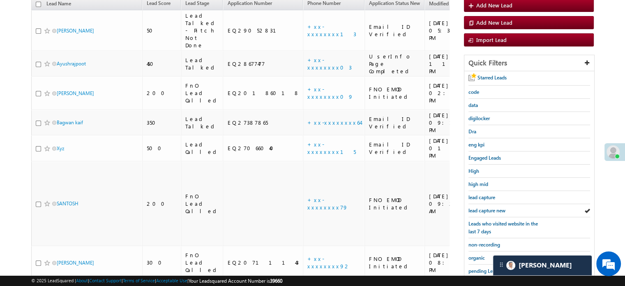
click at [494, 207] on span "lead capture new" at bounding box center [486, 210] width 37 height 6
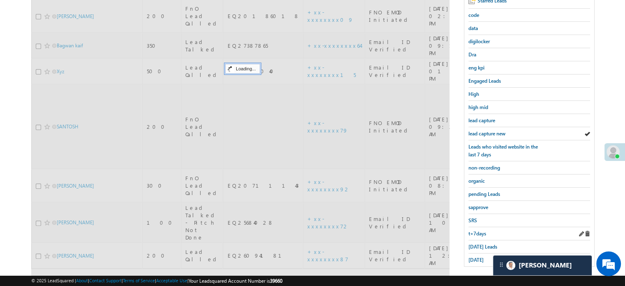
scroll to position [176, 0]
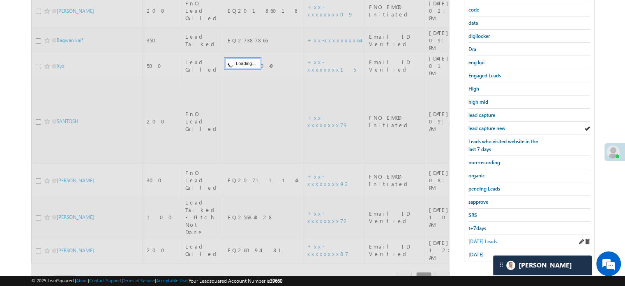
click at [479, 240] on span "[DATE] Leads" at bounding box center [482, 241] width 29 height 6
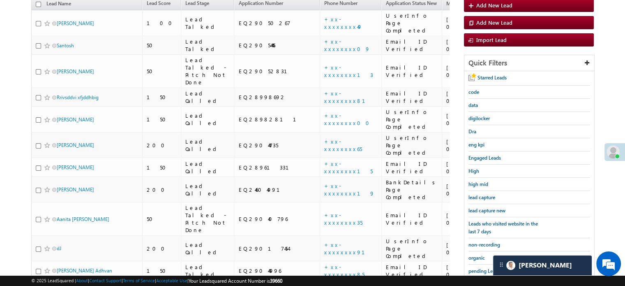
scroll to position [53, 0]
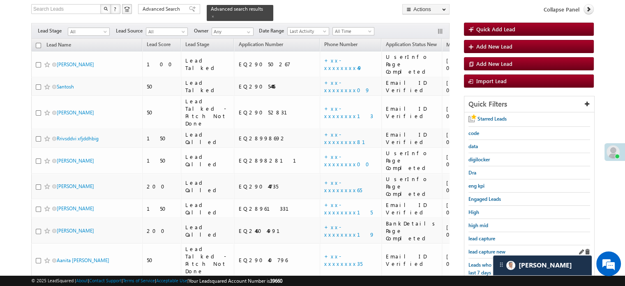
click at [479, 245] on div "lead capture new" at bounding box center [529, 251] width 122 height 13
click at [479, 250] on span "lead capture new" at bounding box center [486, 251] width 37 height 6
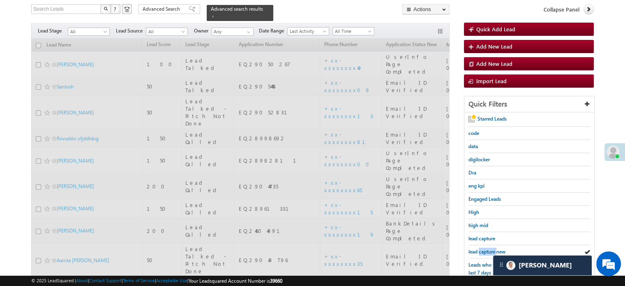
click at [479, 250] on span "lead capture new" at bounding box center [486, 251] width 37 height 6
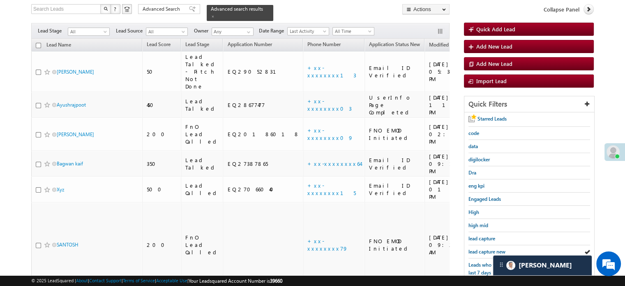
click at [479, 250] on span "lead capture new" at bounding box center [486, 251] width 37 height 6
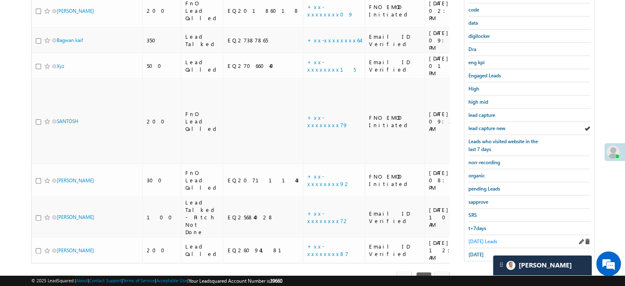
click at [484, 239] on span "[DATE] Leads" at bounding box center [482, 241] width 29 height 6
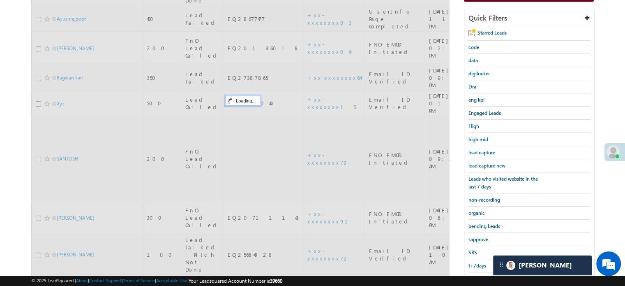
scroll to position [94, 0]
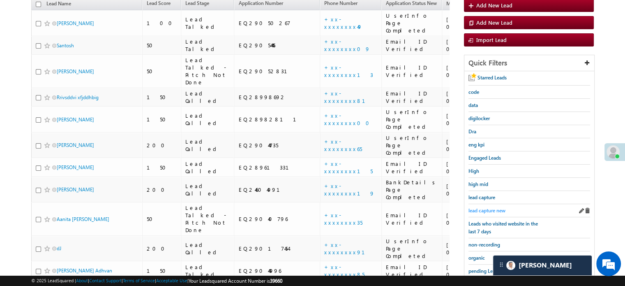
click at [481, 209] on span "lead capture new" at bounding box center [486, 210] width 37 height 6
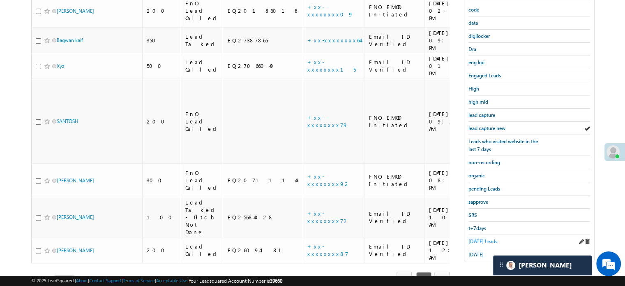
click at [488, 237] on link "[DATE] Leads" at bounding box center [482, 241] width 29 height 8
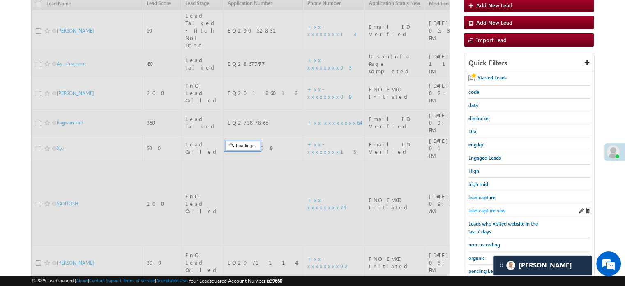
click at [488, 207] on span "lead capture new" at bounding box center [486, 210] width 37 height 6
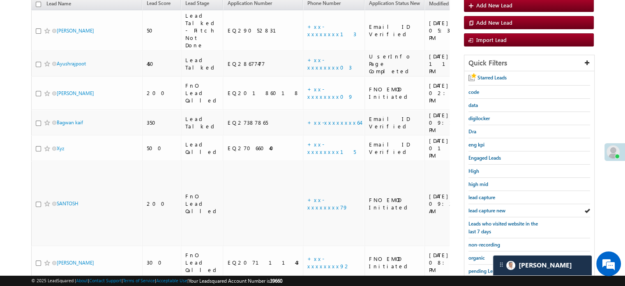
scroll to position [176, 0]
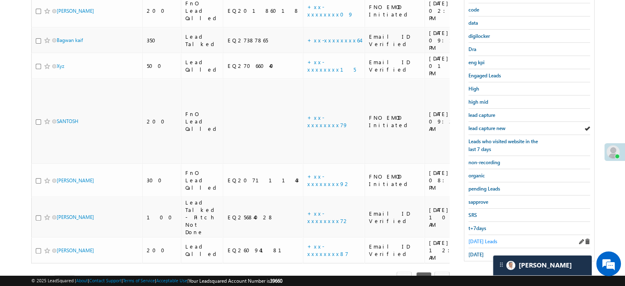
click at [486, 238] on span "[DATE] Leads" at bounding box center [482, 241] width 29 height 6
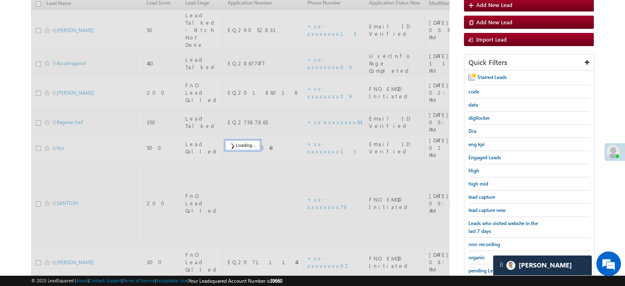
scroll to position [94, 0]
click at [493, 208] on span "lead capture new" at bounding box center [486, 210] width 37 height 6
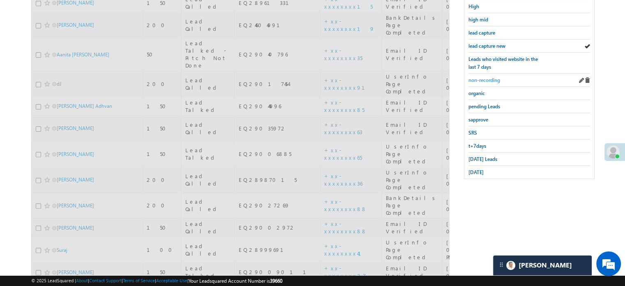
scroll to position [176, 0]
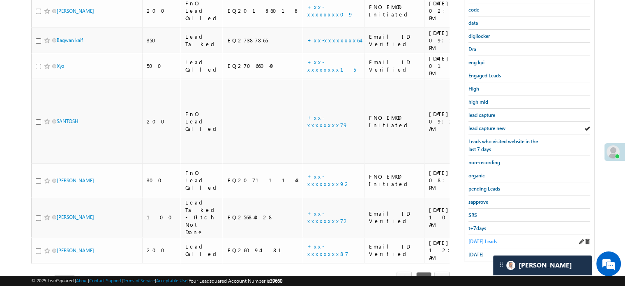
click at [480, 237] on link "[DATE] Leads" at bounding box center [482, 241] width 29 height 8
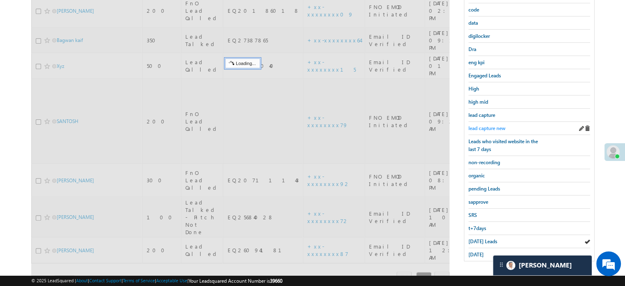
click at [495, 126] on span "lead capture new" at bounding box center [486, 128] width 37 height 6
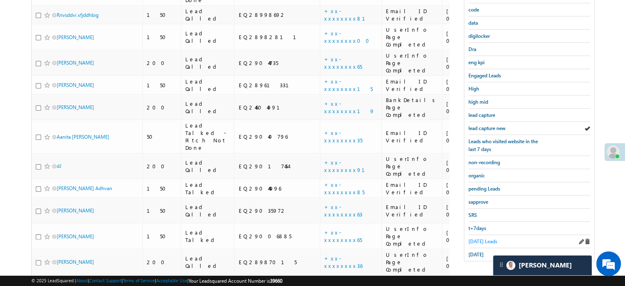
click at [497, 238] on span "[DATE] Leads" at bounding box center [482, 241] width 29 height 6
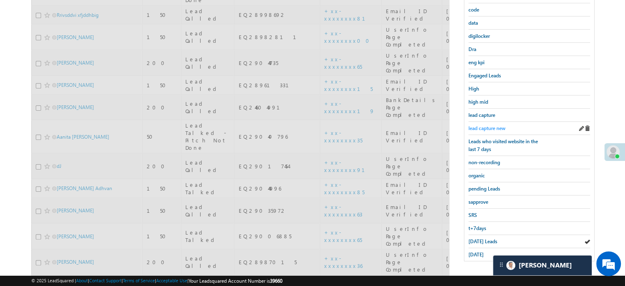
click at [493, 125] on span "lead capture new" at bounding box center [486, 128] width 37 height 6
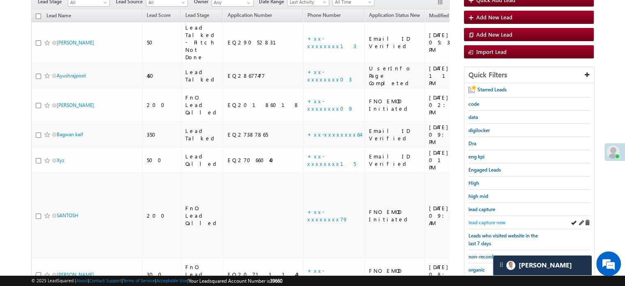
scroll to position [135, 0]
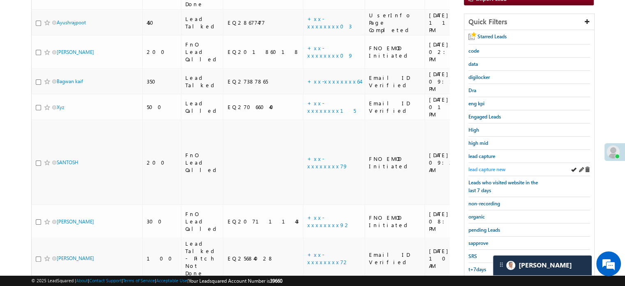
click at [472, 166] on span "lead capture new" at bounding box center [486, 169] width 37 height 6
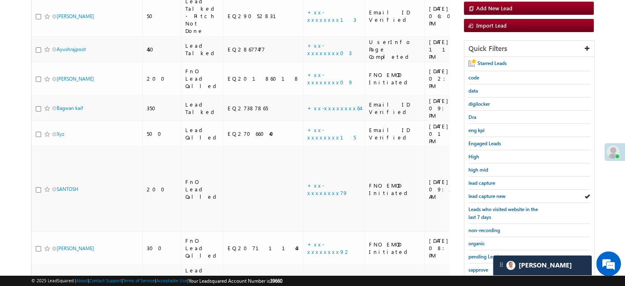
scroll to position [176, 0]
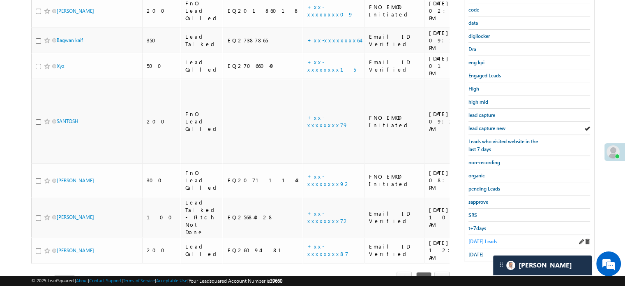
click at [484, 238] on span "[DATE] Leads" at bounding box center [482, 241] width 29 height 6
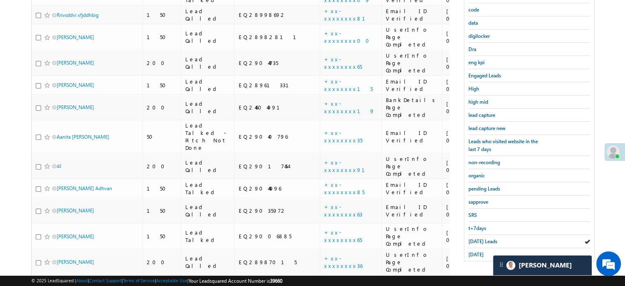
click at [484, 238] on span "[DATE] Leads" at bounding box center [482, 241] width 29 height 6
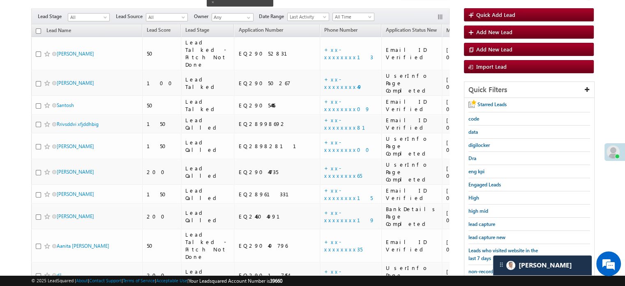
scroll to position [53, 0]
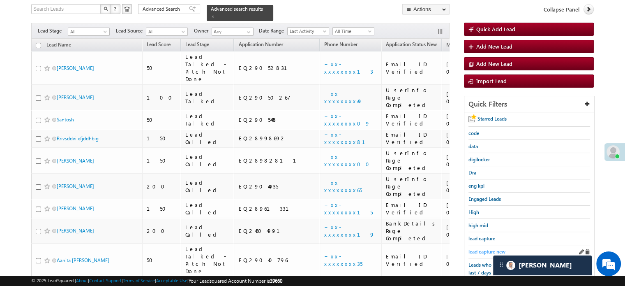
click at [477, 248] on span "lead capture new" at bounding box center [486, 251] width 37 height 6
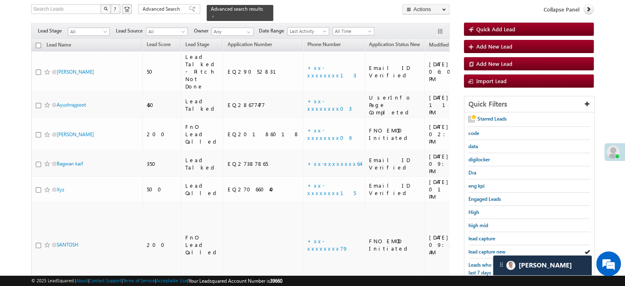
scroll to position [176, 0]
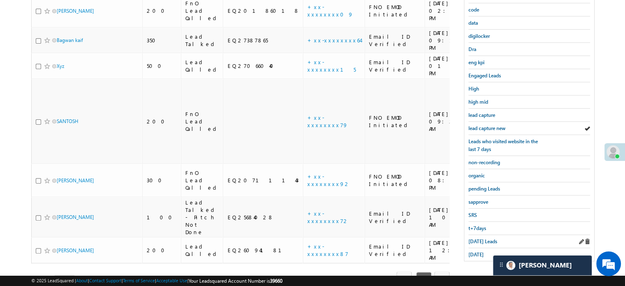
click at [469, 243] on div "[DATE] Leads" at bounding box center [529, 241] width 122 height 13
click at [472, 248] on div "[DATE]" at bounding box center [529, 254] width 122 height 13
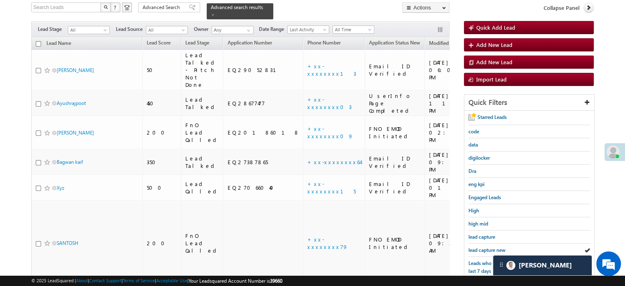
scroll to position [53, 0]
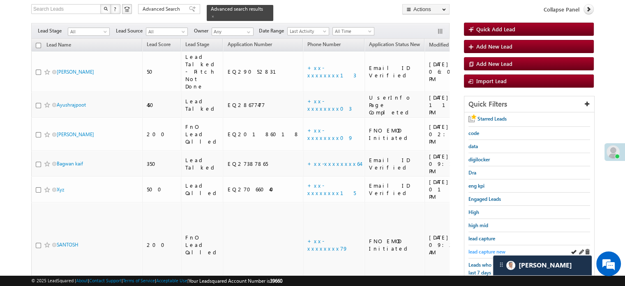
click at [481, 249] on span "lead capture new" at bounding box center [486, 251] width 37 height 6
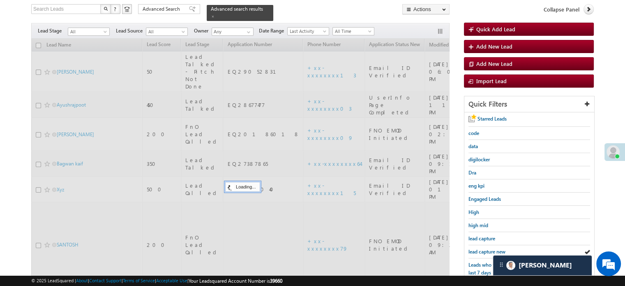
click at [481, 249] on span "lead capture new" at bounding box center [486, 251] width 37 height 6
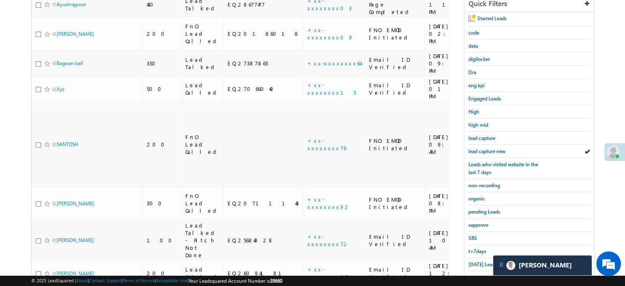
scroll to position [176, 0]
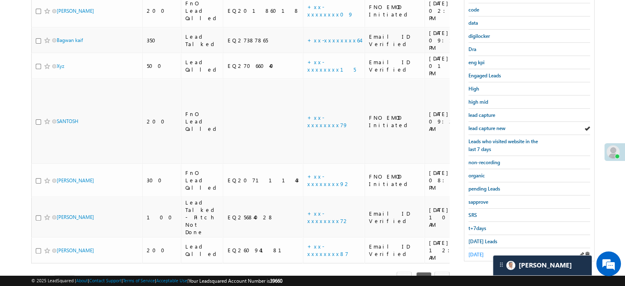
click at [477, 250] on link "[DATE]" at bounding box center [475, 254] width 15 height 8
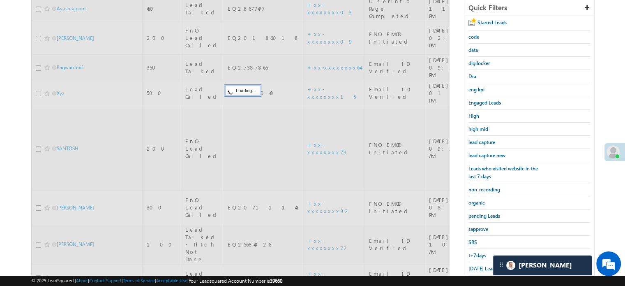
scroll to position [135, 0]
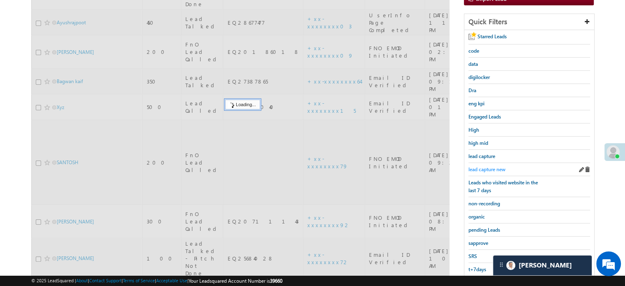
click at [486, 166] on span "lead capture new" at bounding box center [486, 169] width 37 height 6
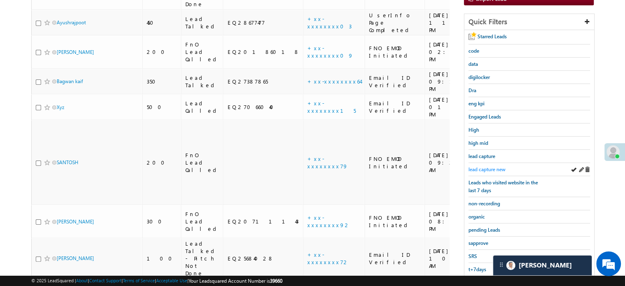
click at [490, 166] on span "lead capture new" at bounding box center [486, 169] width 37 height 6
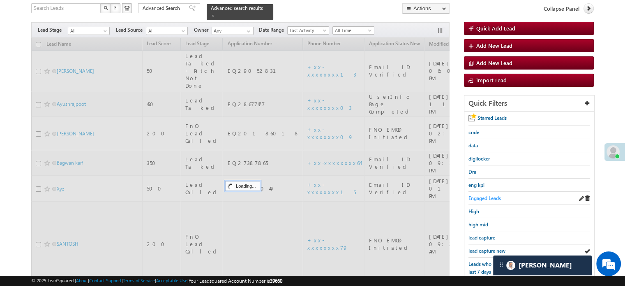
scroll to position [53, 0]
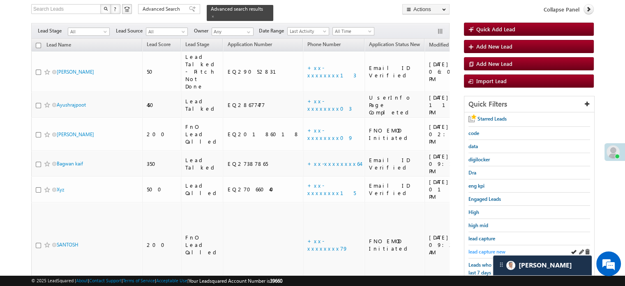
click at [489, 250] on span "lead capture new" at bounding box center [486, 251] width 37 height 6
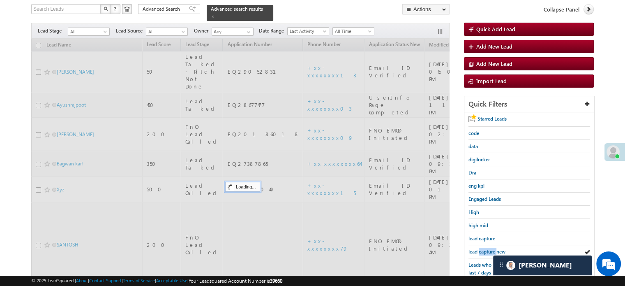
click at [489, 250] on span "lead capture new" at bounding box center [486, 251] width 37 height 6
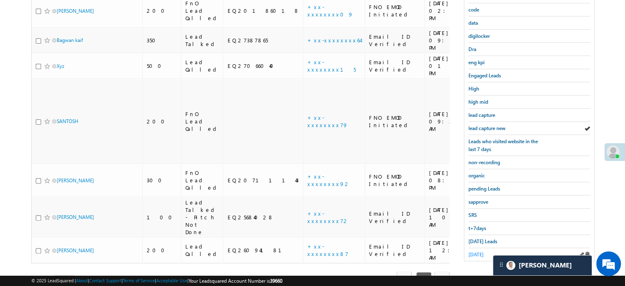
click at [483, 251] on span "[DATE]" at bounding box center [475, 254] width 15 height 6
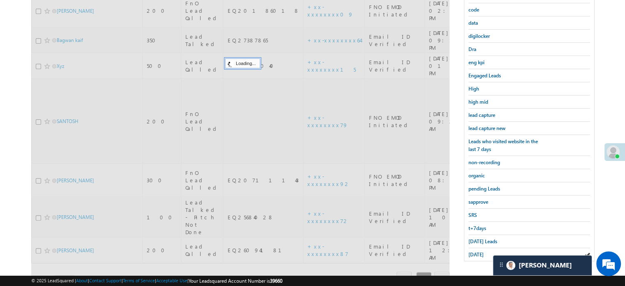
scroll to position [135, 0]
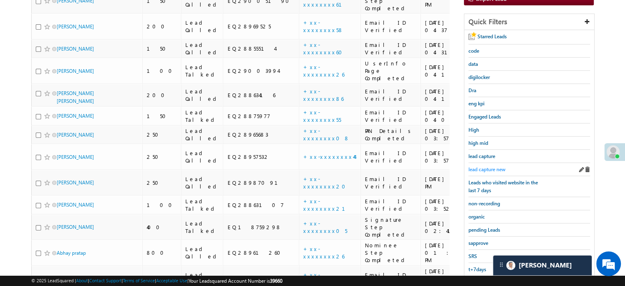
click at [482, 166] on span "lead capture new" at bounding box center [486, 169] width 37 height 6
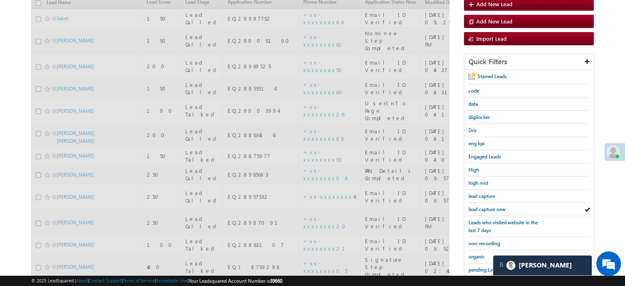
scroll to position [53, 0]
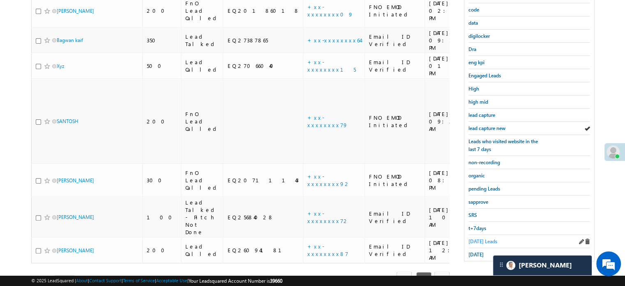
click at [485, 238] on span "[DATE] Leads" at bounding box center [482, 241] width 29 height 6
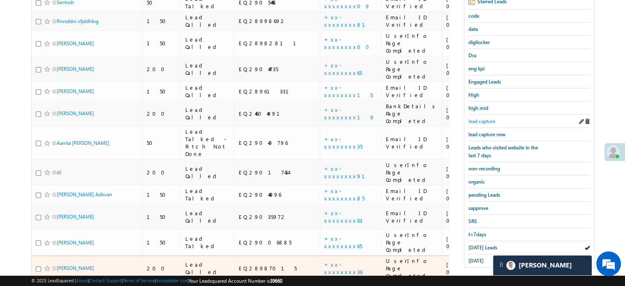
scroll to position [135, 0]
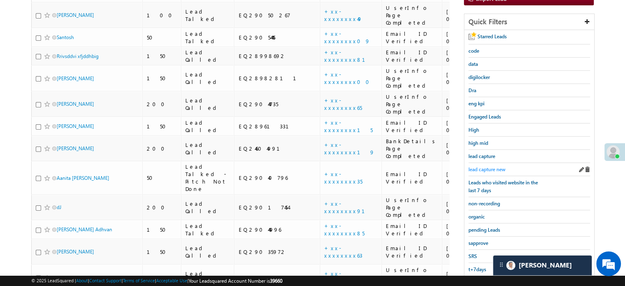
click at [496, 166] on span "lead capture new" at bounding box center [486, 169] width 37 height 6
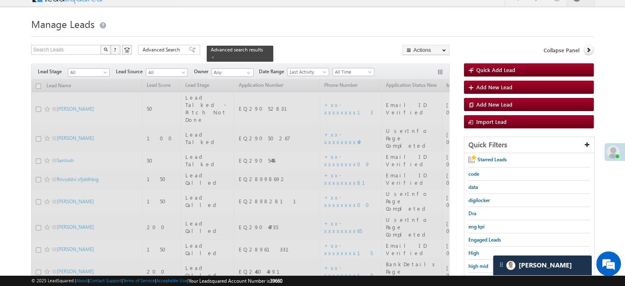
scroll to position [12, 0]
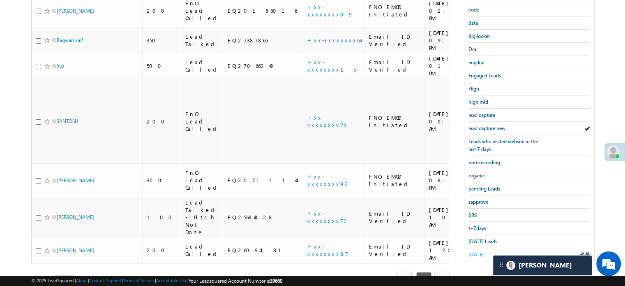
click at [477, 251] on span "[DATE]" at bounding box center [475, 254] width 15 height 6
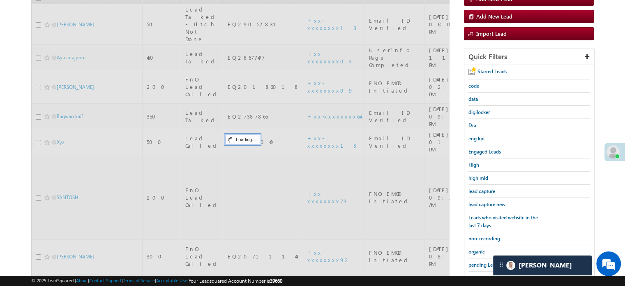
scroll to position [53, 0]
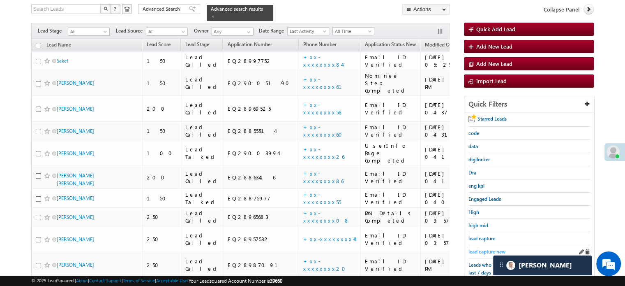
click at [486, 248] on span "lead capture new" at bounding box center [486, 251] width 37 height 6
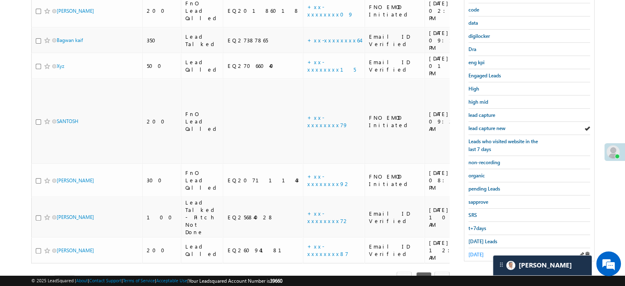
click at [480, 251] on span "[DATE]" at bounding box center [475, 254] width 15 height 6
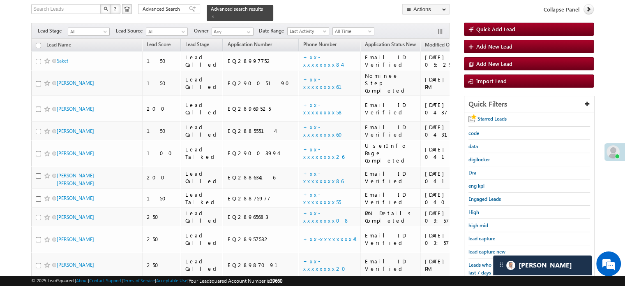
click at [480, 249] on span "lead capture new" at bounding box center [486, 251] width 37 height 6
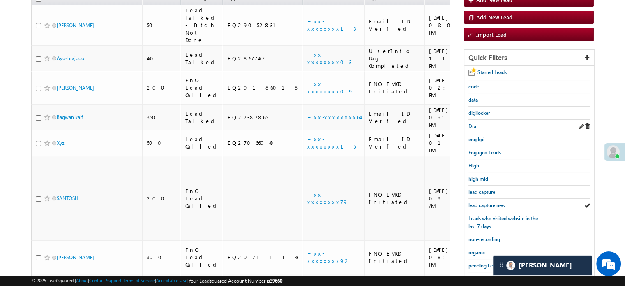
scroll to position [135, 0]
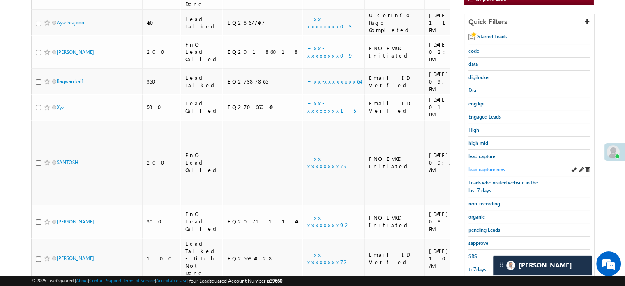
click at [496, 168] on span "lead capture new" at bounding box center [486, 169] width 37 height 6
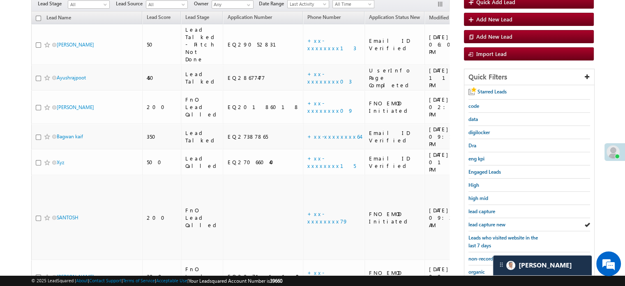
scroll to position [94, 0]
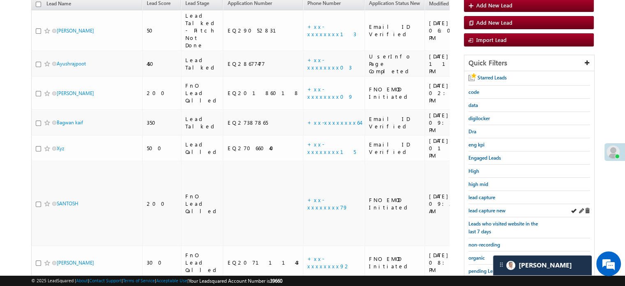
click at [481, 212] on div "lead capture new" at bounding box center [529, 210] width 122 height 13
click at [481, 210] on span "lead capture new" at bounding box center [486, 210] width 37 height 6
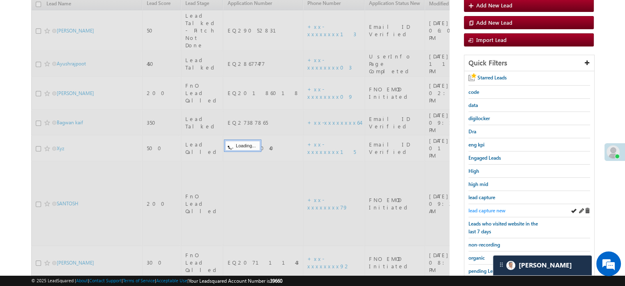
click at [481, 208] on span "lead capture new" at bounding box center [486, 210] width 37 height 6
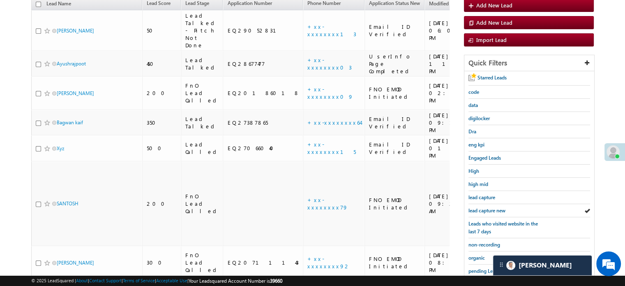
click at [481, 208] on span "lead capture new" at bounding box center [486, 210] width 37 height 6
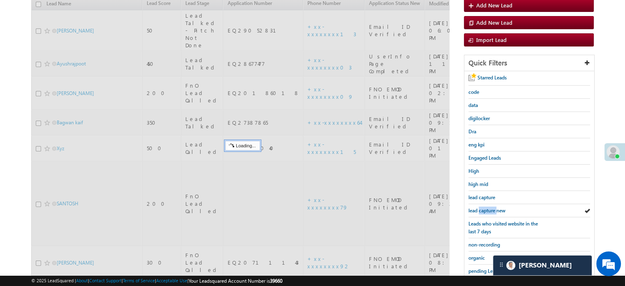
click at [481, 208] on span "lead capture new" at bounding box center [486, 210] width 37 height 6
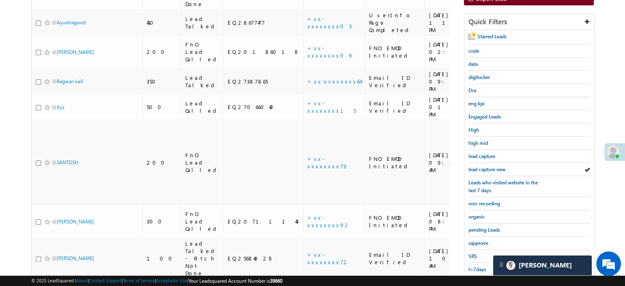
scroll to position [176, 0]
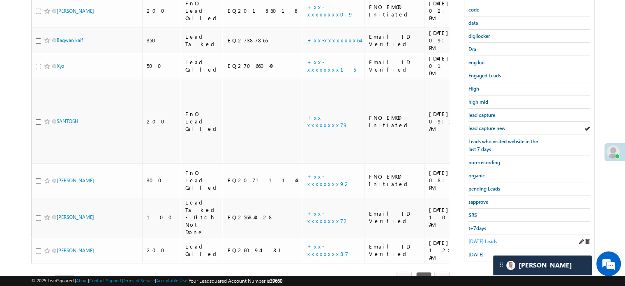
click at [468, 238] on span "[DATE] Leads" at bounding box center [482, 241] width 29 height 6
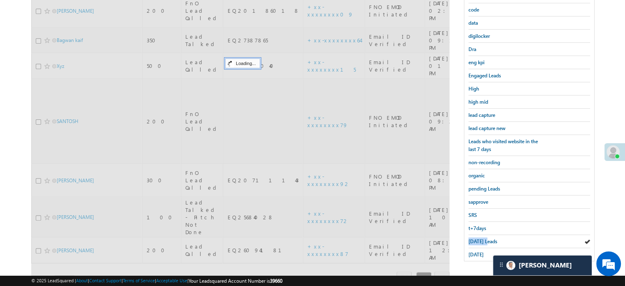
click at [468, 238] on span "[DATE] Leads" at bounding box center [482, 241] width 29 height 6
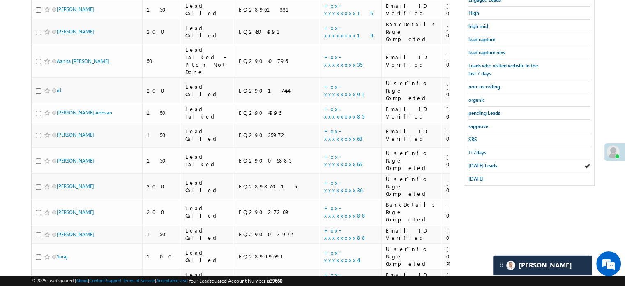
scroll to position [299, 0]
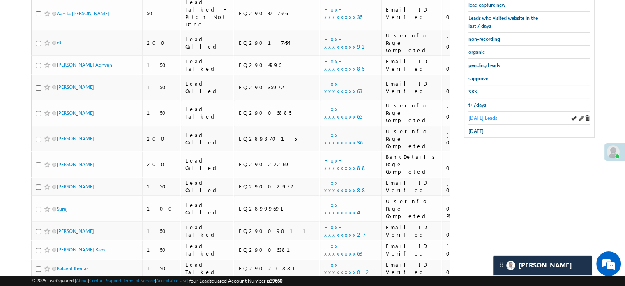
click at [475, 115] on span "[DATE] Leads" at bounding box center [482, 118] width 29 height 6
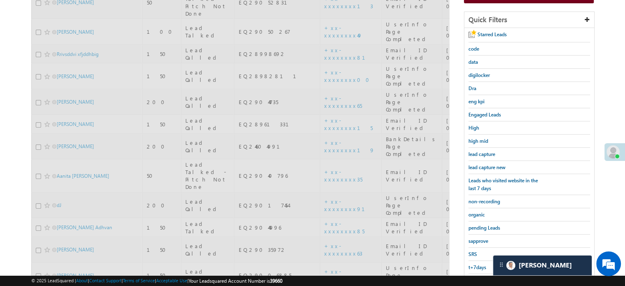
scroll to position [135, 0]
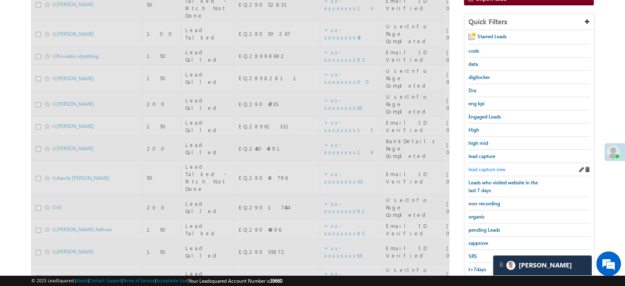
click at [493, 168] on span "lead capture new" at bounding box center [486, 169] width 37 height 6
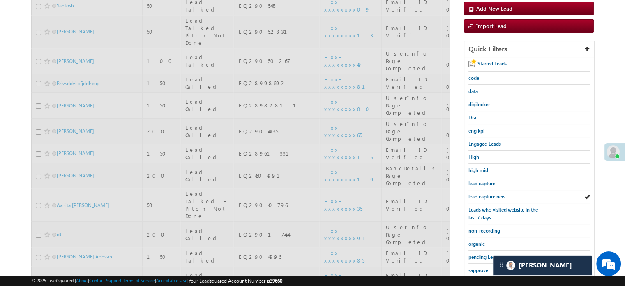
scroll to position [53, 0]
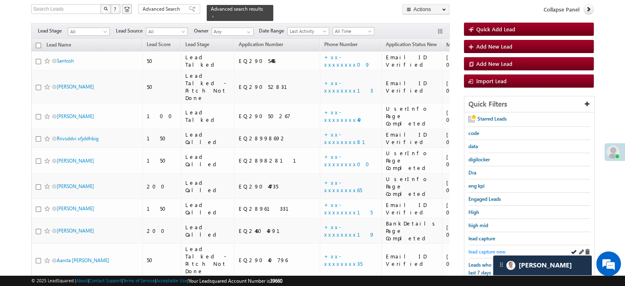
click at [485, 248] on span "lead capture new" at bounding box center [486, 251] width 37 height 6
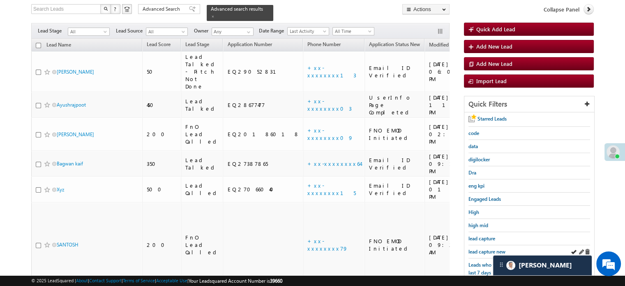
click at [478, 245] on div "lead capture new" at bounding box center [529, 251] width 122 height 13
click at [481, 261] on span "Leads who visited website in the last 7 days" at bounding box center [502, 268] width 69 height 14
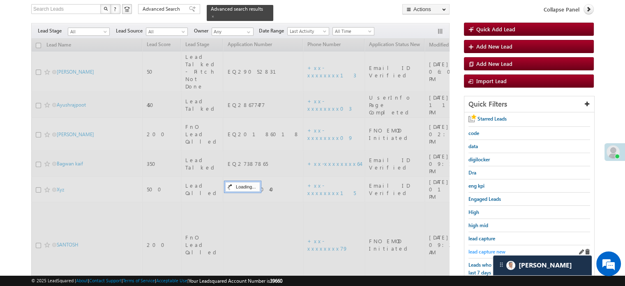
click at [491, 248] on span "lead capture new" at bounding box center [486, 251] width 37 height 6
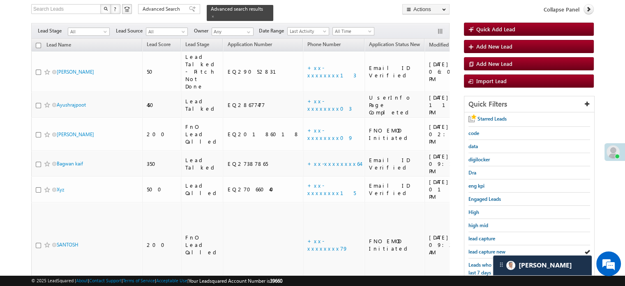
scroll to position [176, 0]
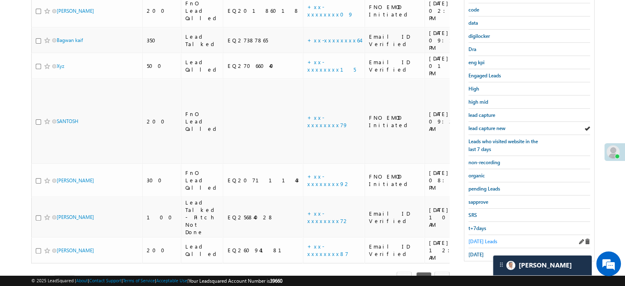
click at [485, 238] on span "[DATE] Leads" at bounding box center [482, 241] width 29 height 6
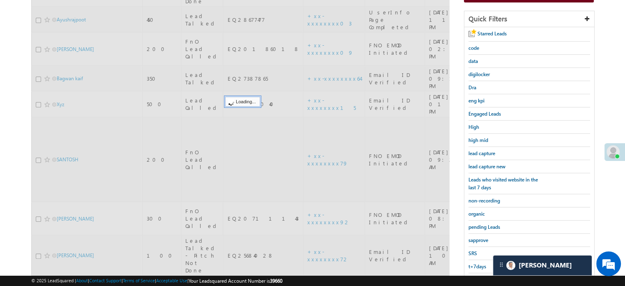
scroll to position [53, 0]
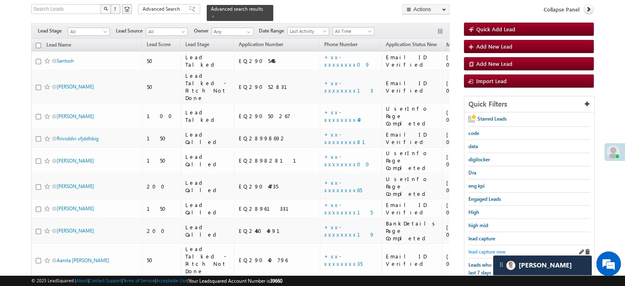
click at [485, 248] on span "lead capture new" at bounding box center [486, 251] width 37 height 6
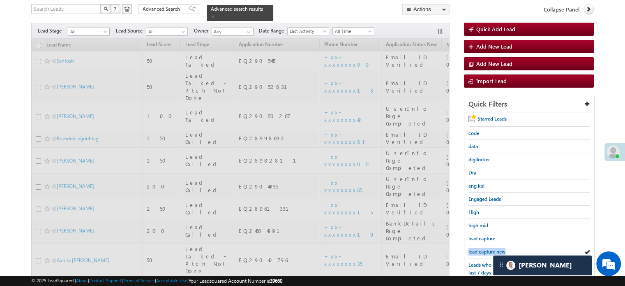
click at [485, 248] on span "lead capture new" at bounding box center [486, 251] width 37 height 6
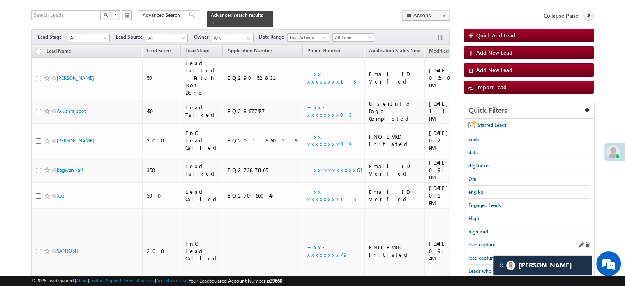
scroll to position [94, 0]
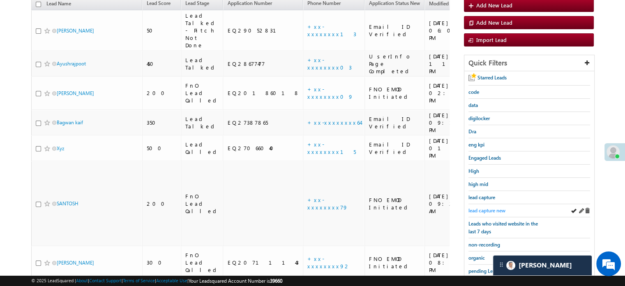
click at [501, 208] on span "lead capture new" at bounding box center [486, 210] width 37 height 6
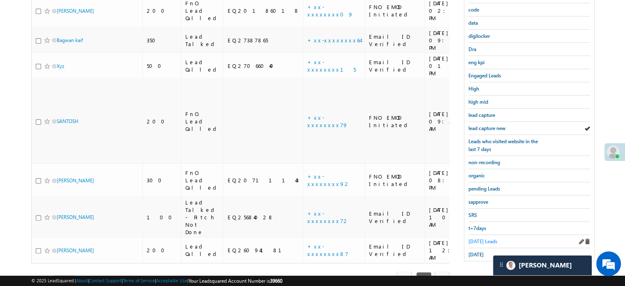
click at [484, 238] on span "[DATE] Leads" at bounding box center [482, 241] width 29 height 6
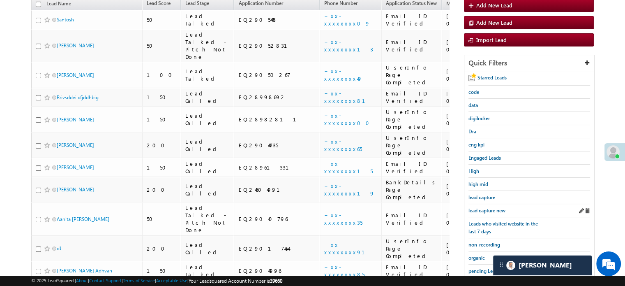
click at [483, 212] on div "lead capture new" at bounding box center [529, 210] width 122 height 13
click at [484, 207] on span "lead capture new" at bounding box center [486, 210] width 37 height 6
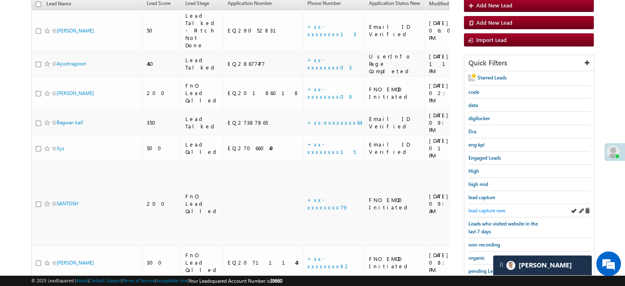
click at [488, 207] on span "lead capture new" at bounding box center [486, 210] width 37 height 6
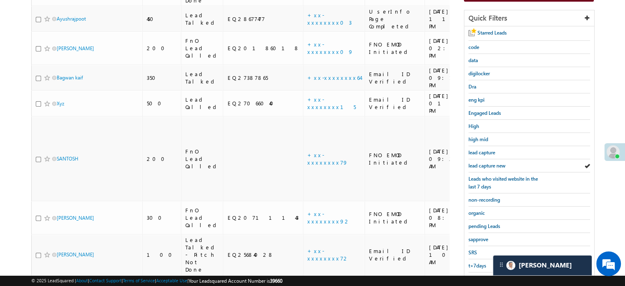
scroll to position [176, 0]
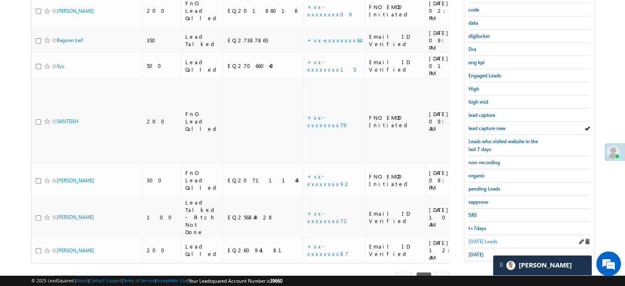
click at [477, 237] on link "[DATE] Leads" at bounding box center [482, 241] width 29 height 8
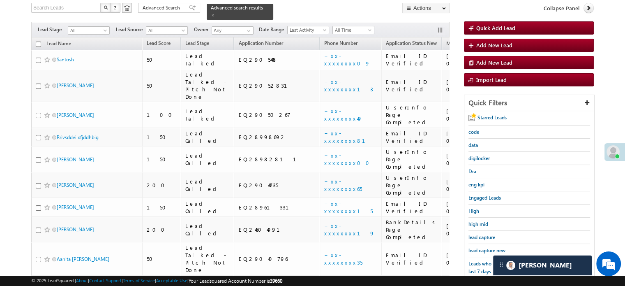
scroll to position [94, 0]
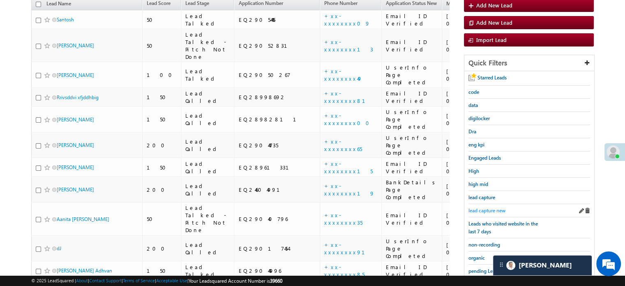
click at [479, 207] on span "lead capture new" at bounding box center [486, 210] width 37 height 6
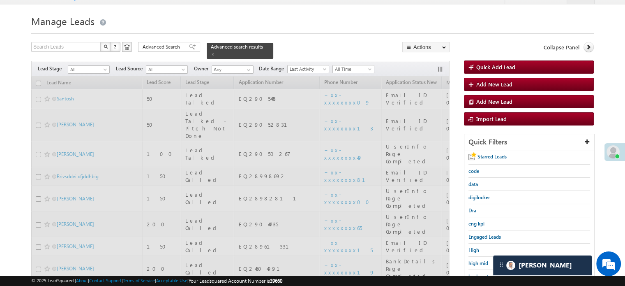
scroll to position [0, 0]
